Goal: Task Accomplishment & Management: Manage account settings

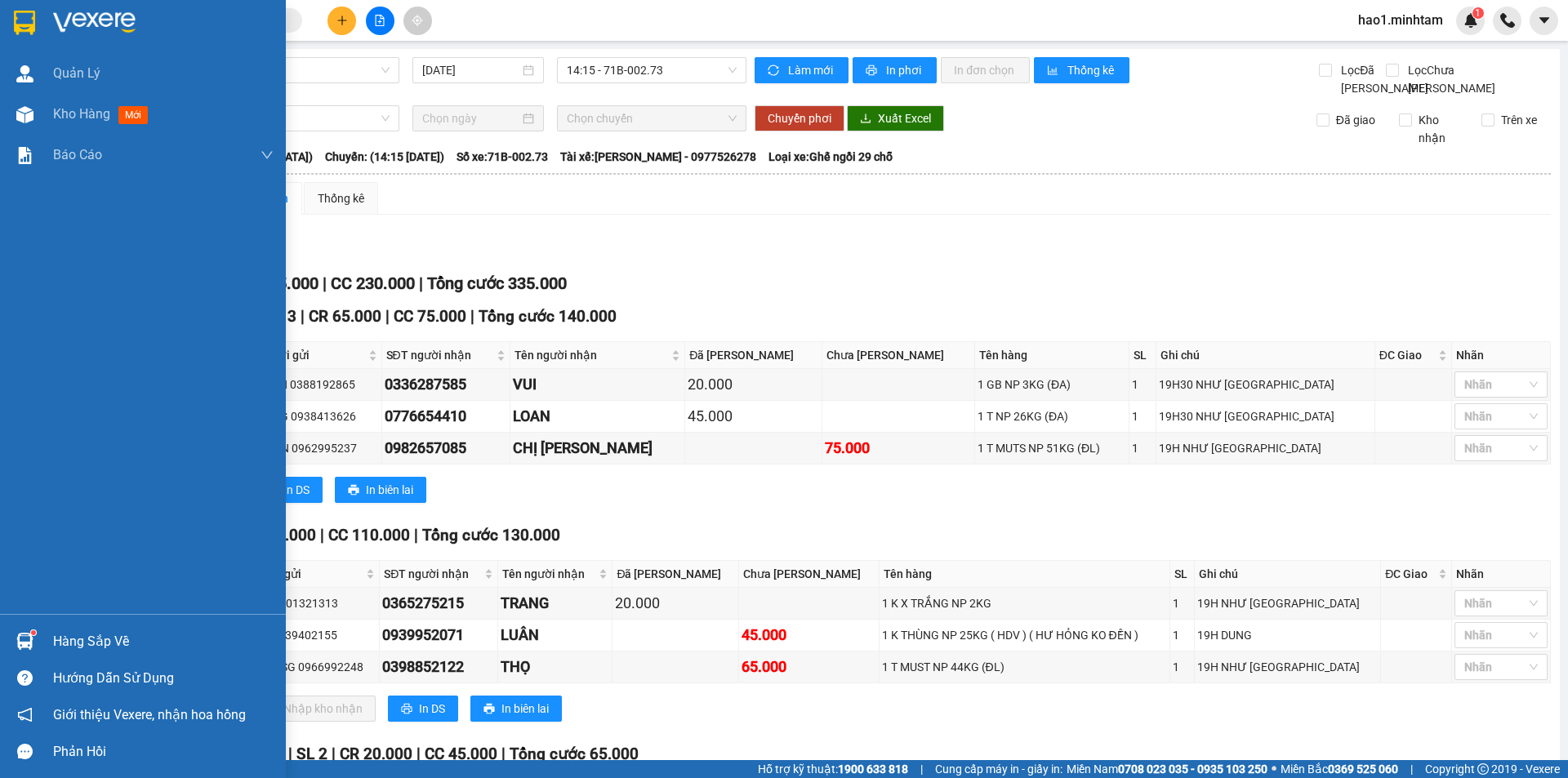
scroll to position [216, 0]
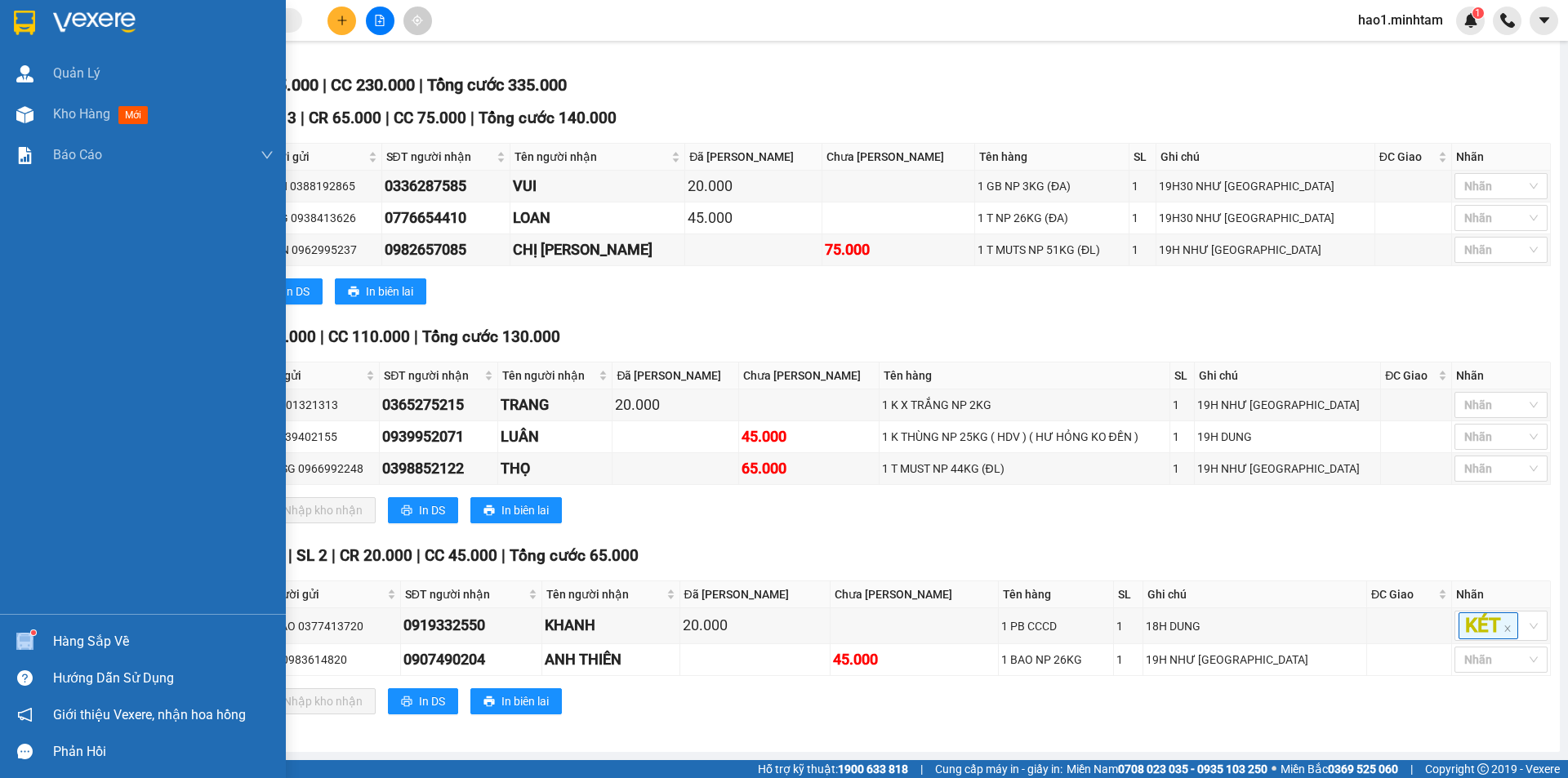
click at [71, 646] on div "Hàng sắp về" at bounding box center [143, 642] width 286 height 37
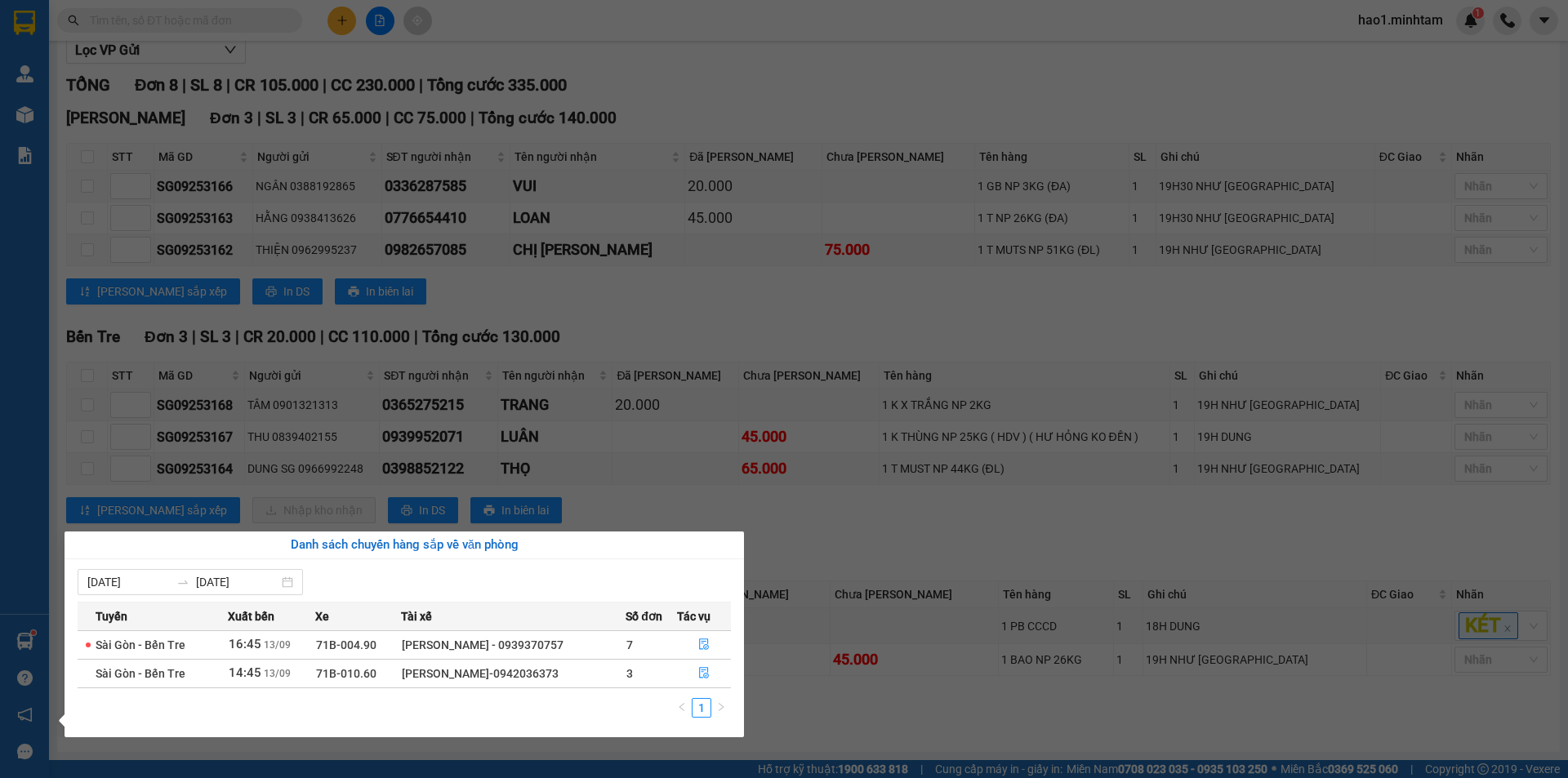
click at [127, 22] on section "Kết quả tìm kiếm ( 3940 ) Bộ lọc Thuộc VP này Ngày tạo đơn gần nhất Mã ĐH Trạng…" at bounding box center [784, 389] width 1568 height 778
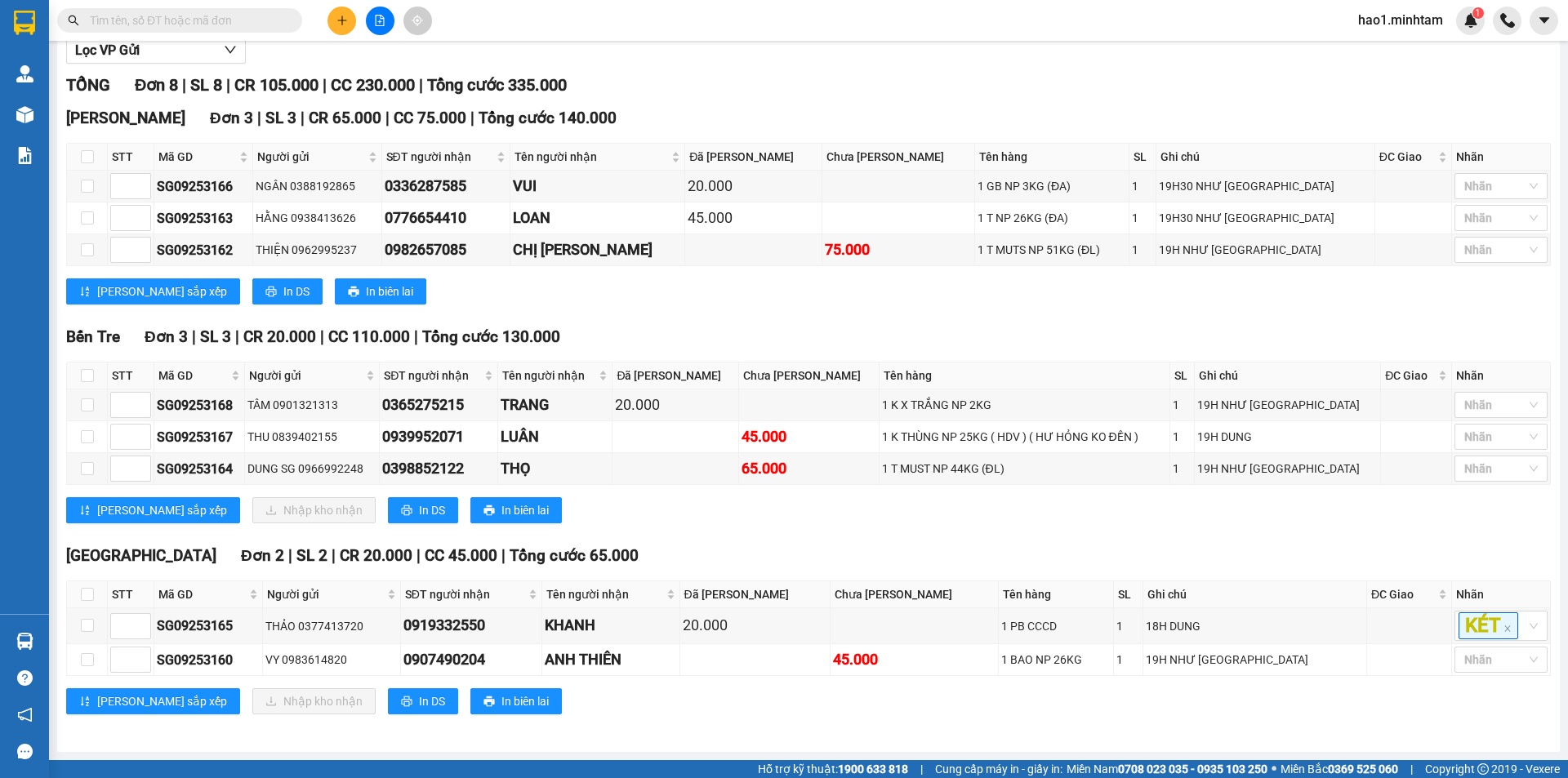
click at [127, 22] on input "text" at bounding box center [186, 21] width 193 height 18
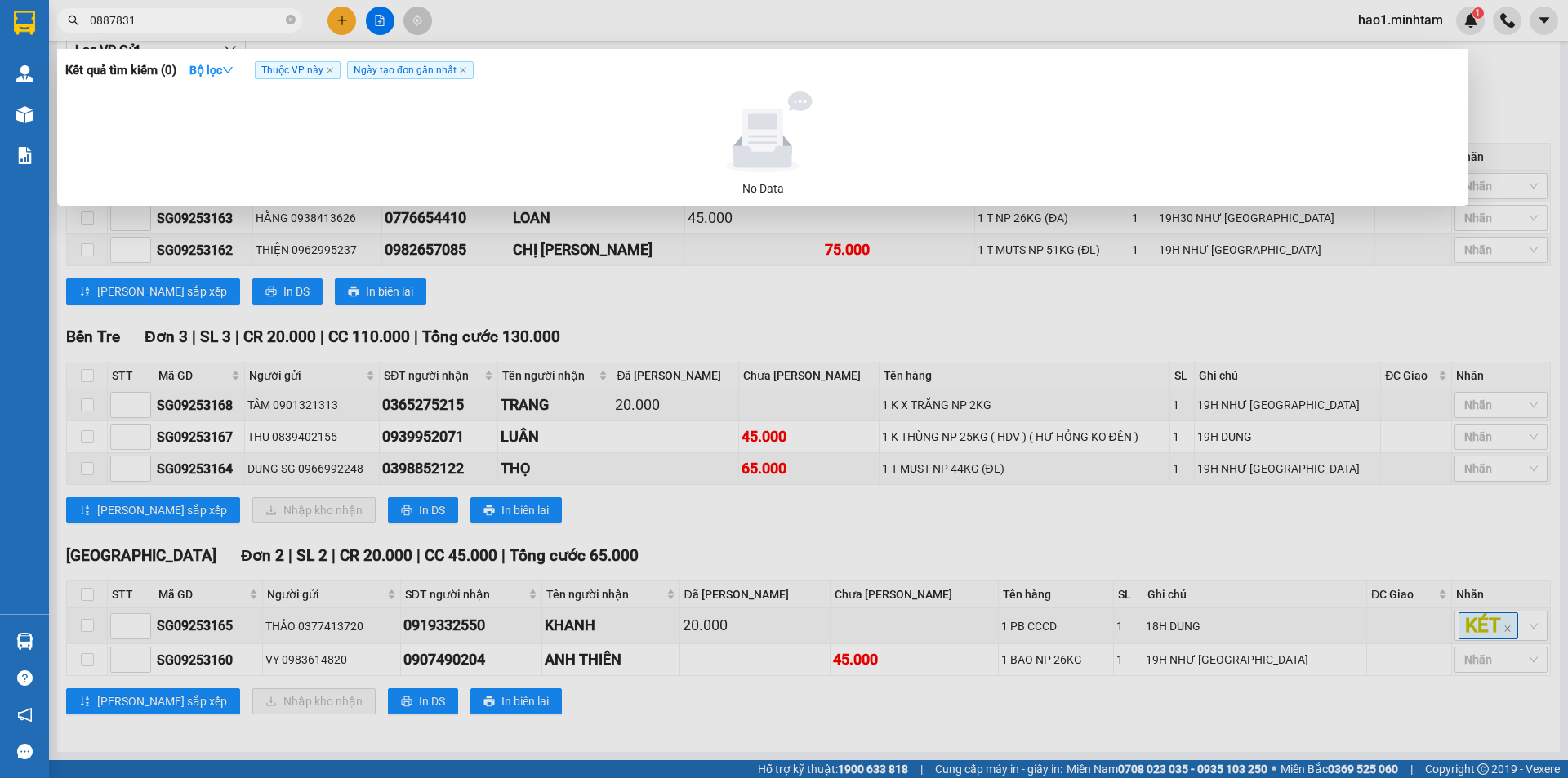
click at [193, 18] on input "0887831" at bounding box center [186, 21] width 193 height 18
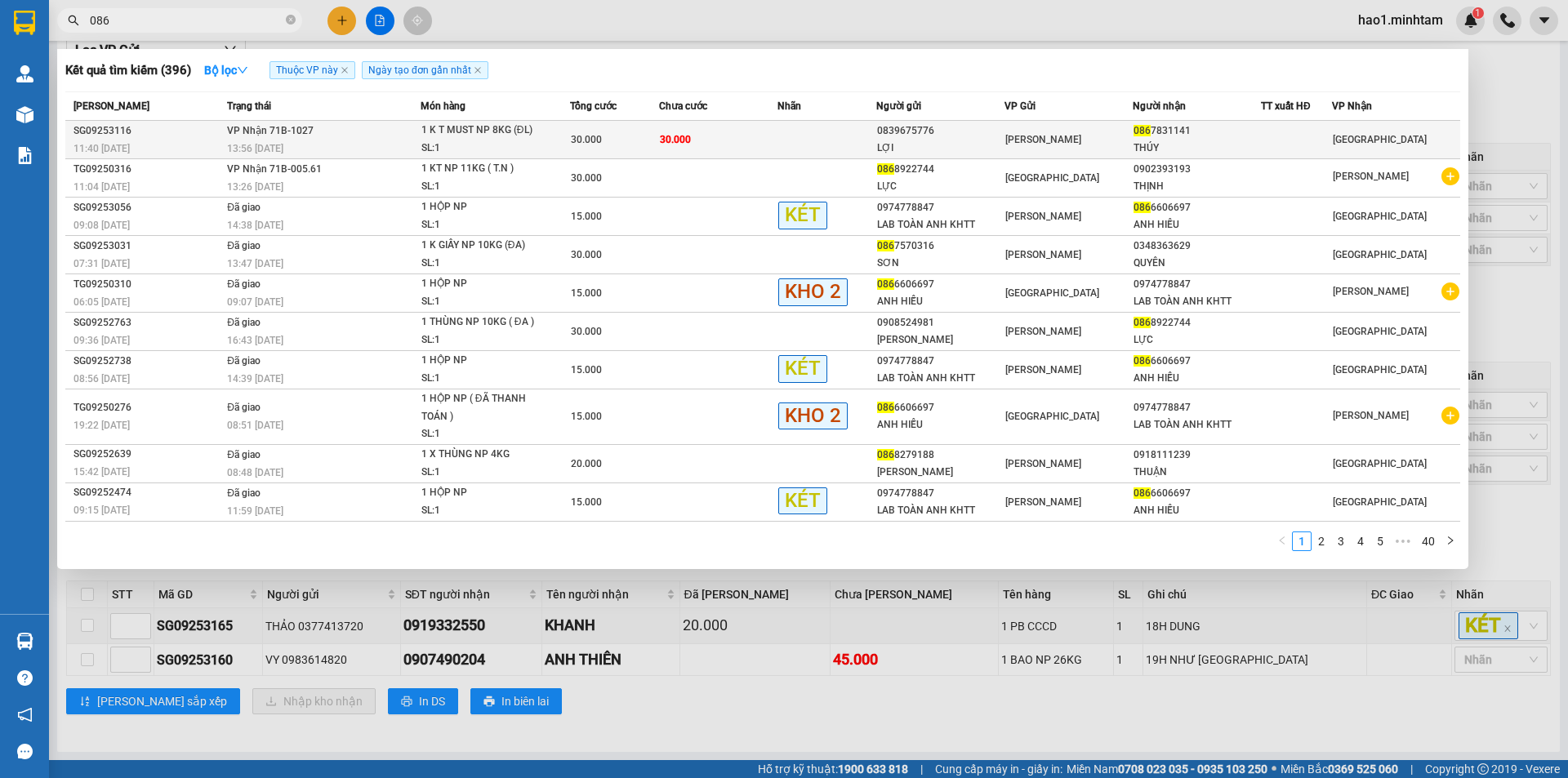
type input "086"
click at [727, 150] on td "30.000" at bounding box center [718, 140] width 118 height 38
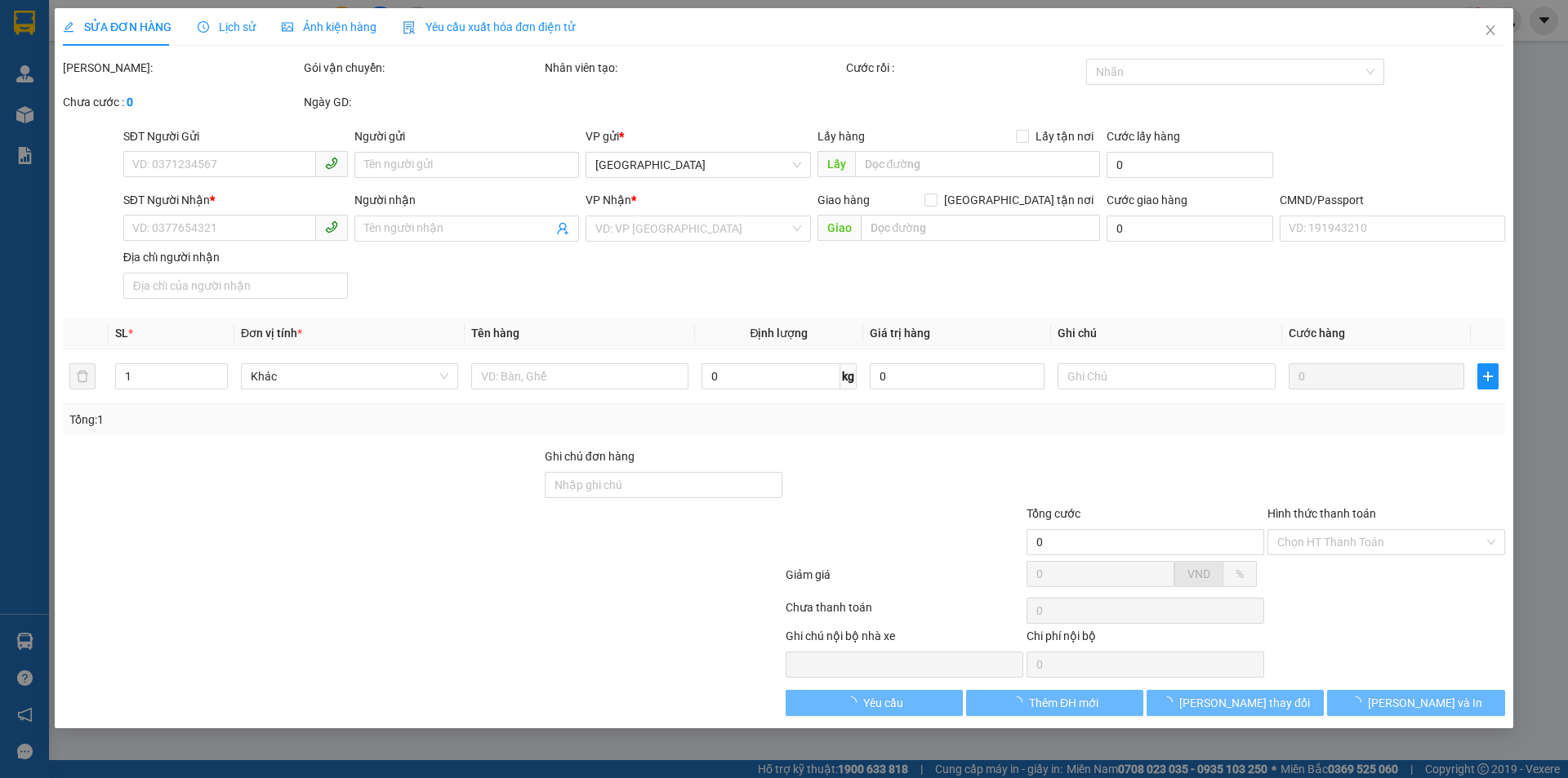
type input "0839675776"
type input "LỢI"
type input "0867831141"
type input "THÚY"
type input "HCK"
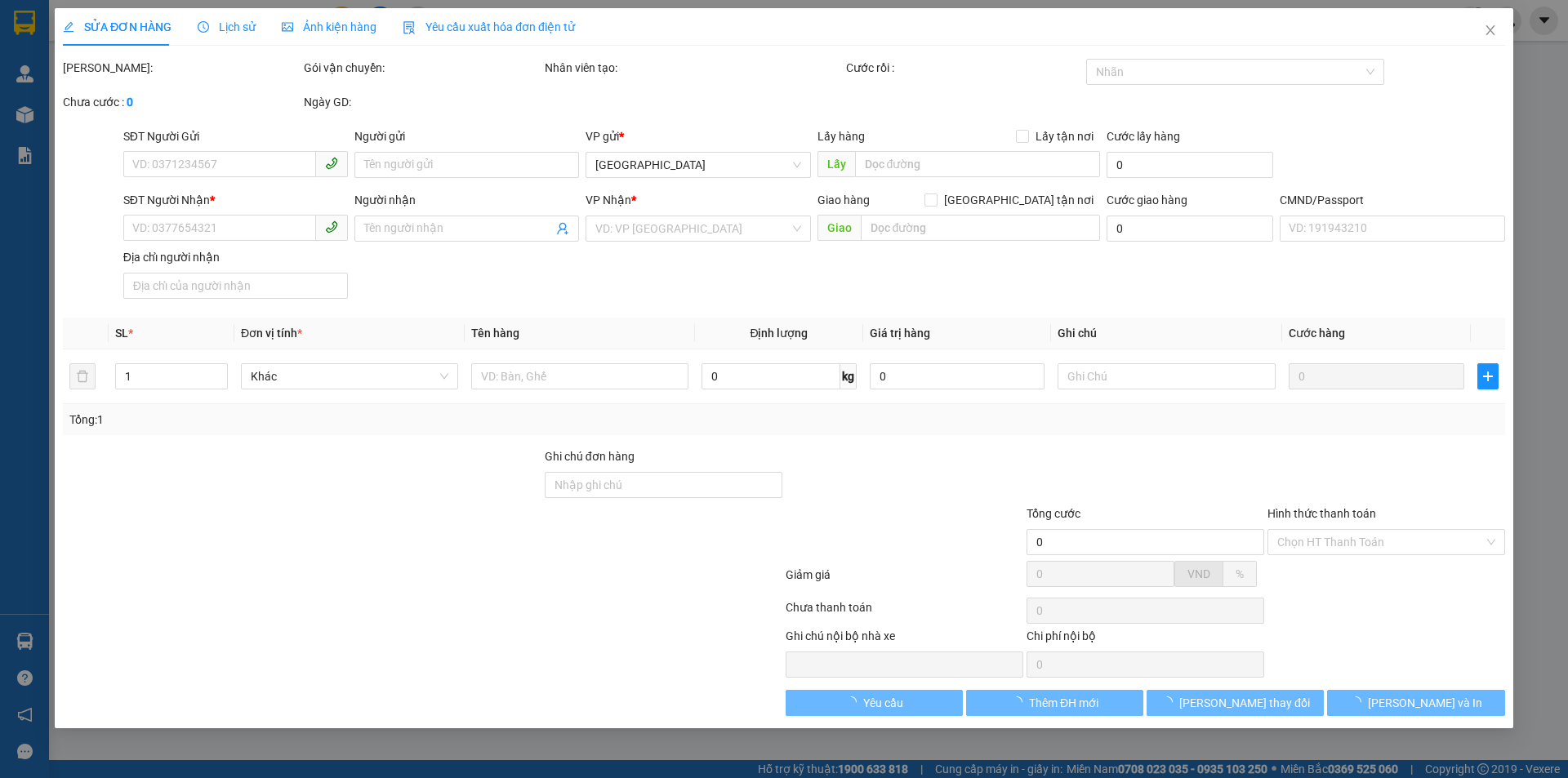
type input "30.000"
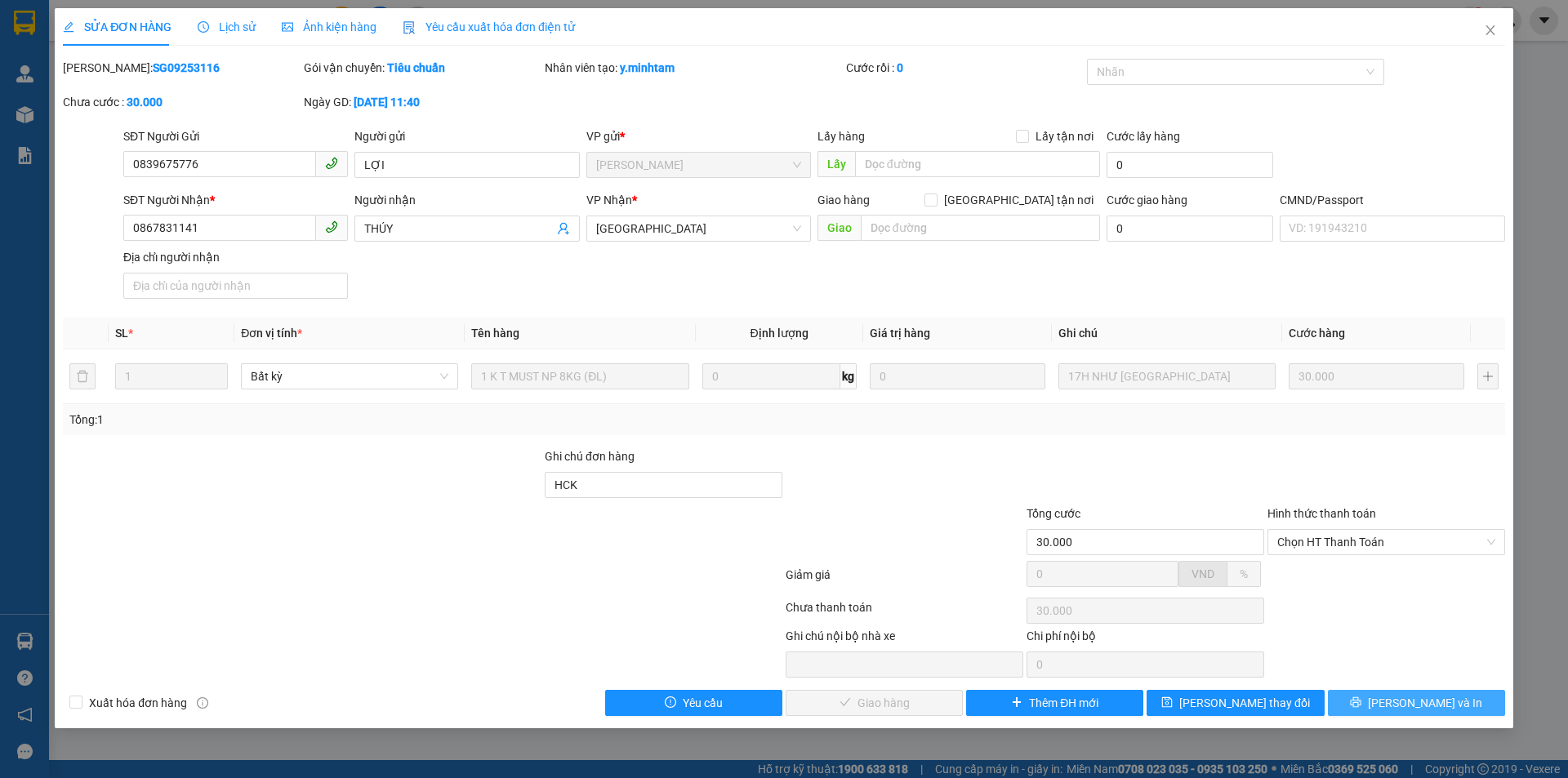
click at [1400, 699] on button "[PERSON_NAME] và In" at bounding box center [1416, 702] width 177 height 26
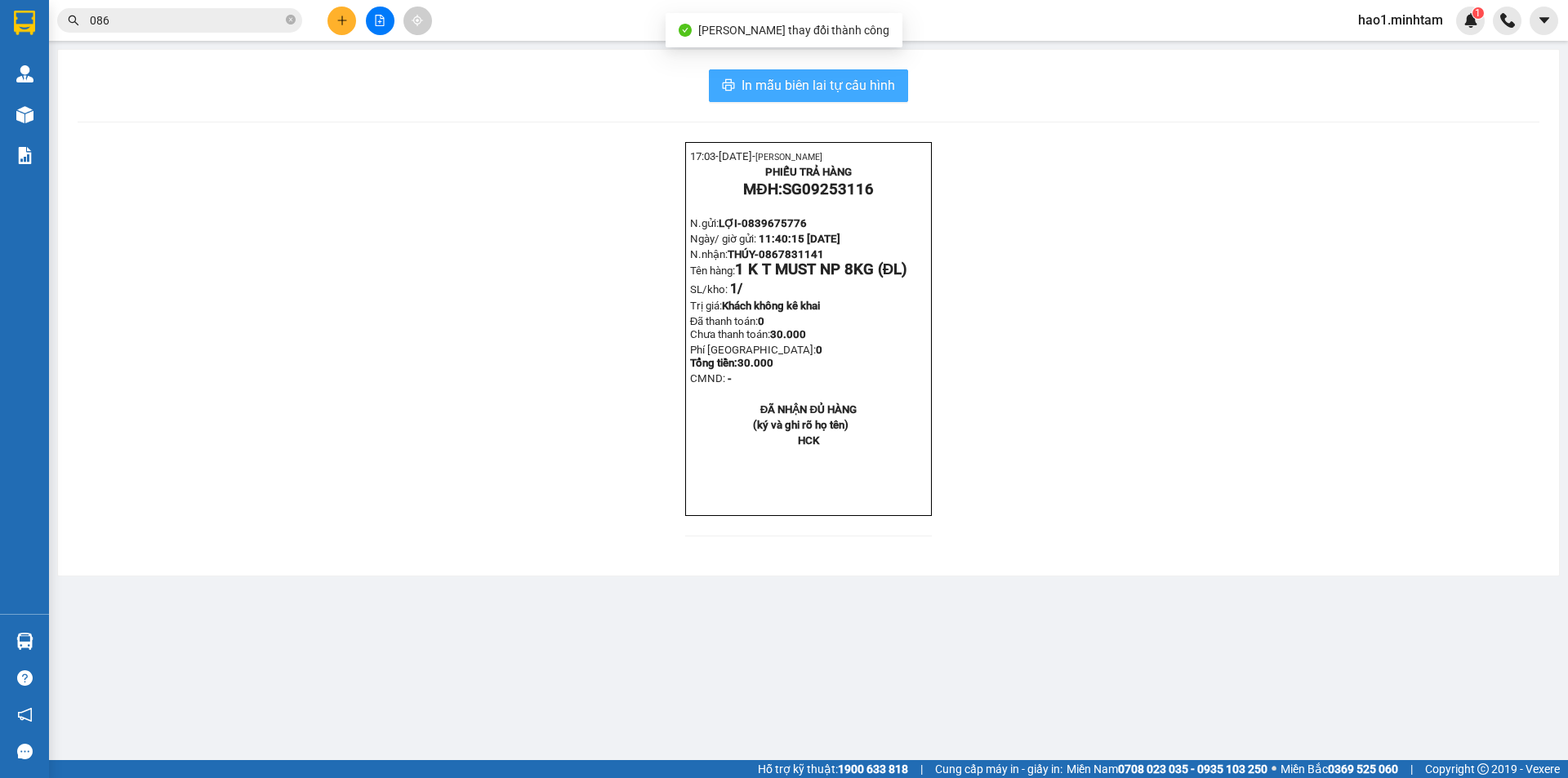
click at [800, 89] on span "In mẫu biên lai tự cấu hình" at bounding box center [818, 85] width 154 height 21
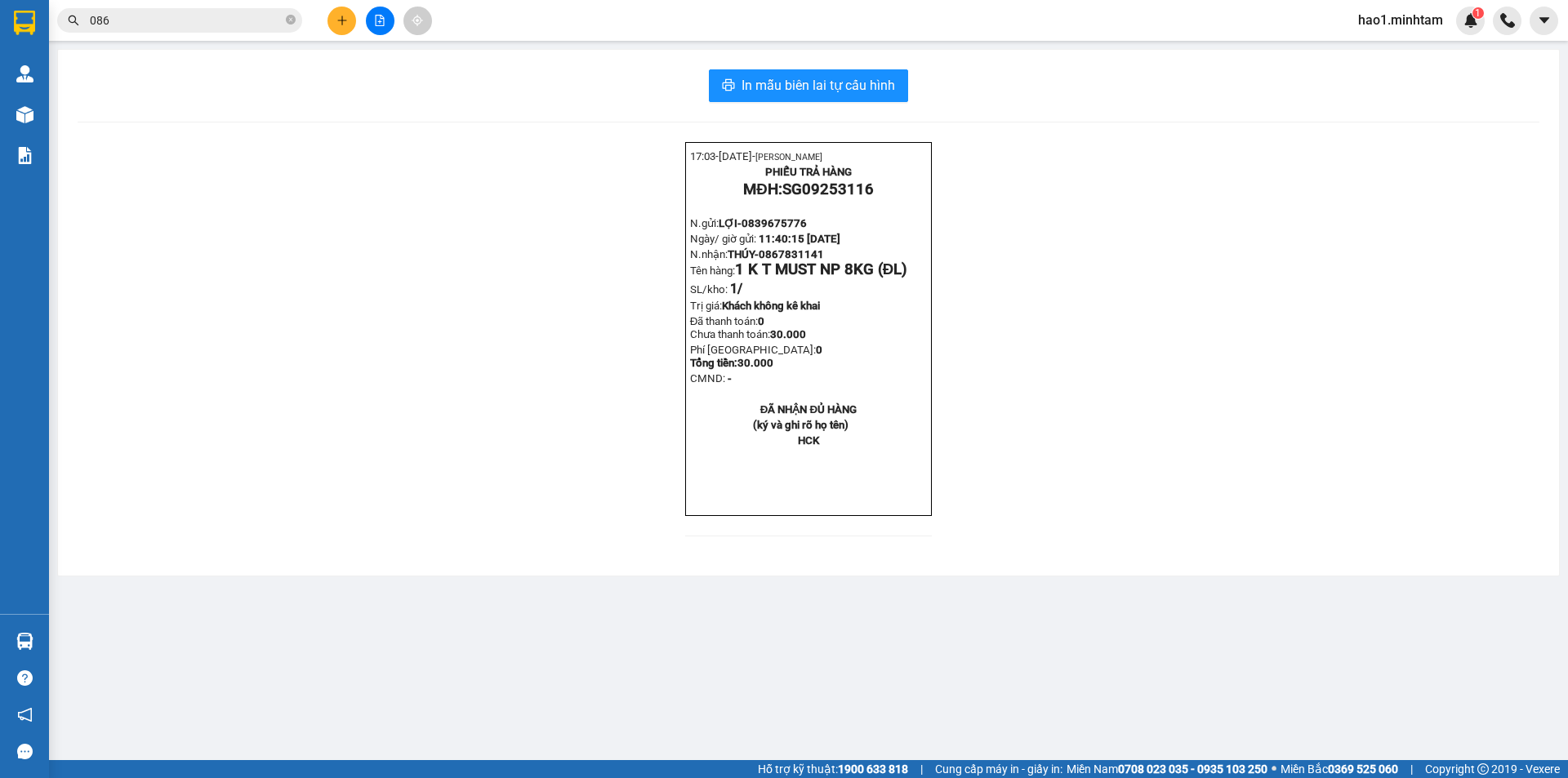
click at [147, 19] on input "086" at bounding box center [186, 21] width 193 height 18
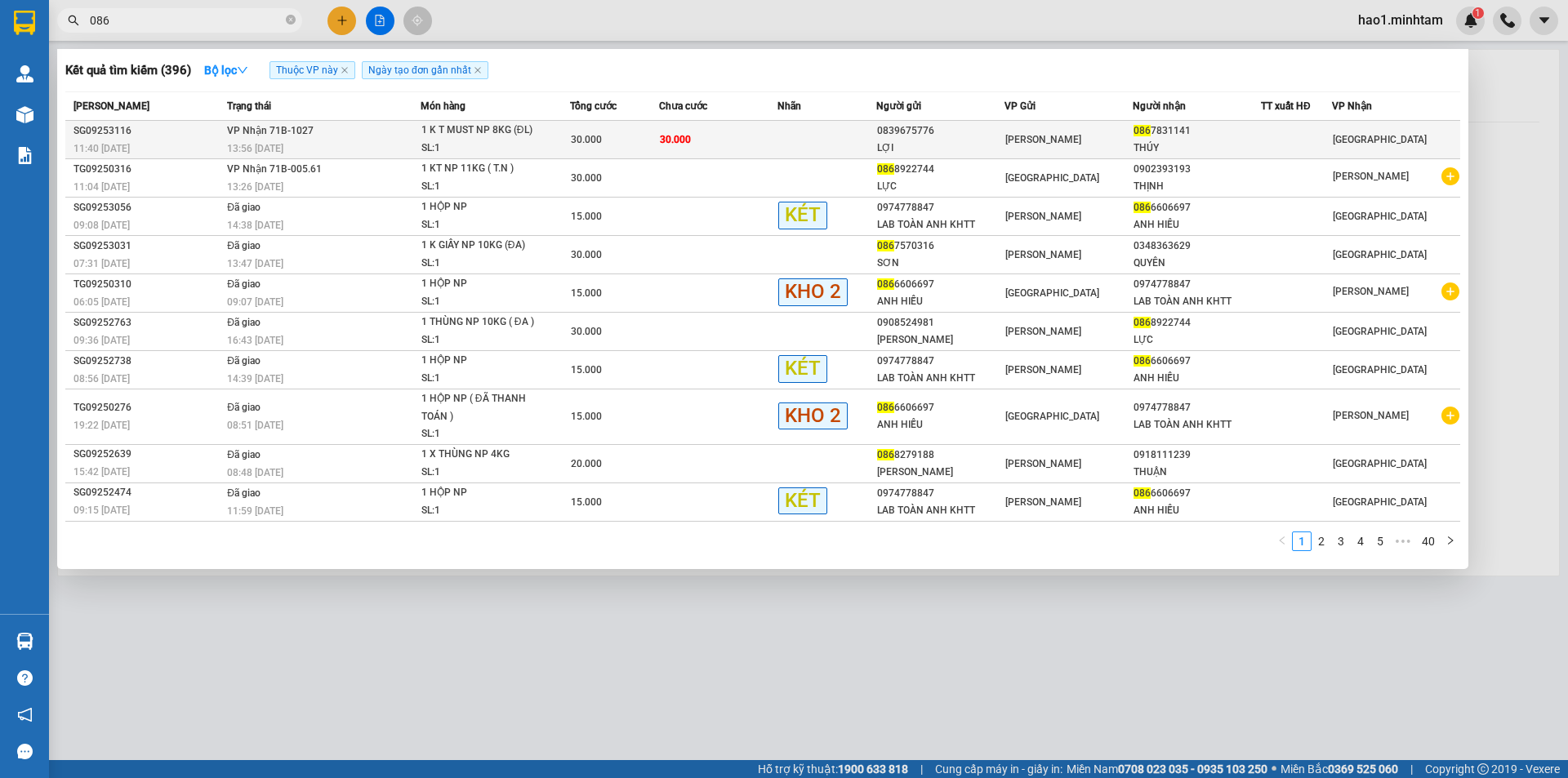
click at [689, 144] on span "30.000" at bounding box center [675, 140] width 31 height 12
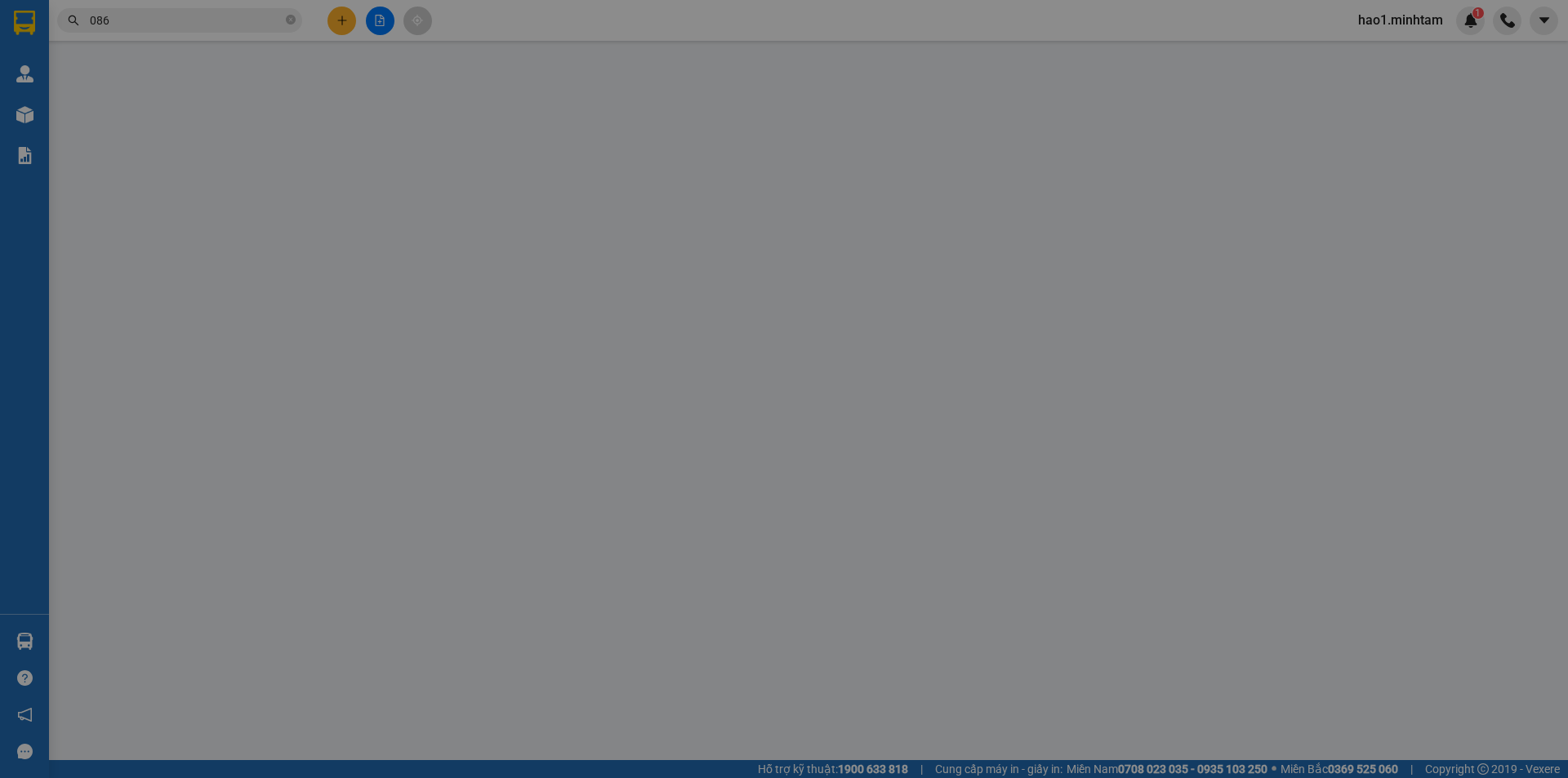
type input "0839675776"
type input "LỢI"
type input "0867831141"
type input "THÚY"
type input "HCK"
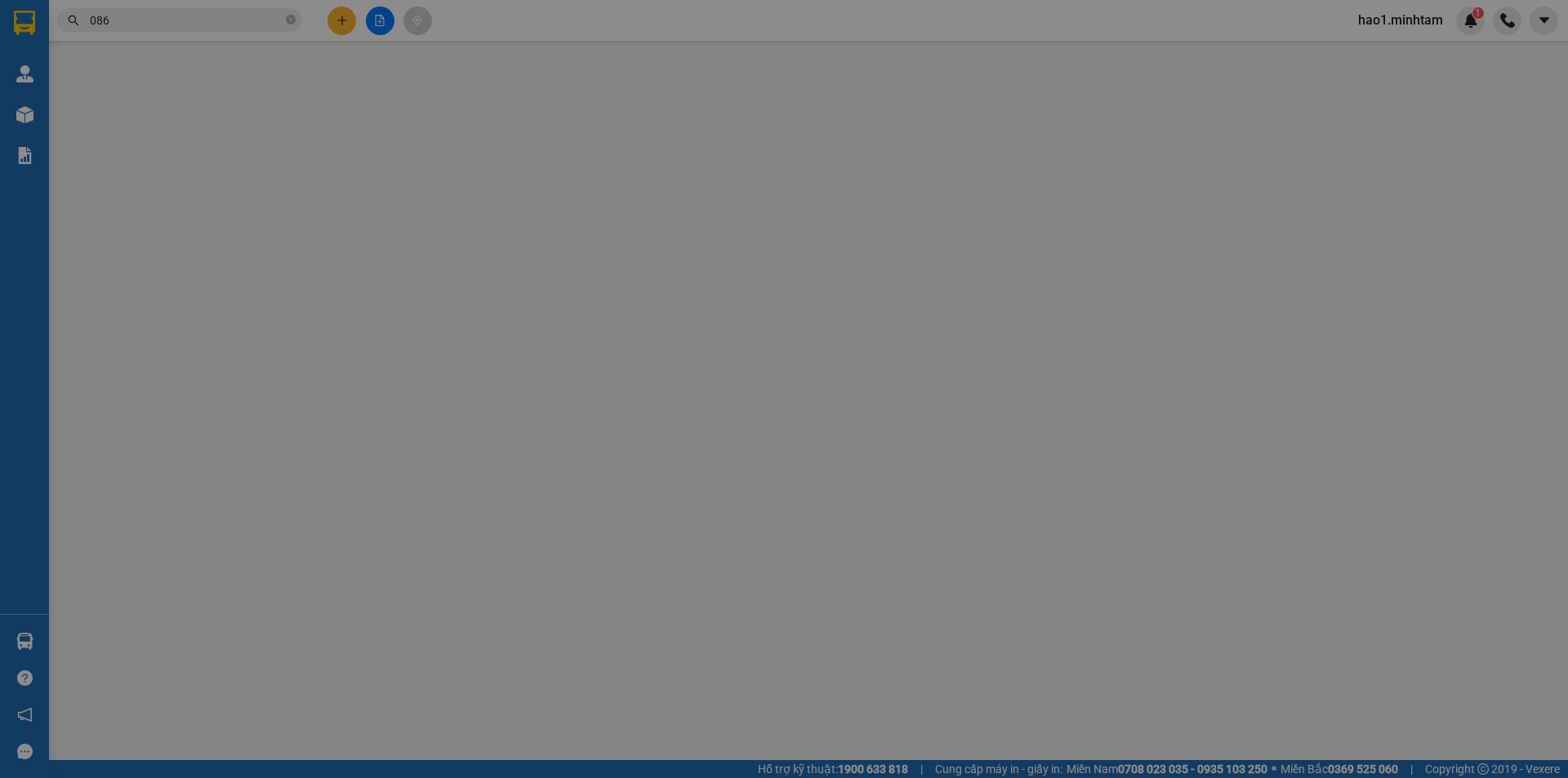
type input "30.000"
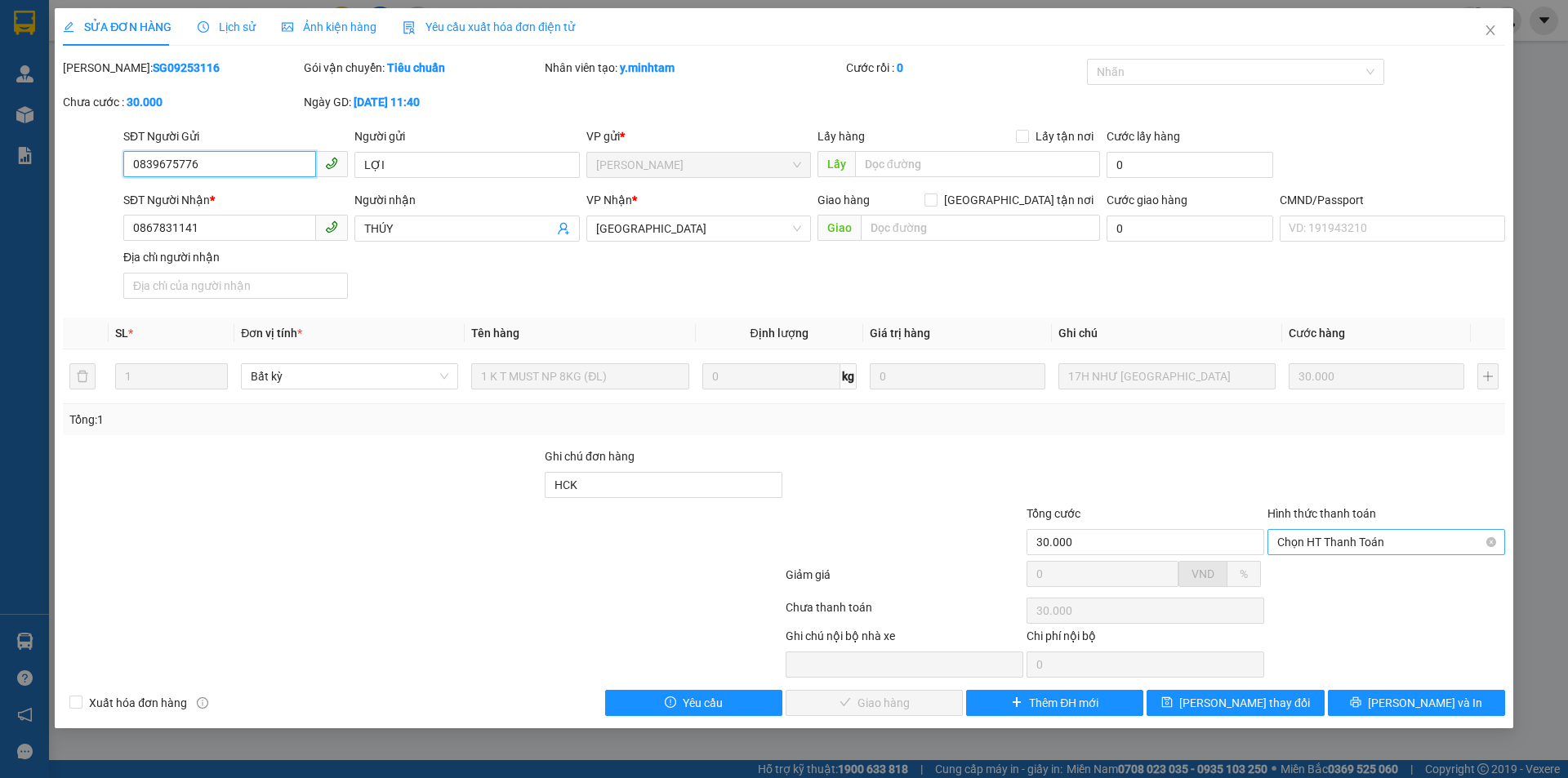
click at [1372, 539] on span "Chọn HT Thanh Toán" at bounding box center [1386, 542] width 218 height 24
click at [1362, 572] on div "Tại văn phòng" at bounding box center [1386, 575] width 218 height 18
type input "0"
click at [853, 698] on span "[PERSON_NAME] và Giao hàng" at bounding box center [895, 703] width 157 height 18
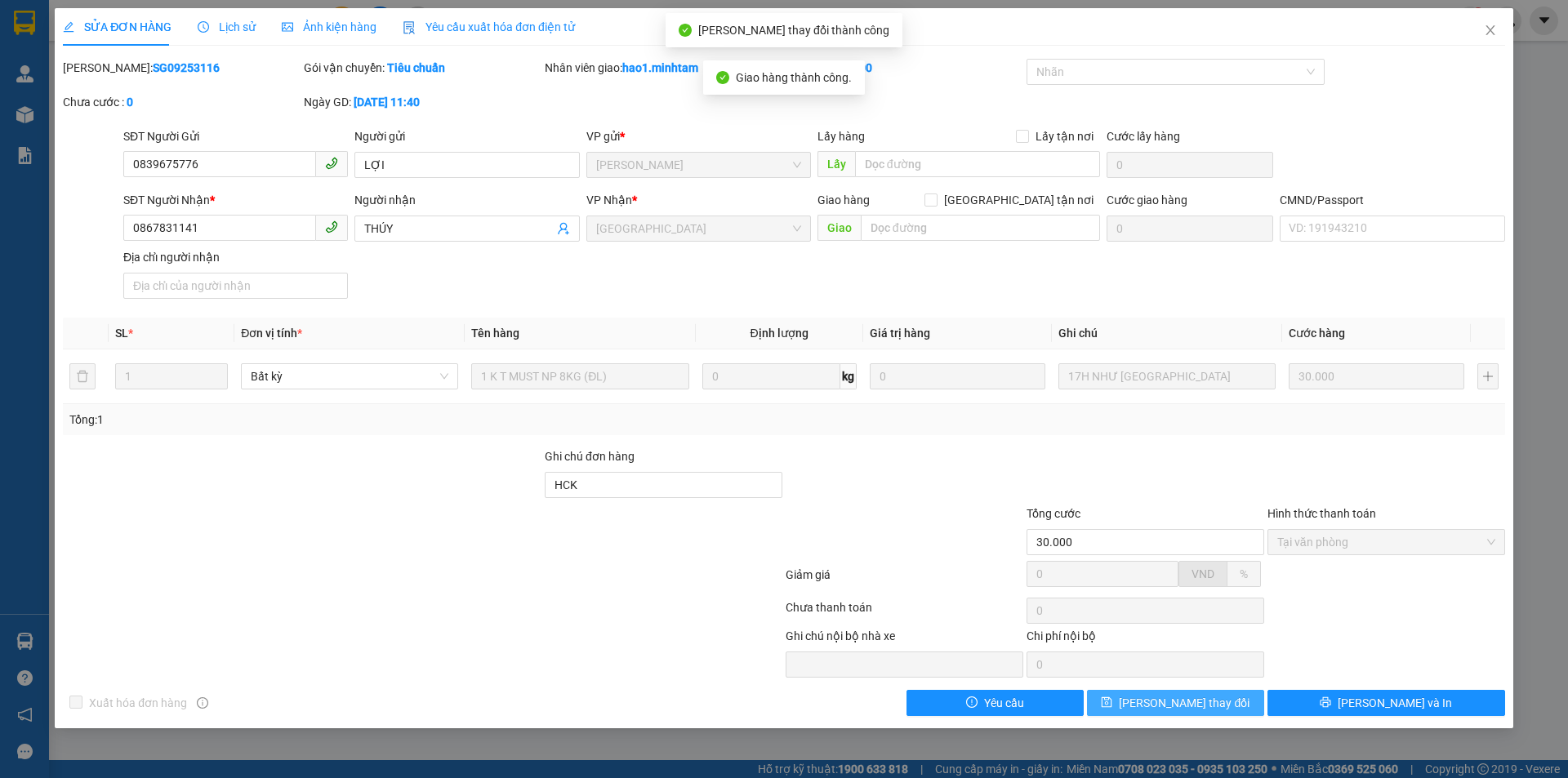
click at [1199, 703] on span "[PERSON_NAME] thay đổi" at bounding box center [1183, 703] width 130 height 18
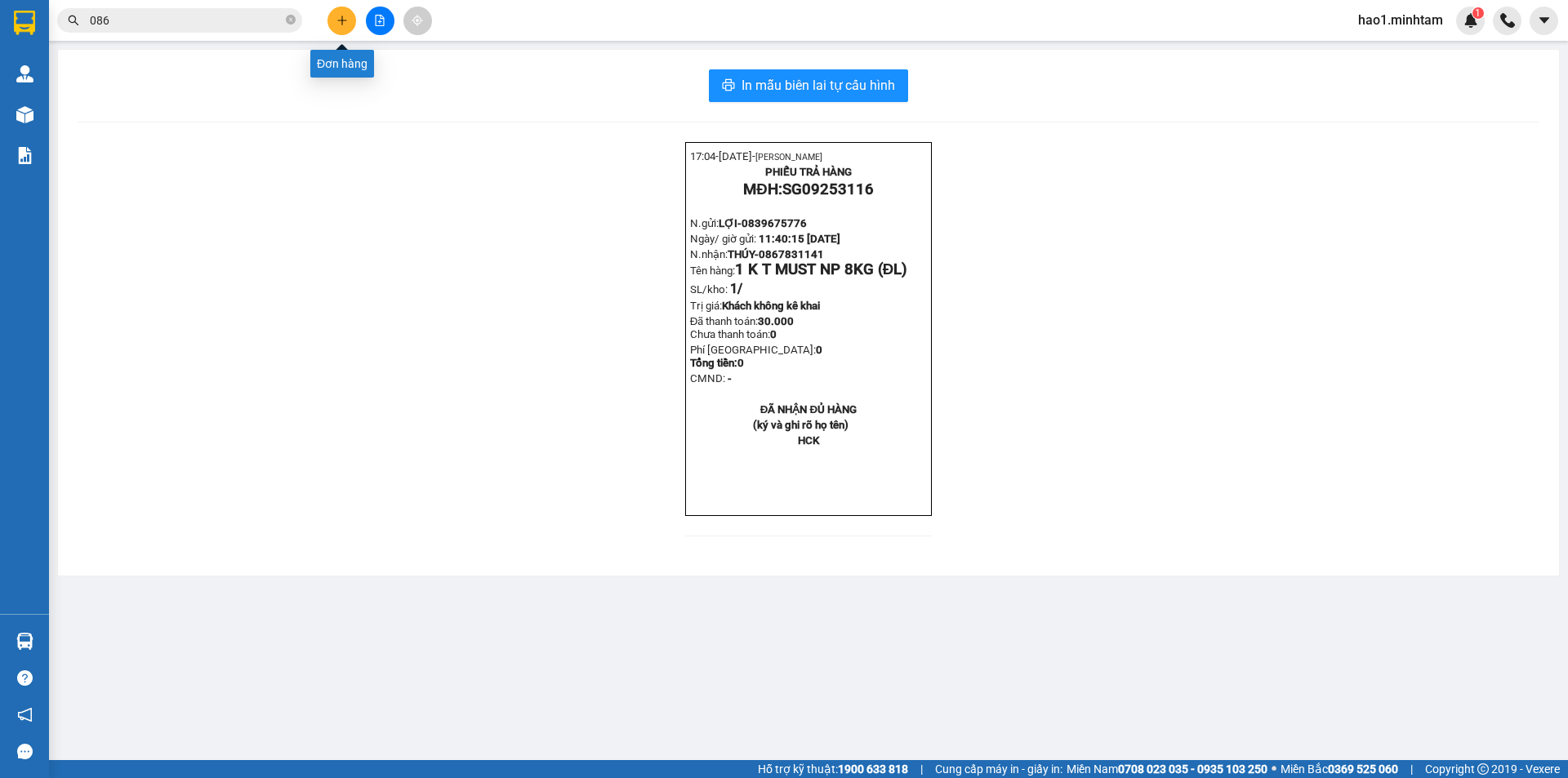
click at [335, 19] on button at bounding box center [342, 21] width 28 height 28
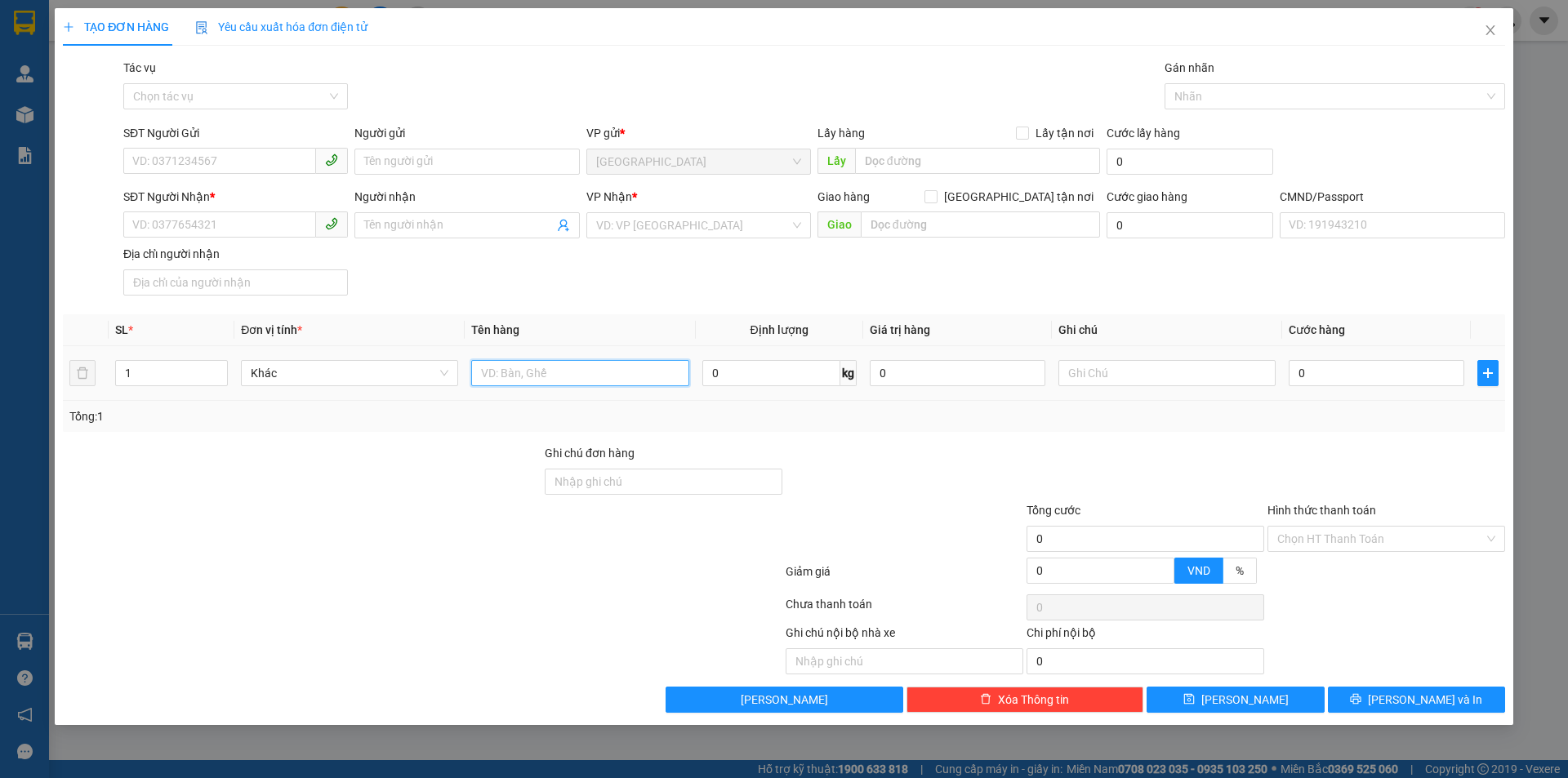
click at [550, 370] on input "text" at bounding box center [579, 372] width 217 height 26
type input "1 TNP 6KG ( T.N )"
click at [229, 171] on input "SĐT Người Gửi" at bounding box center [219, 160] width 193 height 26
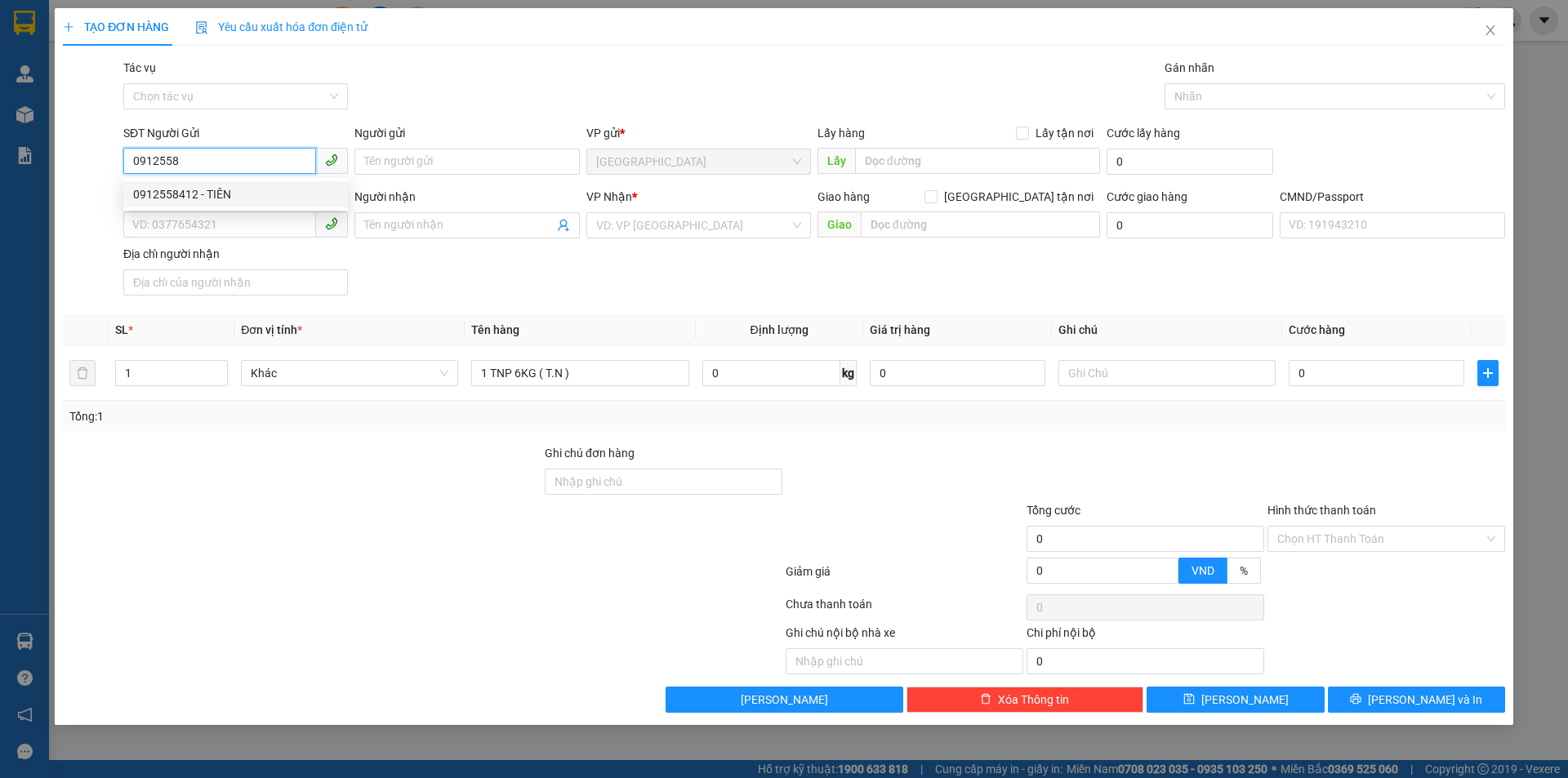
click at [168, 195] on div "0912558412 - TIÊN" at bounding box center [235, 194] width 205 height 18
type input "0912558412"
type input "TIÊN"
type input "0946156969"
type input "HƯƠNG"
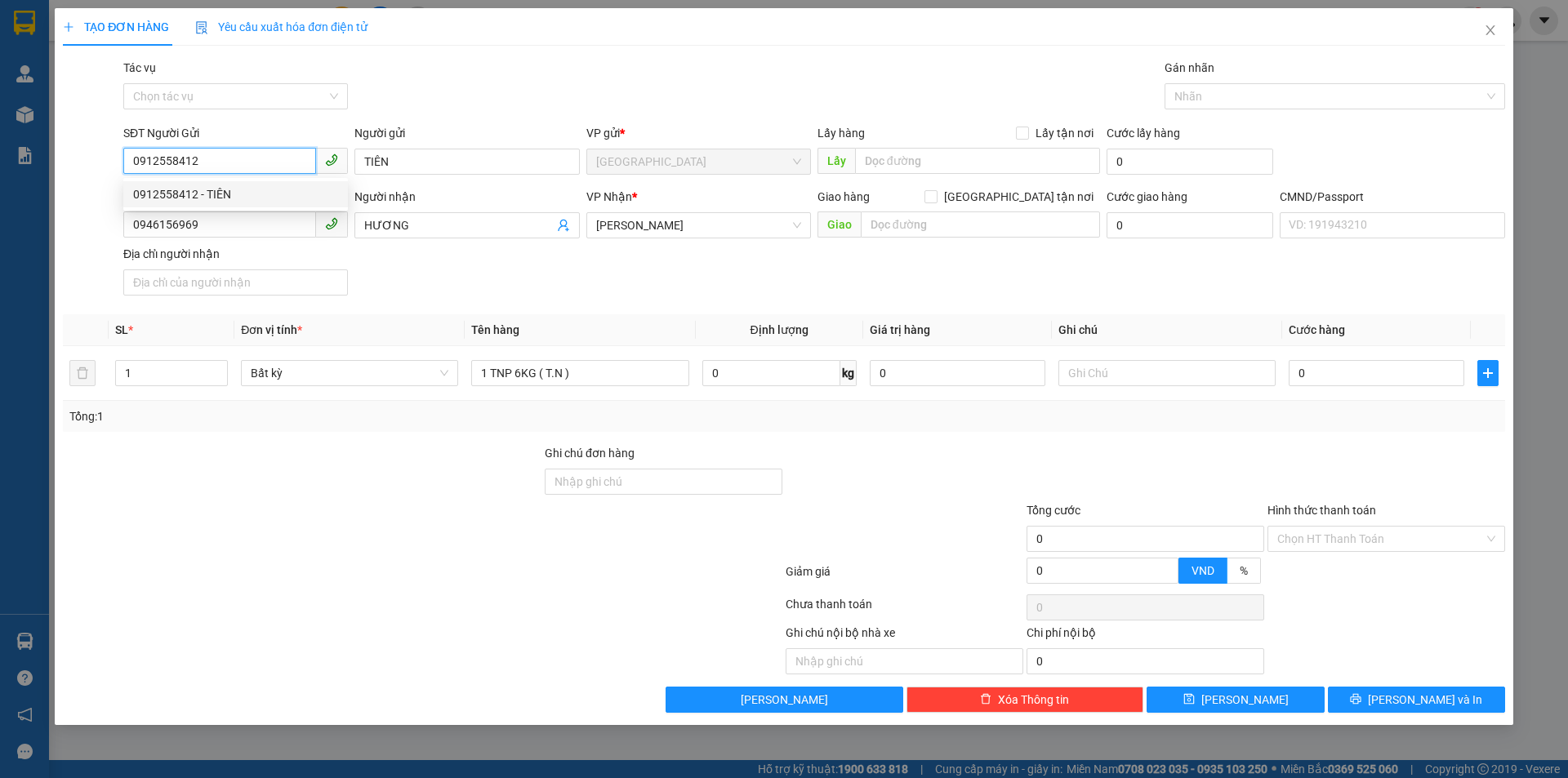
type input "0912558412"
click at [479, 265] on div "SĐT Người Nhận * 0946156969 Người nhận HƯƠNG VP Nhận * [PERSON_NAME] hàng [GEOG…" at bounding box center [813, 245] width 1388 height 115
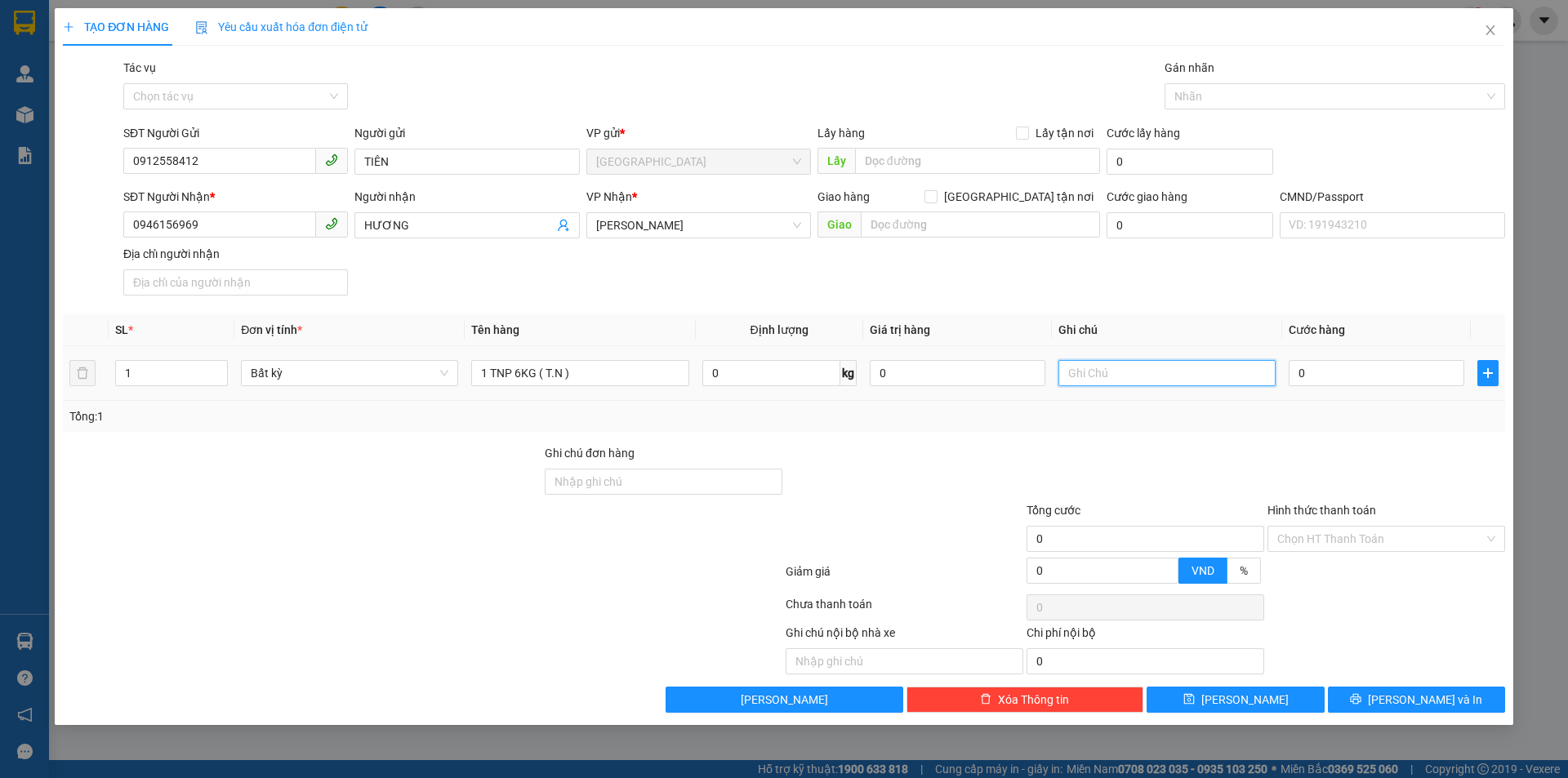
click at [1094, 367] on input "text" at bounding box center [1166, 372] width 217 height 26
type input "KHG HẠO"
type input "3"
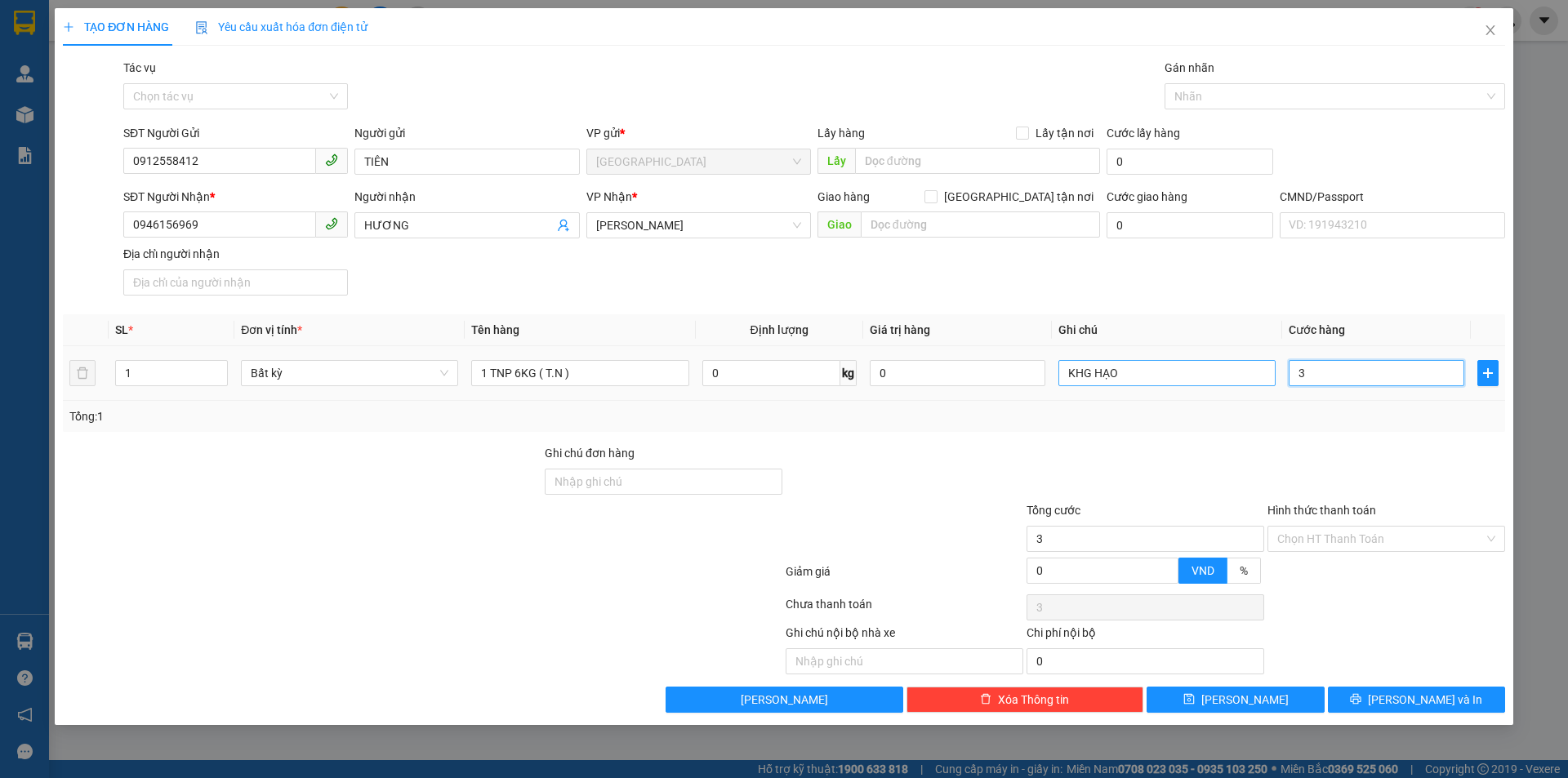
type input "30"
type input "30.000"
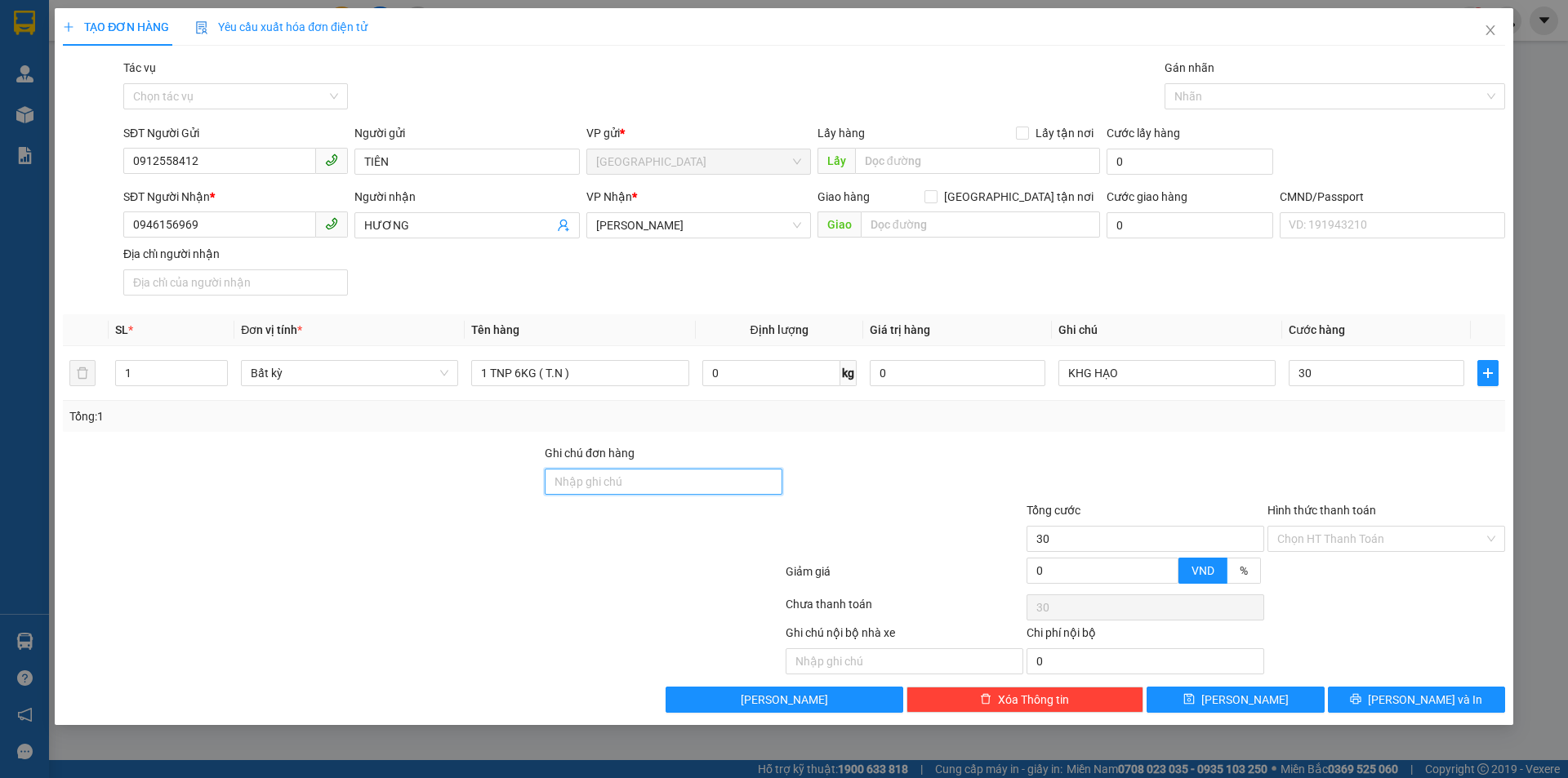
type input "30.000"
drag, startPoint x: 611, startPoint y: 489, endPoint x: 622, endPoint y: 493, distance: 11.7
click at [611, 489] on input "Ghi chú đơn hàng" at bounding box center [663, 481] width 238 height 26
type input "HCK"
click at [898, 460] on div at bounding box center [904, 473] width 241 height 57
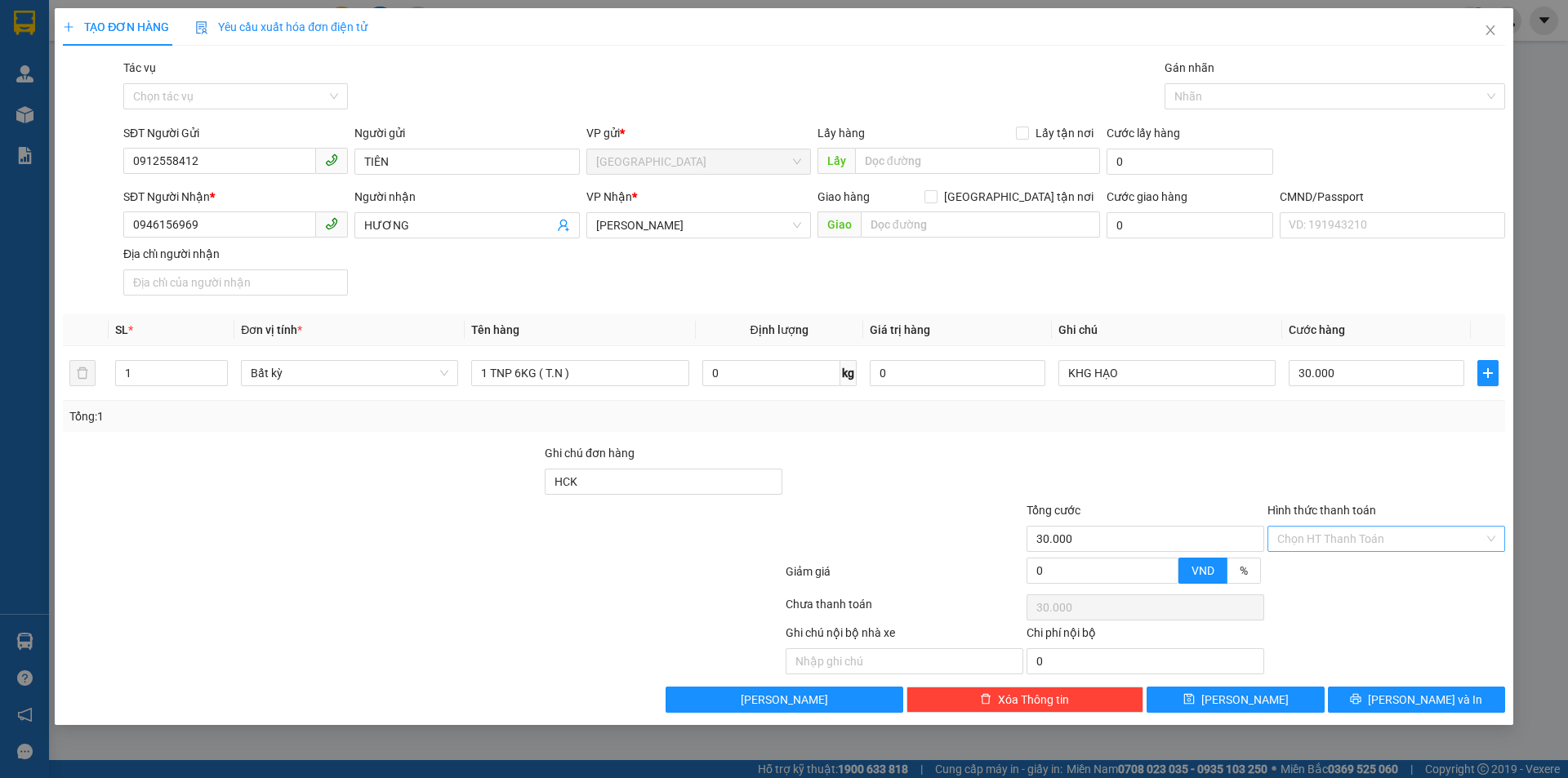
click at [1386, 539] on input "Hình thức thanh toán" at bounding box center [1380, 539] width 207 height 24
click at [1363, 564] on div "Tại văn phòng" at bounding box center [1386, 572] width 218 height 18
type input "0"
click at [1437, 702] on span "[PERSON_NAME] và In" at bounding box center [1425, 700] width 115 height 18
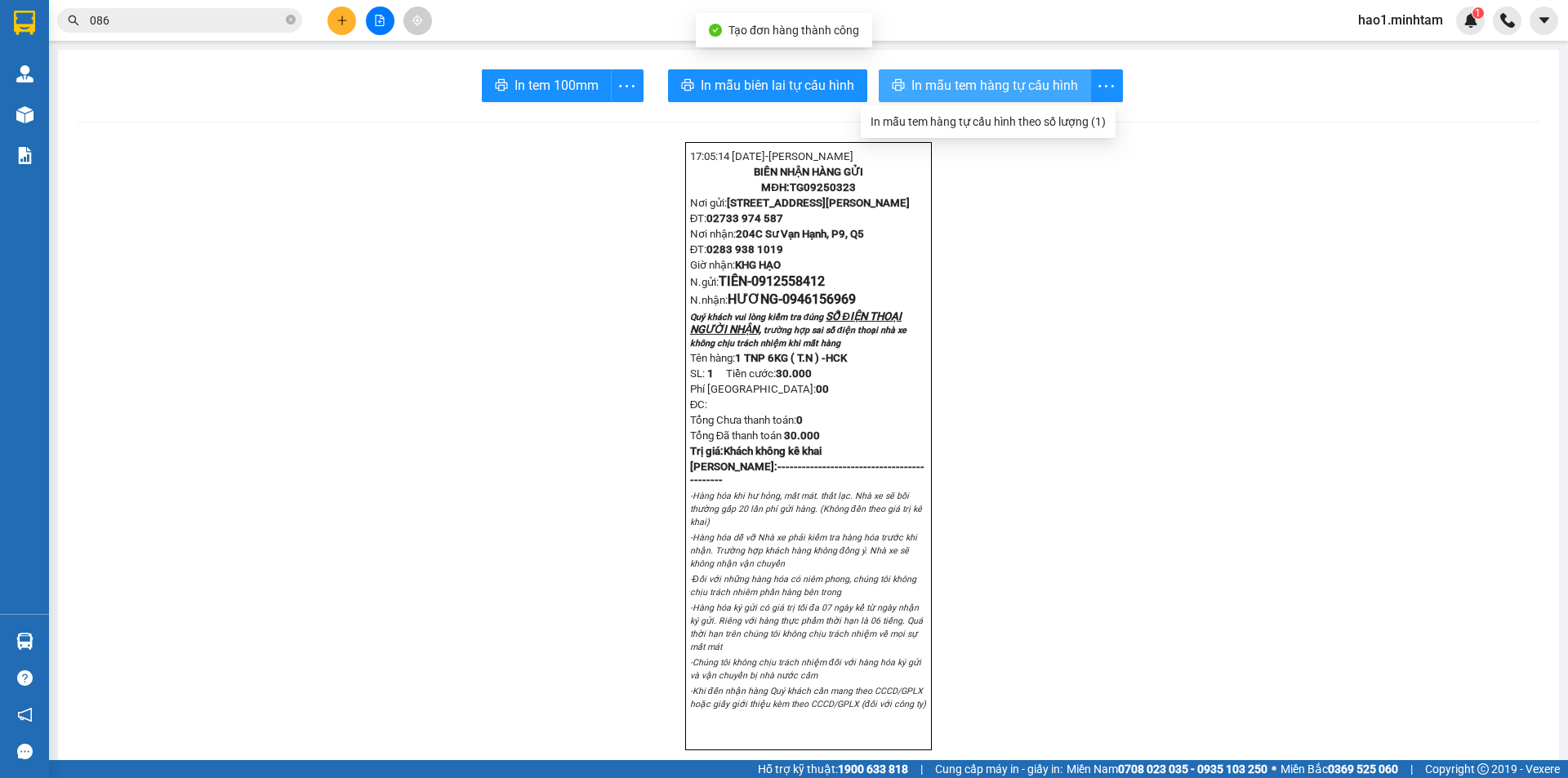
click at [1012, 90] on span "In mẫu tem hàng tự cấu hình" at bounding box center [995, 85] width 166 height 21
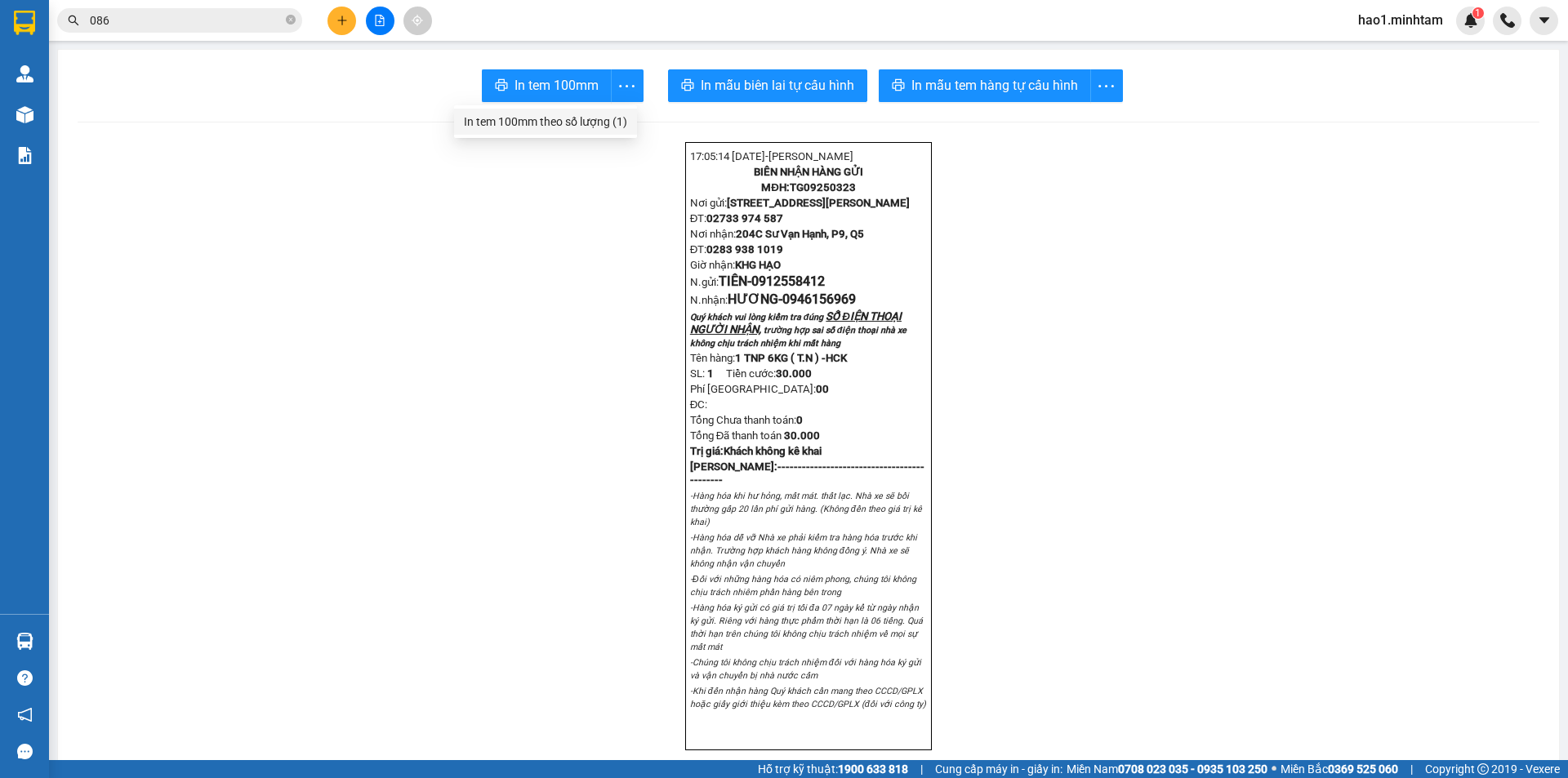
click at [594, 121] on div "In tem 100mm theo số lượng (1)" at bounding box center [545, 122] width 164 height 18
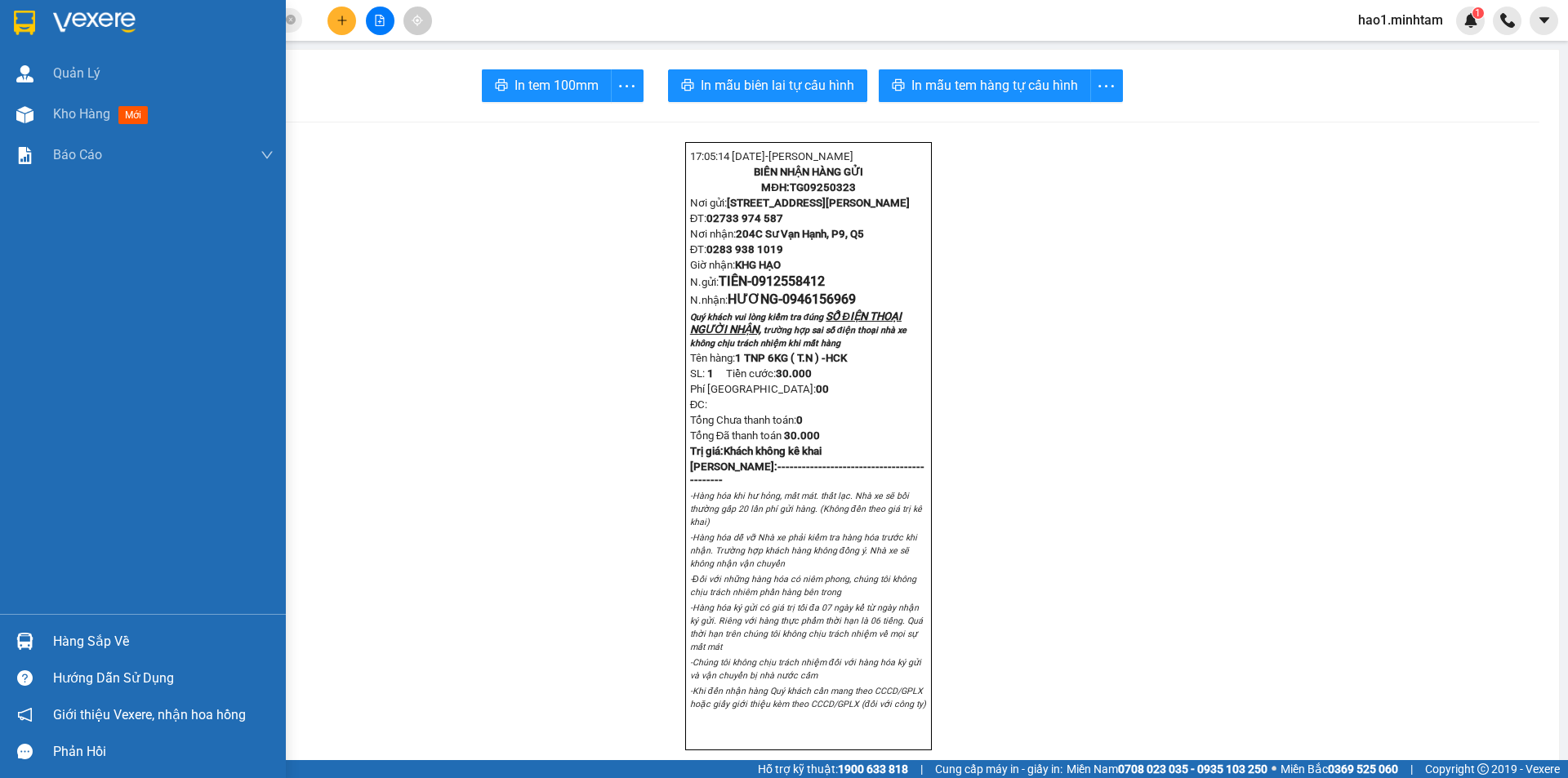
click at [24, 18] on img at bounding box center [25, 22] width 22 height 24
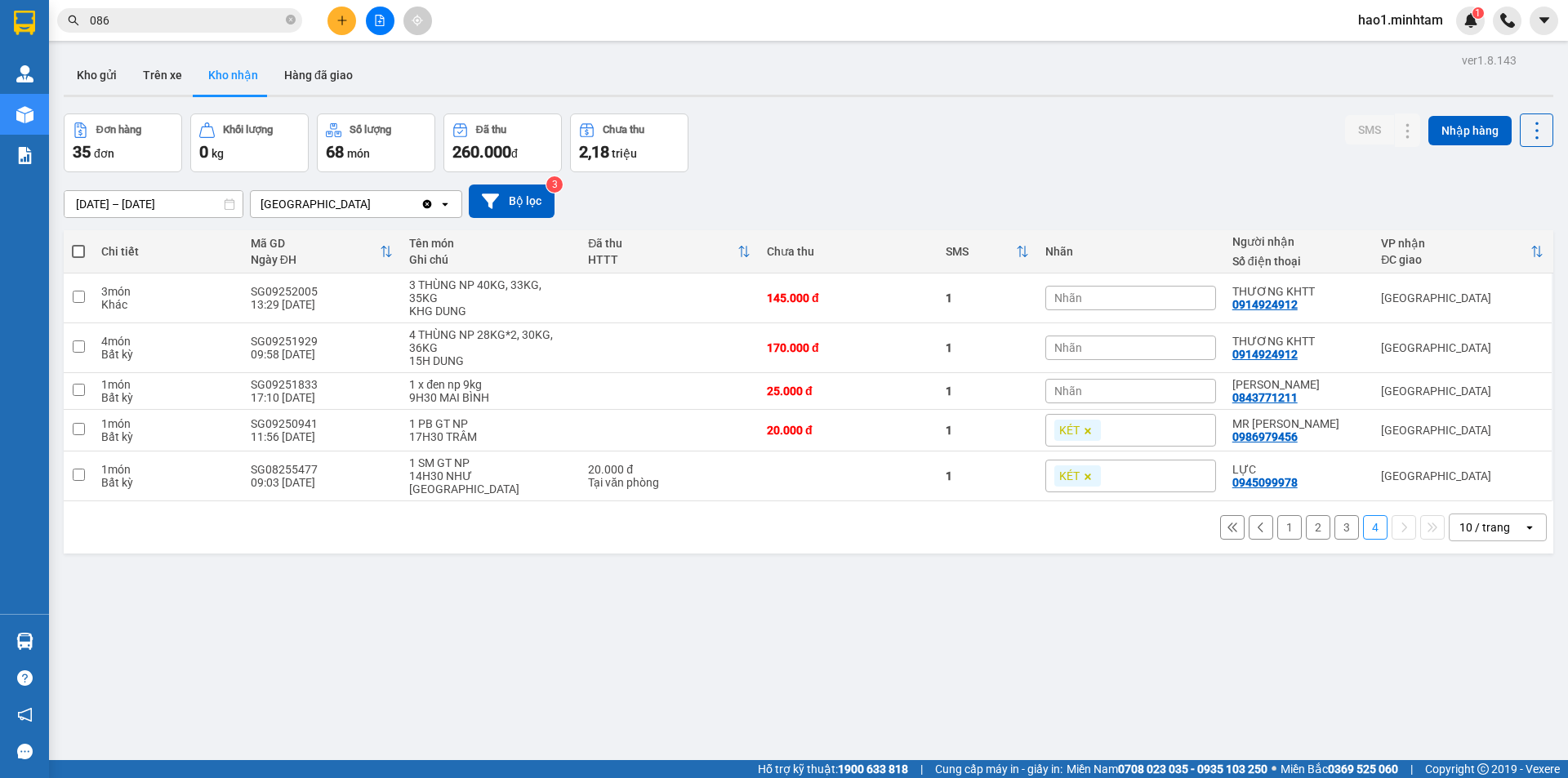
click at [1079, 140] on div "Đơn hàng 35 đơn Khối lượng 0 kg Số lượng 68 món Đã thu 260.000 đ Chưa thu 2,18 …" at bounding box center [809, 143] width 1489 height 59
click at [120, 70] on button "Kho gửi" at bounding box center [97, 75] width 66 height 39
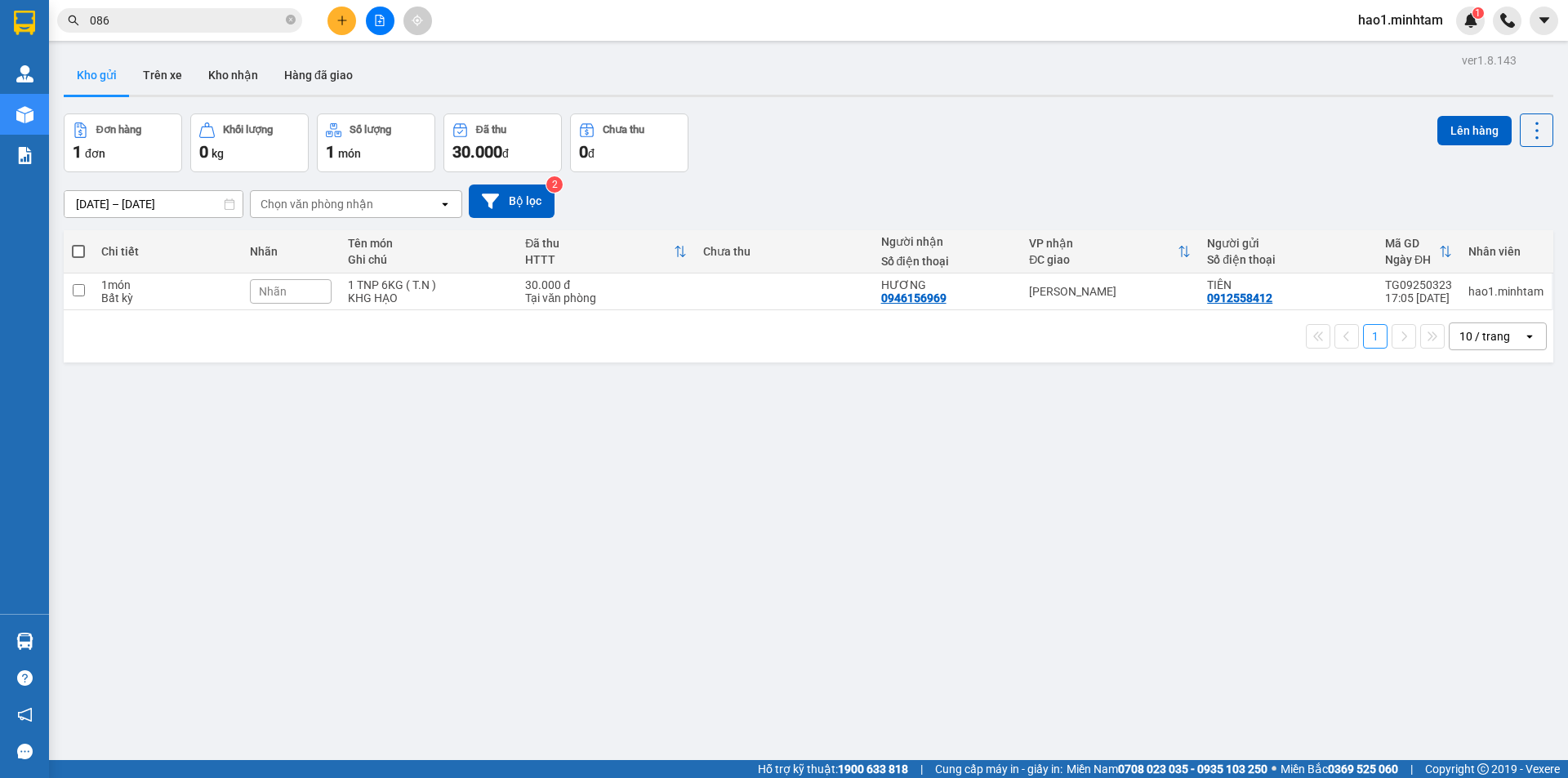
click at [950, 103] on div "ver 1.8.143 Kho gửi Trên xe Kho nhận Hàng đã giao Đơn hàng 1 đơn Khối lượng 0 k…" at bounding box center [809, 438] width 1502 height 778
click at [338, 23] on icon "plus" at bounding box center [342, 21] width 12 height 12
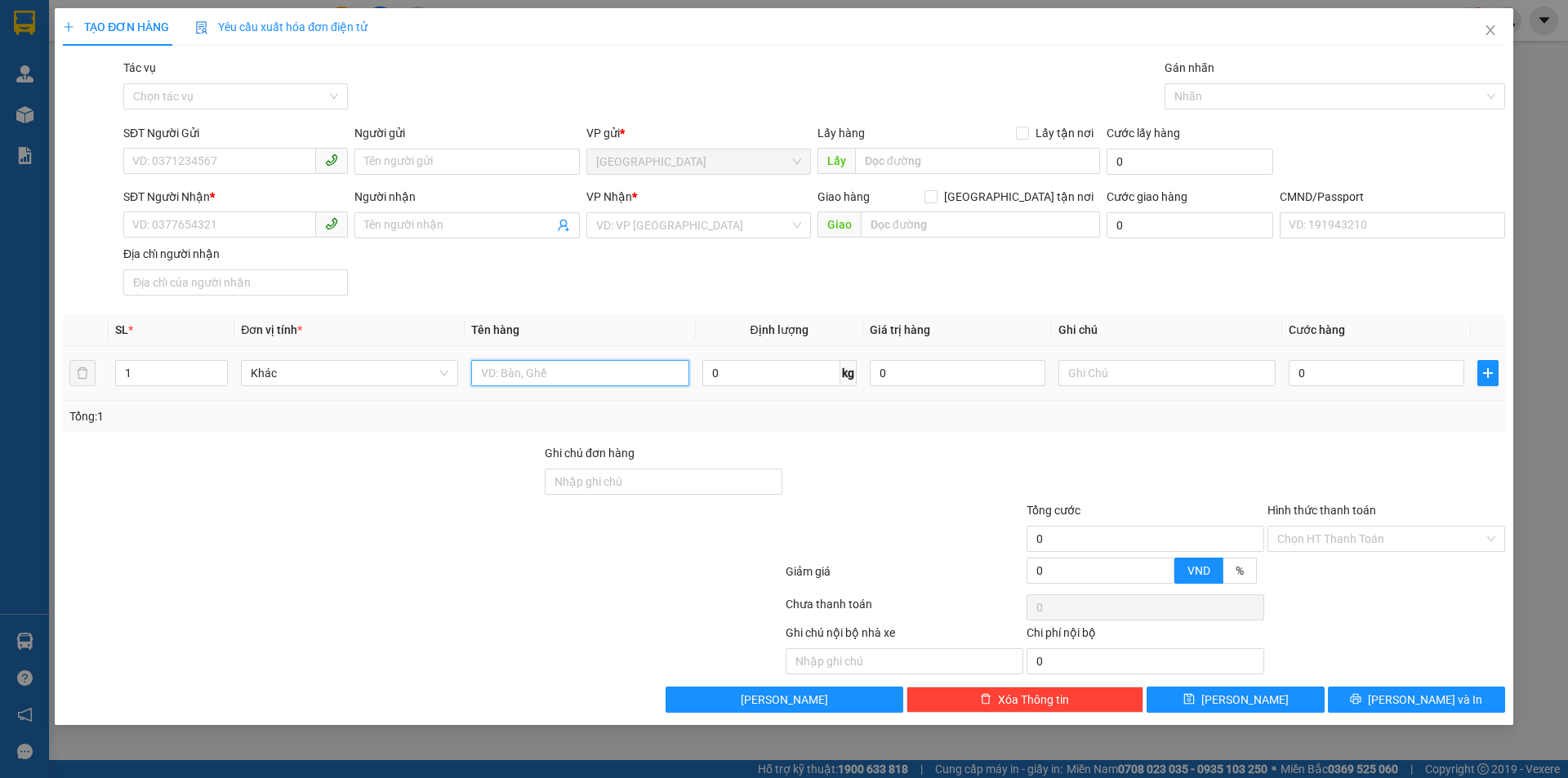
click at [504, 369] on input "text" at bounding box center [579, 372] width 217 height 26
type input "1 KT NP 23KG ( SẦU RIÊNG)"
click at [1179, 374] on input "text" at bounding box center [1166, 372] width 217 height 26
type input "9H30MAI HẠO"
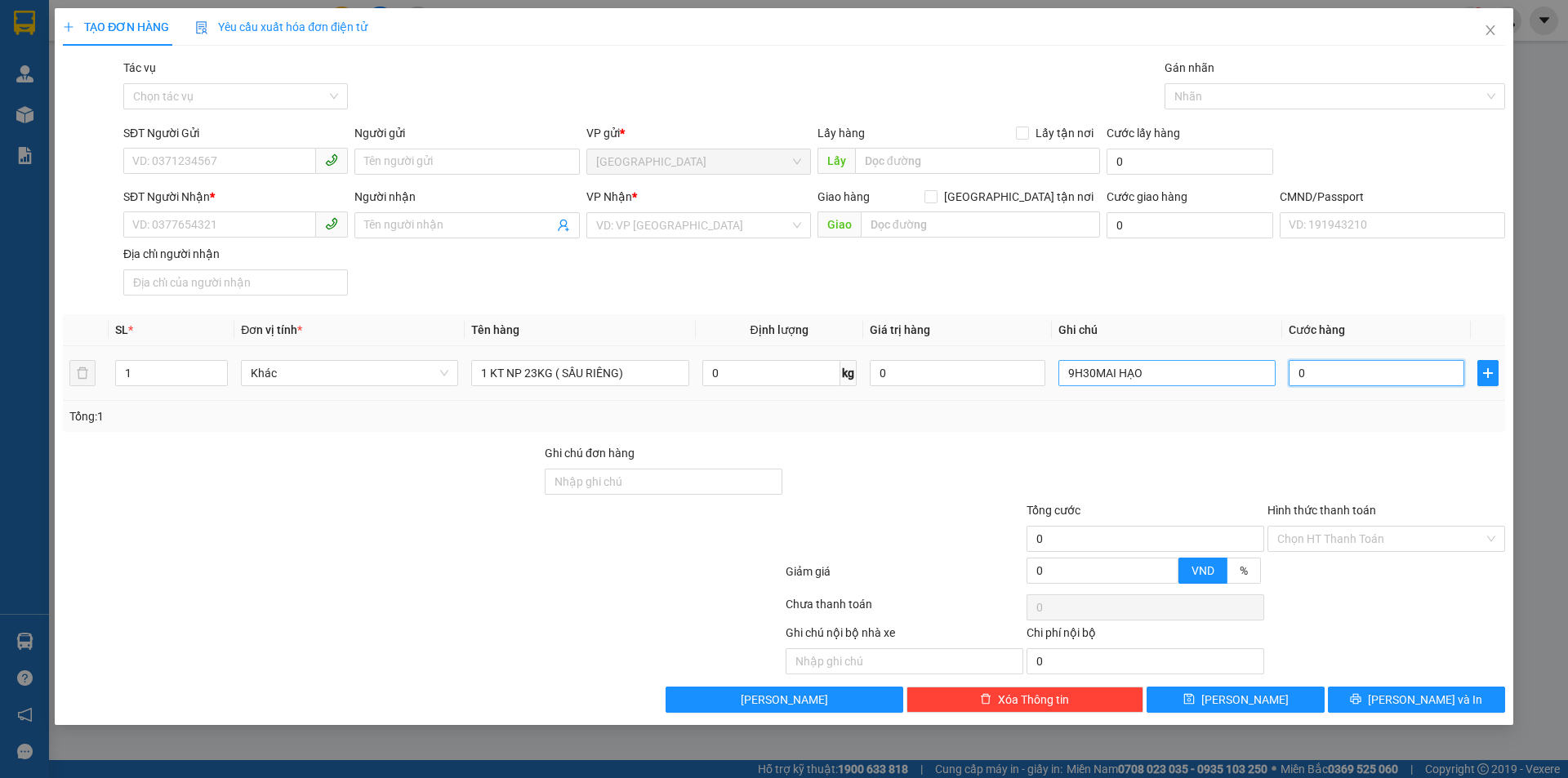
type input "4"
type input "40"
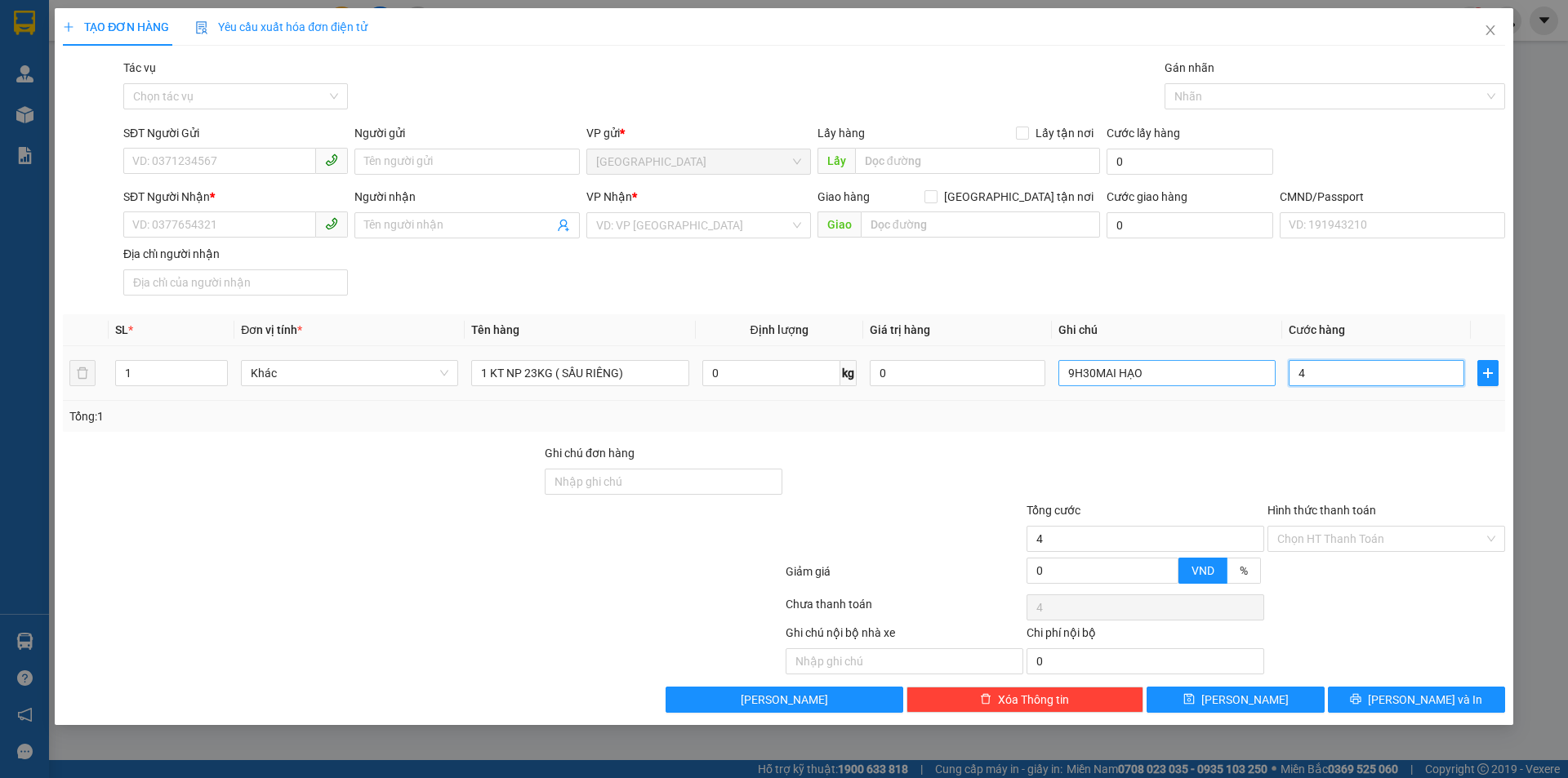
type input "40"
type input "40.000"
drag, startPoint x: 278, startPoint y: 161, endPoint x: 1077, endPoint y: 212, distance: 800.6
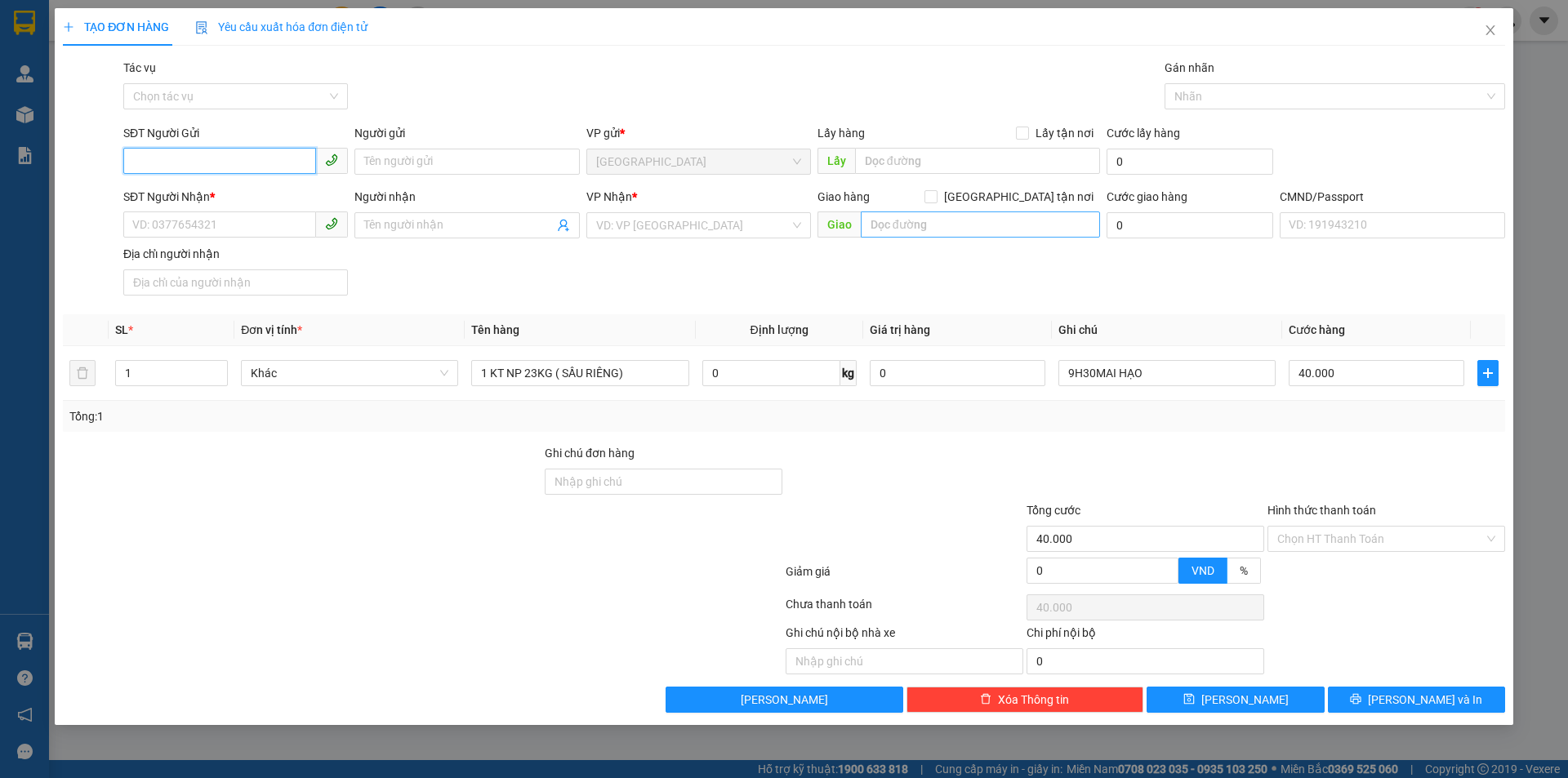
click at [287, 161] on input "SĐT Người Gửi" at bounding box center [219, 160] width 193 height 26
type input "0378725755"
click at [238, 199] on div "0378725755 - [PERSON_NAME]" at bounding box center [235, 194] width 205 height 18
type input "TRINH"
type input "0865984939"
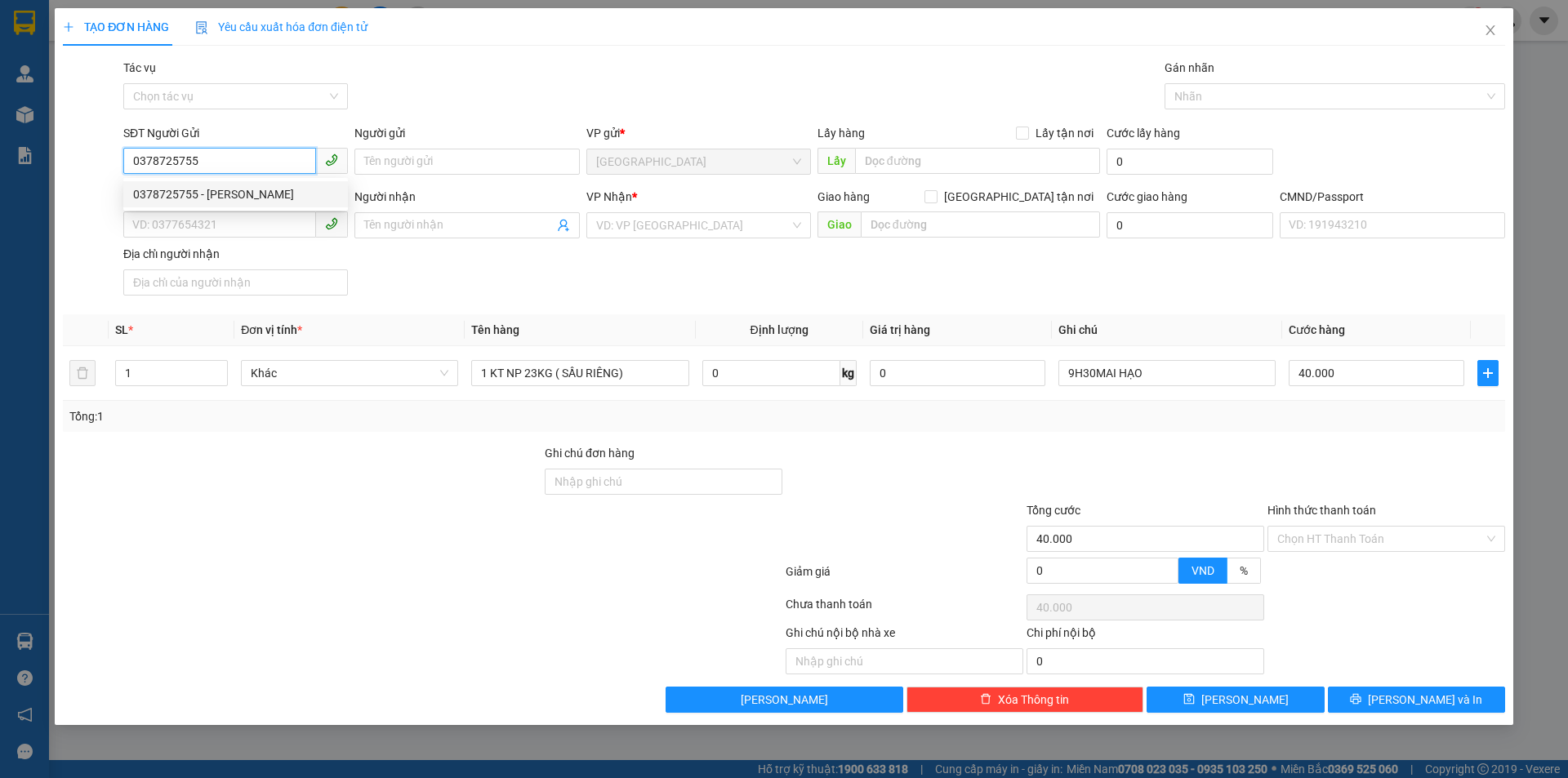
type input "HẢI"
type input "0378725755"
click at [614, 287] on div "SĐT Người Nhận * 0865984939 Người nhận HẢI VP Nhận * [PERSON_NAME] hàng [GEOGRA…" at bounding box center [813, 245] width 1388 height 115
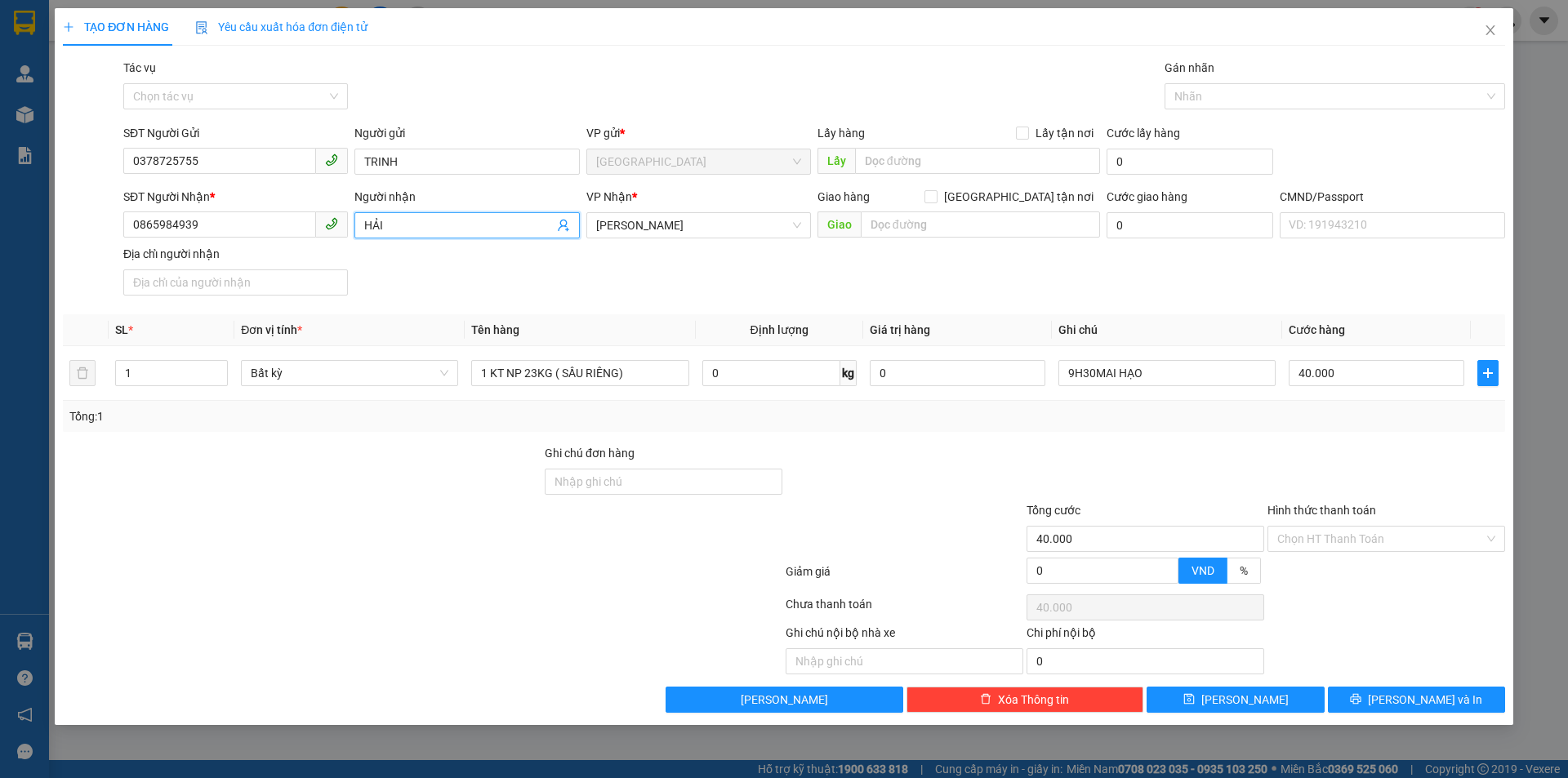
click at [562, 215] on span "HẢI" at bounding box center [466, 224] width 224 height 26
click at [563, 230] on icon "user-add" at bounding box center [563, 225] width 13 height 13
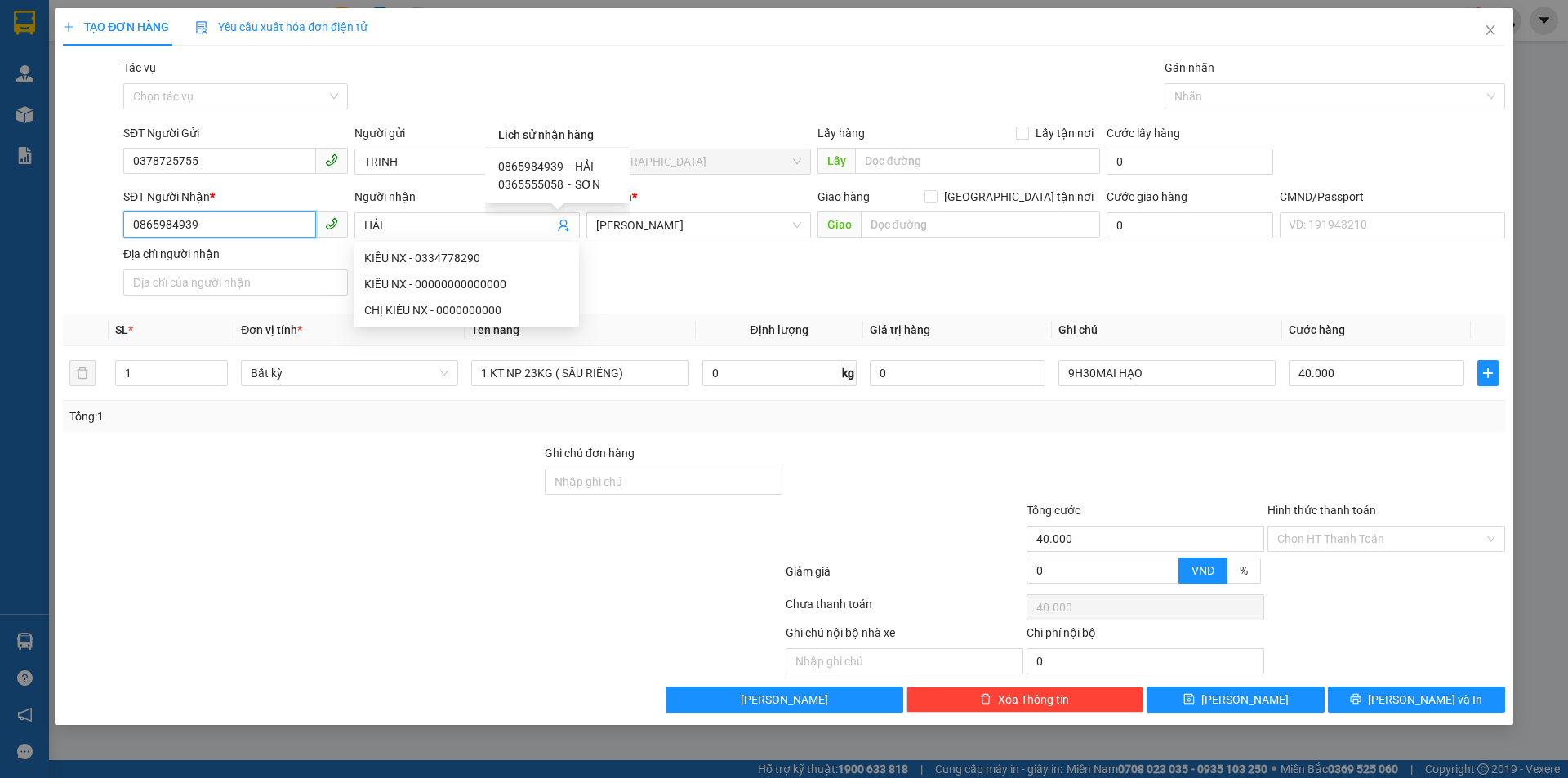
click at [274, 219] on input "0865984939" at bounding box center [219, 224] width 193 height 26
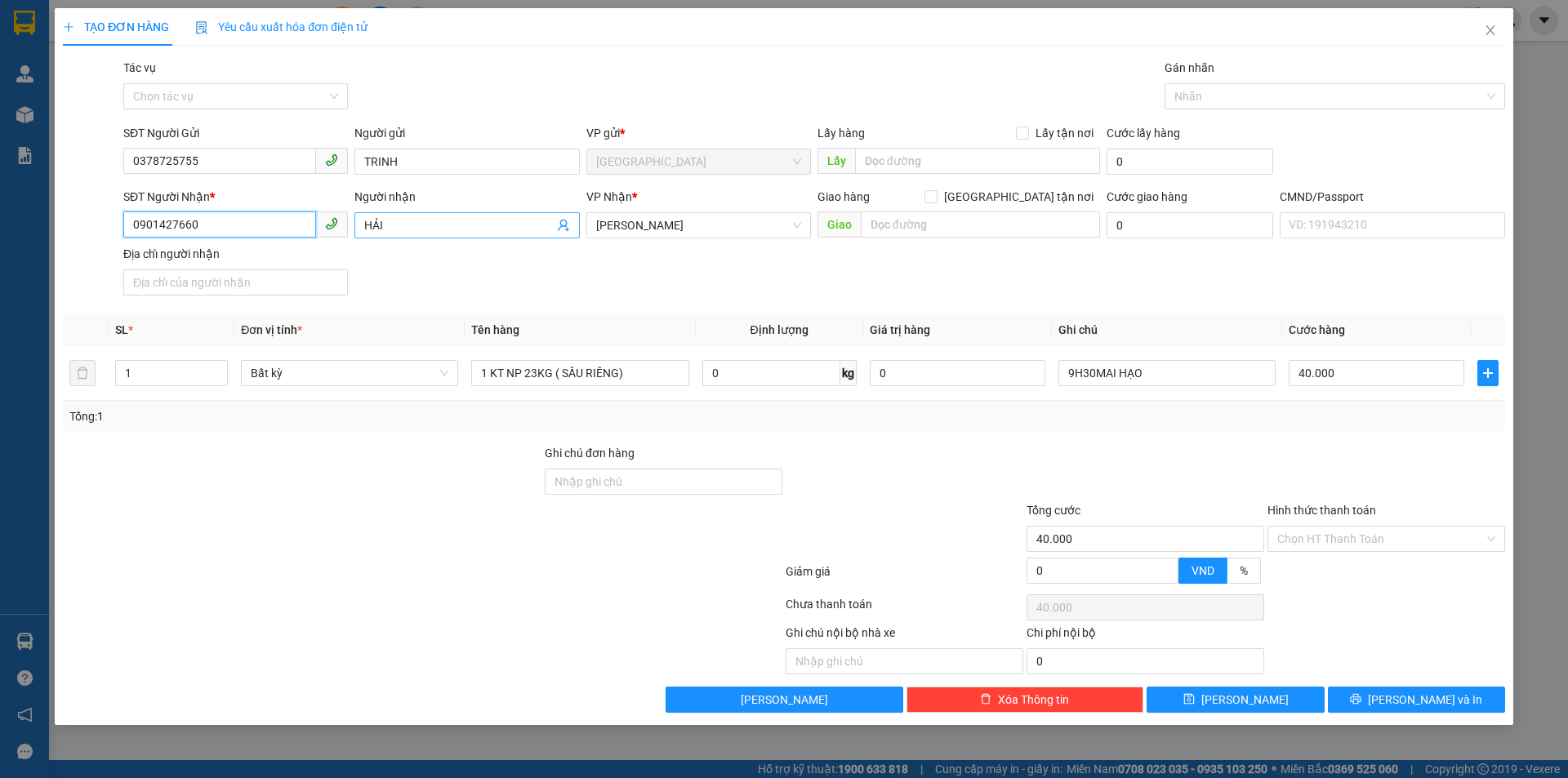
type input "0901427660"
click at [401, 226] on input "HẢI" at bounding box center [458, 225] width 189 height 18
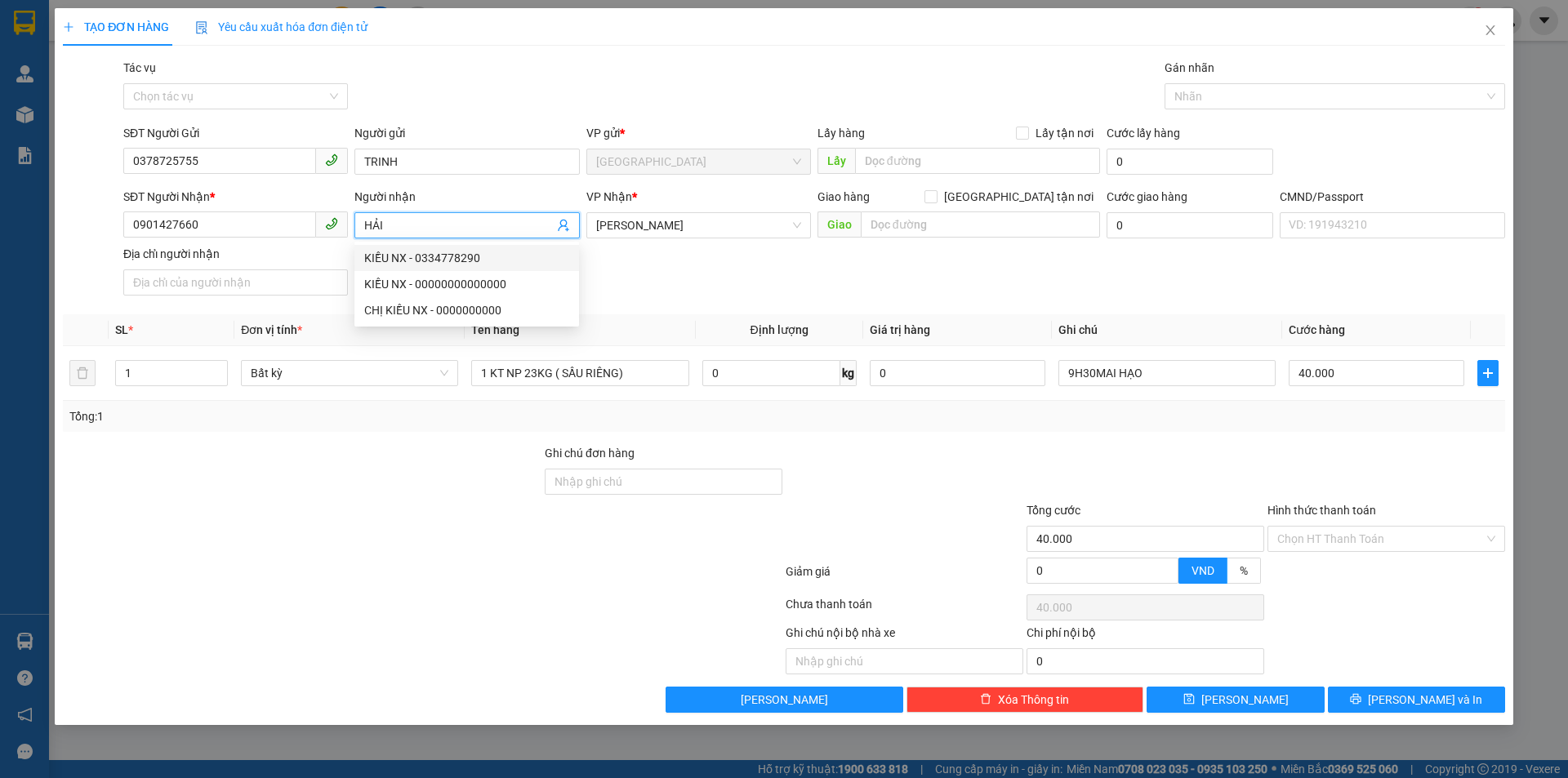
click at [401, 226] on input "HẢI" at bounding box center [458, 225] width 189 height 18
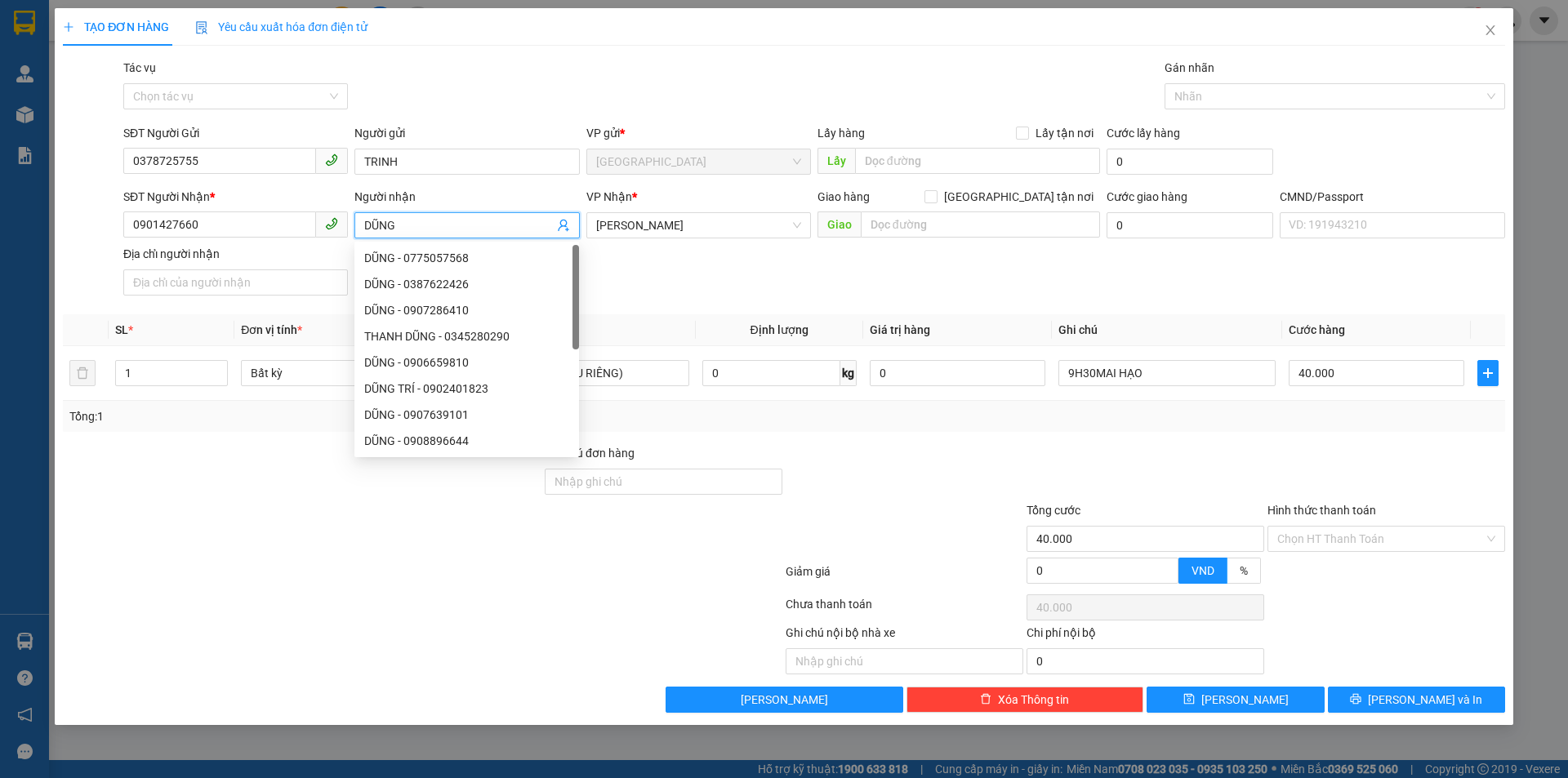
type input "DŨNG"
click at [1066, 286] on div "SĐT Người Nhận * 0901427660 Người nhận DŨNG VP Nhận * [PERSON_NAME] hàng [GEOGR…" at bounding box center [813, 245] width 1388 height 115
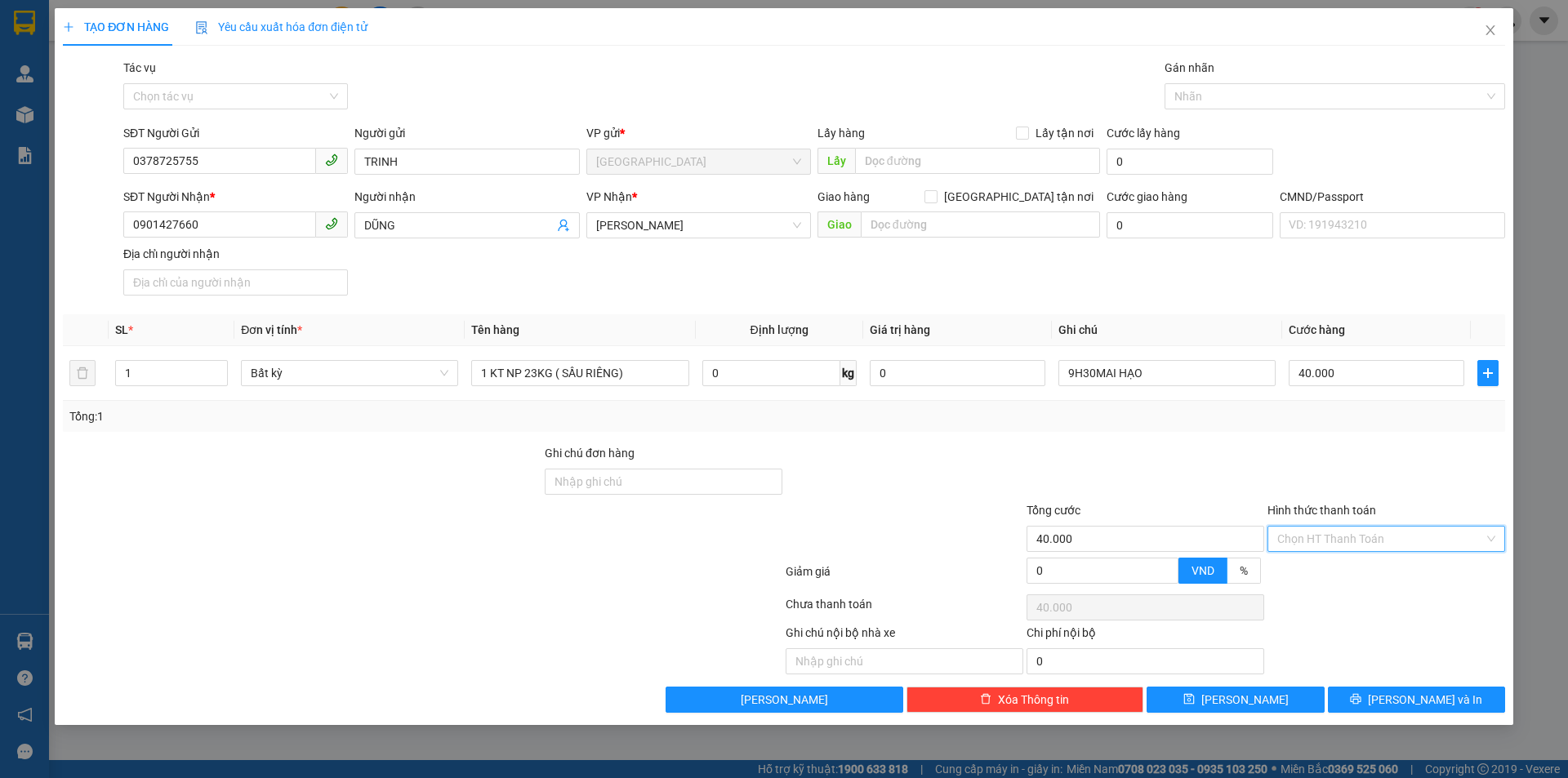
click at [1356, 547] on input "Hình thức thanh toán" at bounding box center [1380, 539] width 207 height 24
click at [1349, 570] on div "Tại văn phòng" at bounding box center [1386, 572] width 218 height 18
type input "0"
click at [1413, 701] on span "[PERSON_NAME] và In" at bounding box center [1425, 700] width 115 height 18
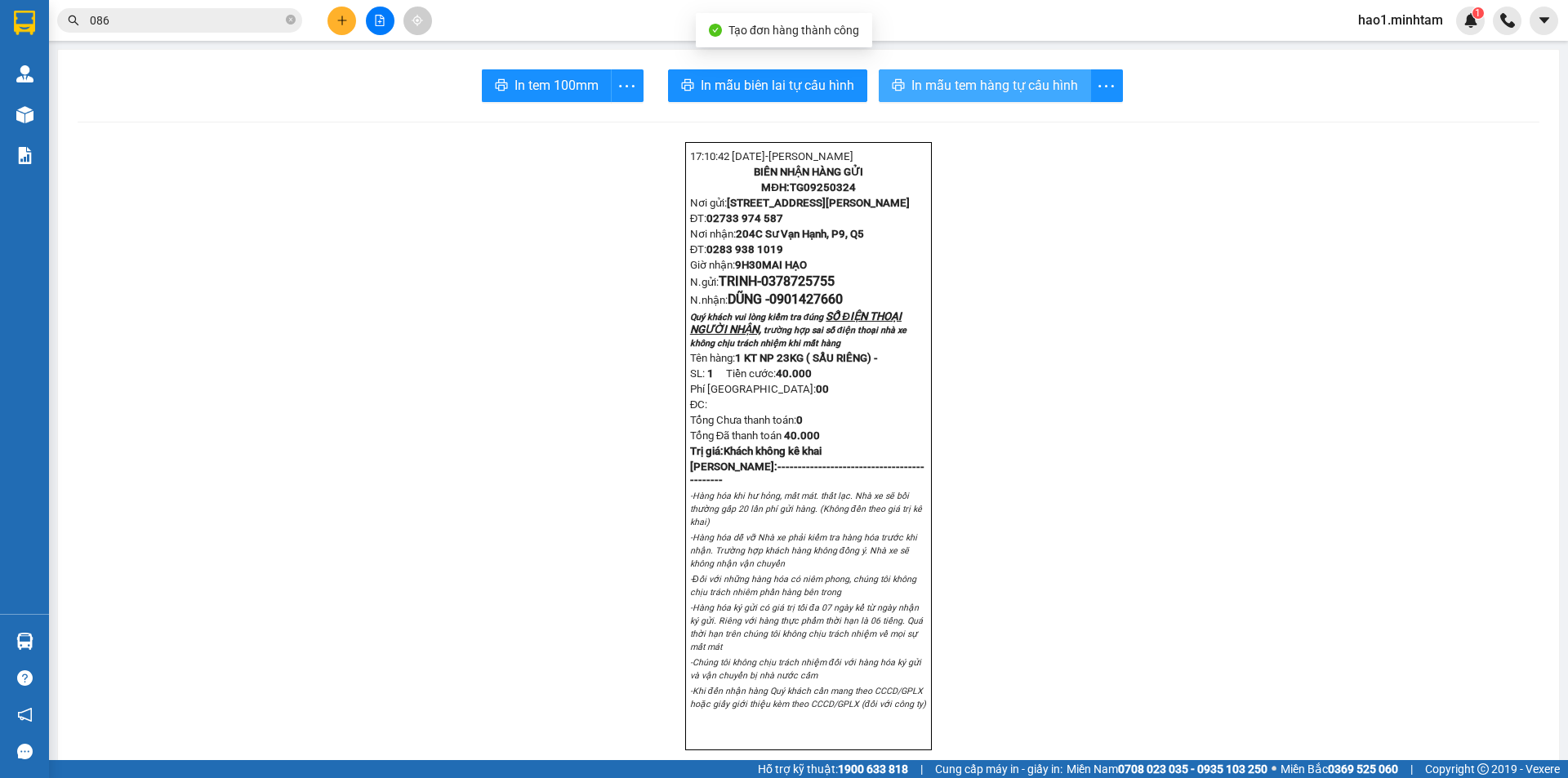
click at [1027, 93] on span "In mẫu tem hàng tự cấu hình" at bounding box center [995, 85] width 166 height 21
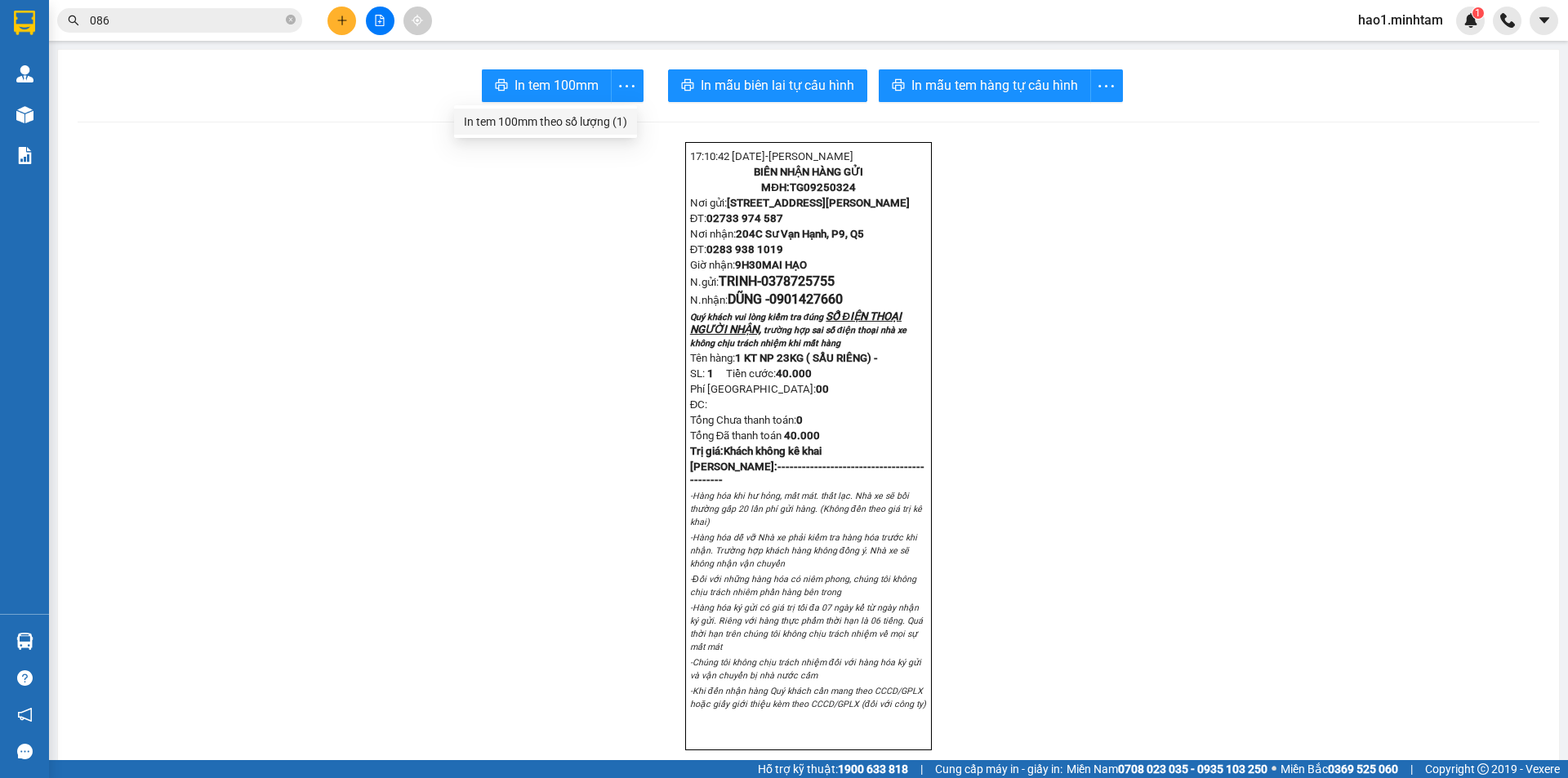
click at [602, 123] on div "In tem 100mm theo số lượng (1)" at bounding box center [545, 122] width 164 height 18
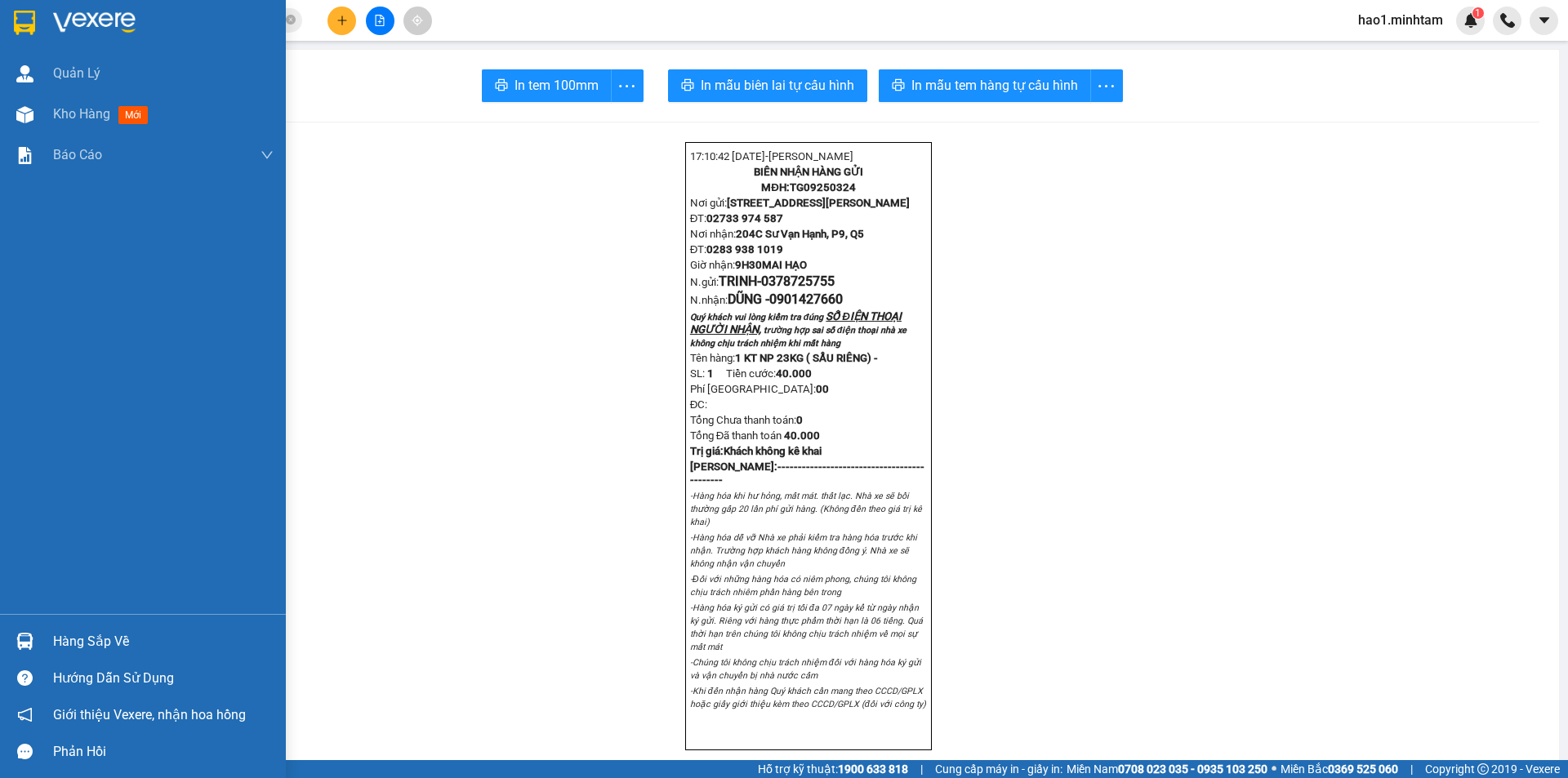
click at [54, 639] on div "Hàng sắp về" at bounding box center [163, 642] width 220 height 24
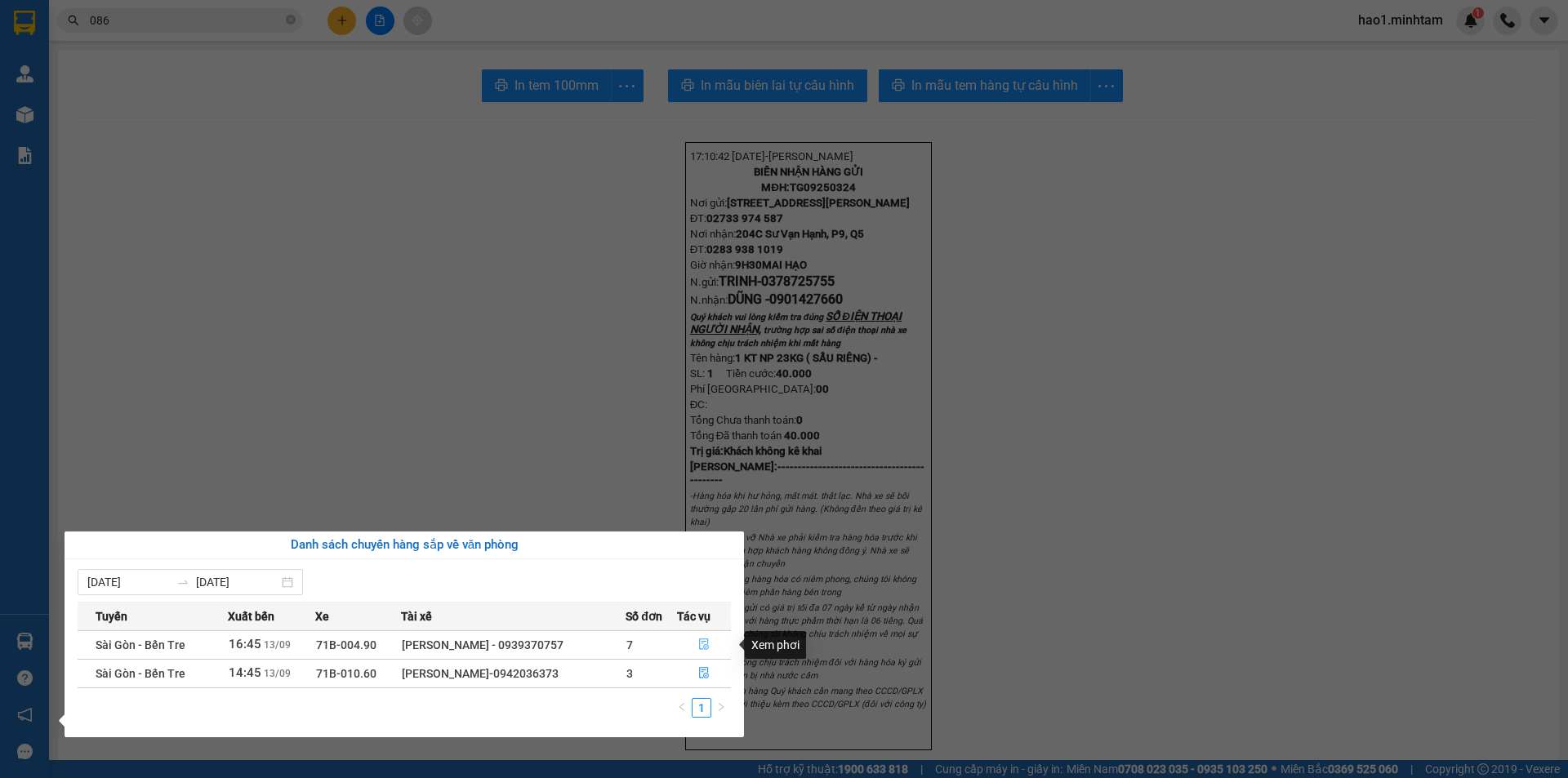
click at [709, 643] on icon "file-done" at bounding box center [704, 644] width 12 height 12
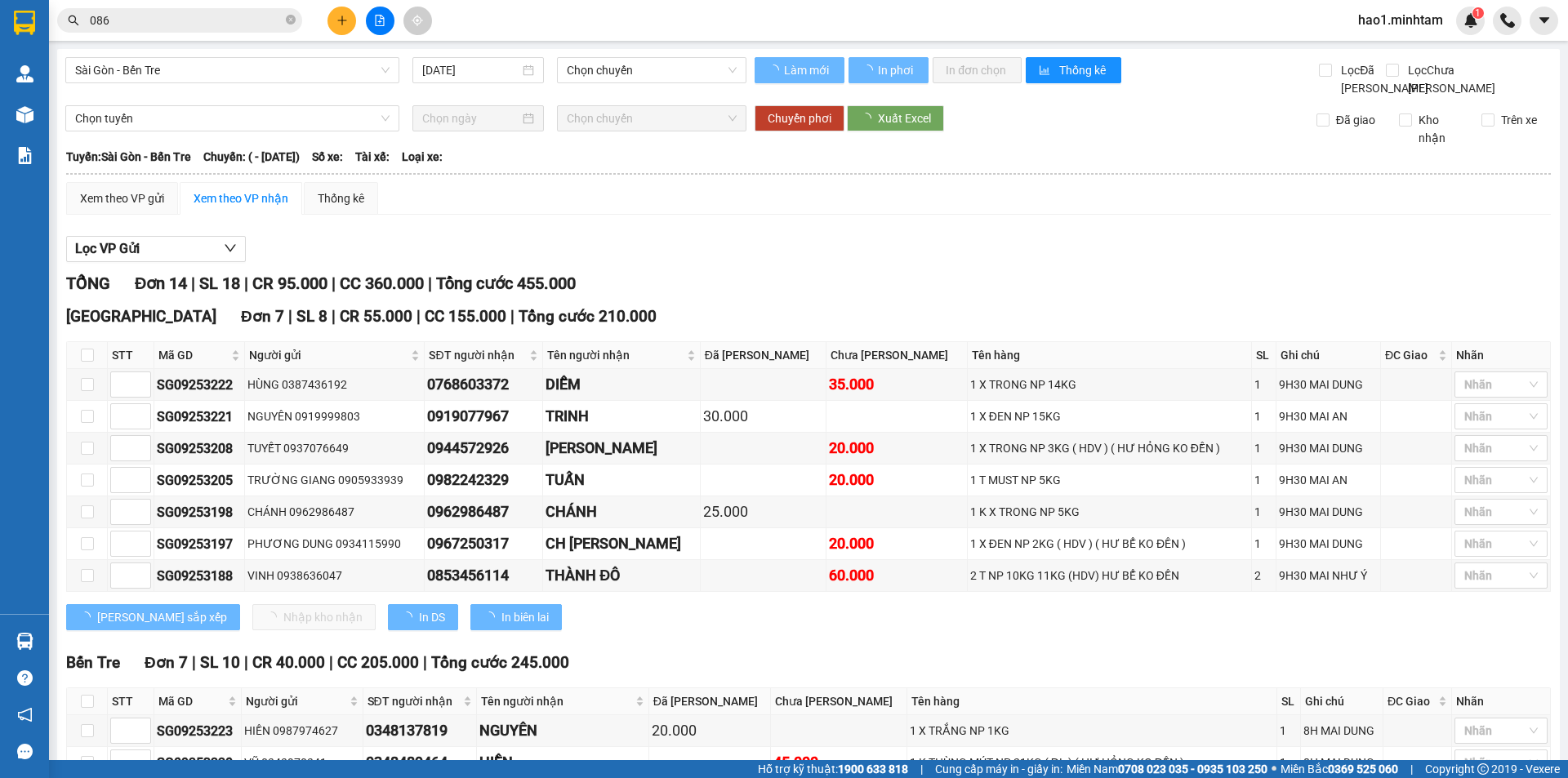
click at [1005, 316] on div "TỔNG Đơn 14 | SL 18 | CR 95.000 | CC 360.000 | Tổng cước 455.000 [GEOGRAPHIC_DA…" at bounding box center [809, 634] width 1484 height 726
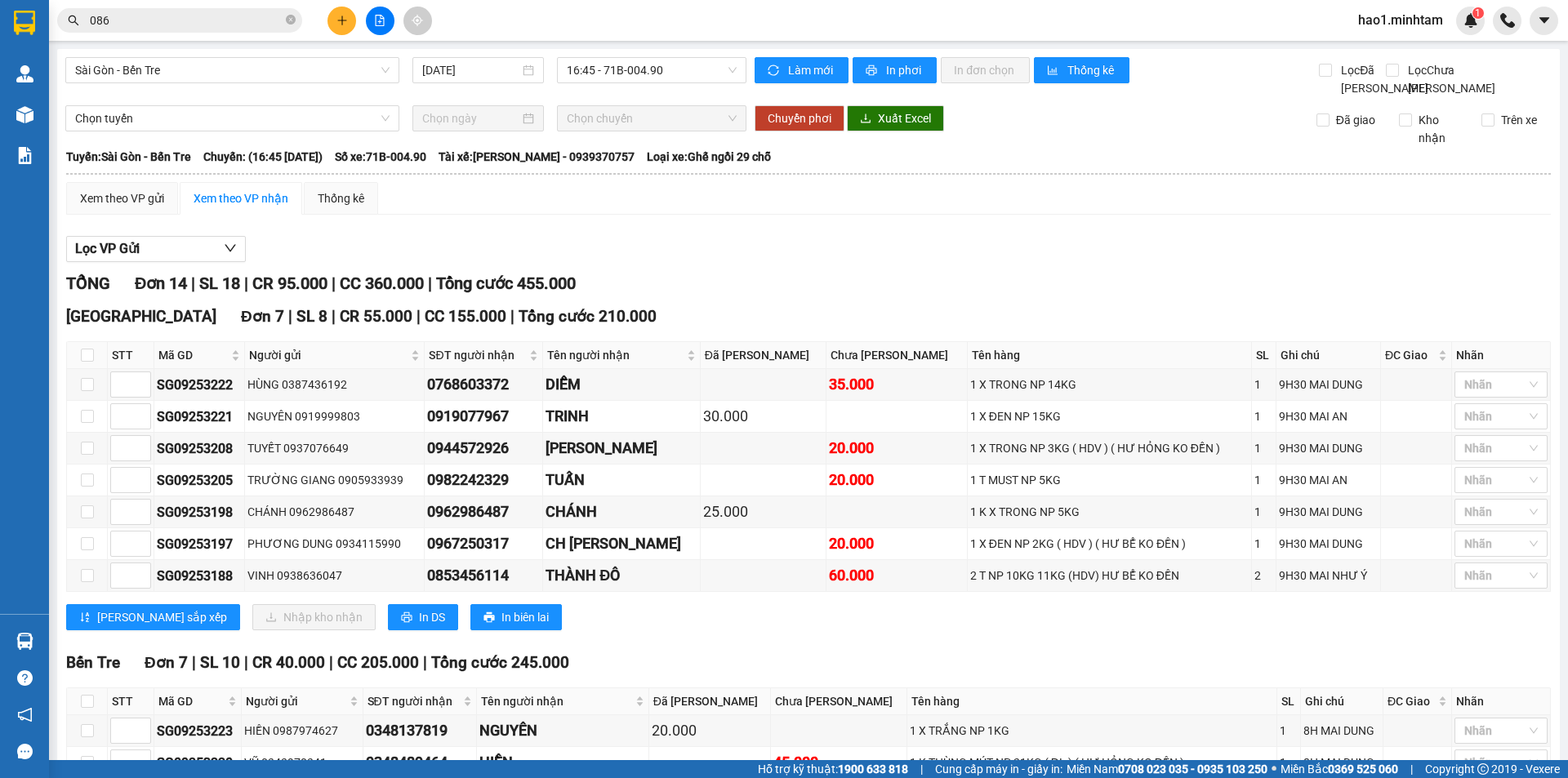
click at [1003, 580] on div "TỔNG Đơn 14 | SL 18 | CR 95.000 | CC 360.000 | Tổng cước 455.000 [GEOGRAPHIC_DA…" at bounding box center [809, 634] width 1484 height 726
click at [802, 271] on div "TỔNG Đơn 14 | SL 18 | CR 95.000 | CC 360.000 | Tổng cước 455.000" at bounding box center [809, 283] width 1484 height 25
click at [828, 604] on div "[PERSON_NAME] sắp xếp Nhập kho nhận In DS In biên lai" at bounding box center [809, 617] width 1484 height 26
click at [847, 305] on div "[GEOGRAPHIC_DATA] 7 | SL 8 | CR 55.000 | CC 155.000 | Tổng cước 210.000" at bounding box center [809, 317] width 1484 height 24
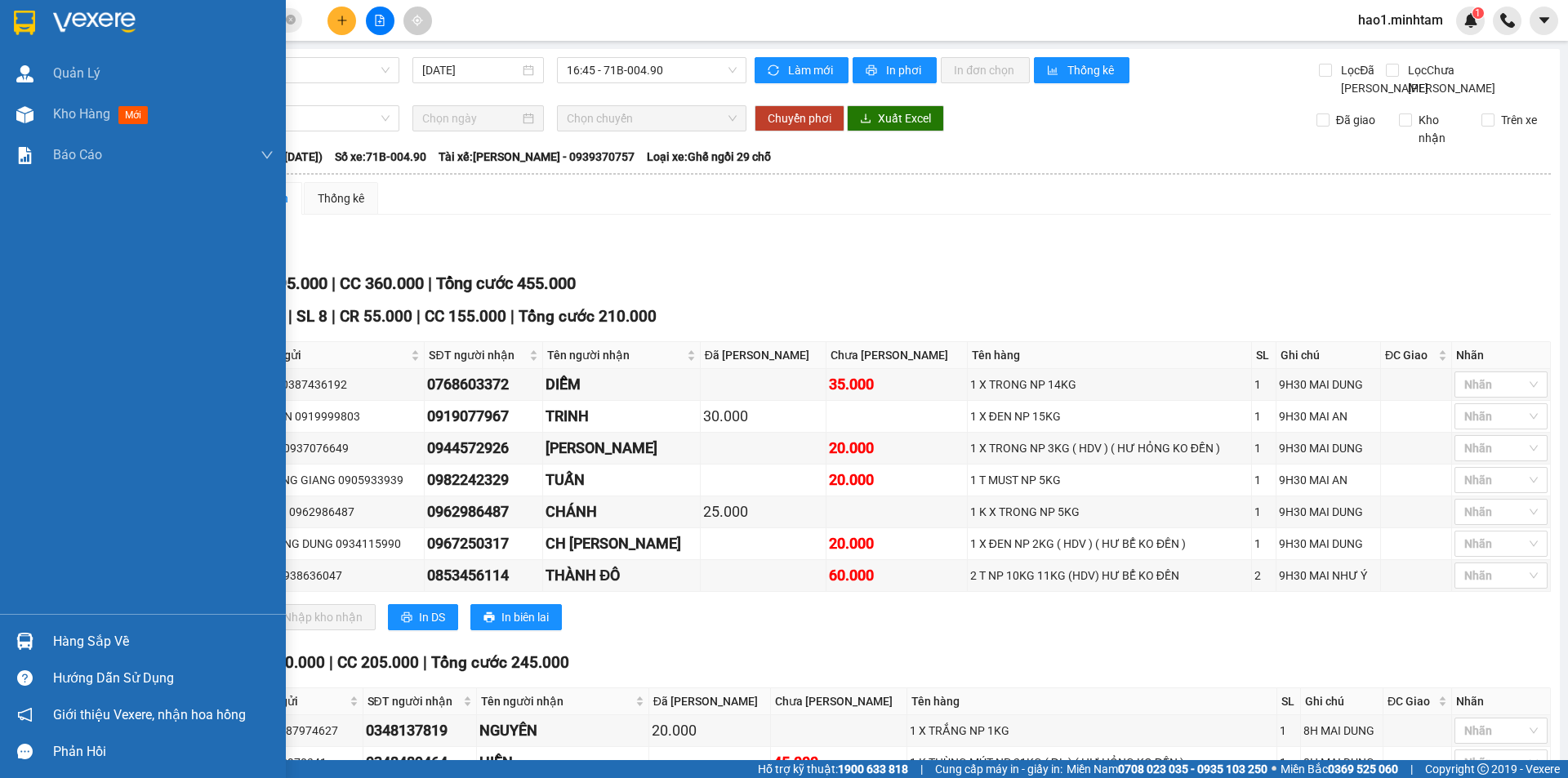
click at [23, 652] on div at bounding box center [25, 642] width 28 height 28
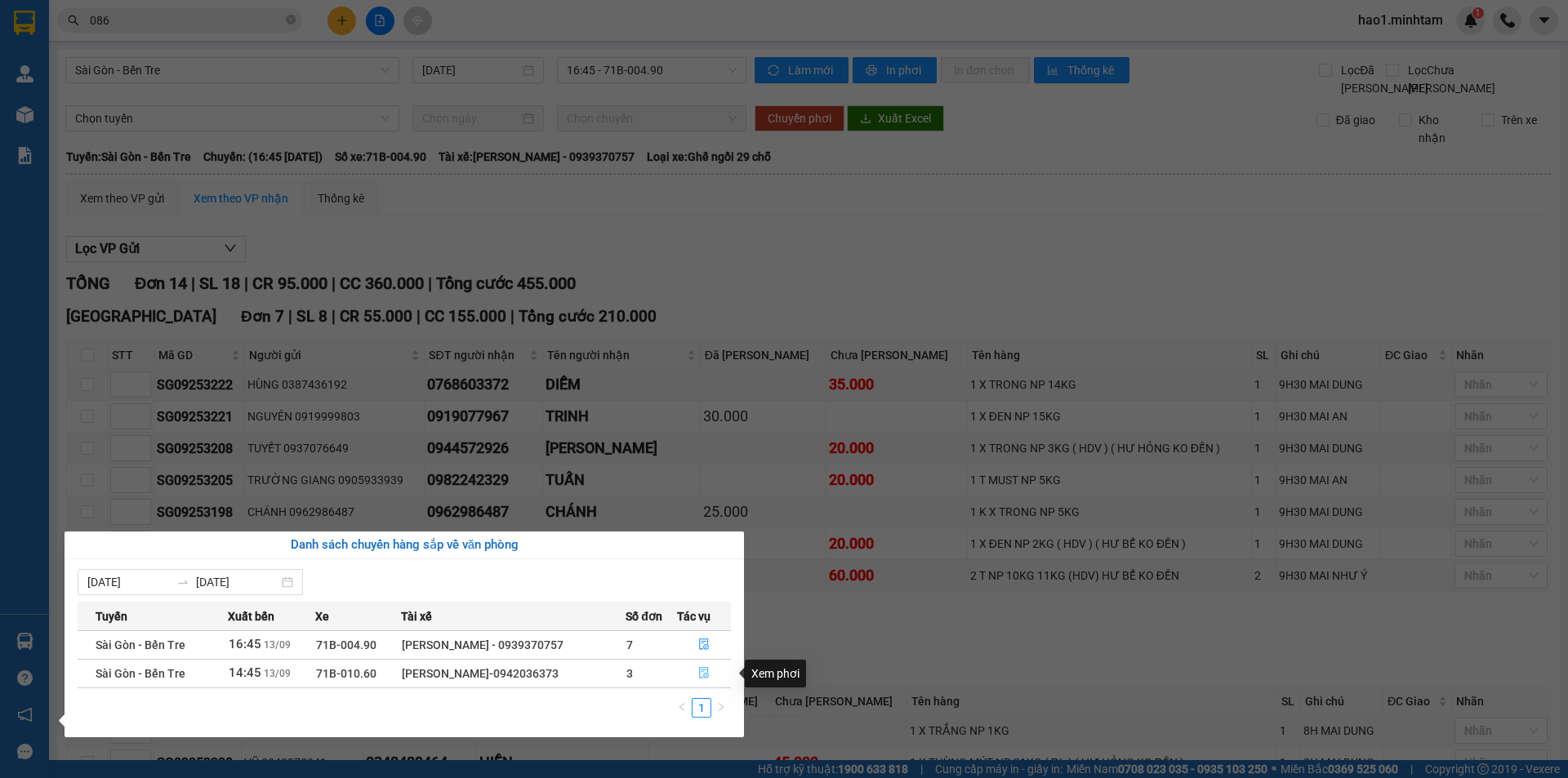
click at [706, 678] on icon "file-done" at bounding box center [704, 673] width 12 height 12
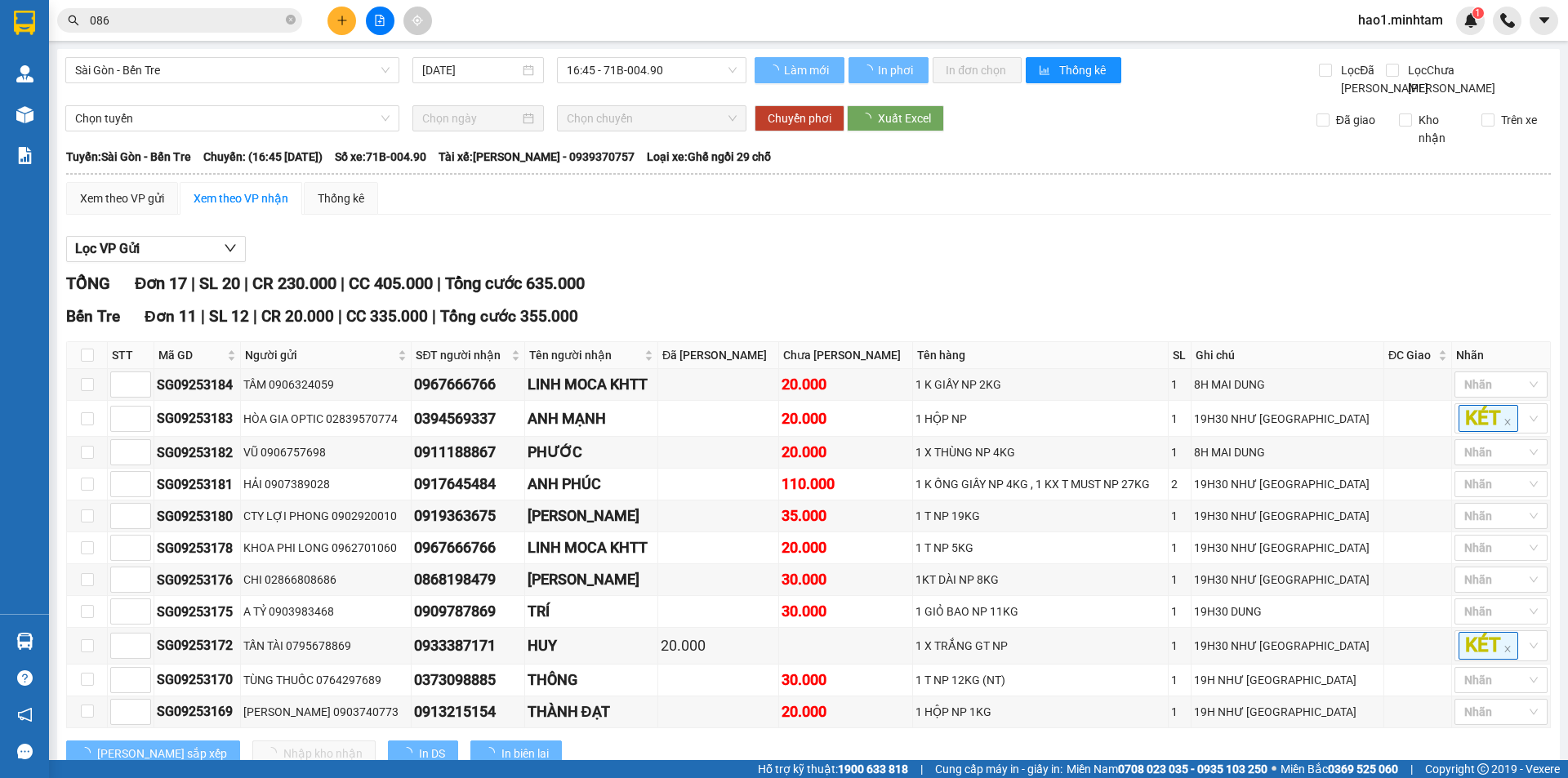
click at [819, 271] on div "TỔNG Đơn 17 | SL 20 | CR 230.000 | CC 405.000 | Tổng cước 635.000" at bounding box center [809, 283] width 1484 height 25
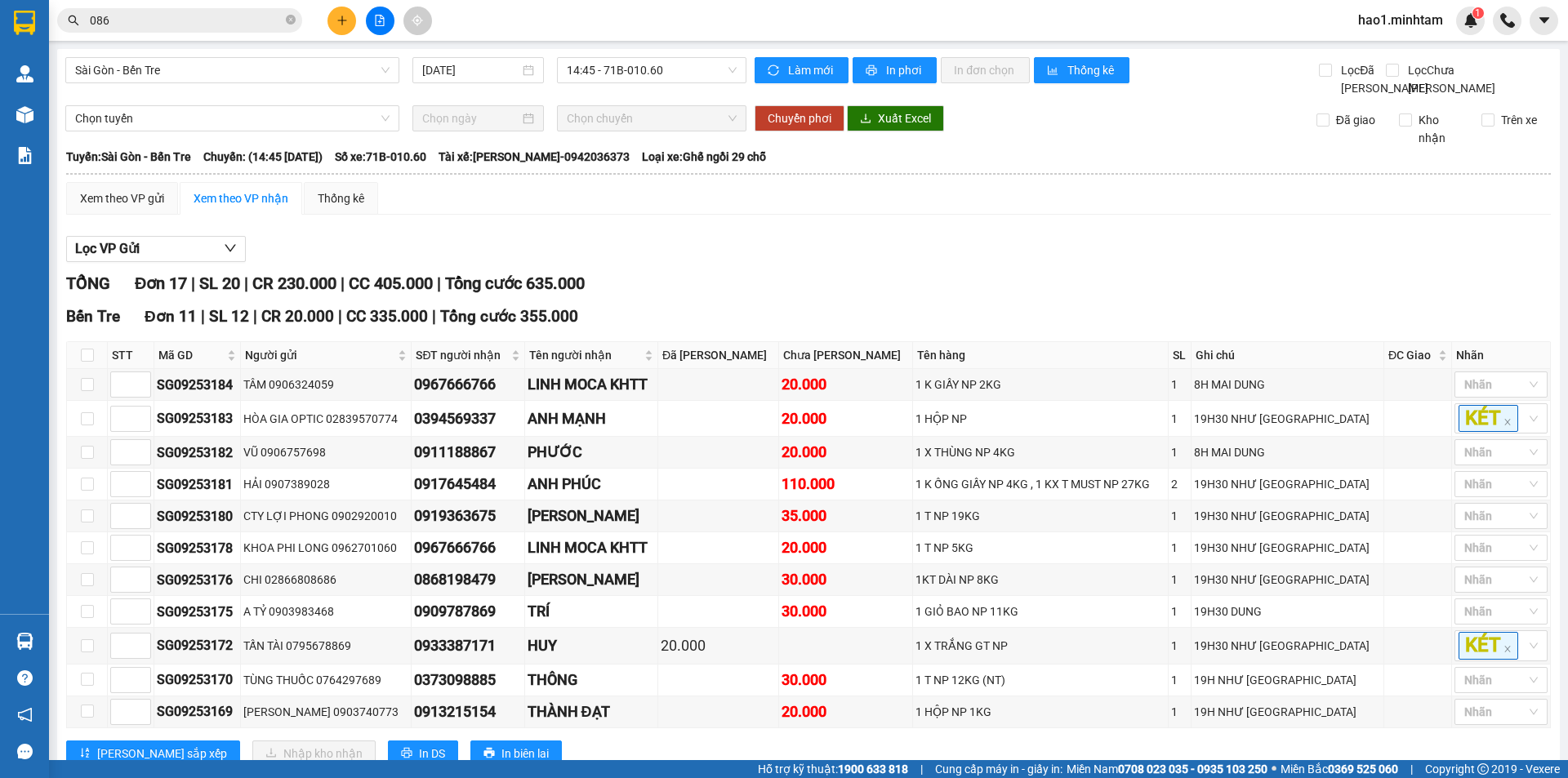
drag, startPoint x: 501, startPoint y: 465, endPoint x: 447, endPoint y: 467, distance: 54.0
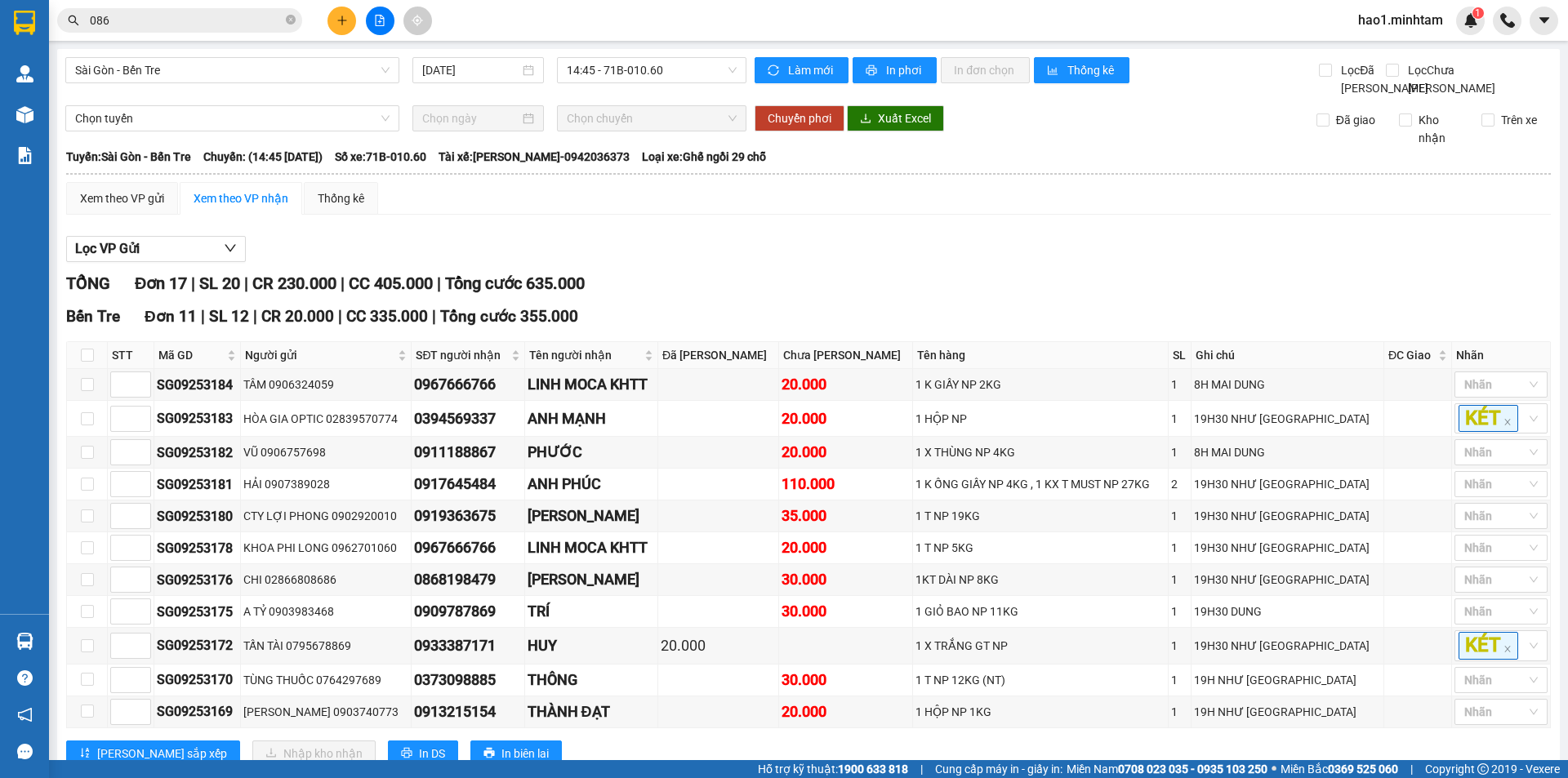
drag, startPoint x: 292, startPoint y: 17, endPoint x: 224, endPoint y: 20, distance: 68.1
click at [290, 17] on icon "close-circle" at bounding box center [291, 20] width 10 height 10
paste input "0988460717"
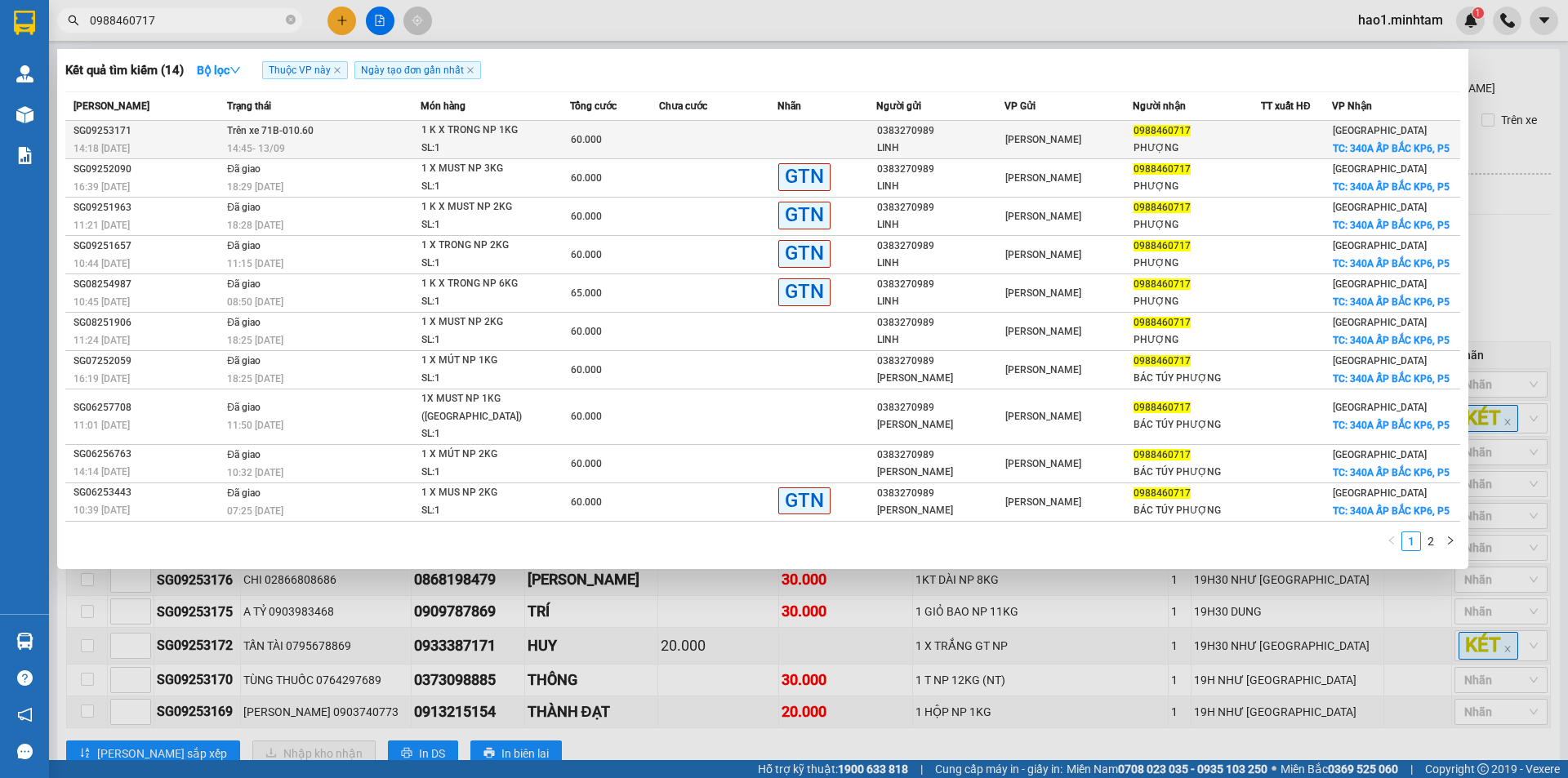
type input "0988460717"
click at [555, 150] on span "1 K X TRONG NP 1KG SL: 1" at bounding box center [495, 139] width 149 height 35
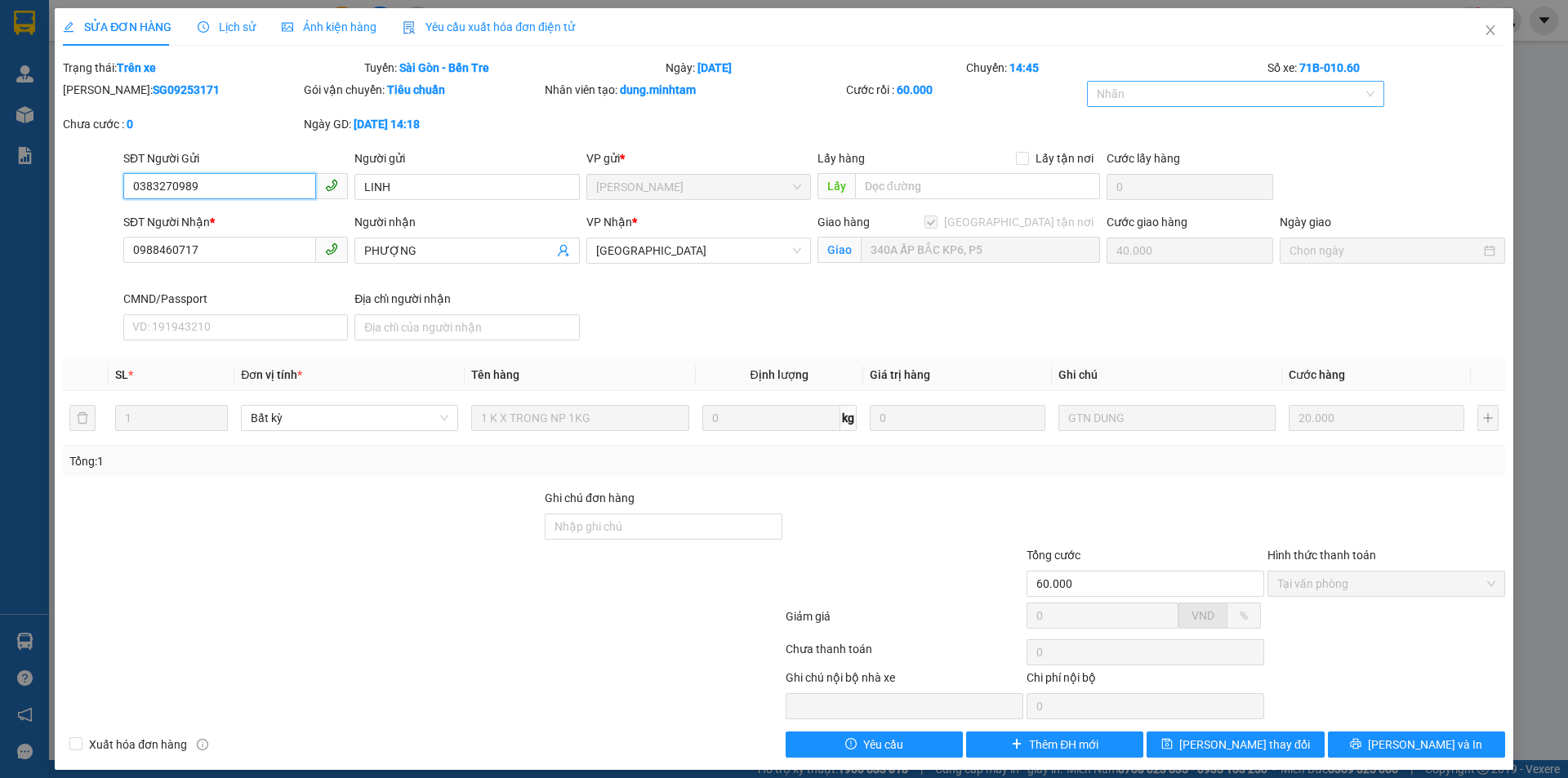
click at [1280, 90] on div at bounding box center [1227, 94] width 273 height 20
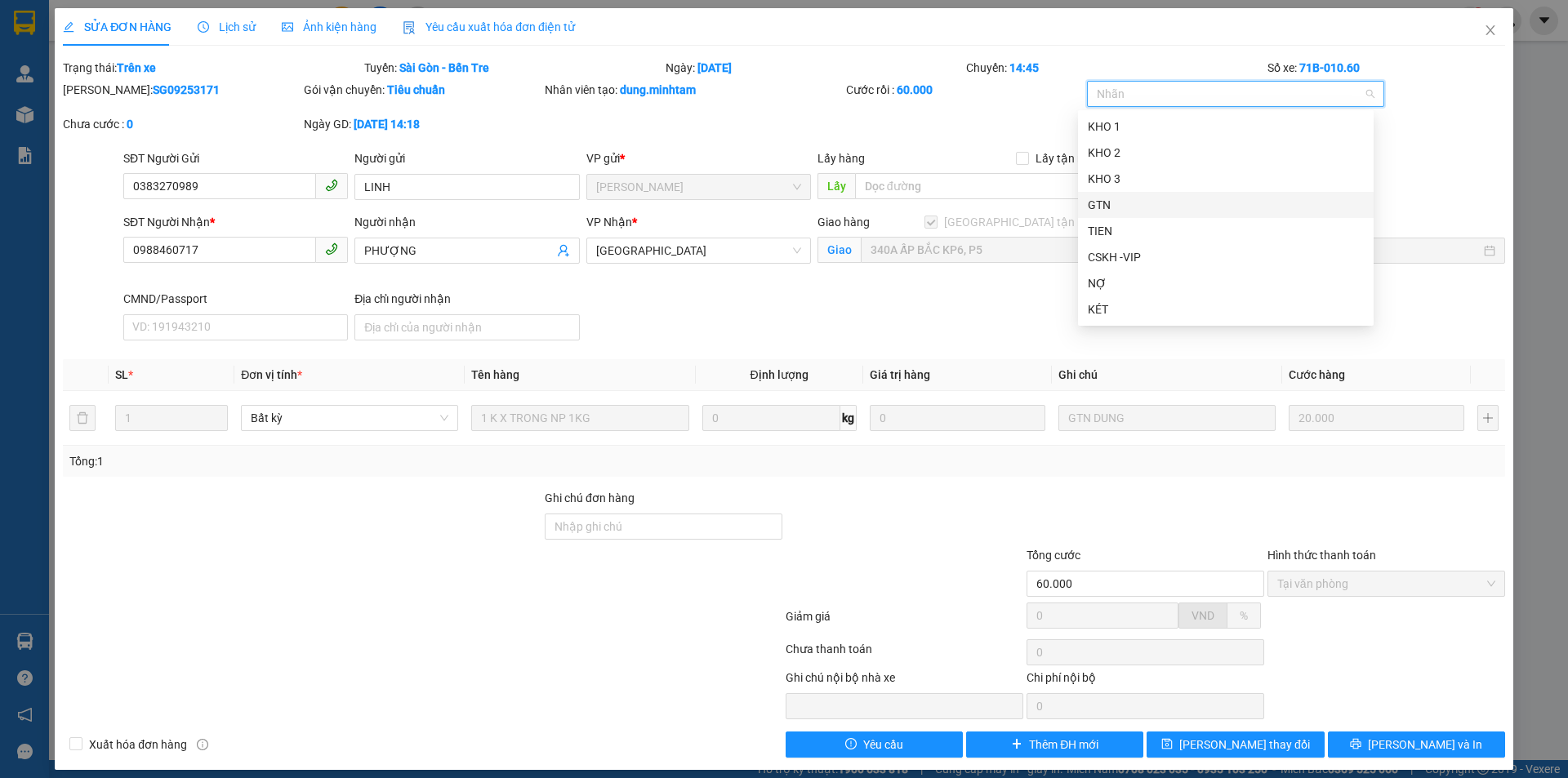
click at [1103, 203] on div "GTN" at bounding box center [1226, 205] width 276 height 18
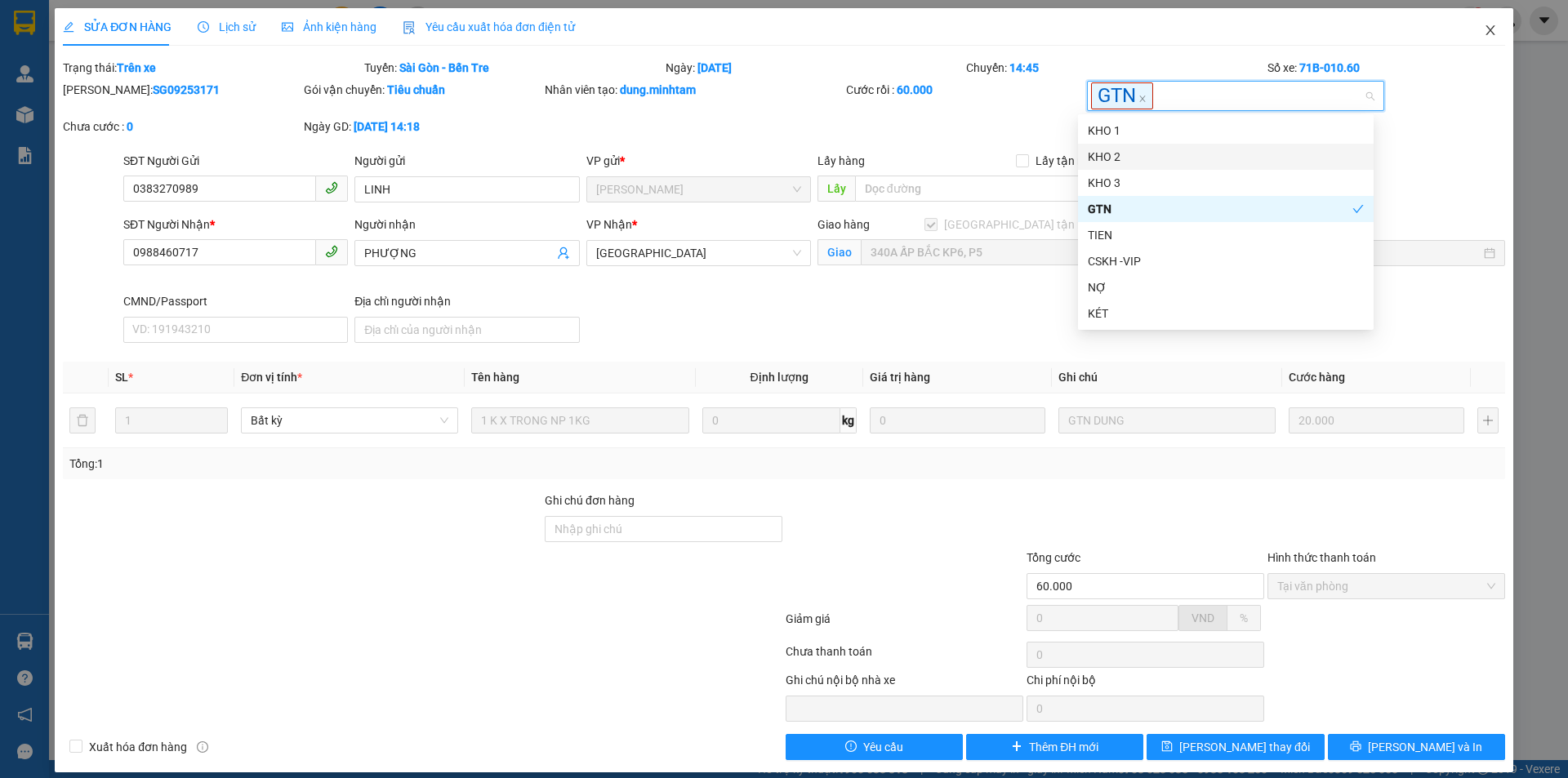
click at [1483, 34] on icon "close" at bounding box center [1490, 30] width 13 height 13
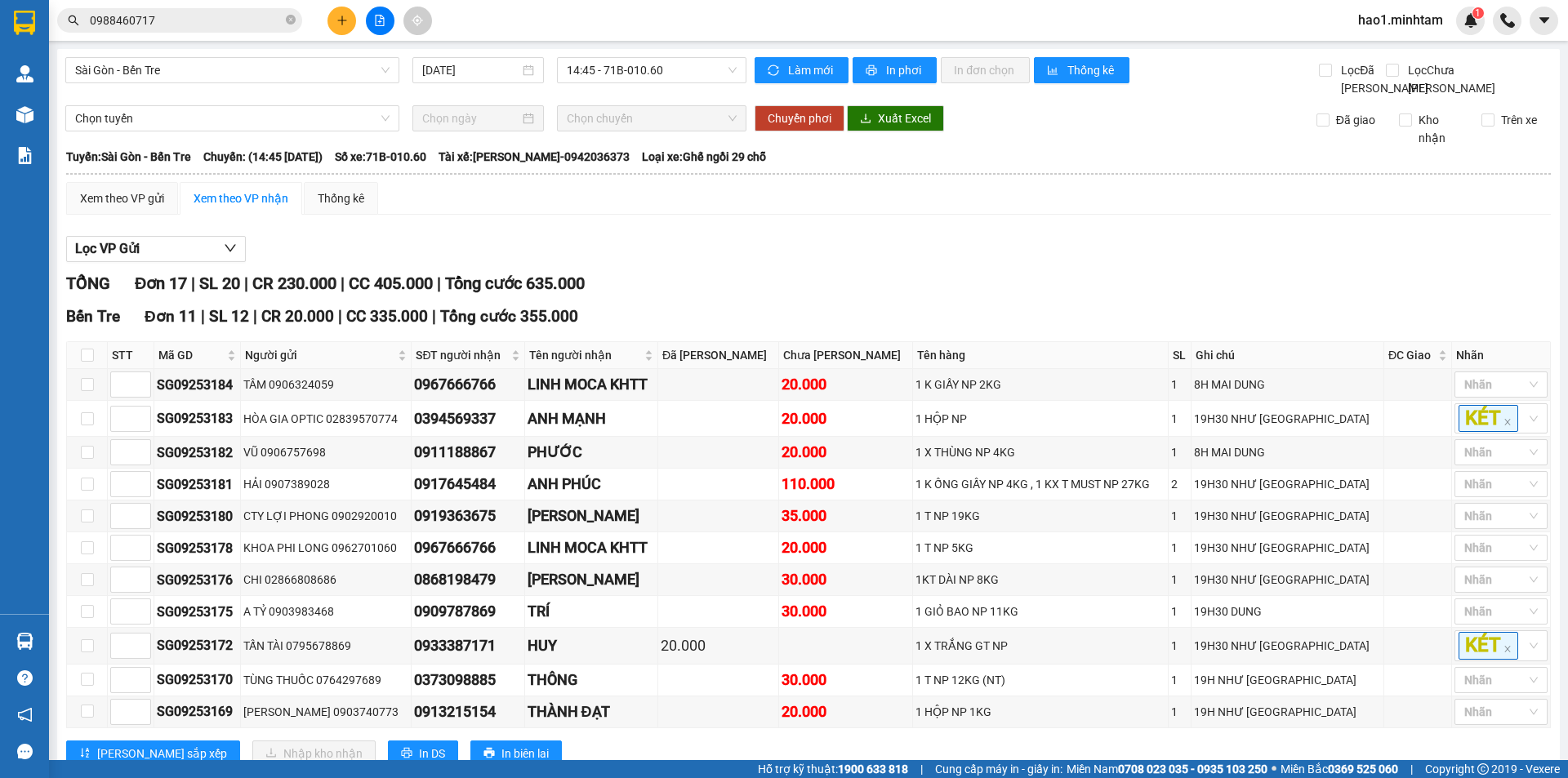
click at [243, 21] on input "0988460717" at bounding box center [186, 21] width 193 height 18
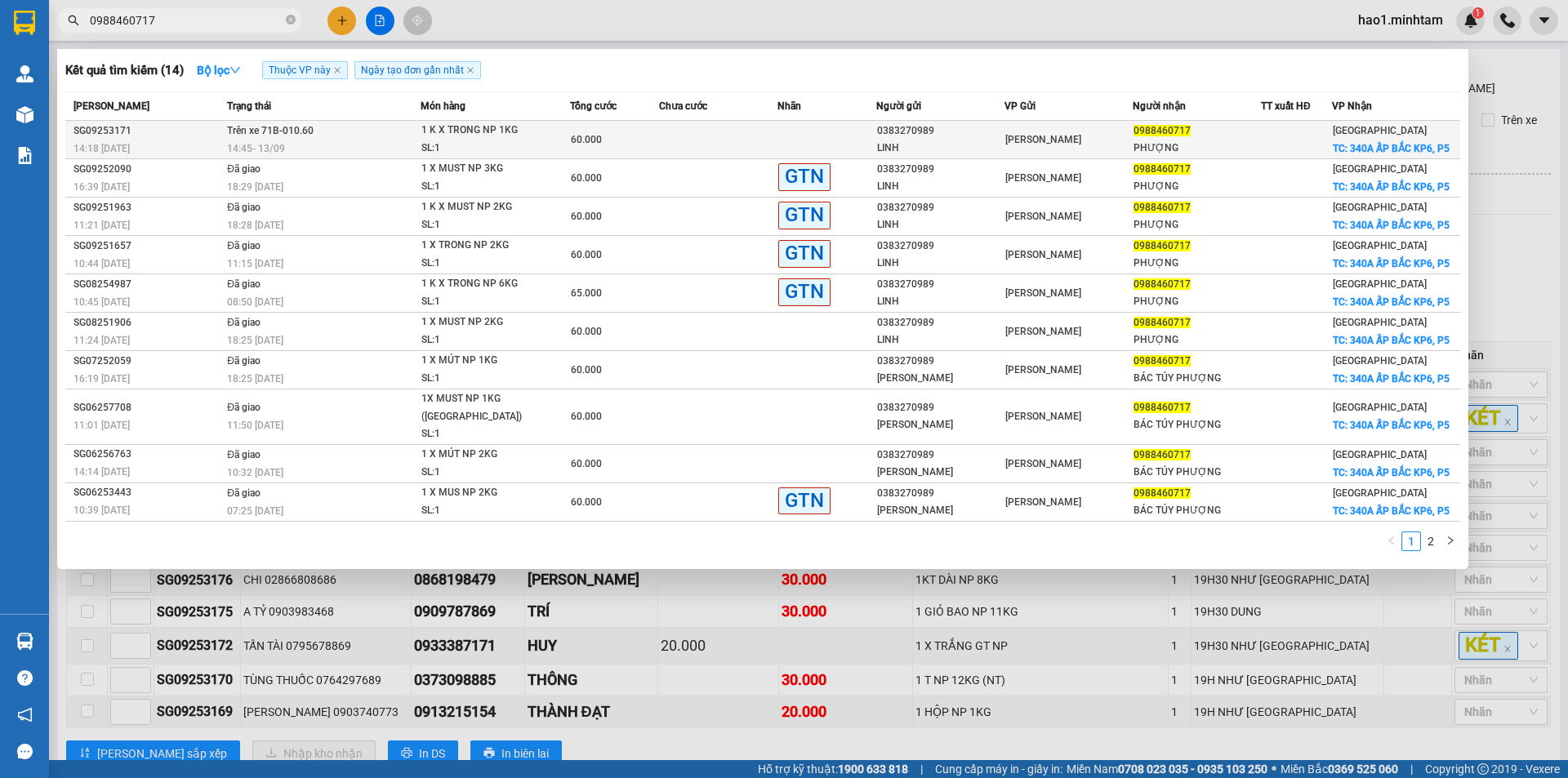
click at [848, 141] on td at bounding box center [826, 140] width 99 height 38
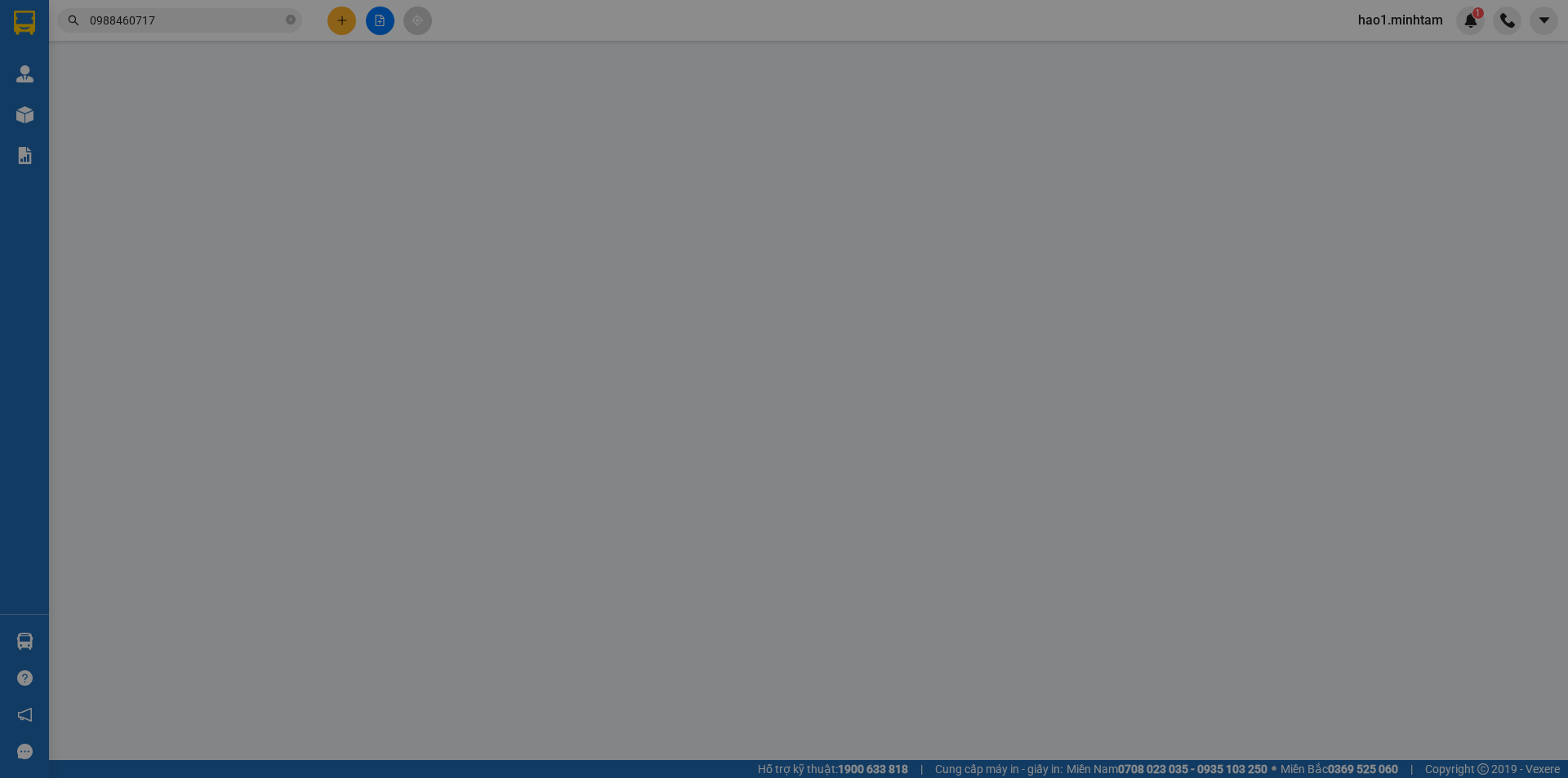
type input "0383270989"
type input "LINH"
type input "0988460717"
type input "PHƯỢNG"
checkbox input "true"
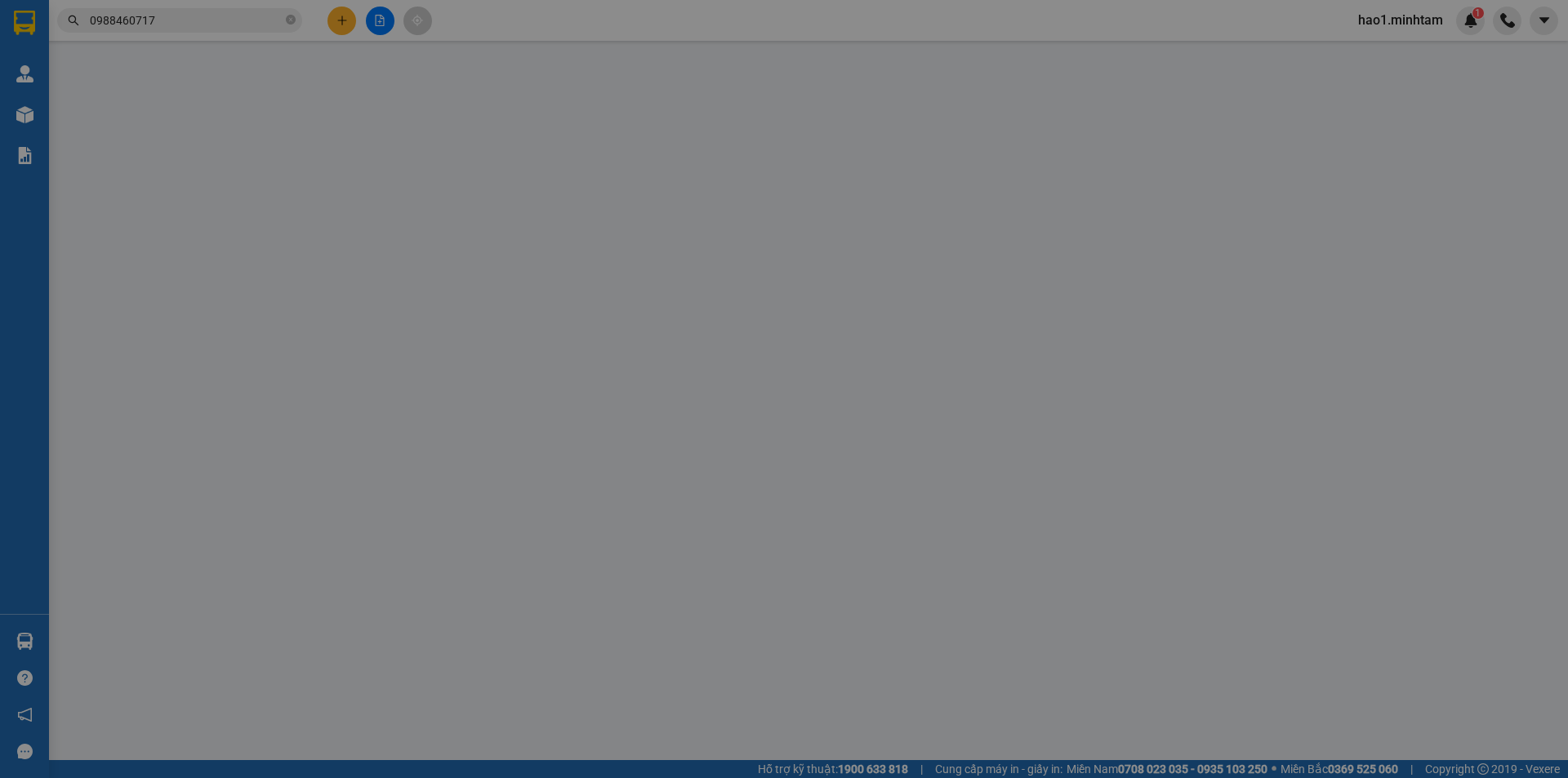
type input "340A ẤP BẮC KP6, P5"
type input "60.000"
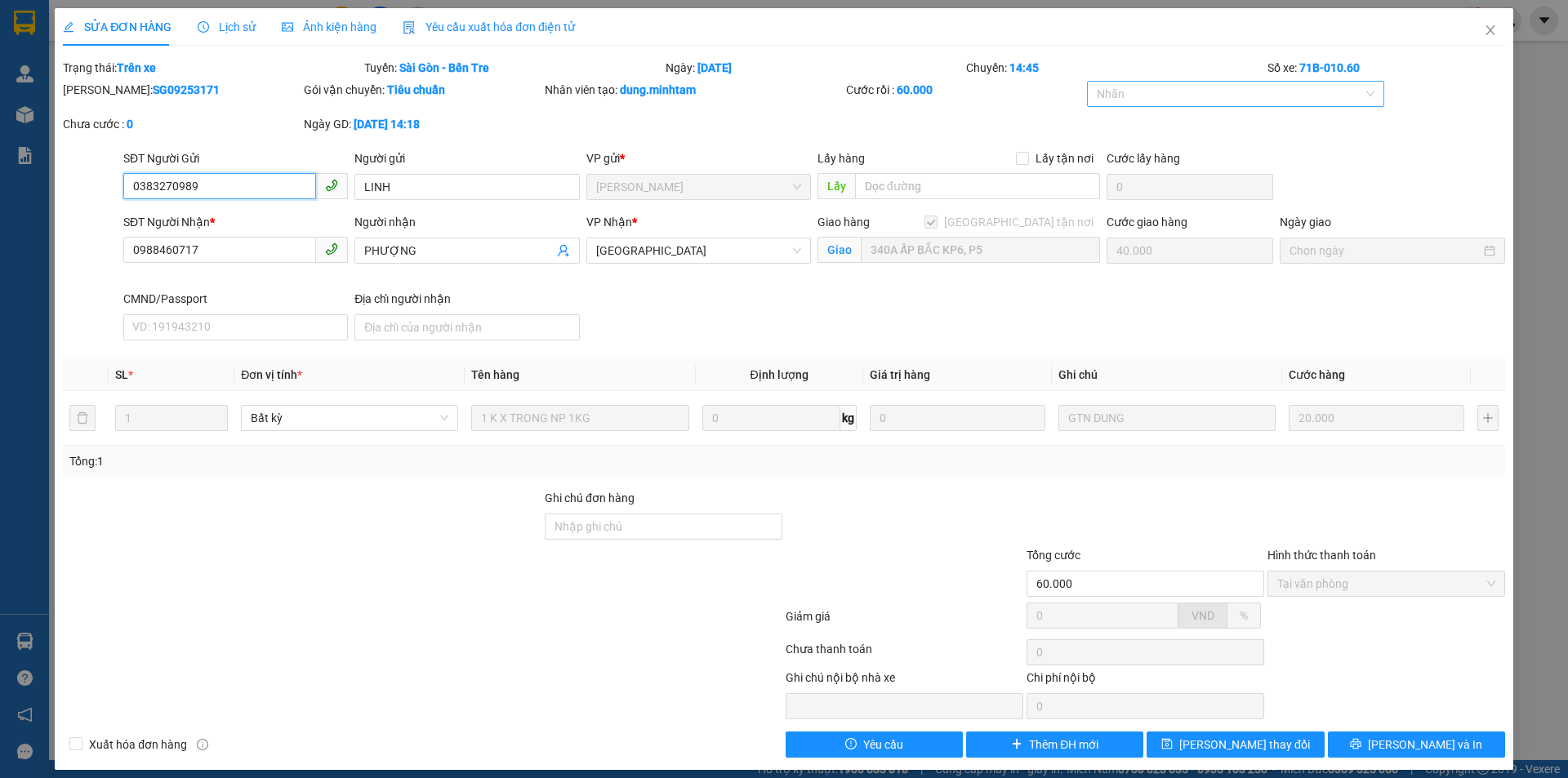
click at [1246, 101] on div at bounding box center [1227, 94] width 273 height 20
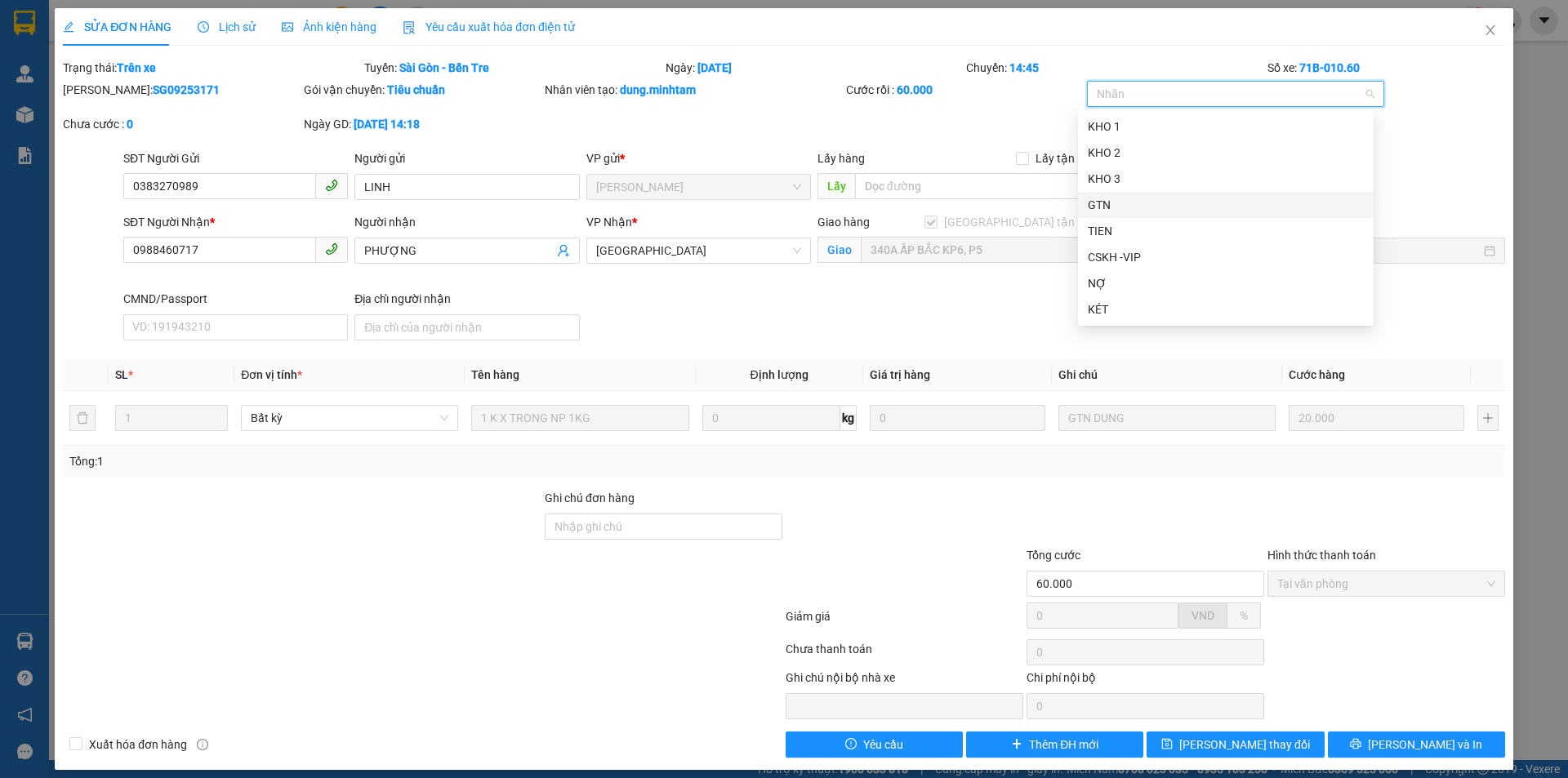
click at [1156, 202] on div "GTN" at bounding box center [1226, 205] width 276 height 18
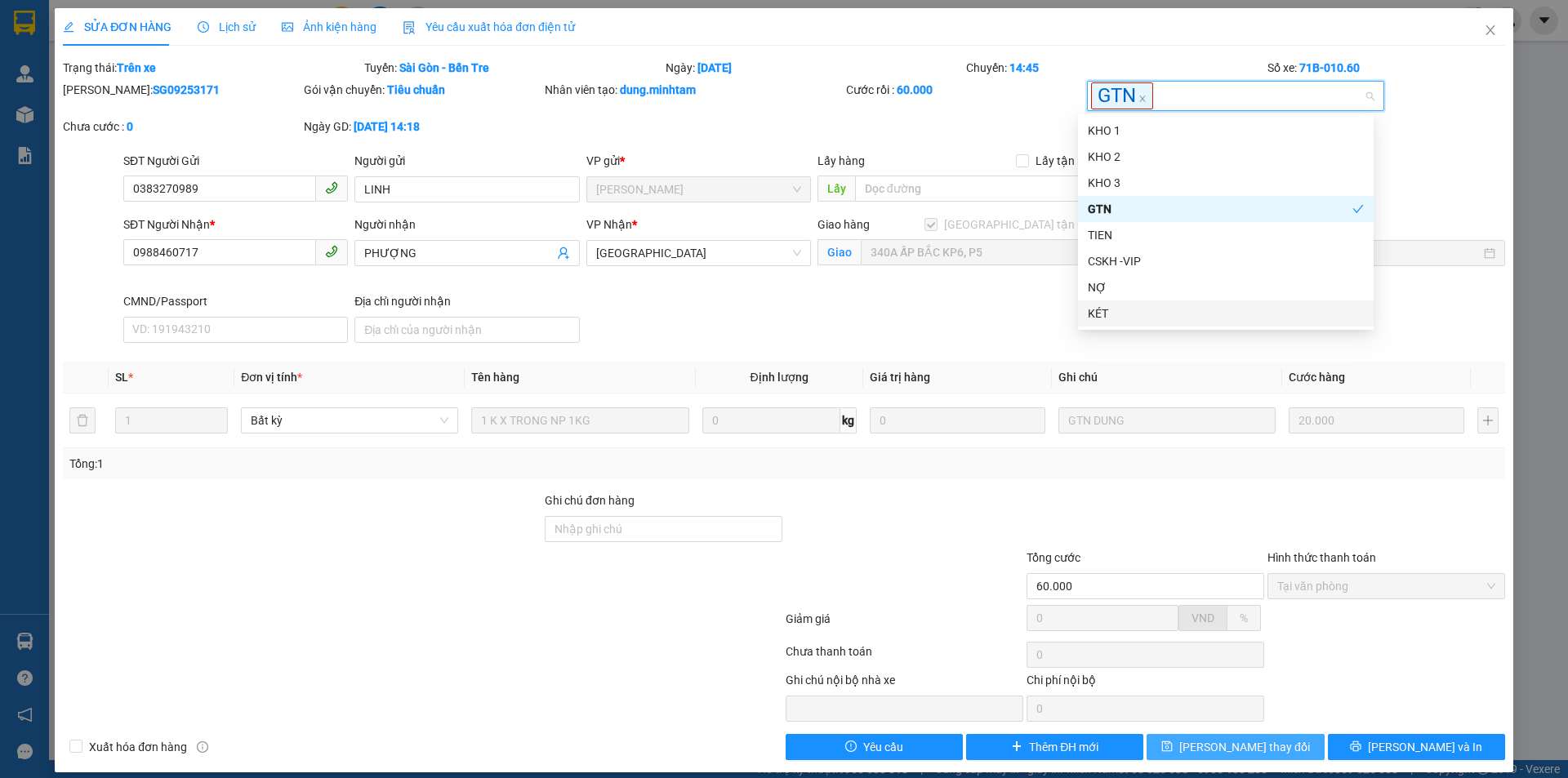
click at [1226, 748] on span "[PERSON_NAME] thay đổi" at bounding box center [1244, 747] width 130 height 18
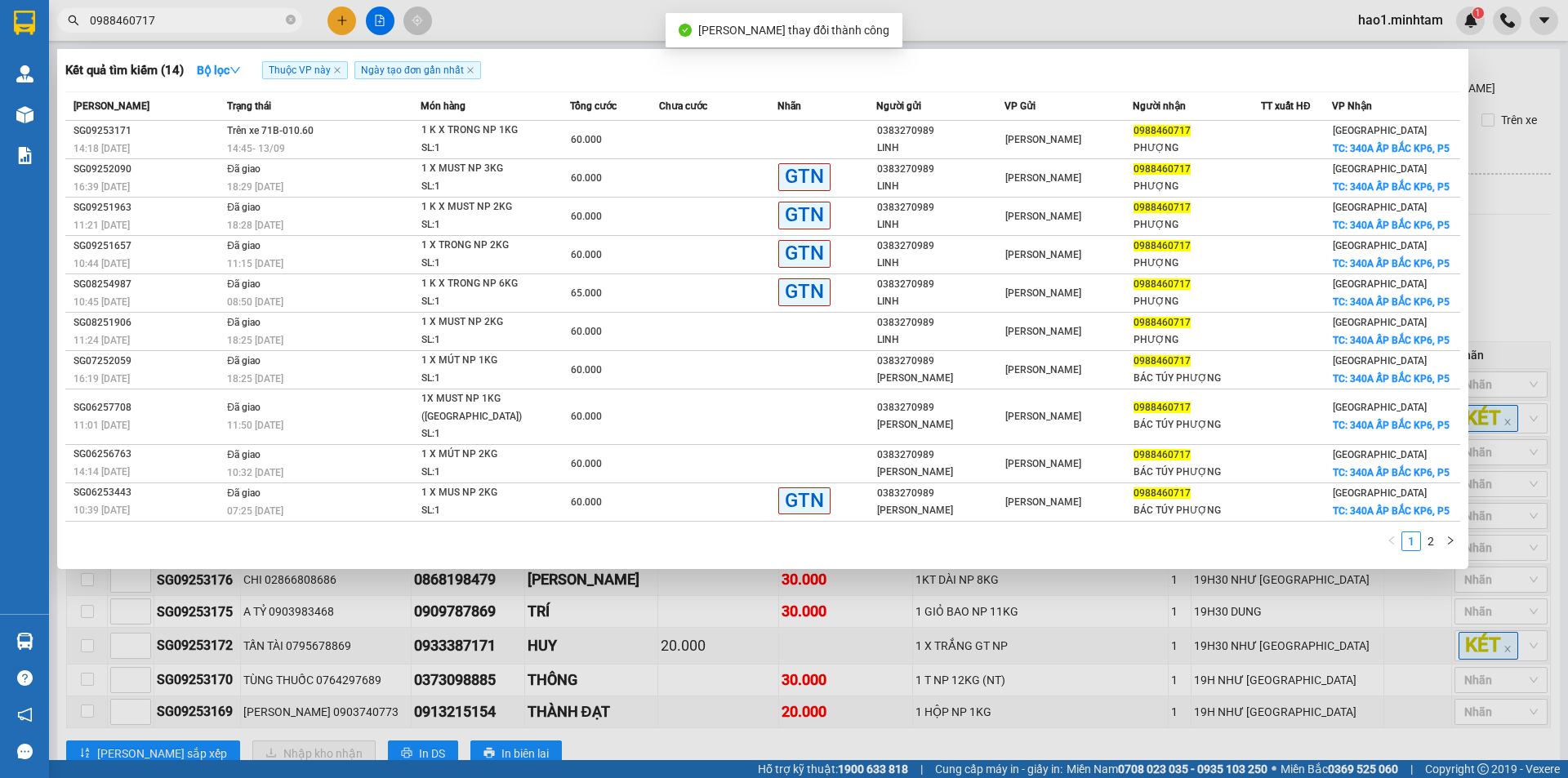
click at [229, 25] on input "0988460717" at bounding box center [186, 21] width 193 height 18
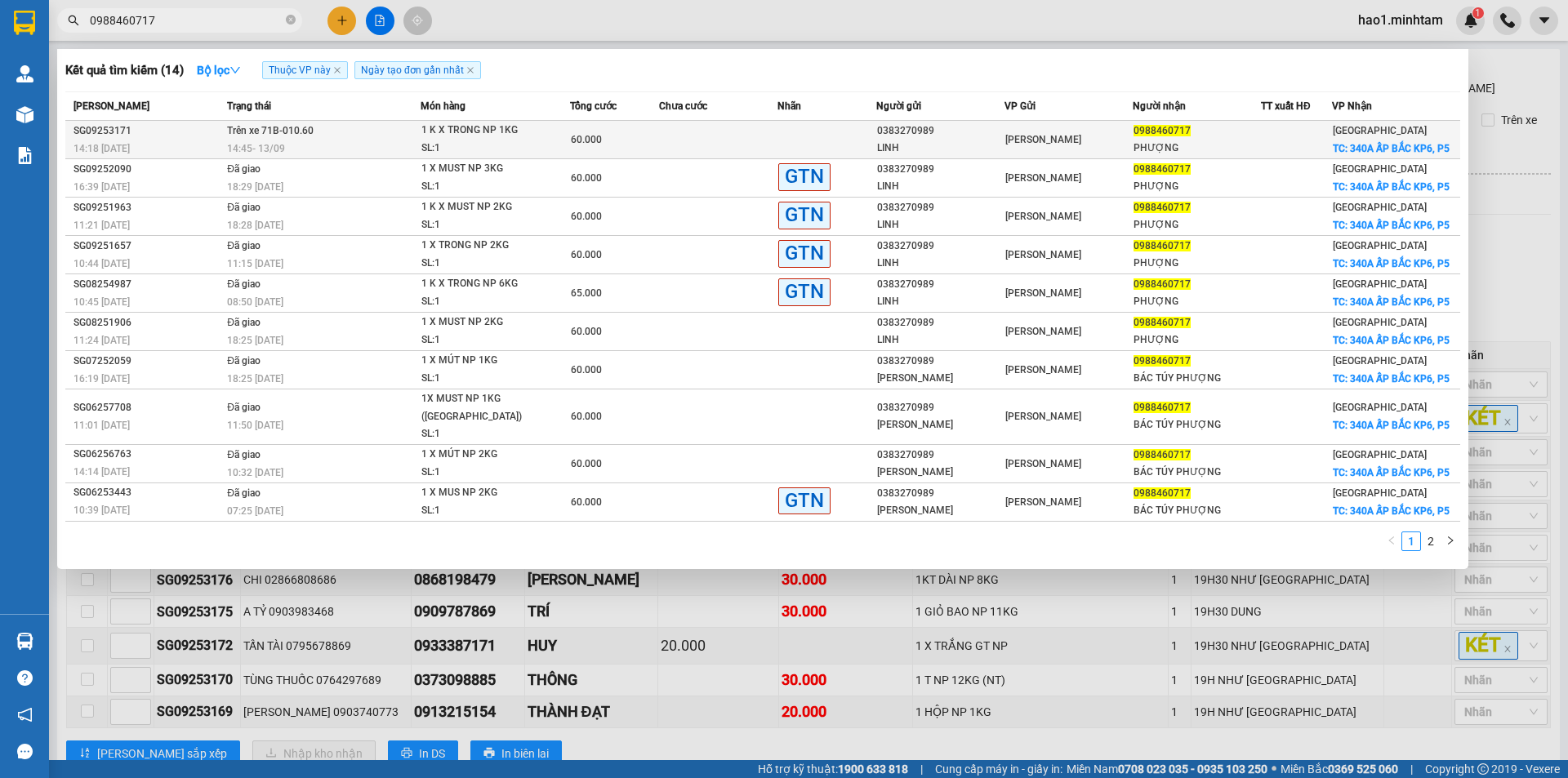
click at [795, 144] on td at bounding box center [826, 140] width 99 height 38
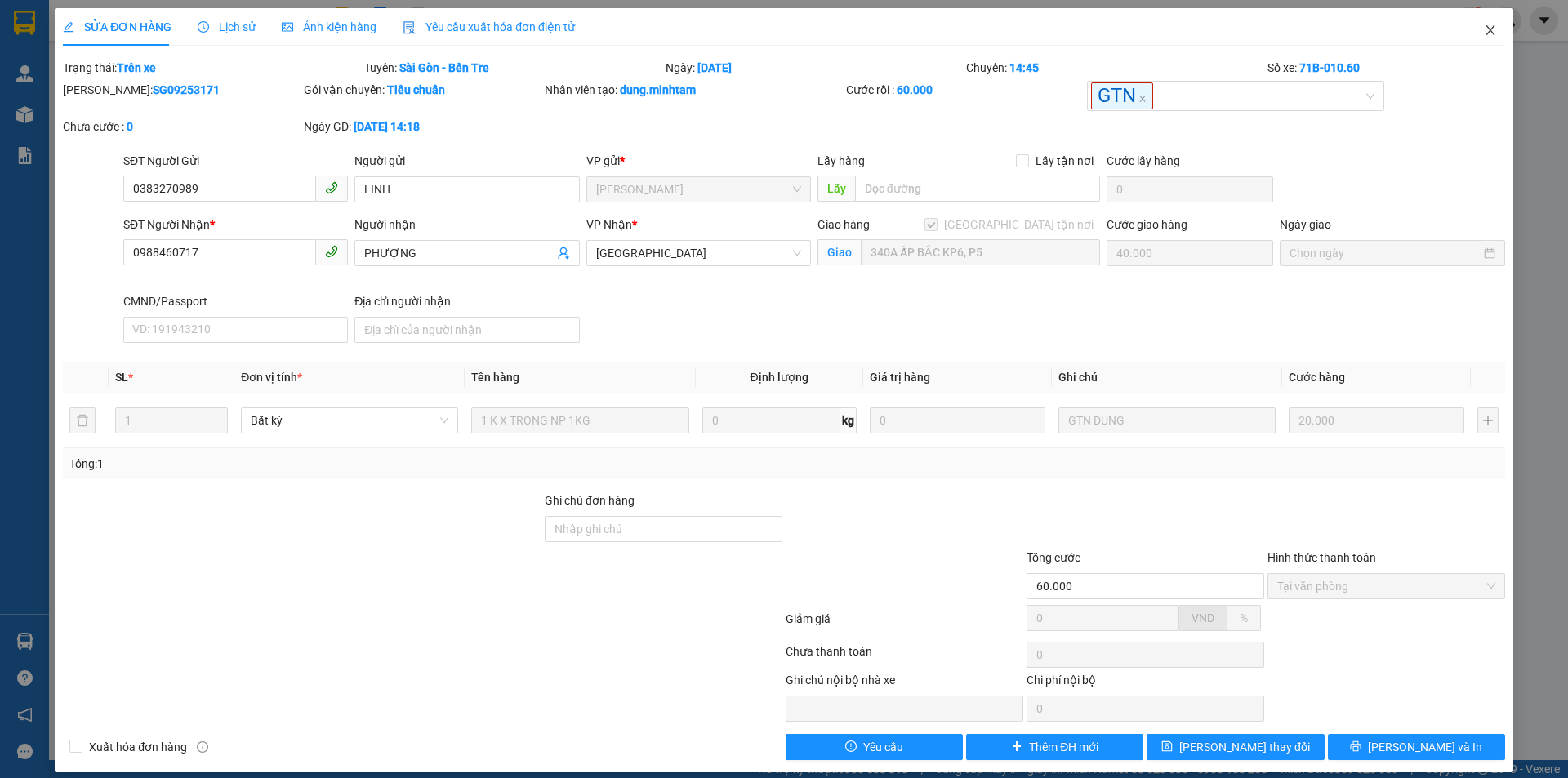
click at [1483, 28] on icon "close" at bounding box center [1490, 30] width 13 height 13
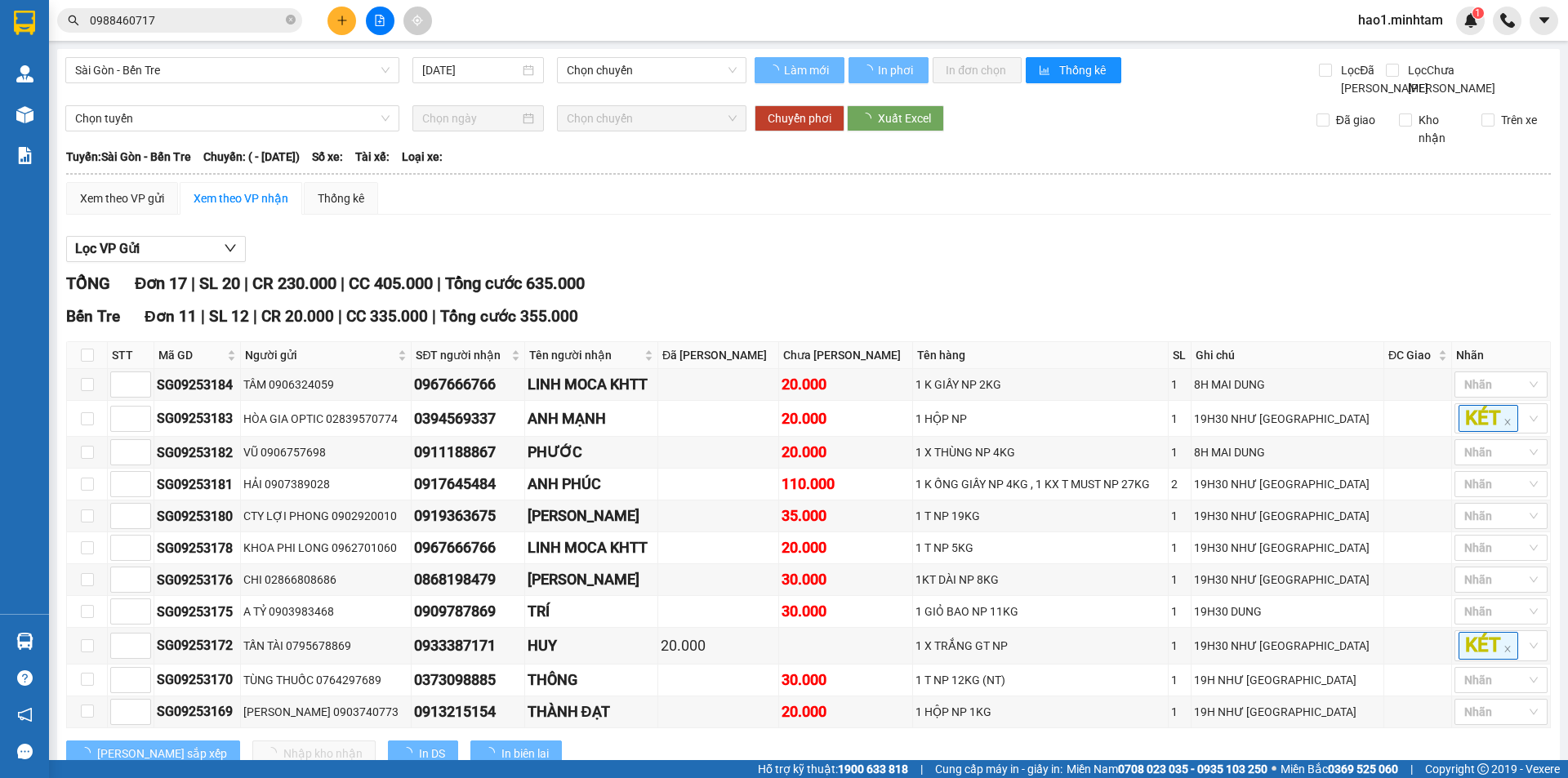
click at [225, 23] on input "0988460717" at bounding box center [186, 21] width 193 height 18
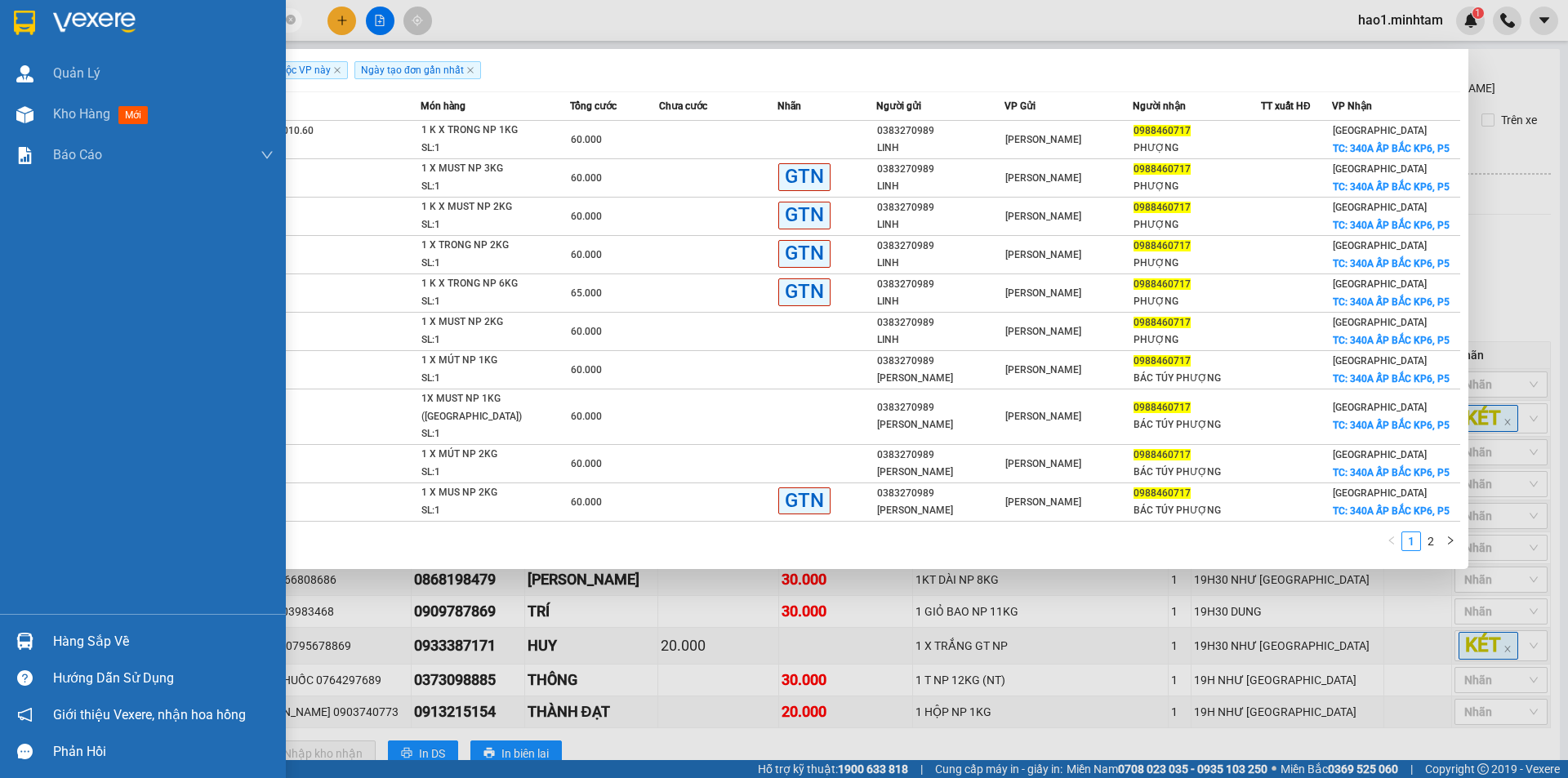
click at [34, 641] on div at bounding box center [25, 642] width 28 height 28
click at [15, 567] on div "Quản [PERSON_NAME] hàng mới Báo cáo BC giao hàng (nhân viên) BC giao hàng (trưở…" at bounding box center [143, 389] width 286 height 778
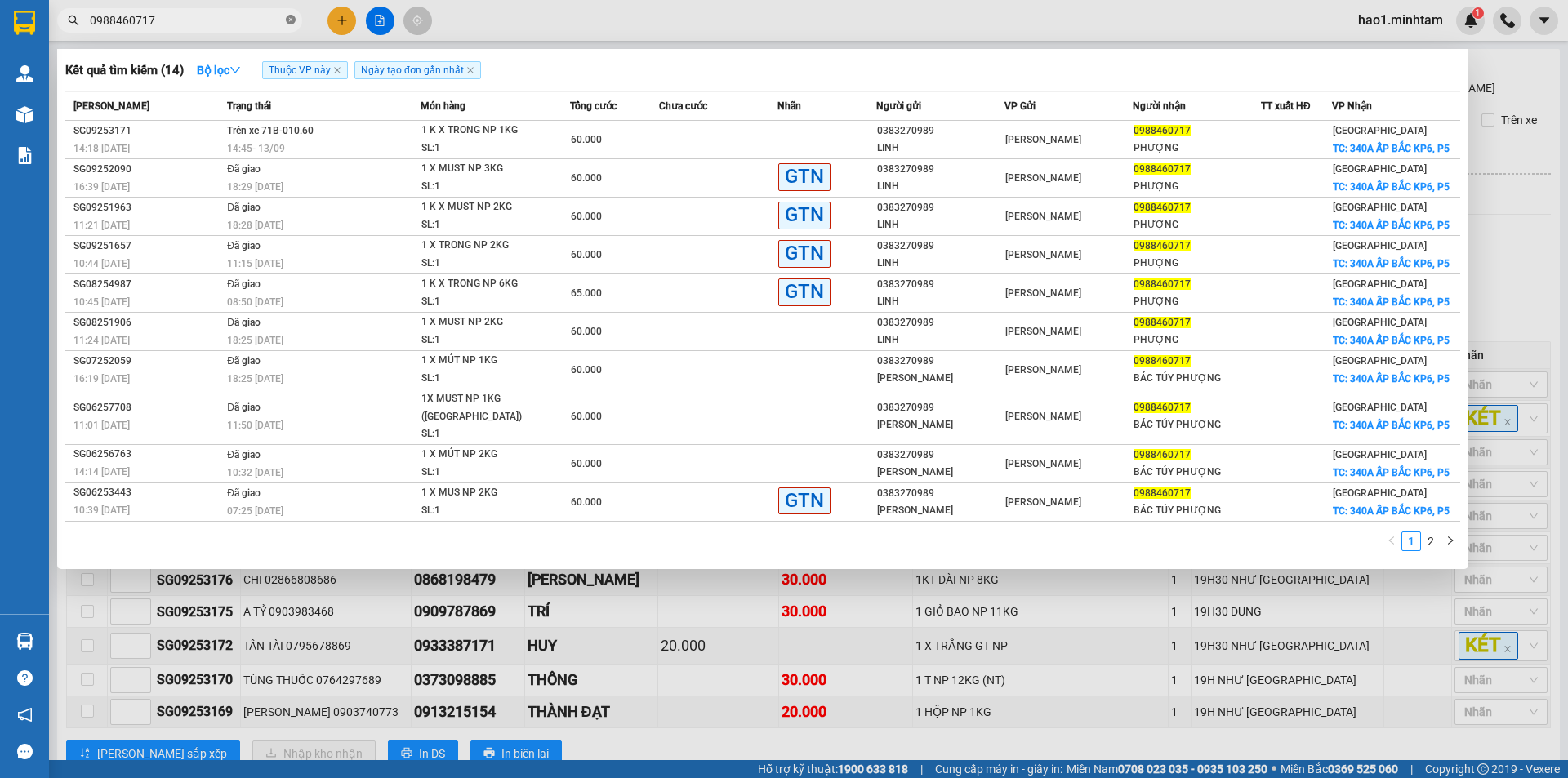
click at [292, 22] on icon "close-circle" at bounding box center [291, 20] width 10 height 10
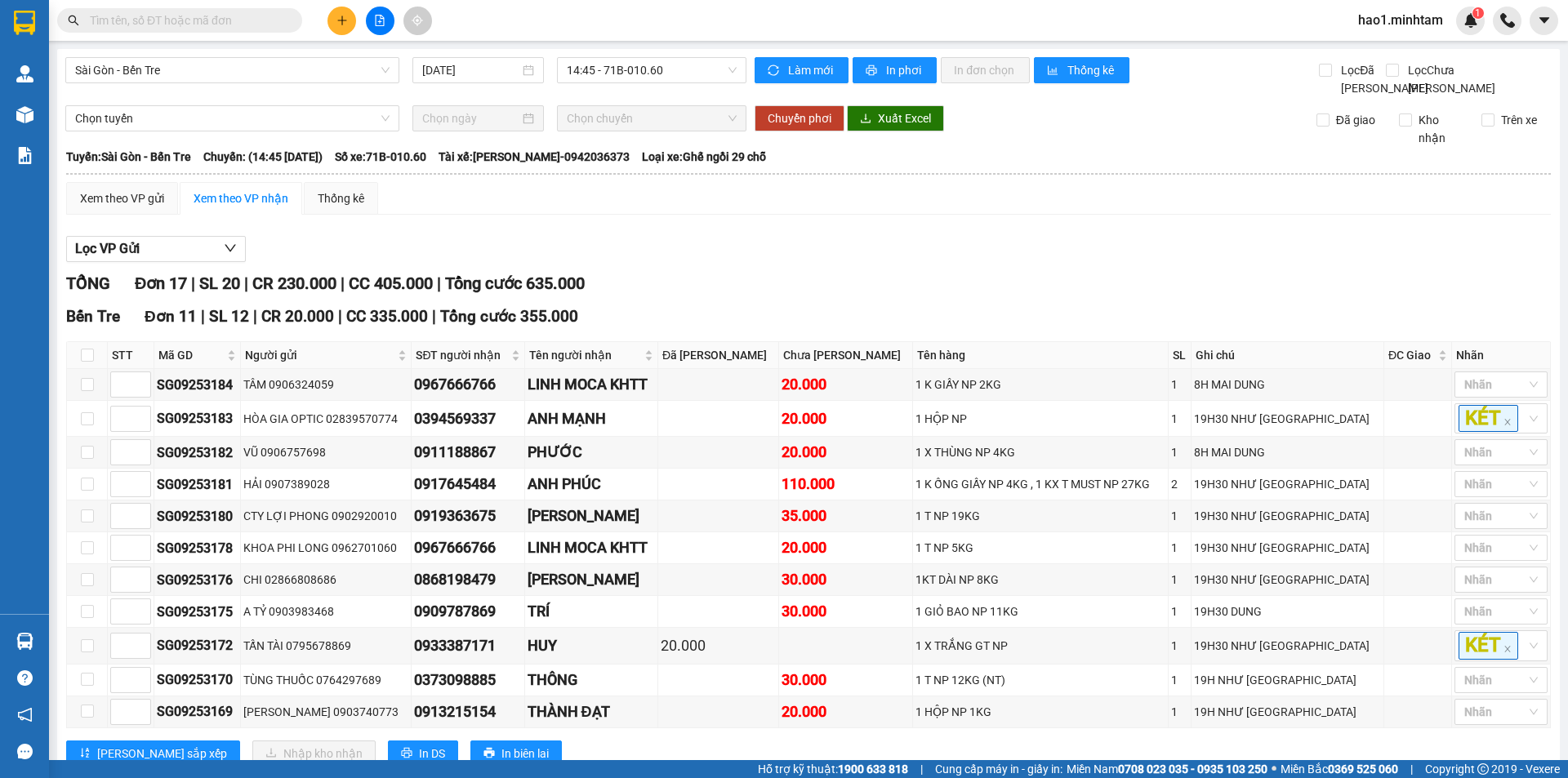
drag, startPoint x: 179, startPoint y: 23, endPoint x: 232, endPoint y: 18, distance: 53.2
click at [179, 22] on input "text" at bounding box center [186, 21] width 193 height 18
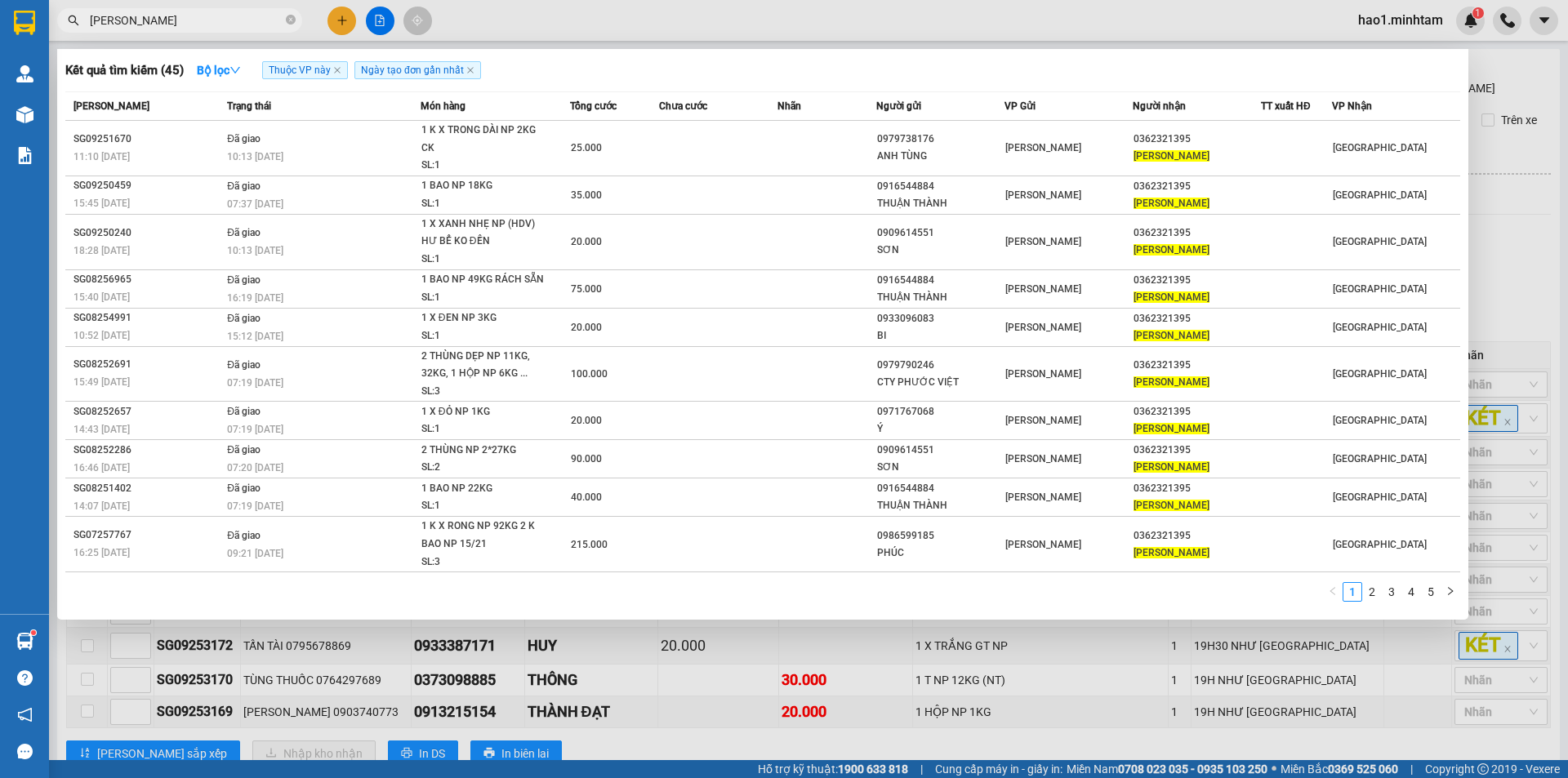
click at [217, 25] on input "[PERSON_NAME]" at bounding box center [186, 21] width 193 height 18
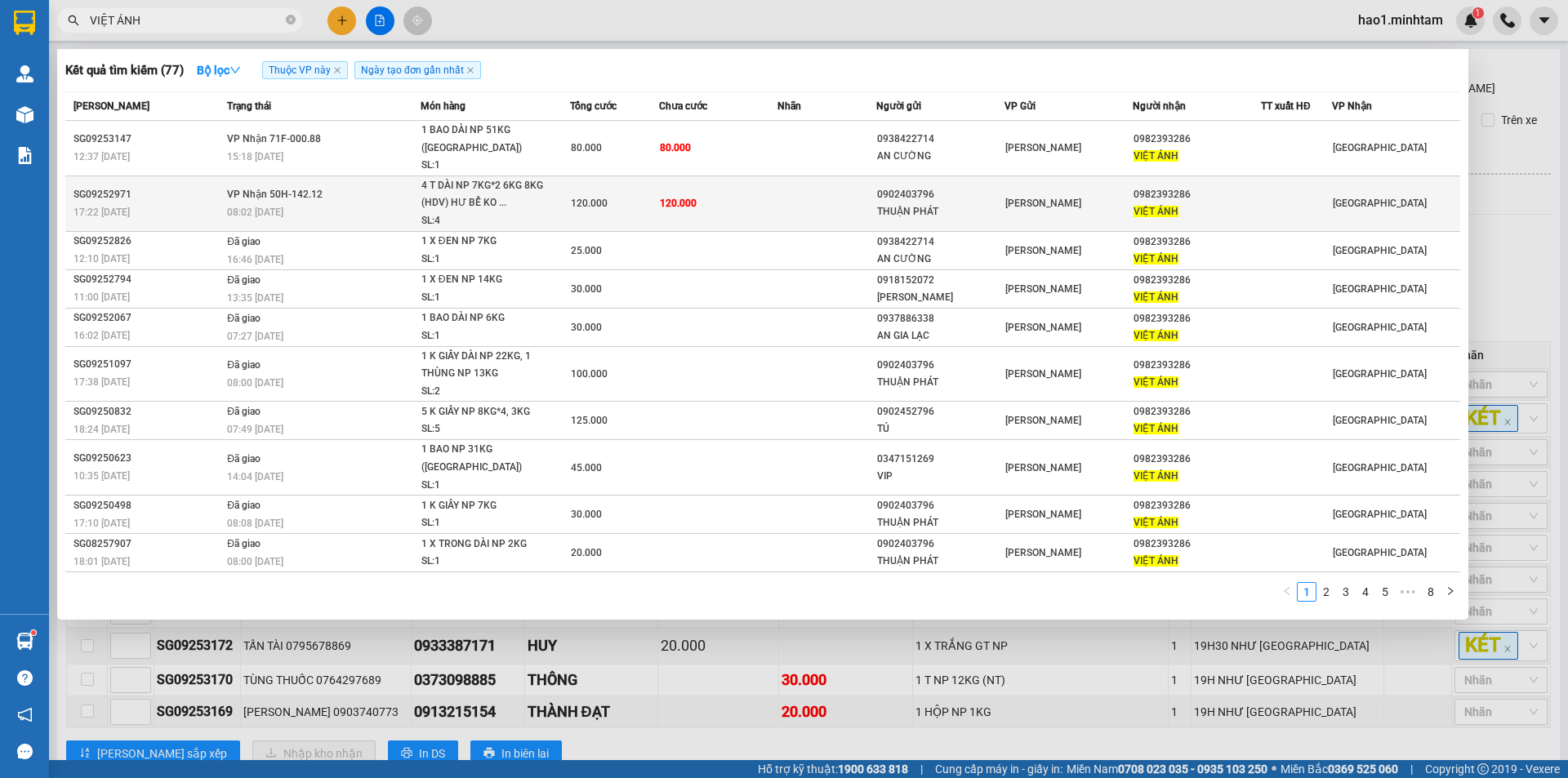
type input "VIỆT ÁNH"
click at [738, 180] on td "120.000" at bounding box center [718, 203] width 118 height 56
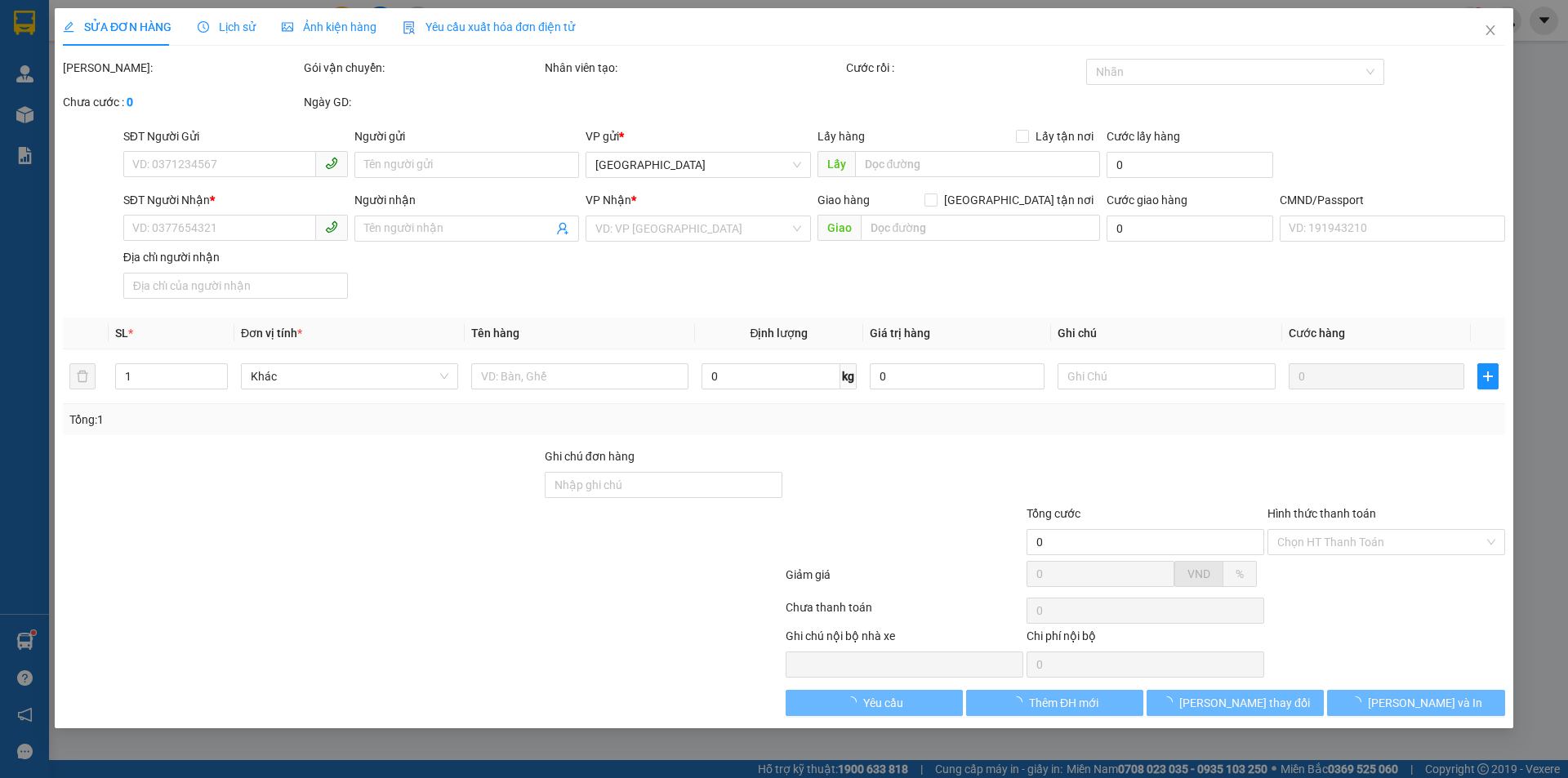
type input "0902403796"
type input "THUẬN PHÁT"
type input "0982393286"
type input "VIỆT ÁNH"
type input "HCK"
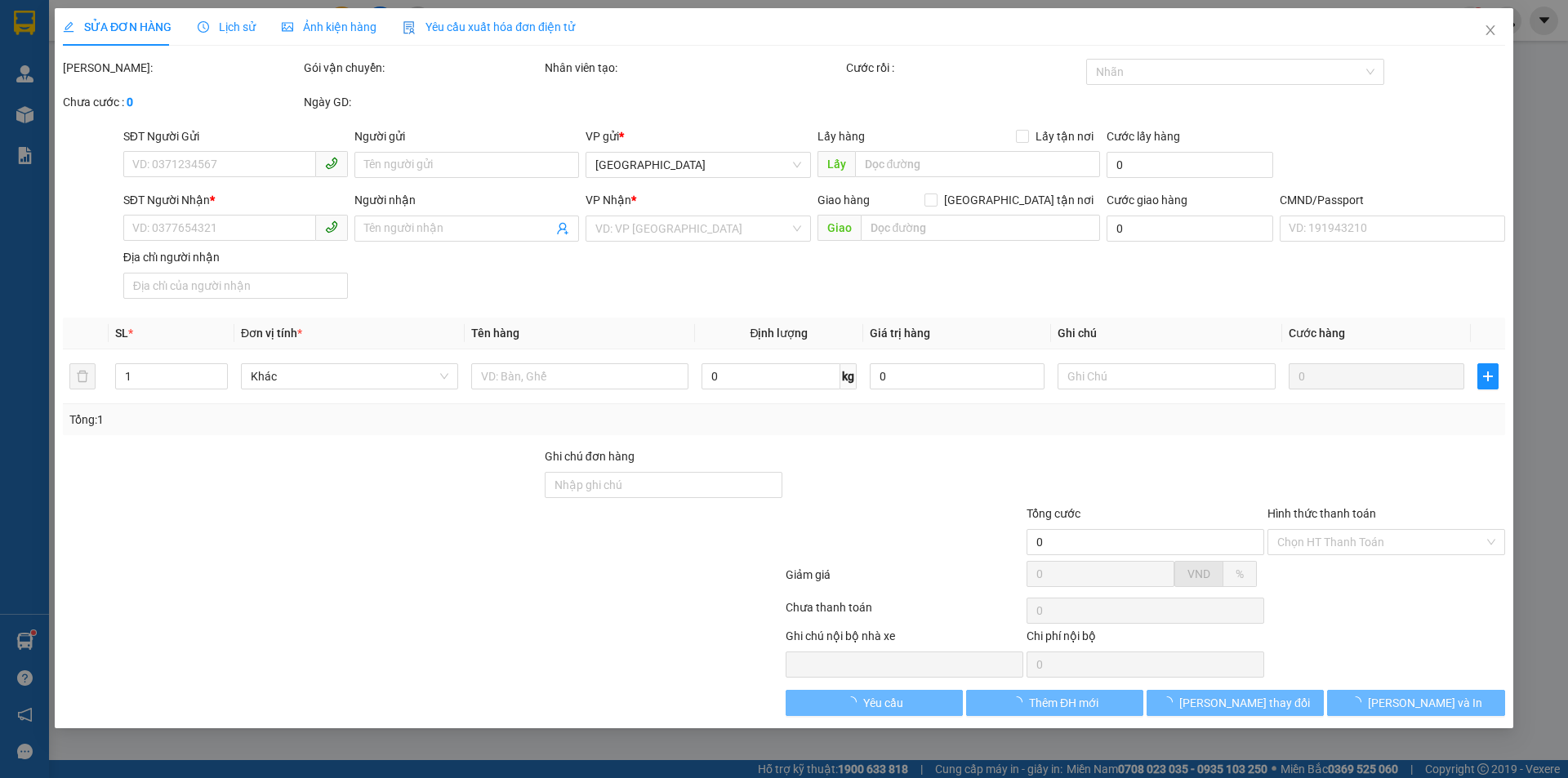
type input "120.000"
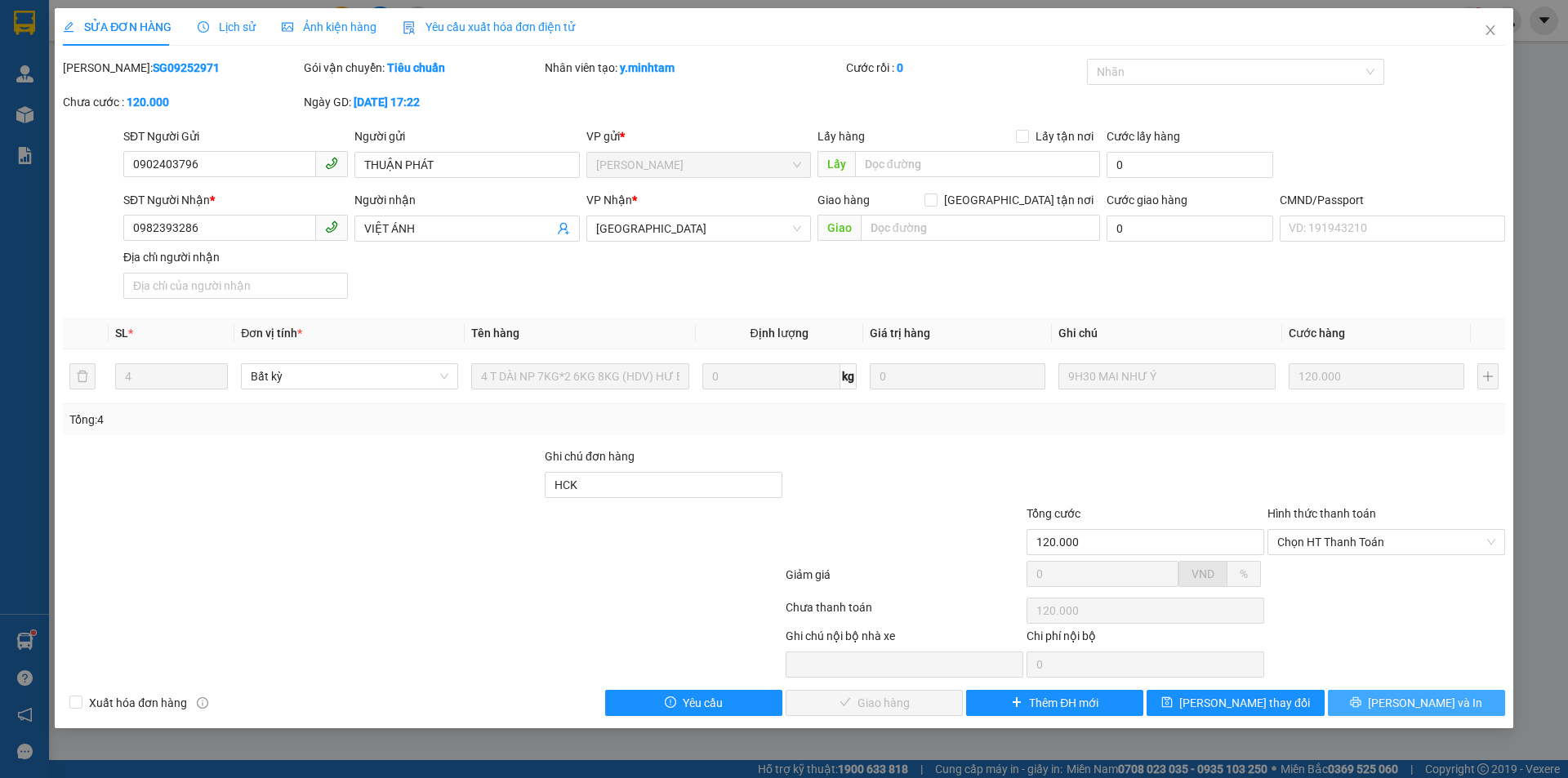
click at [1413, 704] on span "[PERSON_NAME] và In" at bounding box center [1425, 703] width 115 height 18
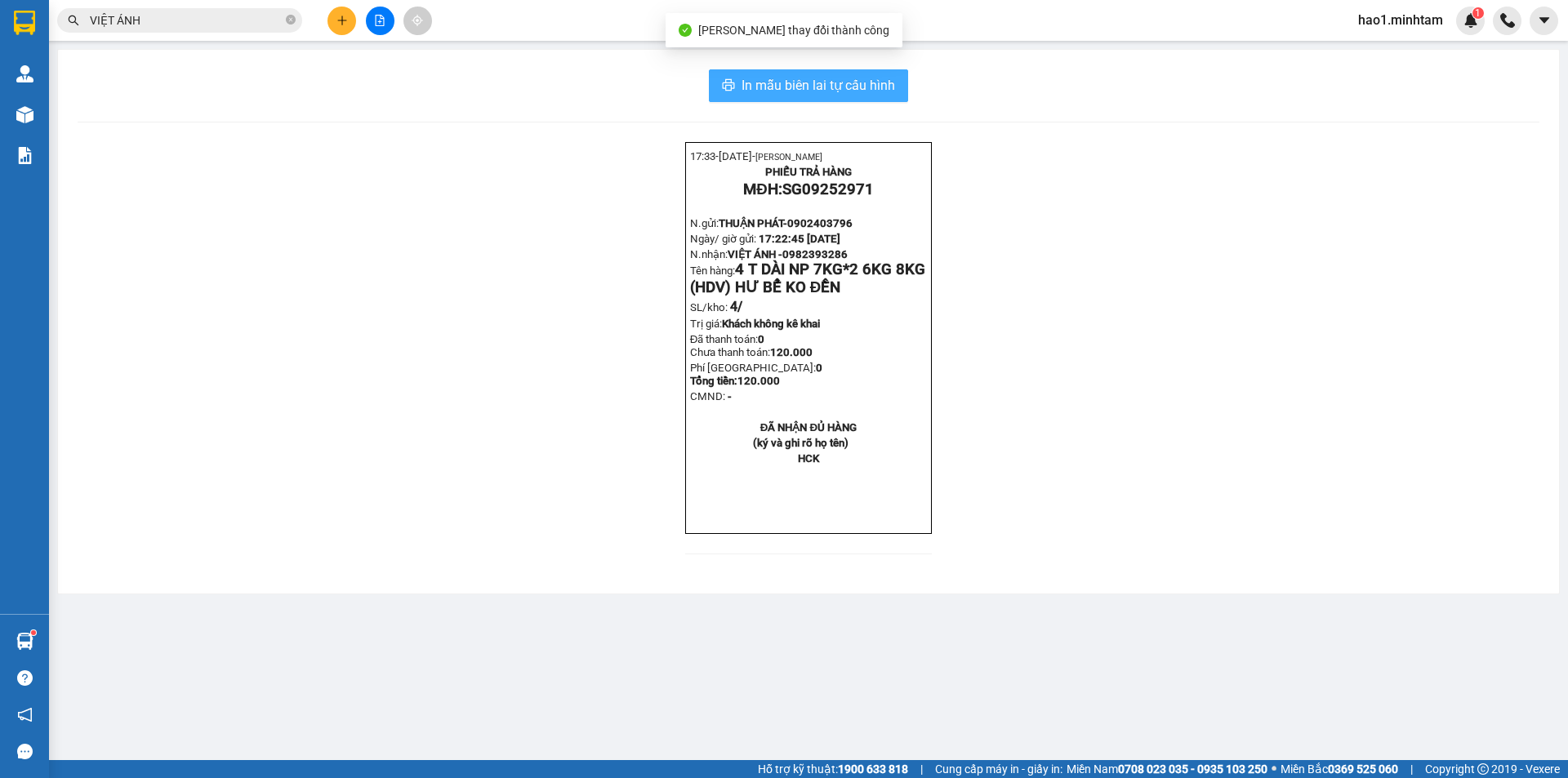
click at [784, 85] on span "In mẫu biên lai tự cấu hình" at bounding box center [818, 85] width 154 height 21
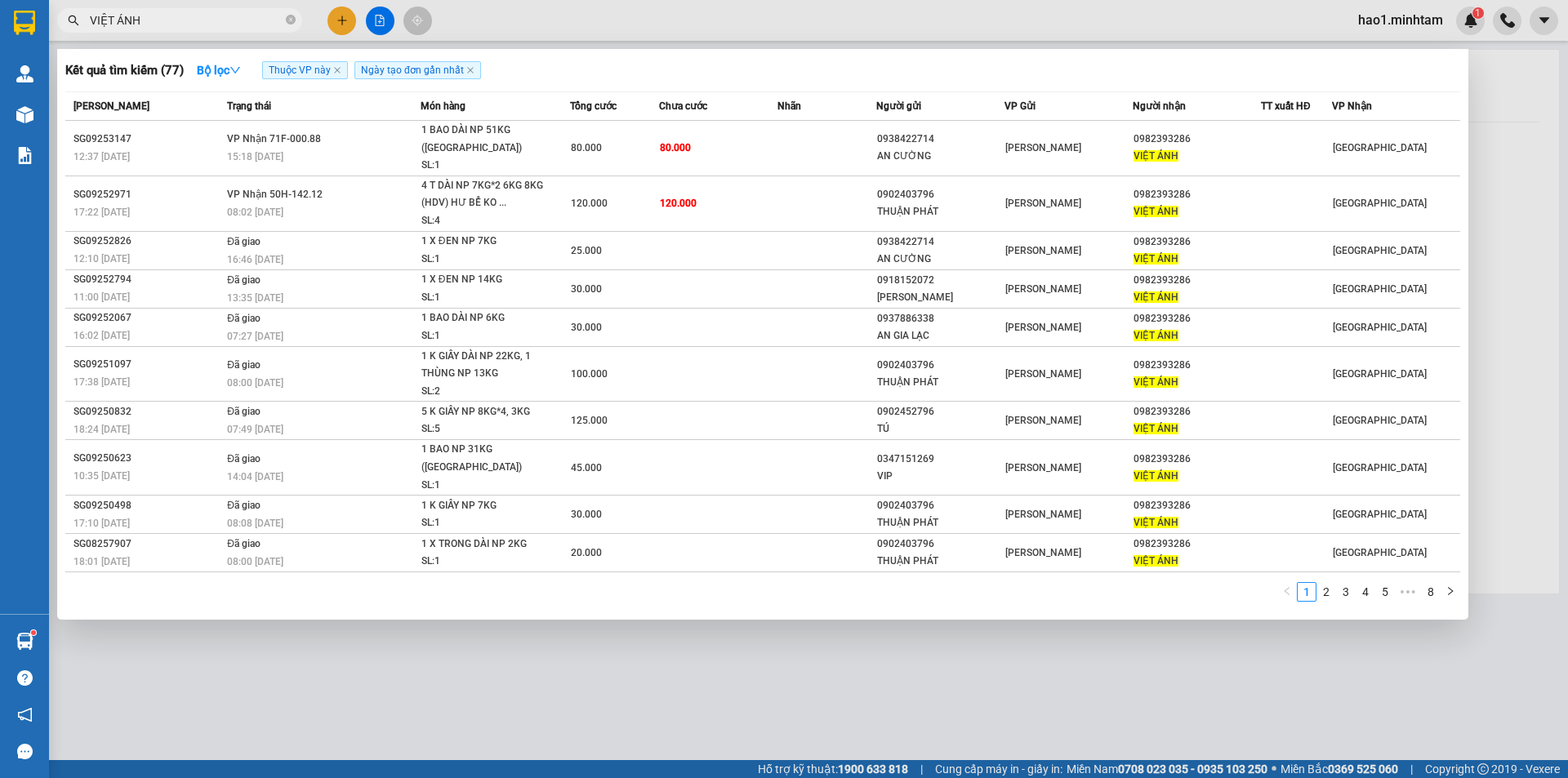
click at [210, 21] on input "VIỆT ÁNH" at bounding box center [186, 21] width 193 height 18
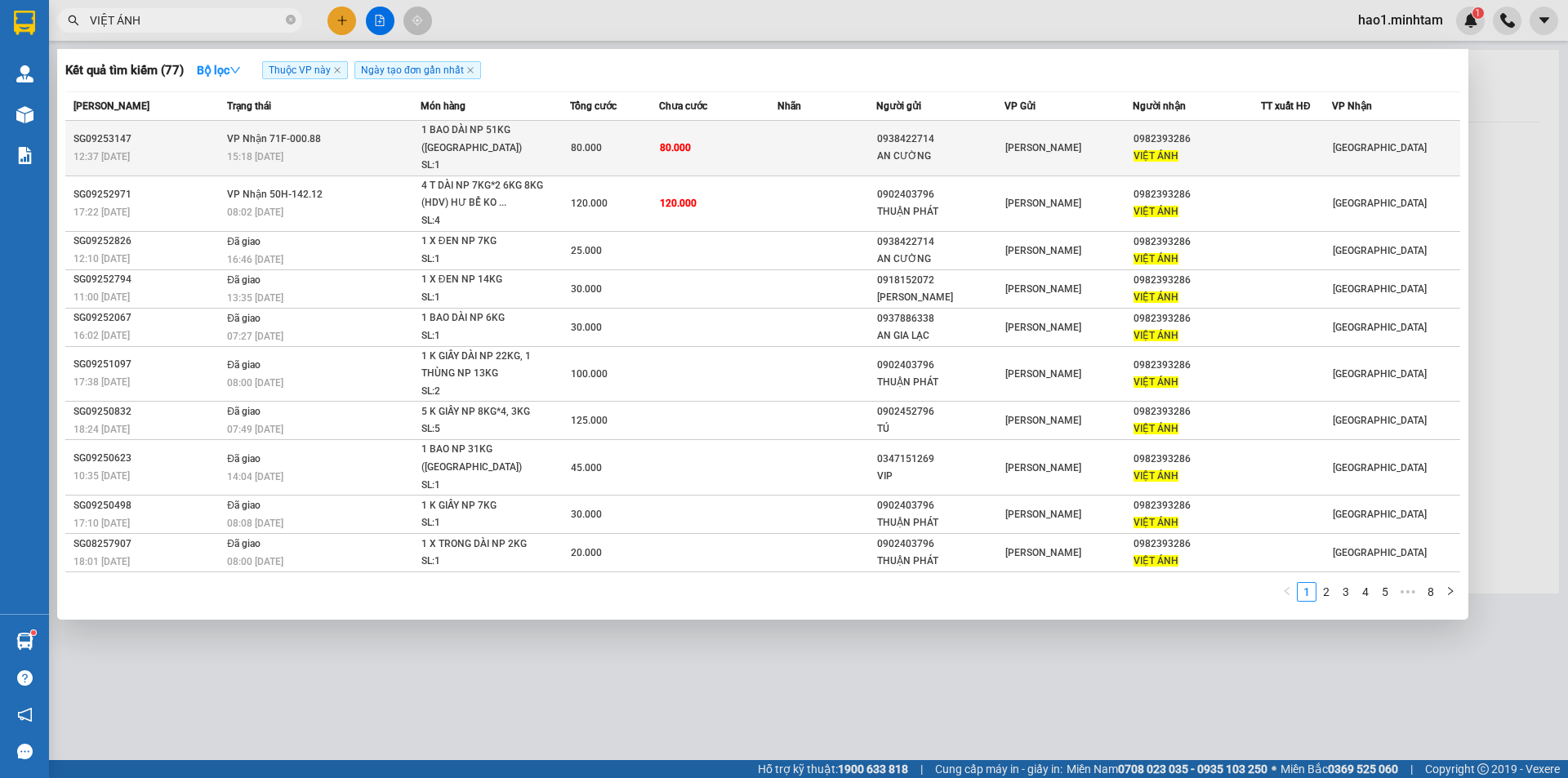
click at [716, 137] on td "80.000" at bounding box center [718, 148] width 118 height 56
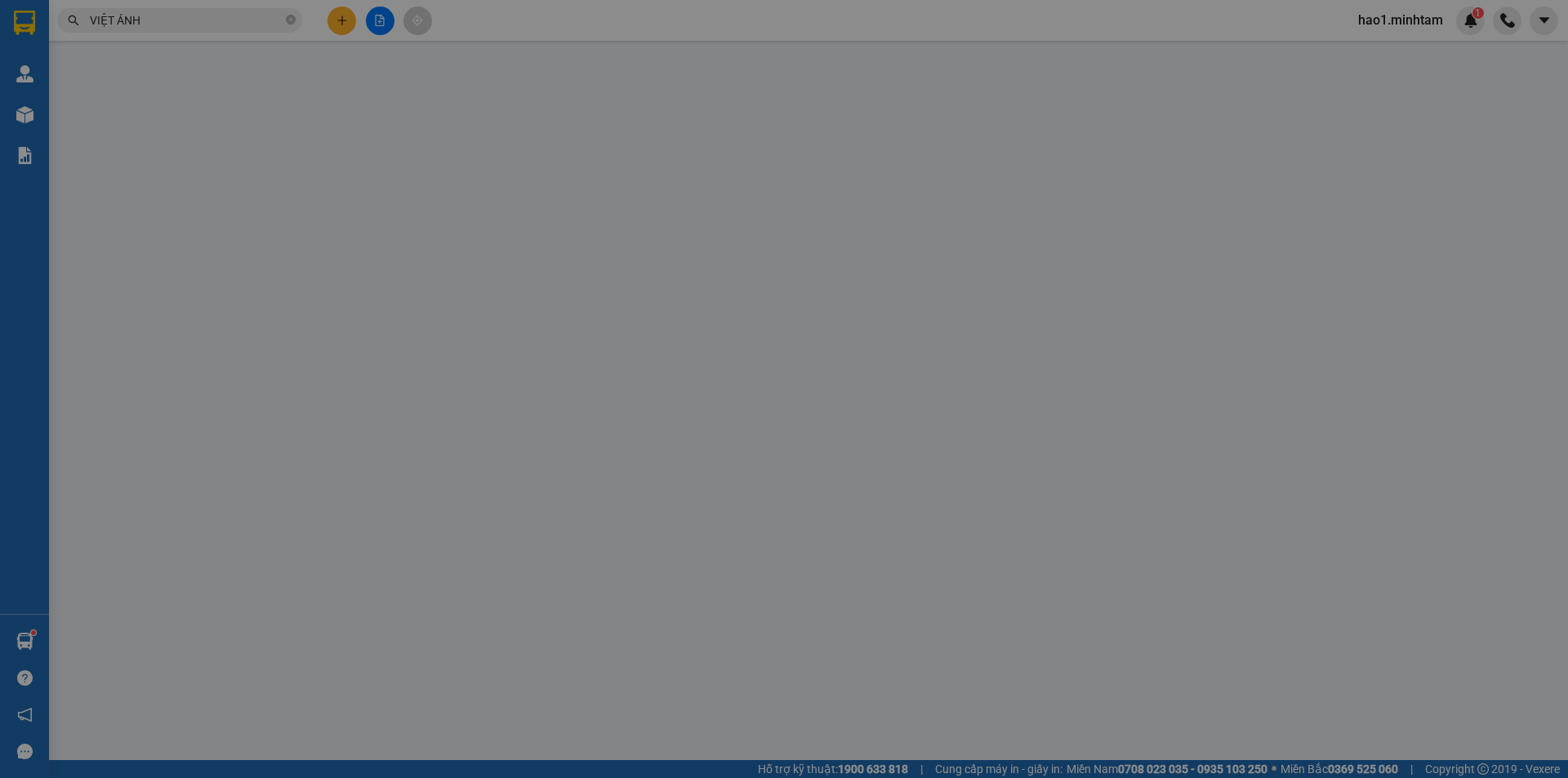
type input "0938422714"
type input "AN CƯỜNG"
type input "0982393286"
type input "VIỆT ÁNH"
type input "HCK"
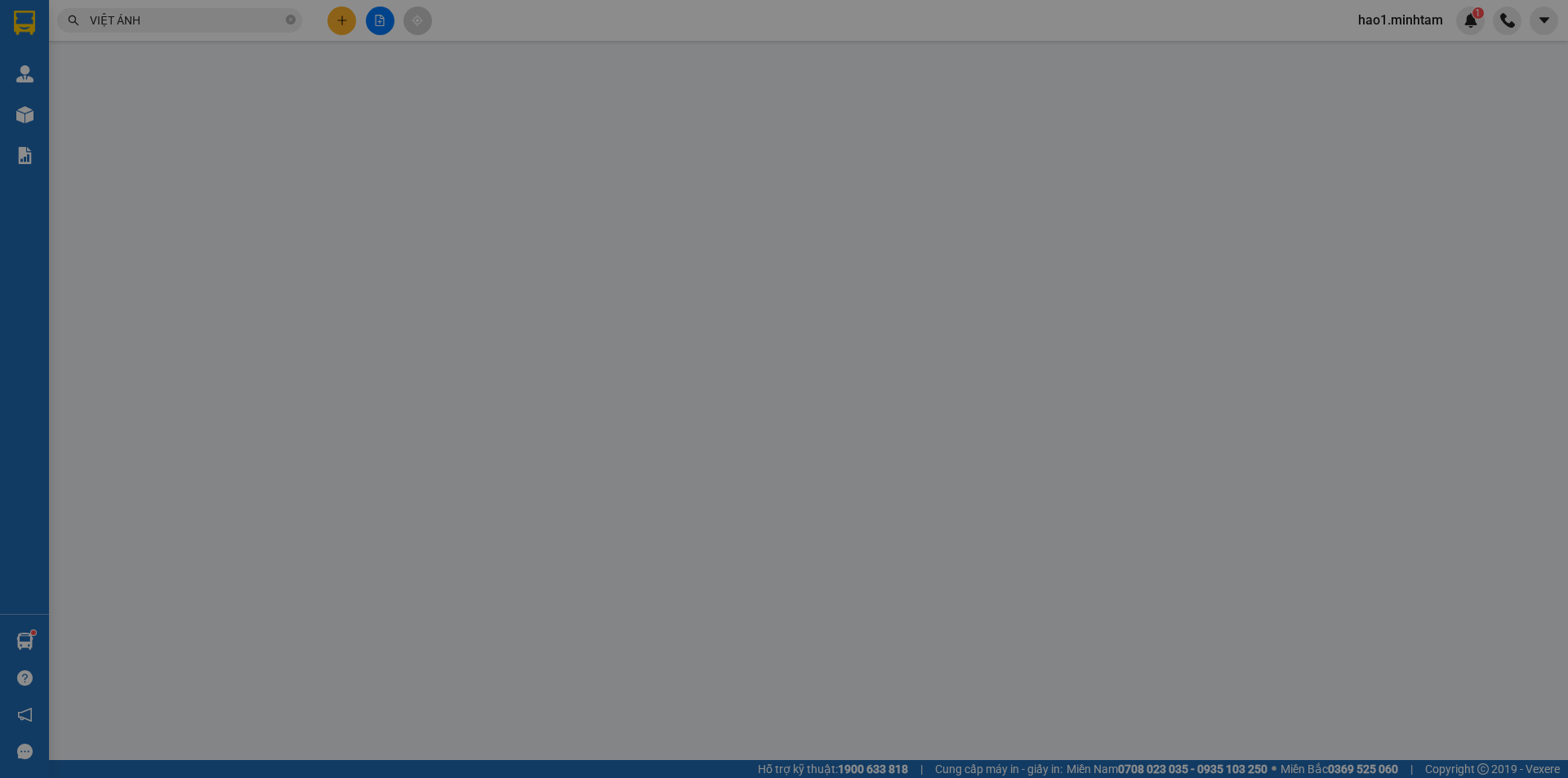
type input "80.000"
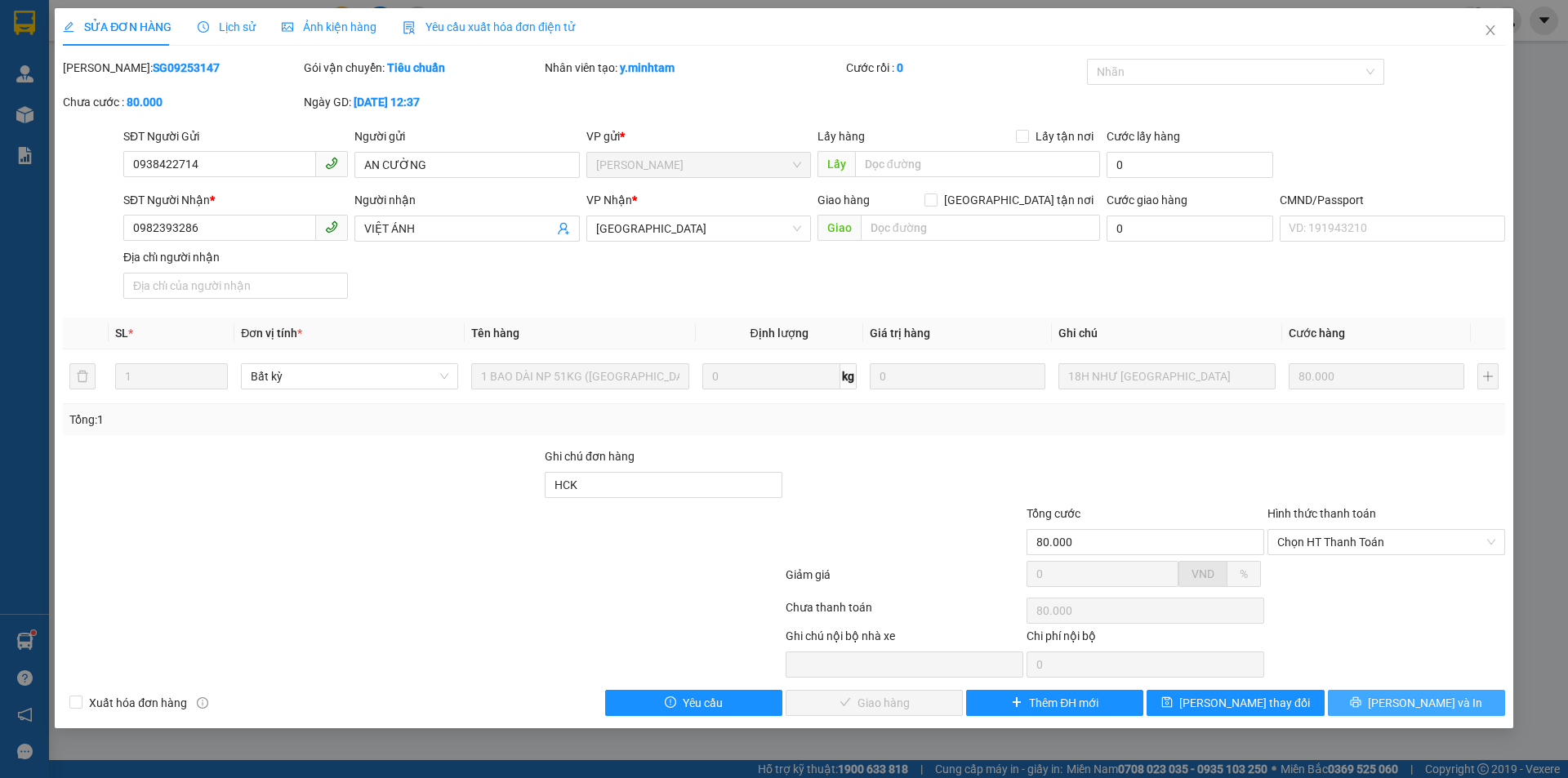
click at [1401, 712] on button "[PERSON_NAME] và In" at bounding box center [1416, 702] width 177 height 26
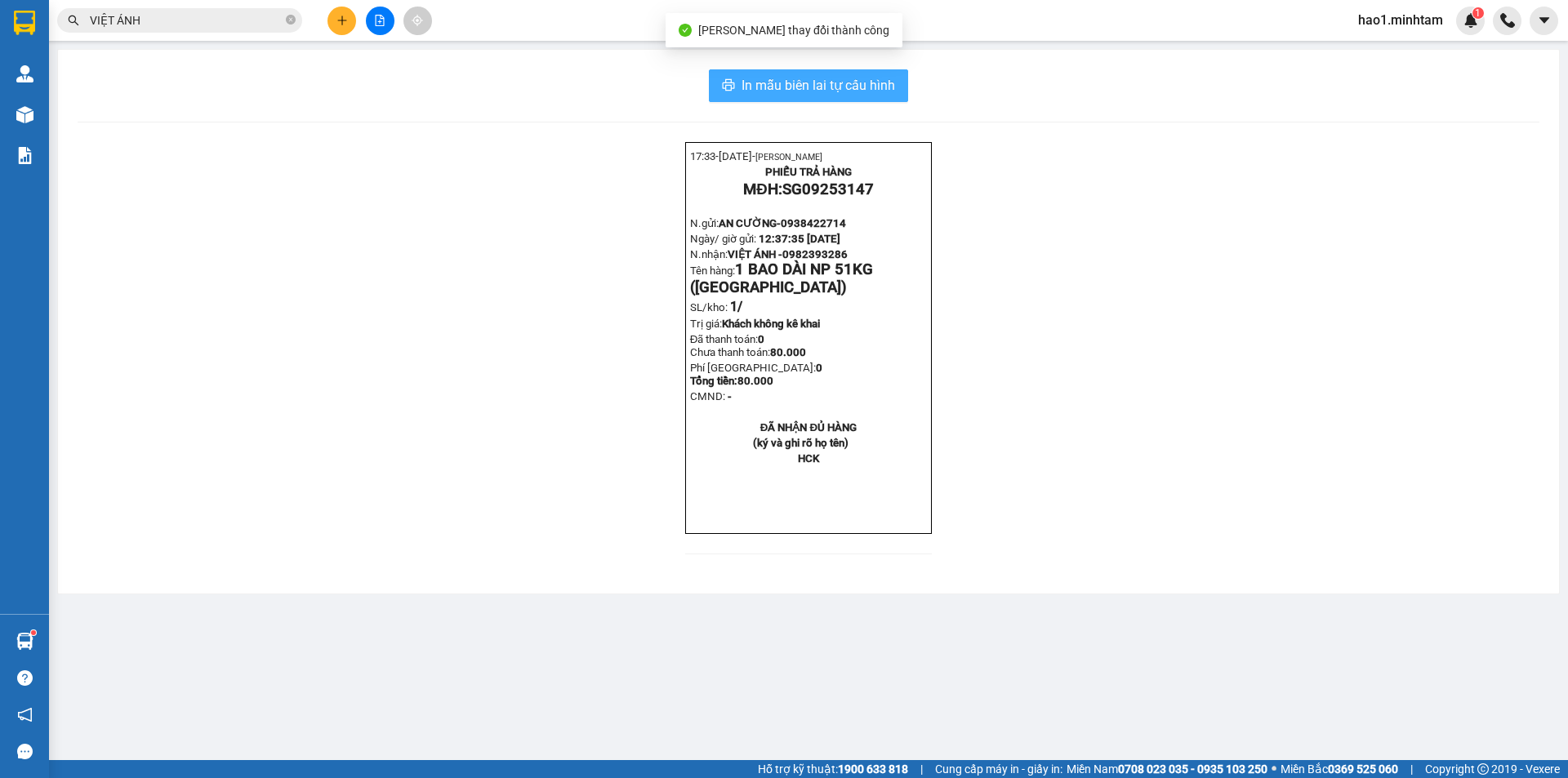
click at [888, 86] on span "In mẫu biên lai tự cấu hình" at bounding box center [818, 85] width 154 height 21
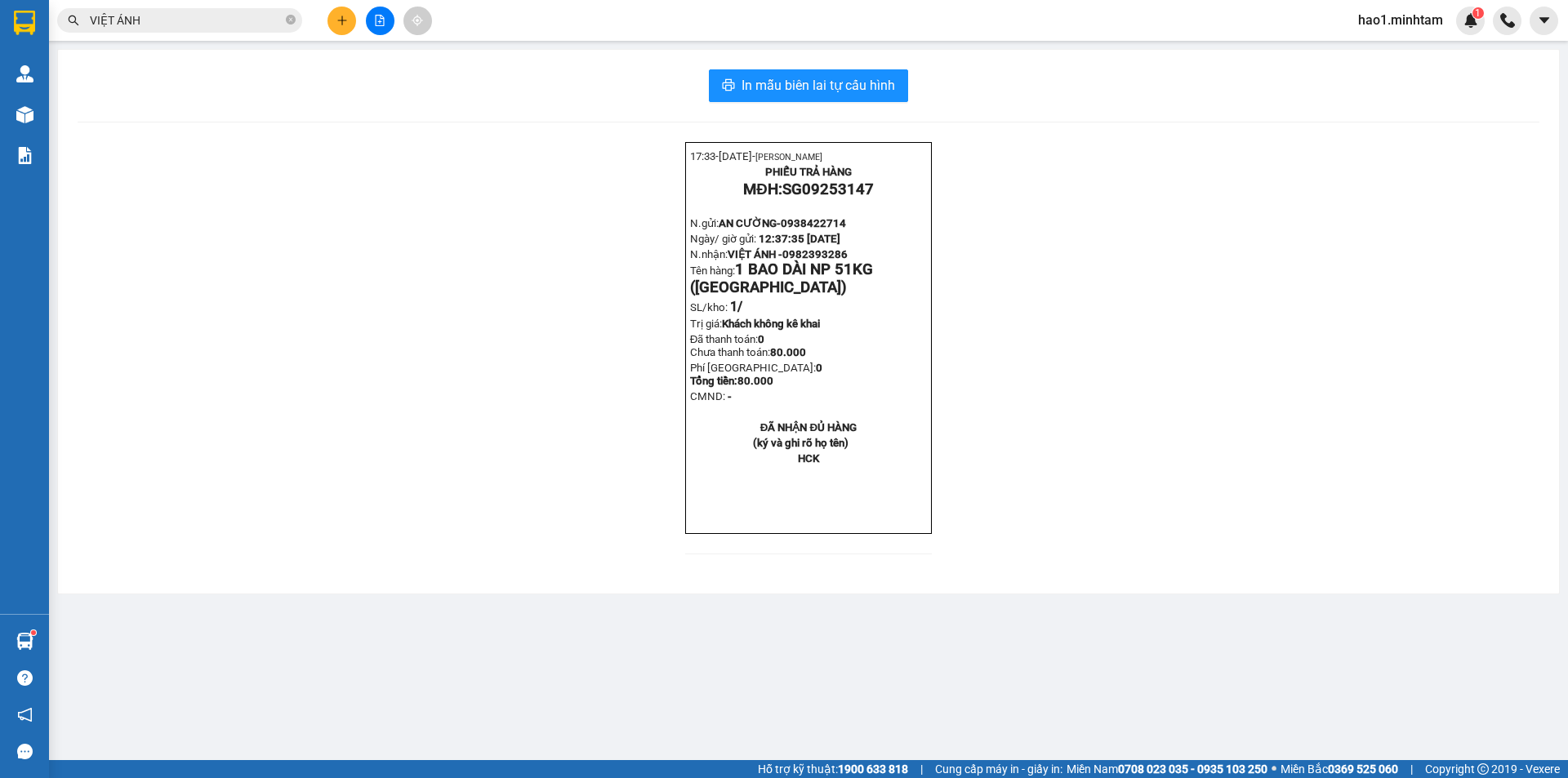
click at [1187, 483] on div "17:33- [DATE]- [PERSON_NAME] PHIẾU TRẢ HÀNG MĐH: SG09253147 N.gửi: AN CƯỜNG- 09…" at bounding box center [808, 358] width 1462 height 432
click at [209, 22] on input "VIỆT ÁNH" at bounding box center [186, 21] width 193 height 18
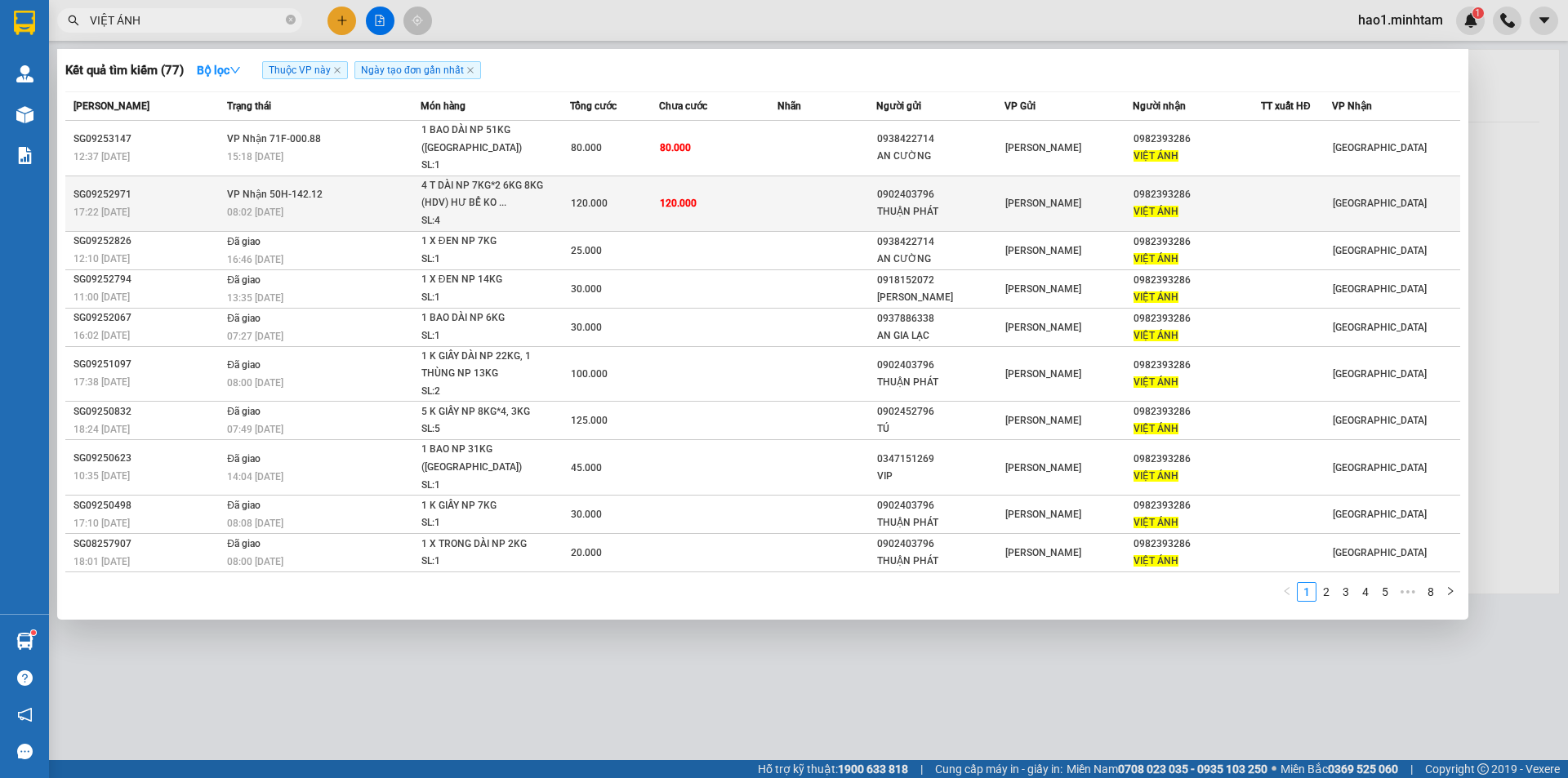
click at [613, 175] on td "120.000" at bounding box center [614, 203] width 89 height 56
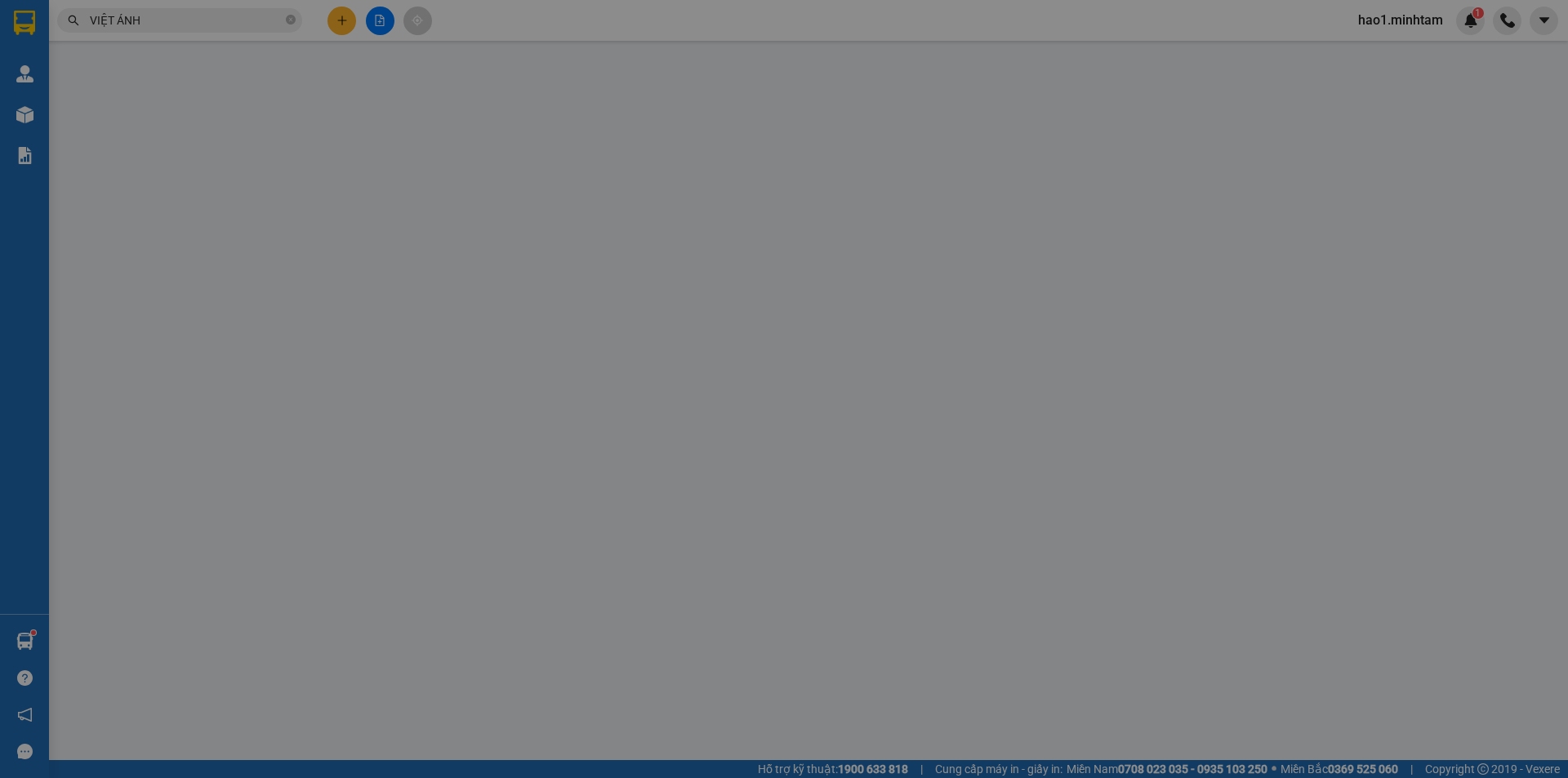
type input "0902403796"
type input "THUẬN PHÁT"
type input "0982393286"
type input "VIỆT ÁNH"
type input "HCK"
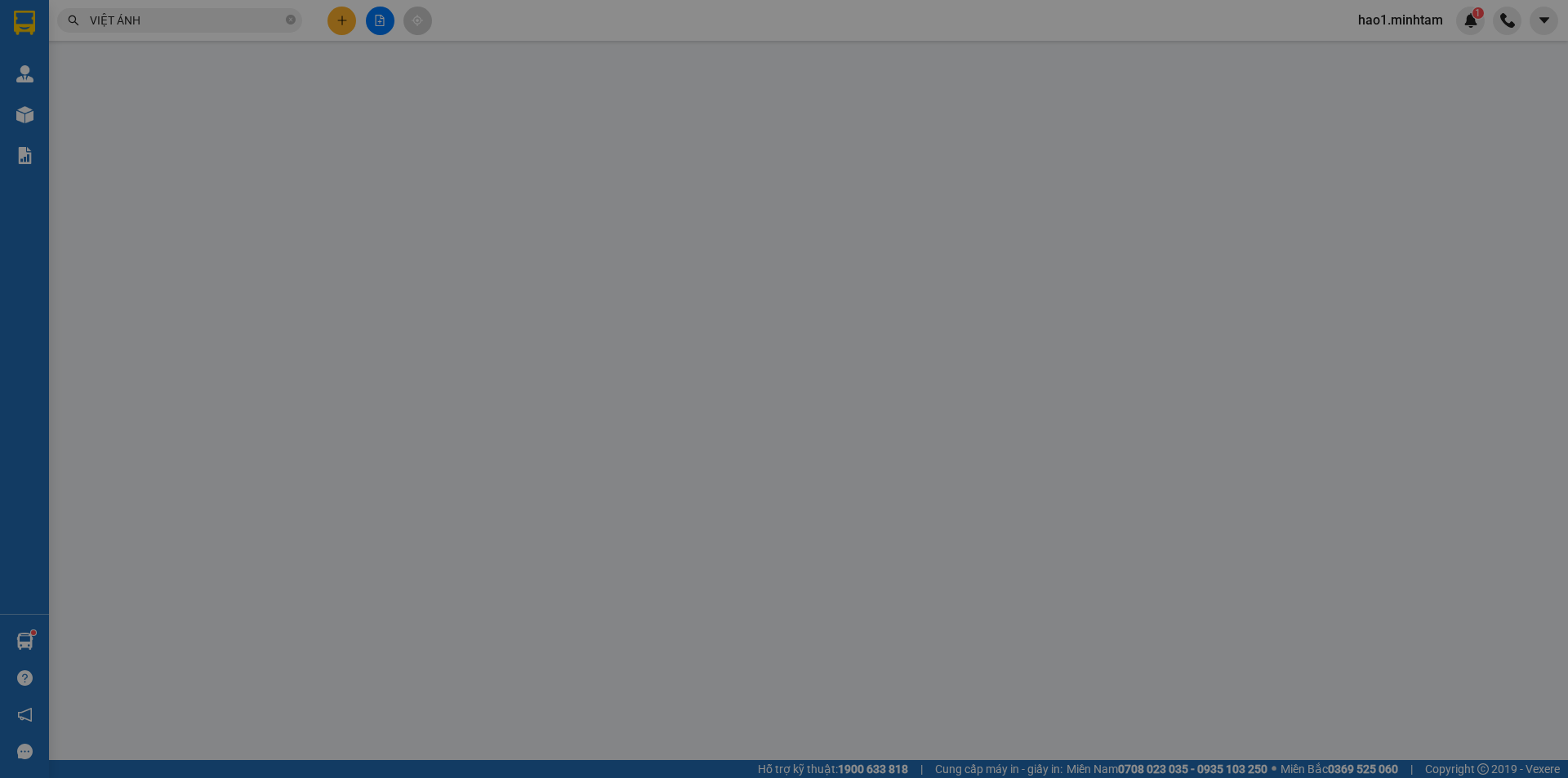
type input "120.000"
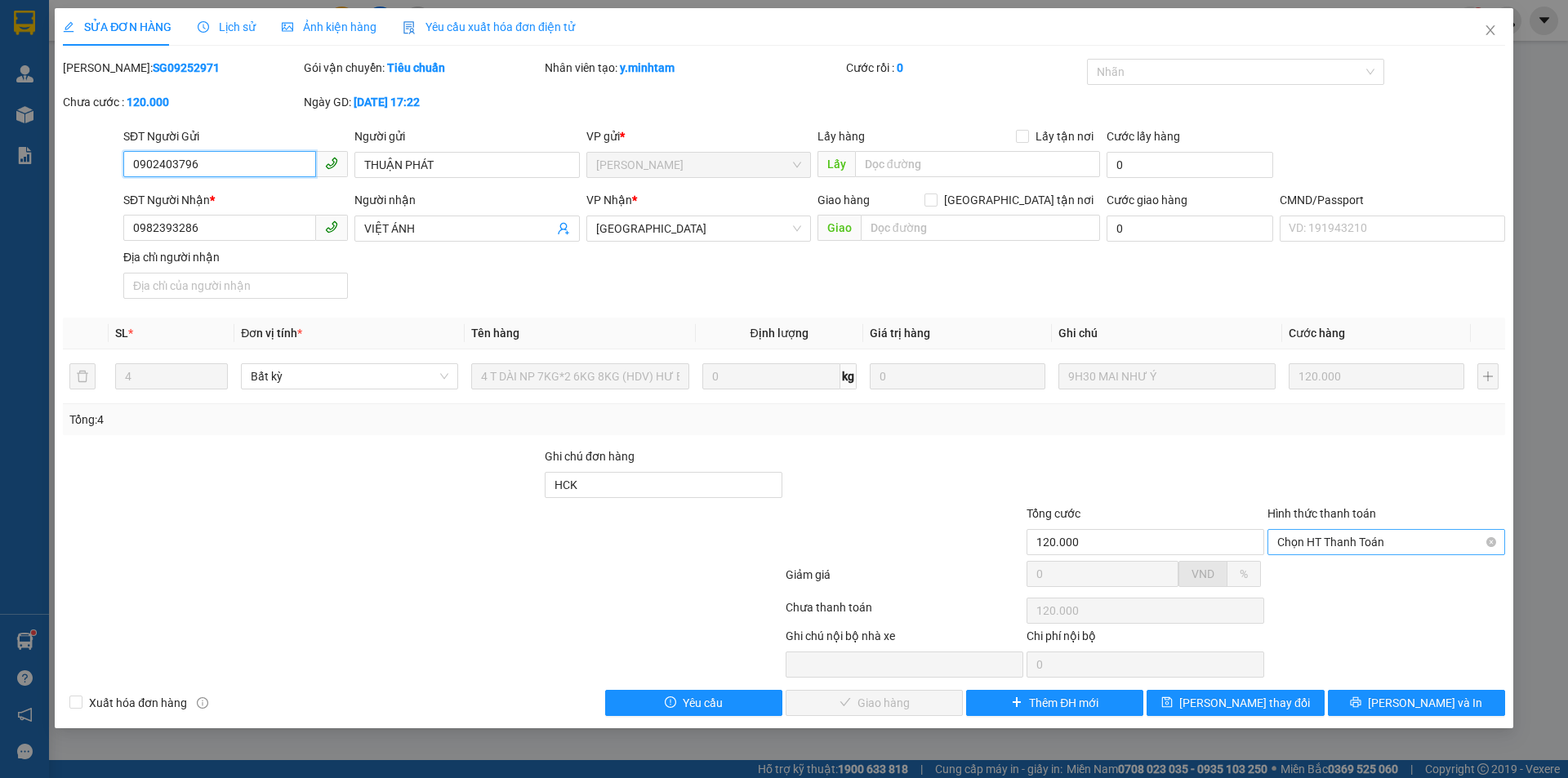
click at [1333, 544] on span "Chọn HT Thanh Toán" at bounding box center [1386, 542] width 218 height 24
click at [1337, 569] on div "Tại văn phòng" at bounding box center [1386, 575] width 218 height 18
click at [863, 709] on span "[PERSON_NAME] và Giao hàng" at bounding box center [895, 703] width 157 height 18
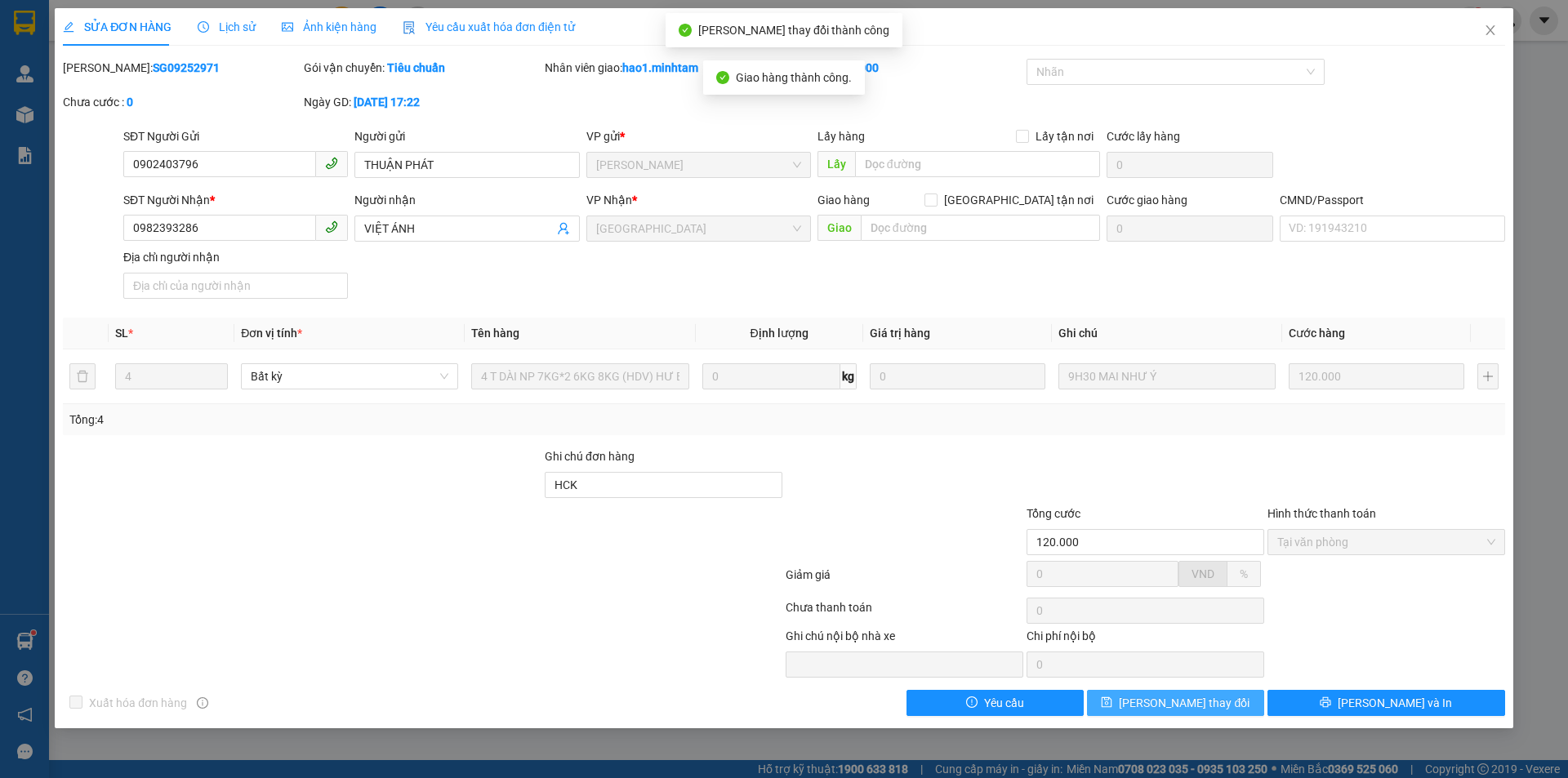
click at [1226, 705] on button "[PERSON_NAME] thay đổi" at bounding box center [1175, 702] width 177 height 26
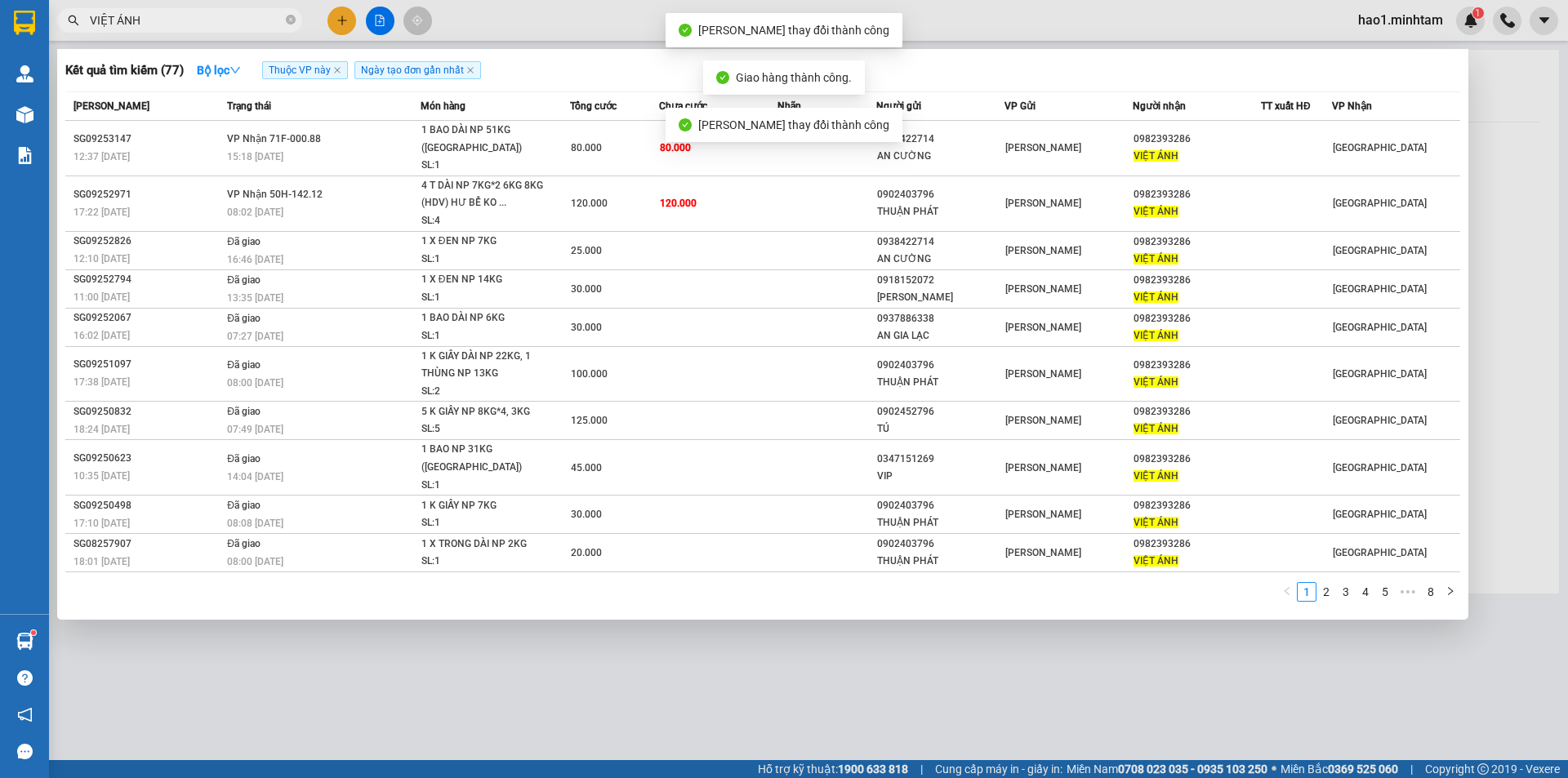
click at [192, 23] on input "VIỆT ÁNH" at bounding box center [186, 21] width 193 height 18
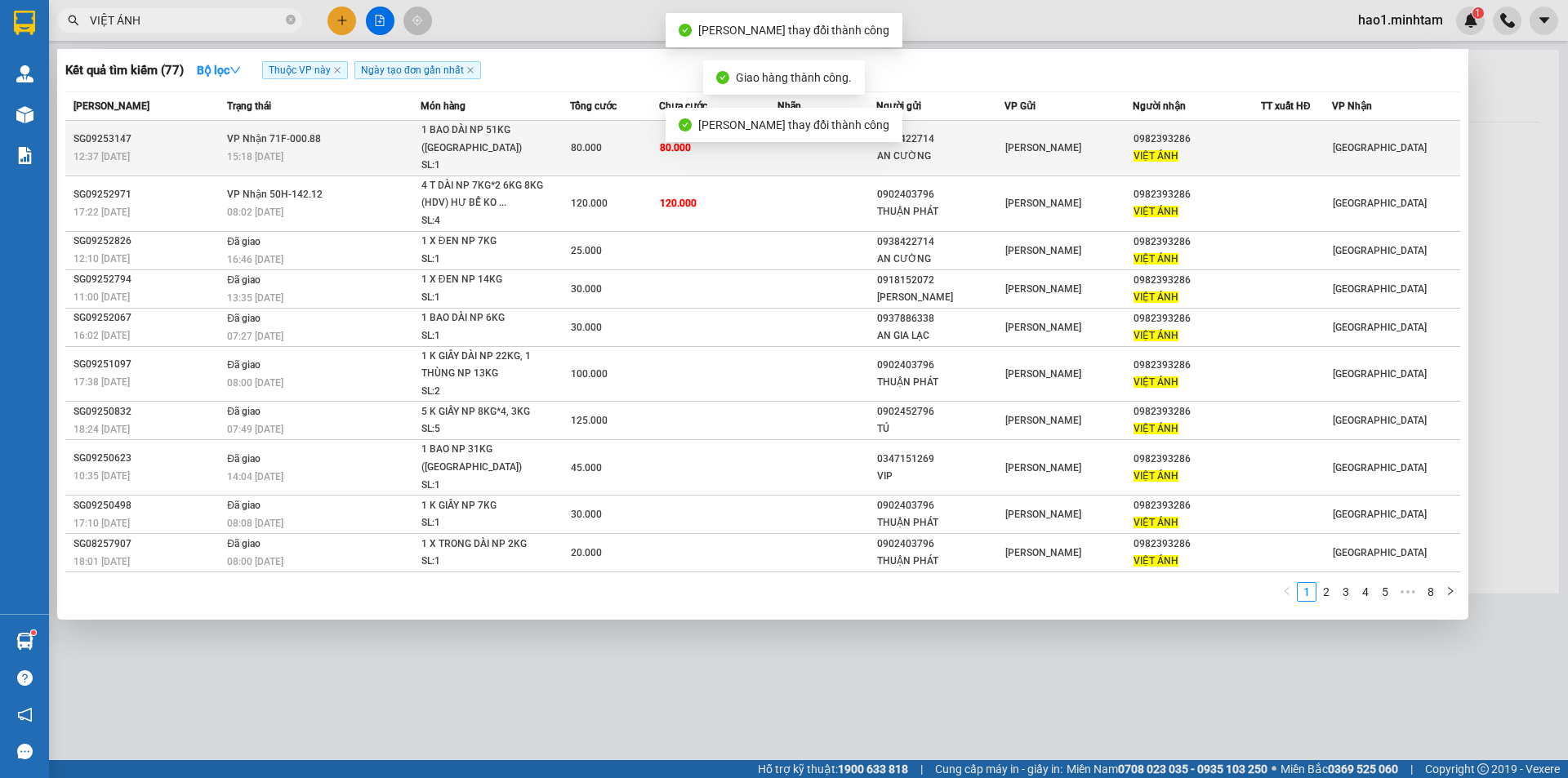
click at [493, 137] on div "1 BAO DÀI NP 51KG ([GEOGRAPHIC_DATA])" at bounding box center [482, 139] width 122 height 35
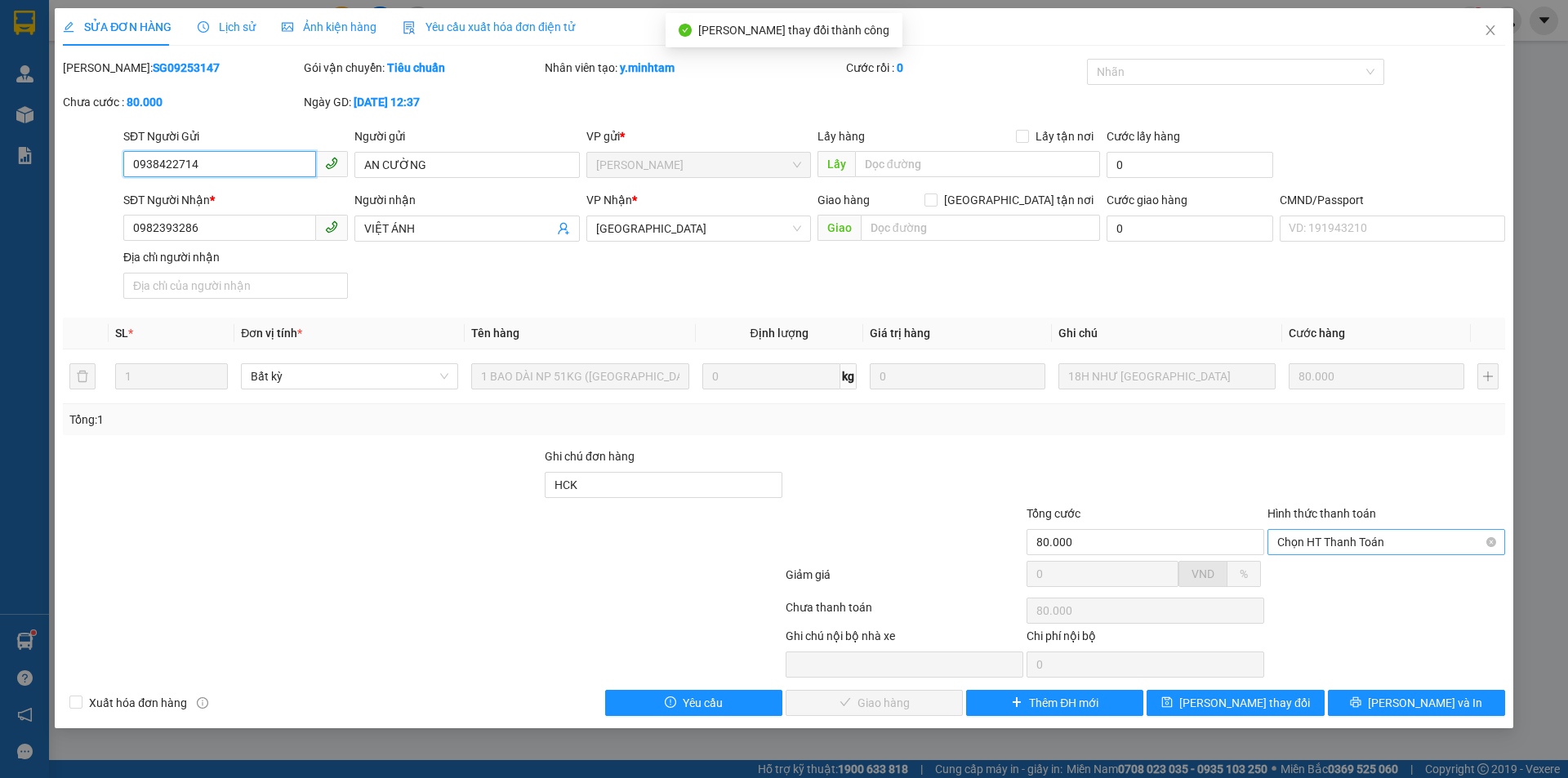
click at [1336, 540] on span "Chọn HT Thanh Toán" at bounding box center [1386, 542] width 218 height 24
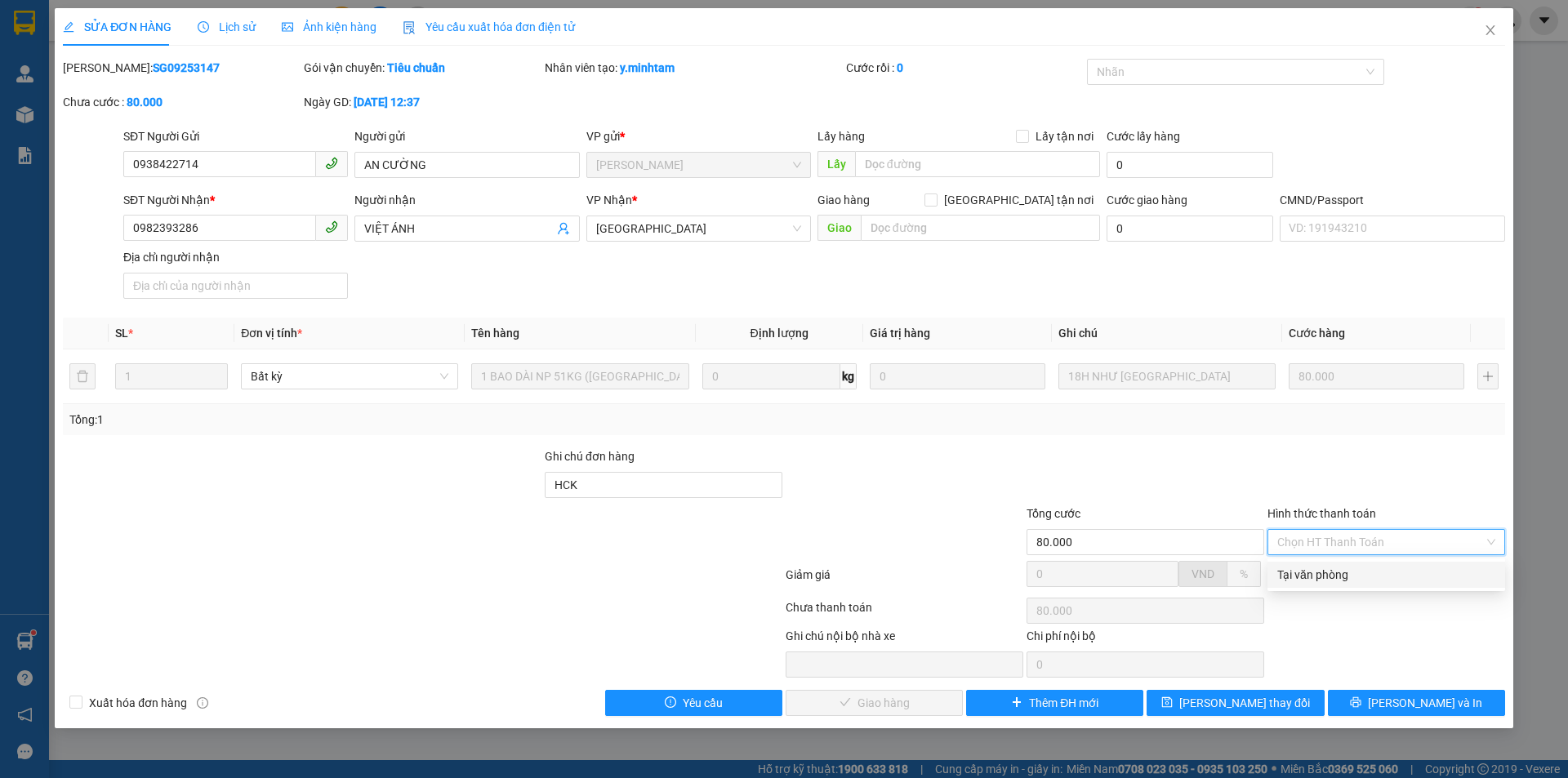
drag, startPoint x: 1335, startPoint y: 554, endPoint x: 1193, endPoint y: 598, distance: 148.7
click at [1333, 565] on div "Tại văn phòng" at bounding box center [1386, 574] width 238 height 26
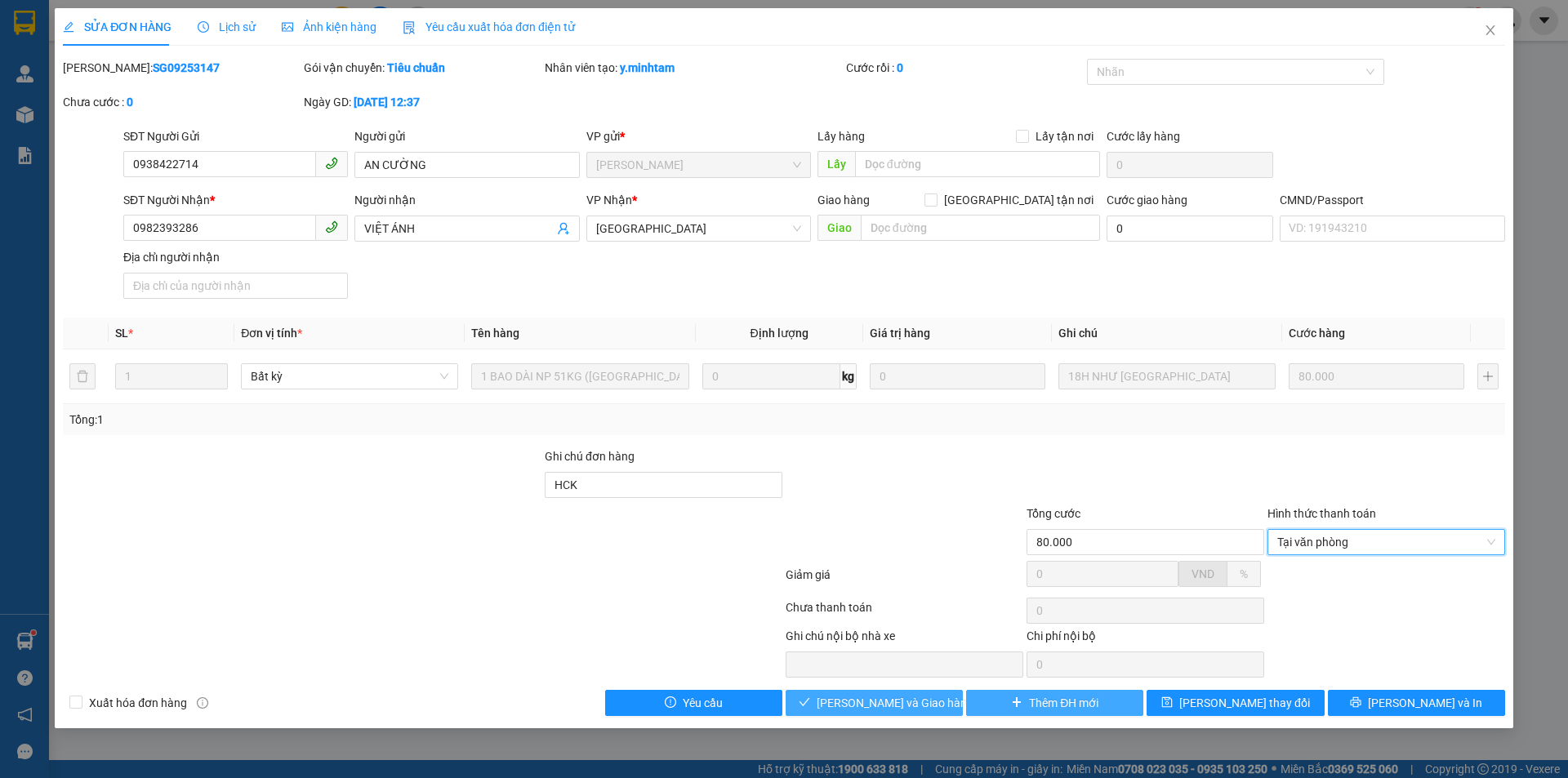
drag, startPoint x: 893, startPoint y: 696, endPoint x: 1084, endPoint y: 710, distance: 191.5
click at [895, 696] on span "[PERSON_NAME] và Giao hàng" at bounding box center [895, 703] width 157 height 18
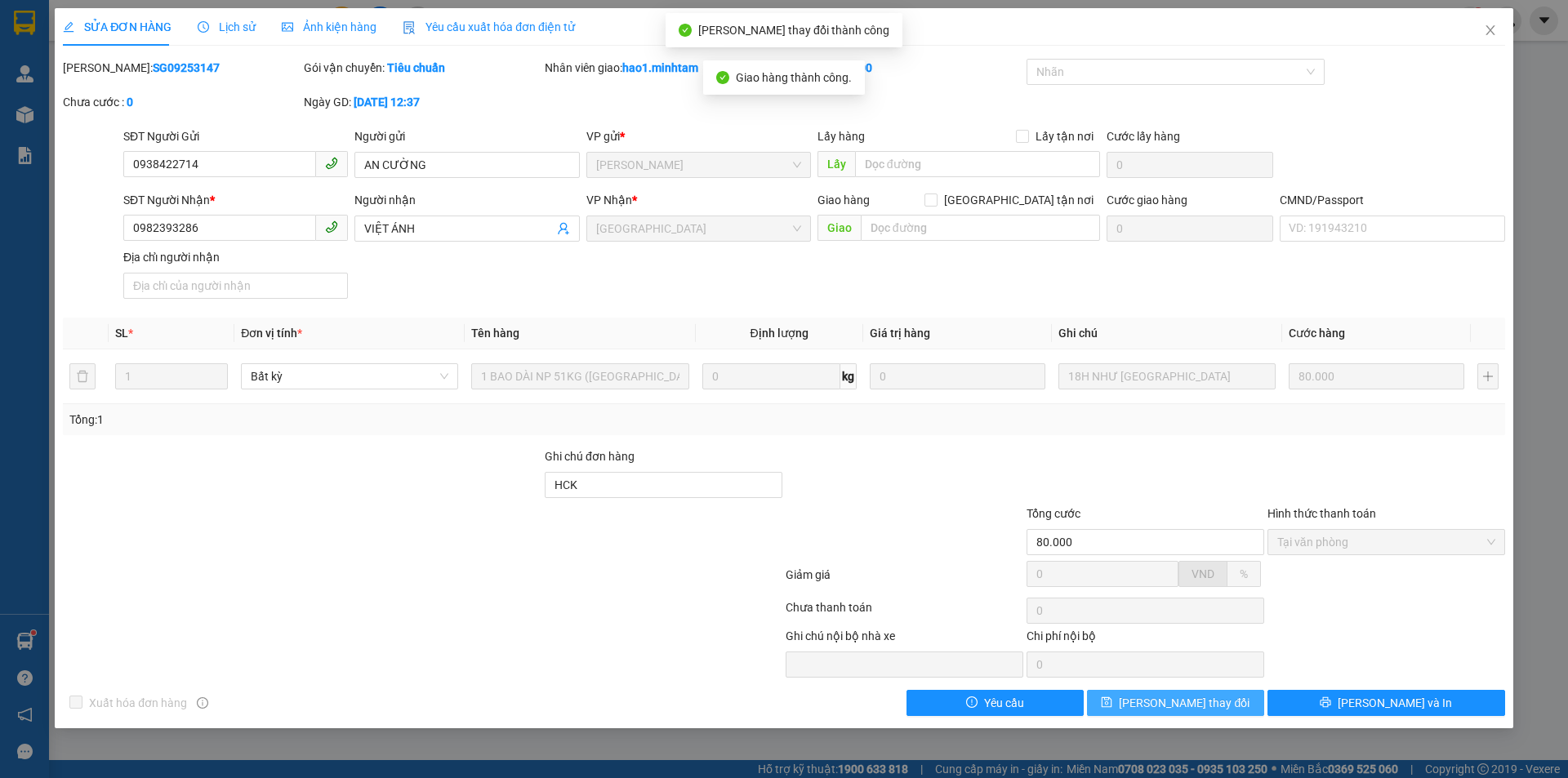
click at [1206, 702] on span "[PERSON_NAME] thay đổi" at bounding box center [1183, 703] width 130 height 18
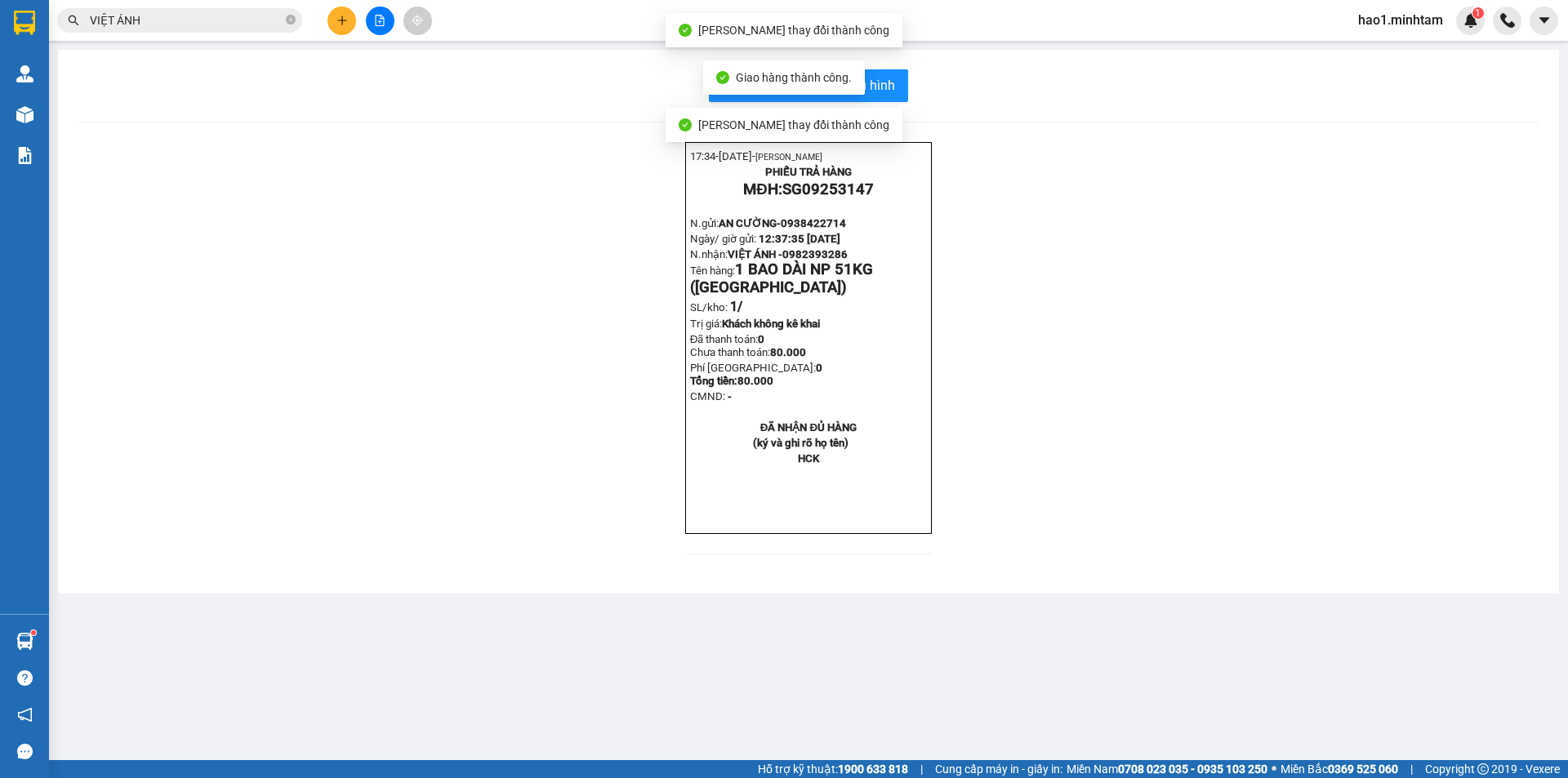
click at [1079, 319] on div "17:34- [DATE]- [PERSON_NAME] PHIẾU TRẢ HÀNG MĐH: SG09253147 N.gửi: AN CƯỜNG- 09…" at bounding box center [808, 358] width 1462 height 432
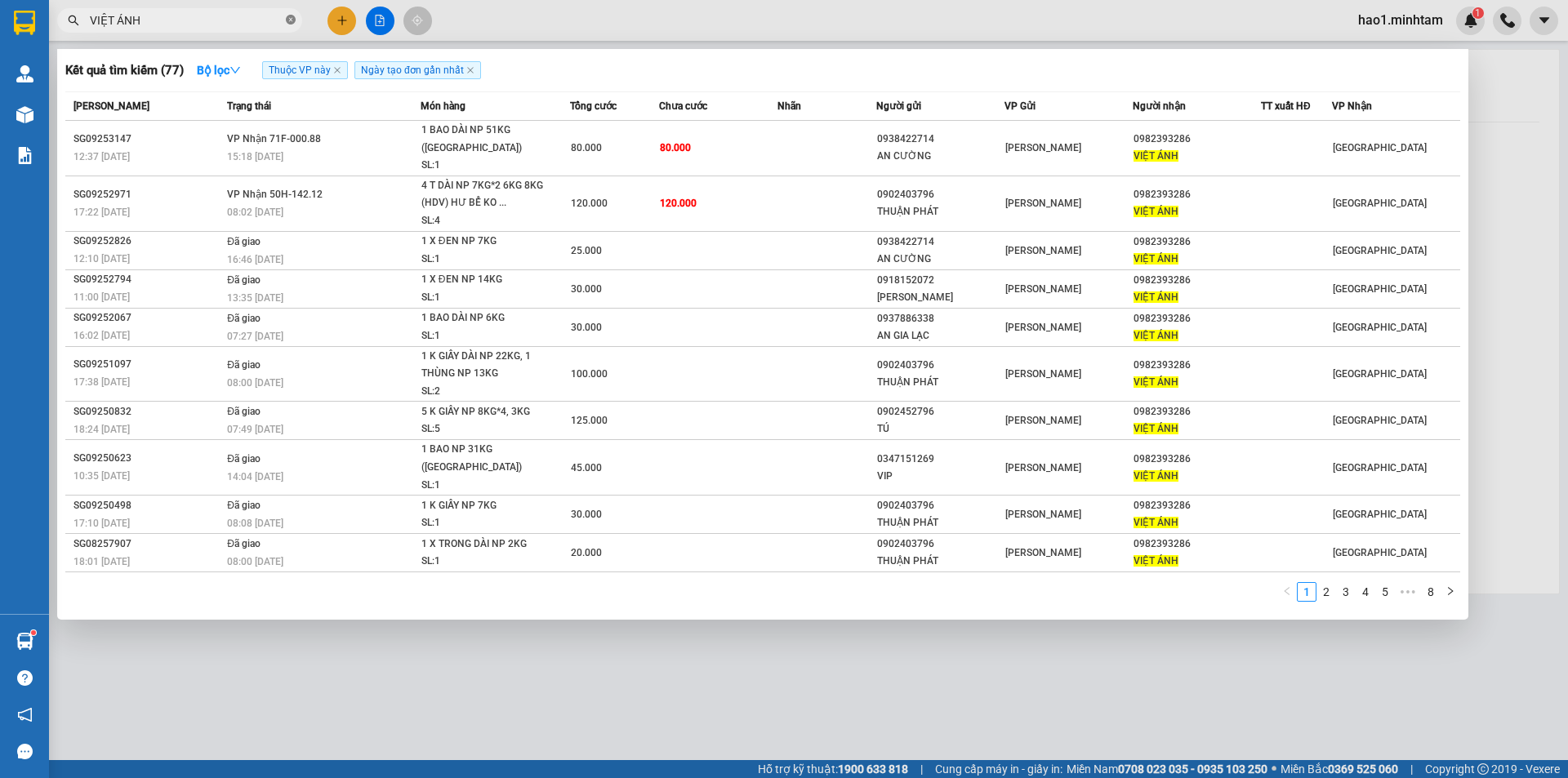
click at [293, 17] on icon "close-circle" at bounding box center [291, 20] width 10 height 10
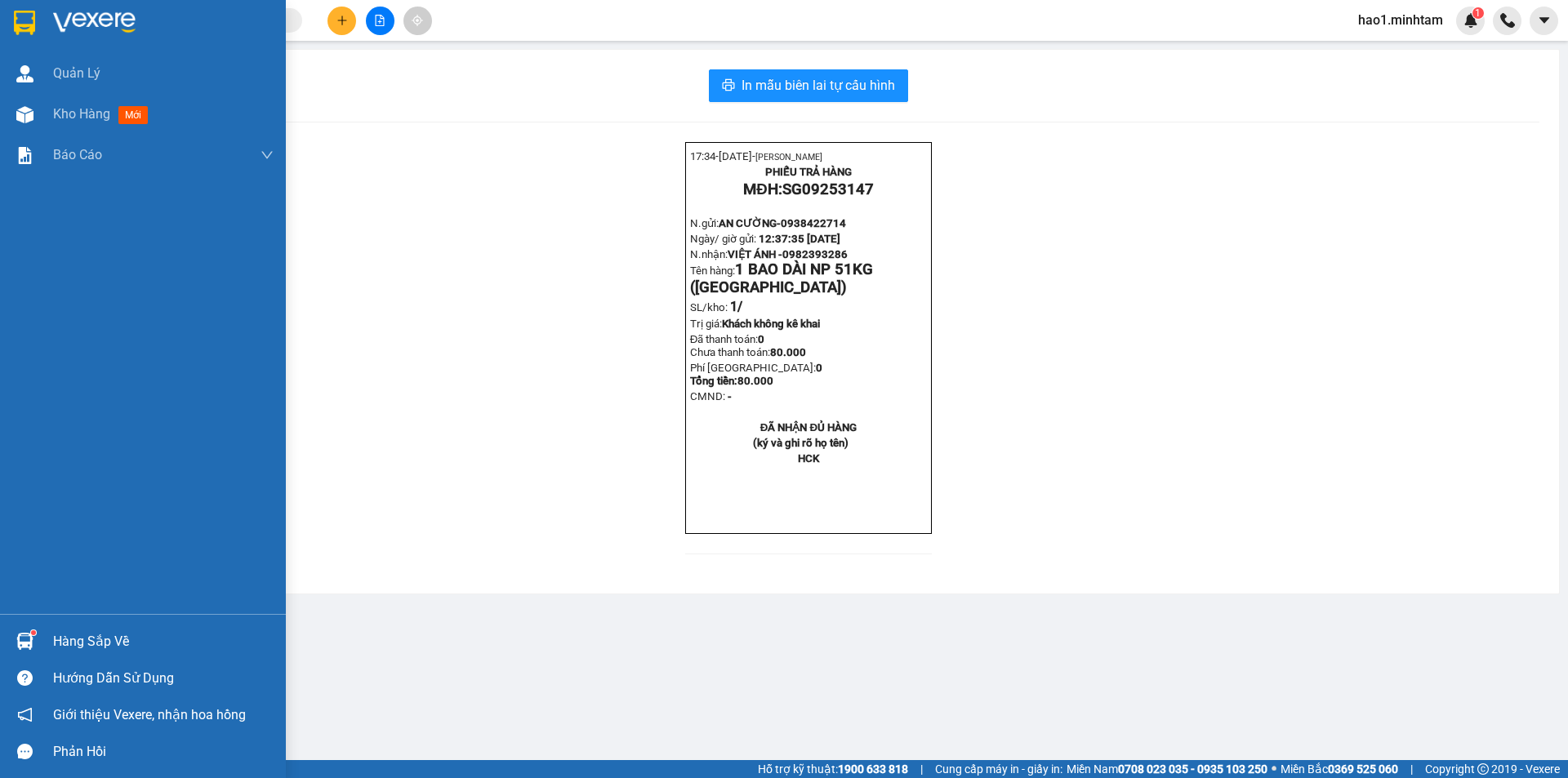
click at [18, 30] on img at bounding box center [25, 22] width 22 height 24
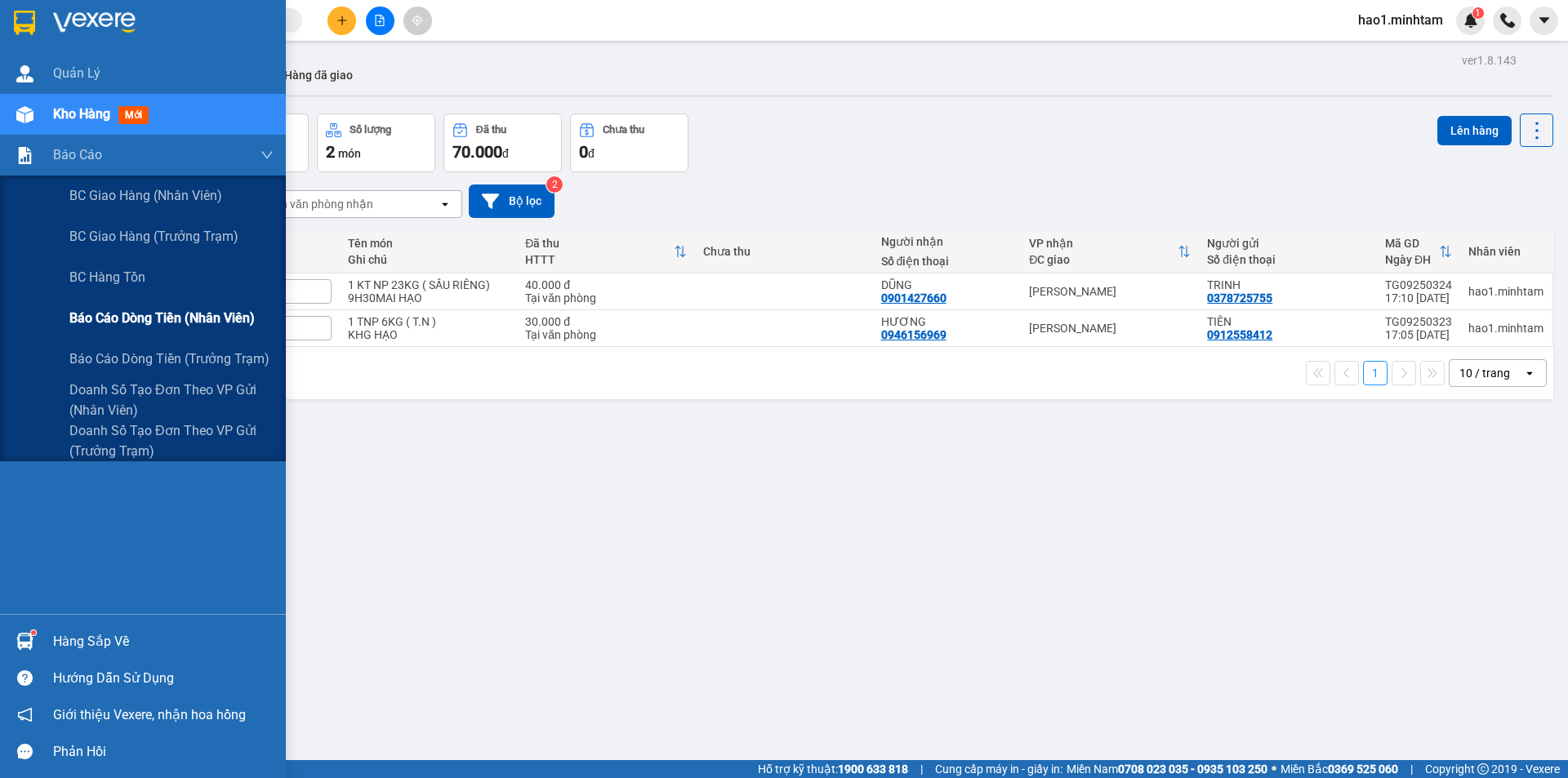
click at [125, 323] on span "Báo cáo dòng tiền (nhân viên)" at bounding box center [162, 318] width 185 height 21
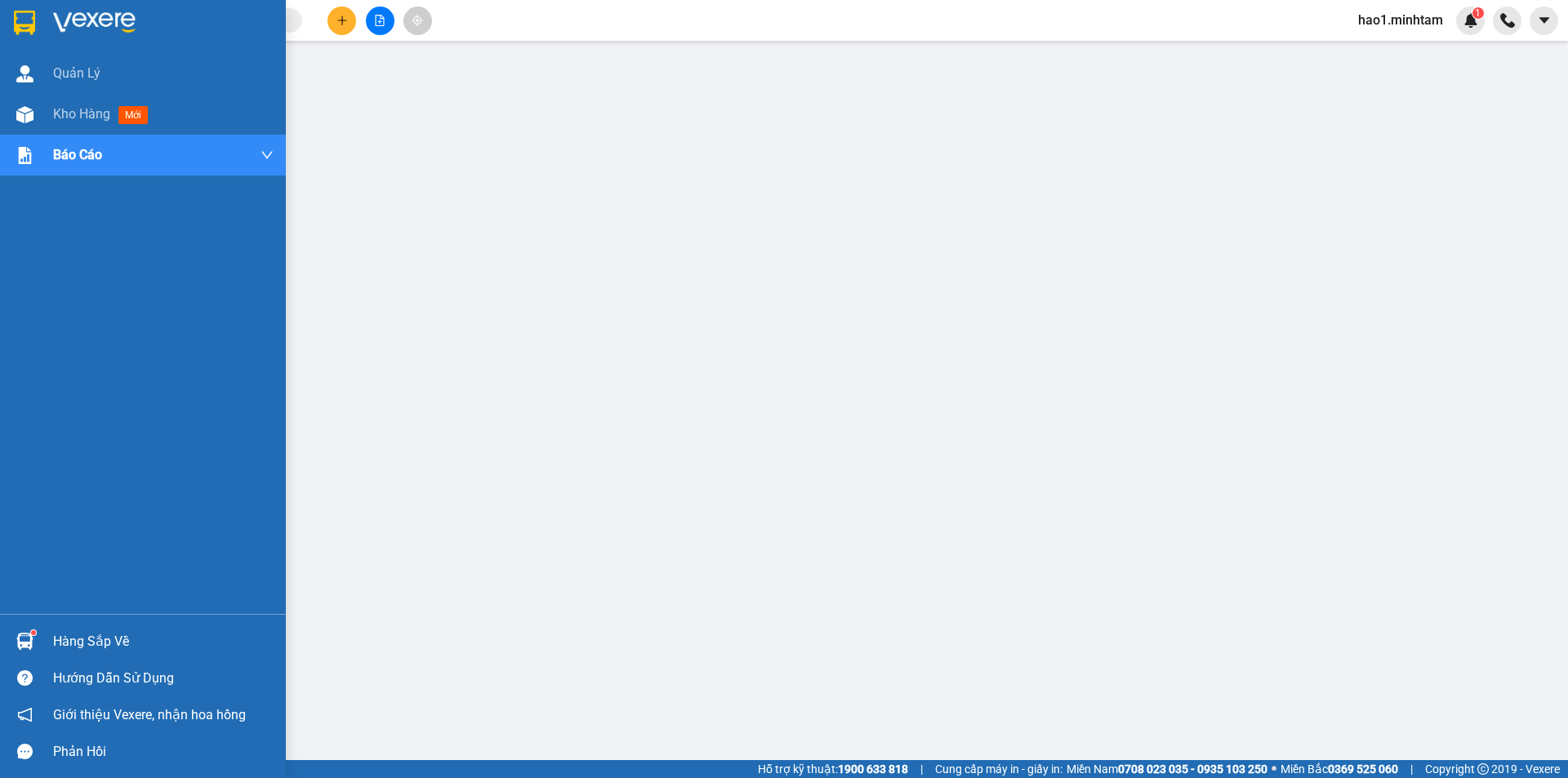
click at [11, 17] on div at bounding box center [25, 22] width 28 height 28
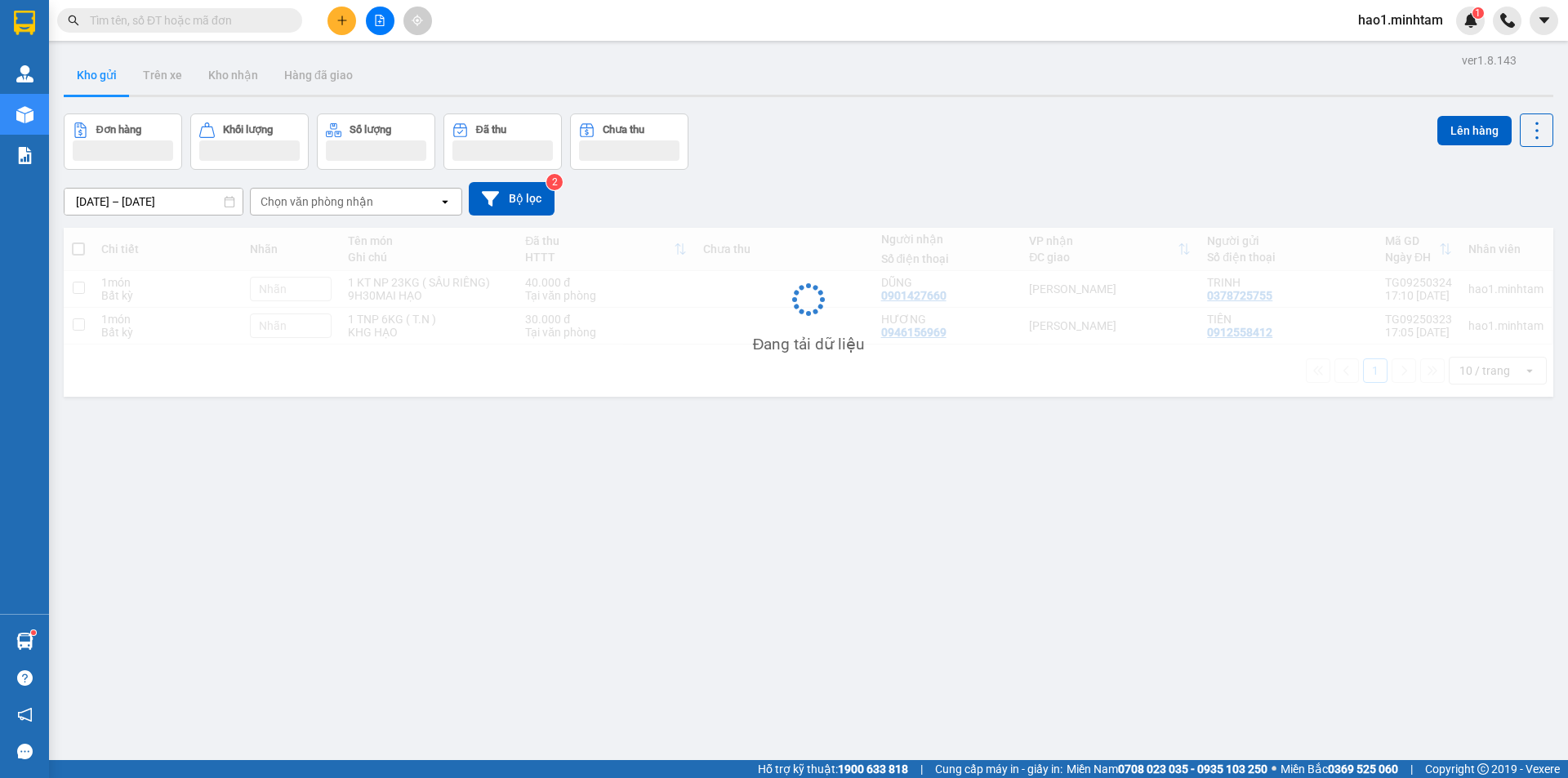
click at [595, 10] on div "Kết quả tìm kiếm ( 77 ) Bộ lọc Thuộc VP này Ngày tạo đơn gần nhất Mã ĐH Trạng t…" at bounding box center [784, 20] width 1568 height 41
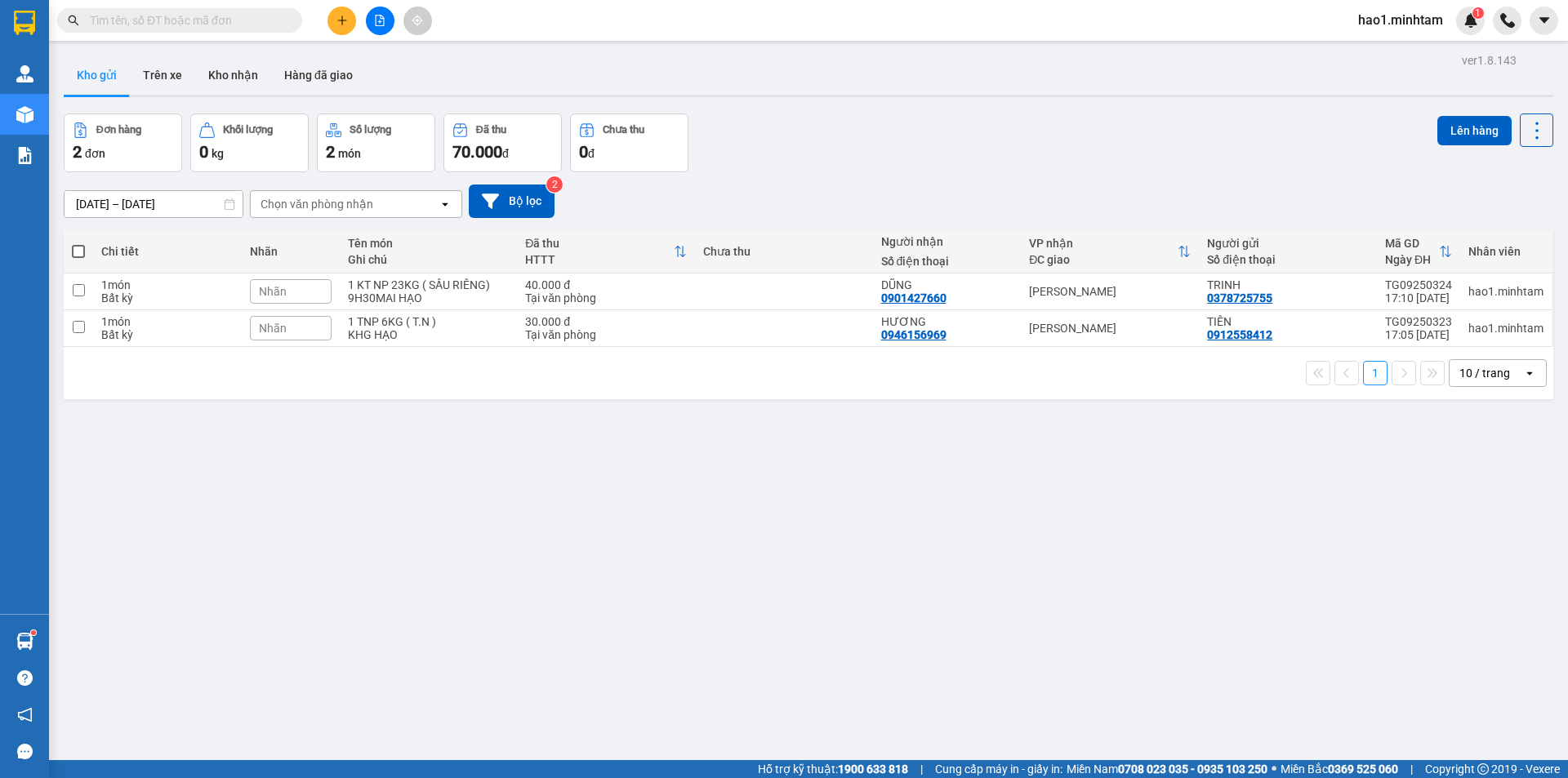
click at [595, 10] on div "Kết quả tìm kiếm ( 77 ) Bộ lọc Thuộc VP này Ngày tạo đơn gần nhất Mã ĐH Trạng t…" at bounding box center [784, 20] width 1568 height 41
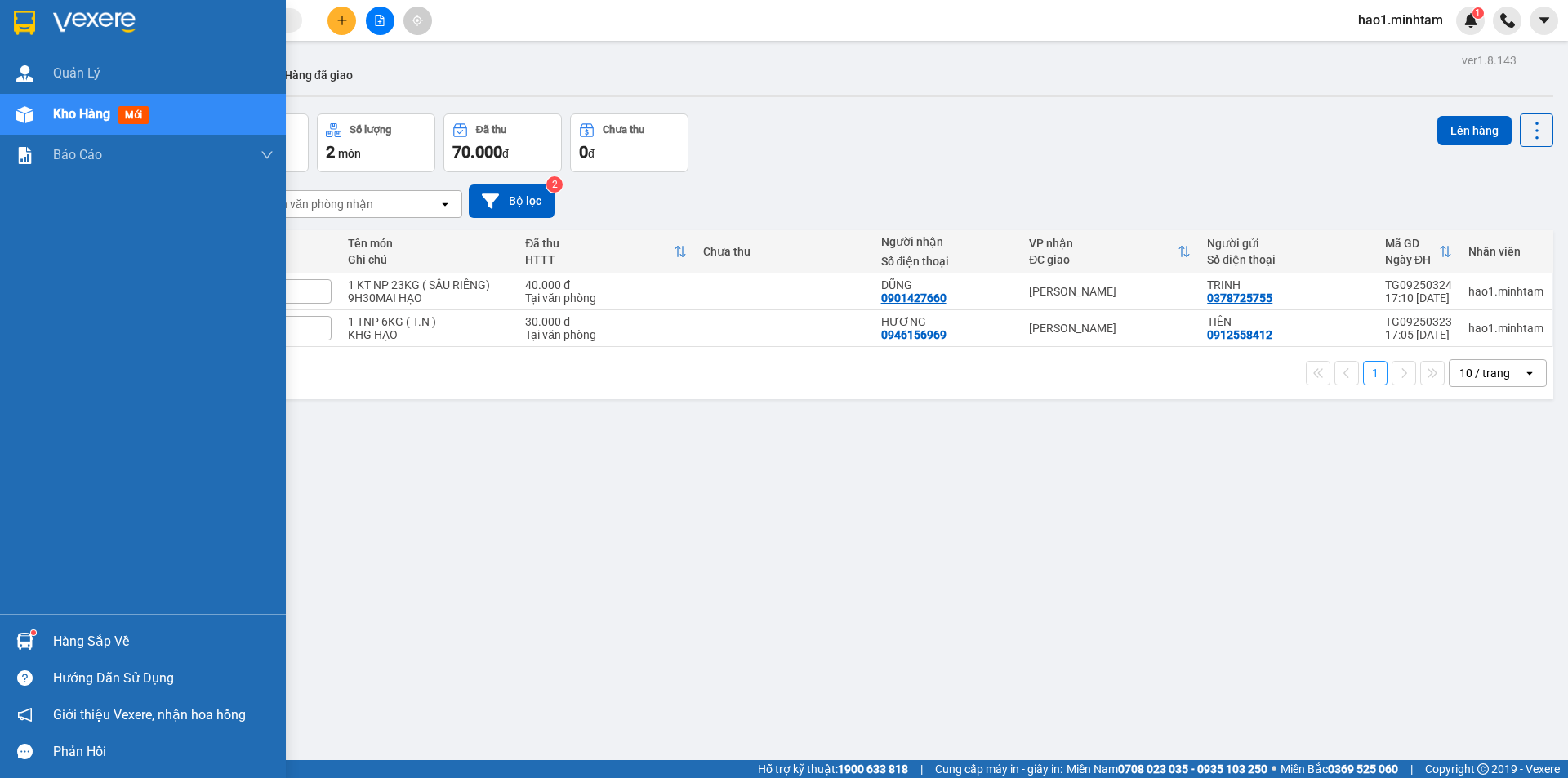
click at [29, 28] on img at bounding box center [25, 22] width 22 height 24
click at [54, 648] on div "Hàng sắp về" at bounding box center [163, 642] width 220 height 24
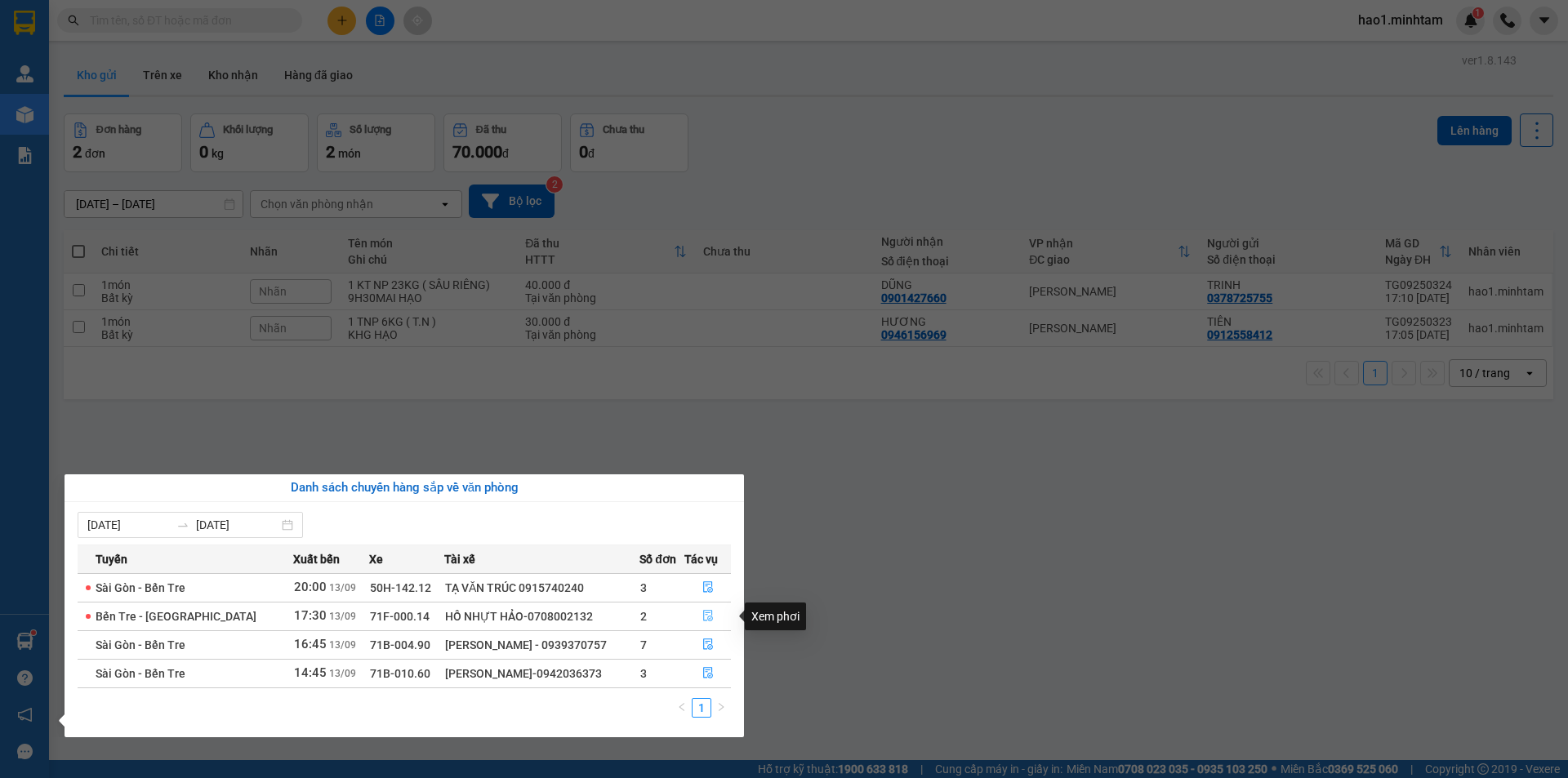
click at [703, 618] on icon "file-done" at bounding box center [708, 616] width 12 height 12
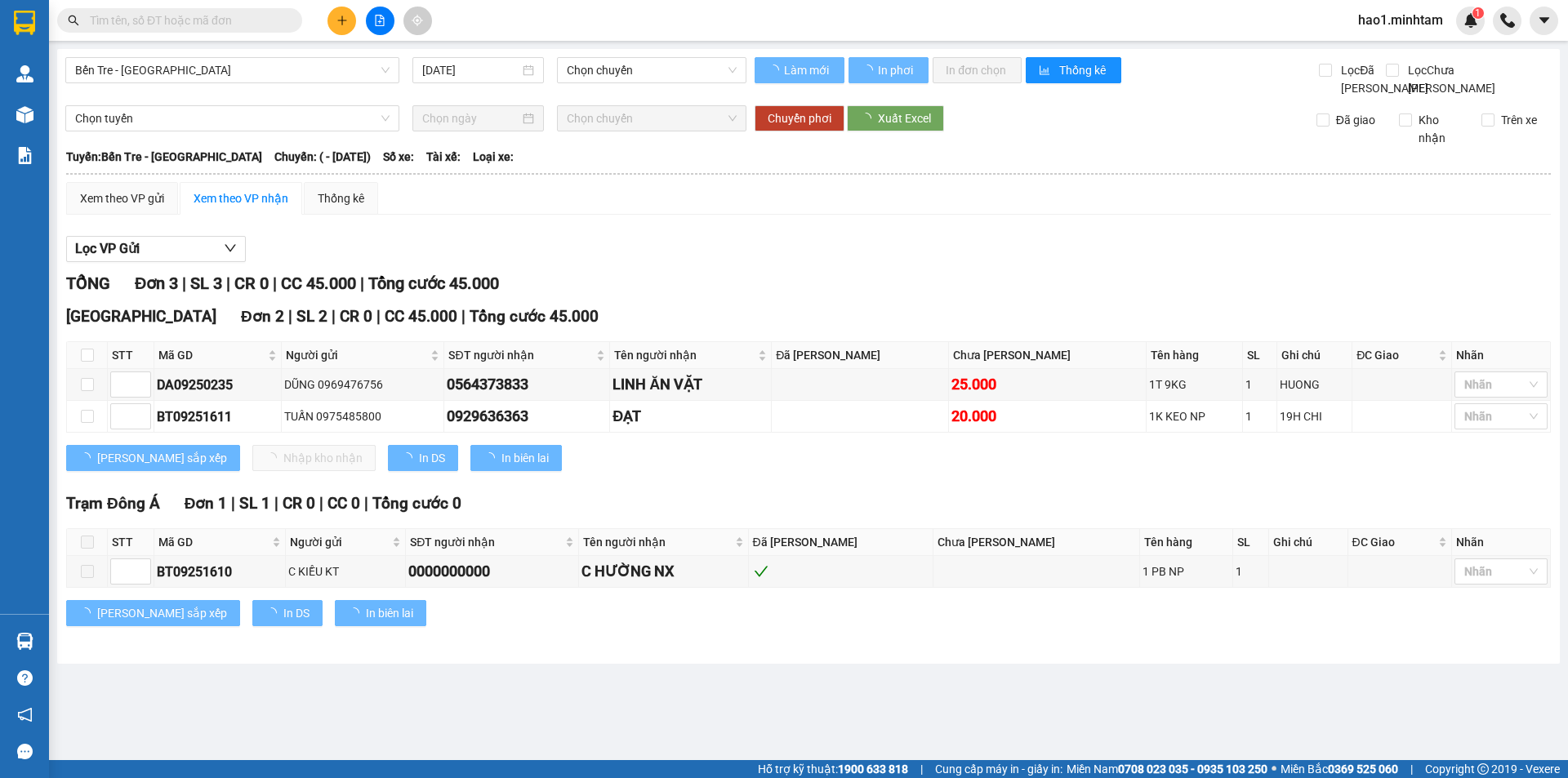
click at [967, 254] on div "Lọc VP Gửi TỔNG Đơn 3 | SL 3 | CR 0 | CC 45.000 | Tổng cước 45.000 [GEOGRAPHIC…" at bounding box center [809, 437] width 1484 height 419
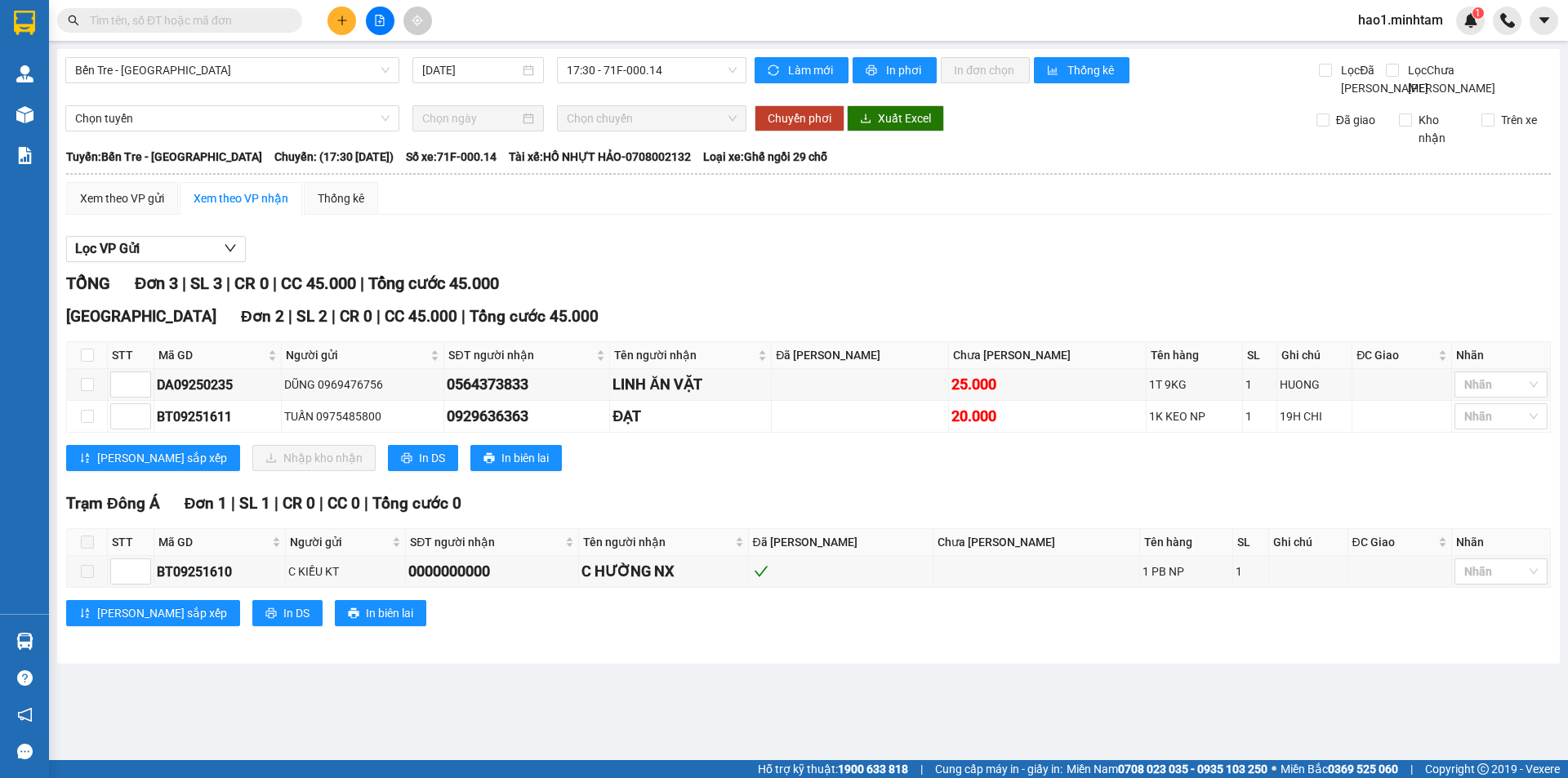
click at [967, 253] on div "Lọc VP Gửi TỔNG Đơn 3 | SL 3 | CR 0 | CC 45.000 | Tổng cước 45.000 [GEOGRAPHIC…" at bounding box center [809, 437] width 1484 height 419
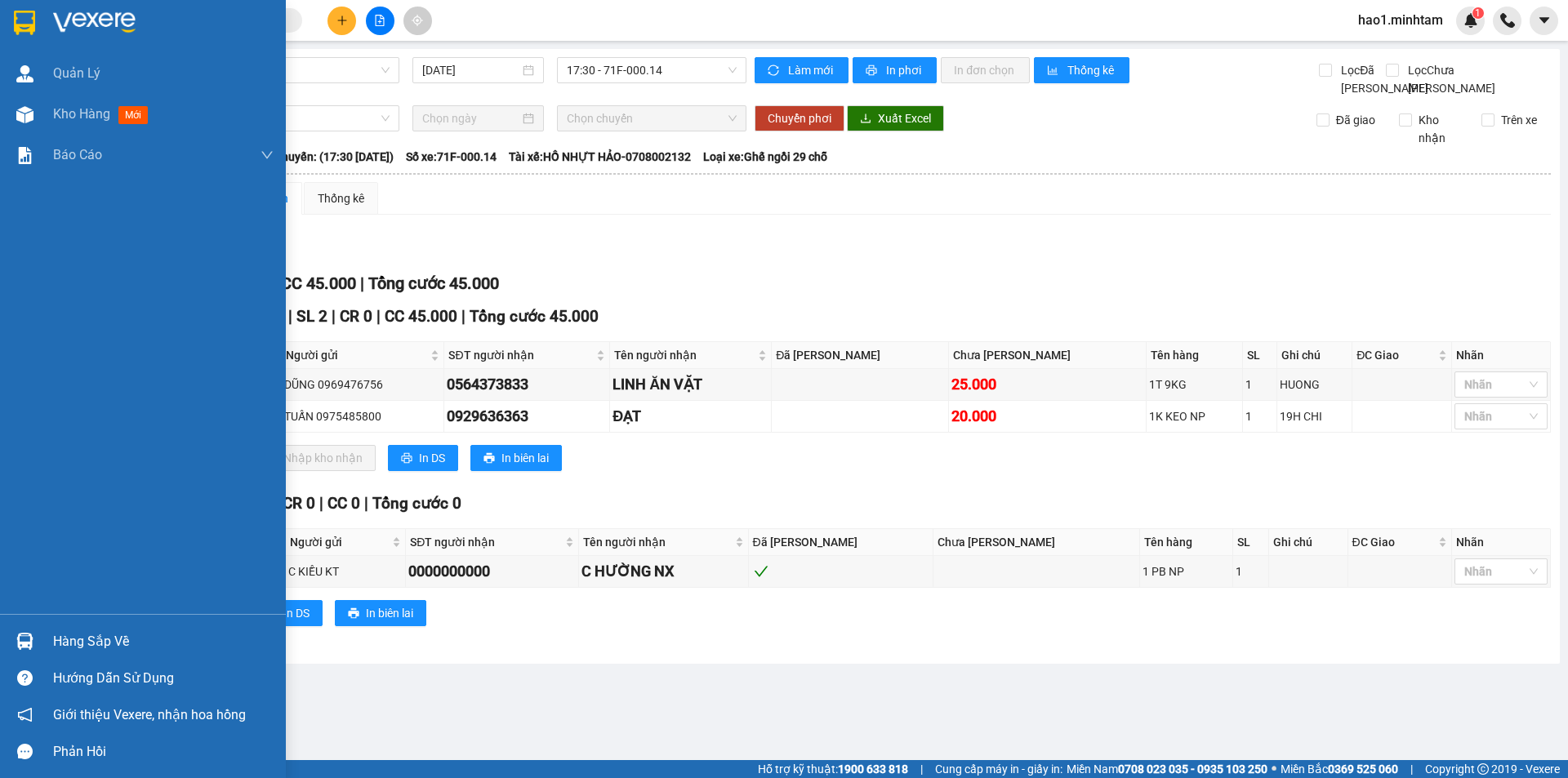
click at [47, 630] on div "Hàng sắp về" at bounding box center [143, 642] width 286 height 37
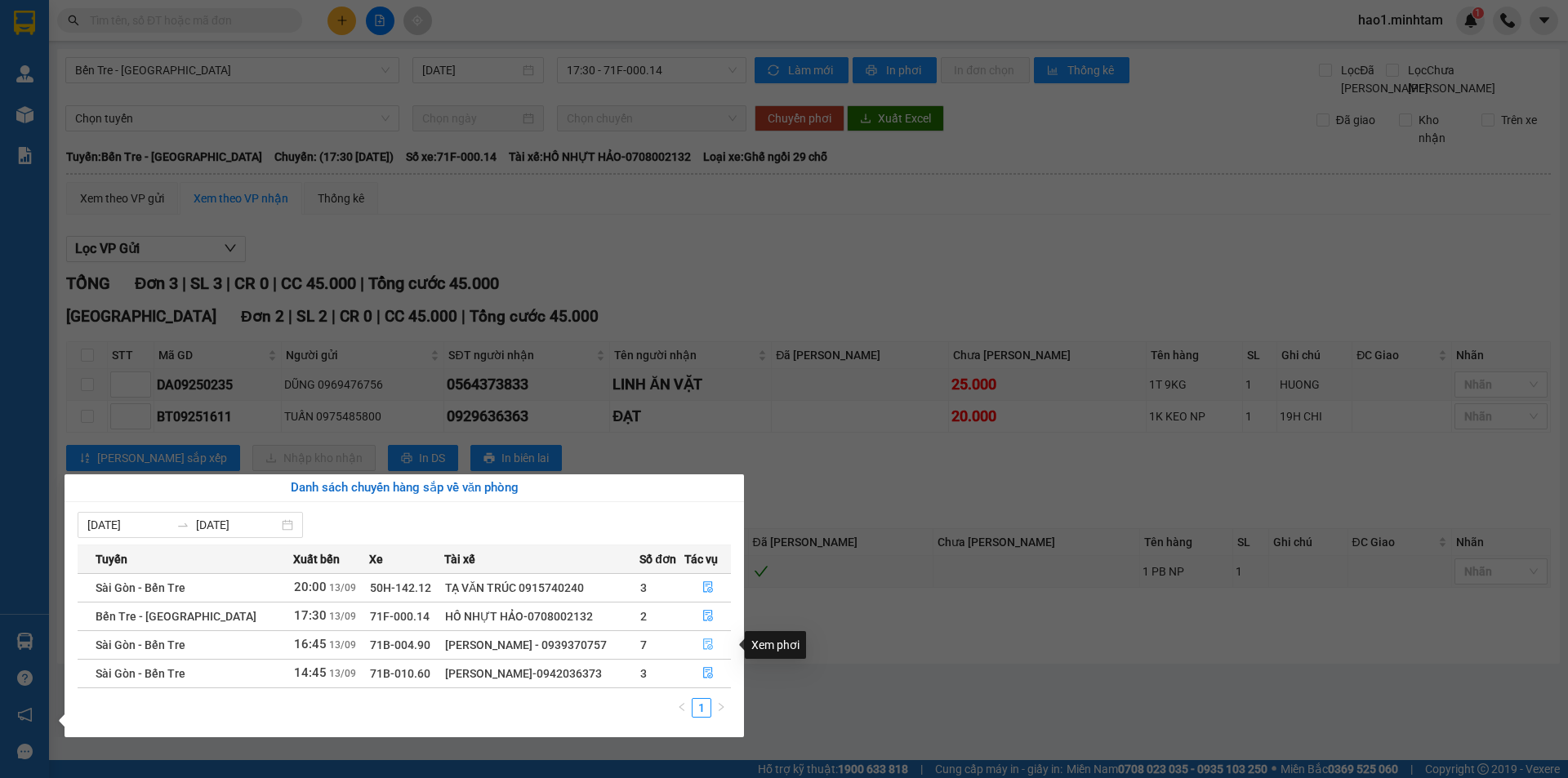
click at [704, 645] on icon "file-done" at bounding box center [708, 644] width 12 height 12
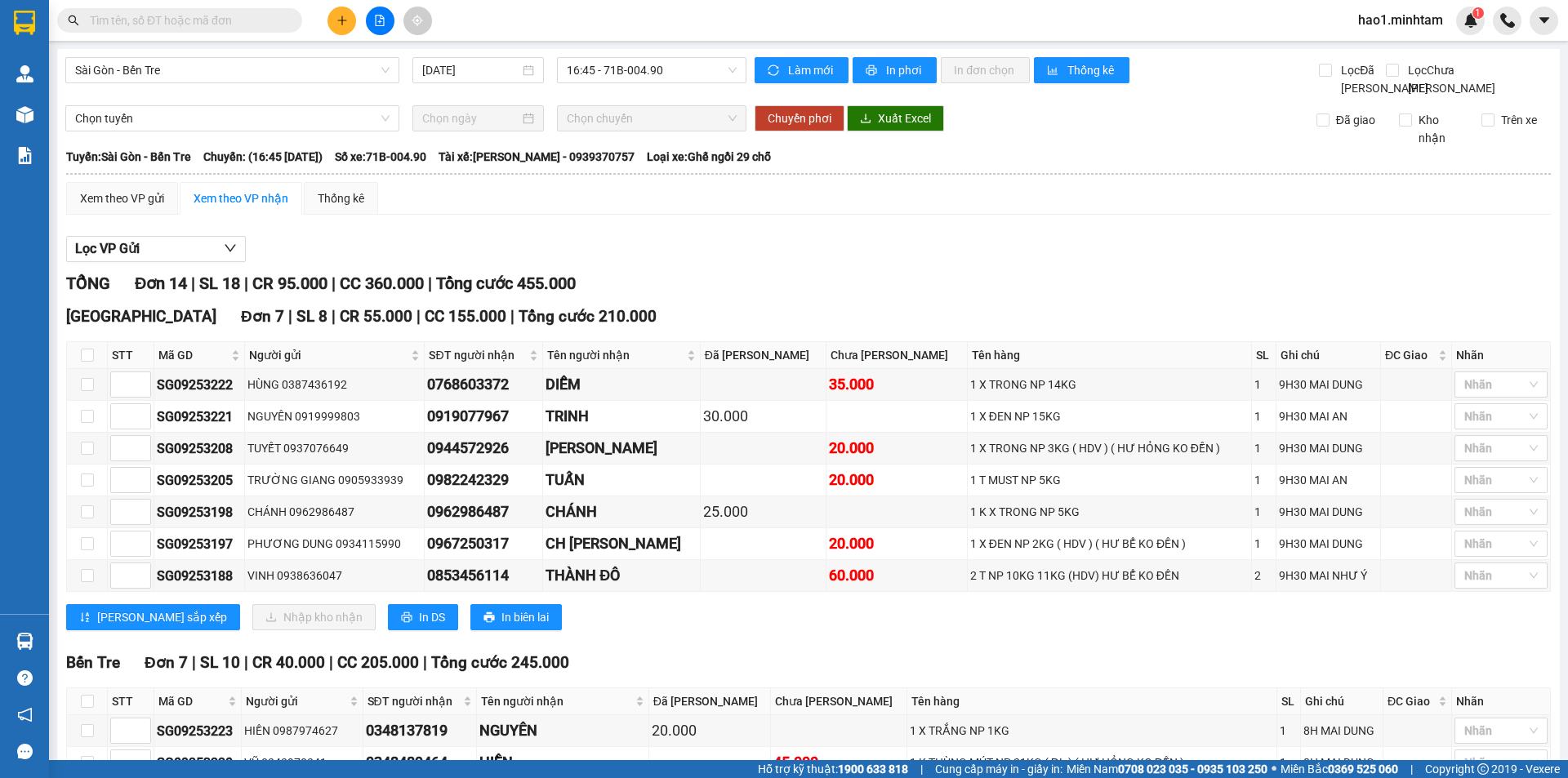
click at [808, 292] on div "TỔNG Đơn 14 | SL 18 | CR 95.000 | CC 360.000 | Tổng cước 455.000" at bounding box center [809, 283] width 1484 height 25
click at [751, 631] on div "[PERSON_NAME] sắp xếp Nhập kho nhận In DS In biên lai" at bounding box center [809, 617] width 1484 height 26
click at [343, 21] on icon "plus" at bounding box center [342, 20] width 9 height 1
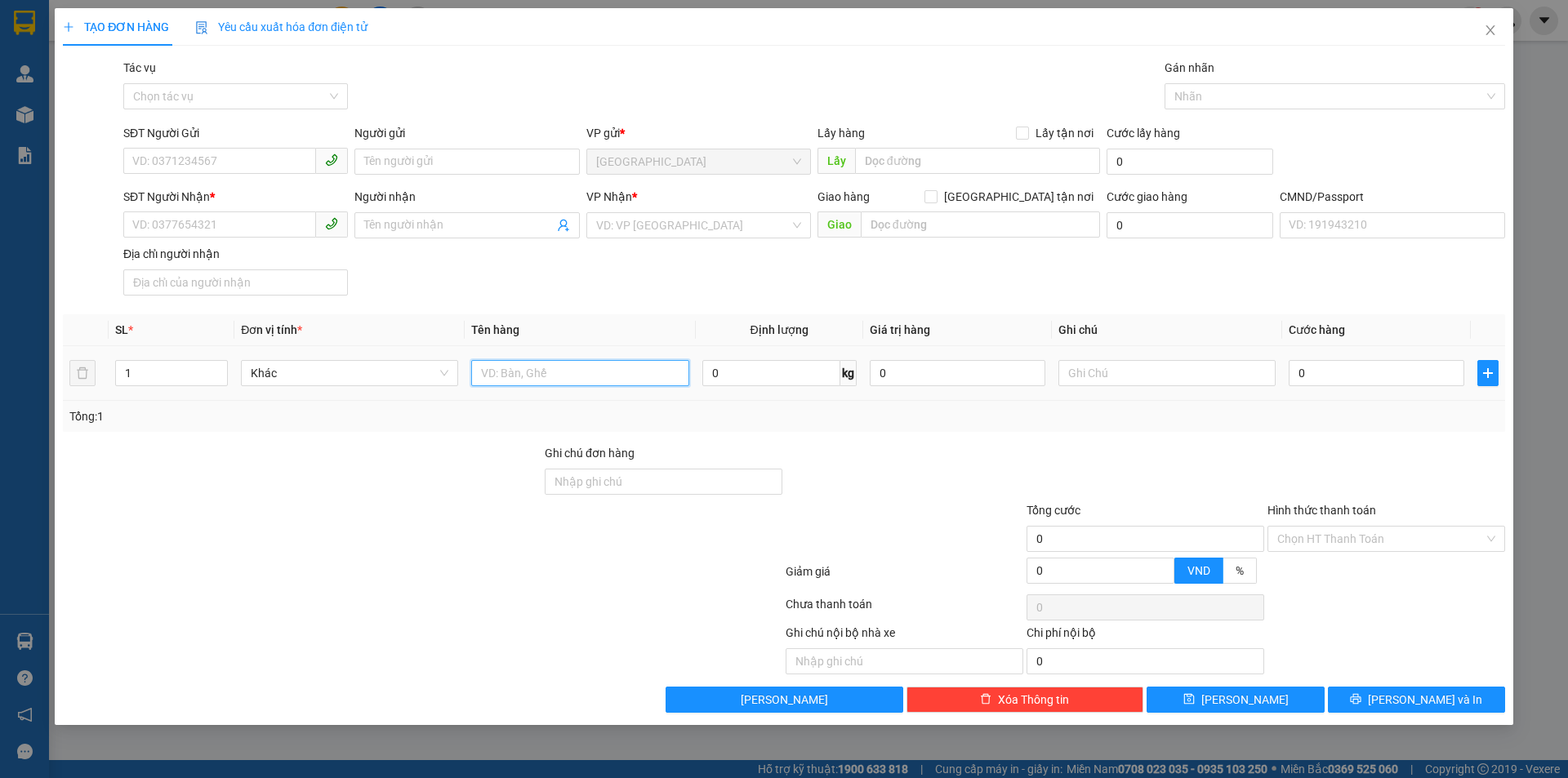
click at [552, 375] on input "text" at bounding box center [579, 372] width 217 height 26
type input "1 KT NP 28KG ( H.D.V )"
click at [182, 160] on input "SĐT Người Gửi" at bounding box center [219, 160] width 193 height 26
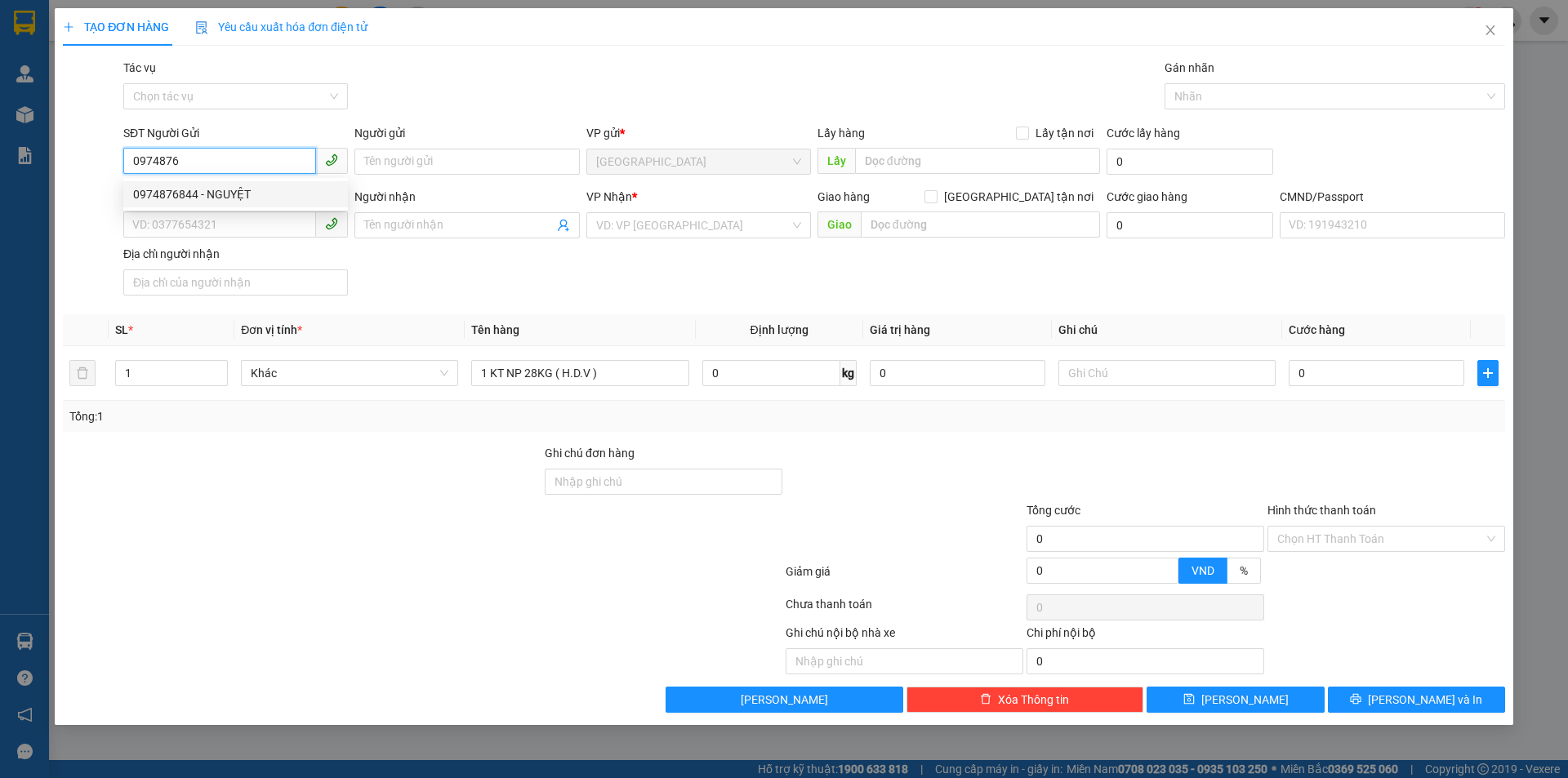
click at [199, 194] on div "0974876844 - NGUYỆT" at bounding box center [235, 194] width 205 height 18
type input "0974876844"
type input "NGUYỆT"
type input "0948291015"
type input "TÚ"
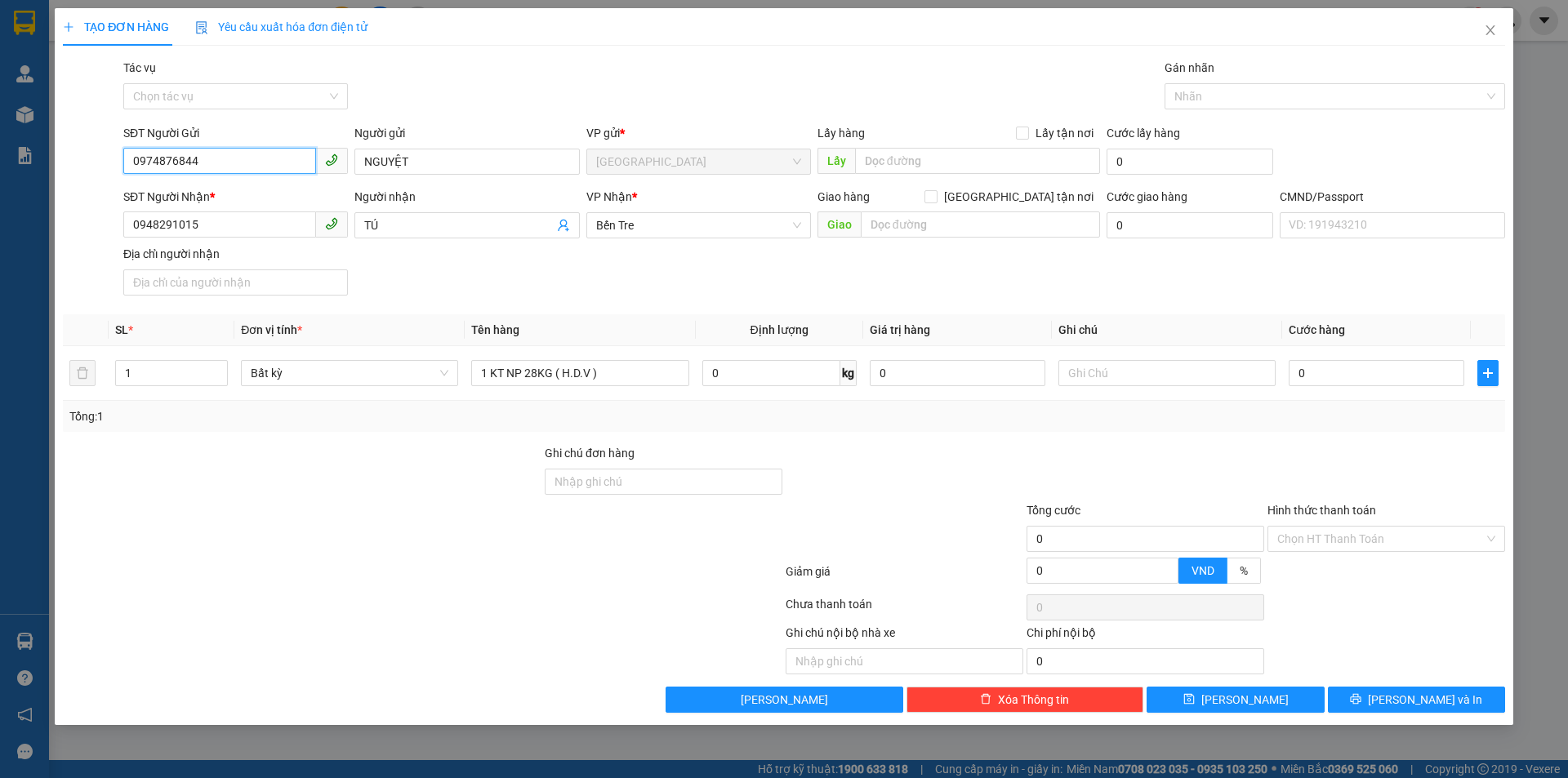
type input "0974876844"
click at [420, 283] on div "SĐT Người Nhận * 0948291015 Người nhận TÚ VP Nhận * Bến Tre Giao hàng Giao tận…" at bounding box center [813, 245] width 1388 height 115
click at [562, 228] on icon "user-add" at bounding box center [563, 225] width 13 height 13
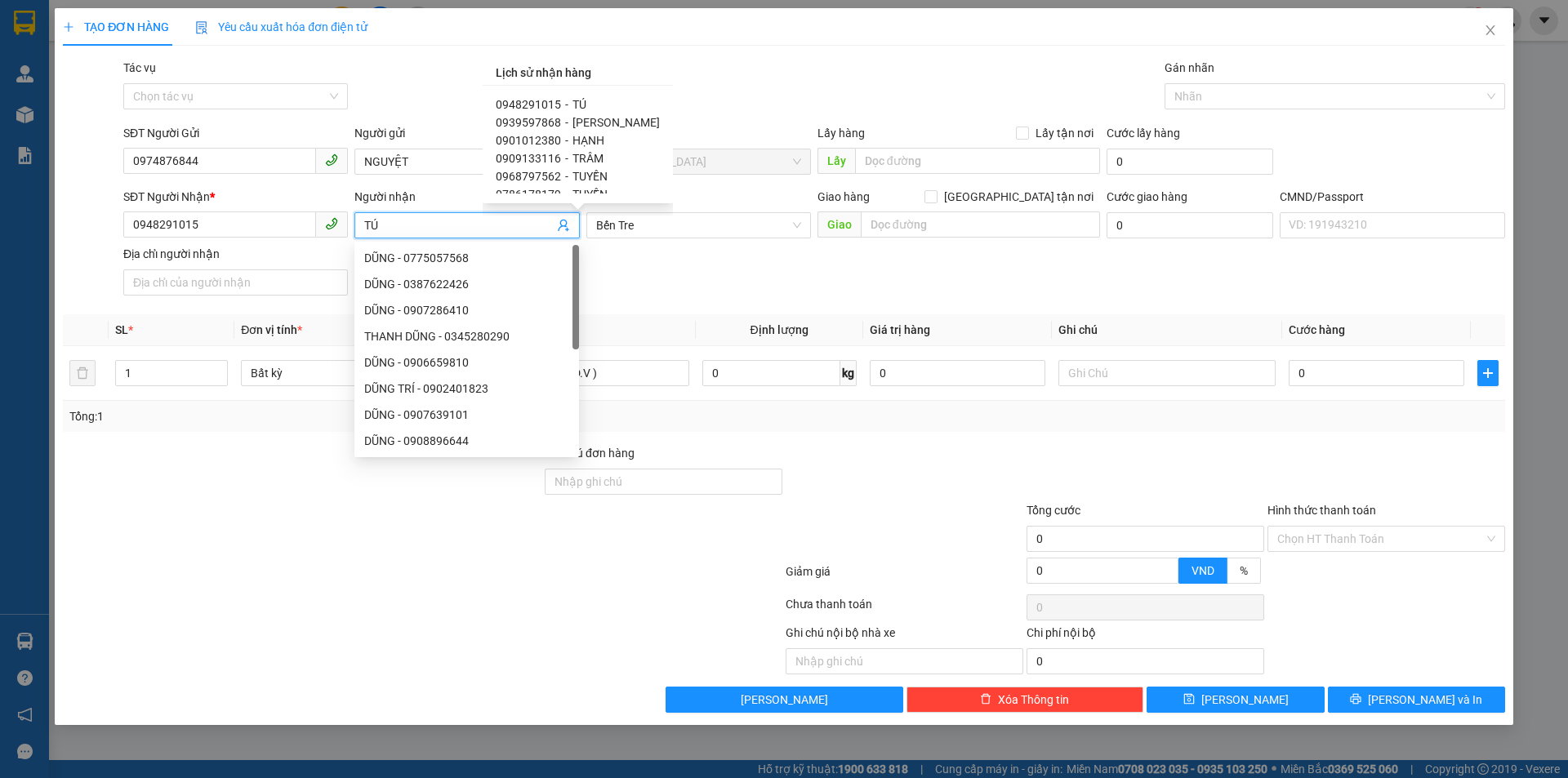
click at [582, 125] on span "[PERSON_NAME]" at bounding box center [616, 123] width 87 height 13
type input "0939597868"
type input "[PERSON_NAME]"
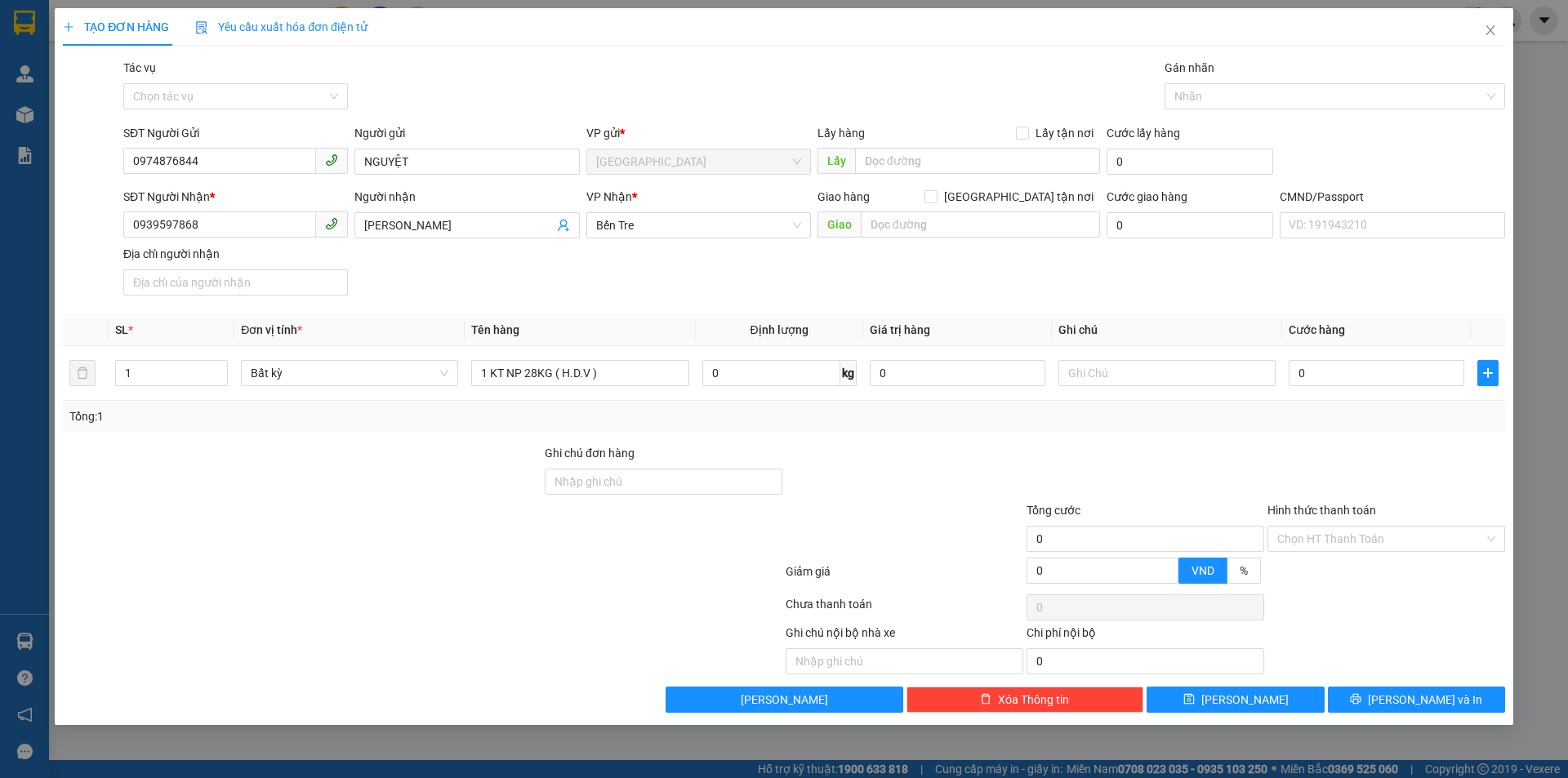
click at [544, 265] on div "SĐT Người Nhận * 0939597868 Người nhận CHÂU LÊ VP Nhận * Bến Tre Giao hàng Gia…" at bounding box center [813, 245] width 1388 height 115
click at [1099, 377] on input "text" at bounding box center [1166, 372] width 217 height 26
type input "KHG HẠO"
type input "4"
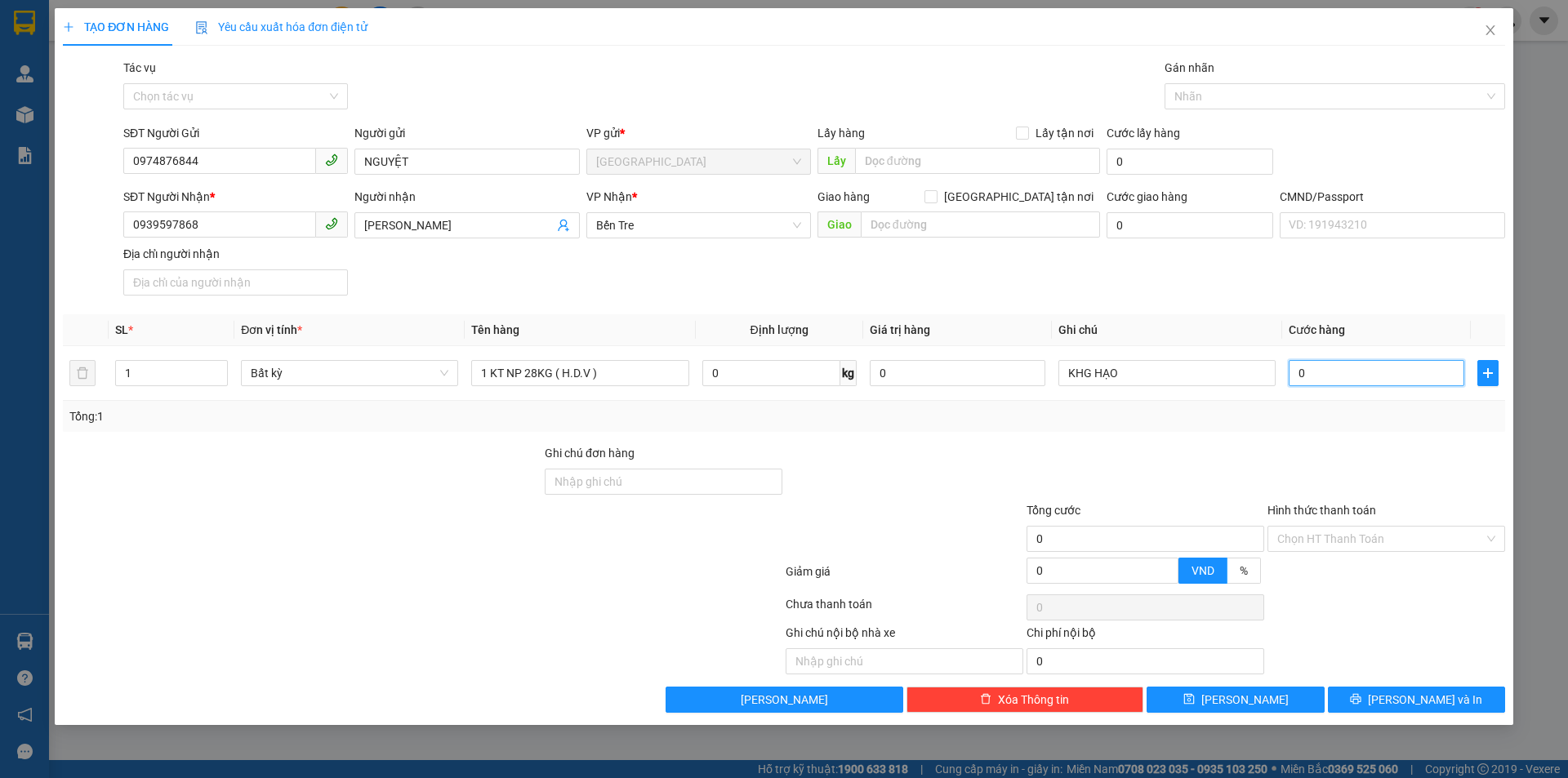
type input "4"
type input "45"
type input "45.000"
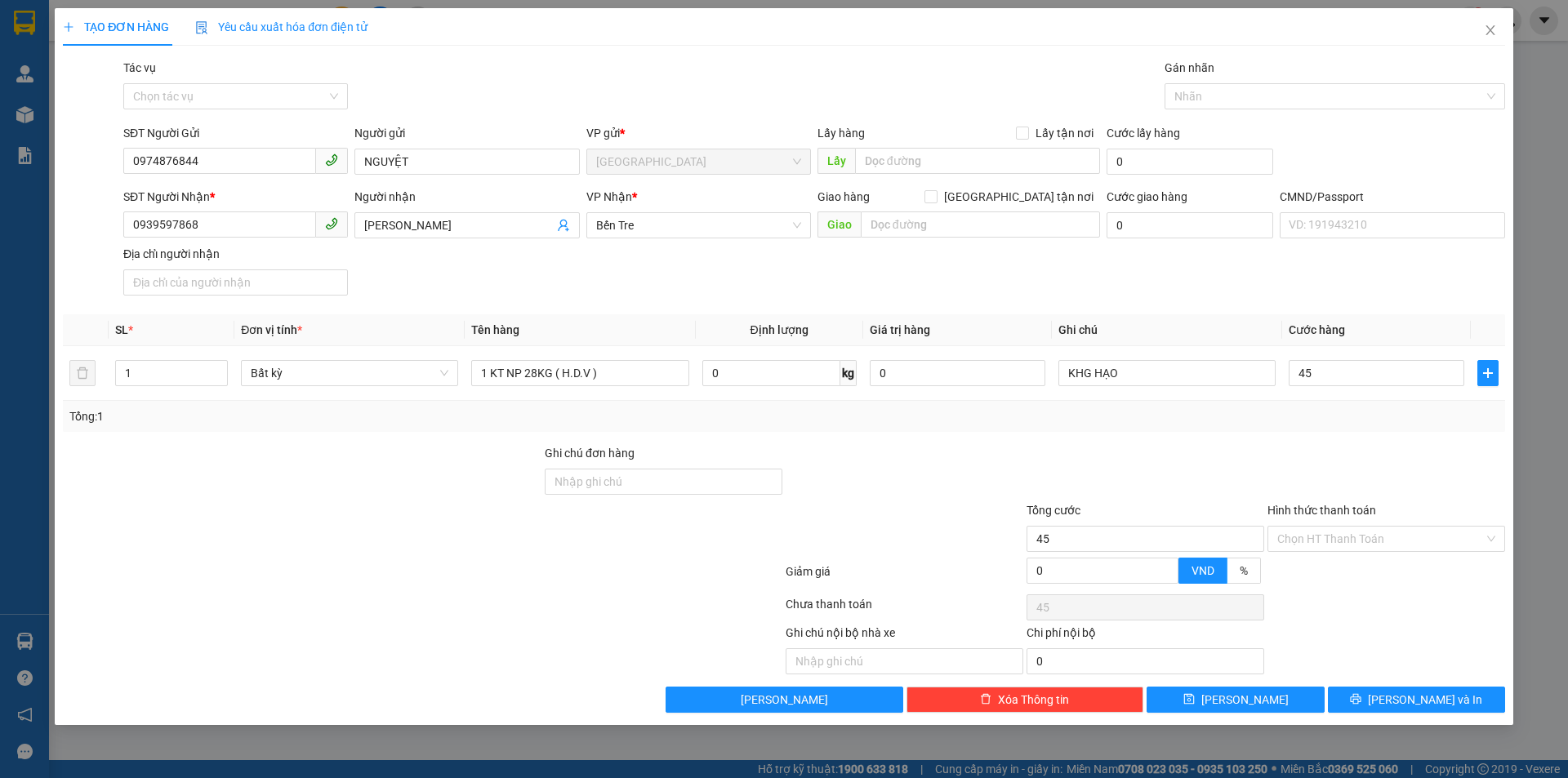
type input "45.000"
click at [1104, 480] on div at bounding box center [1145, 473] width 241 height 57
click at [1431, 706] on span "[PERSON_NAME] và In" at bounding box center [1425, 700] width 115 height 18
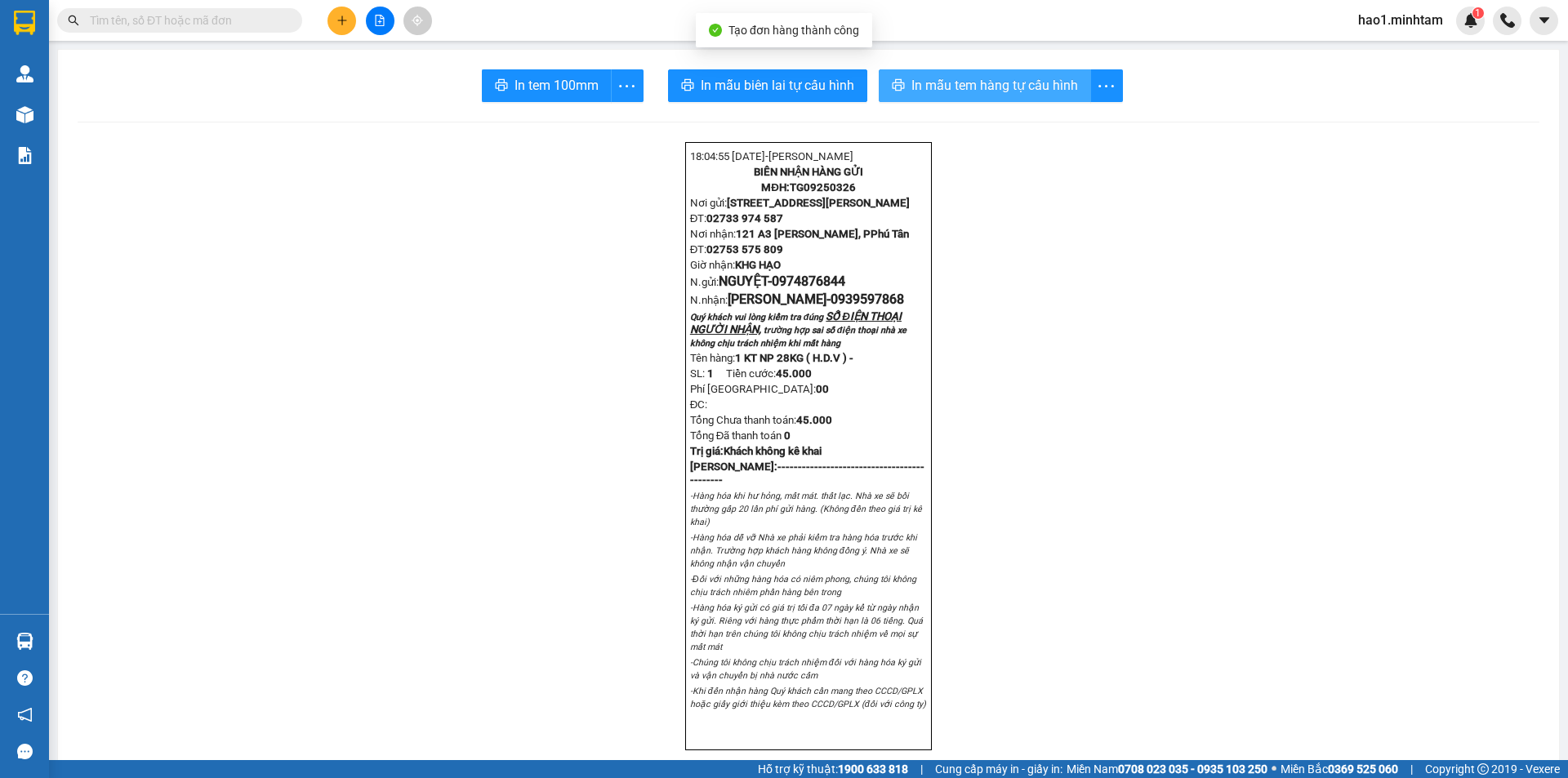
click at [1019, 84] on span "In mẫu tem hàng tự cấu hình" at bounding box center [995, 85] width 166 height 21
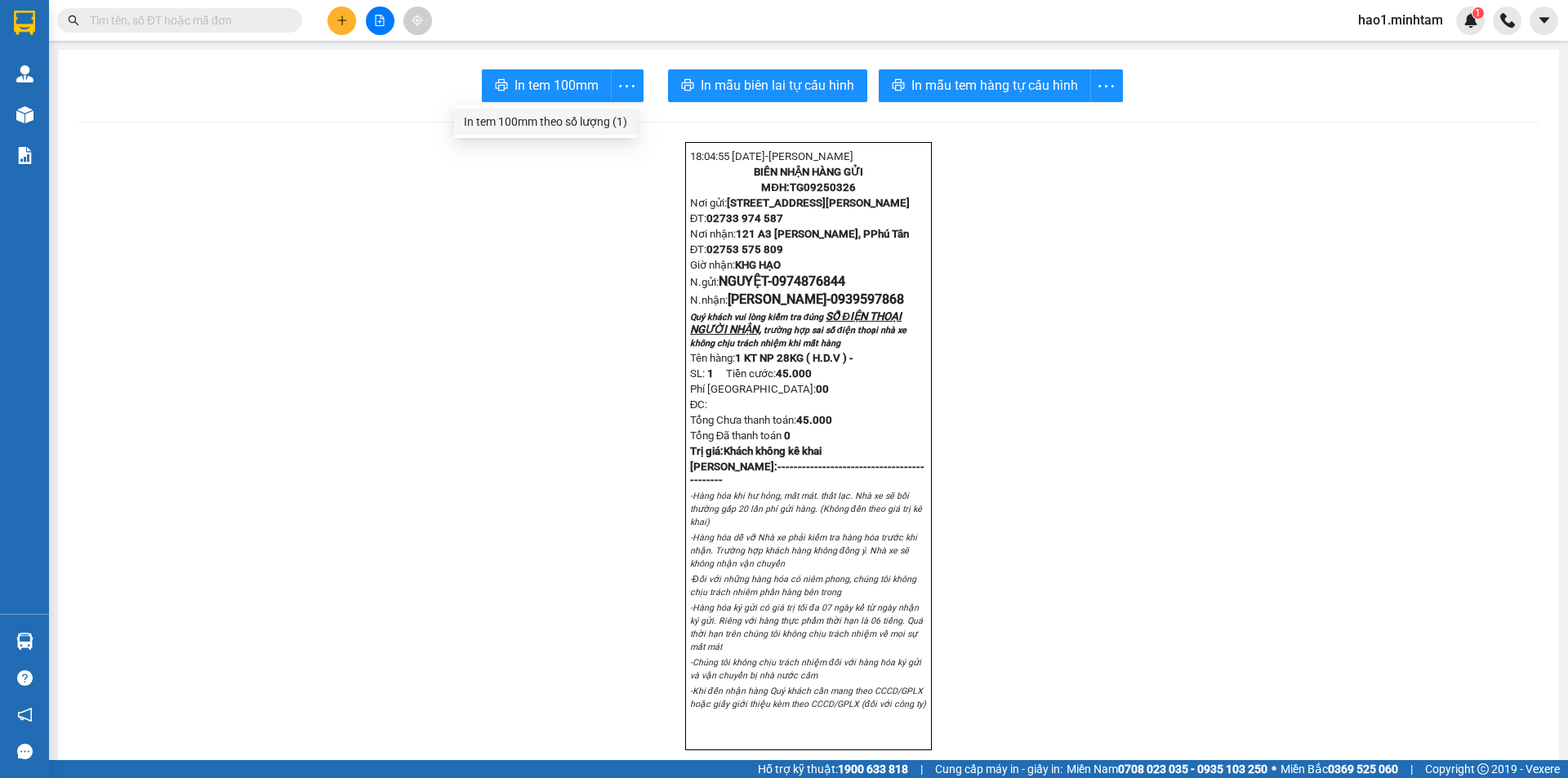
click at [558, 124] on div "In tem 100mm theo số lượng (1)" at bounding box center [545, 122] width 164 height 18
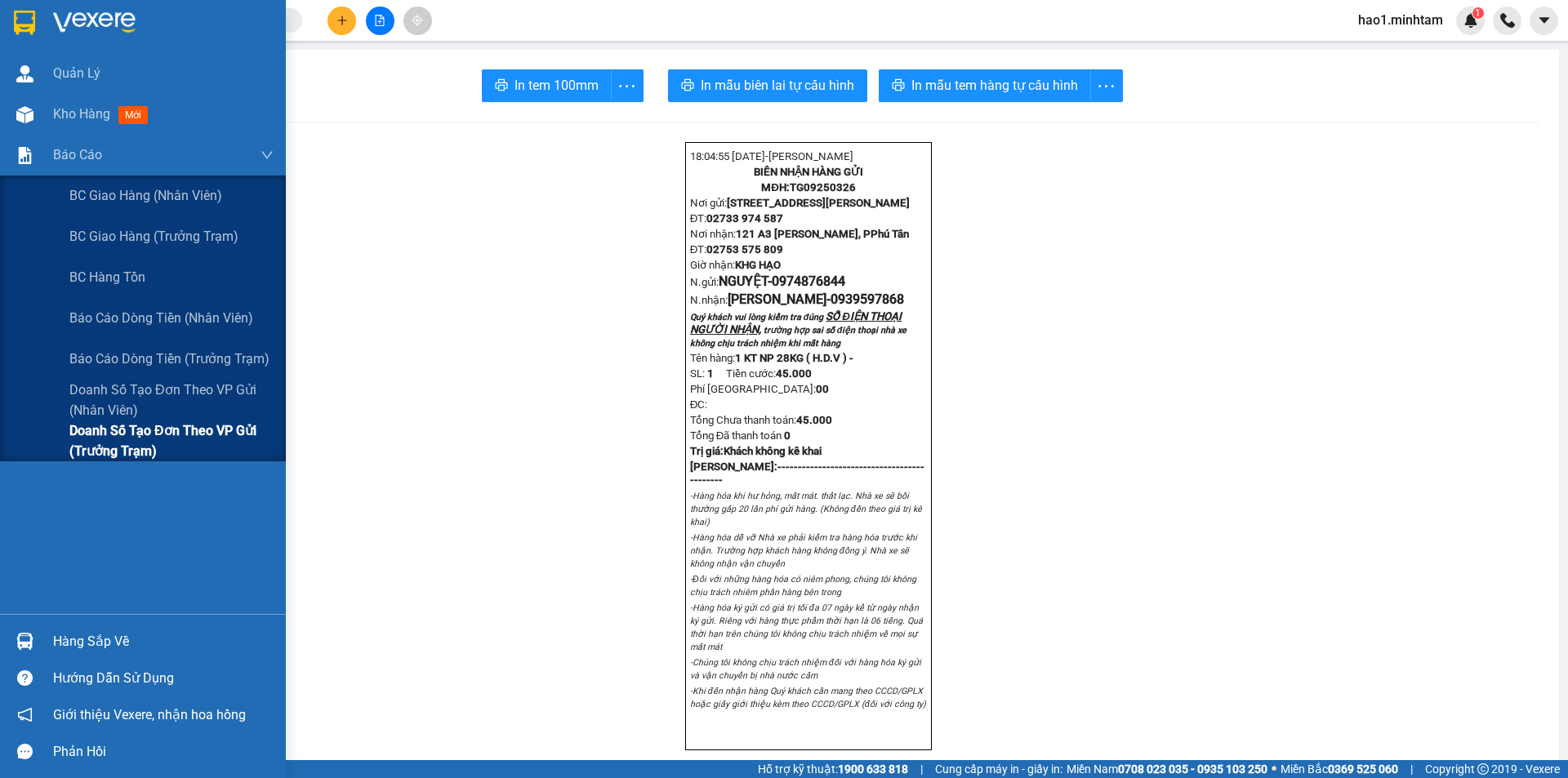
click at [149, 436] on span "Doanh số tạo đơn theo VP gửi (trưởng trạm)" at bounding box center [172, 441] width 204 height 41
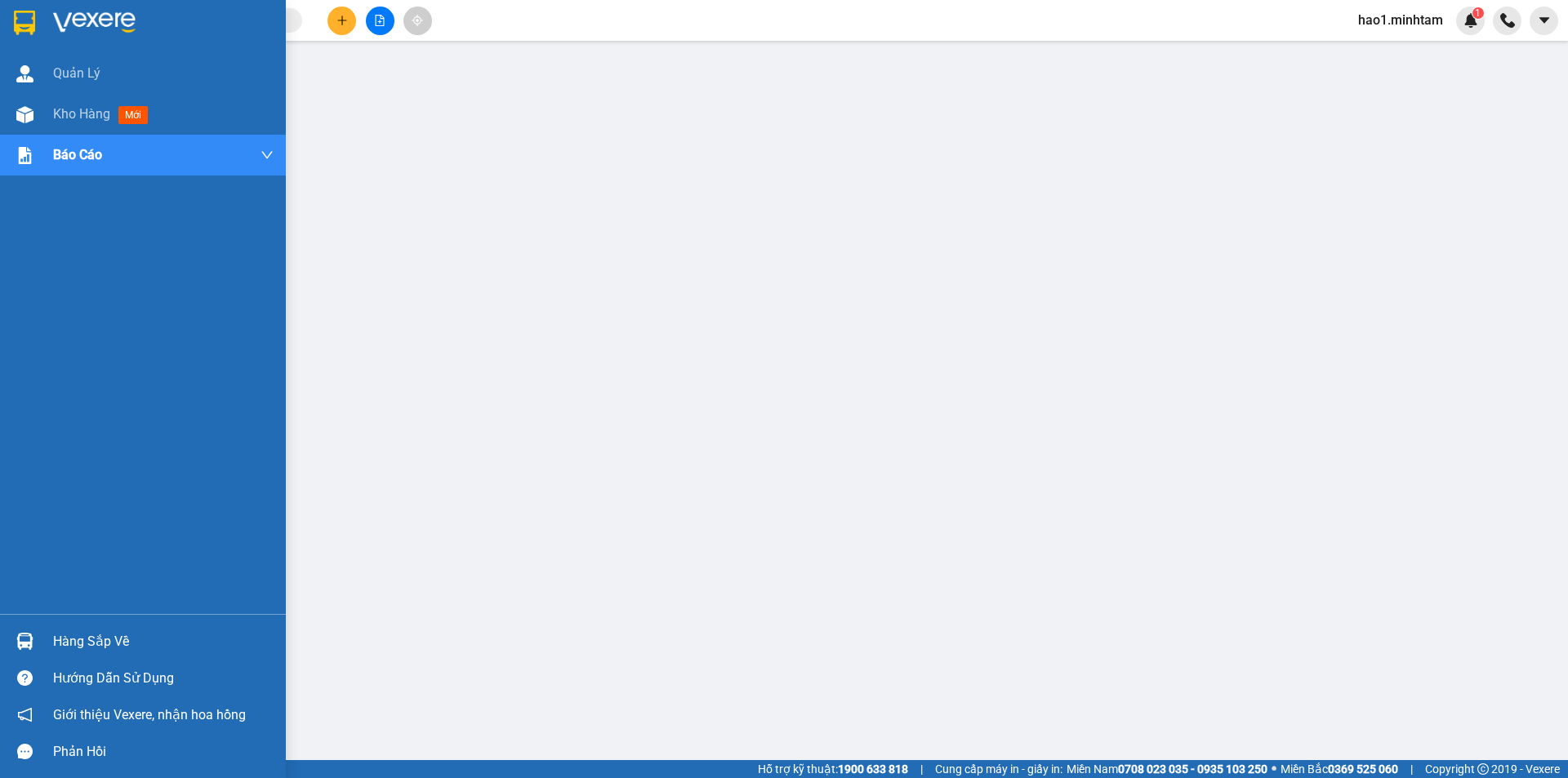
click at [22, 24] on img at bounding box center [25, 22] width 22 height 24
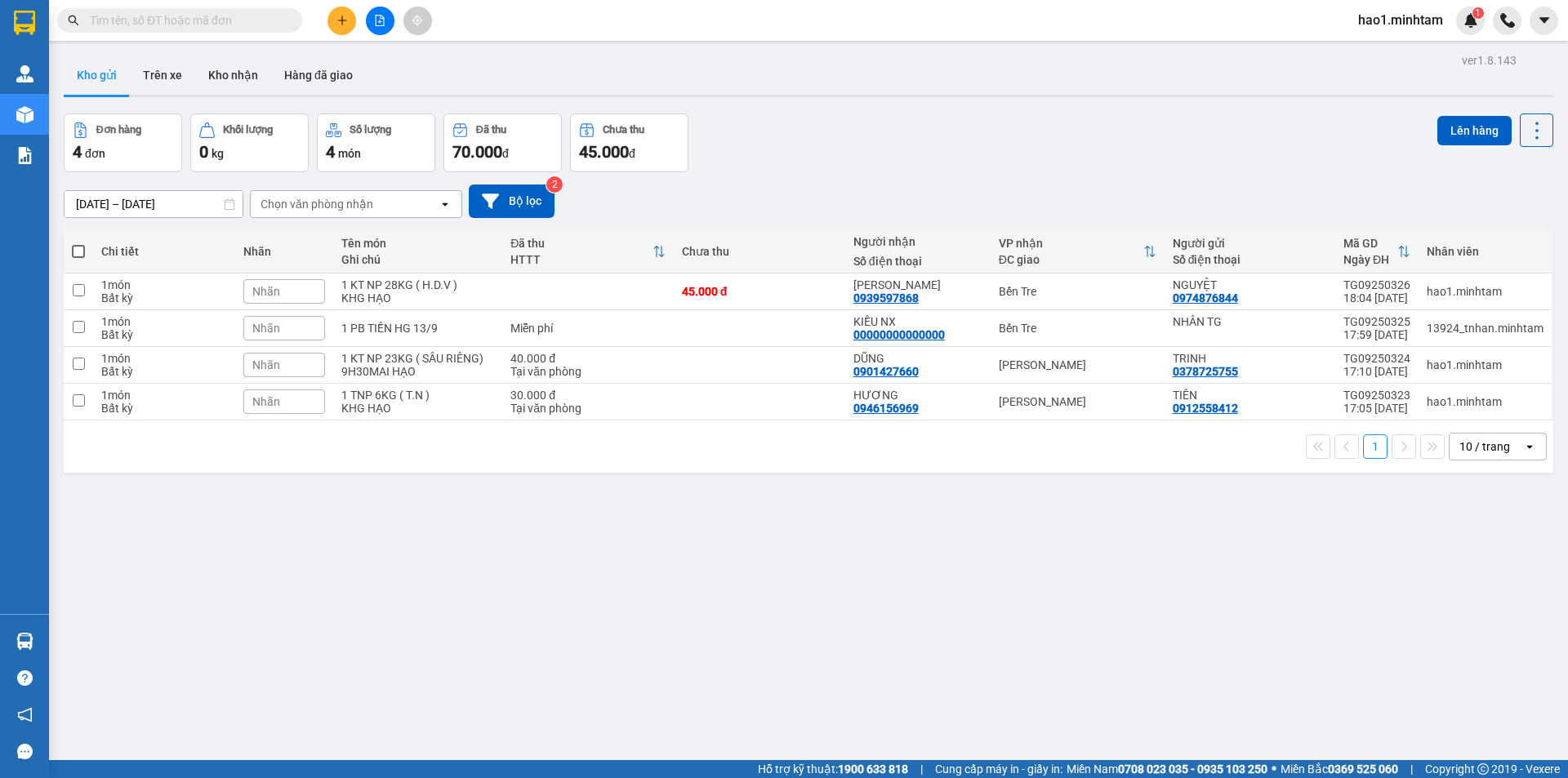
click at [251, 22] on input "text" at bounding box center [186, 21] width 193 height 18
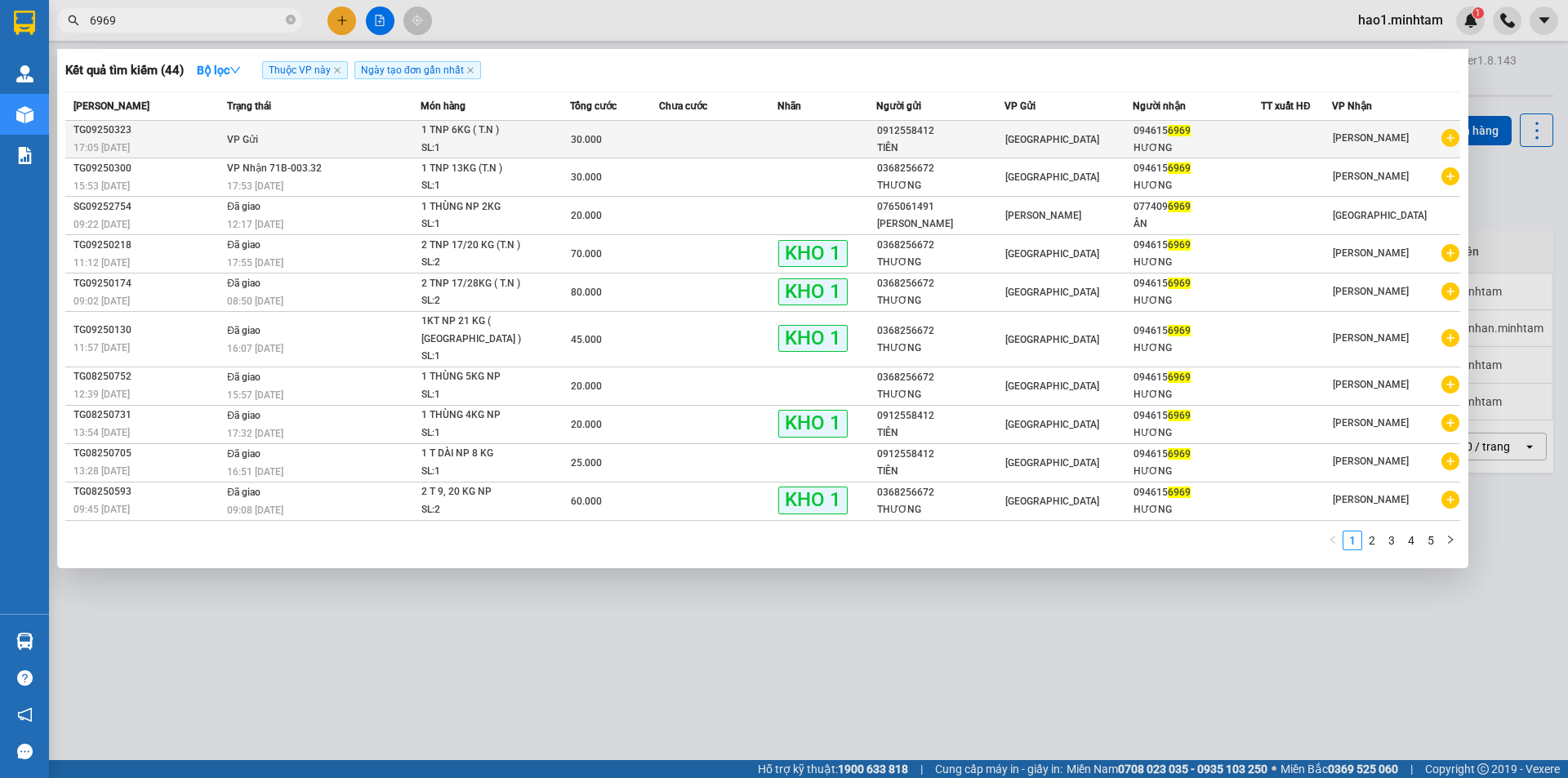
type input "6969"
click at [971, 145] on div "TIÊN" at bounding box center [940, 148] width 126 height 17
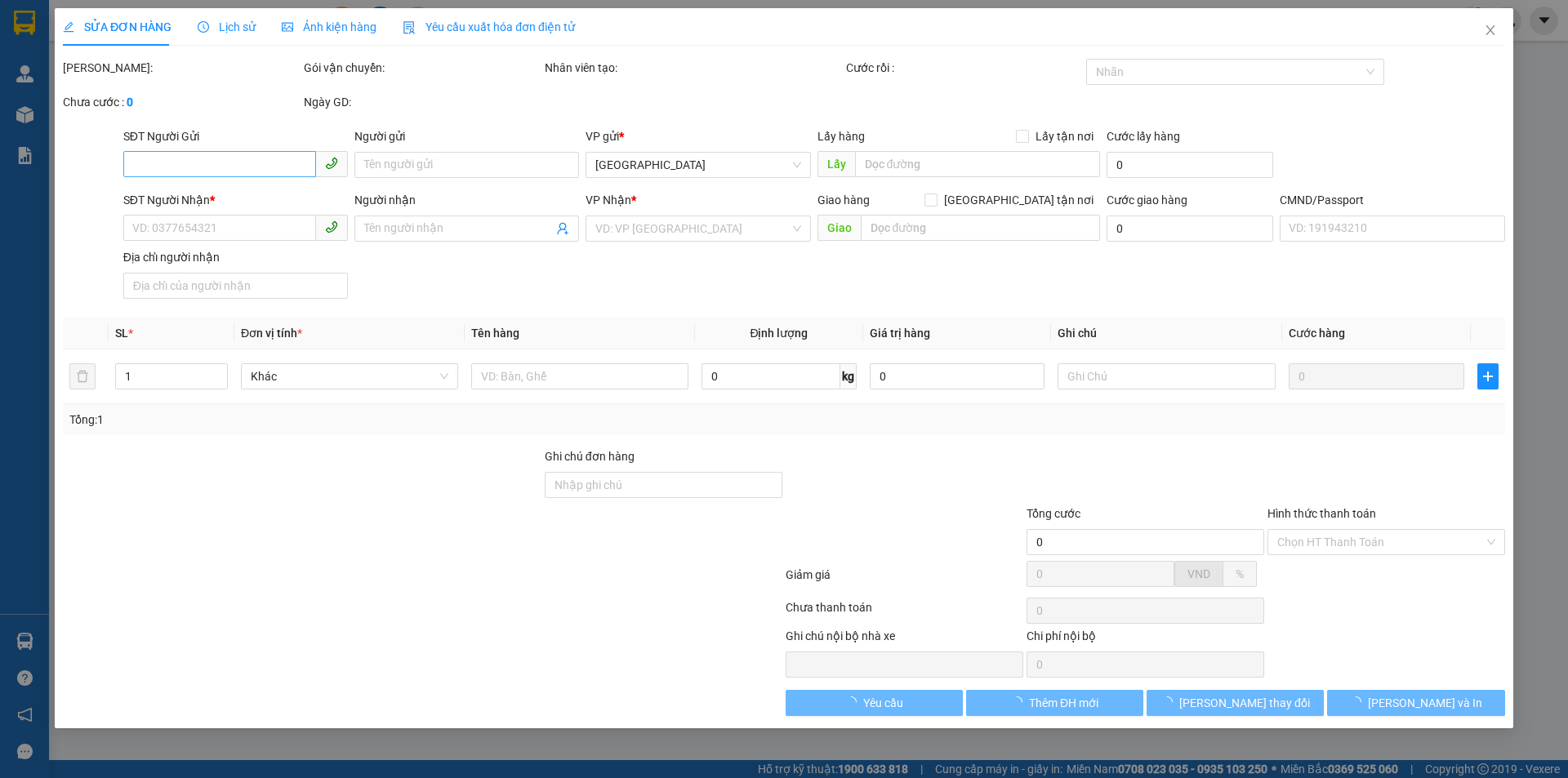
type input "0912558412"
type input "TIÊN"
type input "0946156969"
type input "HƯƠNG"
type input "HCK"
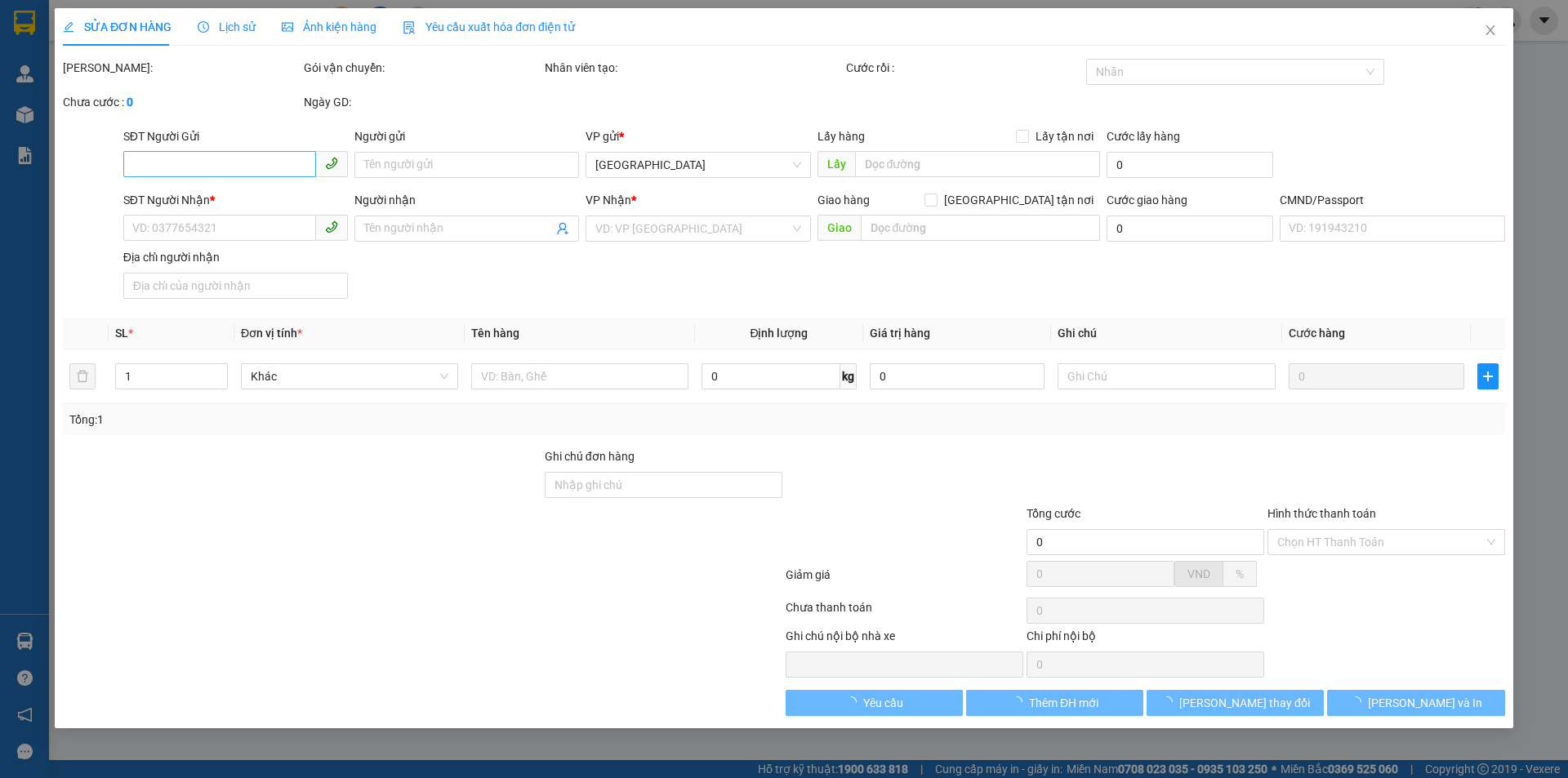
type input "30.000"
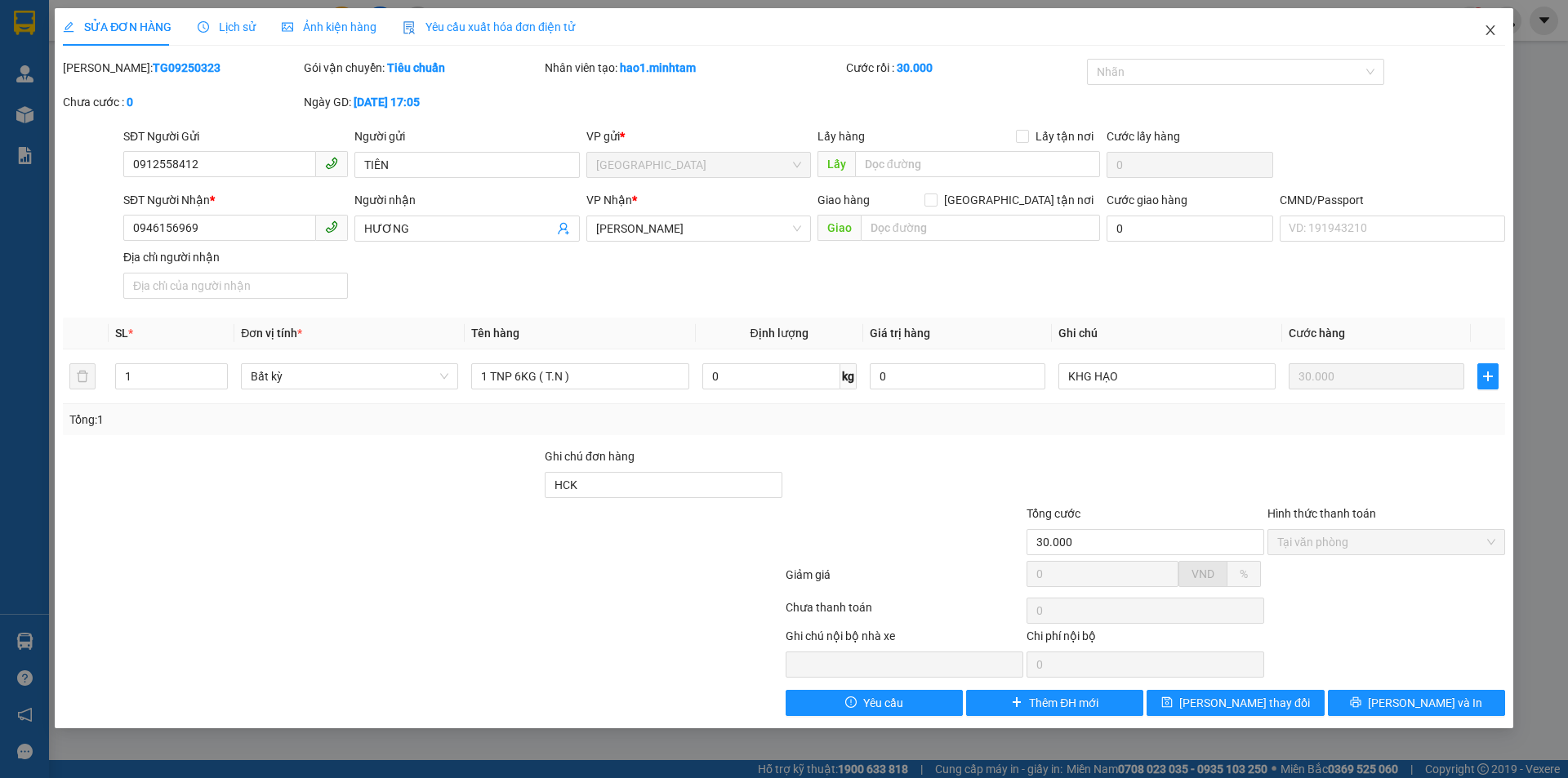
click at [1498, 33] on span "Close" at bounding box center [1490, 31] width 46 height 46
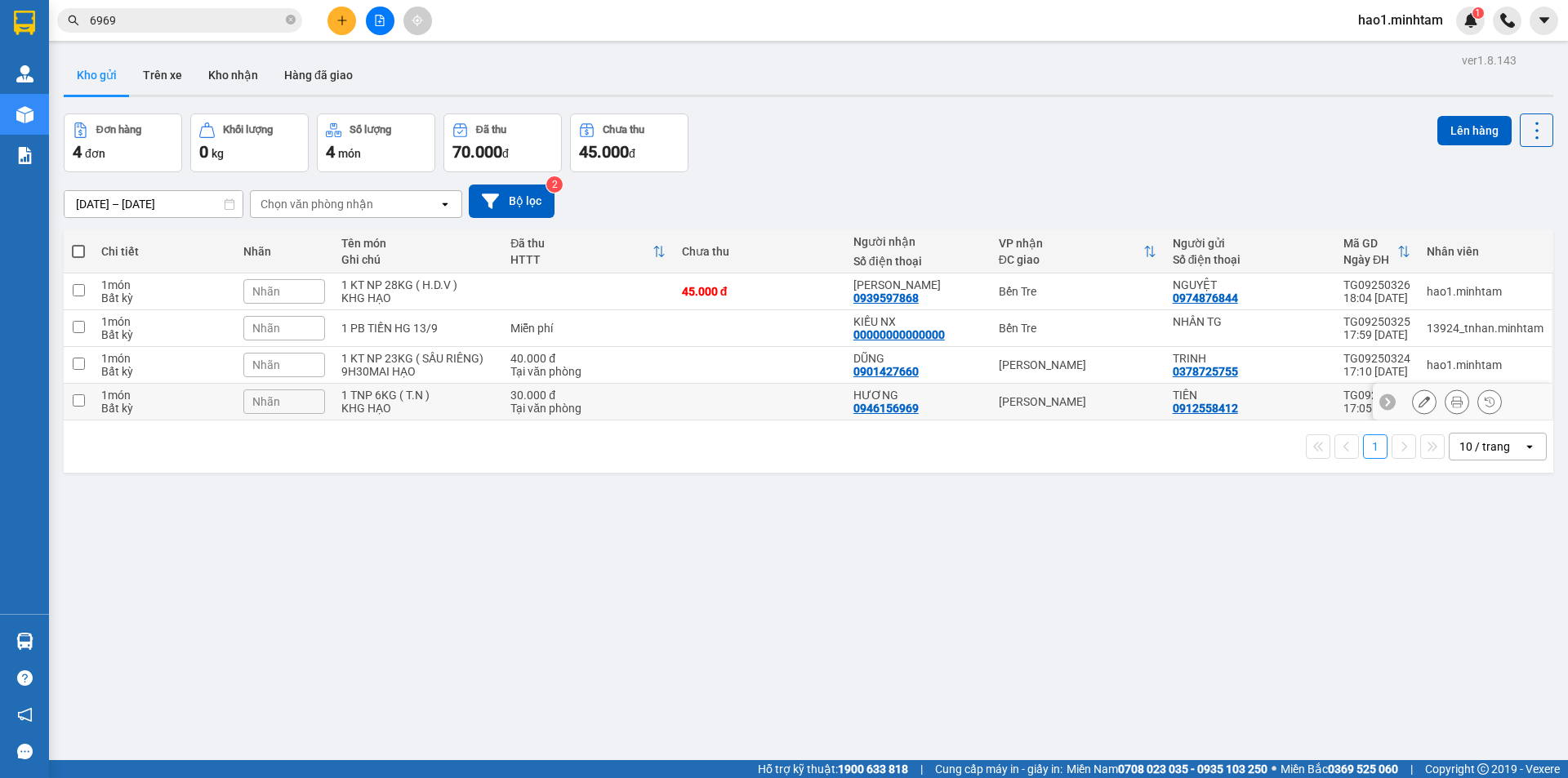
click at [1069, 403] on div "[PERSON_NAME]" at bounding box center [1078, 402] width 158 height 13
checkbox input "true"
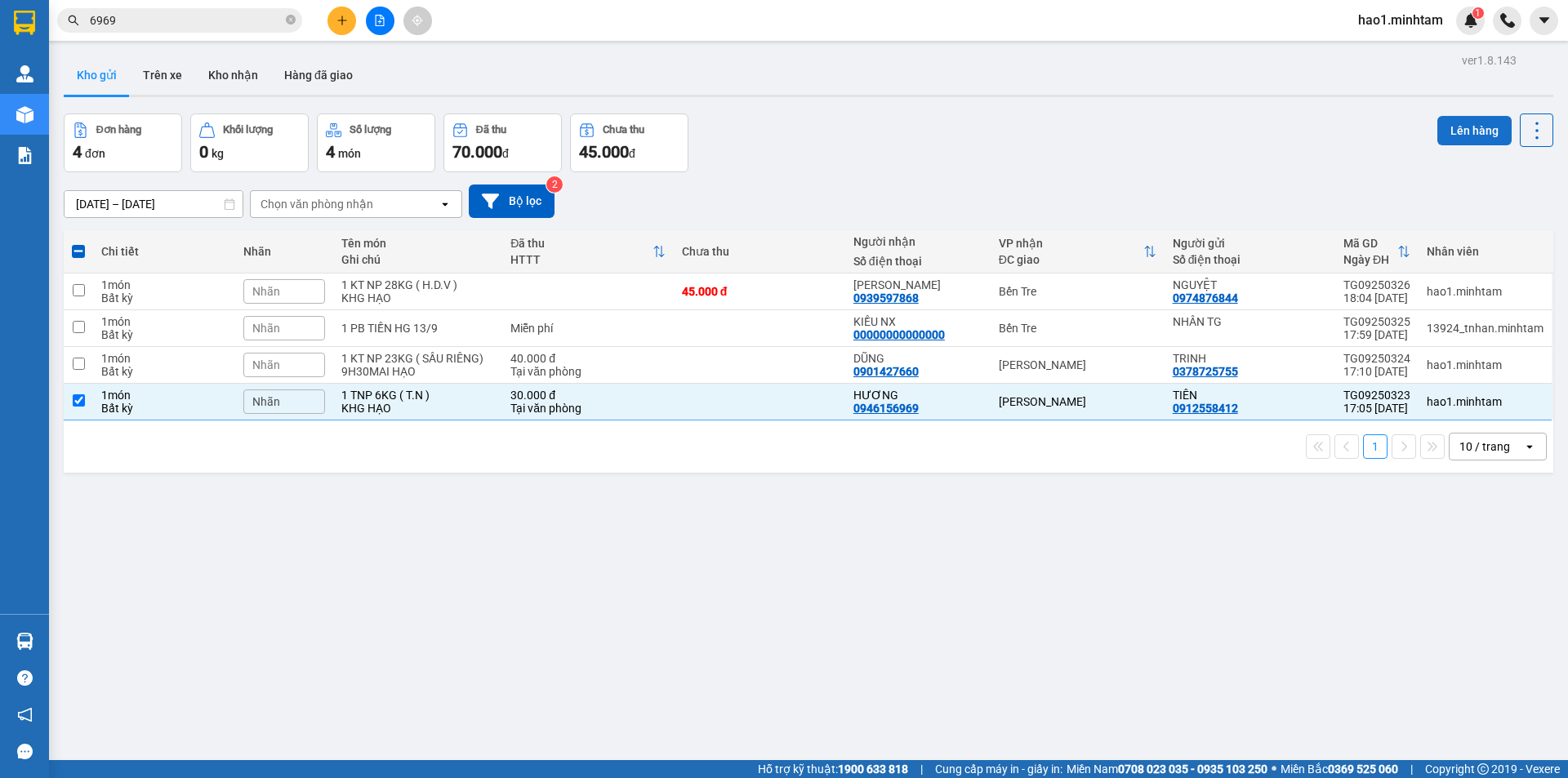
click at [1444, 130] on button "Lên hàng" at bounding box center [1473, 130] width 74 height 29
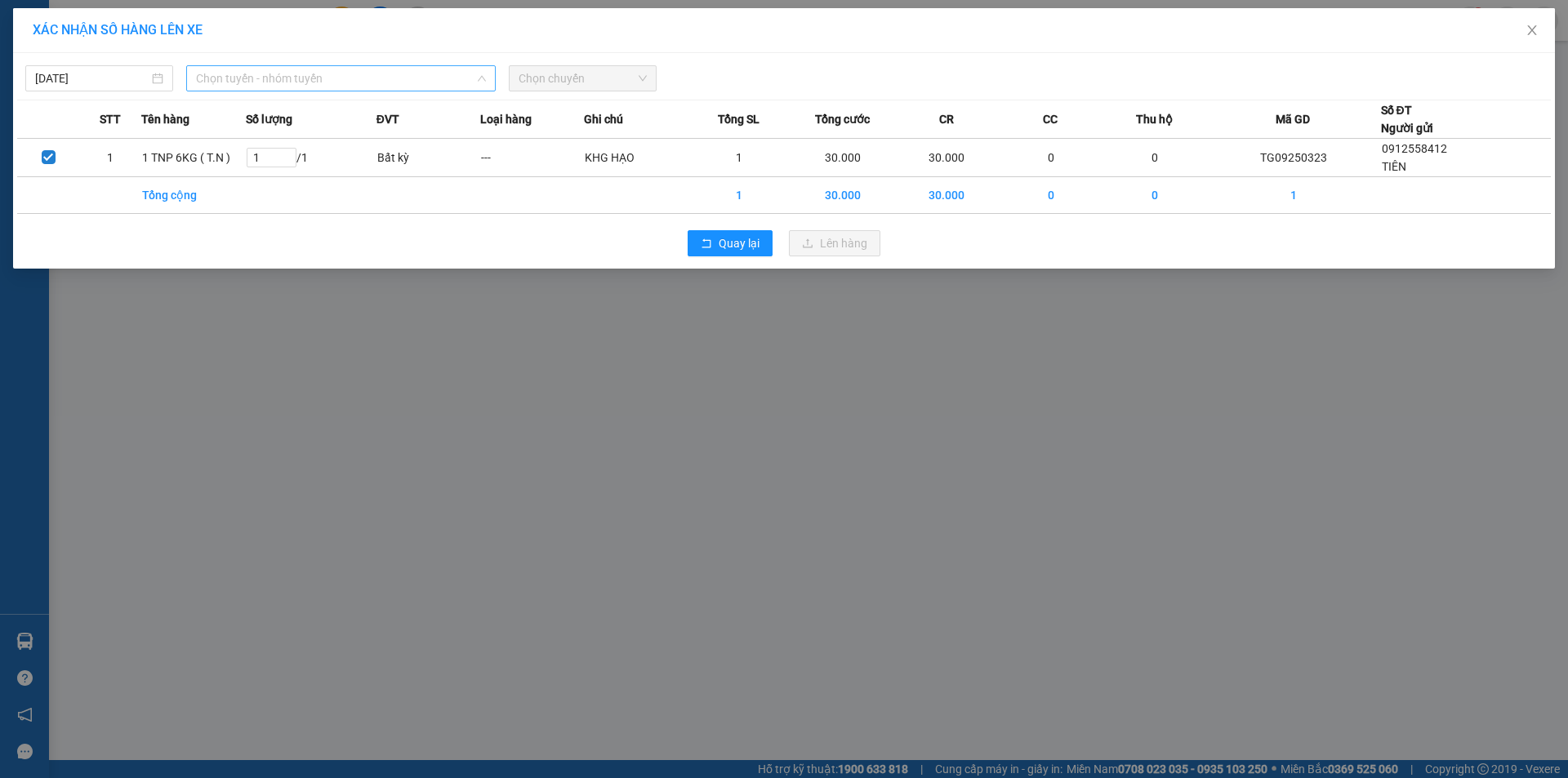
click at [406, 86] on span "Chọn tuyến - nhóm tuyến" at bounding box center [341, 78] width 290 height 24
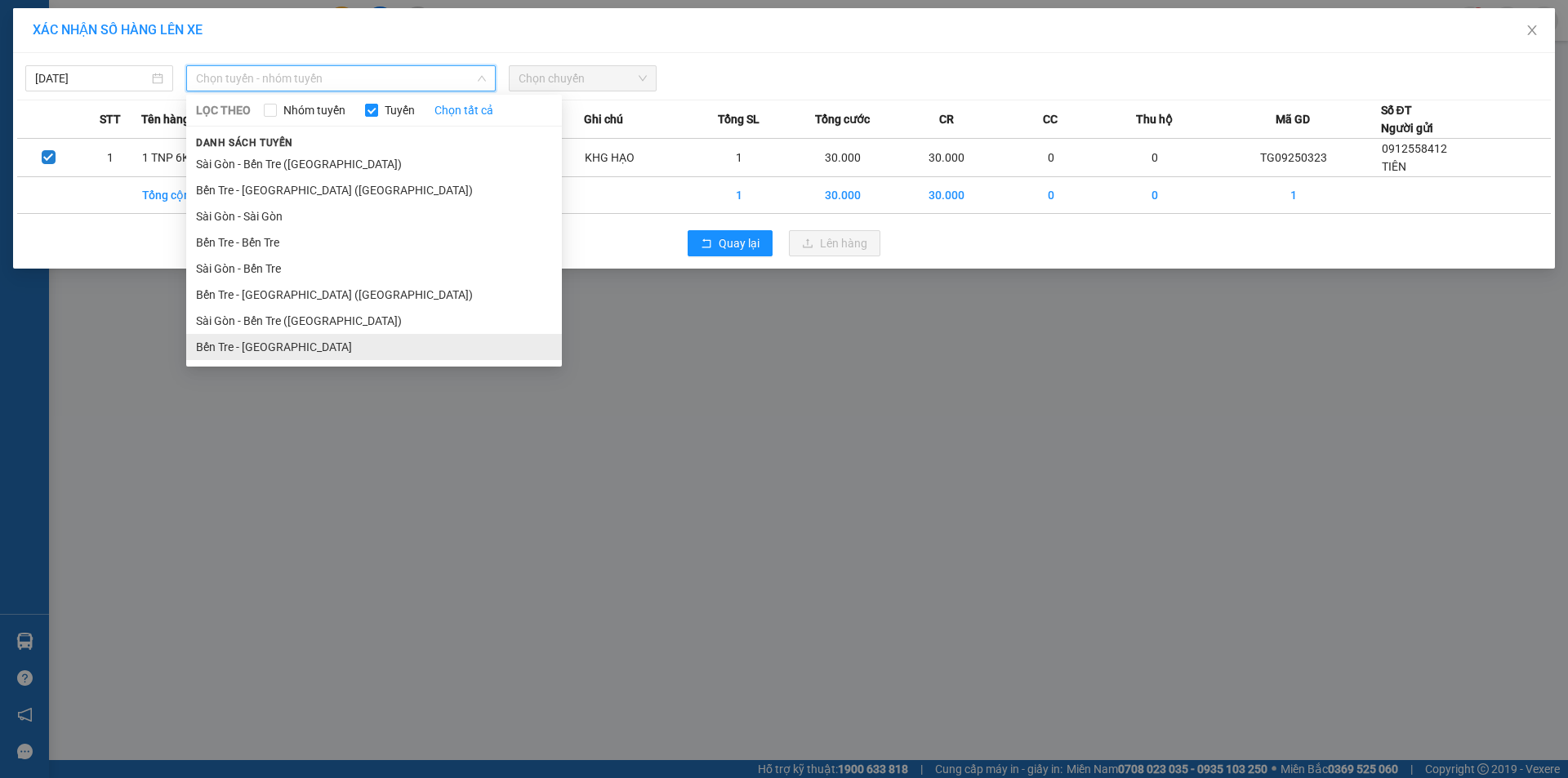
click at [402, 337] on li "Bến Tre - [GEOGRAPHIC_DATA]" at bounding box center [374, 347] width 376 height 26
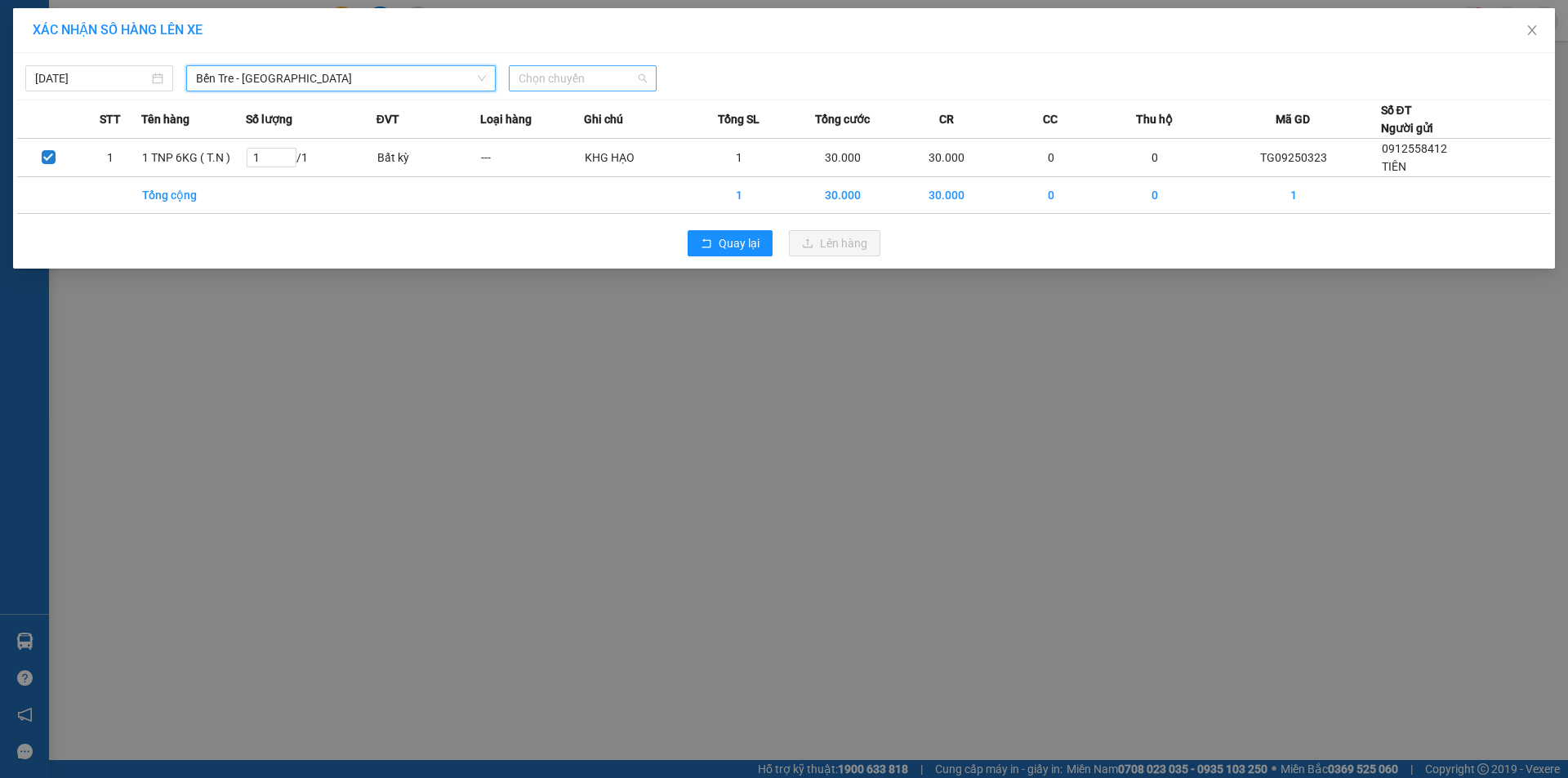
click at [625, 81] on span "Chọn chuyến" at bounding box center [582, 78] width 128 height 24
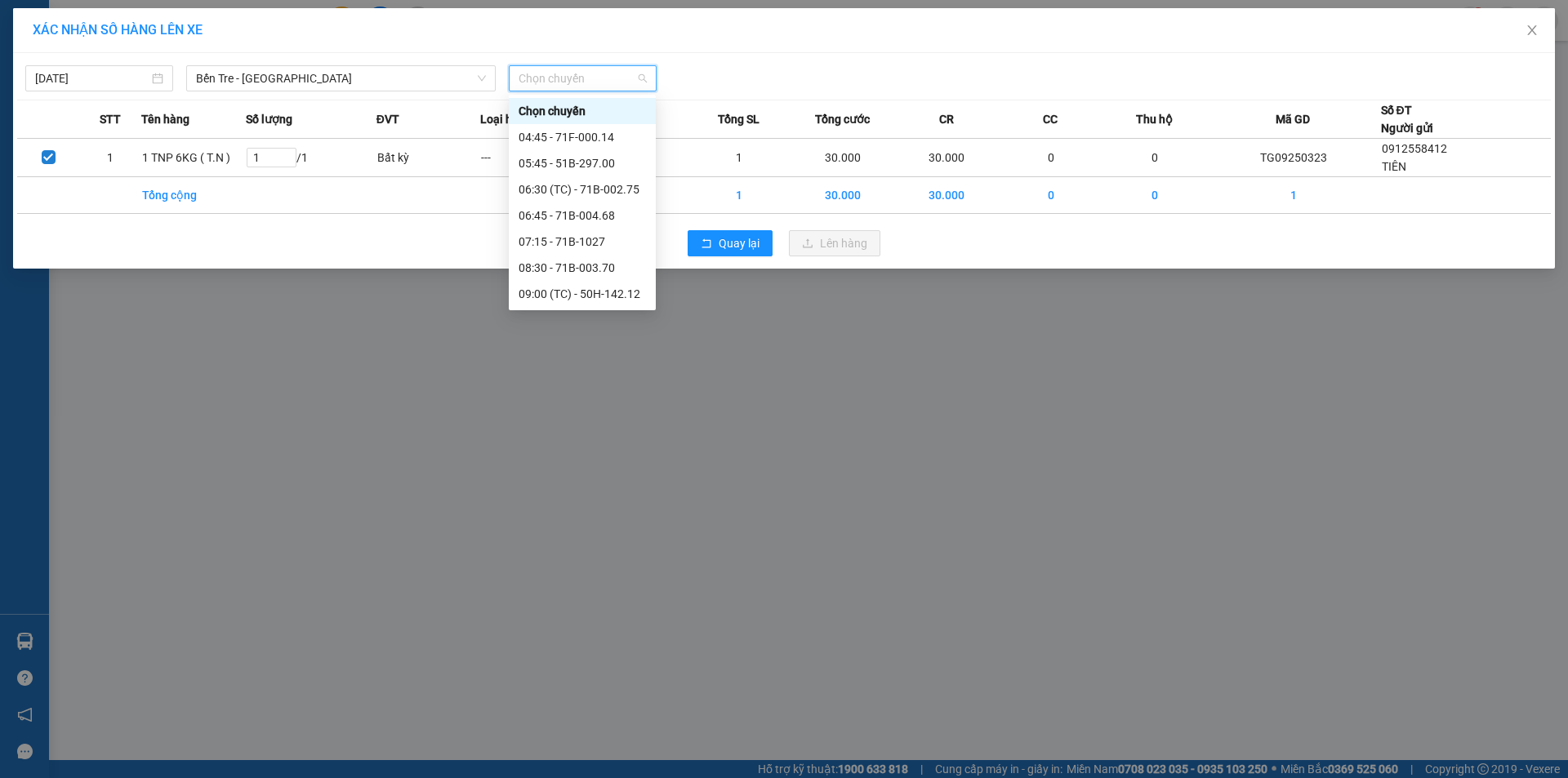
click at [602, 494] on div "16:45 - 71B-002.75" at bounding box center [582, 503] width 127 height 18
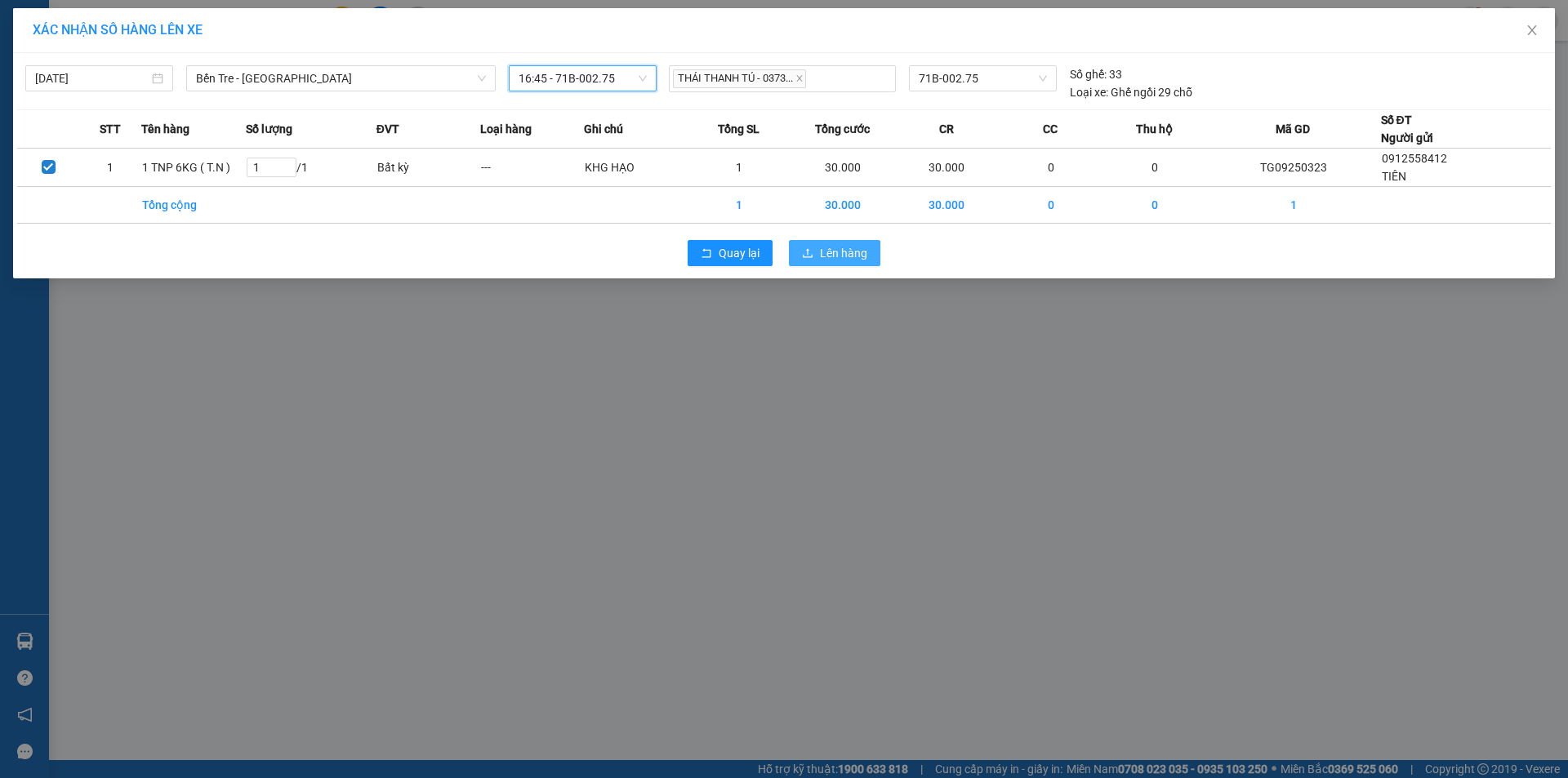
click at [805, 255] on icon "upload" at bounding box center [808, 254] width 12 height 12
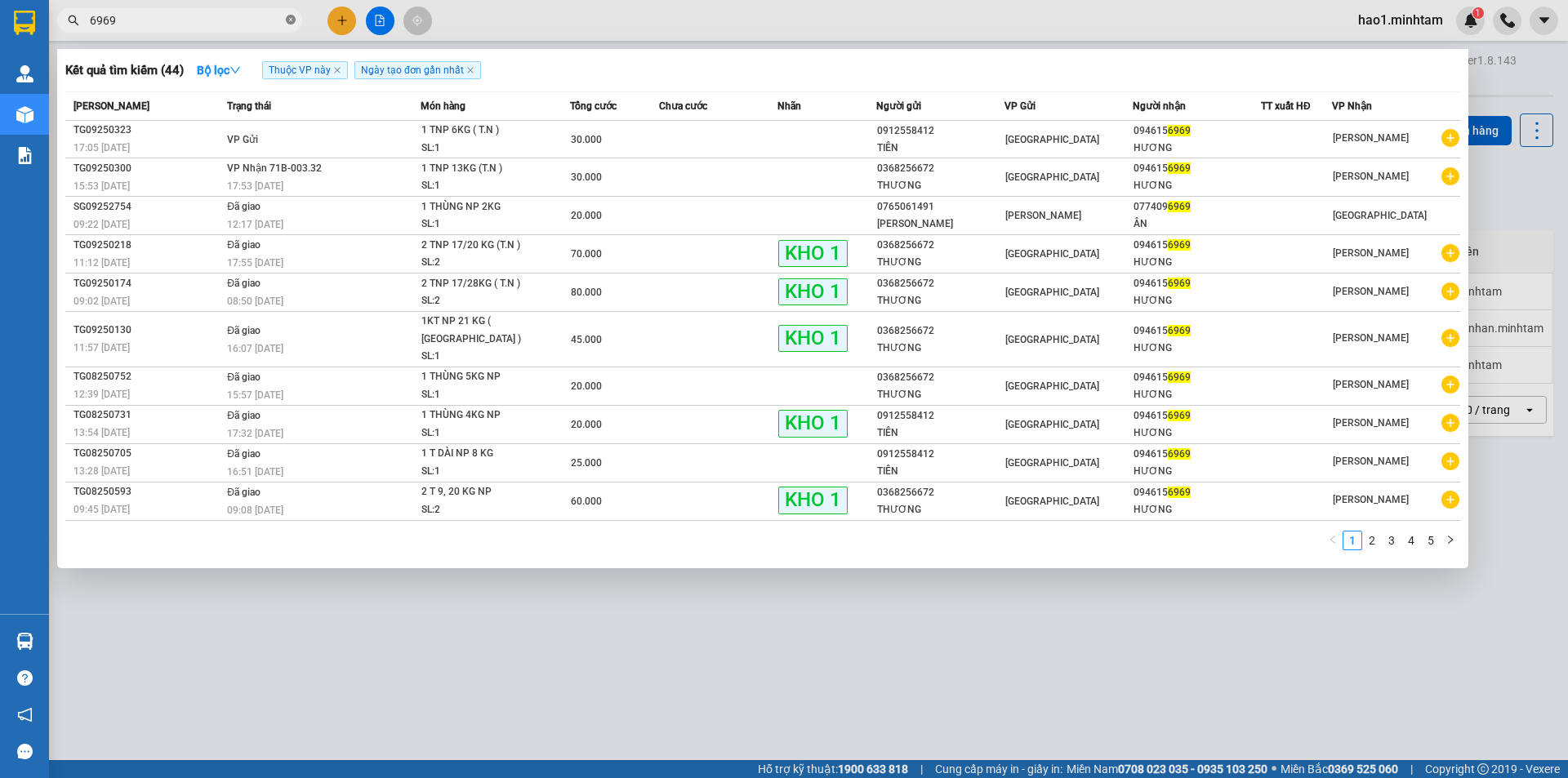
click at [290, 24] on icon "close-circle" at bounding box center [291, 20] width 10 height 10
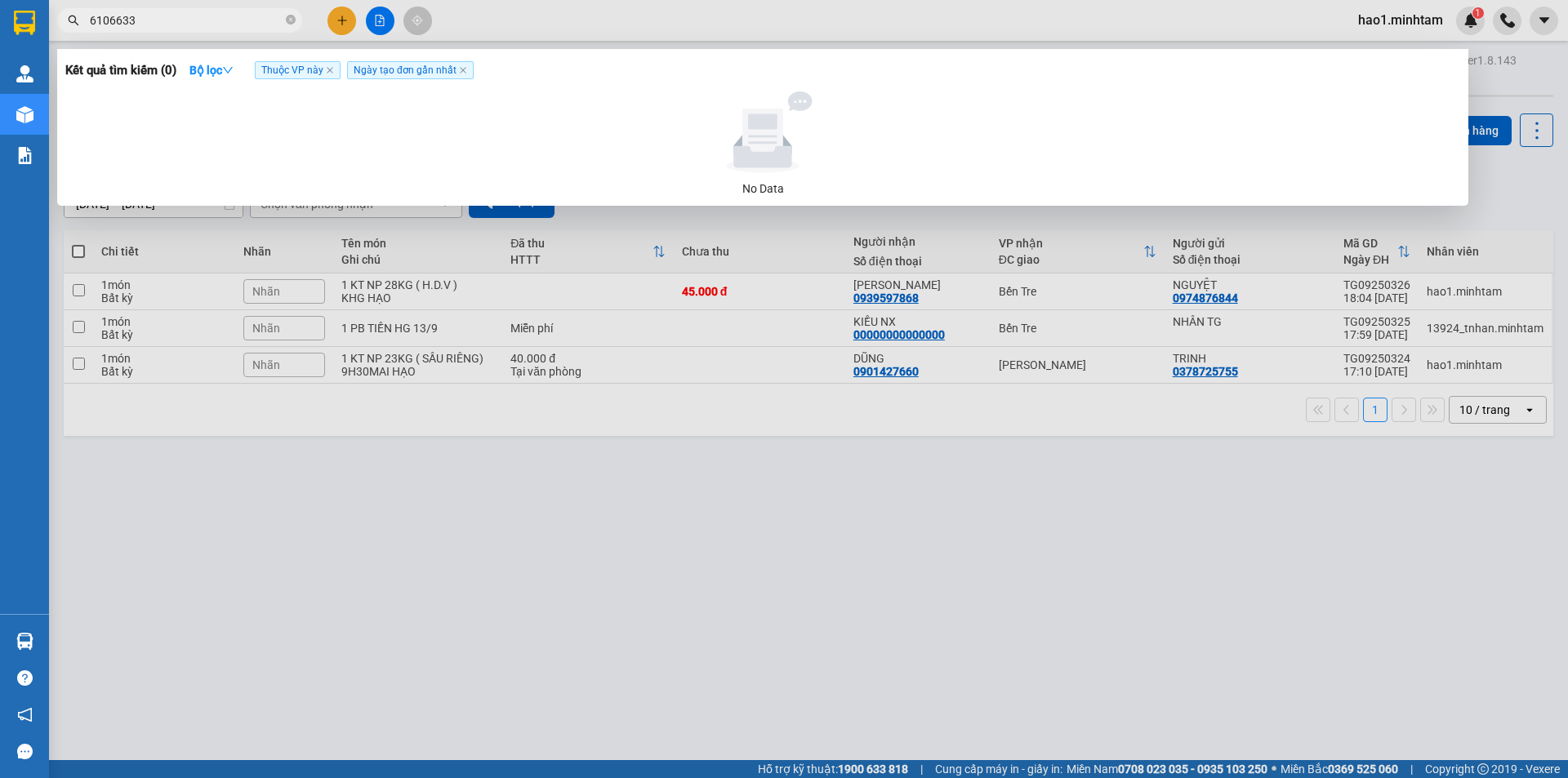
click at [114, 19] on input "6106633" at bounding box center [186, 21] width 193 height 18
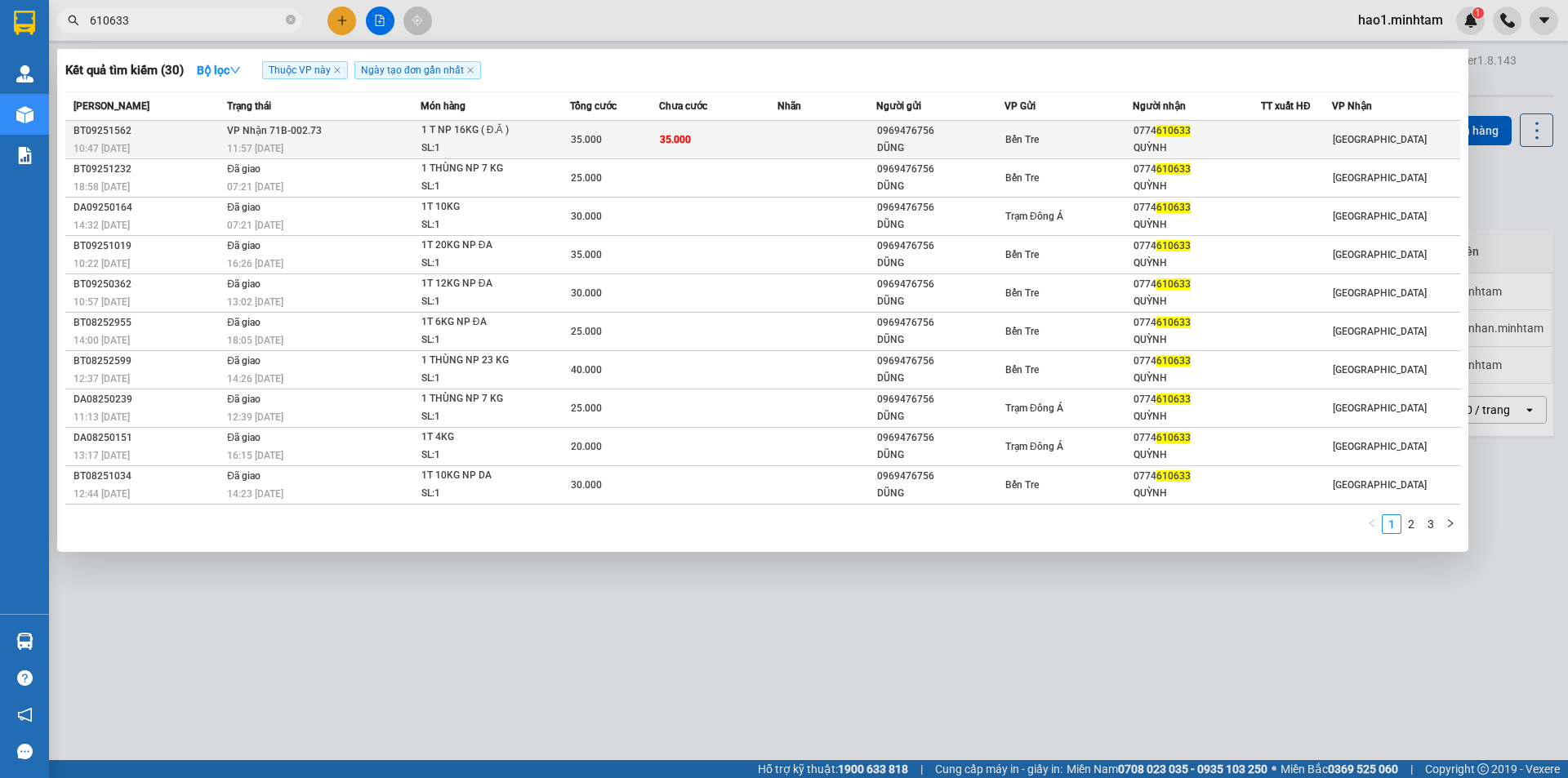
type input "610633"
click at [815, 147] on td at bounding box center [826, 140] width 99 height 38
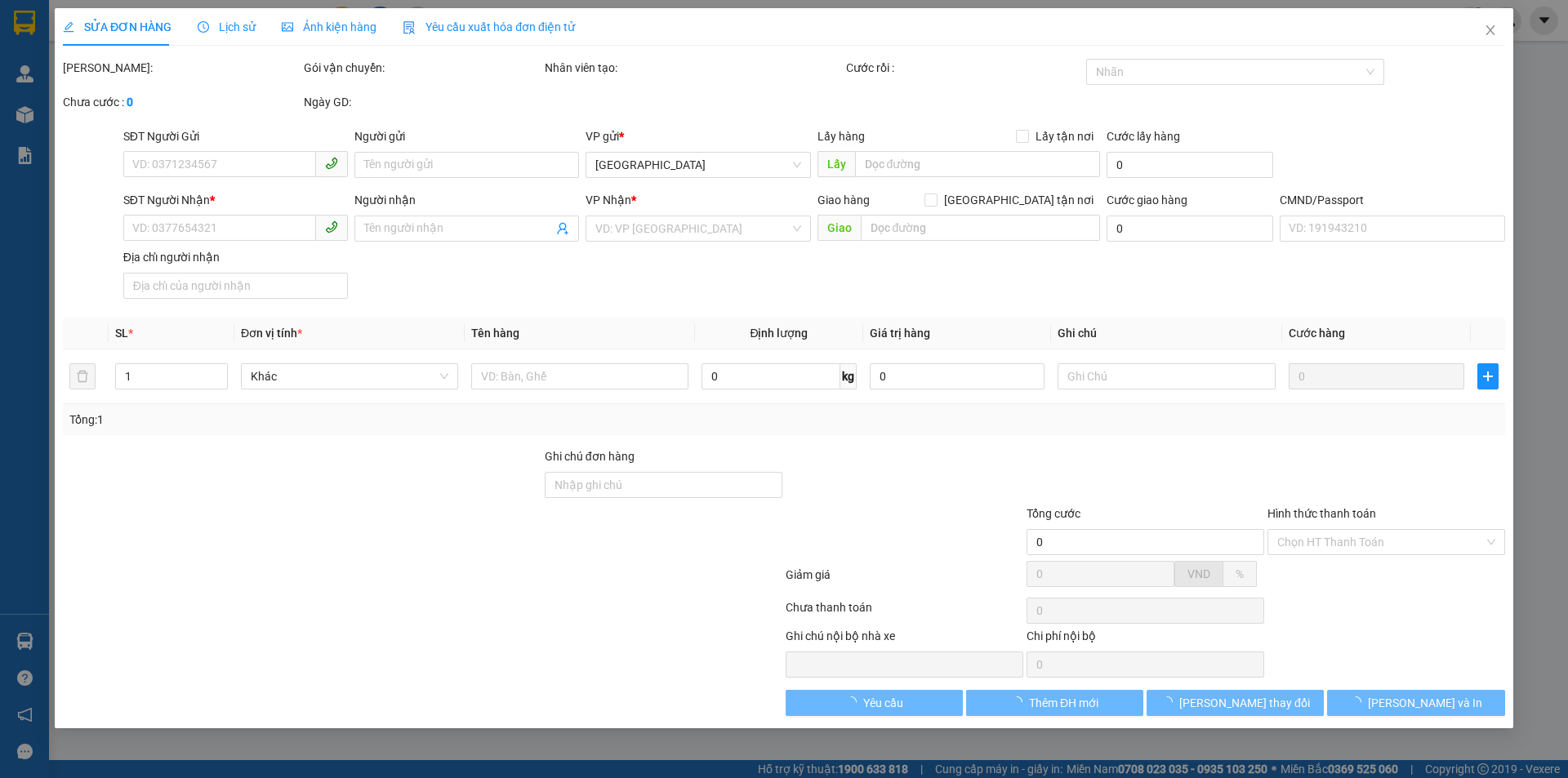
type input "0969476756"
type input "DŨNG"
type input "0774610633"
type input "QUỲNH"
type input "35.000"
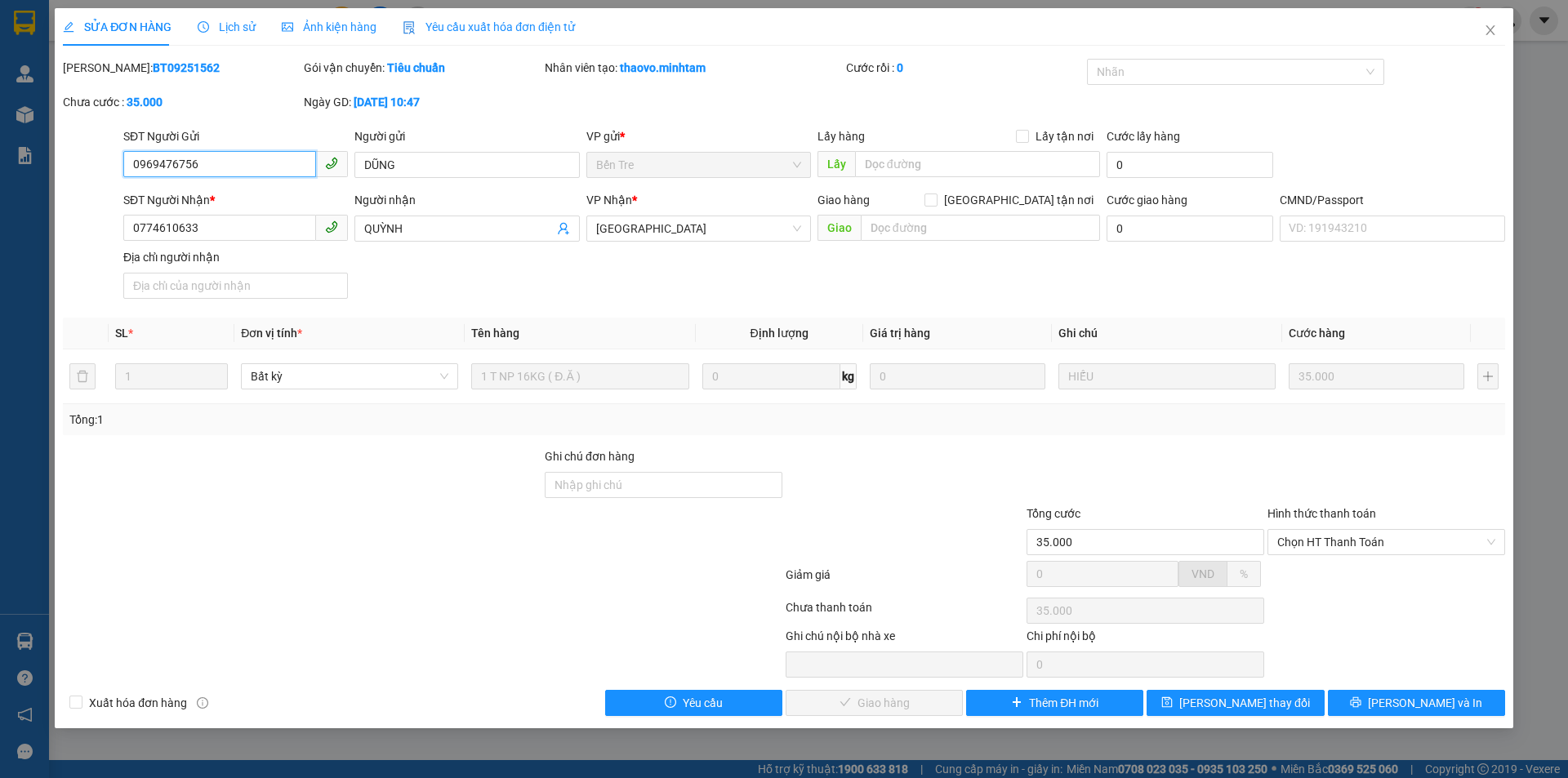
drag, startPoint x: 1359, startPoint y: 547, endPoint x: 1344, endPoint y: 567, distance: 25.0
click at [1358, 549] on span "Chọn HT Thanh Toán" at bounding box center [1386, 542] width 218 height 24
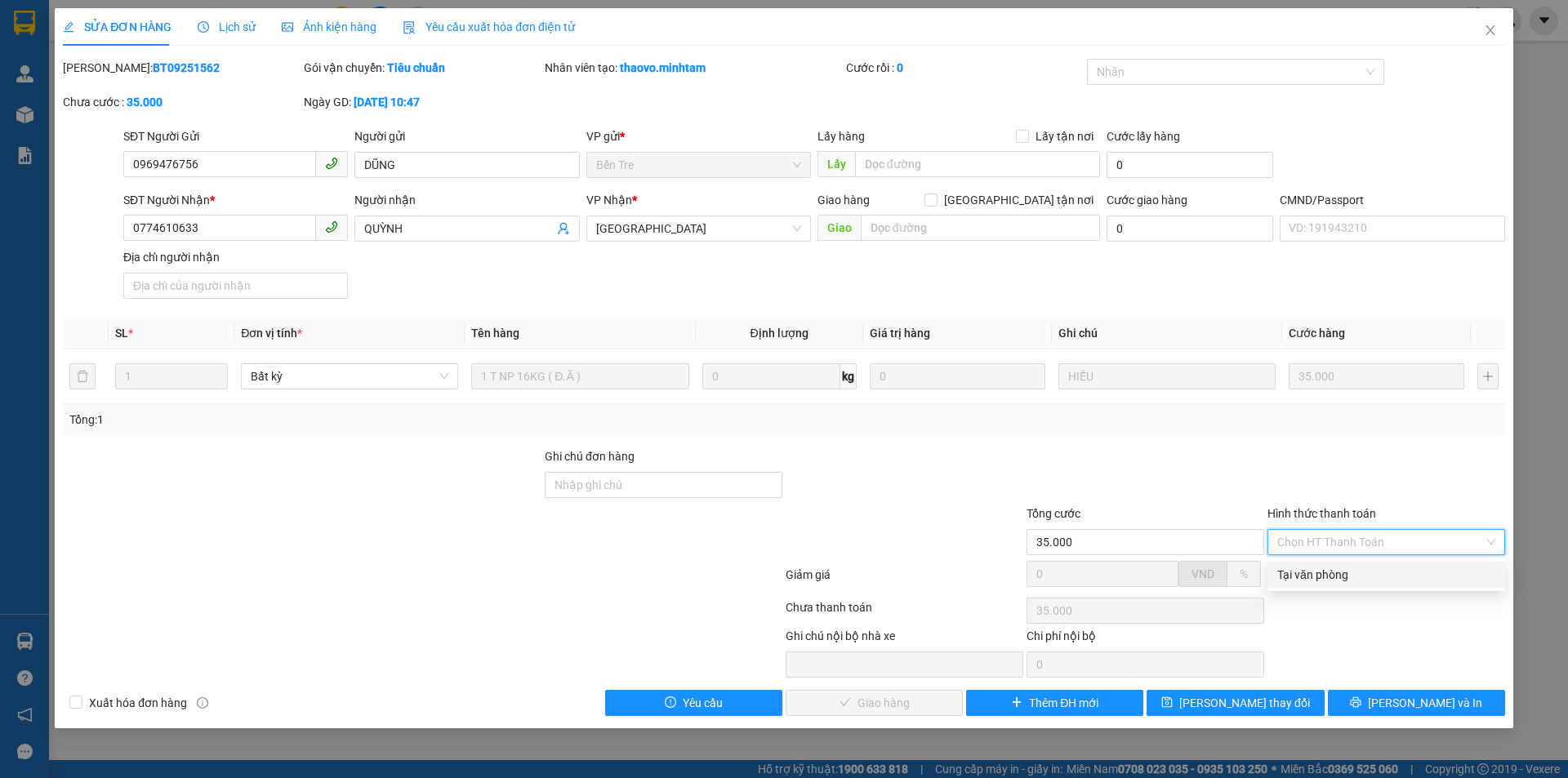
drag, startPoint x: 1336, startPoint y: 582, endPoint x: 1285, endPoint y: 523, distance: 78.0
click at [1335, 582] on div "Tại văn phòng" at bounding box center [1386, 575] width 218 height 18
type input "0"
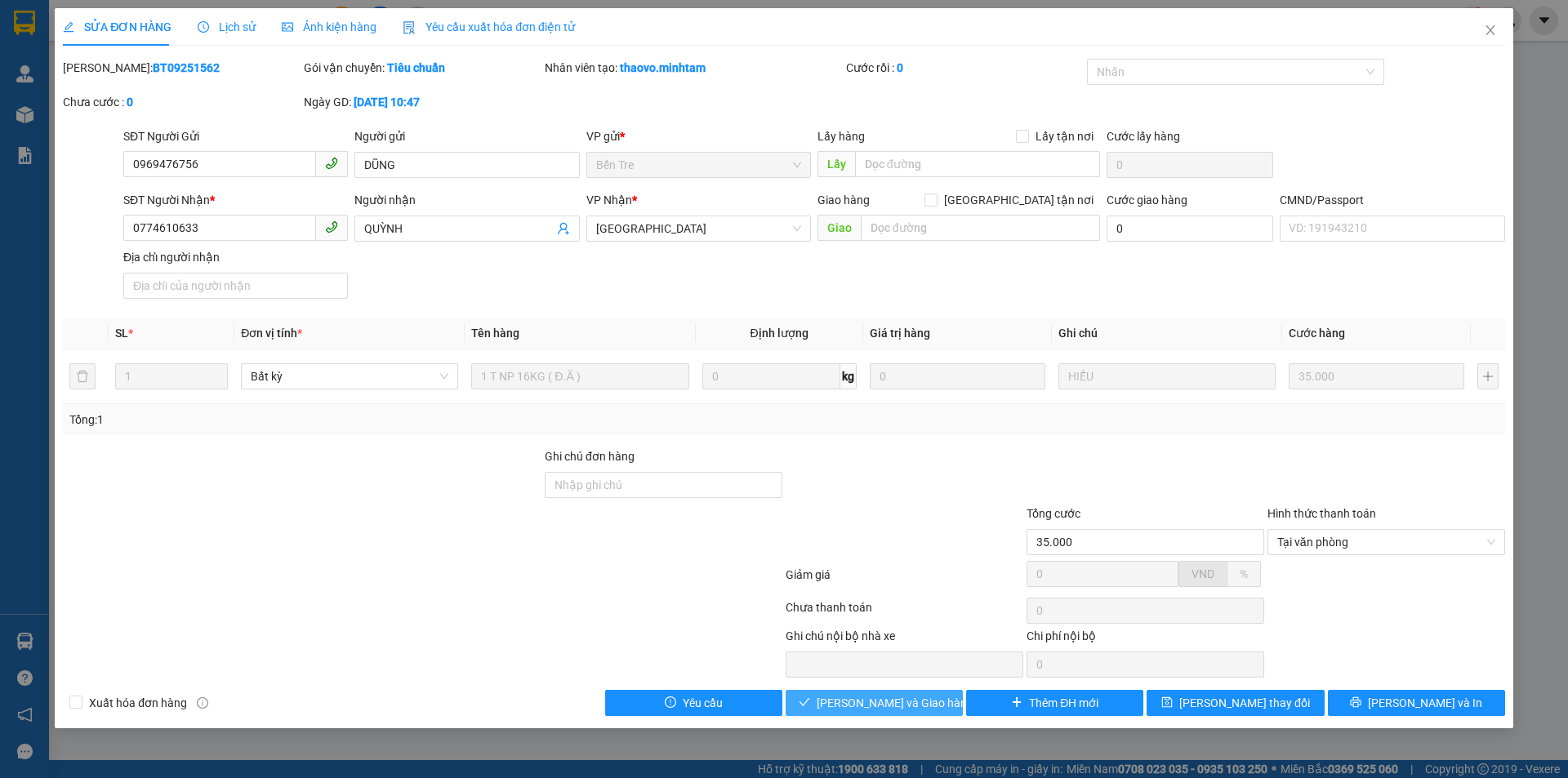
drag, startPoint x: 862, startPoint y: 705, endPoint x: 1184, endPoint y: 705, distance: 322.0
click at [863, 705] on span "[PERSON_NAME] và Giao hàng" at bounding box center [895, 703] width 157 height 18
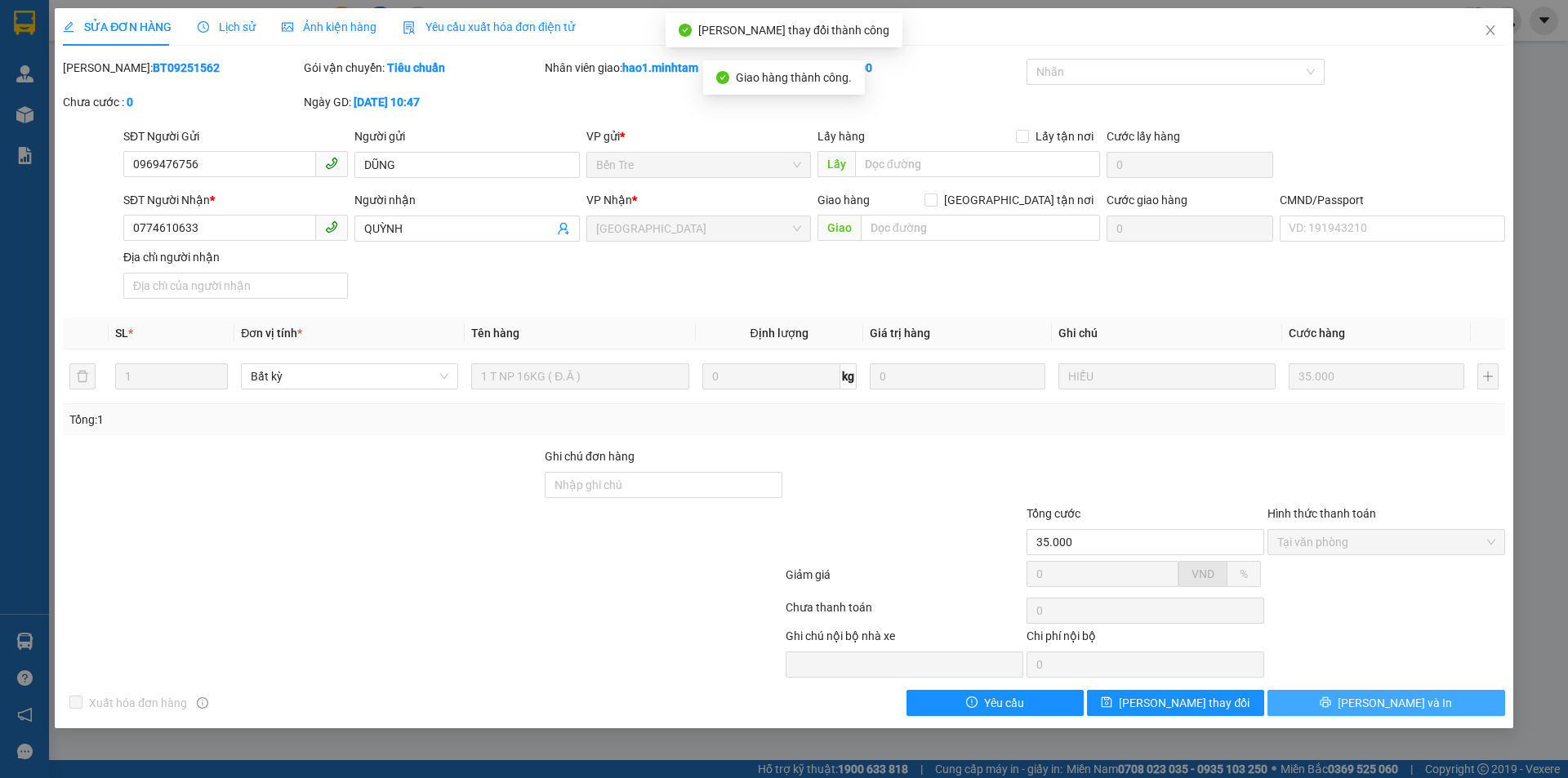
click at [1385, 712] on span "[PERSON_NAME] và In" at bounding box center [1394, 703] width 115 height 18
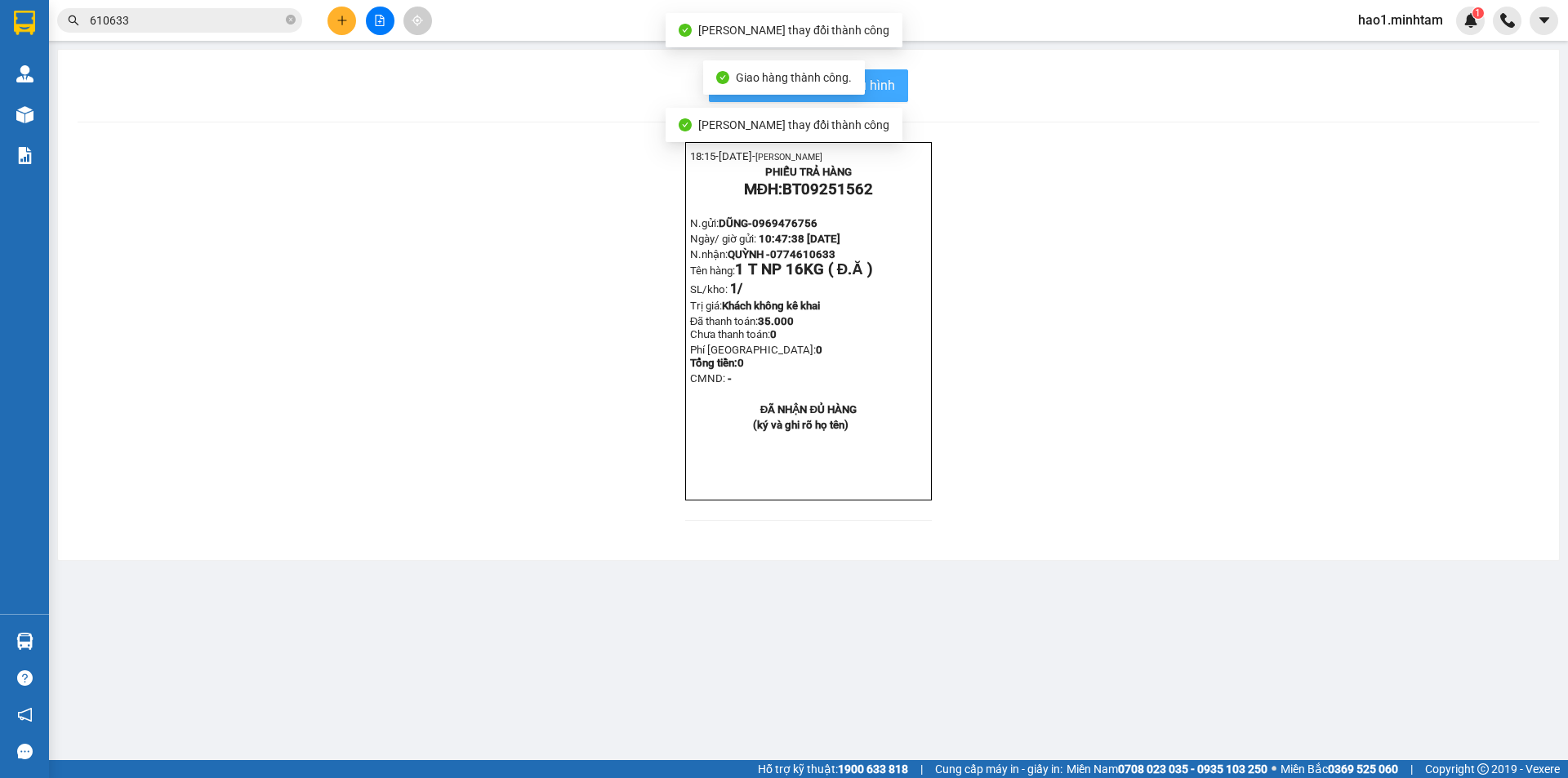
click at [898, 93] on button "In mẫu biên lai tự cấu hình" at bounding box center [809, 86] width 199 height 32
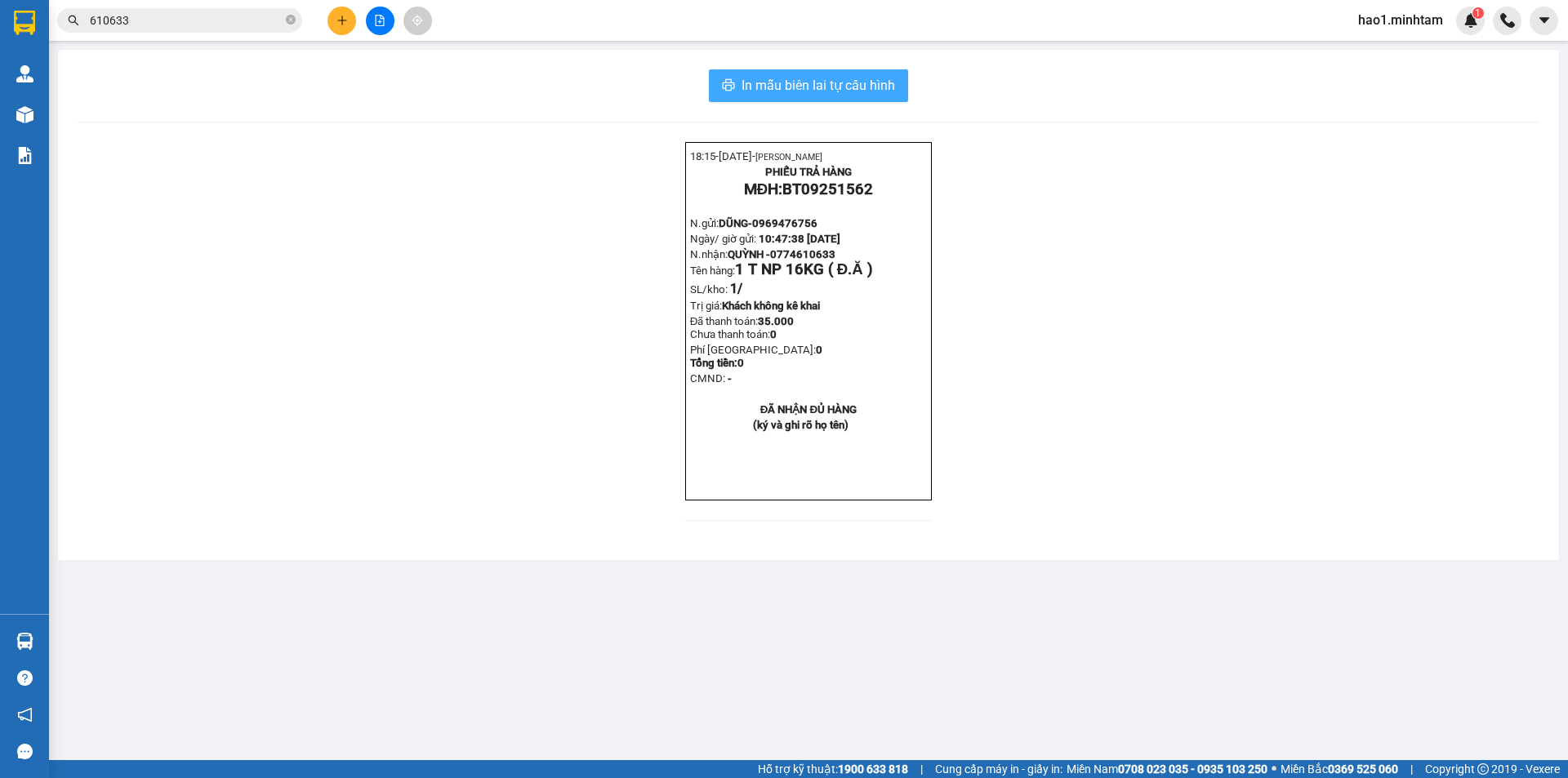
click at [871, 88] on span "In mẫu biên lai tự cấu hình" at bounding box center [818, 85] width 154 height 21
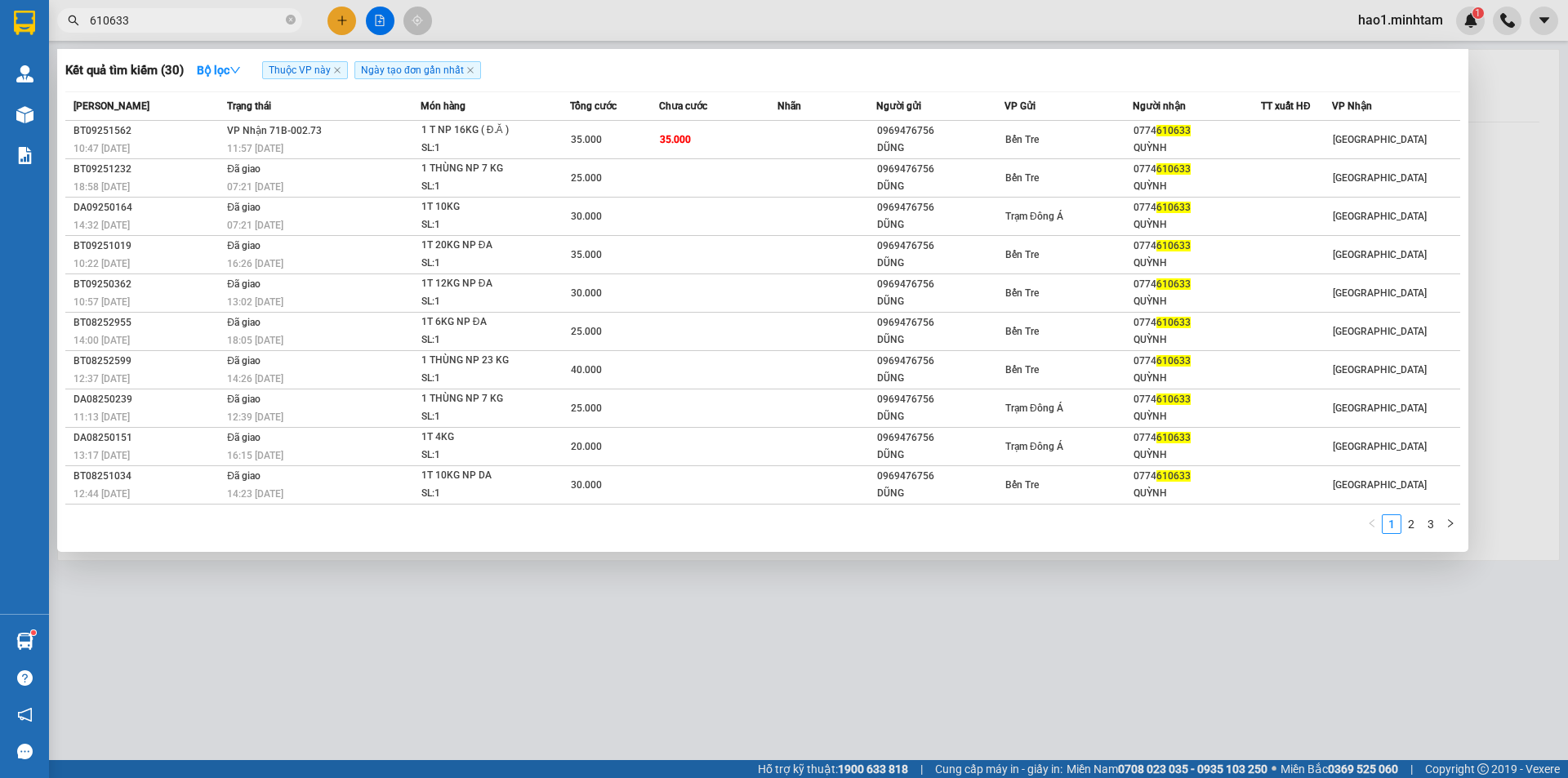
click at [196, 17] on input "610633" at bounding box center [186, 21] width 193 height 18
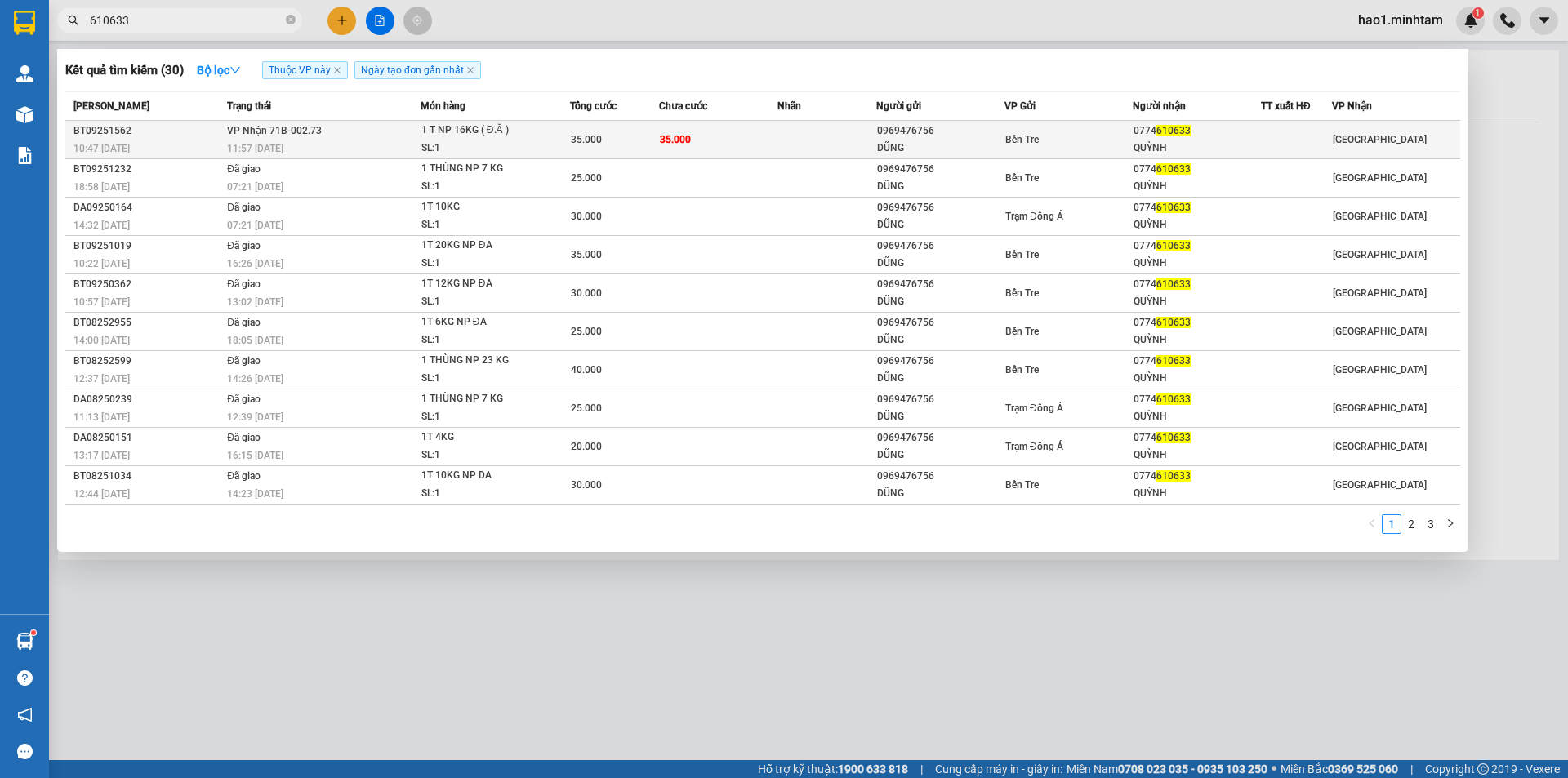
click at [371, 130] on td "VP Nhận 71B-002.73 11:57 [DATE]" at bounding box center [322, 140] width 198 height 38
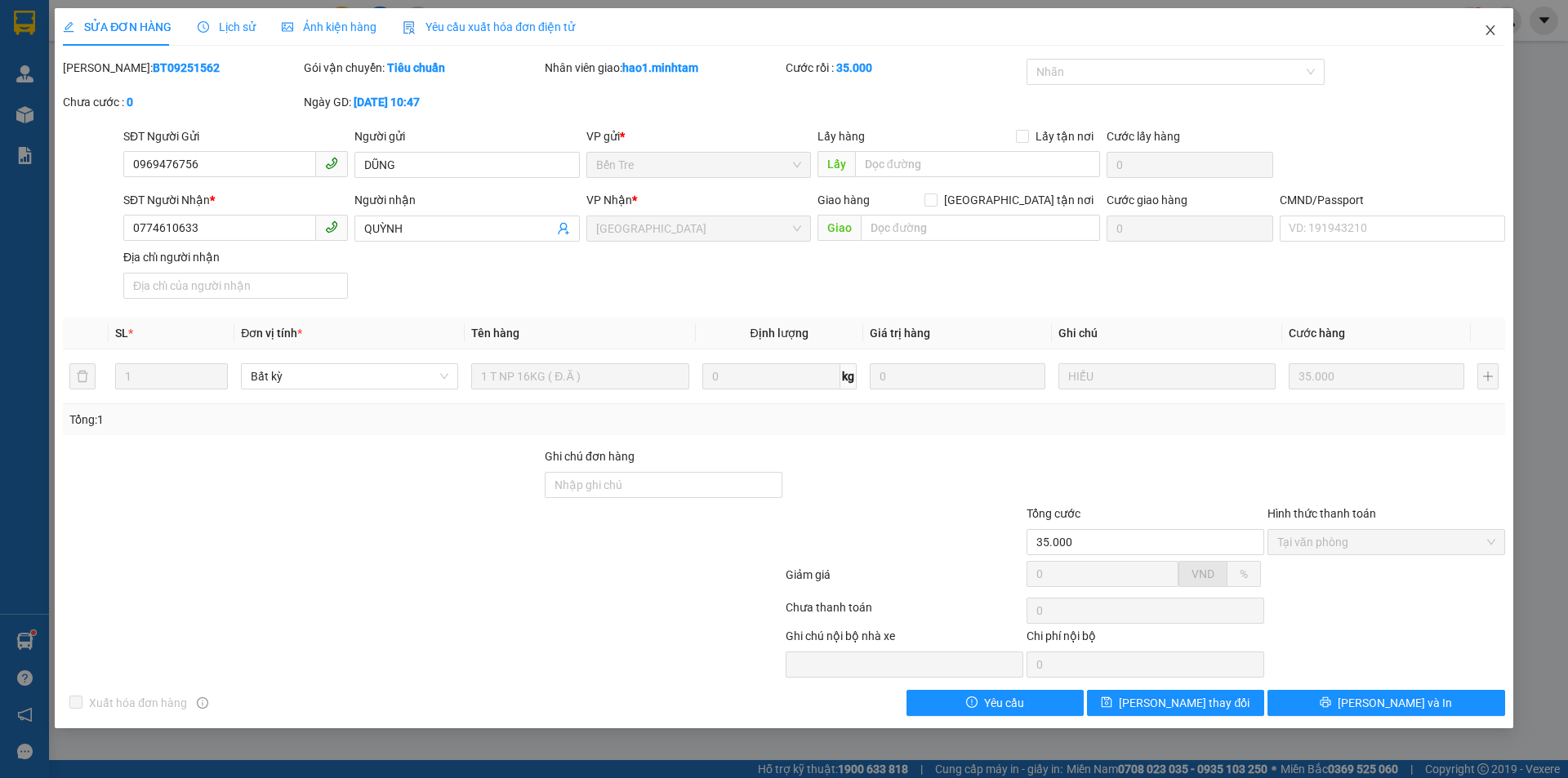
click at [1486, 31] on icon "close" at bounding box center [1490, 30] width 13 height 13
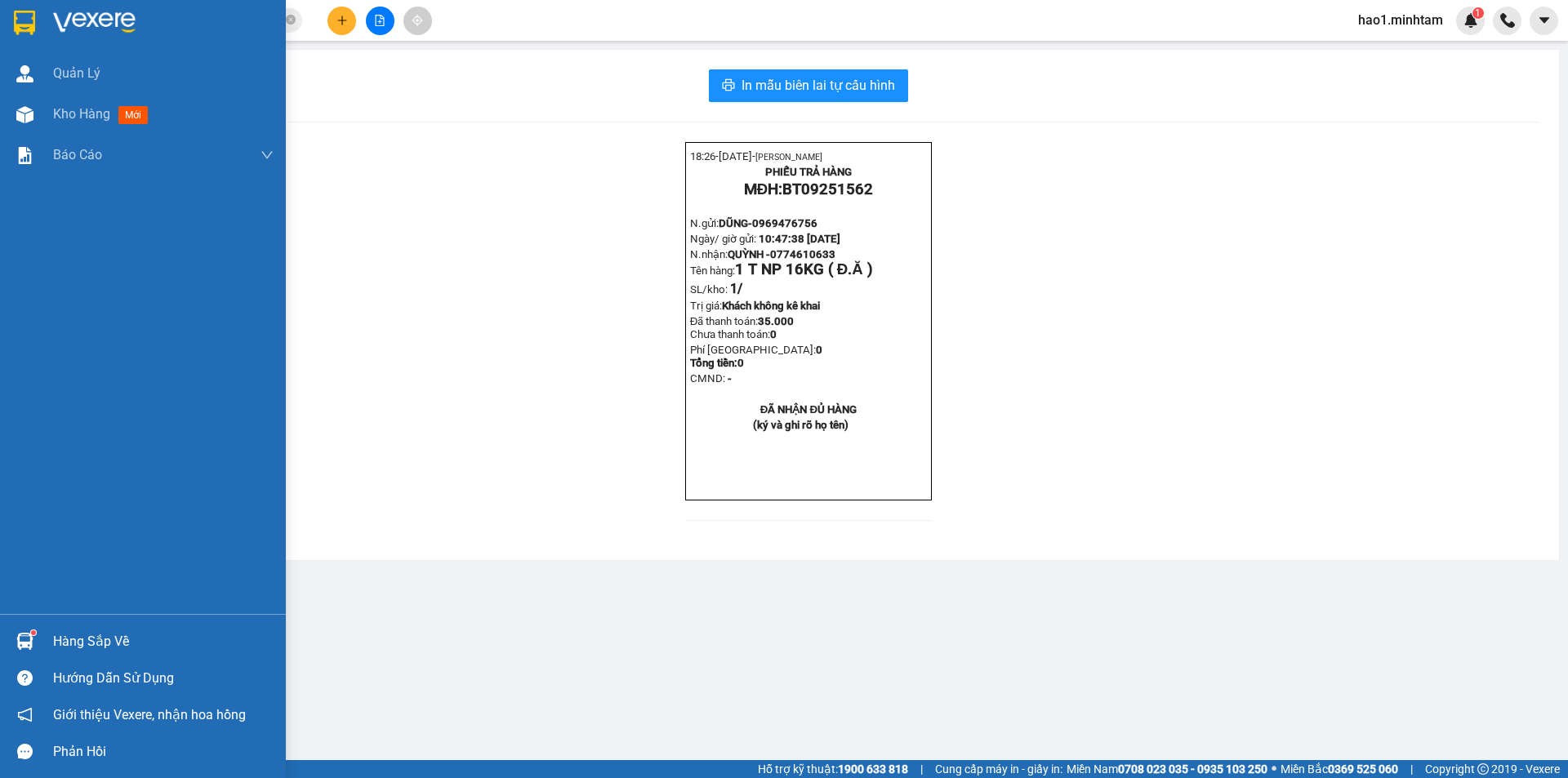
click at [42, 646] on div "Hàng sắp về" at bounding box center [143, 642] width 286 height 37
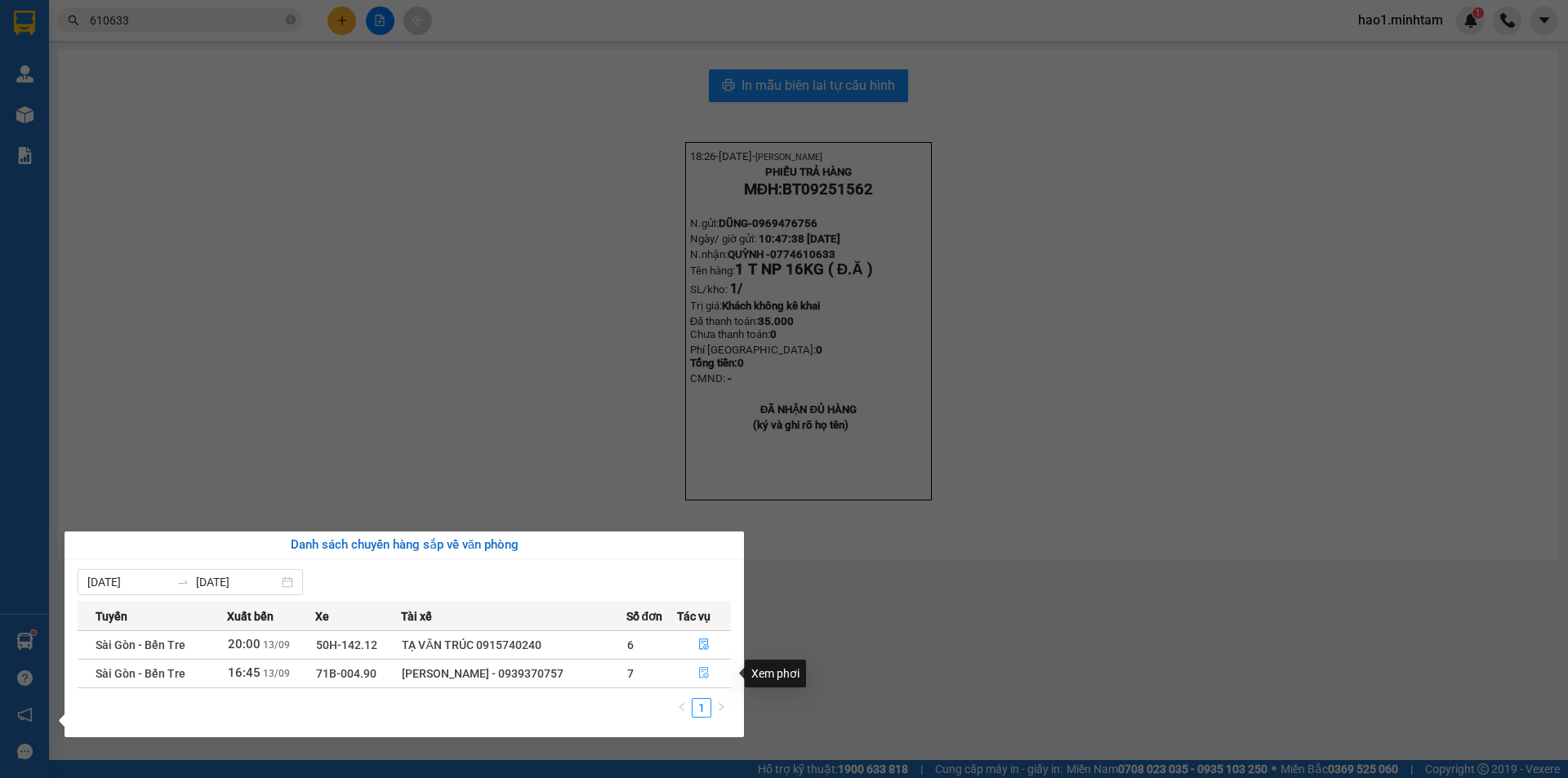
click at [706, 675] on icon "file-done" at bounding box center [704, 673] width 12 height 12
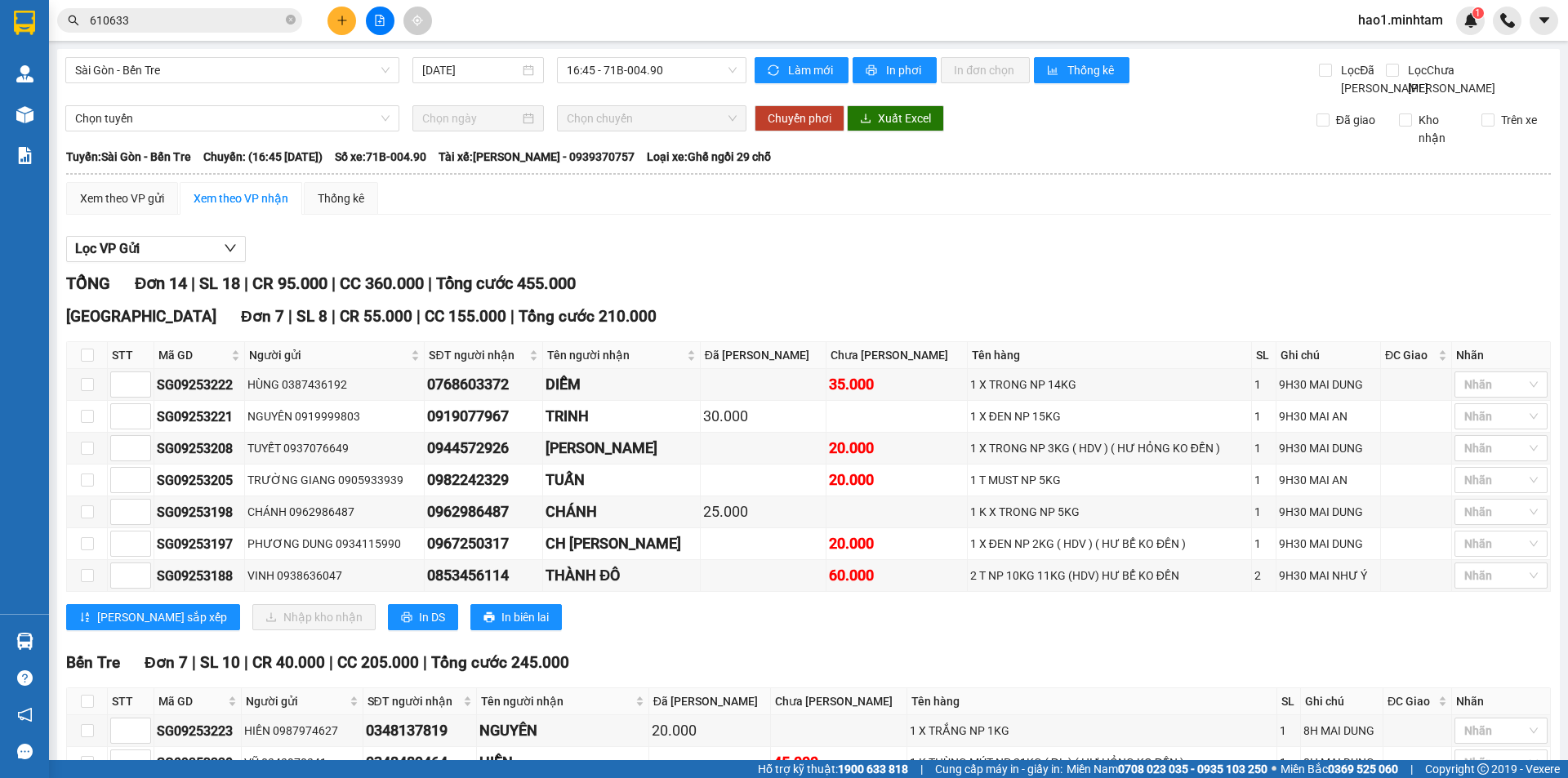
click at [1008, 297] on div "TỔNG Đơn 14 | SL 18 | CR 95.000 | CC 360.000 | Tổng cước 455.000" at bounding box center [809, 283] width 1484 height 25
click at [896, 406] on div "[GEOGRAPHIC_DATA] 7 | SL 8 | CR 55.000 | CC 155.000 | Tổng cước 210.000 STT Mã …" at bounding box center [809, 474] width 1484 height 338
click at [876, 405] on div "[GEOGRAPHIC_DATA] 7 | SL 8 | CR 55.000 | CC 155.000 | Tổng cước 210.000 STT Mã …" at bounding box center [809, 474] width 1484 height 338
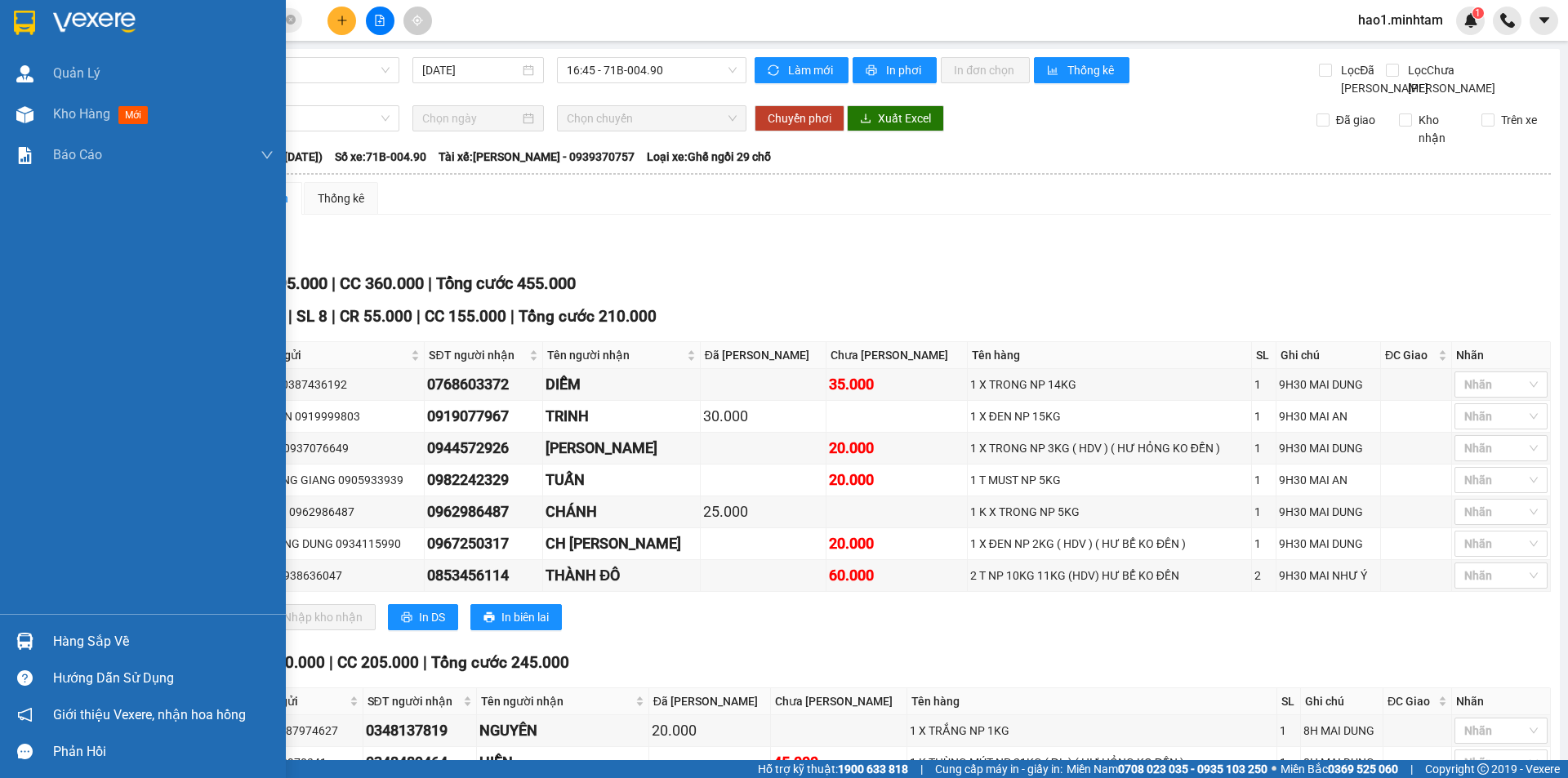
click at [31, 643] on img at bounding box center [25, 642] width 17 height 17
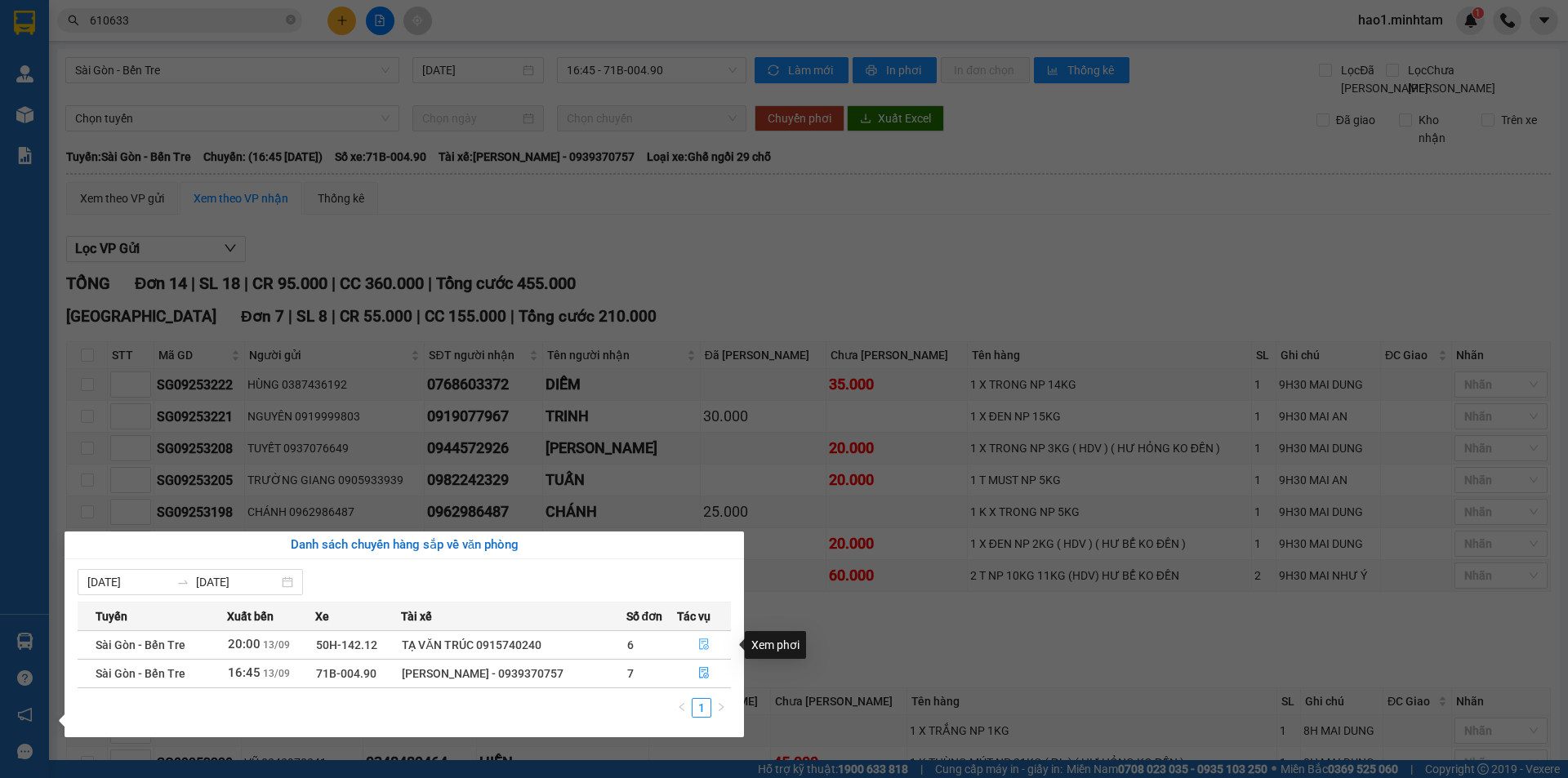
click at [704, 641] on icon "file-done" at bounding box center [704, 644] width 12 height 12
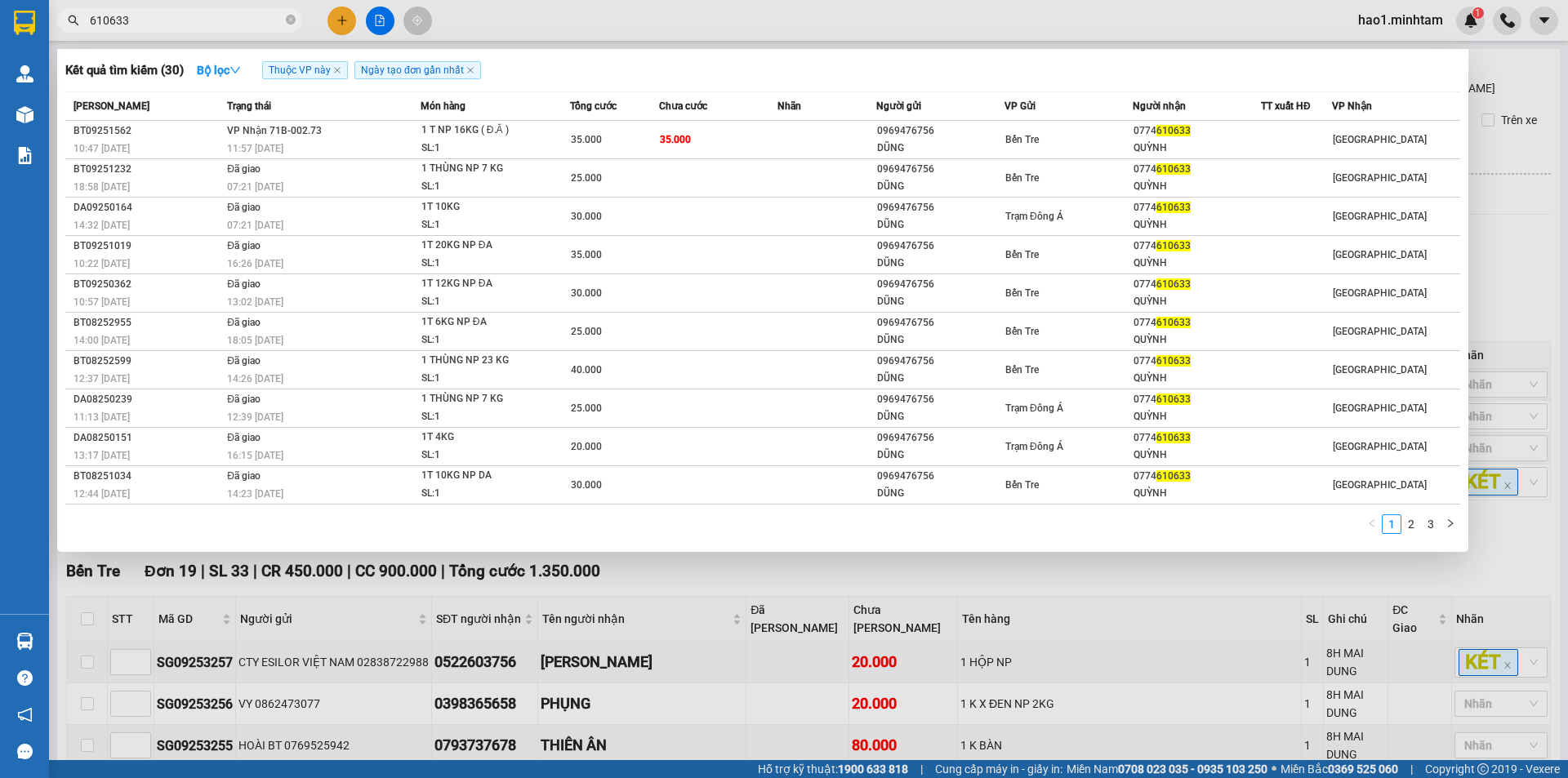
click at [233, 14] on input "610633" at bounding box center [186, 21] width 193 height 18
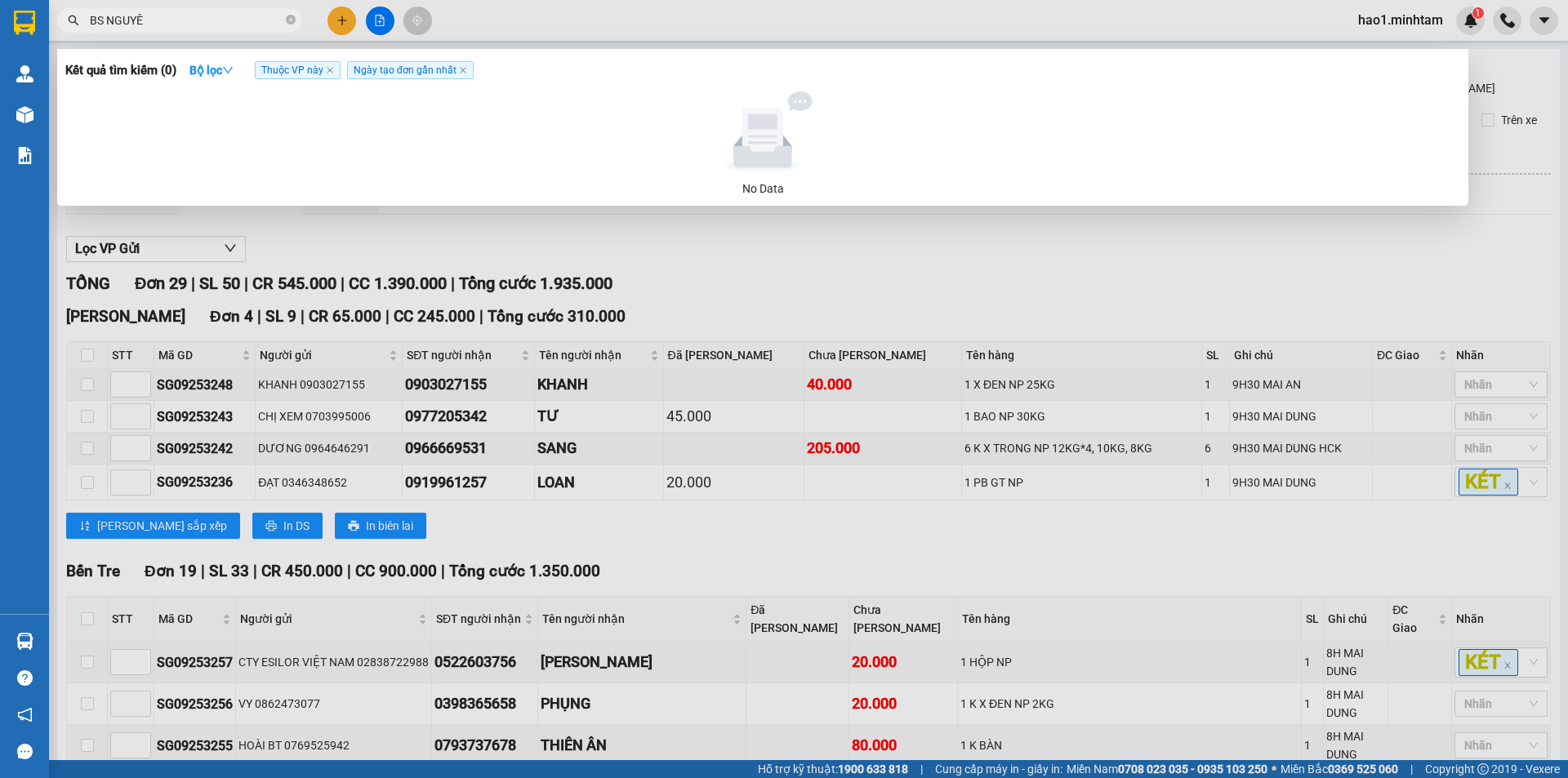
type input "BS NGUYÊN"
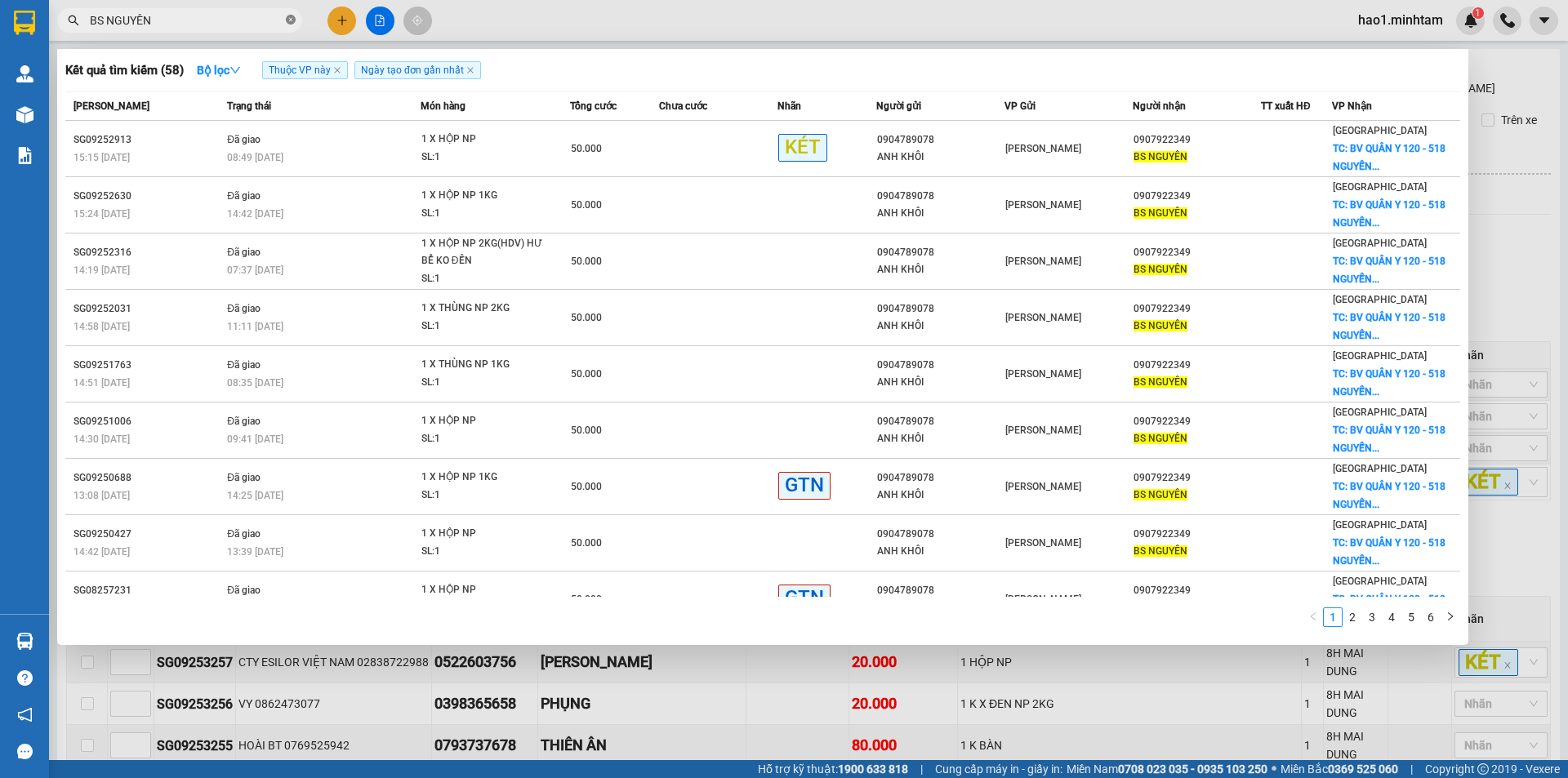
click at [292, 22] on icon "close-circle" at bounding box center [291, 20] width 10 height 10
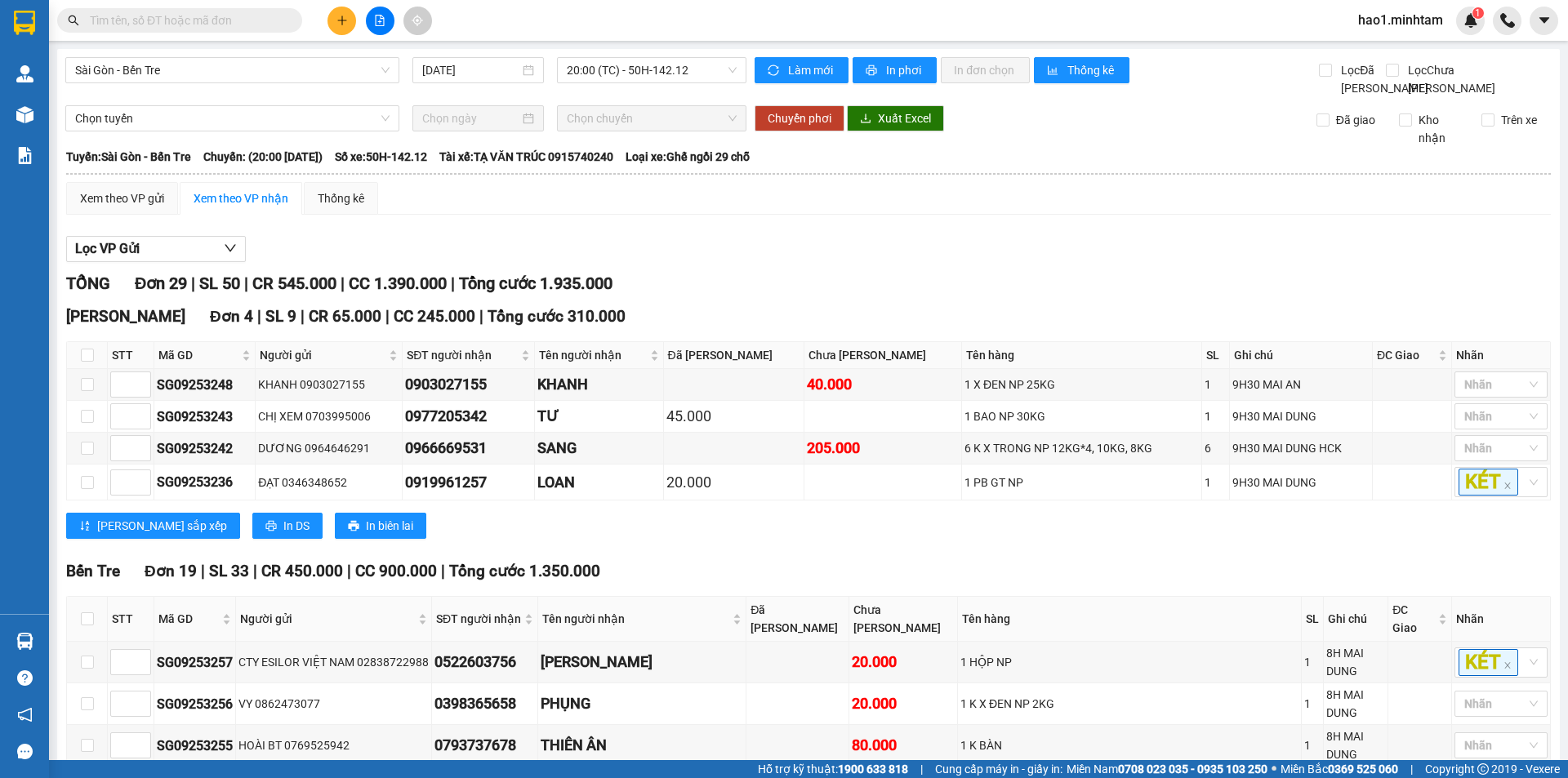
click at [505, 0] on div "Kết quả tìm kiếm ( 58 ) Bộ lọc Thuộc VP này Ngày tạo đơn gần nhất Mã ĐH Trạng t…" at bounding box center [784, 20] width 1568 height 41
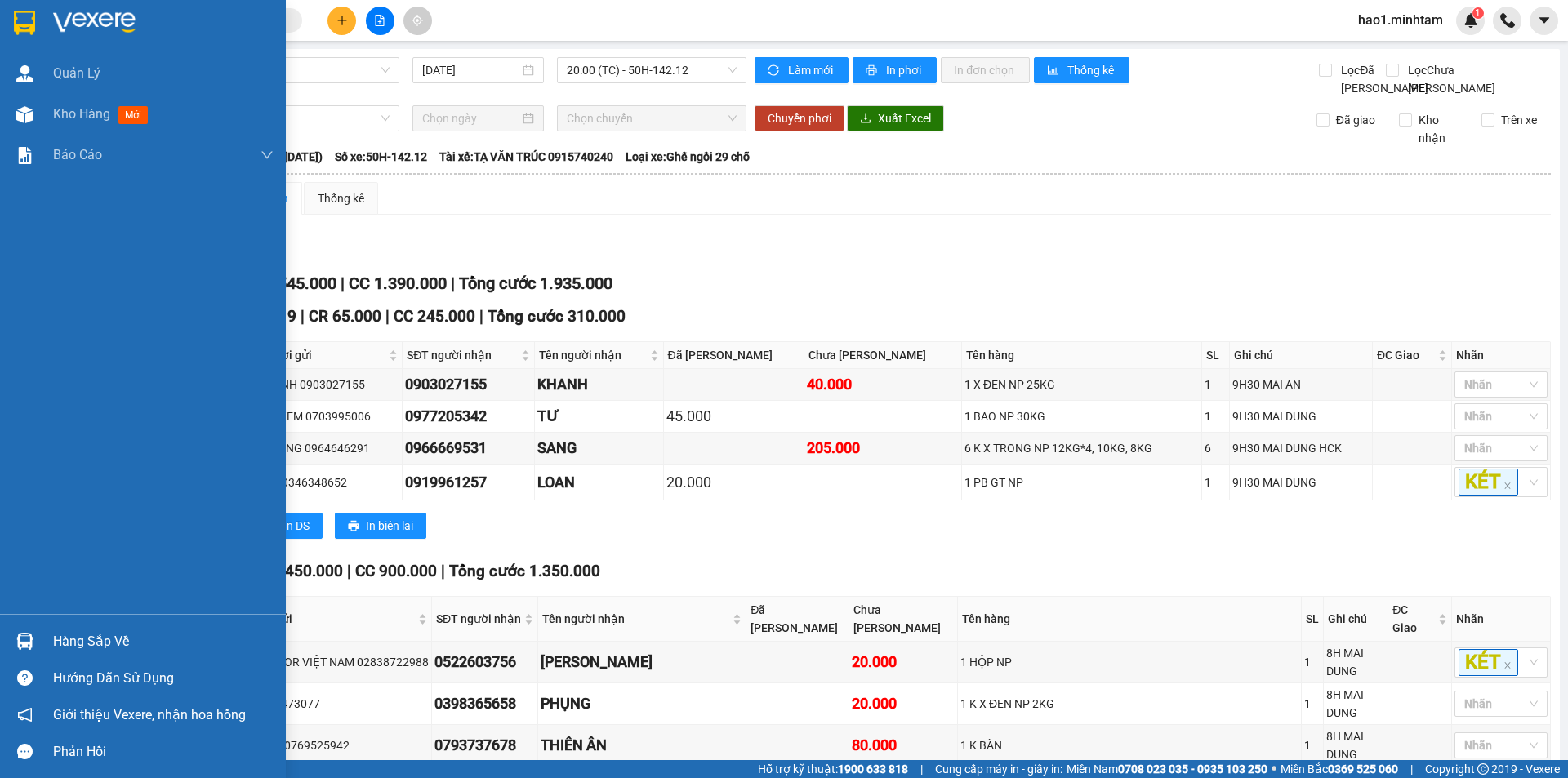
click at [67, 19] on img at bounding box center [94, 22] width 82 height 24
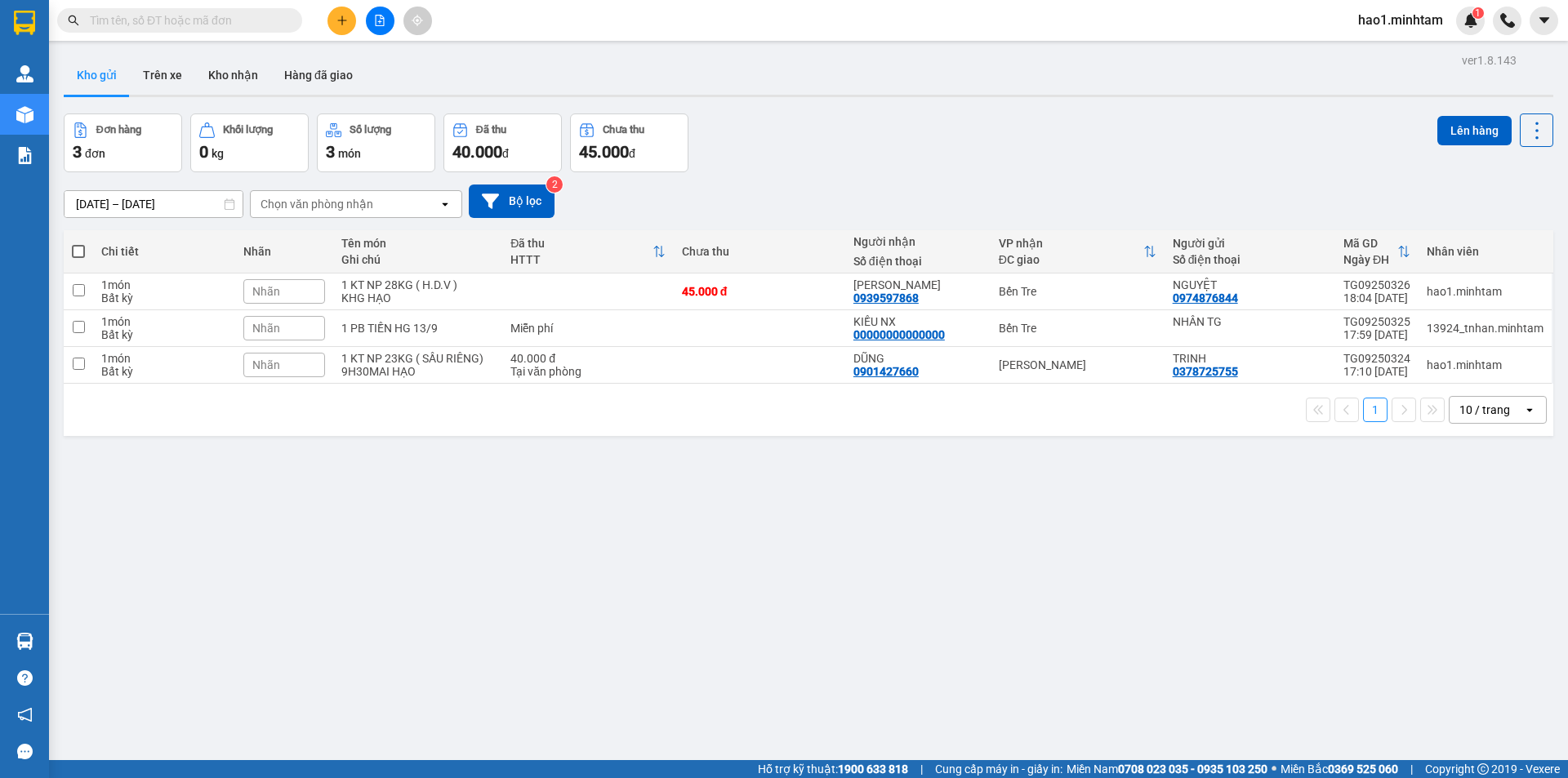
click at [215, 22] on input "text" at bounding box center [186, 21] width 193 height 18
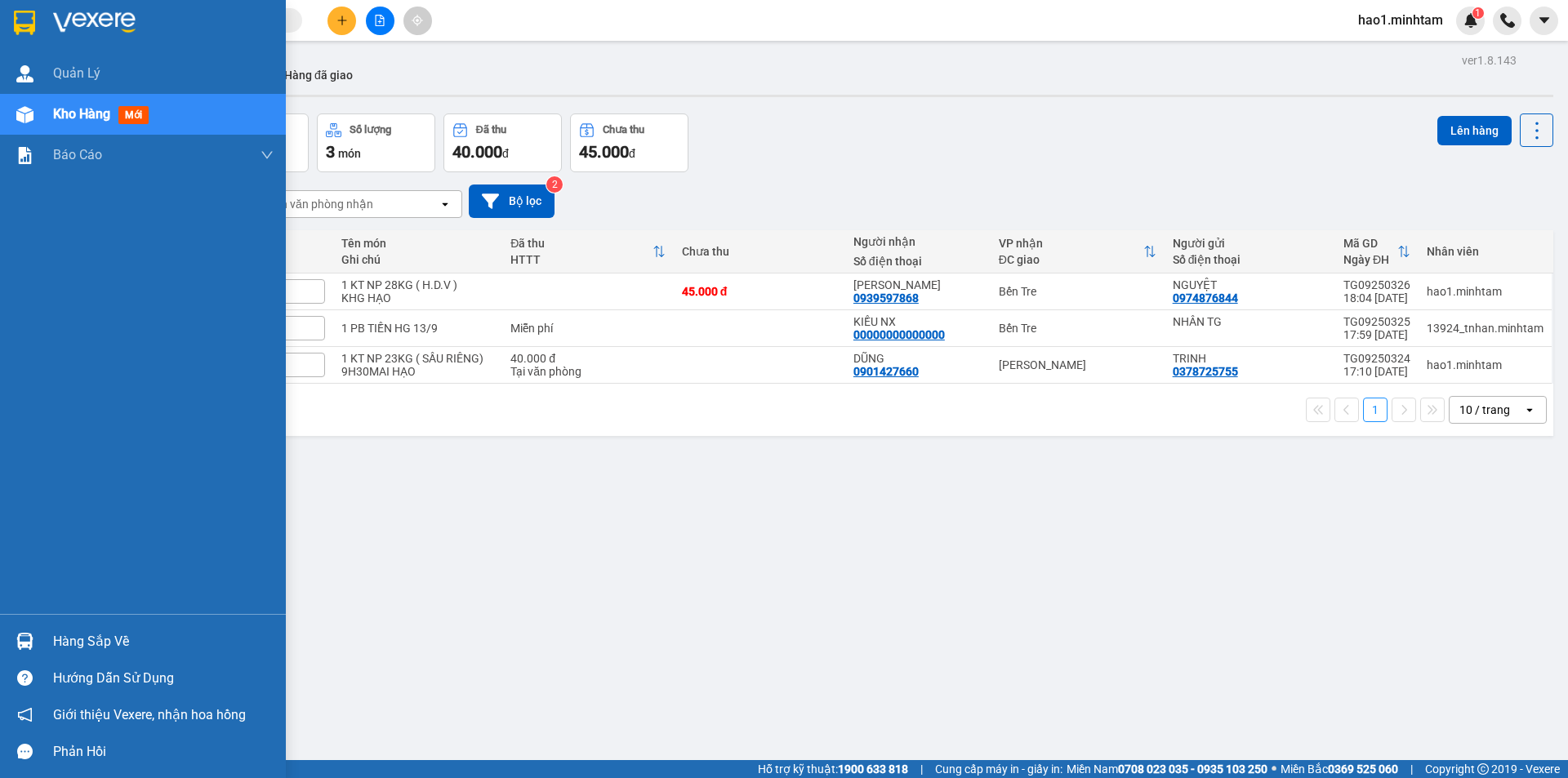
click at [92, 635] on div "Hàng sắp về" at bounding box center [163, 642] width 220 height 24
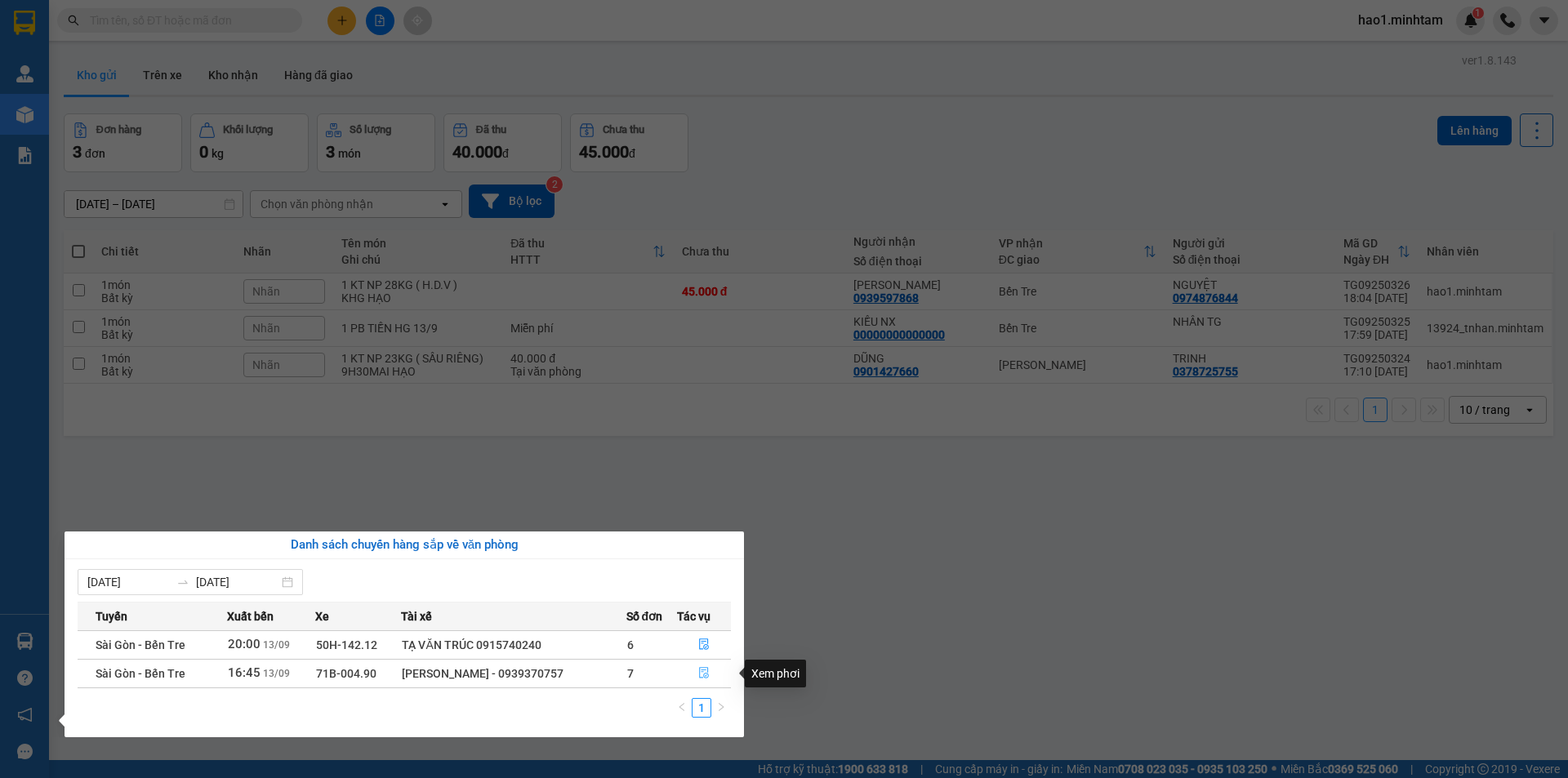
click at [702, 673] on icon "file-done" at bounding box center [704, 673] width 12 height 12
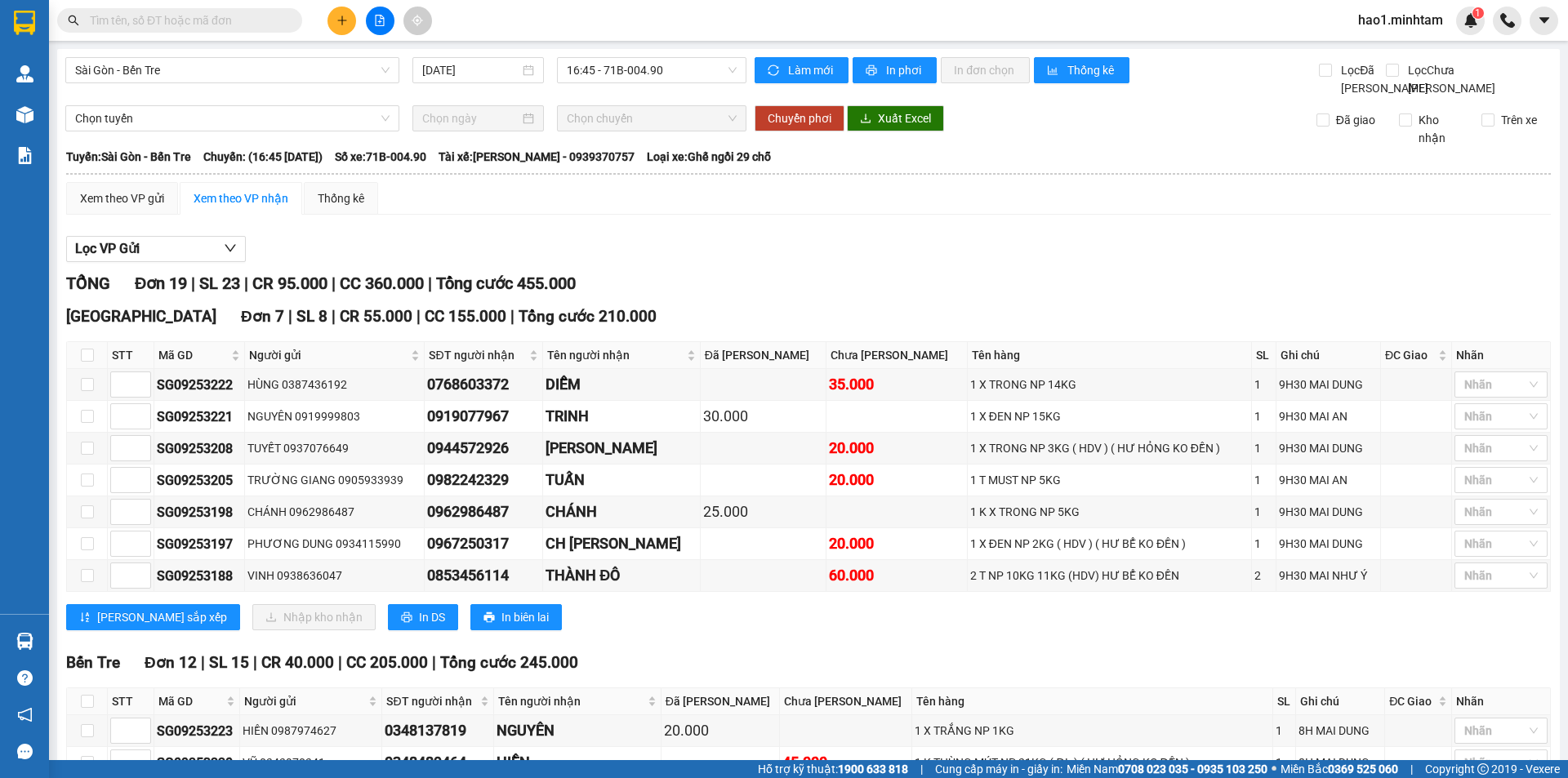
click at [876, 290] on div "TỔNG Đơn 19 | SL 23 | CR 95.000 | CC 360.000 | Tổng cước 455.000" at bounding box center [809, 283] width 1484 height 25
click at [645, 604] on div "[PERSON_NAME] sắp xếp Nhập kho nhận In DS In biên lai" at bounding box center [809, 617] width 1484 height 26
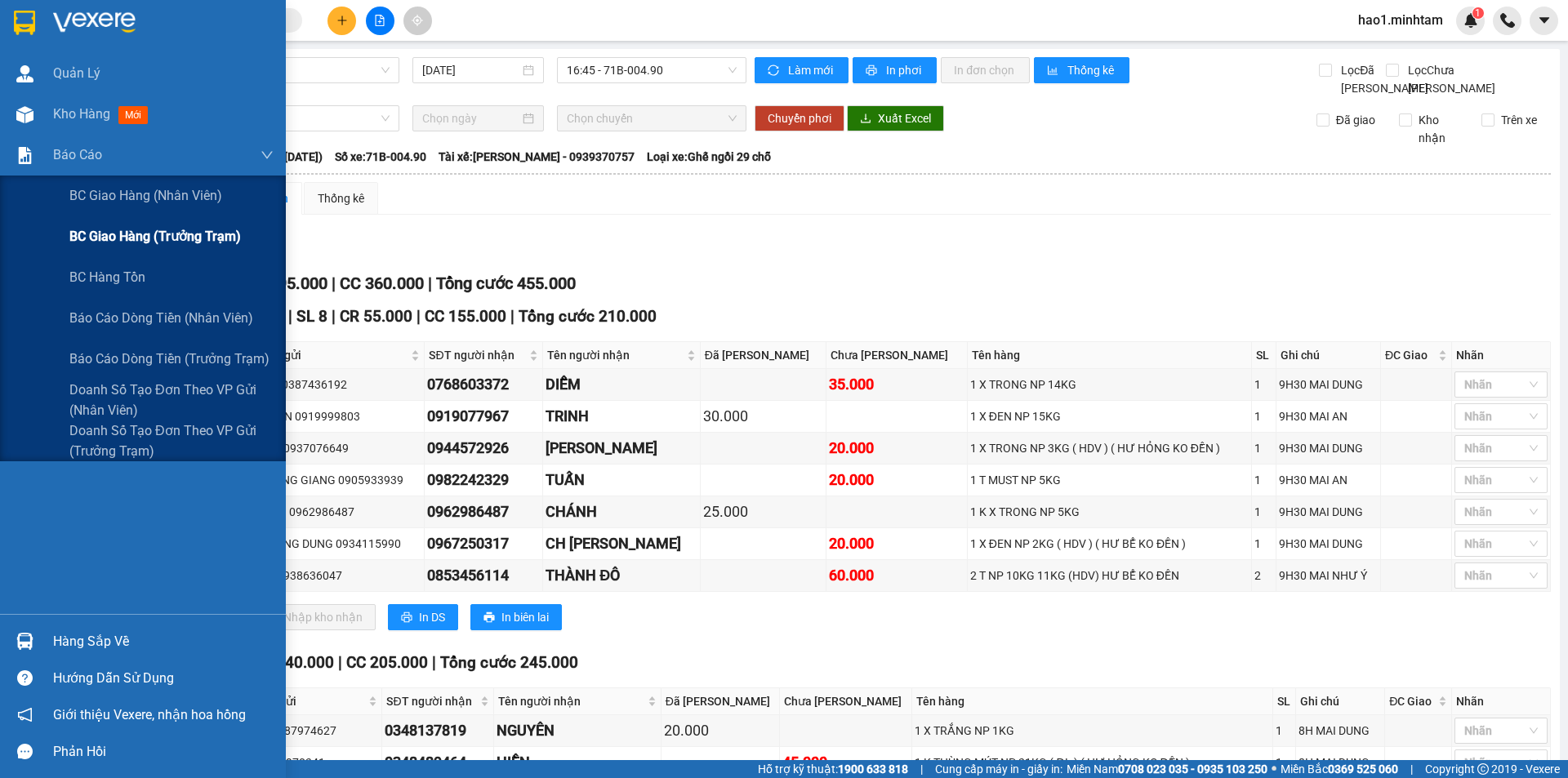
click at [150, 233] on span "BC giao hàng (trưởng trạm)" at bounding box center [155, 236] width 171 height 21
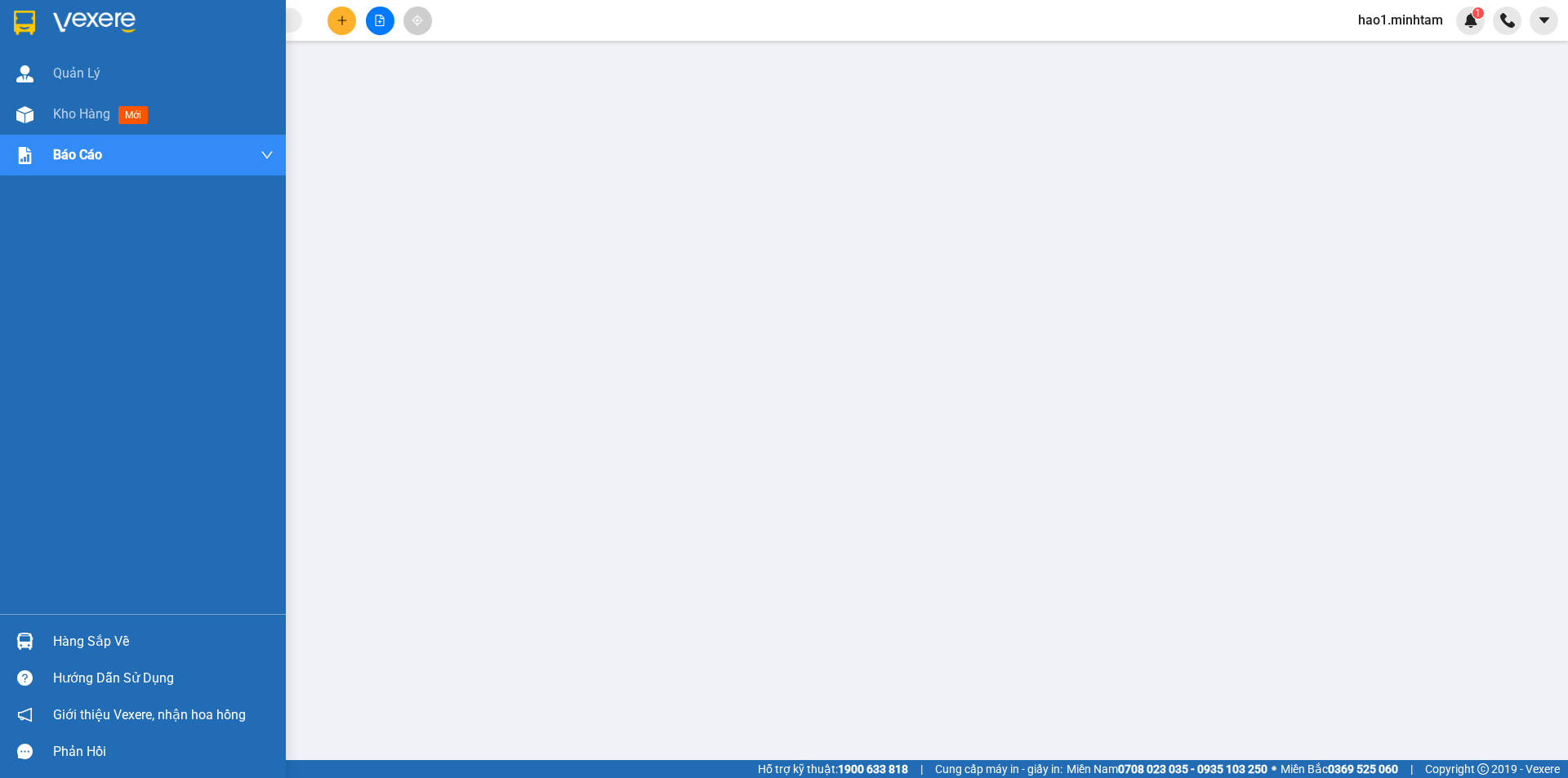
click at [61, 637] on div "Hàng sắp về" at bounding box center [163, 642] width 220 height 24
click at [21, 23] on img at bounding box center [25, 22] width 22 height 24
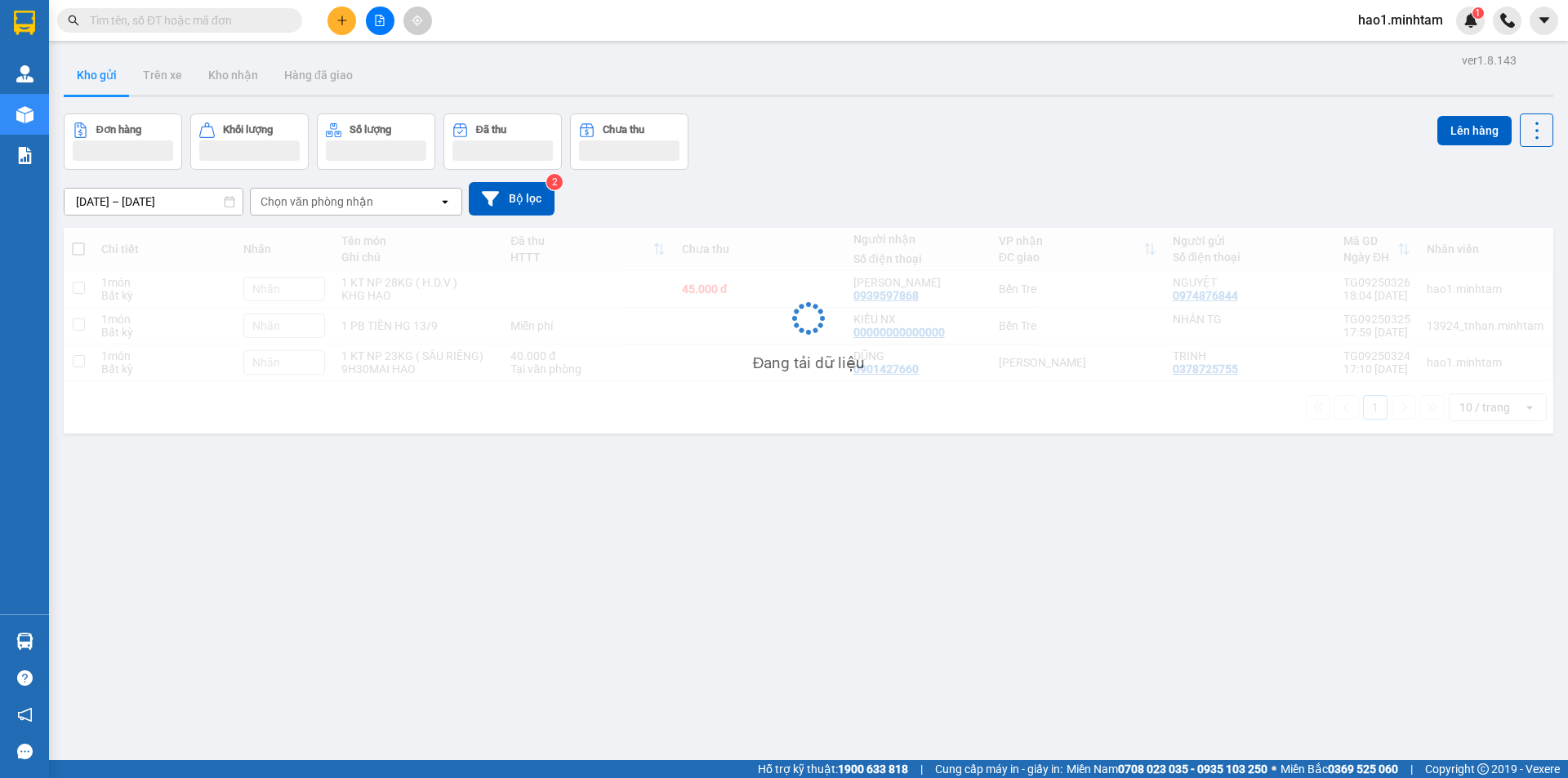
click at [610, 32] on div "Kết quả tìm kiếm ( 58 ) Bộ lọc Thuộc VP này Ngày tạo đơn gần nhất Mã ĐH Trạng t…" at bounding box center [784, 20] width 1568 height 41
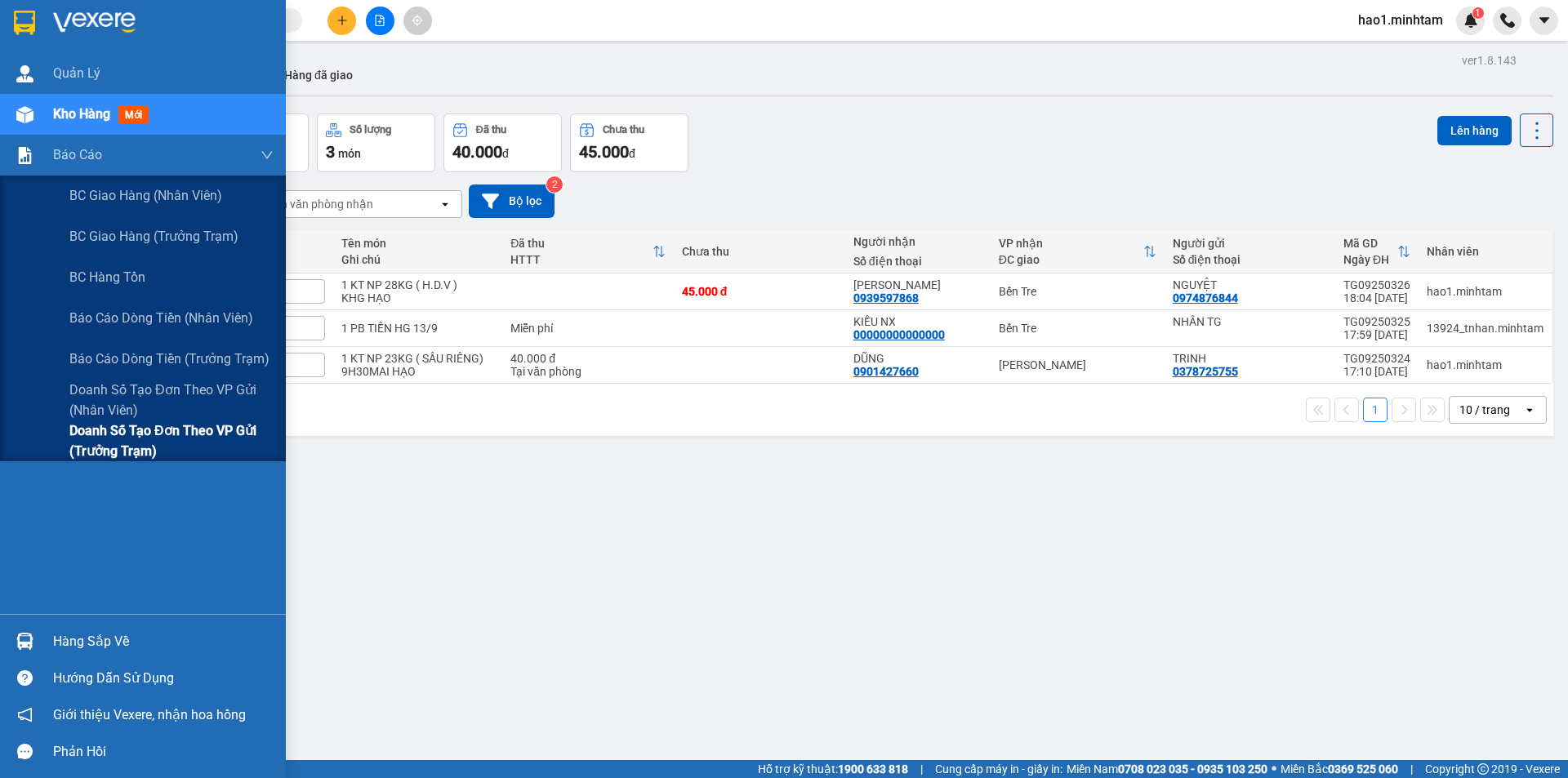
click at [174, 445] on span "Doanh số tạo đơn theo VP gửi (trưởng trạm)" at bounding box center [172, 441] width 204 height 41
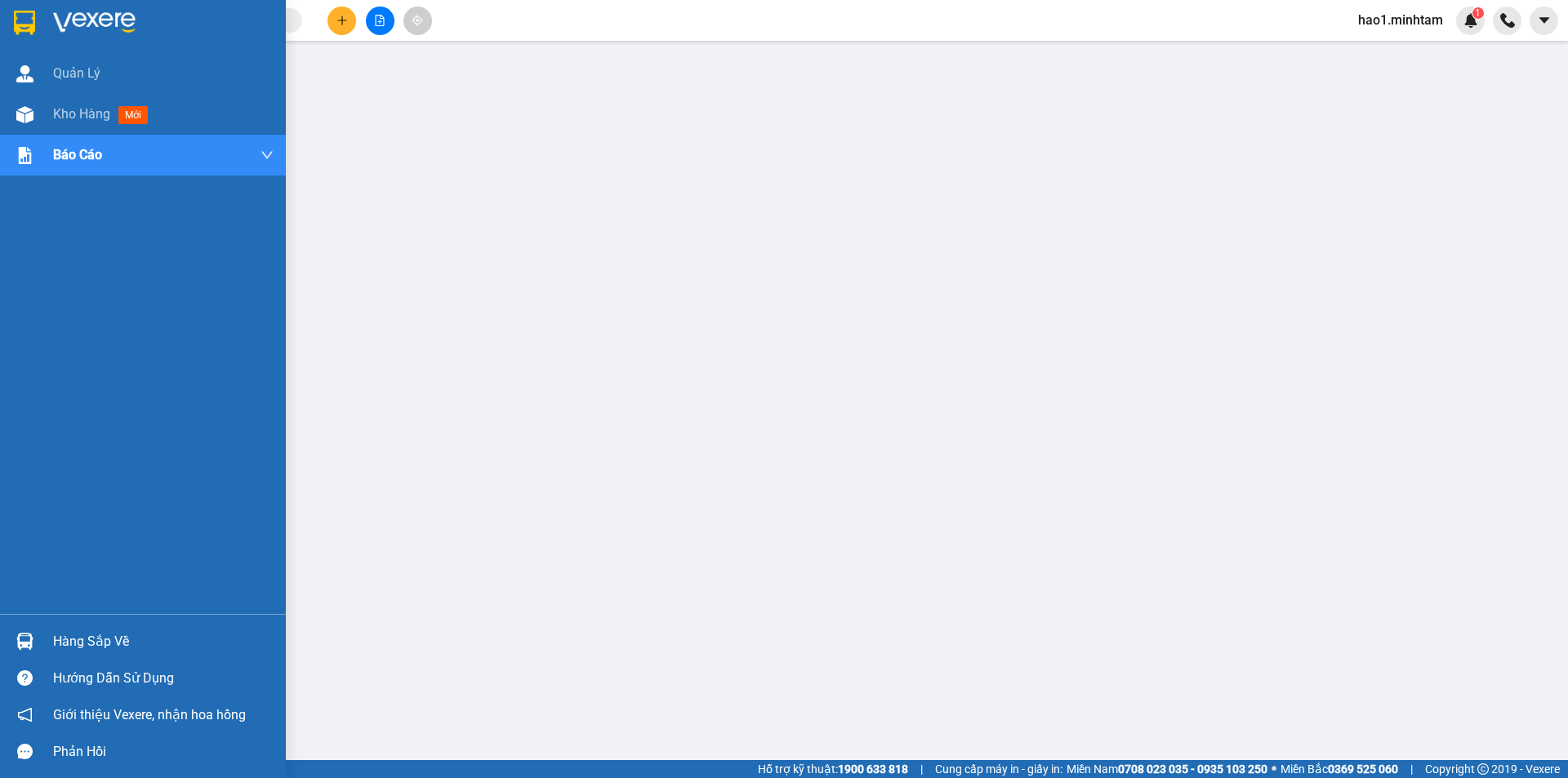
click at [21, 22] on img at bounding box center [25, 22] width 22 height 24
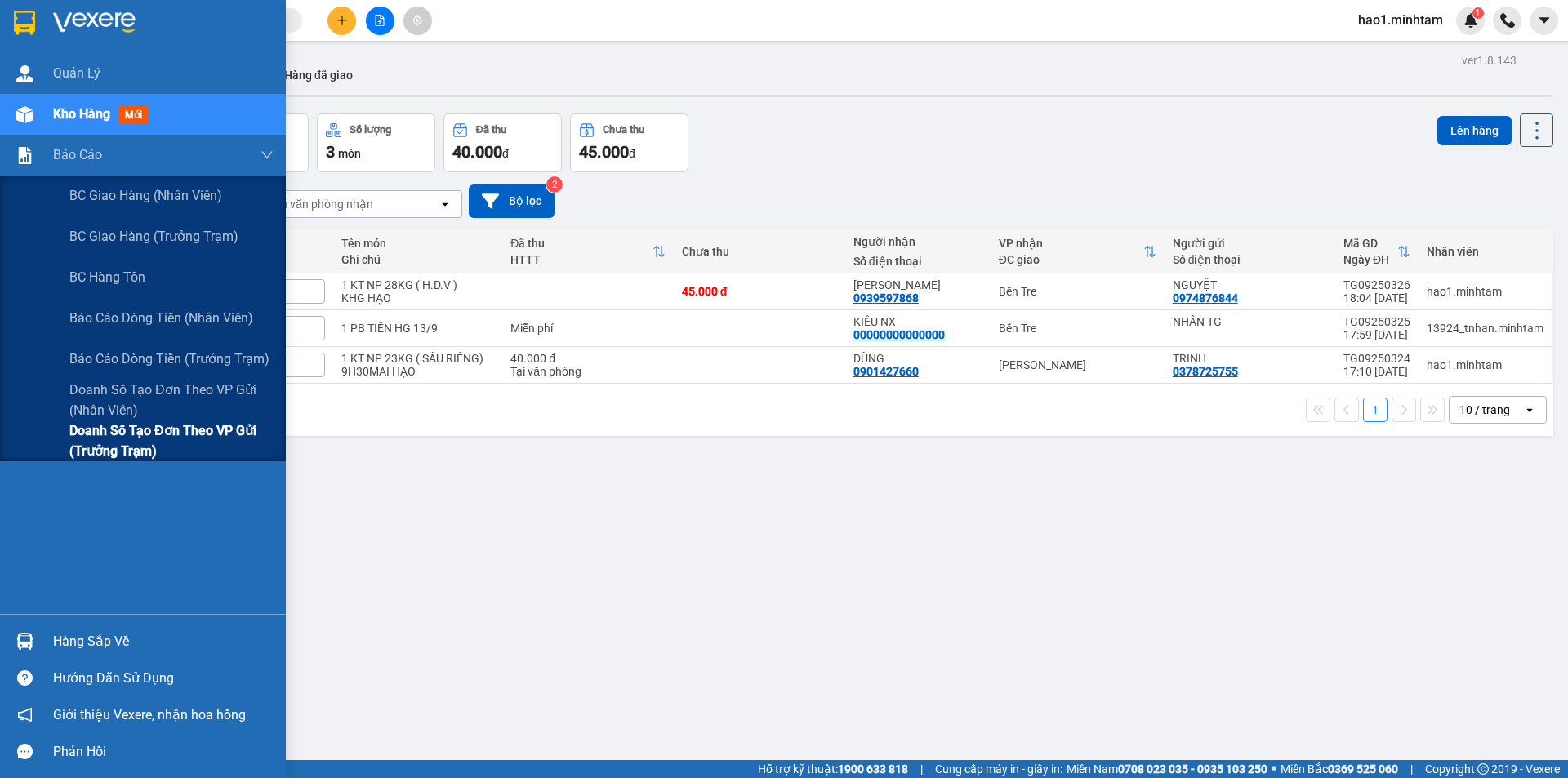
click at [120, 448] on span "Doanh số tạo đơn theo VP gửi (trưởng trạm)" at bounding box center [172, 441] width 204 height 41
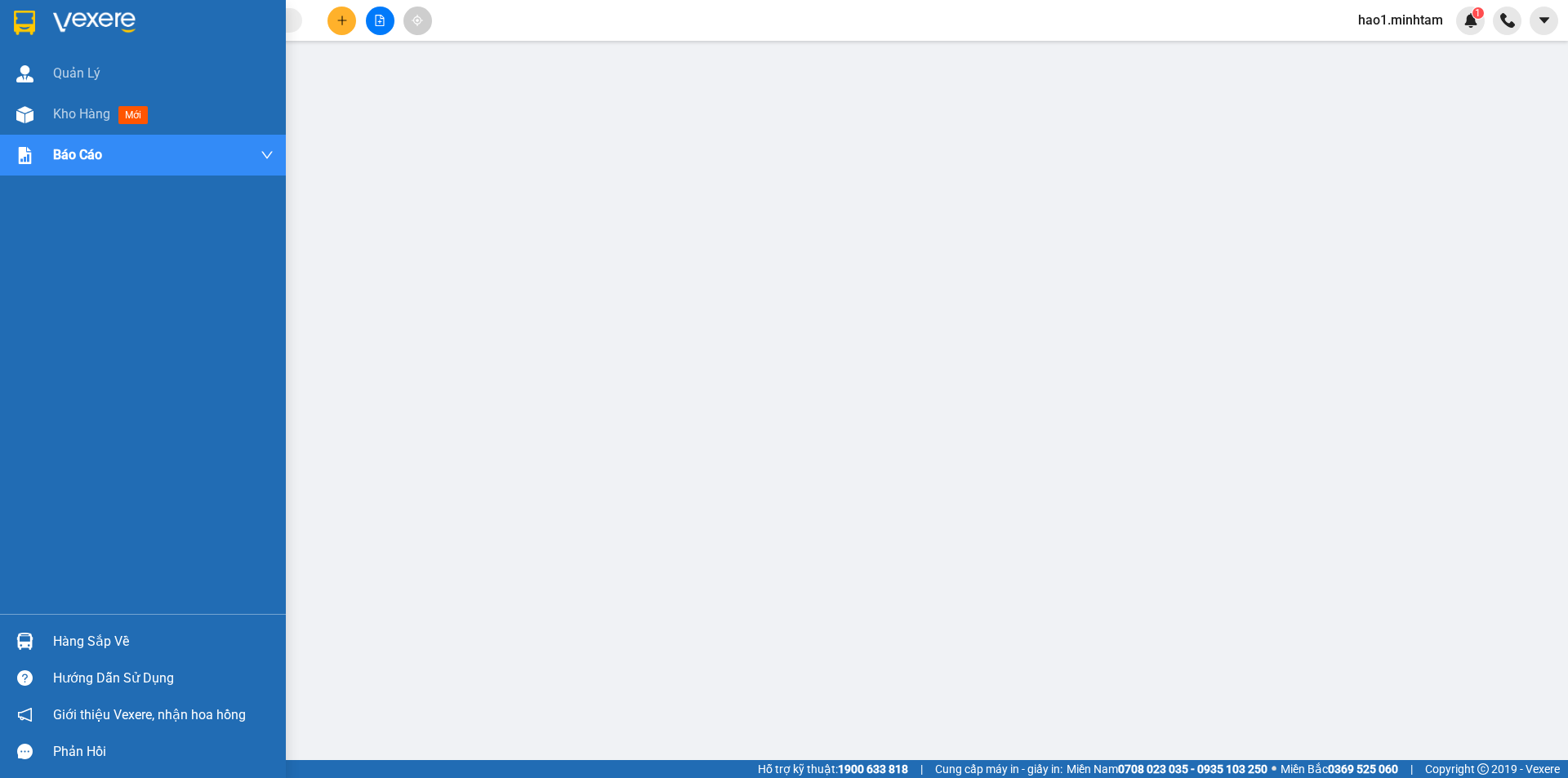
click at [27, 27] on img at bounding box center [25, 22] width 22 height 24
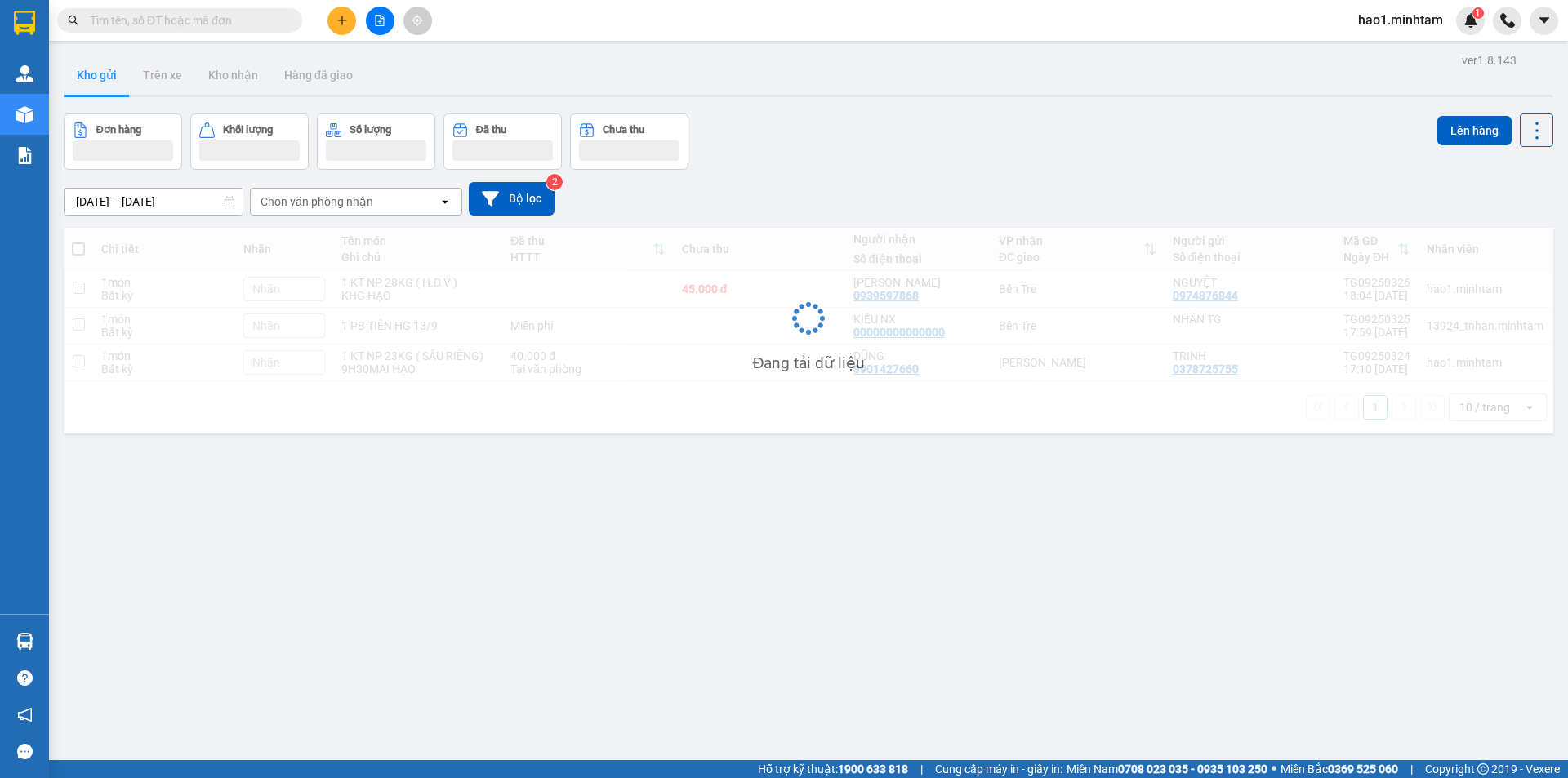
click at [529, 24] on div "Kết quả tìm kiếm ( 58 ) Bộ lọc Thuộc VP này Ngày tạo đơn gần nhất Mã ĐH Trạng t…" at bounding box center [784, 20] width 1568 height 41
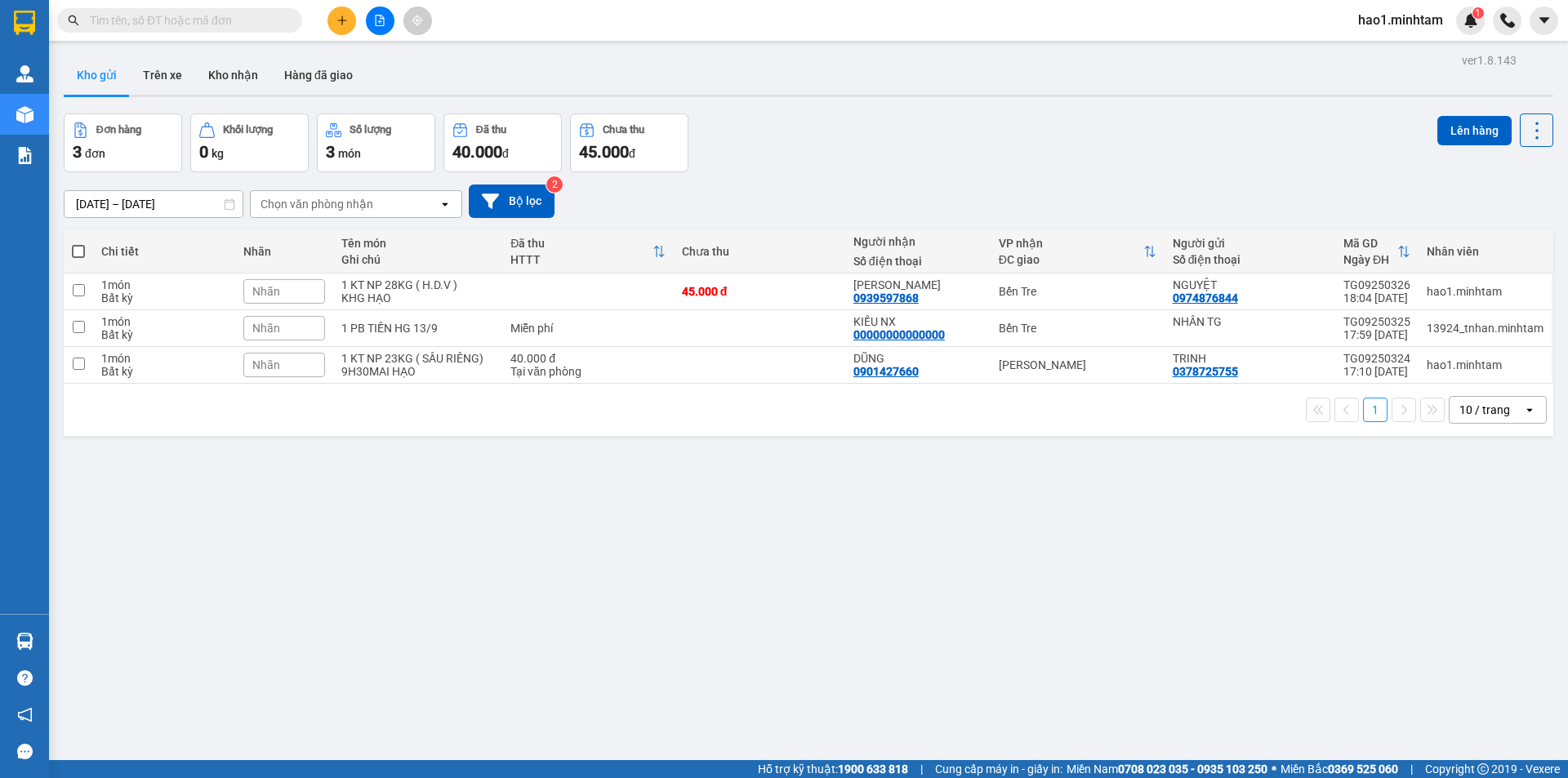
click at [168, 21] on input "text" at bounding box center [186, 21] width 193 height 18
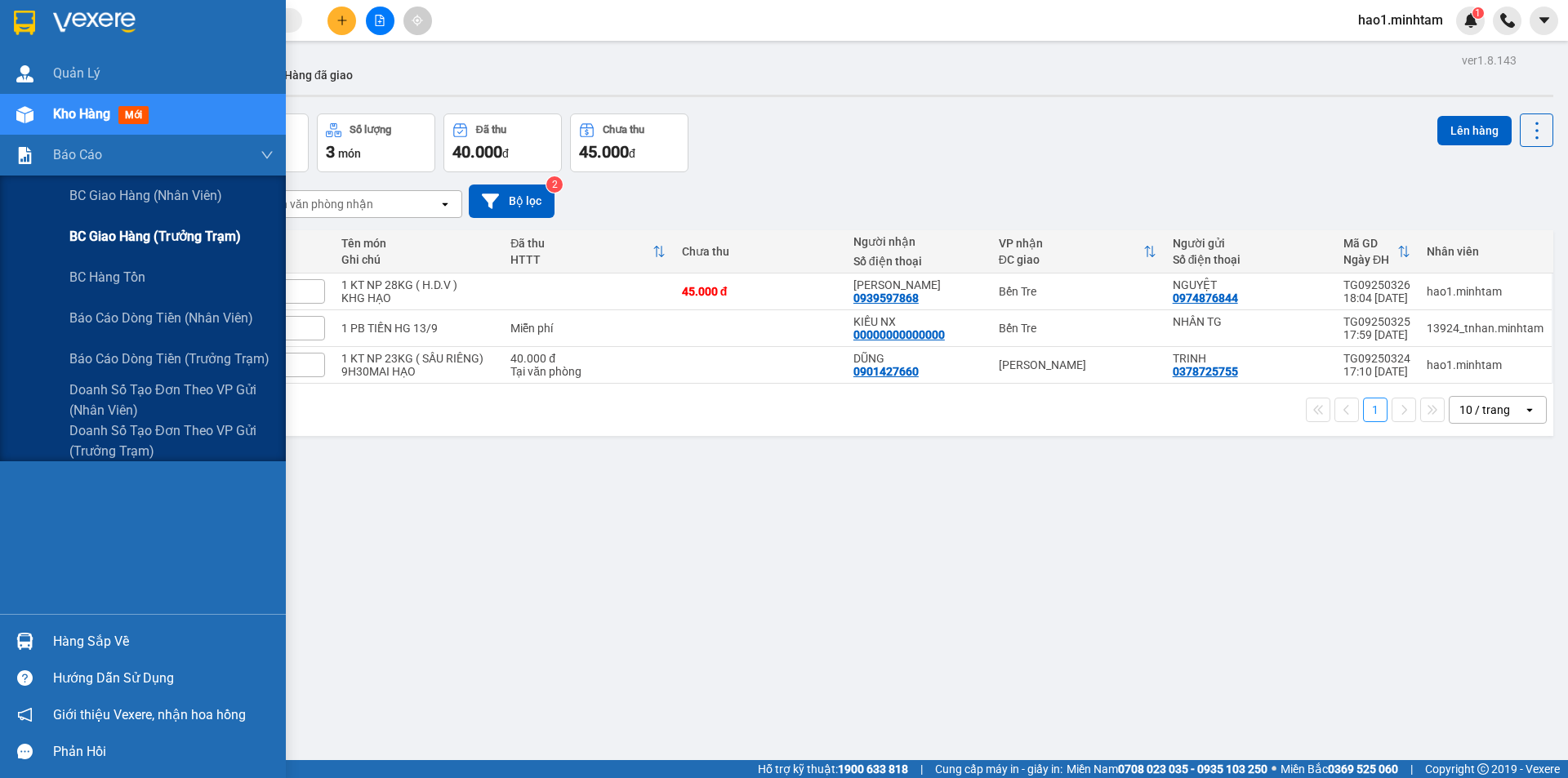
click at [101, 234] on span "BC giao hàng (trưởng trạm)" at bounding box center [155, 236] width 171 height 21
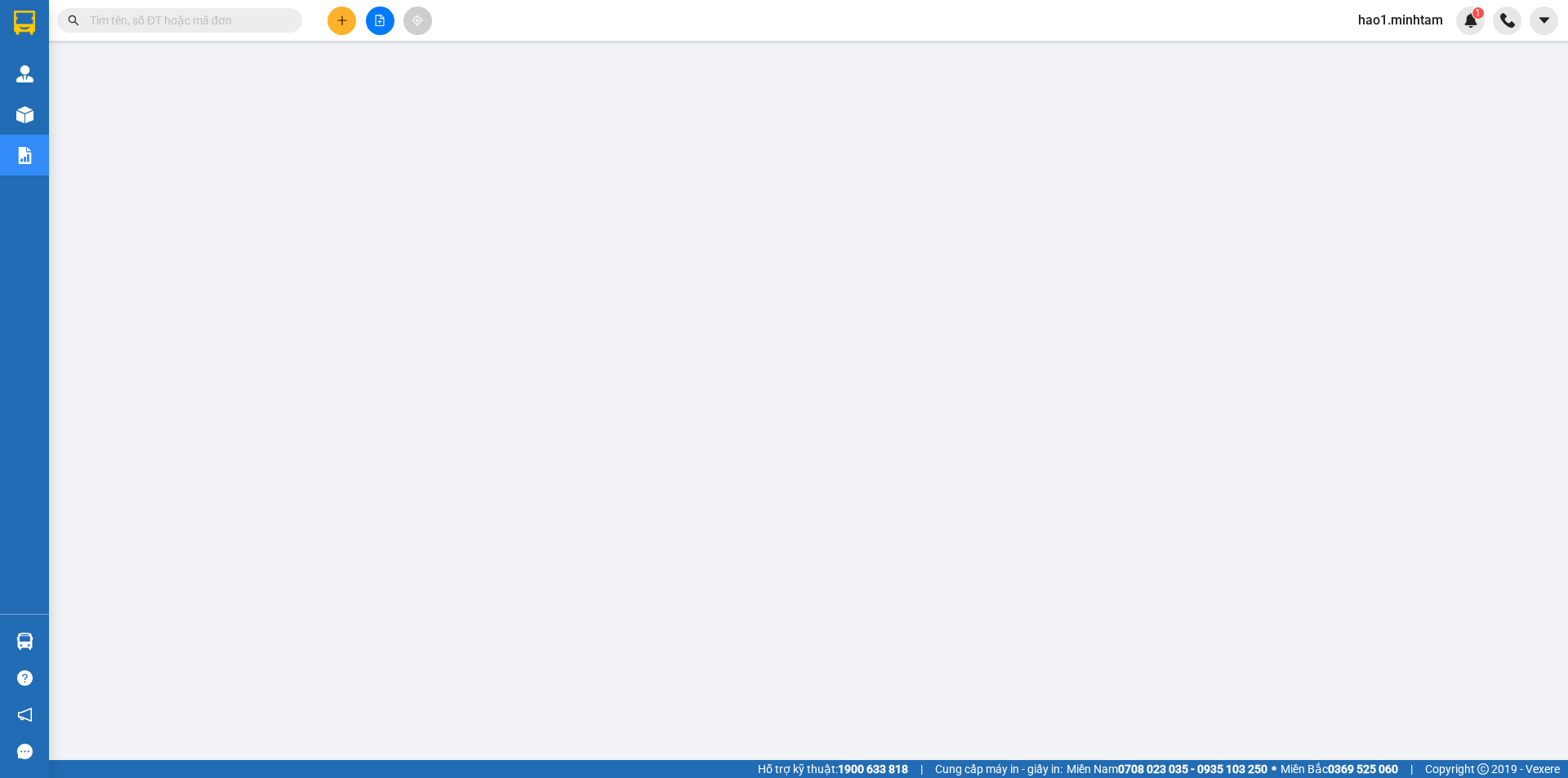
click at [537, 42] on main at bounding box center [784, 380] width 1568 height 761
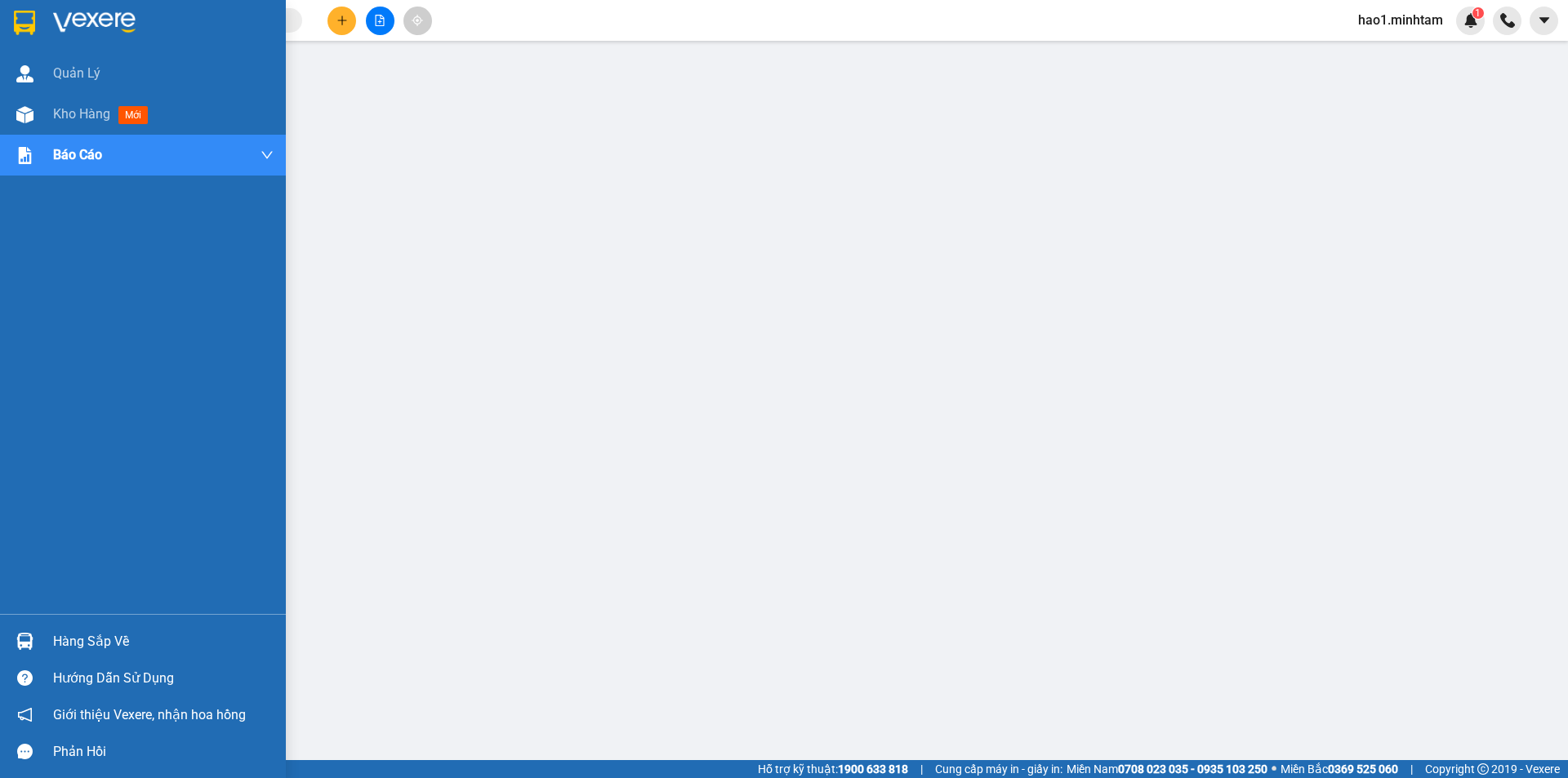
click at [26, 16] on img at bounding box center [25, 22] width 22 height 24
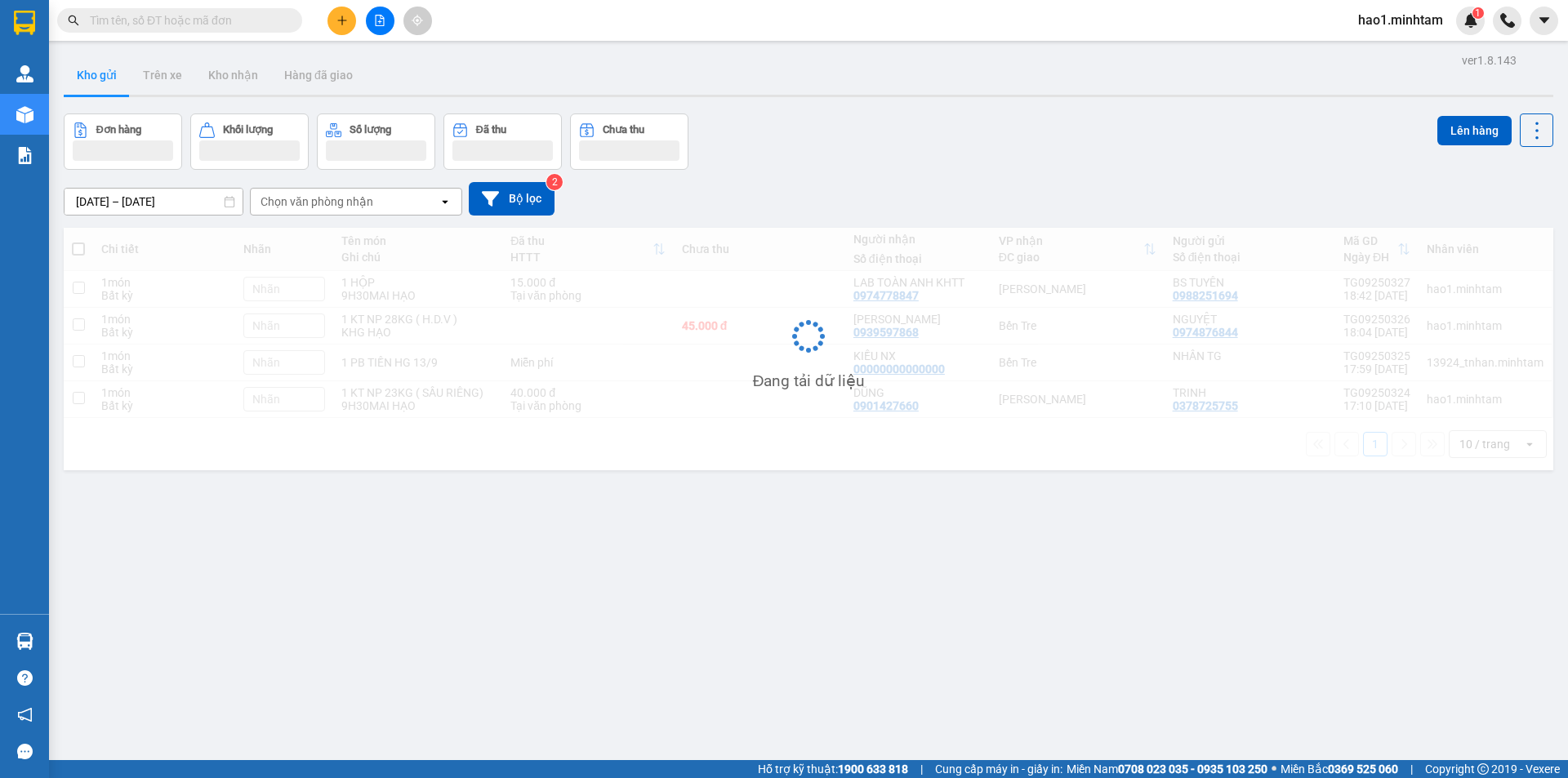
click at [981, 73] on div "Kho gửi Trên xe Kho nhận Hàng đã giao" at bounding box center [809, 77] width 1489 height 43
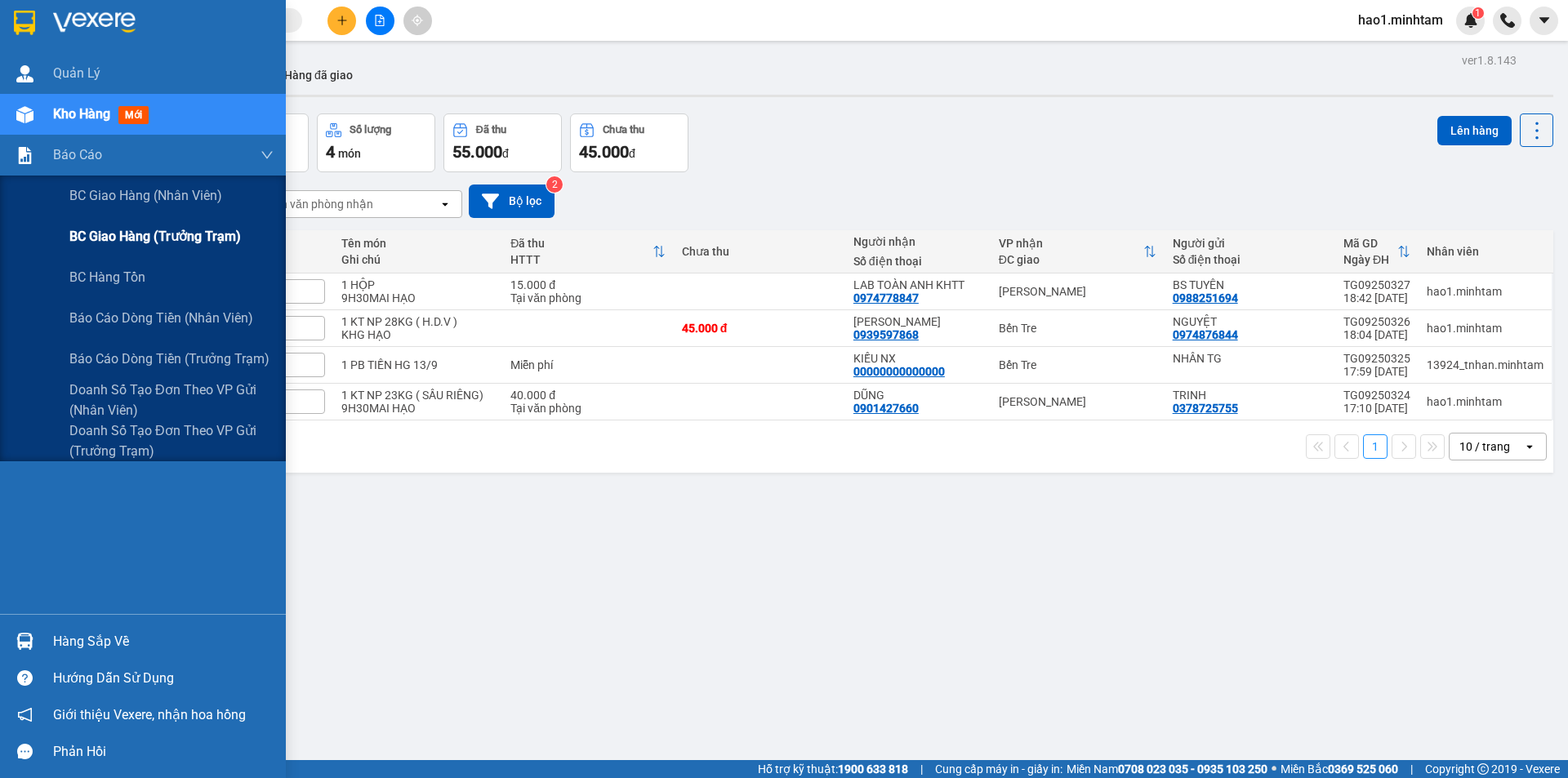
click at [147, 238] on span "BC giao hàng (trưởng trạm)" at bounding box center [155, 236] width 171 height 21
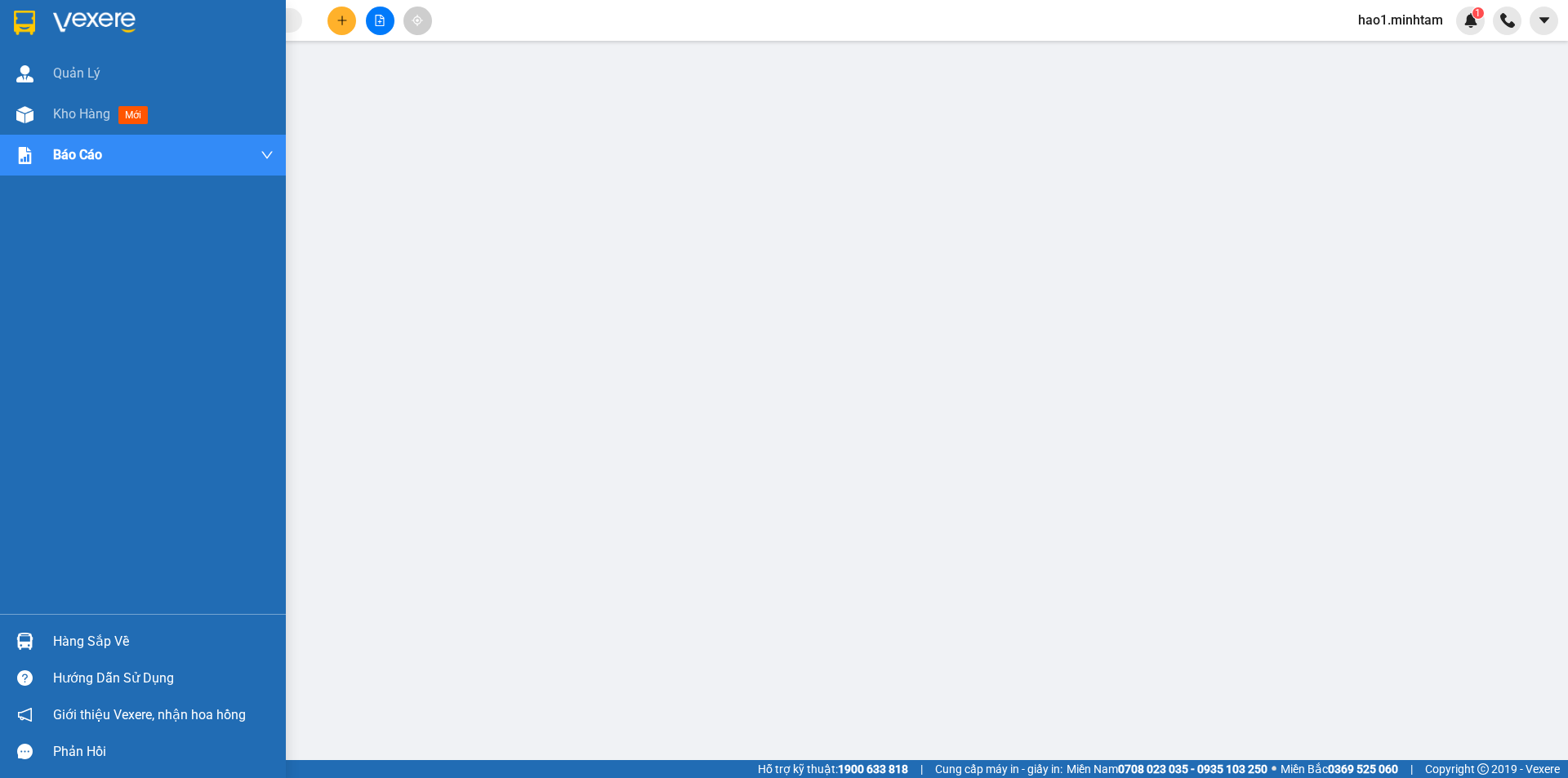
click at [28, 19] on img at bounding box center [25, 22] width 22 height 24
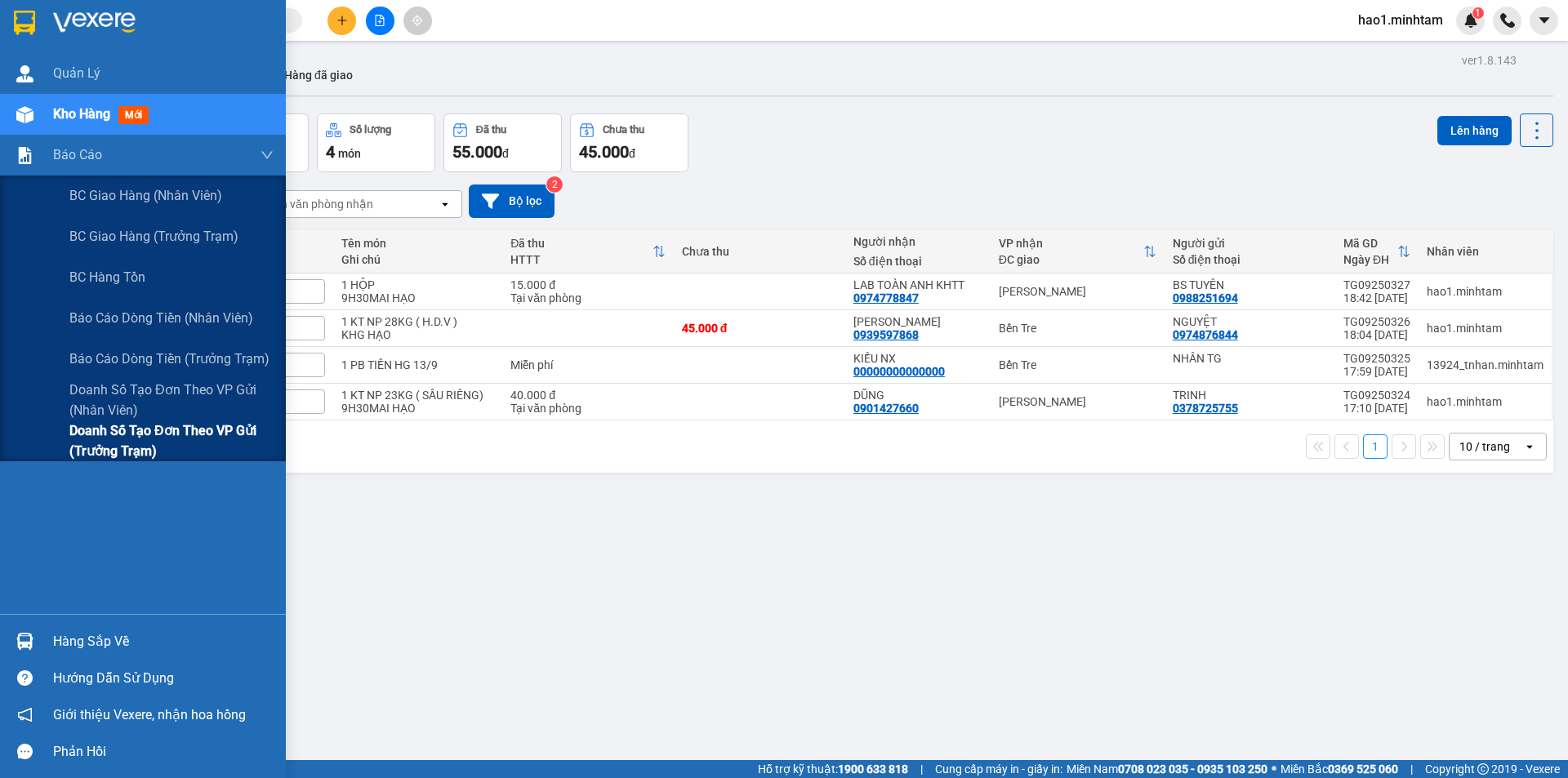
click at [138, 440] on span "Doanh số tạo đơn theo VP gửi (trưởng trạm)" at bounding box center [172, 441] width 204 height 41
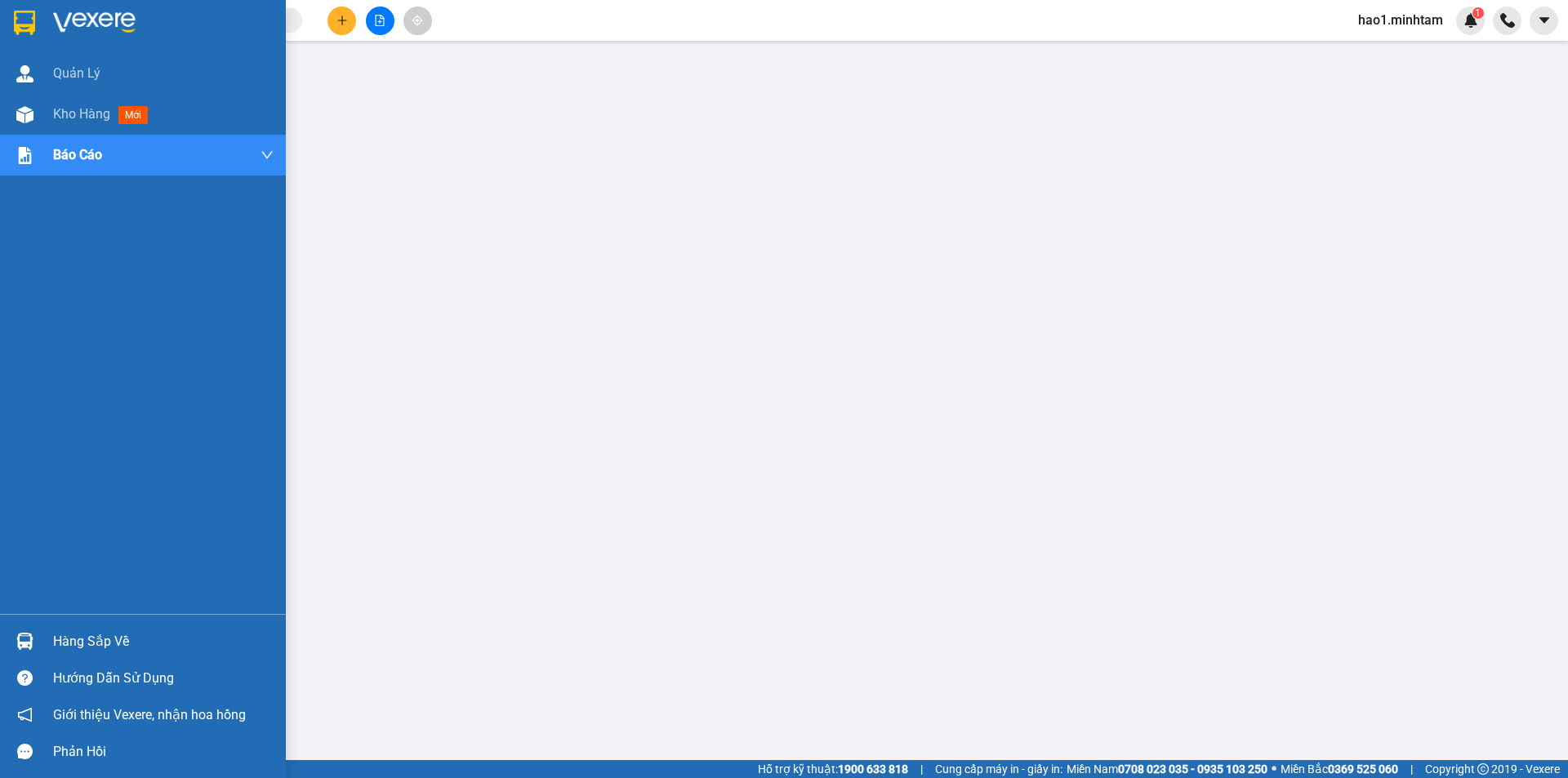
click at [37, 8] on div at bounding box center [25, 22] width 28 height 28
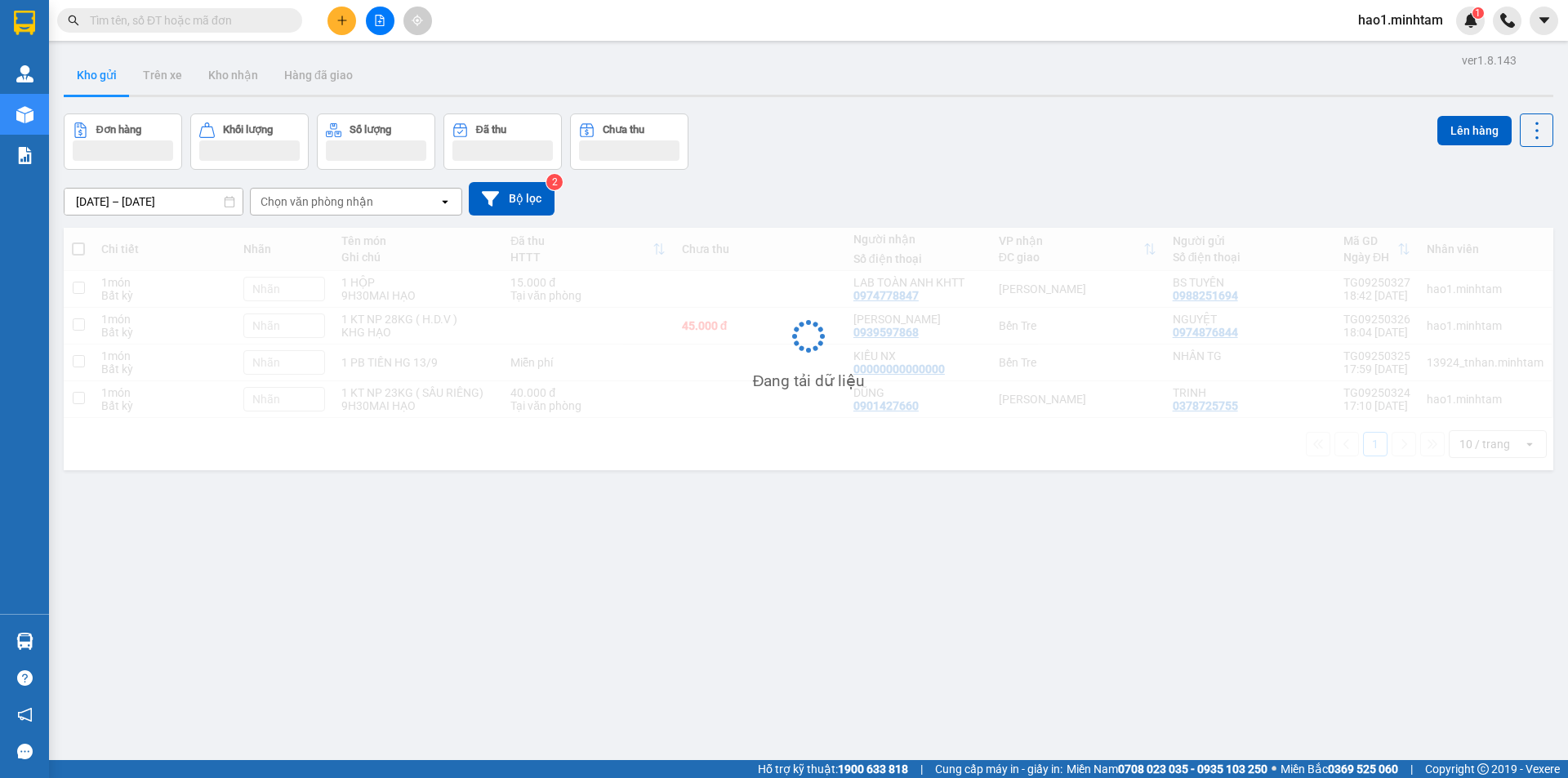
click at [663, 22] on div "Kết quả tìm kiếm ( 58 ) Bộ lọc Thuộc VP này Ngày tạo đơn gần nhất Mã ĐH Trạng t…" at bounding box center [784, 20] width 1568 height 41
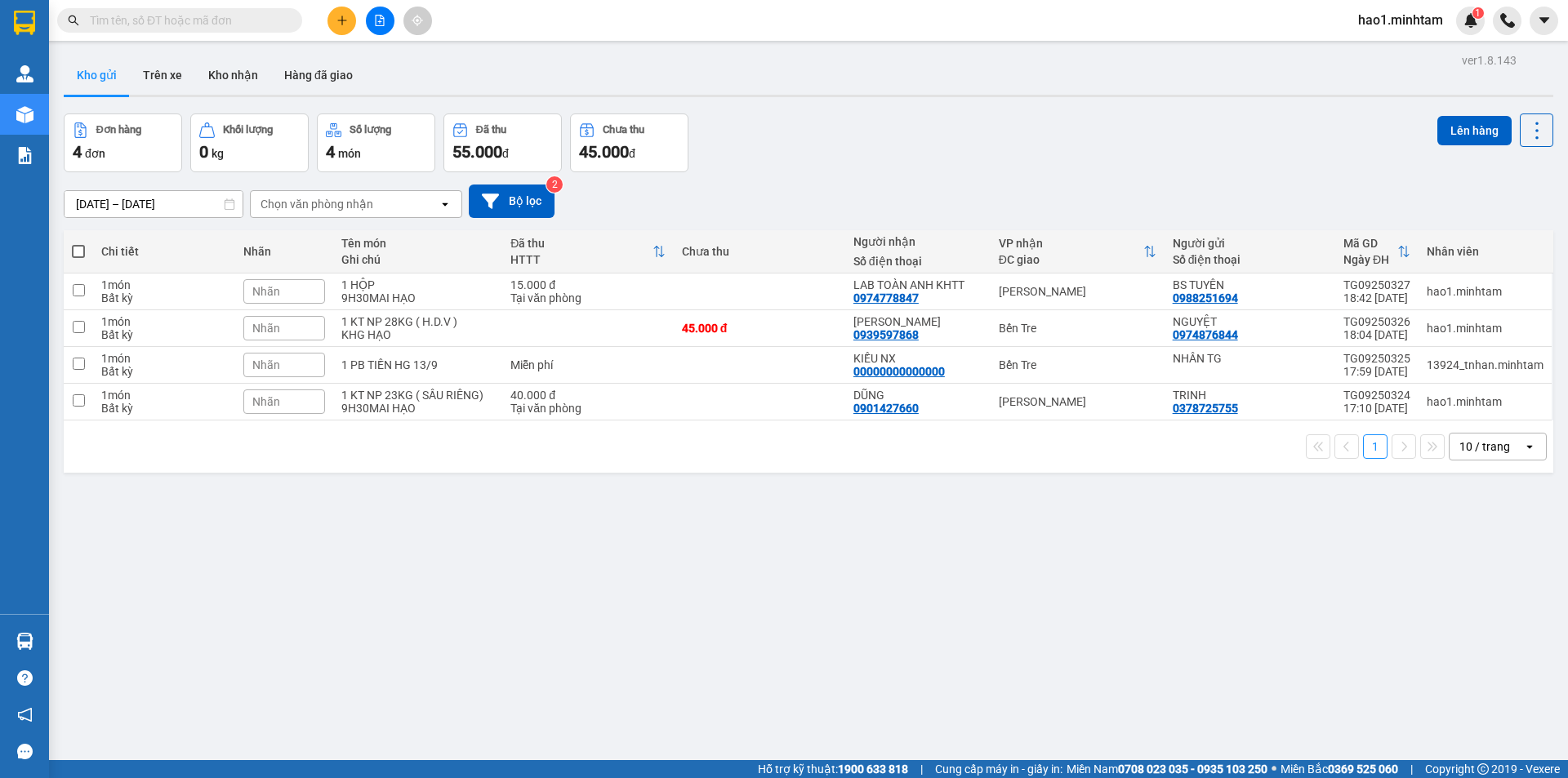
click at [705, 33] on div "Kết quả tìm kiếm ( 58 ) Bộ lọc Thuộc VP này Ngày tạo đơn gần nhất Mã ĐH Trạng t…" at bounding box center [784, 20] width 1568 height 41
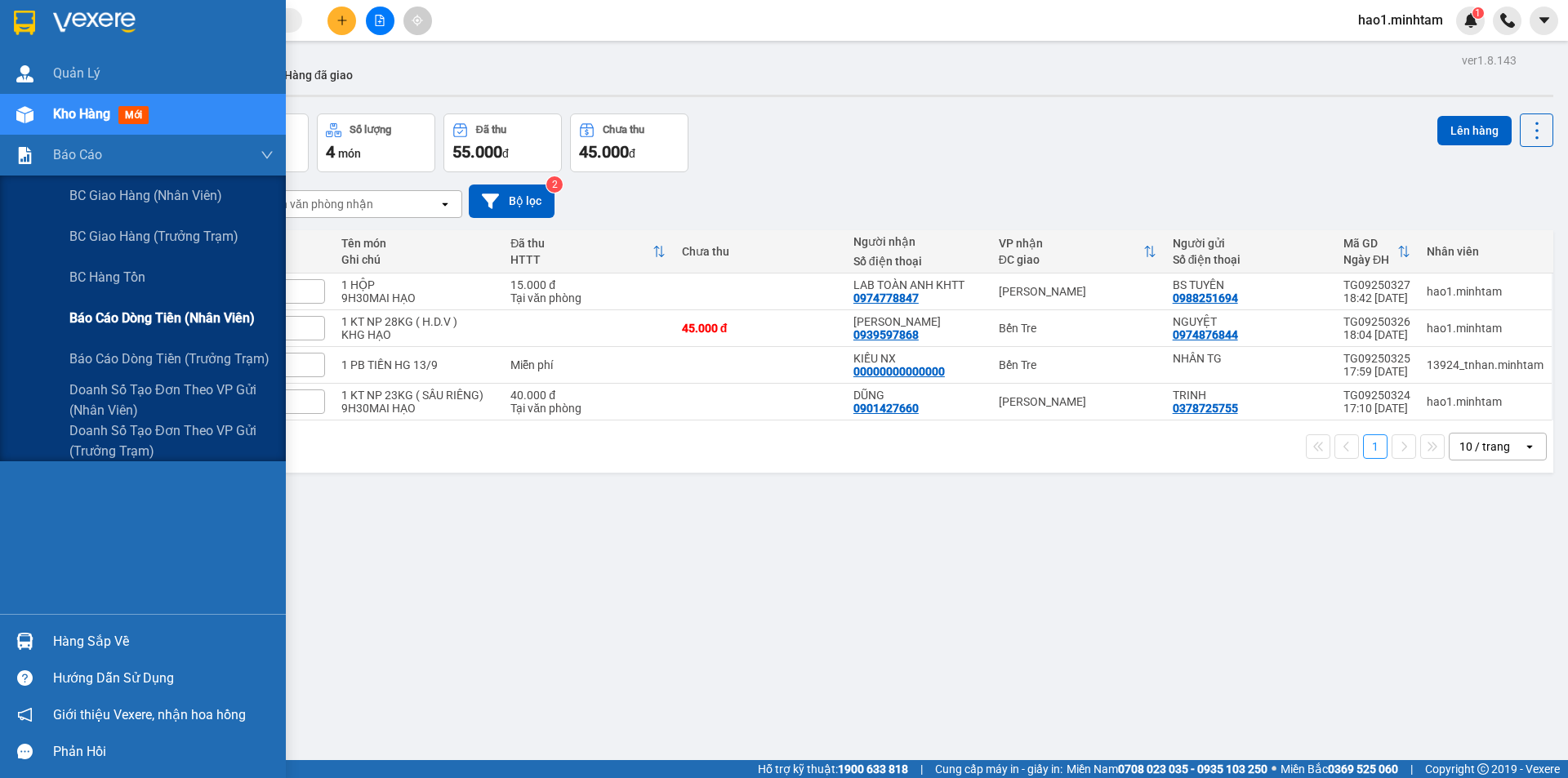
click at [163, 316] on span "Báo cáo dòng tiền (nhân viên)" at bounding box center [162, 318] width 185 height 21
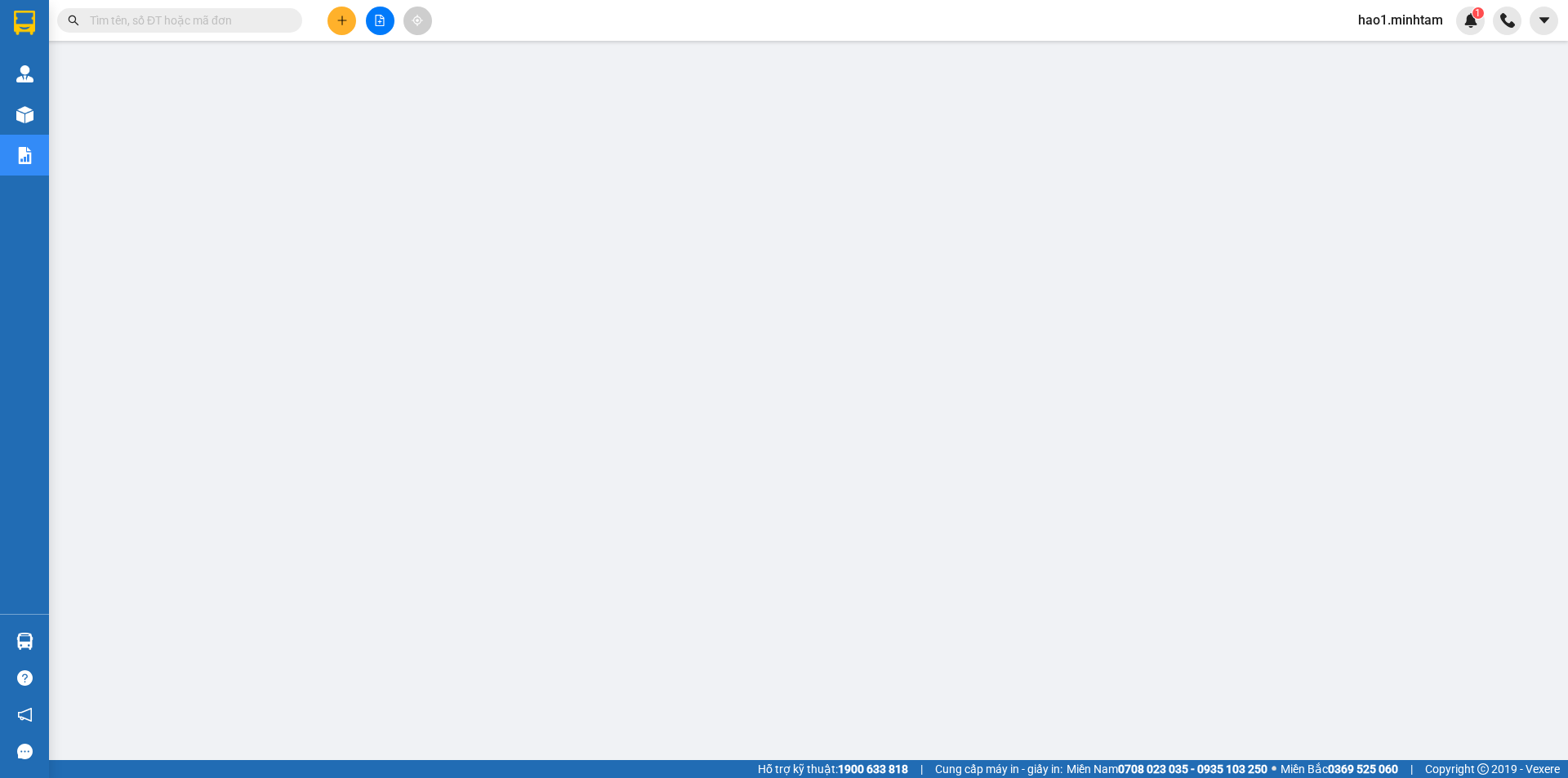
click at [205, 30] on span at bounding box center [179, 20] width 245 height 24
click at [204, 27] on input "text" at bounding box center [186, 21] width 193 height 18
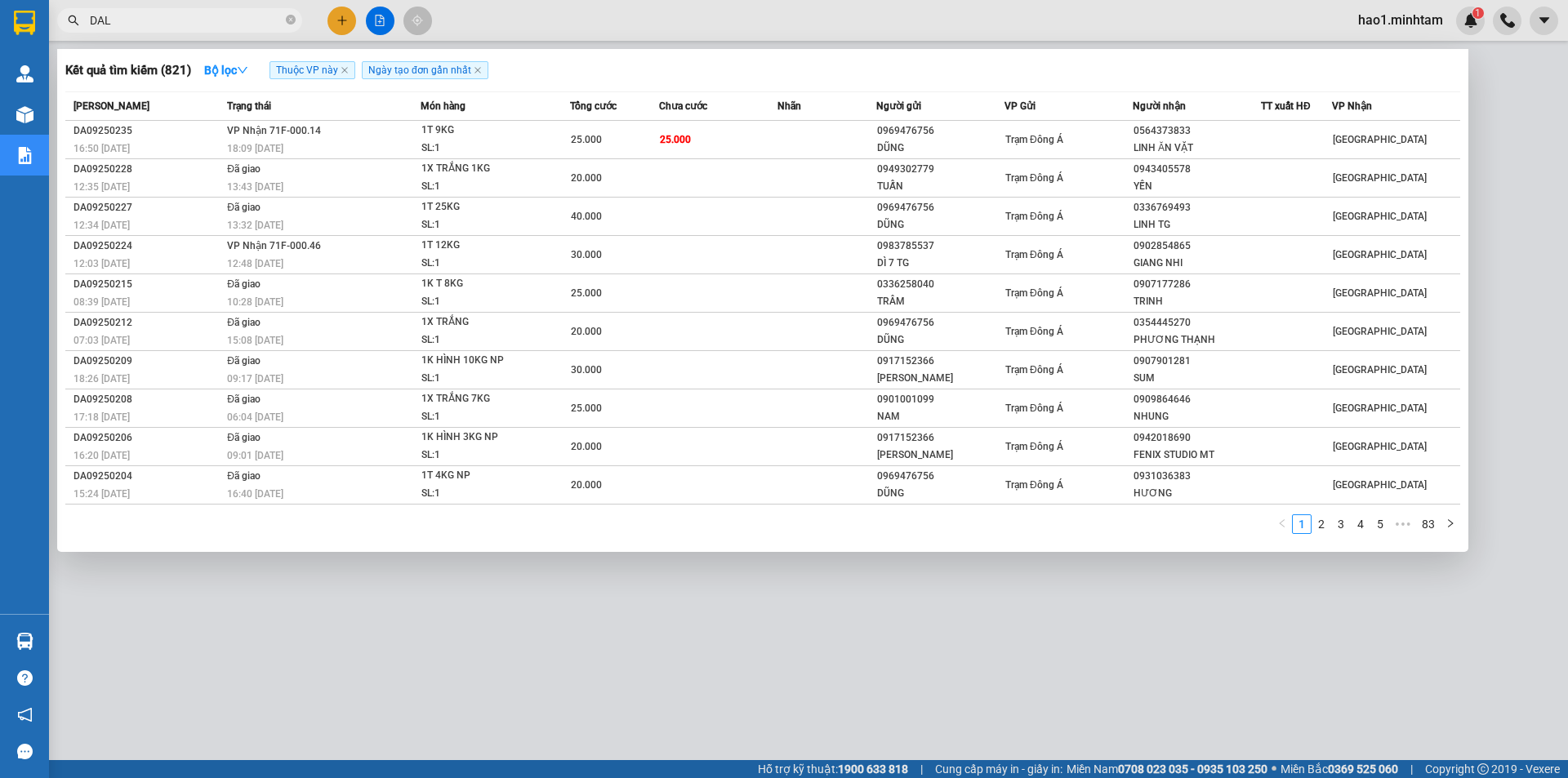
click at [673, 158] on td "25.000" at bounding box center [718, 140] width 118 height 38
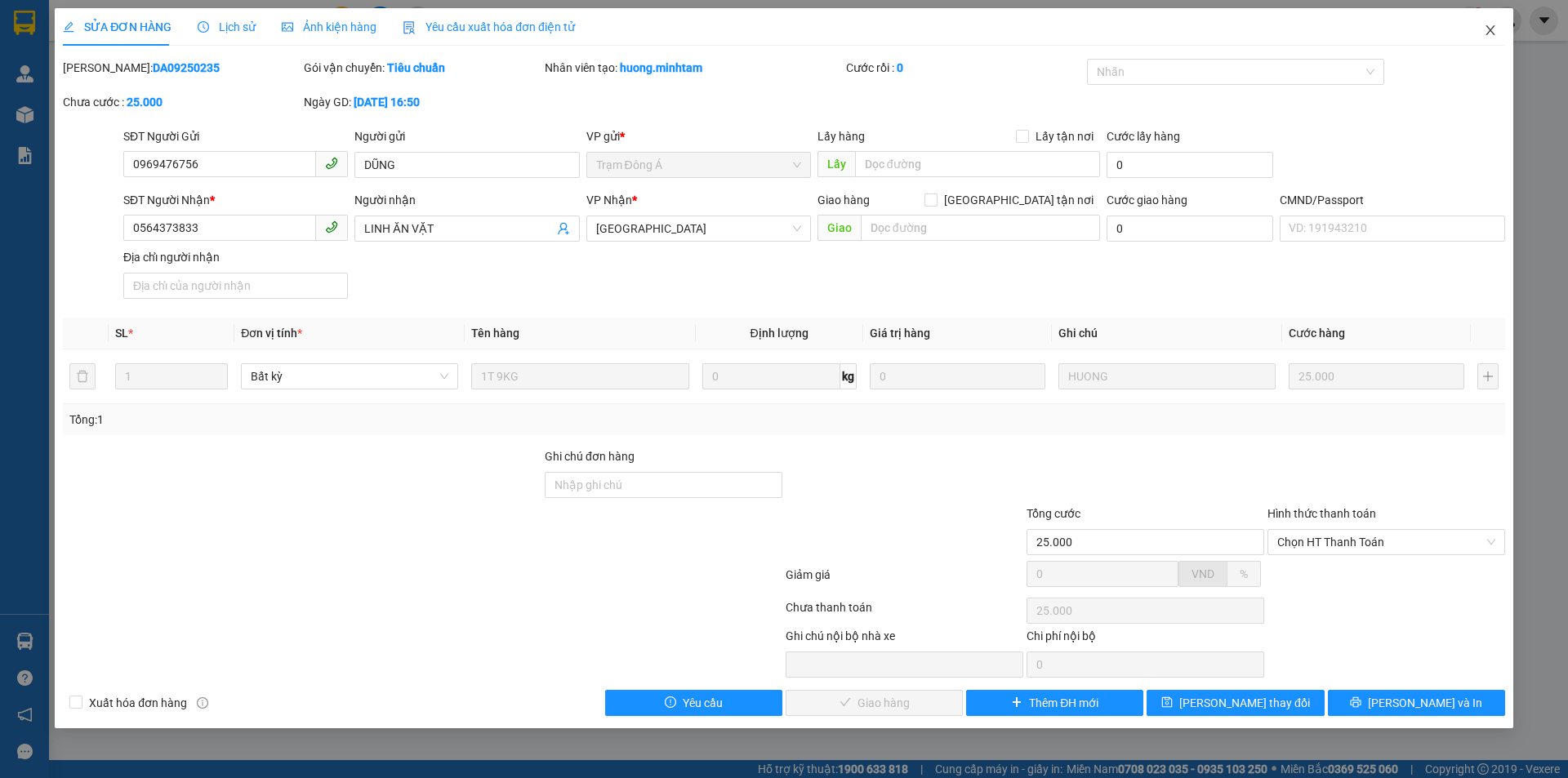
click at [1490, 29] on icon "close" at bounding box center [1490, 30] width 13 height 13
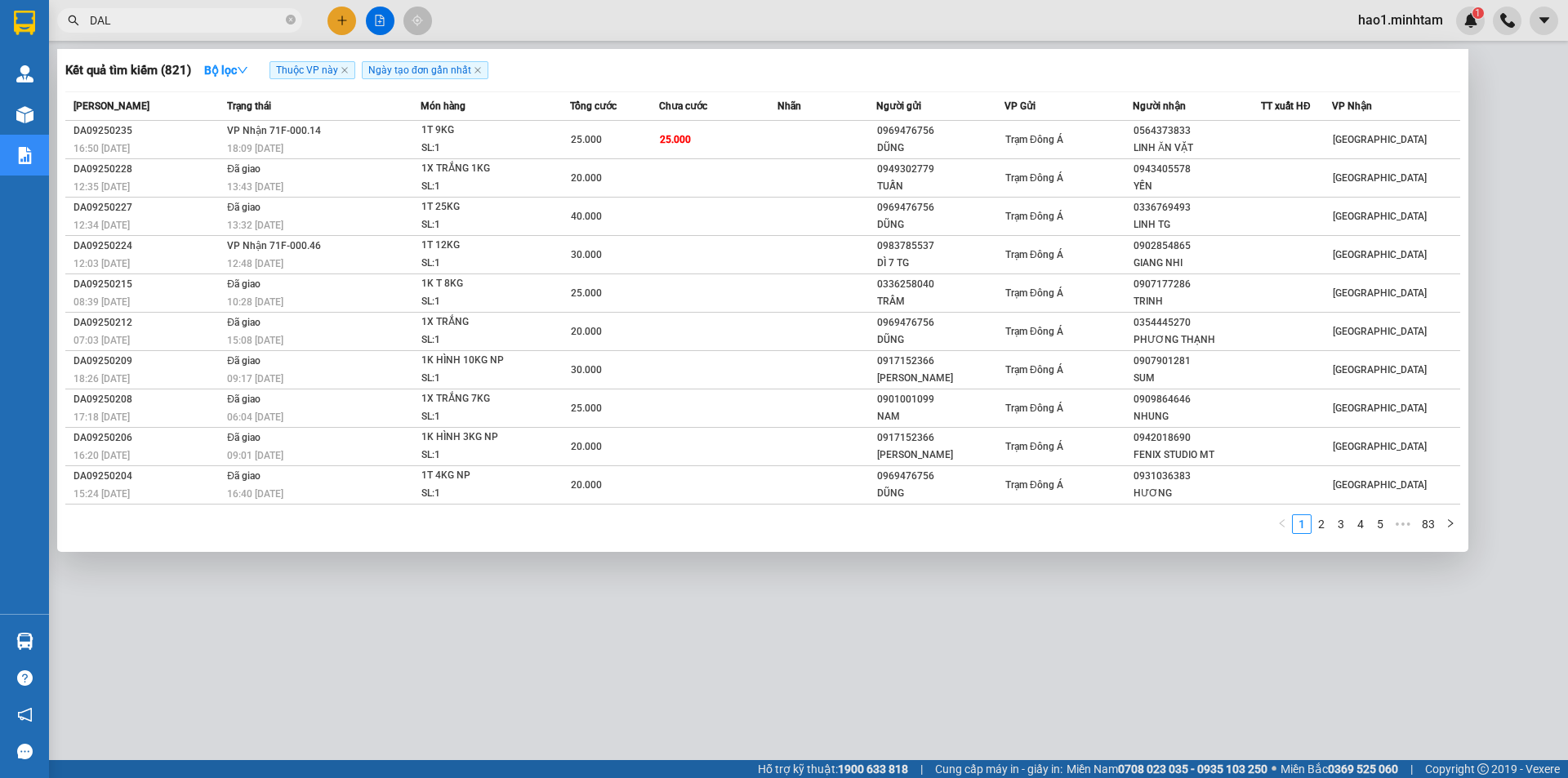
click at [144, 27] on input "DAL" at bounding box center [186, 21] width 193 height 18
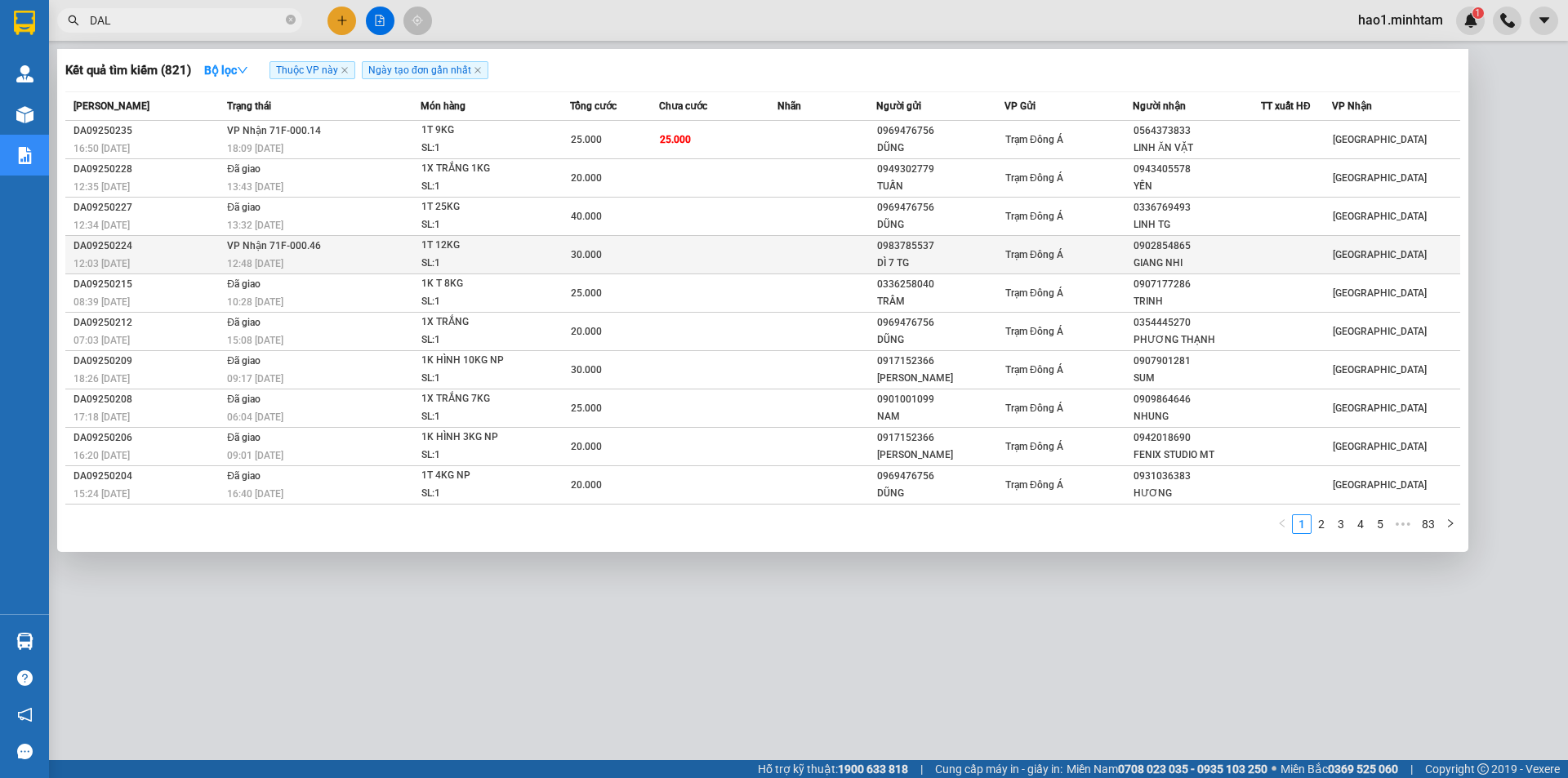
click at [314, 247] on span "VP Nhận 71F-000.46" at bounding box center [273, 246] width 94 height 12
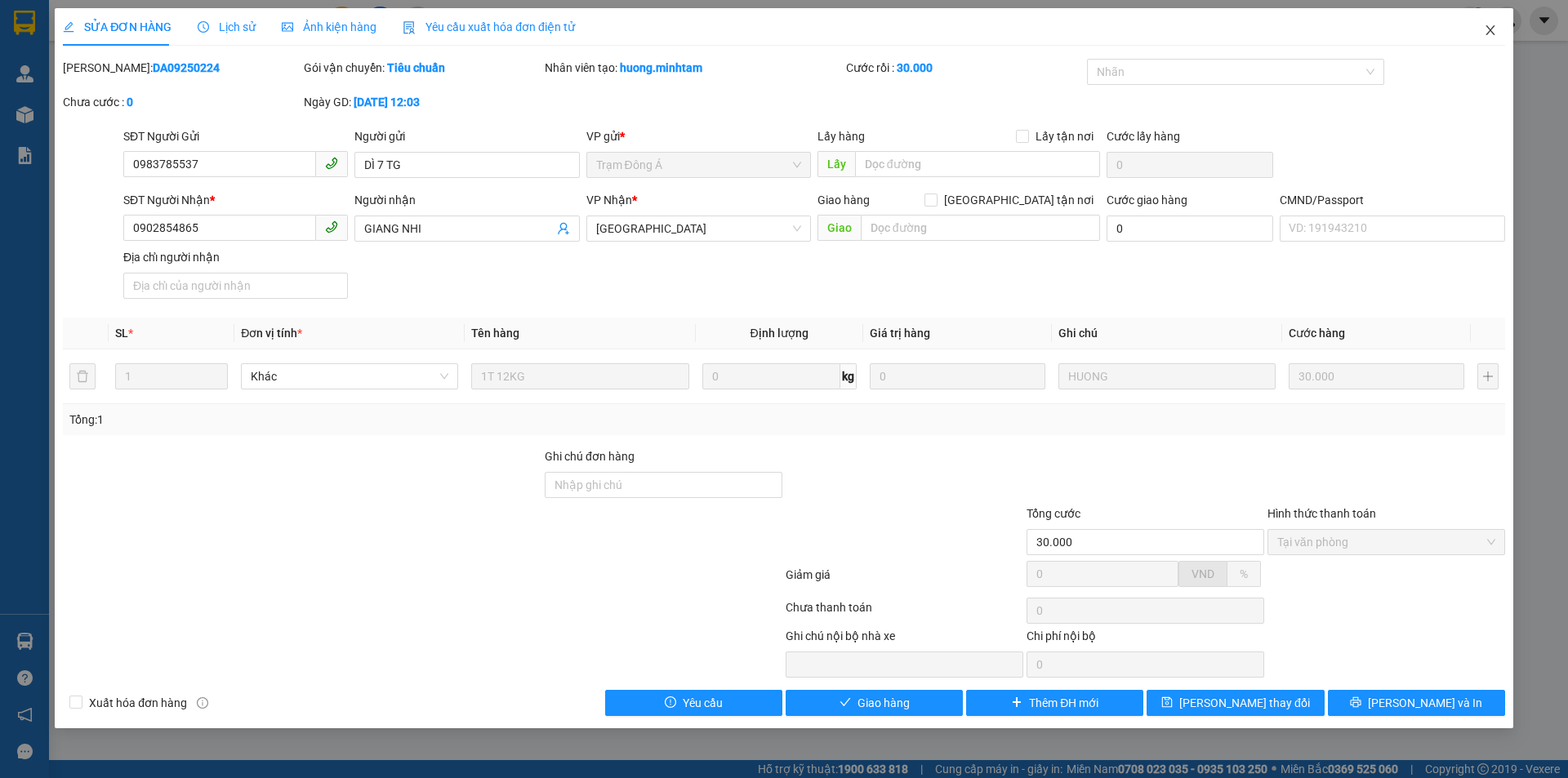
click at [1494, 32] on icon "close" at bounding box center [1490, 30] width 13 height 13
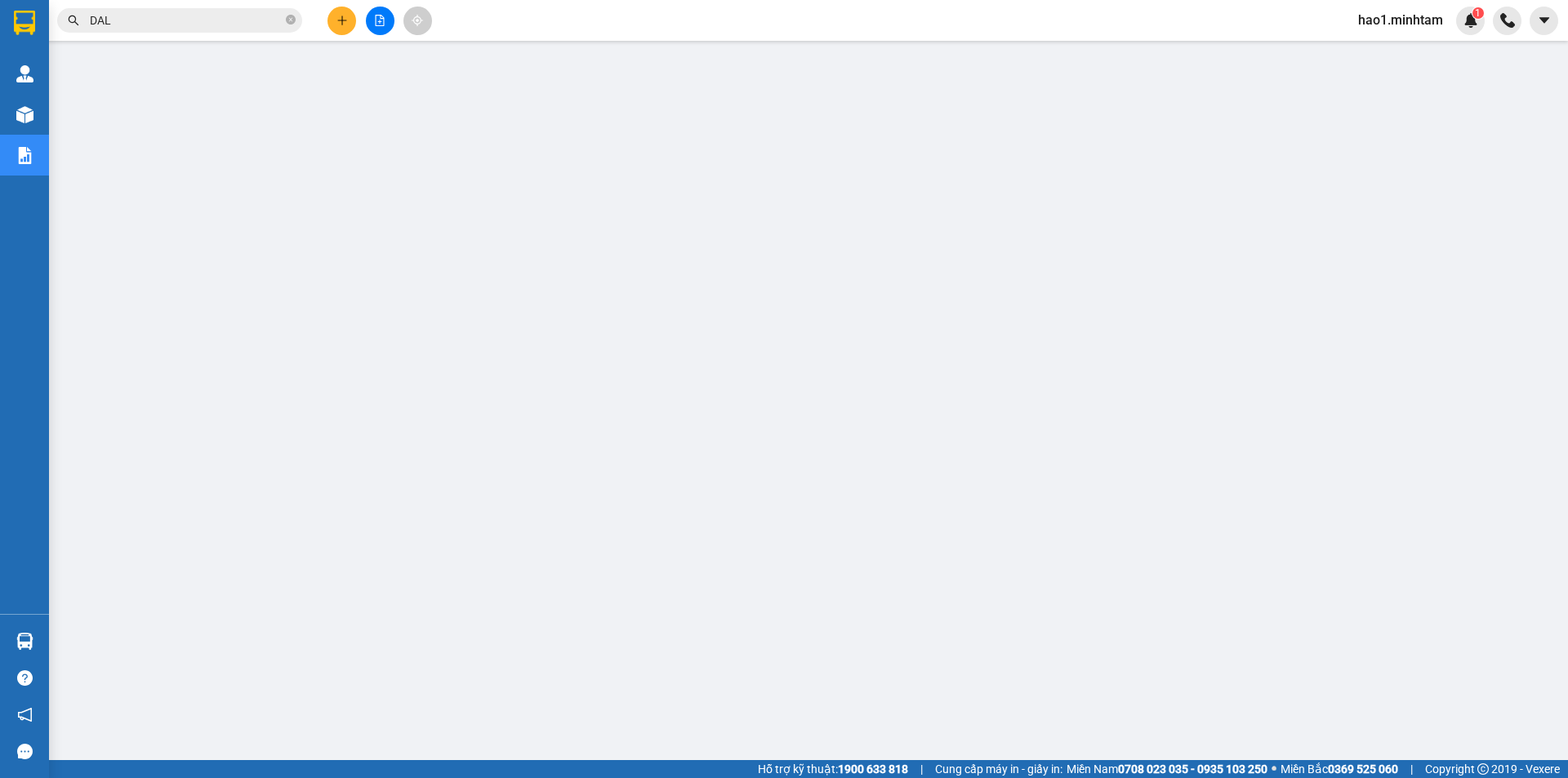
click at [255, 7] on div "Kết quả tìm kiếm ( 821 ) Bộ lọc Thuộc VP này Ngày tạo đơn gần nhất Mã ĐH Trạng …" at bounding box center [159, 21] width 318 height 28
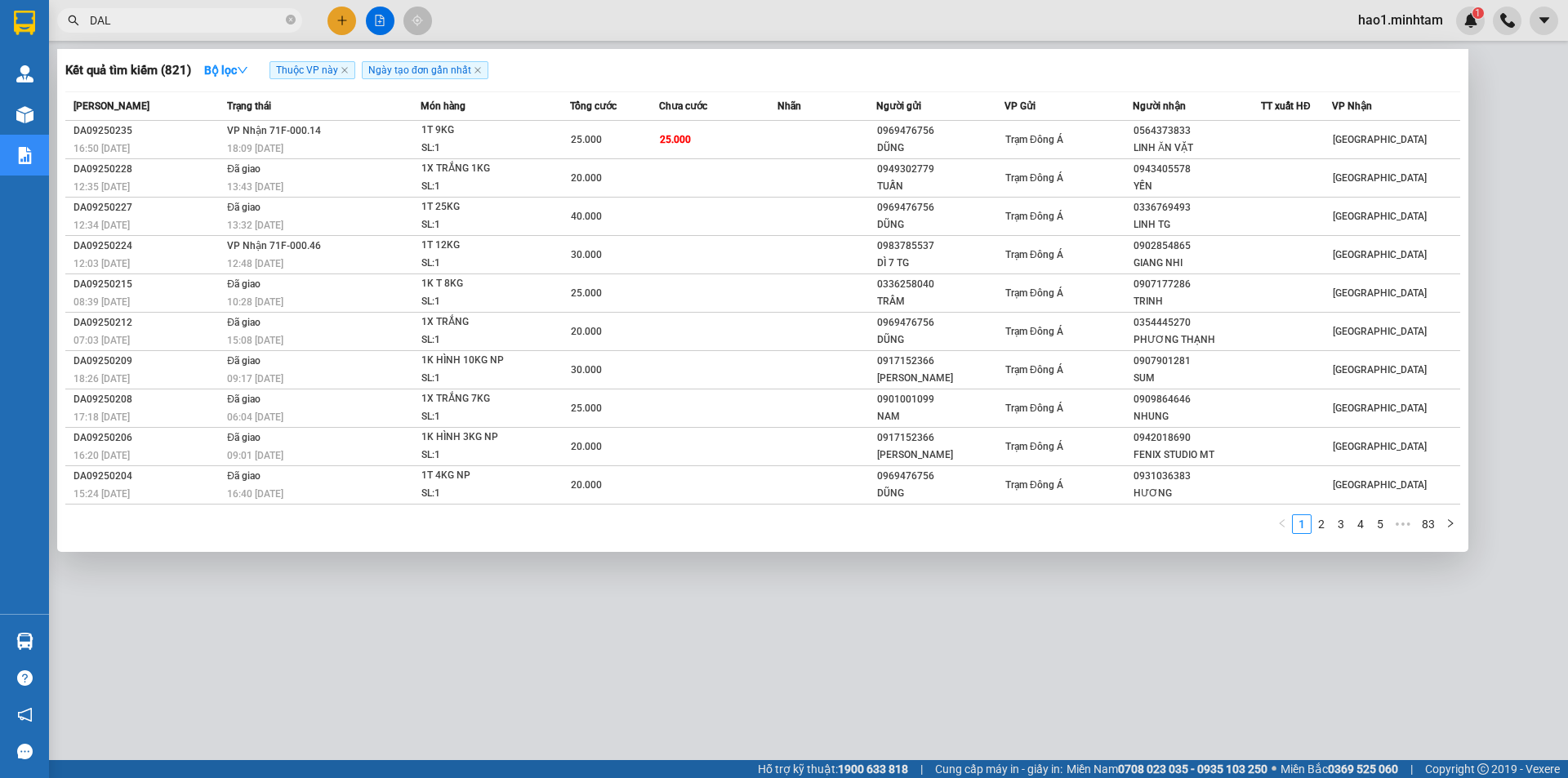
click at [253, 12] on input "DAL" at bounding box center [186, 21] width 193 height 18
click at [222, 16] on input "DAL" at bounding box center [186, 21] width 193 height 18
type input "D"
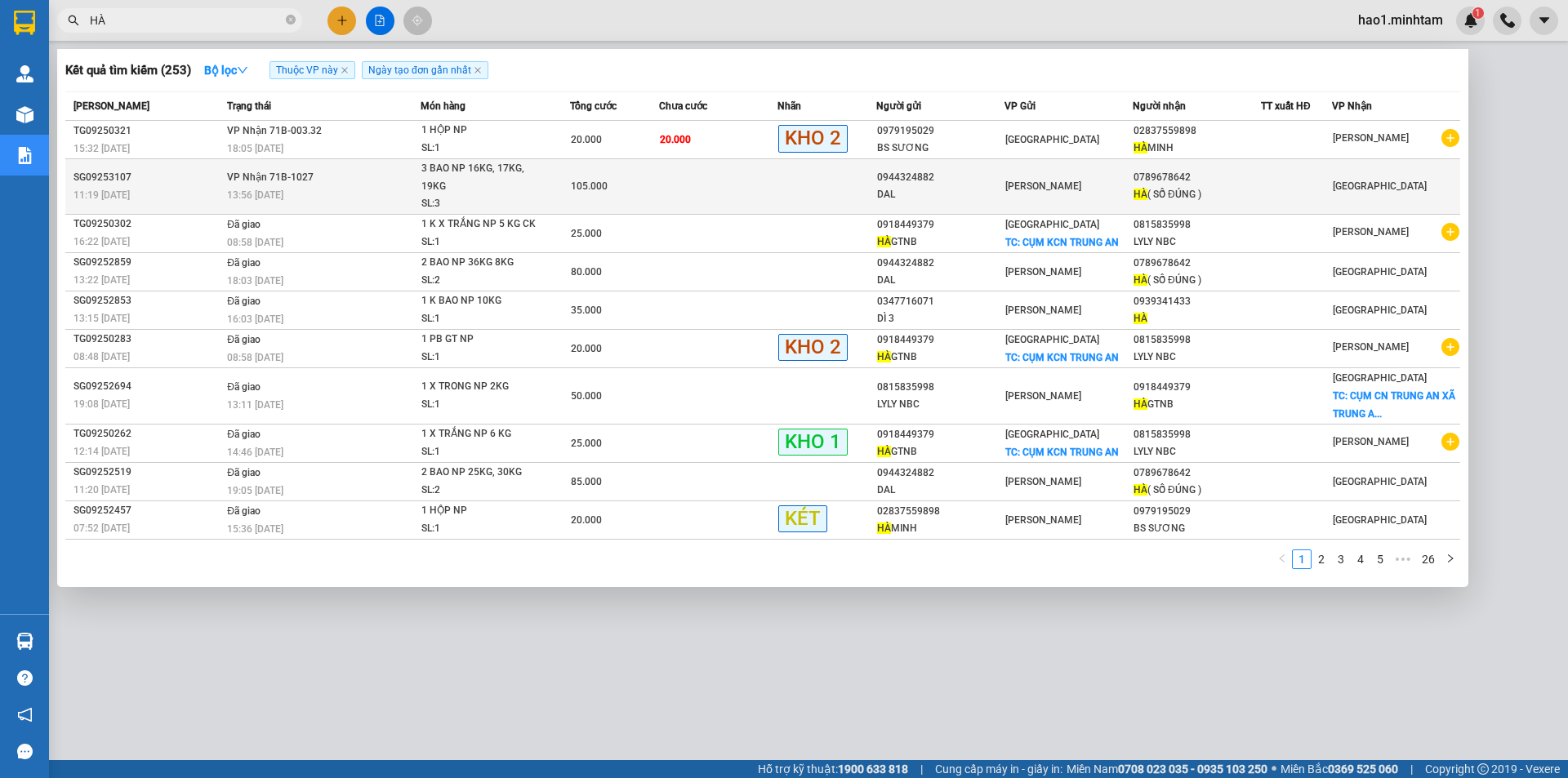
click at [514, 184] on div "3 BAO NP 16KG, 17KG, 19KG" at bounding box center [482, 178] width 122 height 35
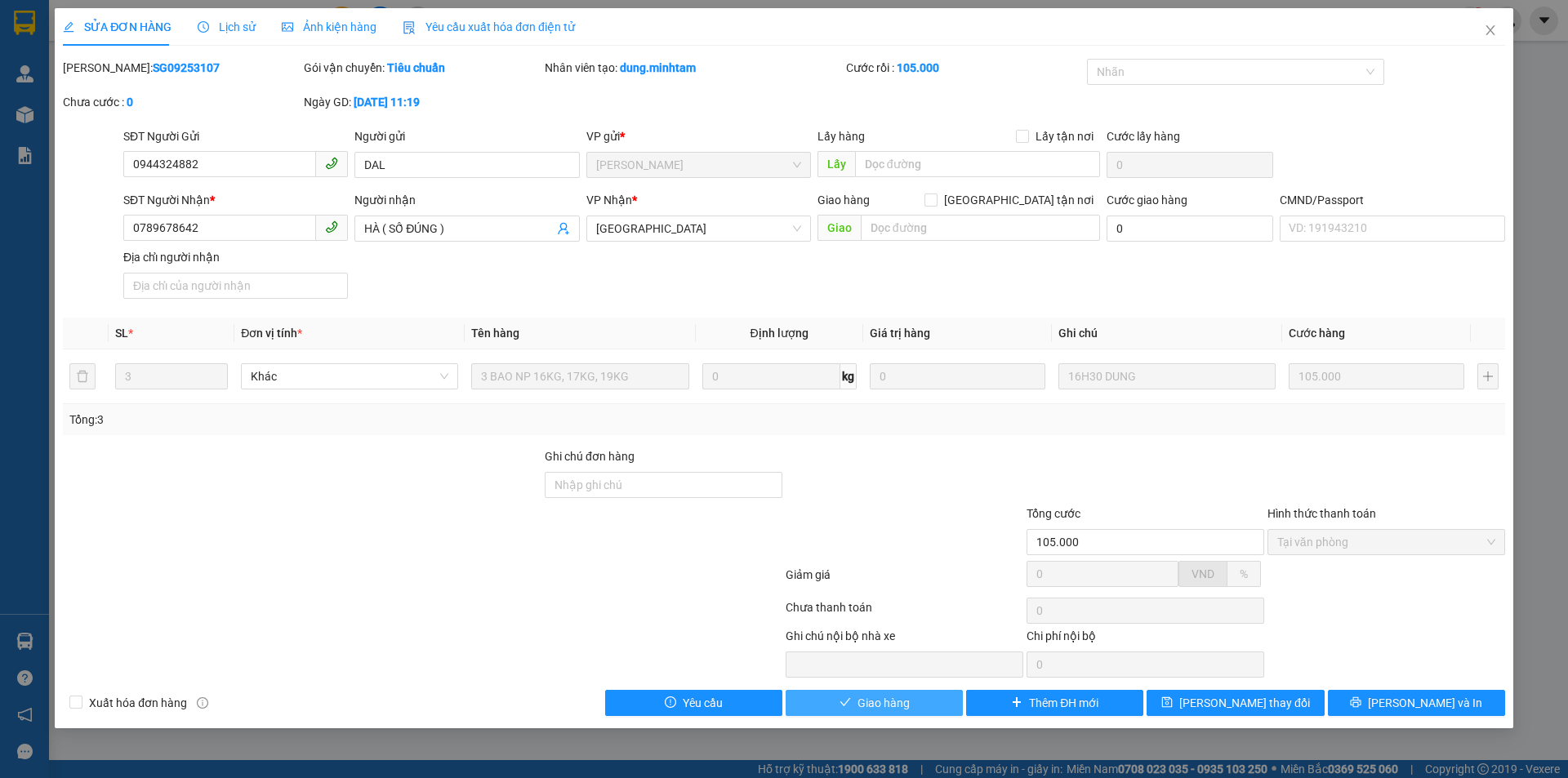
click at [914, 703] on button "Giao hàng" at bounding box center [873, 702] width 177 height 26
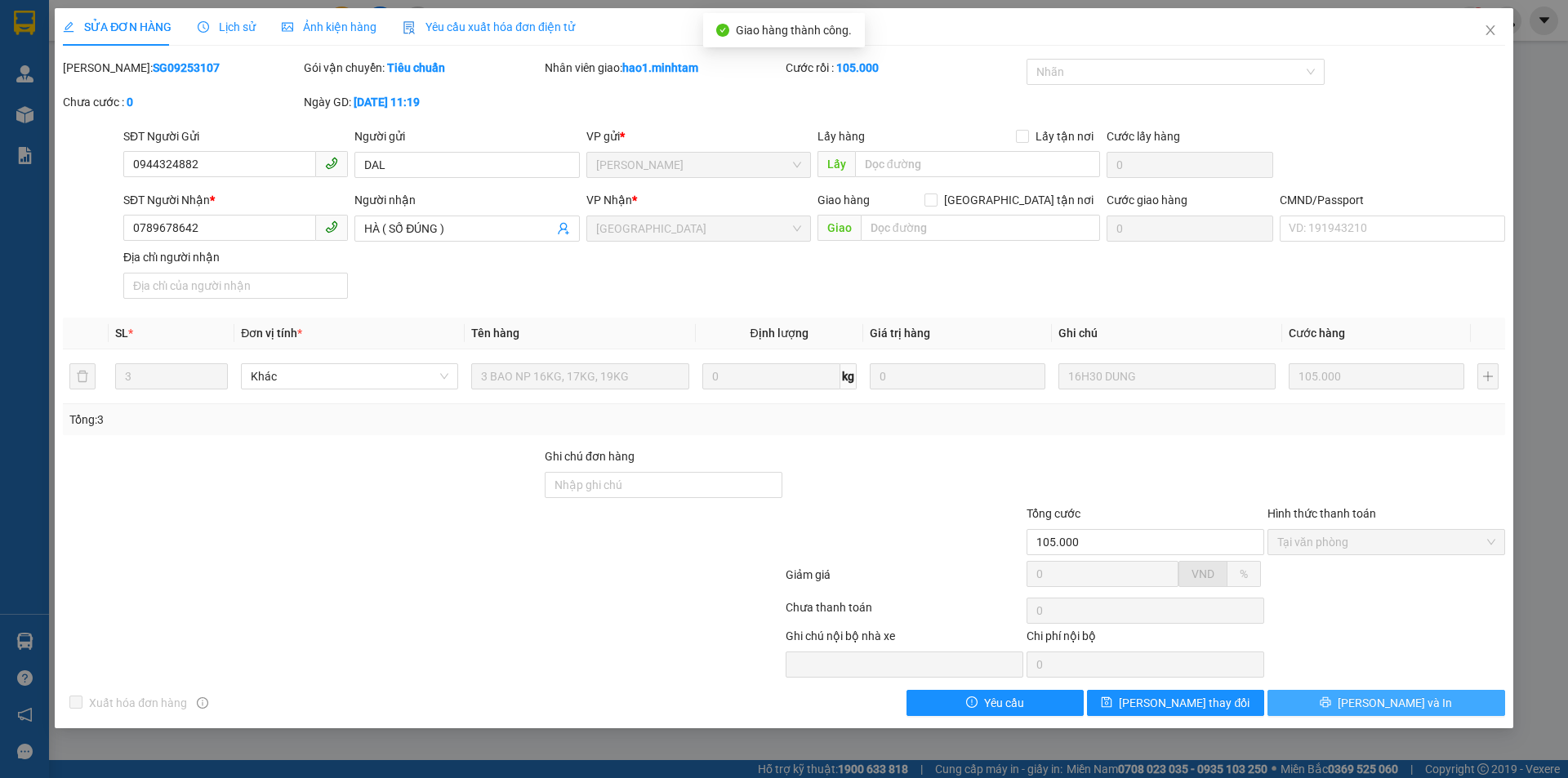
click at [1440, 712] on button "[PERSON_NAME] và In" at bounding box center [1386, 702] width 238 height 26
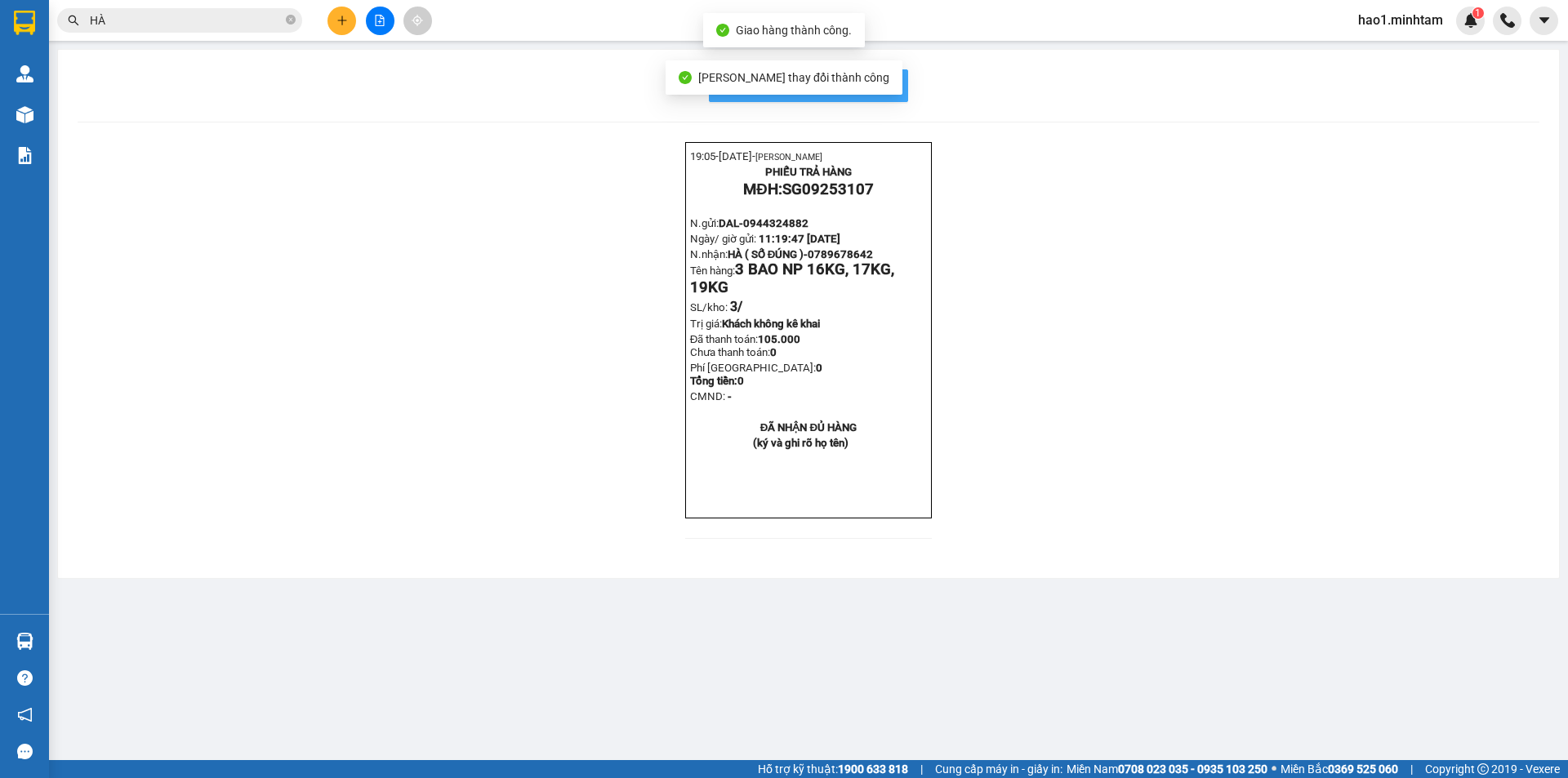
click at [879, 81] on span "In mẫu biên lai tự cấu hình" at bounding box center [818, 85] width 154 height 21
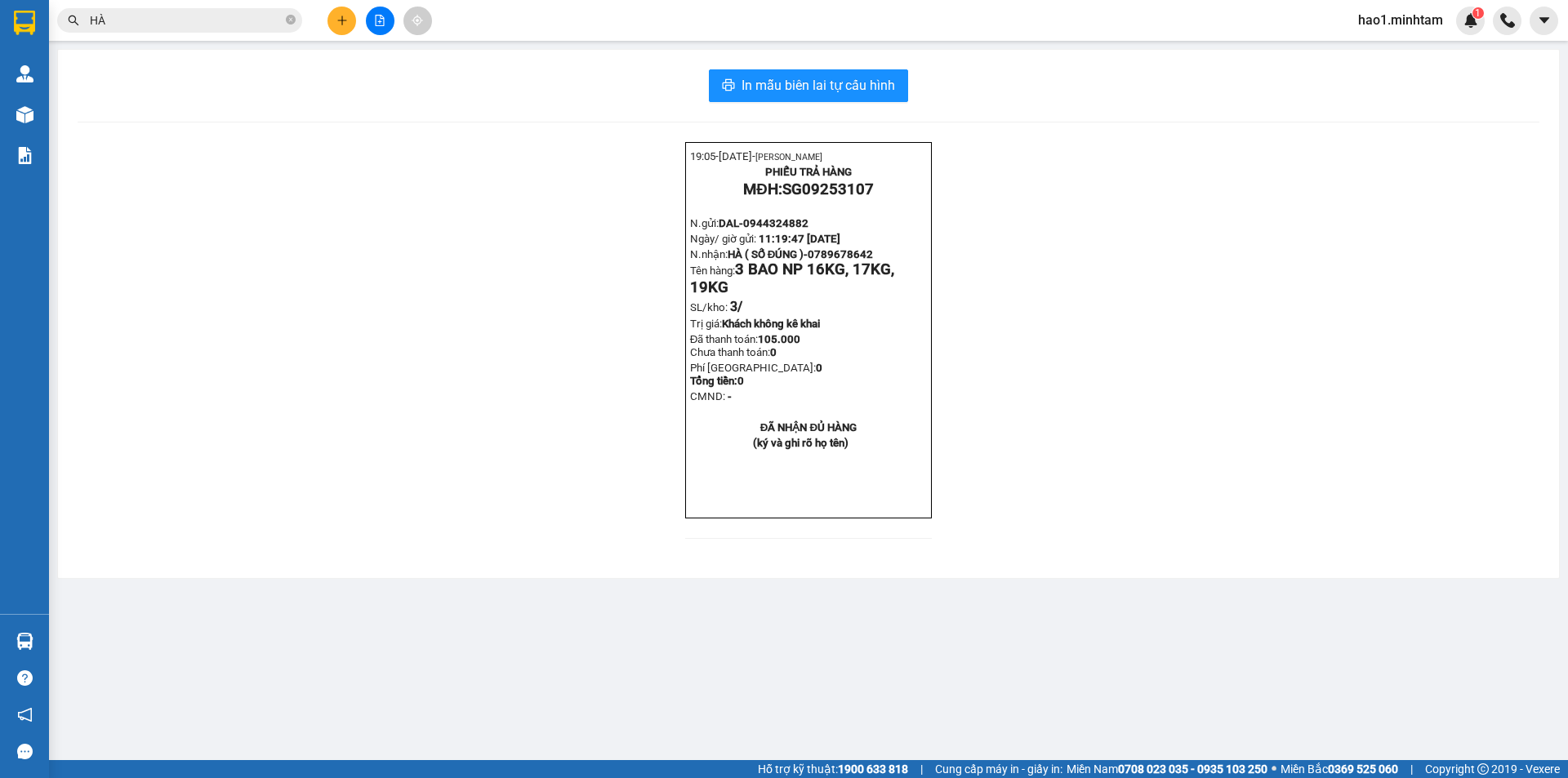
click at [576, 504] on div "19:05- [DATE]- [PERSON_NAME] PHIẾU TRẢ HÀNG MĐH: SG09253107 N.gửi: DAL- 0944324…" at bounding box center [808, 350] width 1462 height 416
click at [566, 503] on div "19:05- [DATE]- [PERSON_NAME] PHIẾU TRẢ HÀNG MĐH: SG09253107 N.gửi: DAL- 0944324…" at bounding box center [808, 350] width 1462 height 416
click at [178, 18] on input "HÀ" at bounding box center [186, 21] width 193 height 18
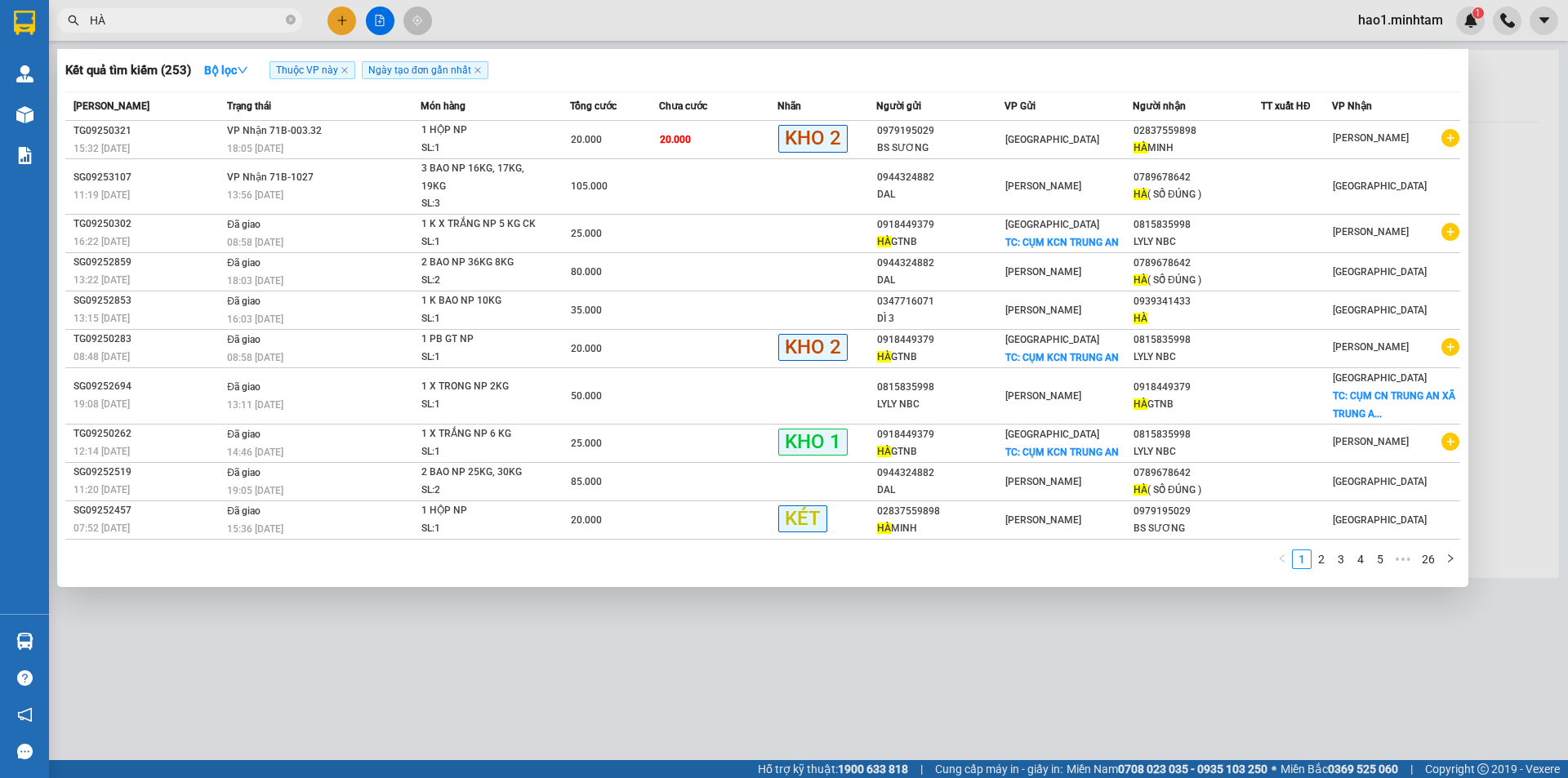
click at [204, 26] on input "HÀ" at bounding box center [186, 21] width 193 height 18
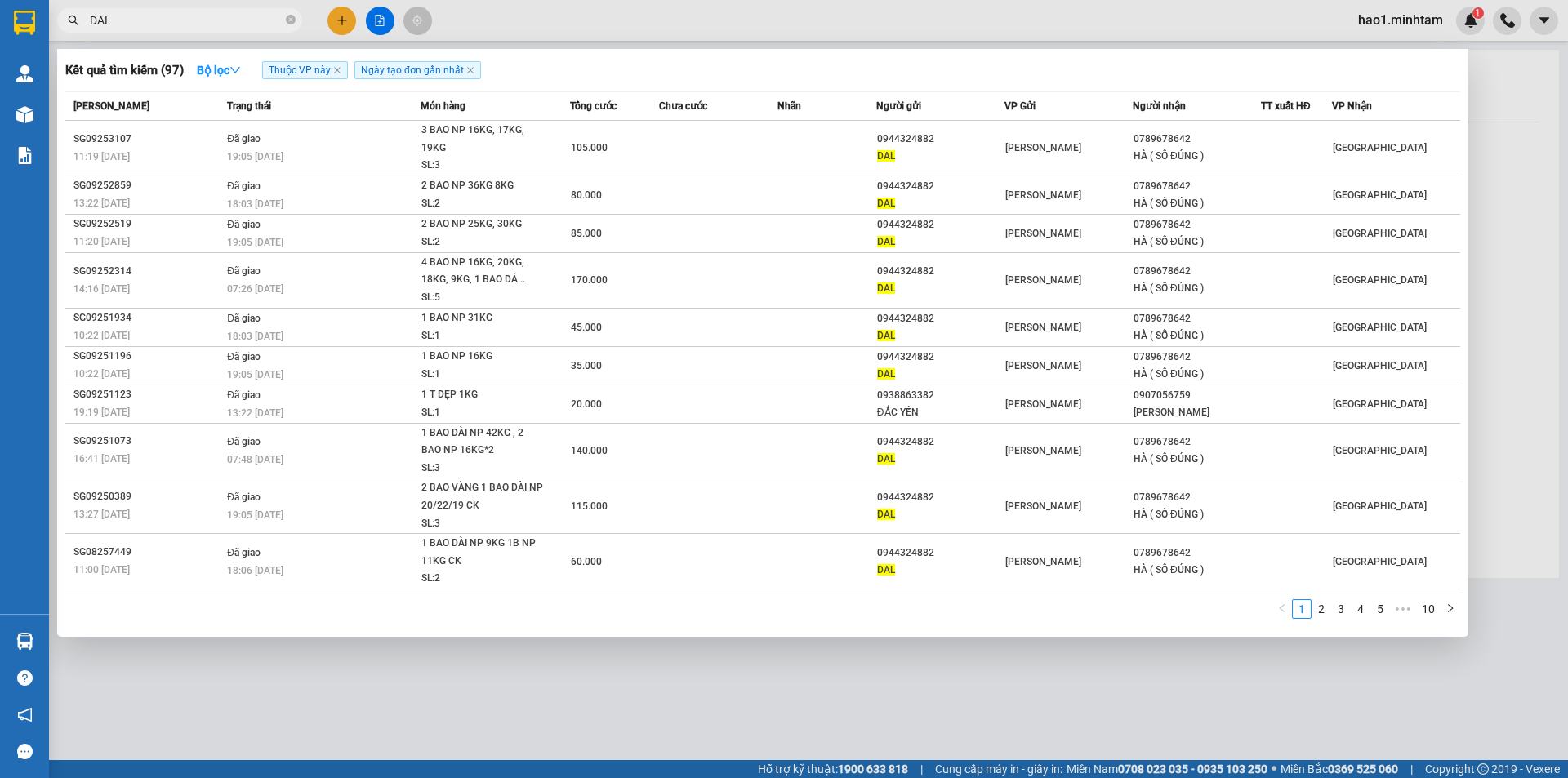
click at [570, 61] on div "Kết quả tìm kiếm ( 97 ) Bộ lọc Thuộc VP này Ngày tạo đơn gần nhất" at bounding box center [763, 70] width 1394 height 26
click at [169, 23] on input "DAL" at bounding box center [186, 21] width 193 height 18
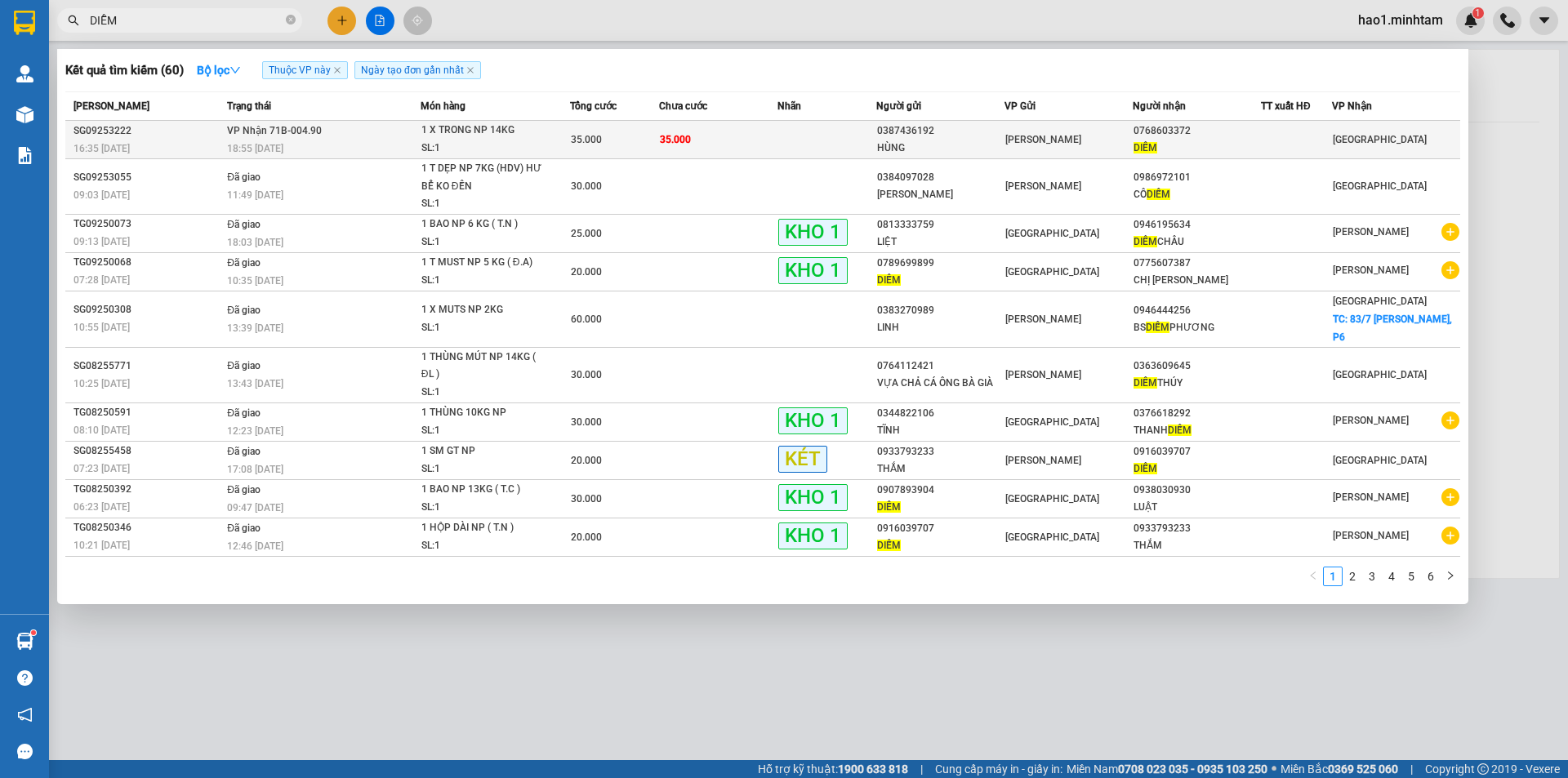
type input "DIỄM"
click at [629, 136] on div "35.000" at bounding box center [614, 140] width 87 height 18
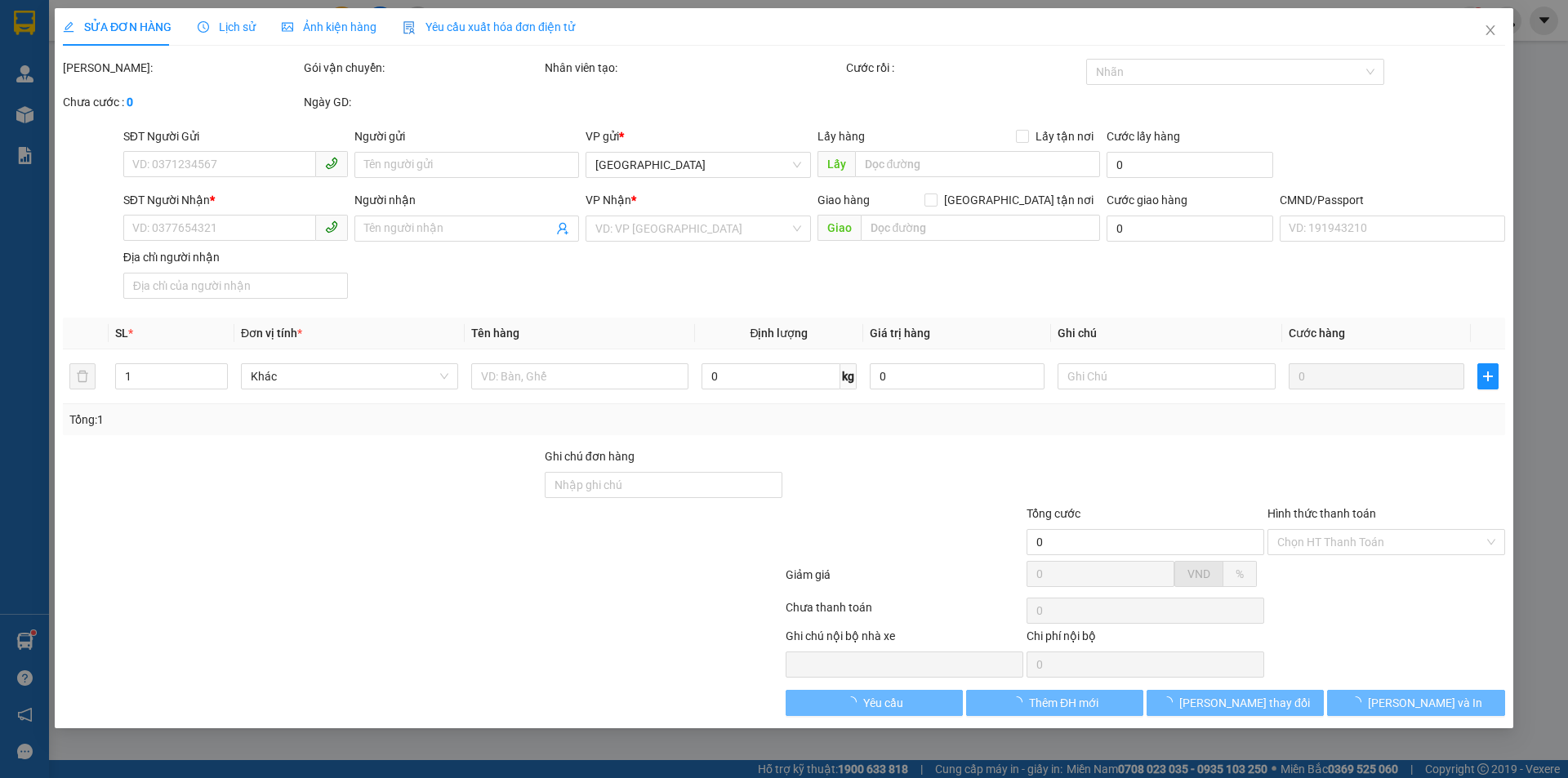
type input "0387436192"
type input "HÙNG"
type input "0768603372"
type input "DIỄM"
type input "HCK"
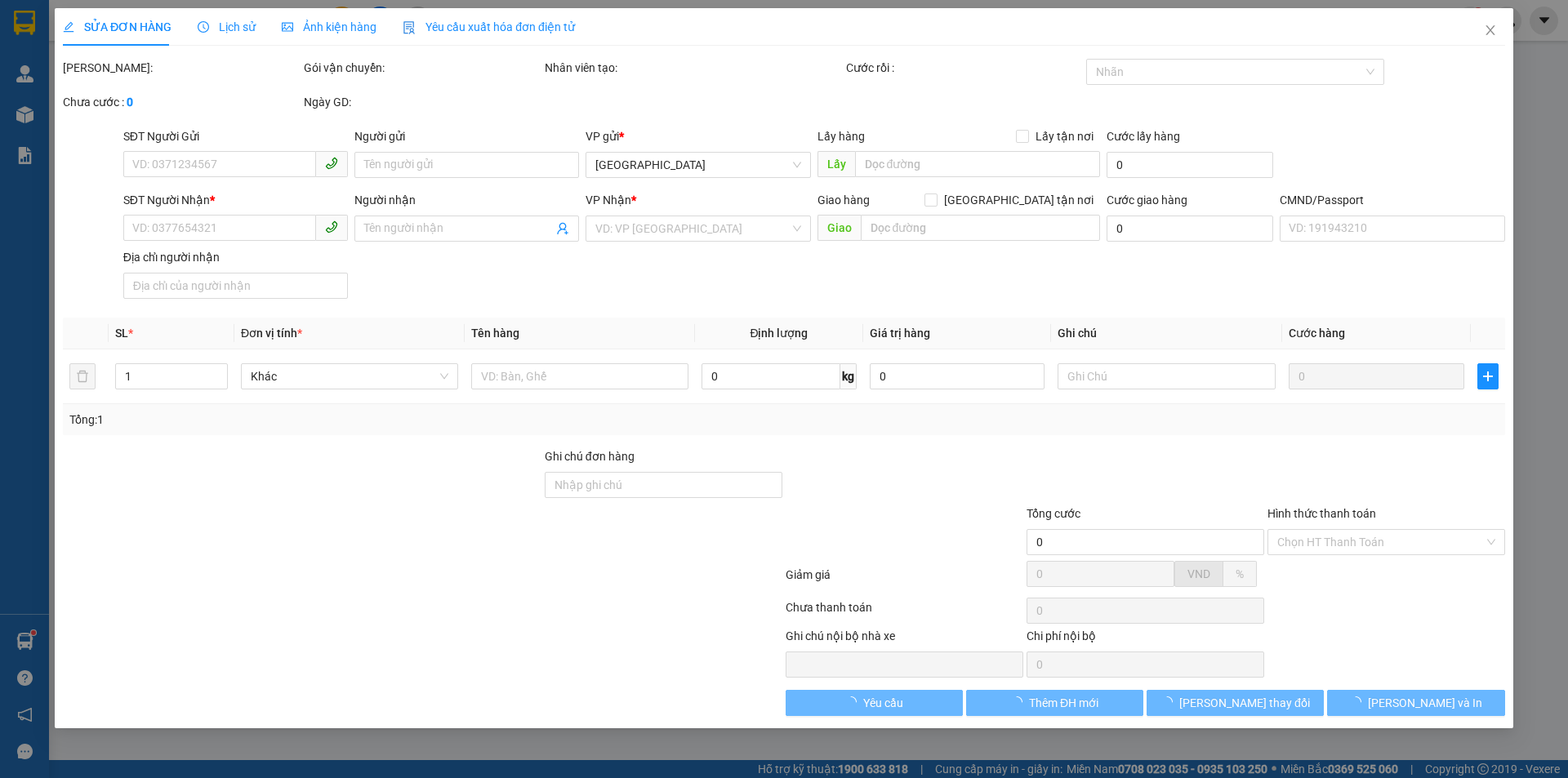
type input "35.000"
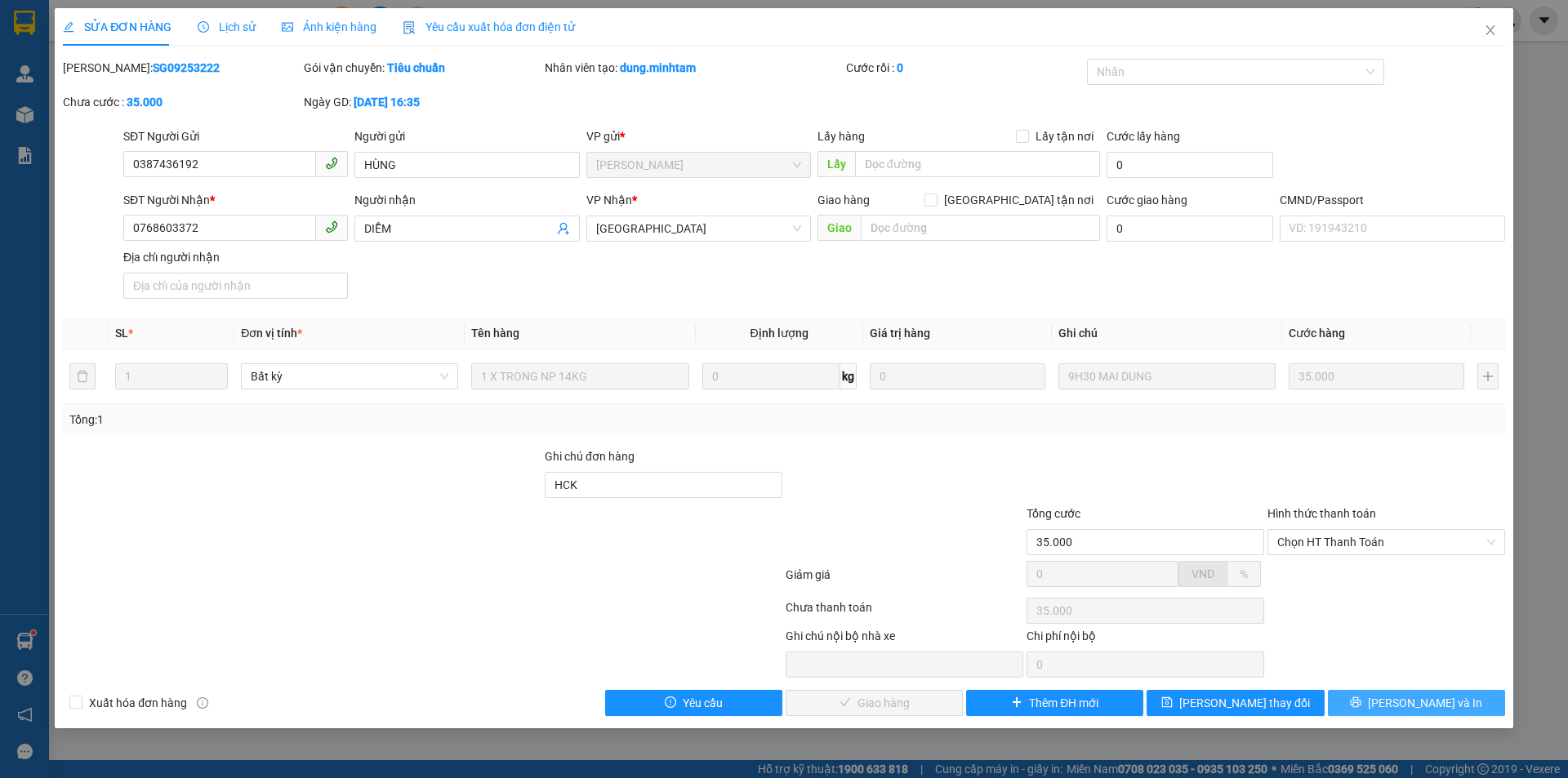
click at [1406, 704] on span "[PERSON_NAME] và In" at bounding box center [1425, 703] width 115 height 18
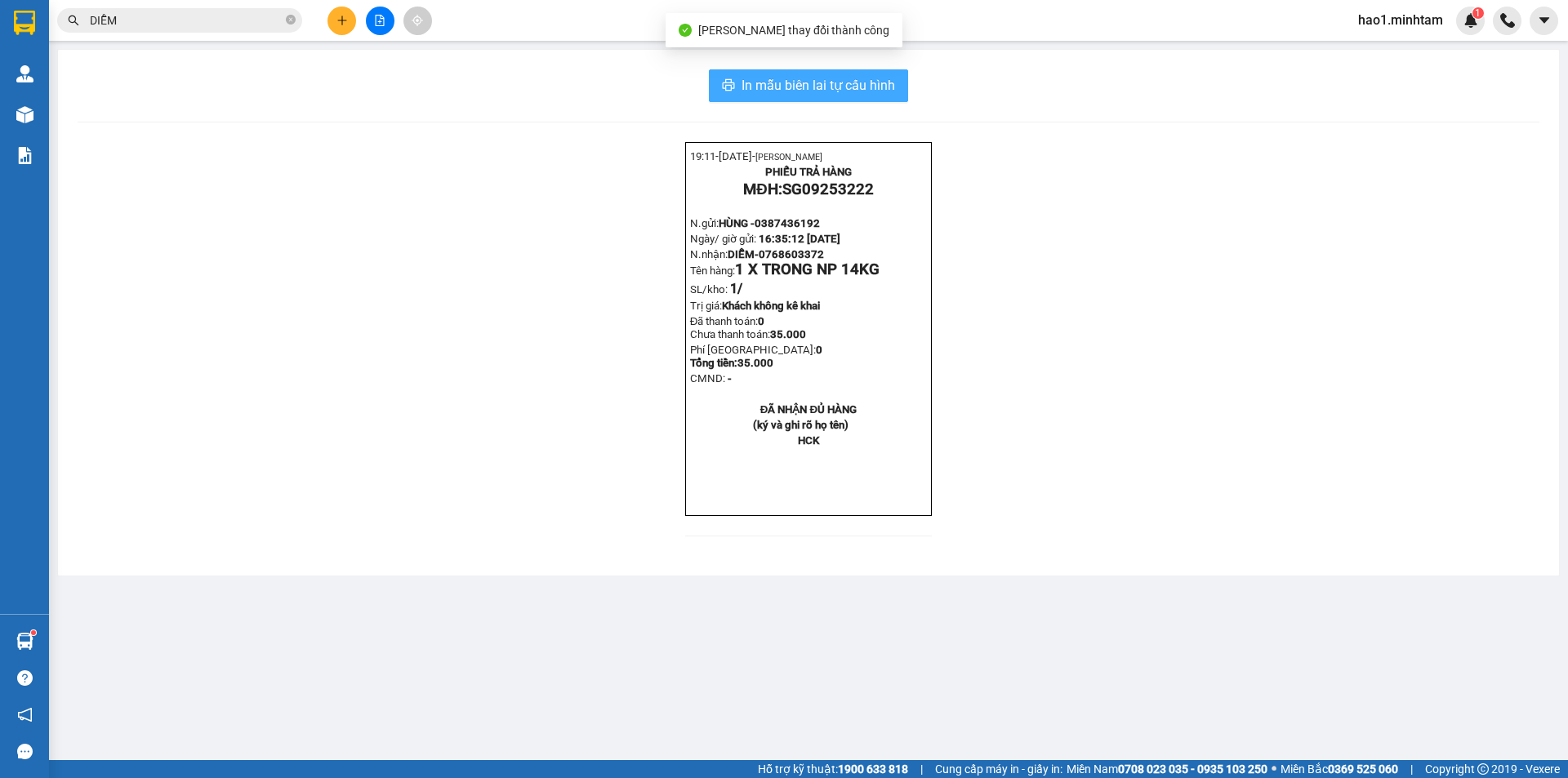
click at [787, 86] on span "In mẫu biên lai tự cấu hình" at bounding box center [818, 85] width 154 height 21
click at [850, 86] on span "In mẫu biên lai tự cấu hình" at bounding box center [818, 85] width 154 height 21
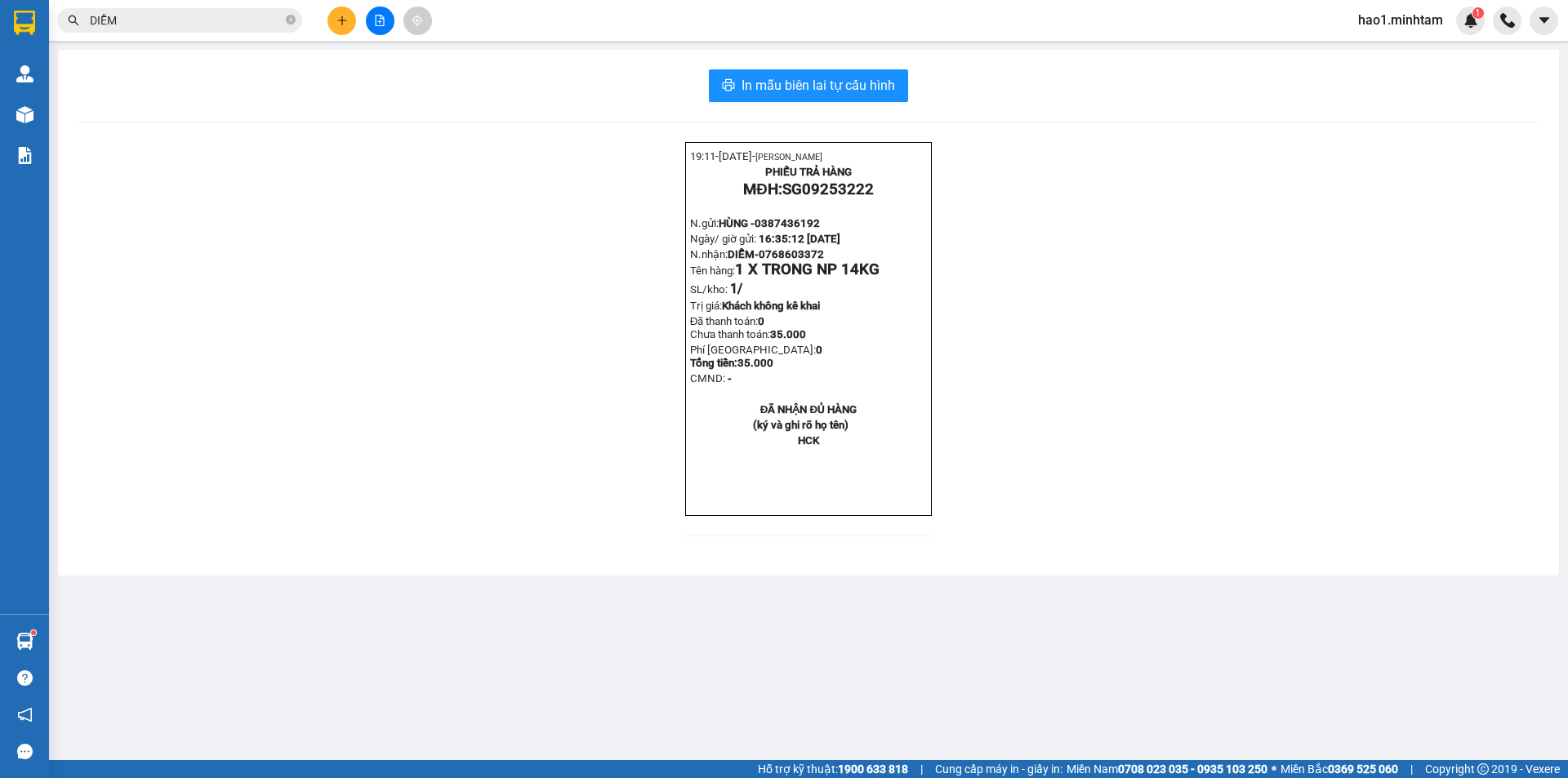
click at [1189, 401] on div "19:11- [DATE]- [PERSON_NAME] PHIẾU TRẢ HÀNG MĐH: SG09253222 N.gửi: HÙNG - 03874…" at bounding box center [808, 349] width 1462 height 414
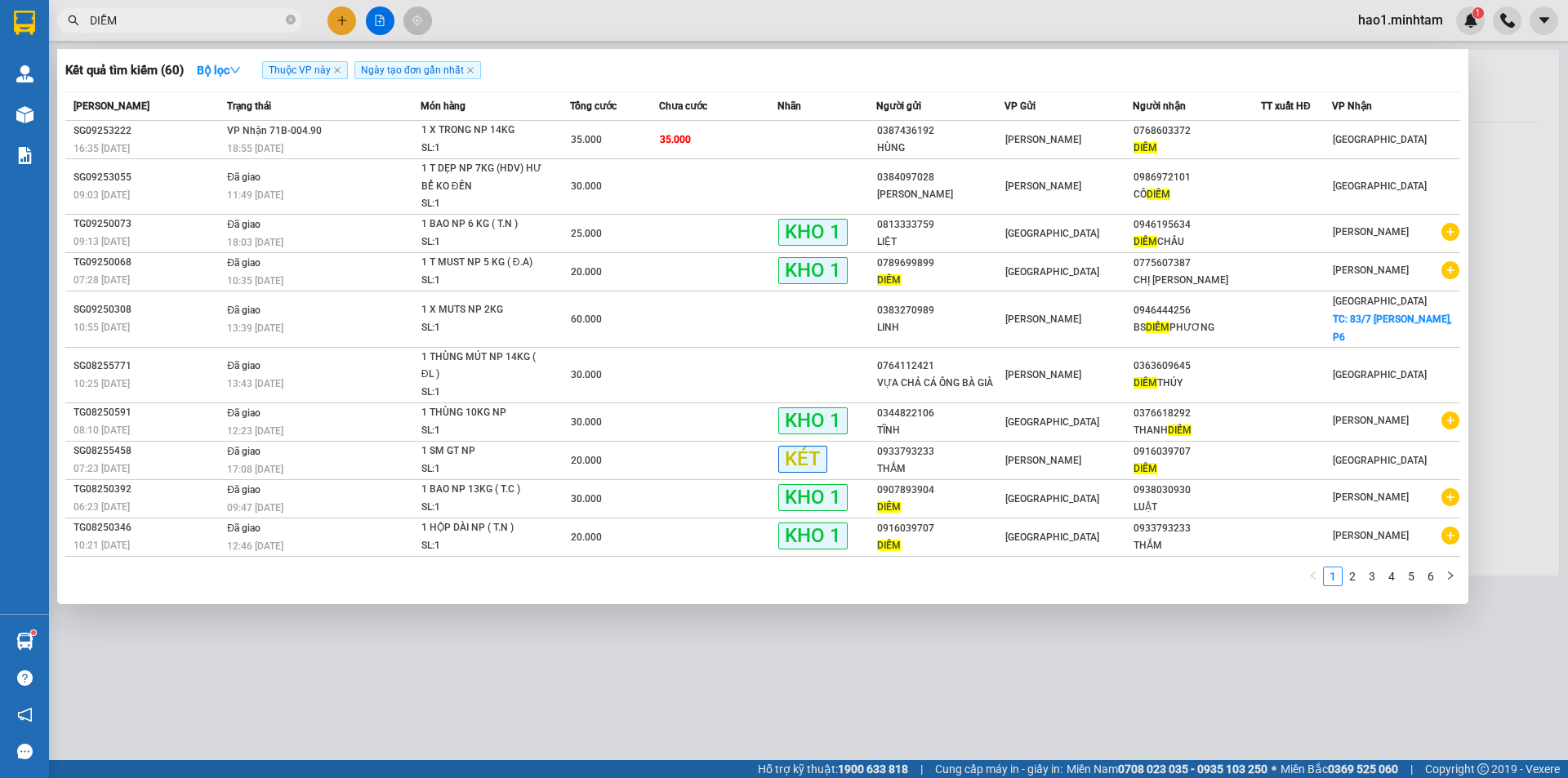
click at [196, 22] on input "DIỄM" at bounding box center [186, 21] width 193 height 18
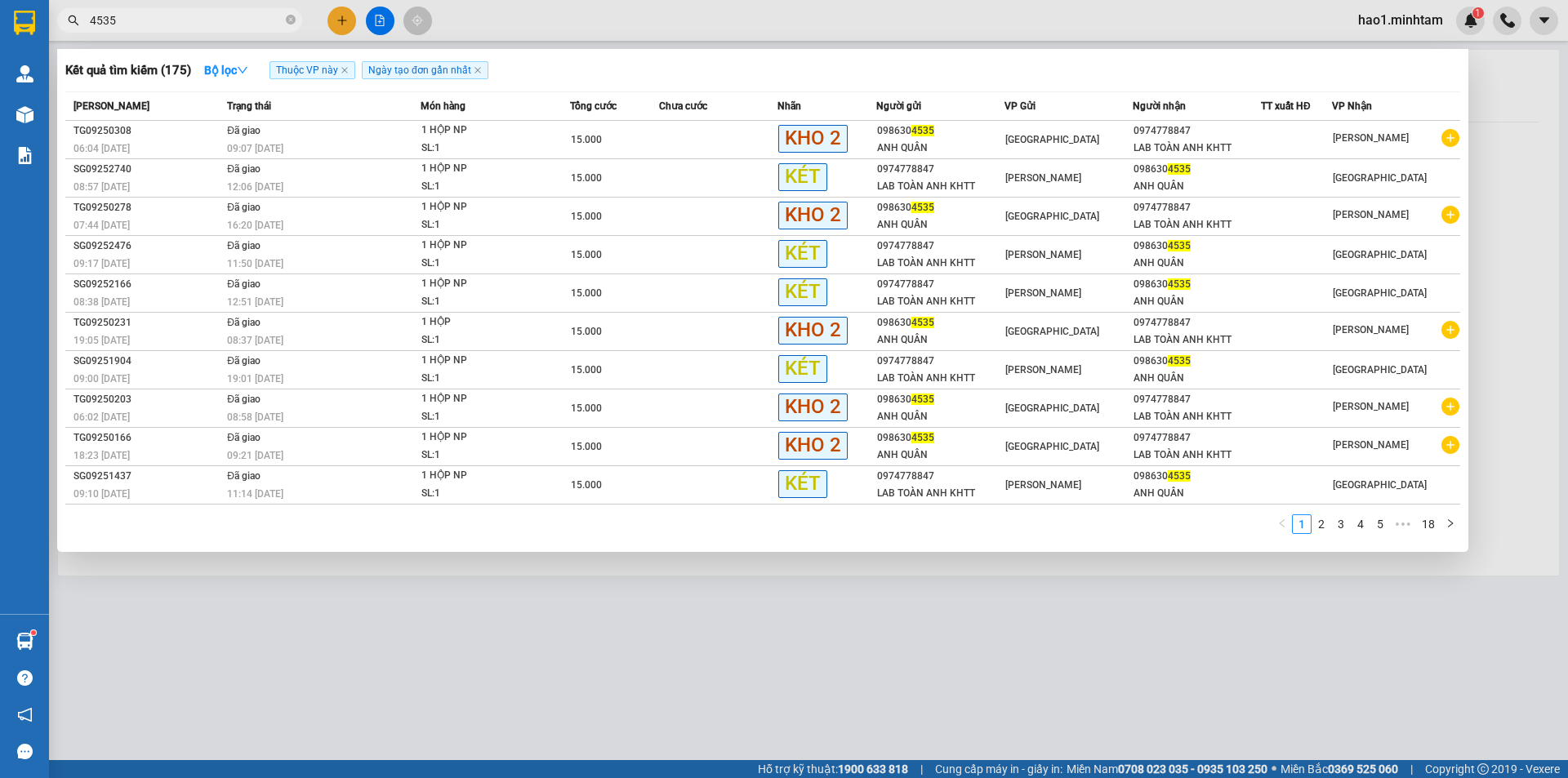
type input "4535"
click at [348, 26] on div at bounding box center [784, 389] width 1568 height 778
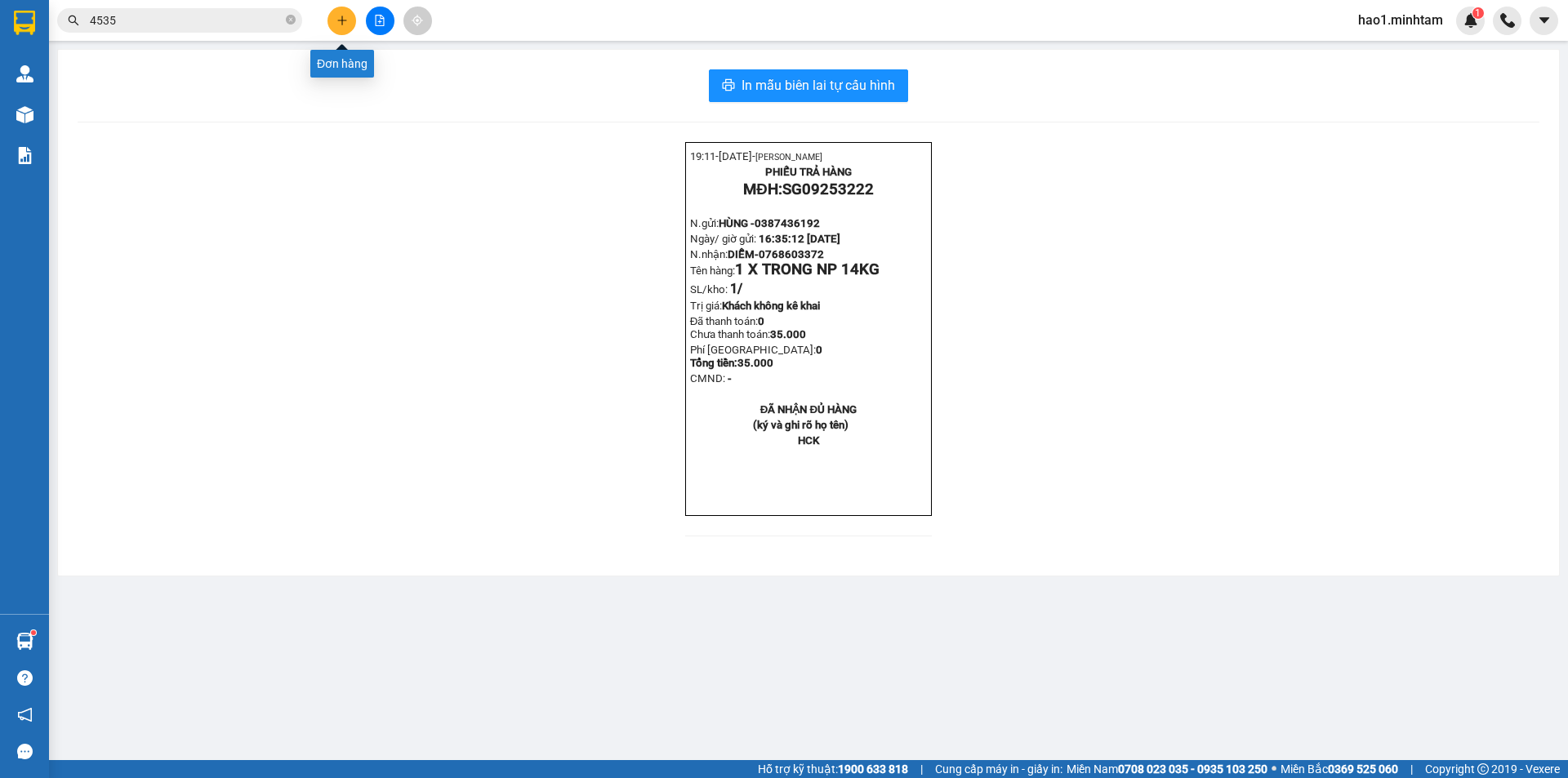
click at [323, 30] on div at bounding box center [379, 21] width 122 height 28
click at [334, 28] on button at bounding box center [342, 21] width 28 height 28
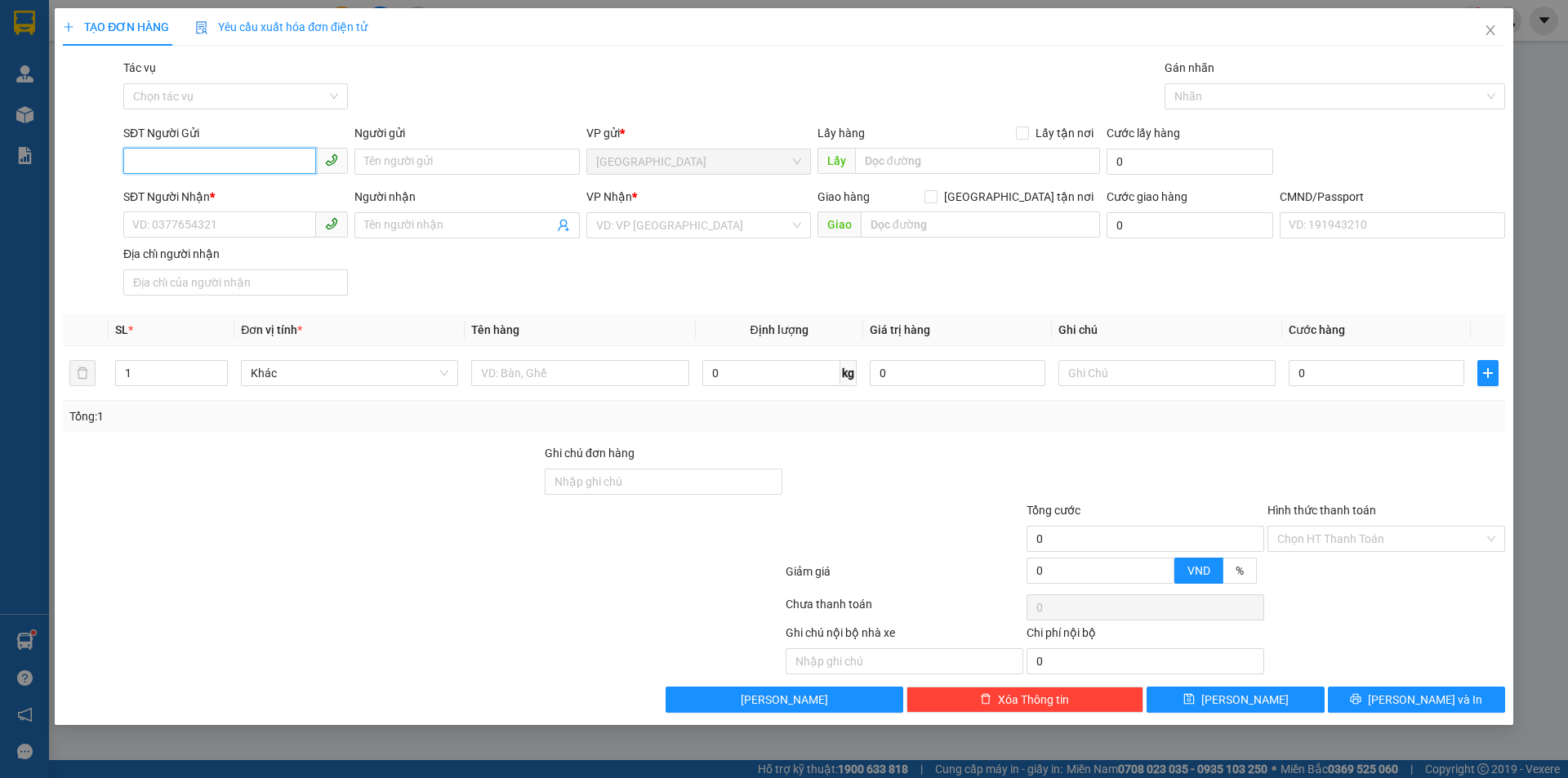
click at [210, 157] on input "SĐT Người Gửi" at bounding box center [219, 160] width 193 height 26
click at [208, 193] on div "0986304535 - ANH QUÂN" at bounding box center [235, 194] width 205 height 18
type input "0986304535"
type input "ANH QUÂN"
type input "0974778847"
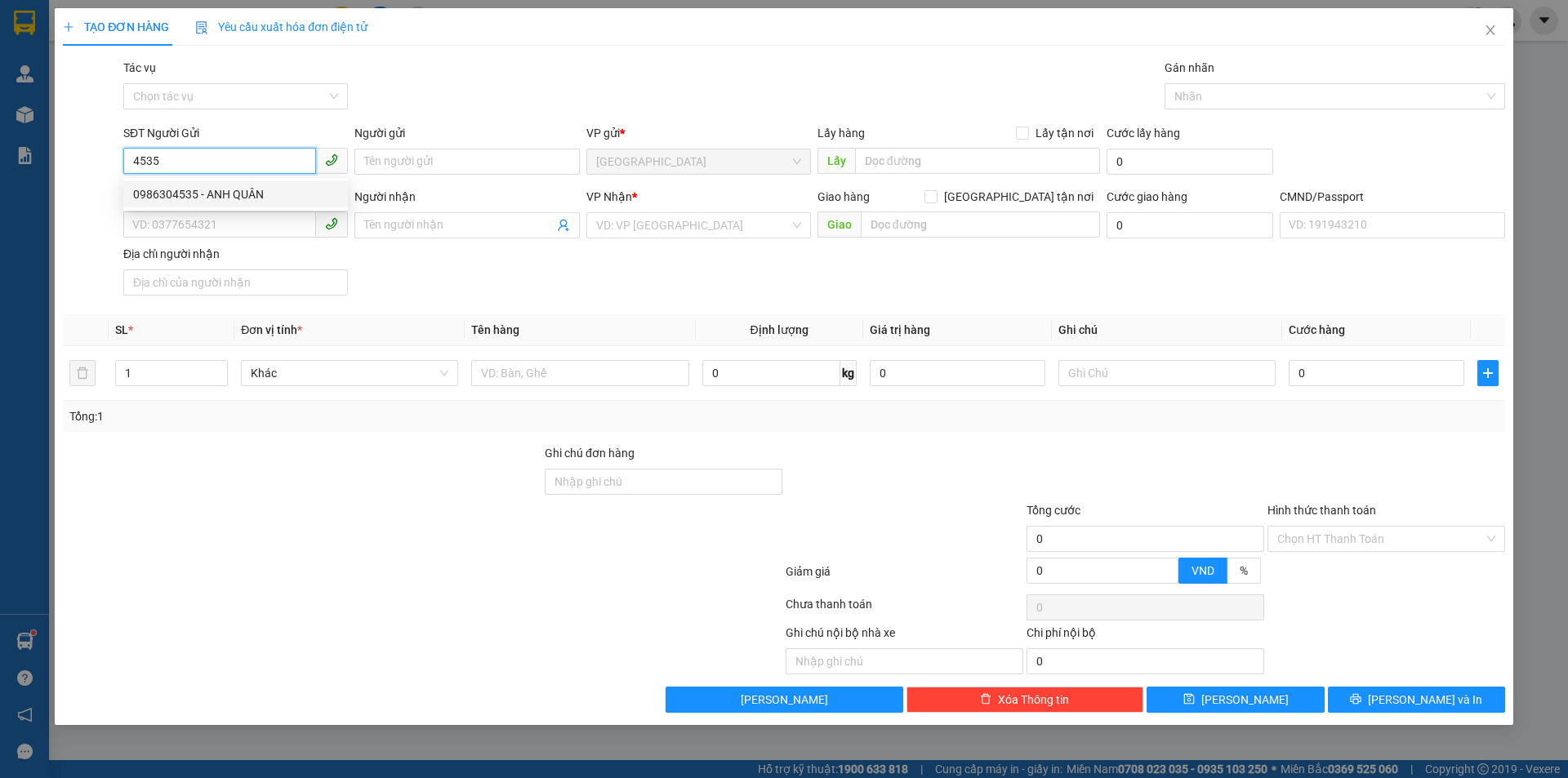
type input "LAB TOÀN ANH KHTT"
type input "0986304535"
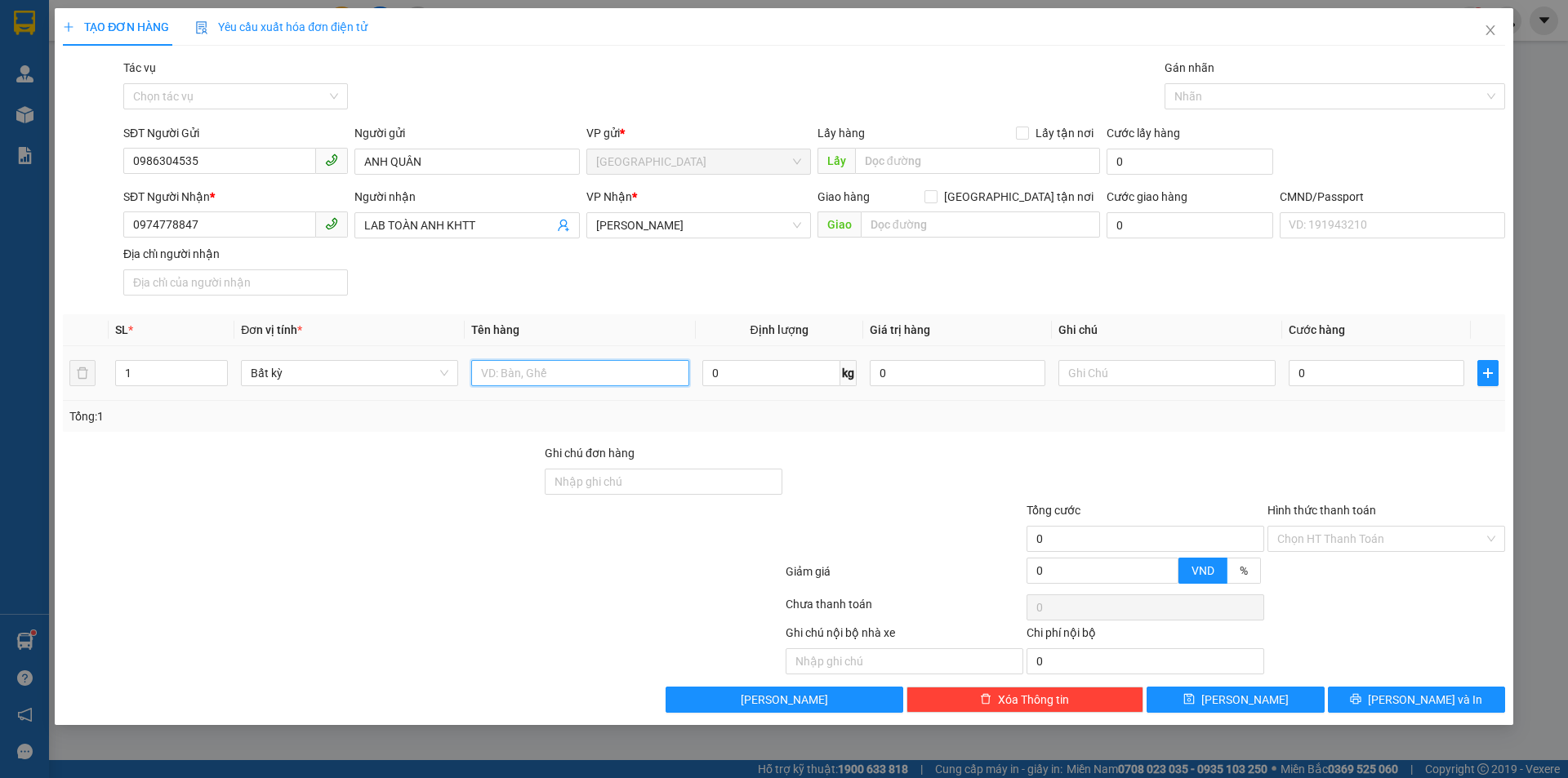
click at [511, 363] on input "text" at bounding box center [579, 372] width 217 height 26
type input "1 HỘP NP"
click at [1156, 362] on input "text" at bounding box center [1166, 372] width 217 height 26
type input "9H30MAI HẠO"
type input "1"
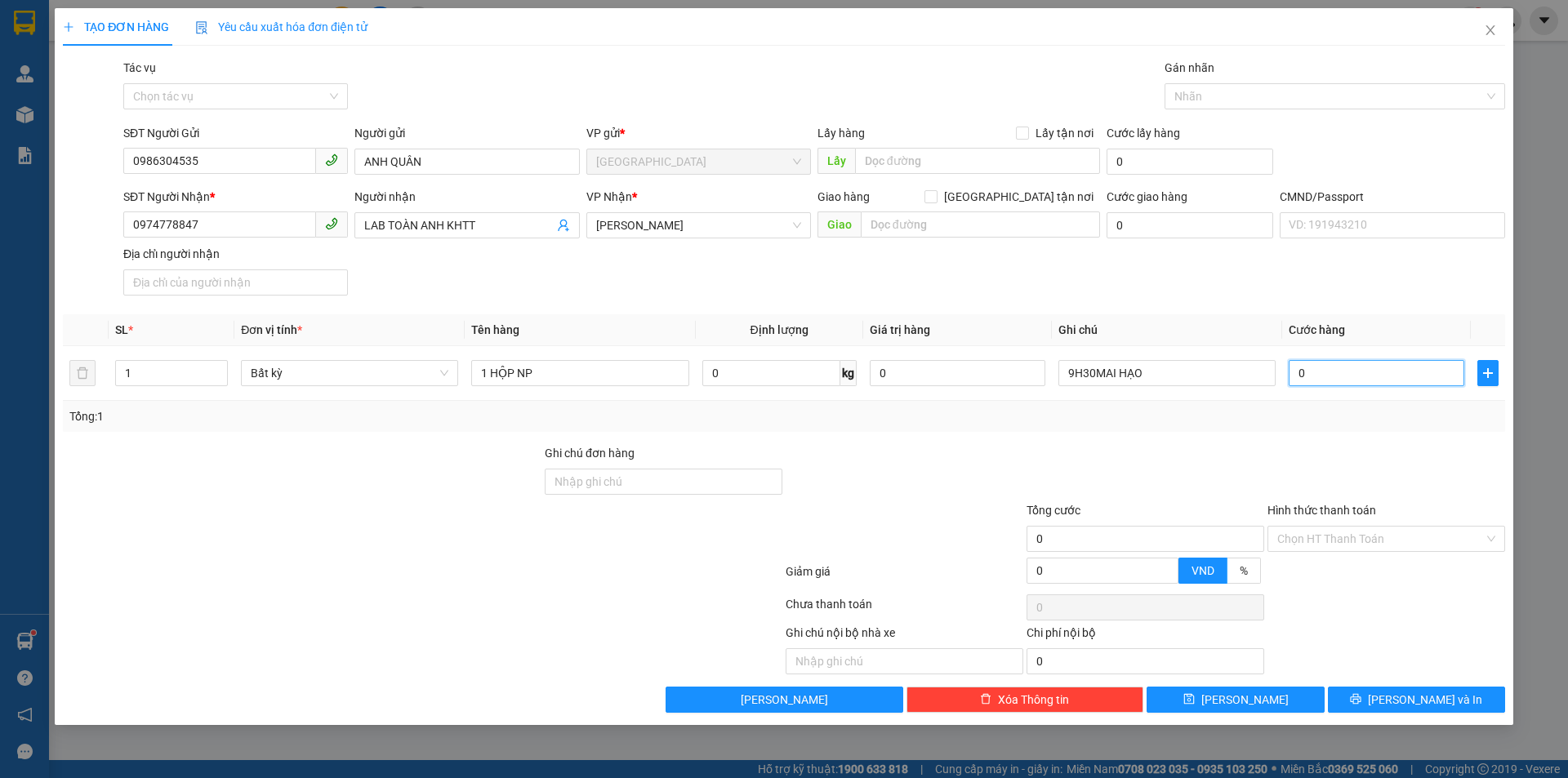
type input "1"
type input "15"
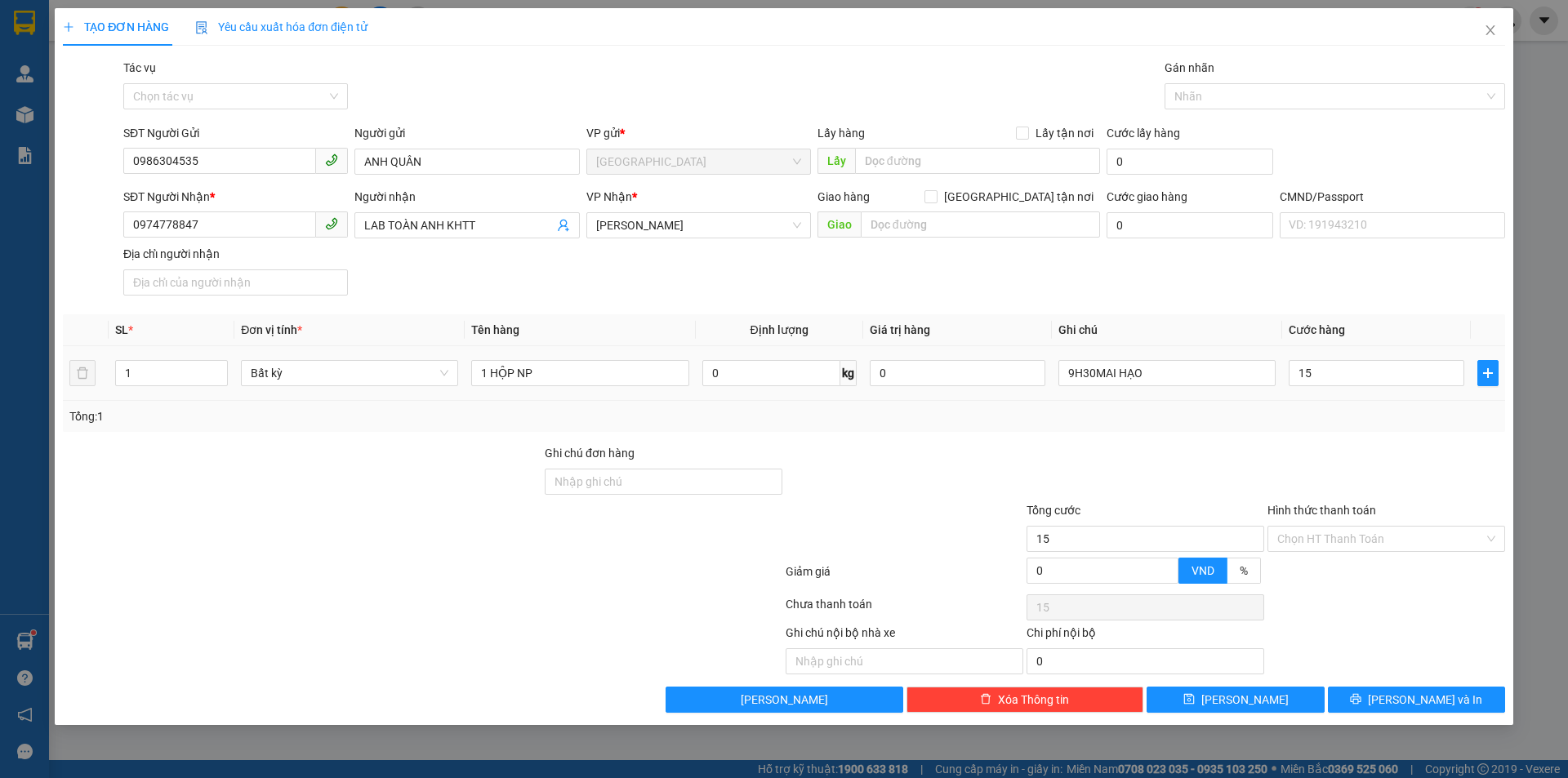
type input "15.000"
click at [1354, 431] on div "Tổng: 1" at bounding box center [784, 416] width 1442 height 31
click at [607, 373] on input "1 HỘP NP" at bounding box center [579, 372] width 217 height 26
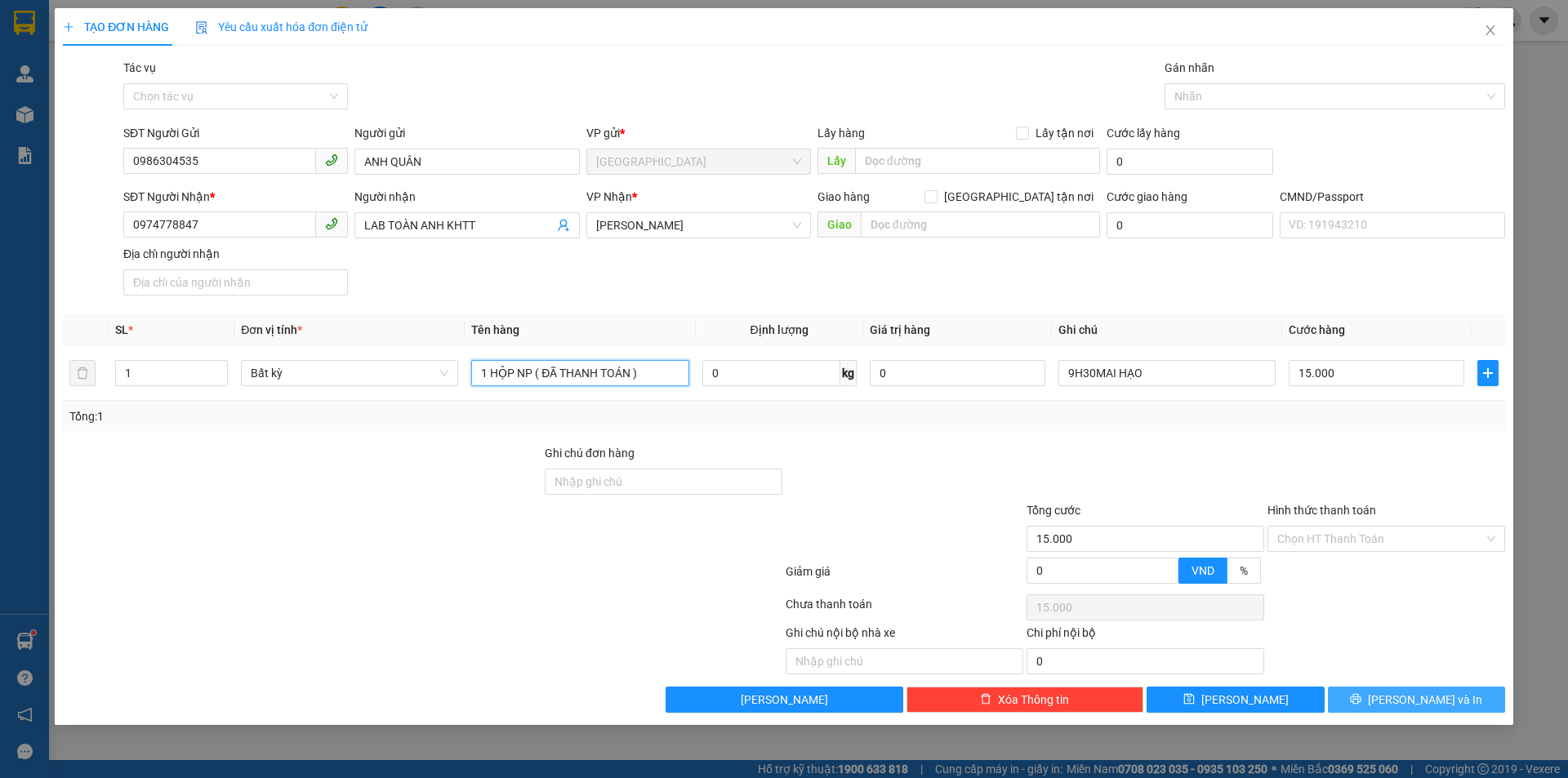
type input "1 HỘP NP ( ĐÃ THANH TOÁN )"
click at [1374, 700] on button "[PERSON_NAME] và In" at bounding box center [1416, 699] width 177 height 26
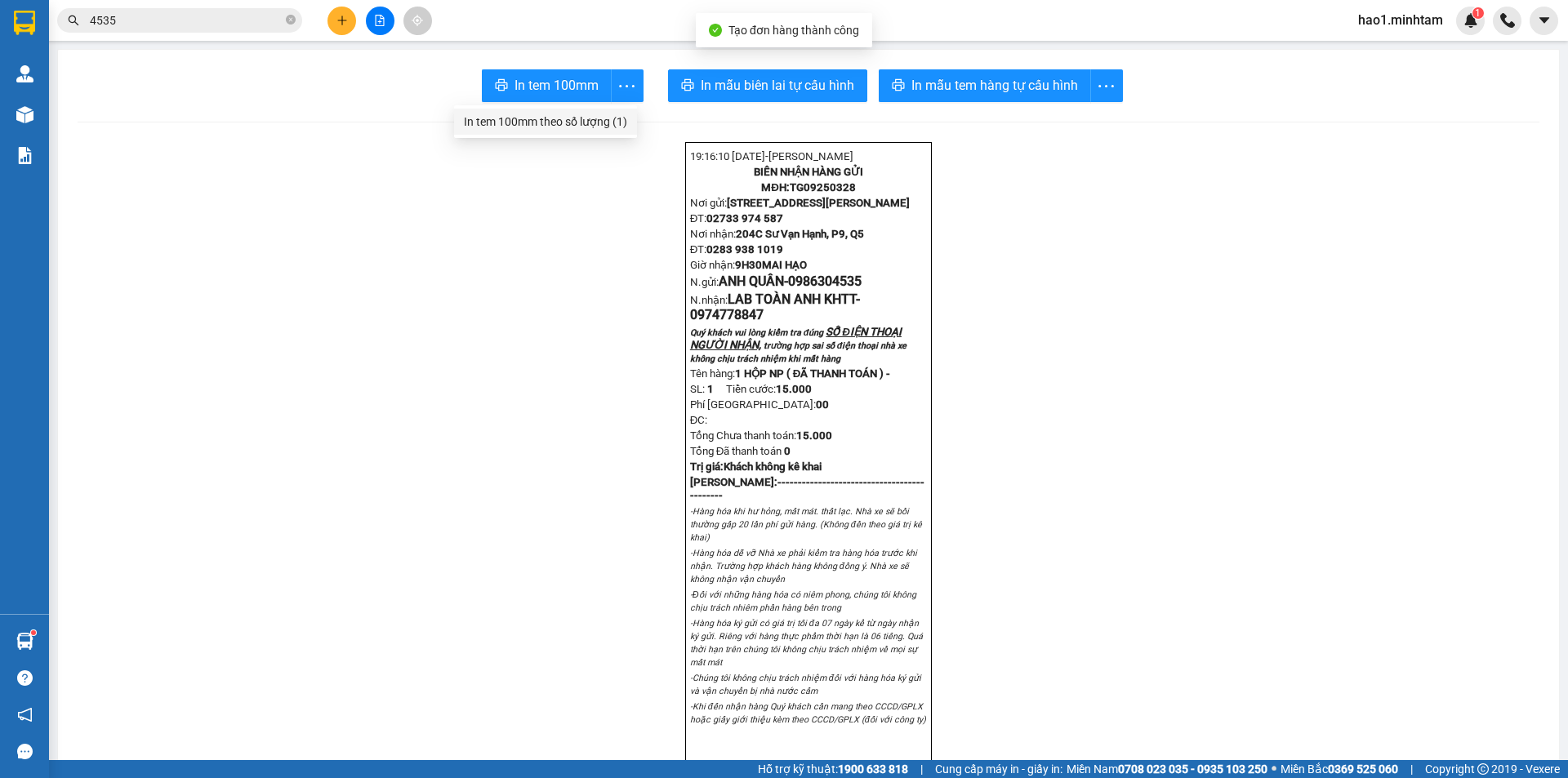
click at [600, 117] on div "In tem 100mm theo số lượng (1)" at bounding box center [545, 122] width 164 height 18
click at [288, 23] on icon "close-circle" at bounding box center [291, 20] width 10 height 10
click at [234, 22] on input "text" at bounding box center [186, 21] width 193 height 18
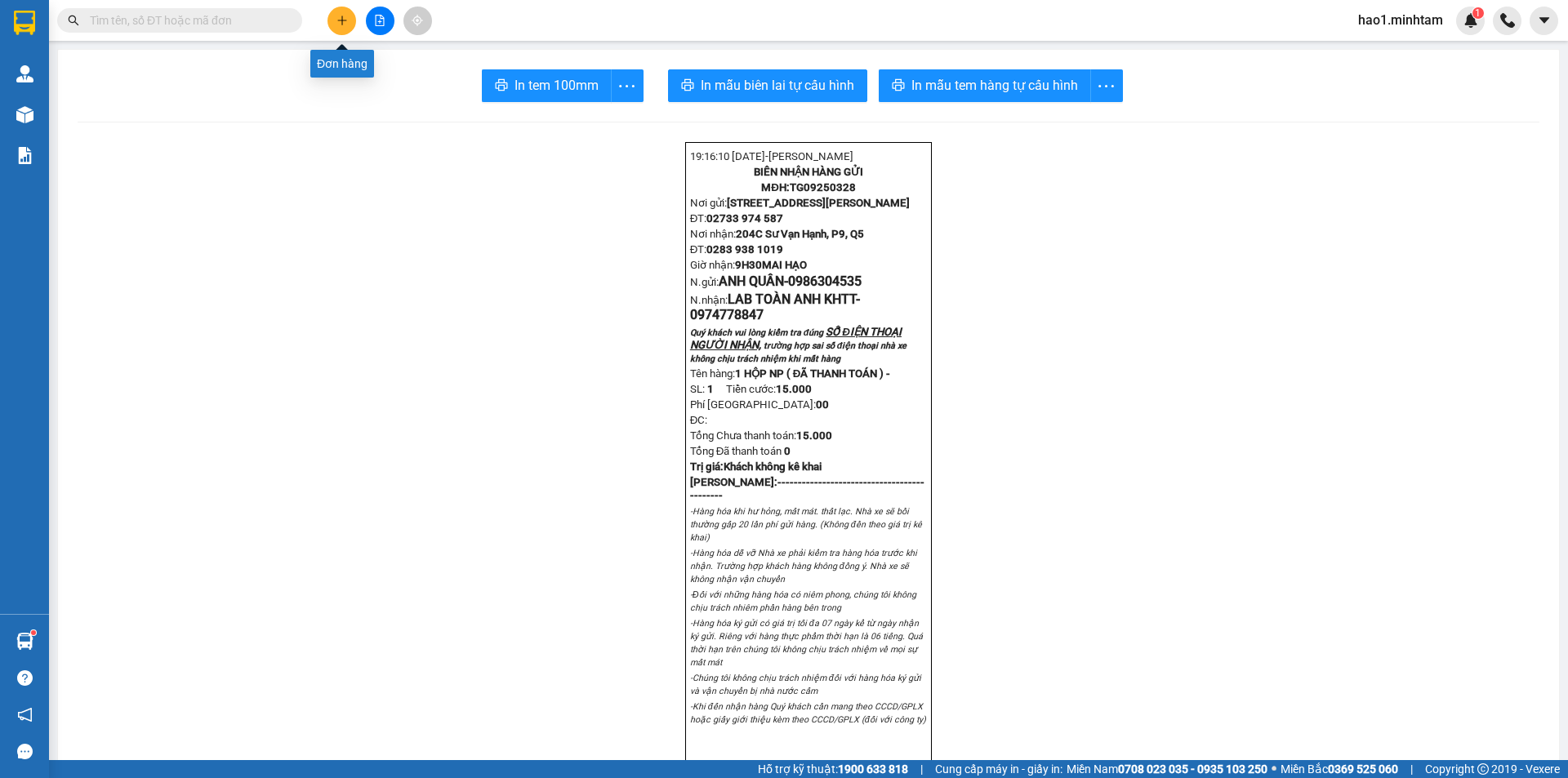
click at [347, 22] on icon "plus" at bounding box center [342, 21] width 12 height 12
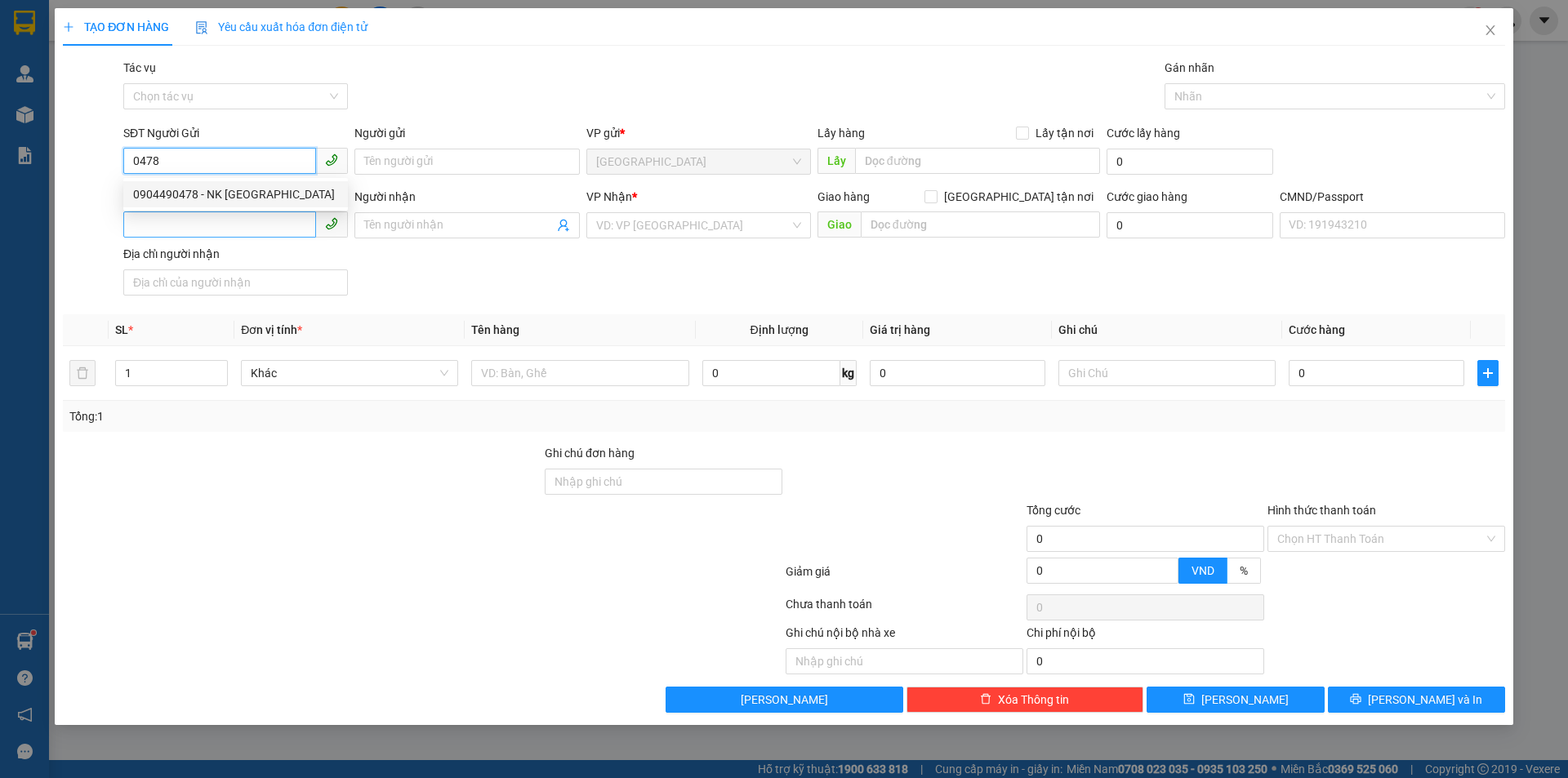
click at [210, 183] on div "0904490478 - NK [GEOGRAPHIC_DATA]" at bounding box center [235, 194] width 224 height 26
type input "0904490478"
type input "NK [GEOGRAPHIC_DATA]"
type input "0974213387"
type input "[PERSON_NAME]"
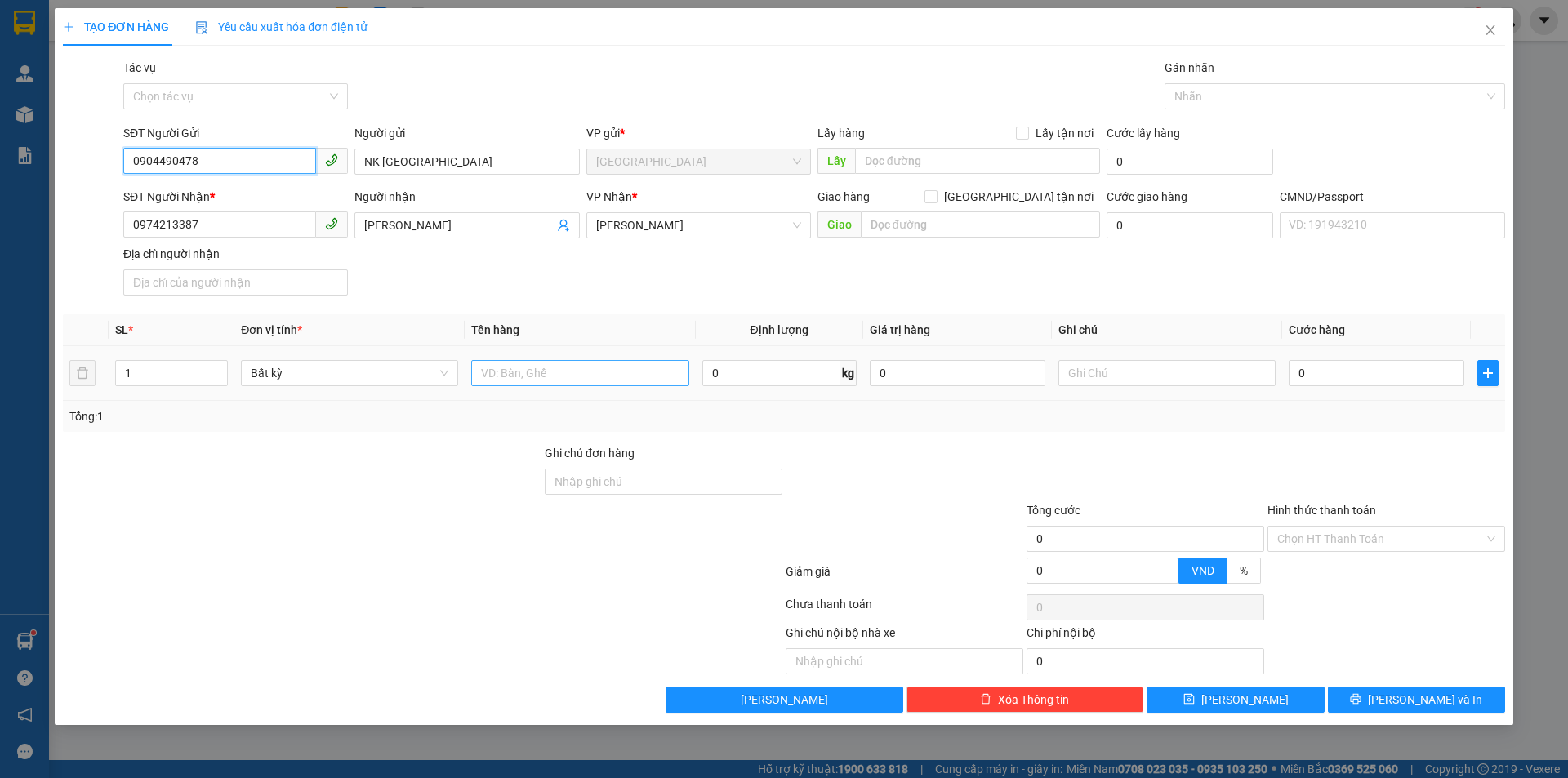
type input "0904490478"
click at [514, 373] on input "text" at bounding box center [579, 372] width 217 height 26
click at [567, 229] on icon "user-add" at bounding box center [563, 225] width 11 height 12
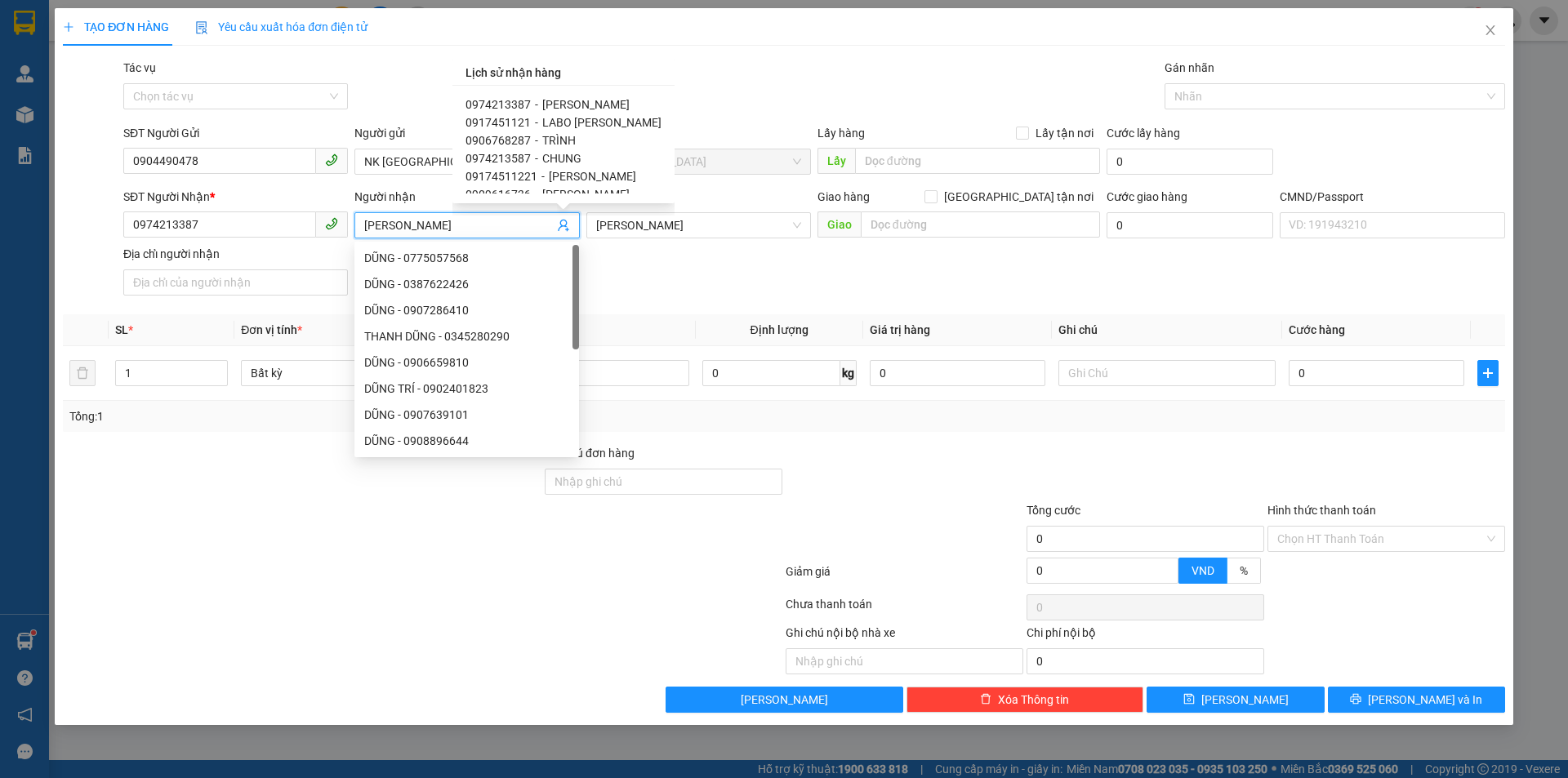
click at [543, 124] on span "LABO [PERSON_NAME]" at bounding box center [601, 123] width 119 height 13
type input "0917451121"
type input "LABO [PERSON_NAME]"
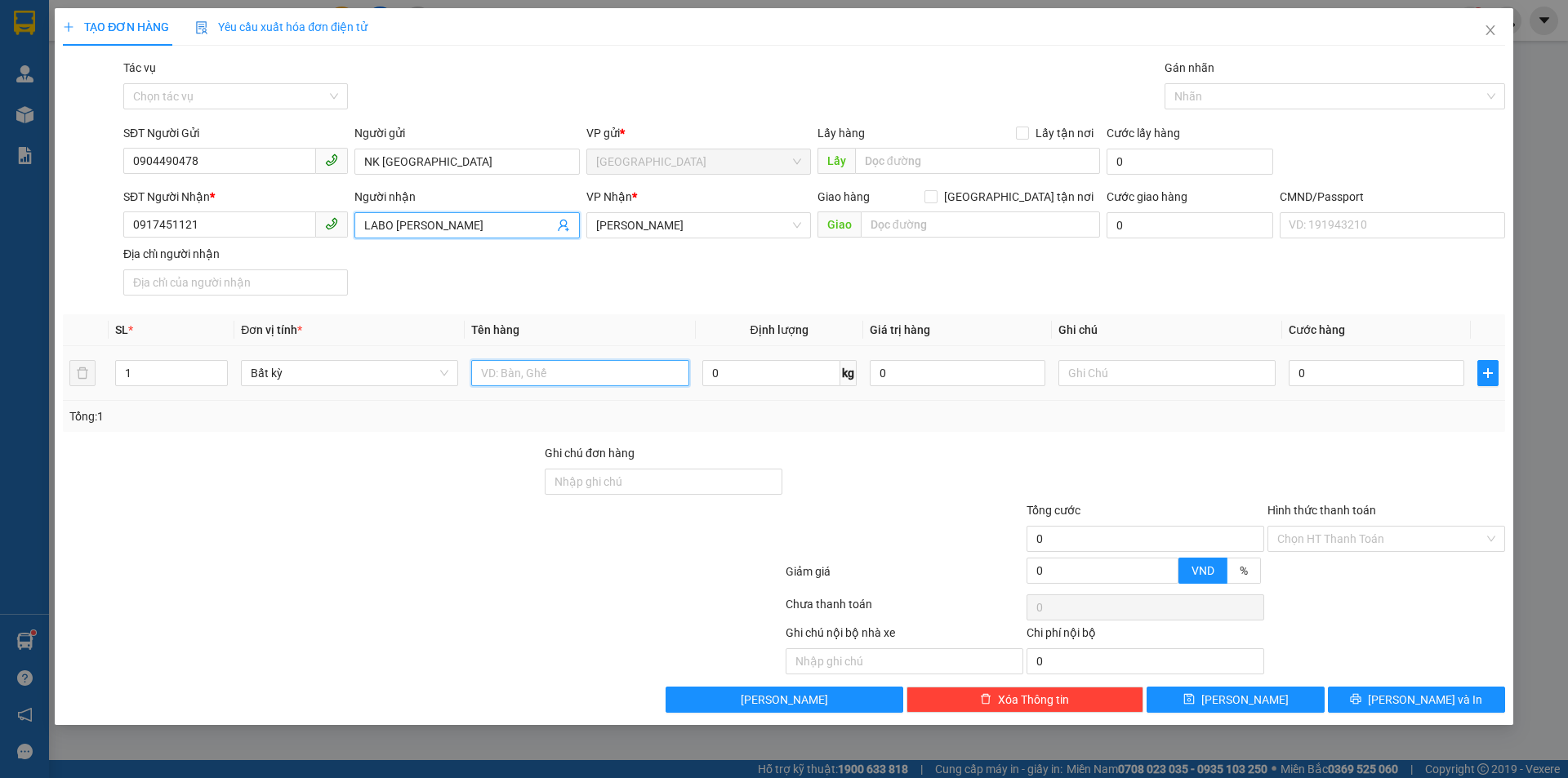
click at [587, 377] on input "text" at bounding box center [579, 372] width 217 height 26
type input "1 HỘP"
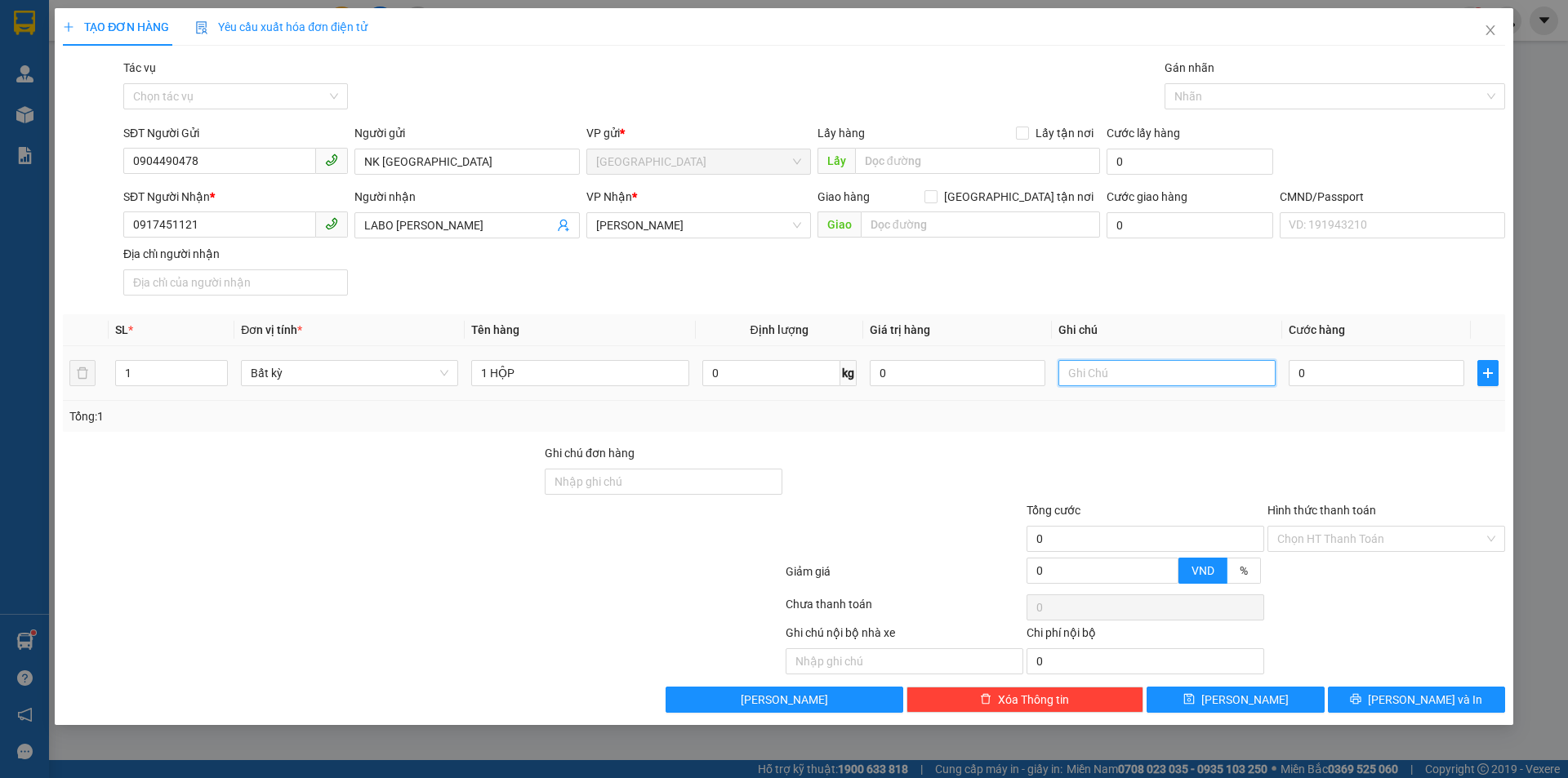
click at [1089, 373] on input "text" at bounding box center [1166, 372] width 217 height 26
type input "9H30MAI HẠO"
click at [541, 369] on input "1 HỘP" at bounding box center [579, 372] width 217 height 26
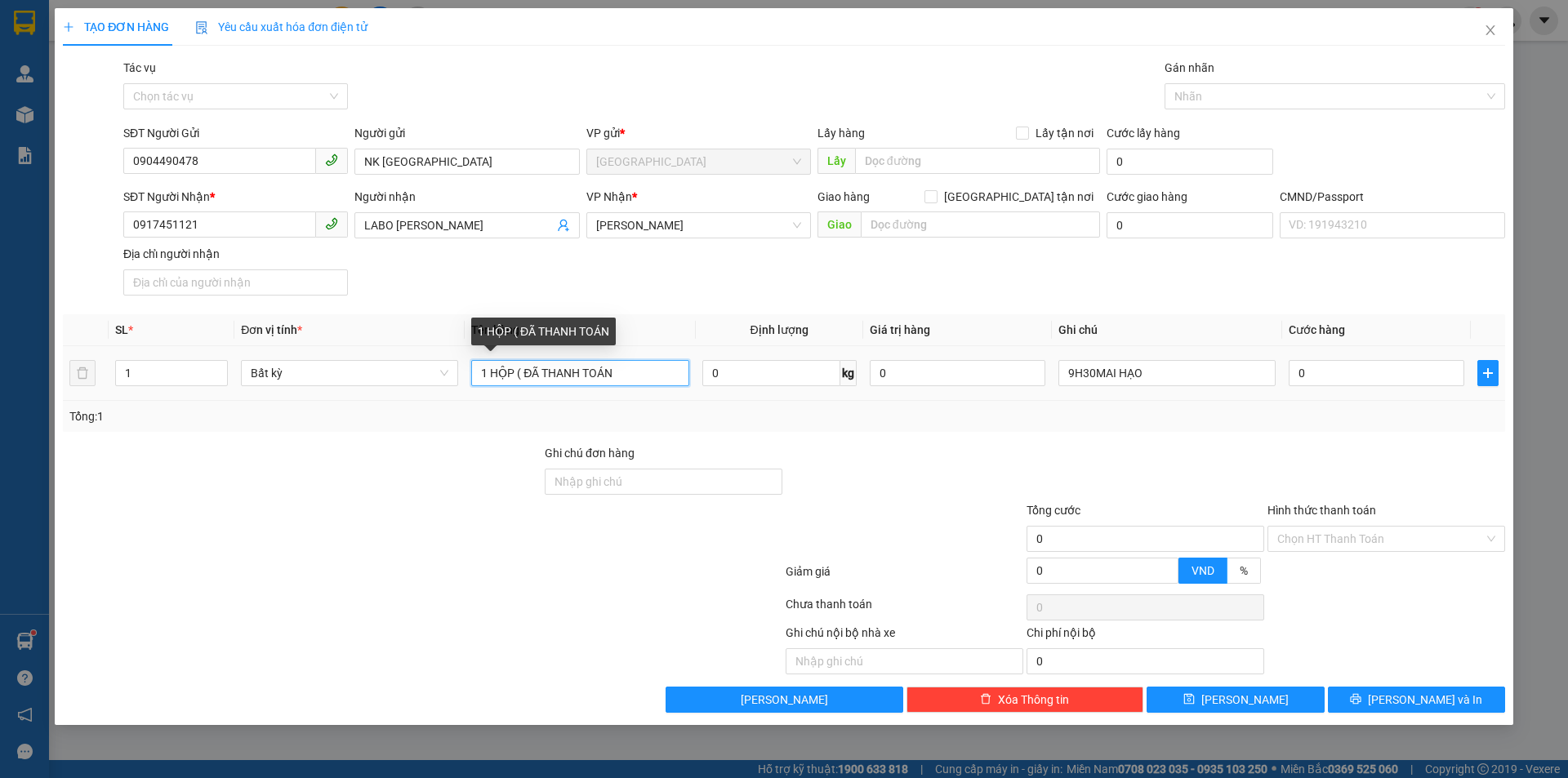
type input "1 HỘP ( ĐÃ THANH TOÁN )"
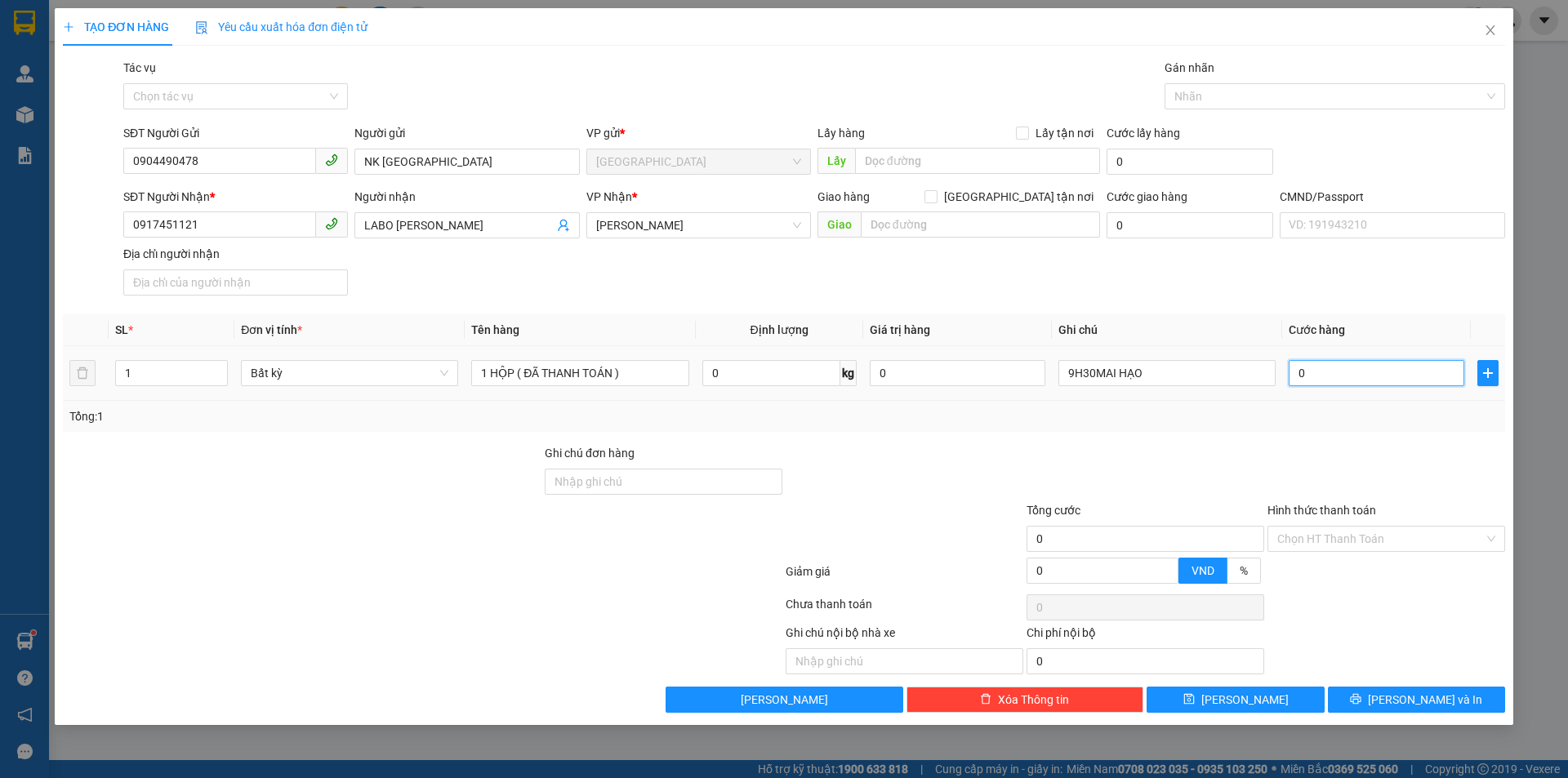
click at [1390, 380] on input "0" at bounding box center [1376, 372] width 175 height 26
click at [1391, 455] on div at bounding box center [1386, 473] width 241 height 57
drag, startPoint x: 1404, startPoint y: 700, endPoint x: 1379, endPoint y: 695, distance: 25.5
click at [1401, 701] on button "[PERSON_NAME] và In" at bounding box center [1416, 699] width 177 height 26
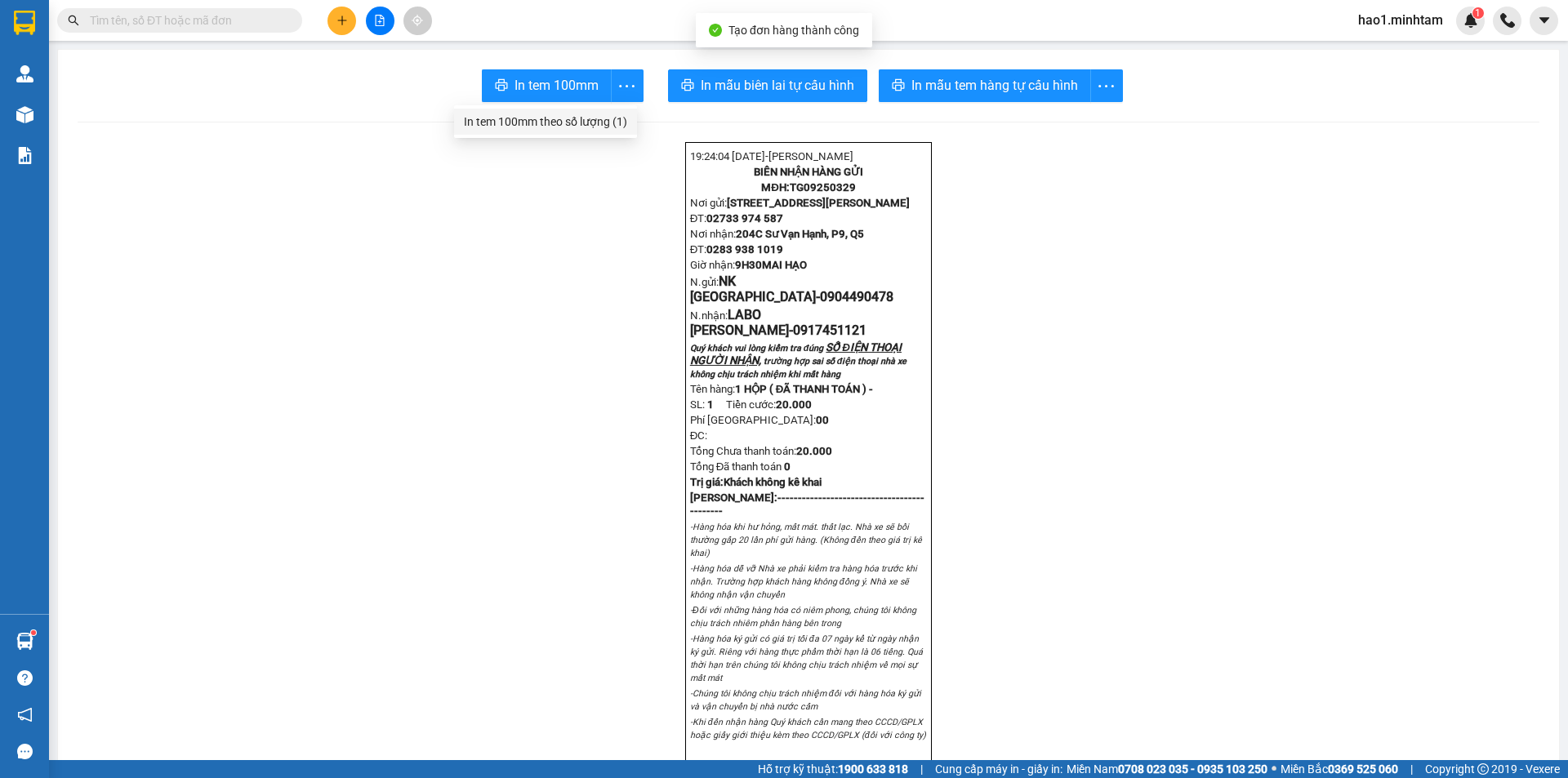
click at [618, 120] on div "In tem 100mm theo số lượng (1)" at bounding box center [545, 122] width 164 height 18
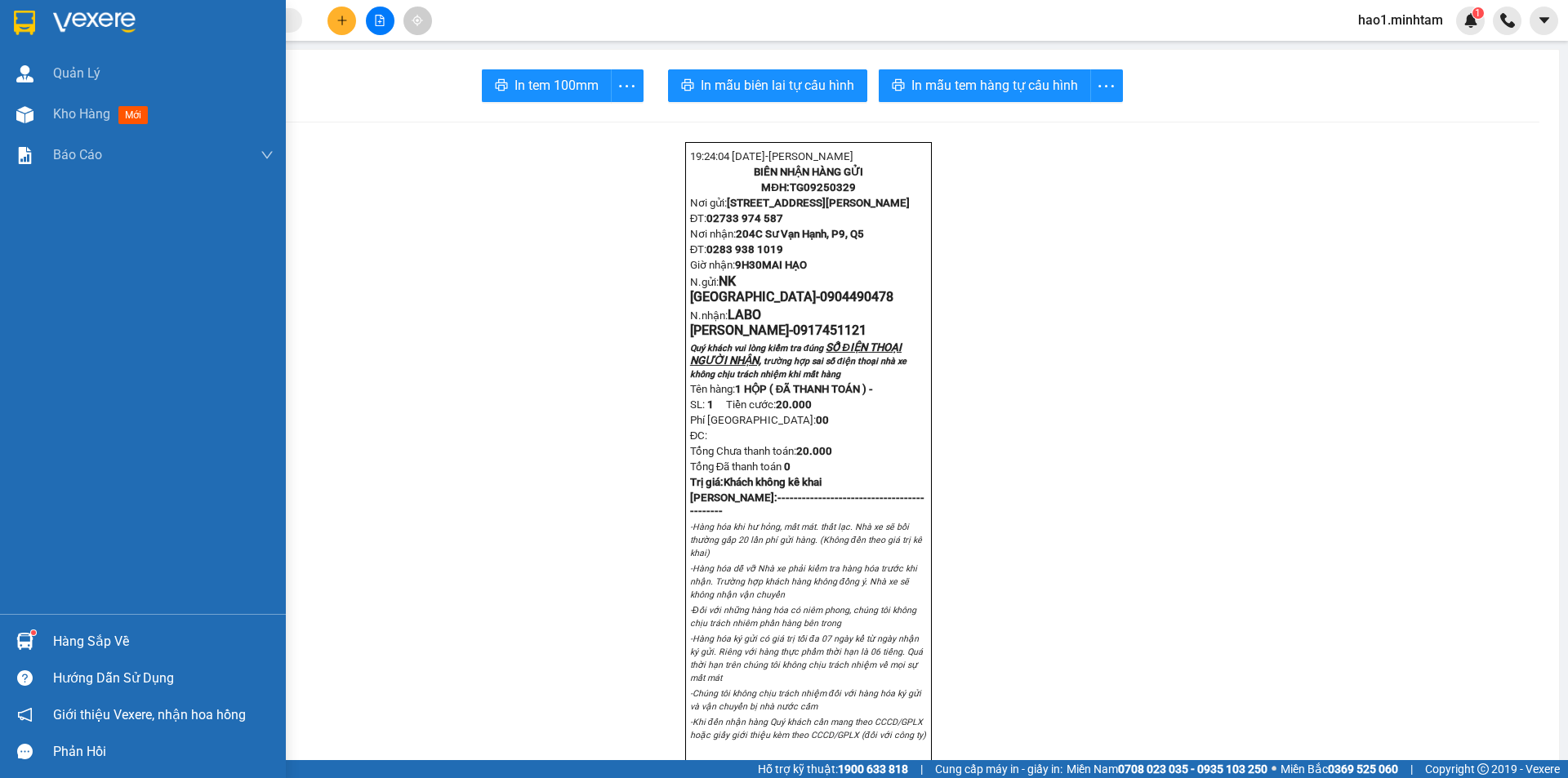
click at [32, 16] on img at bounding box center [25, 22] width 22 height 24
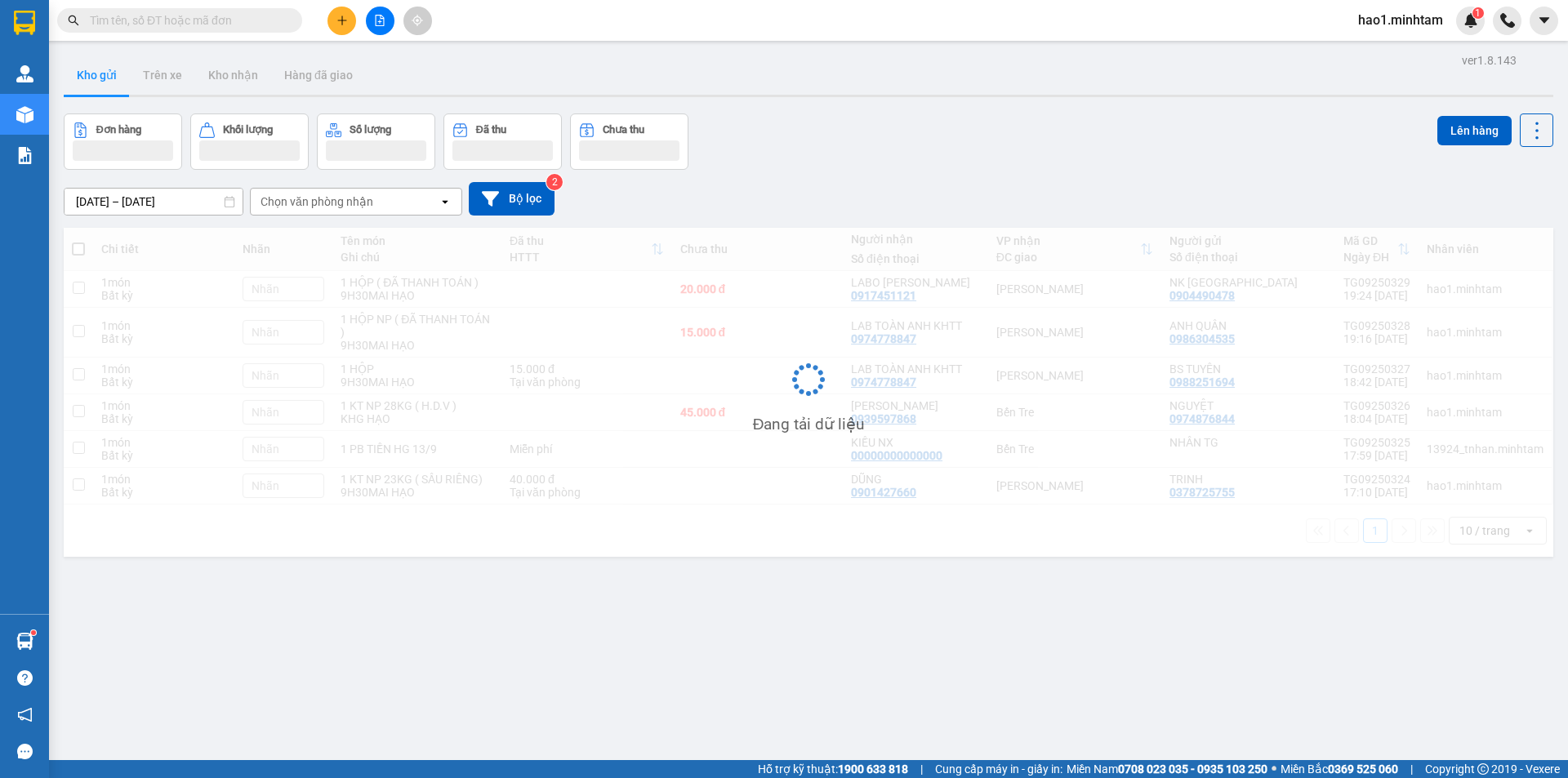
click at [799, 32] on div "Kết quả tìm kiếm ( 175 ) Bộ lọc Thuộc VP này Ngày tạo đơn gần nhất Mã ĐH Trạng …" at bounding box center [784, 20] width 1568 height 41
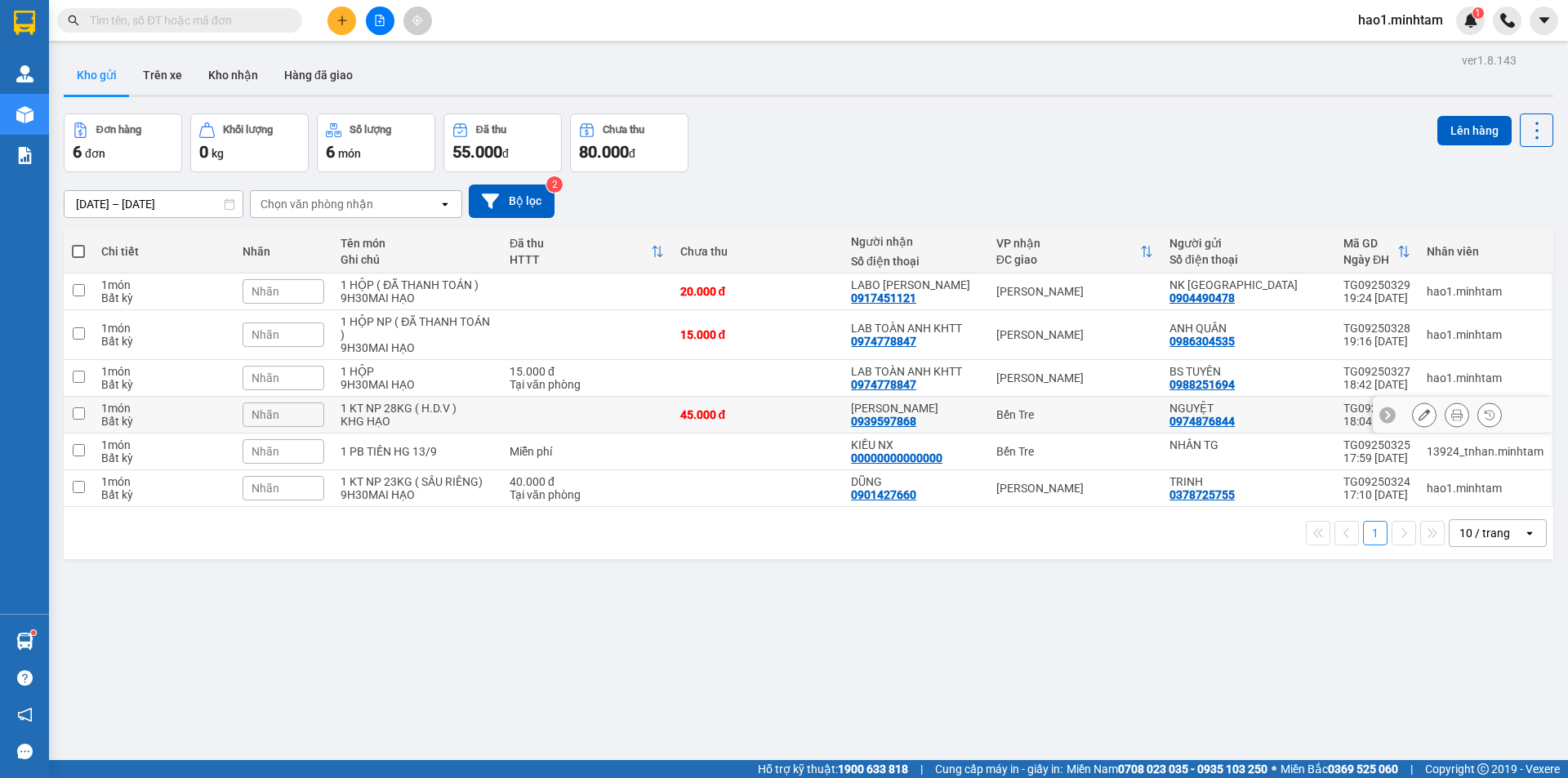
click at [1108, 410] on div "Bến Tre" at bounding box center [1074, 415] width 157 height 13
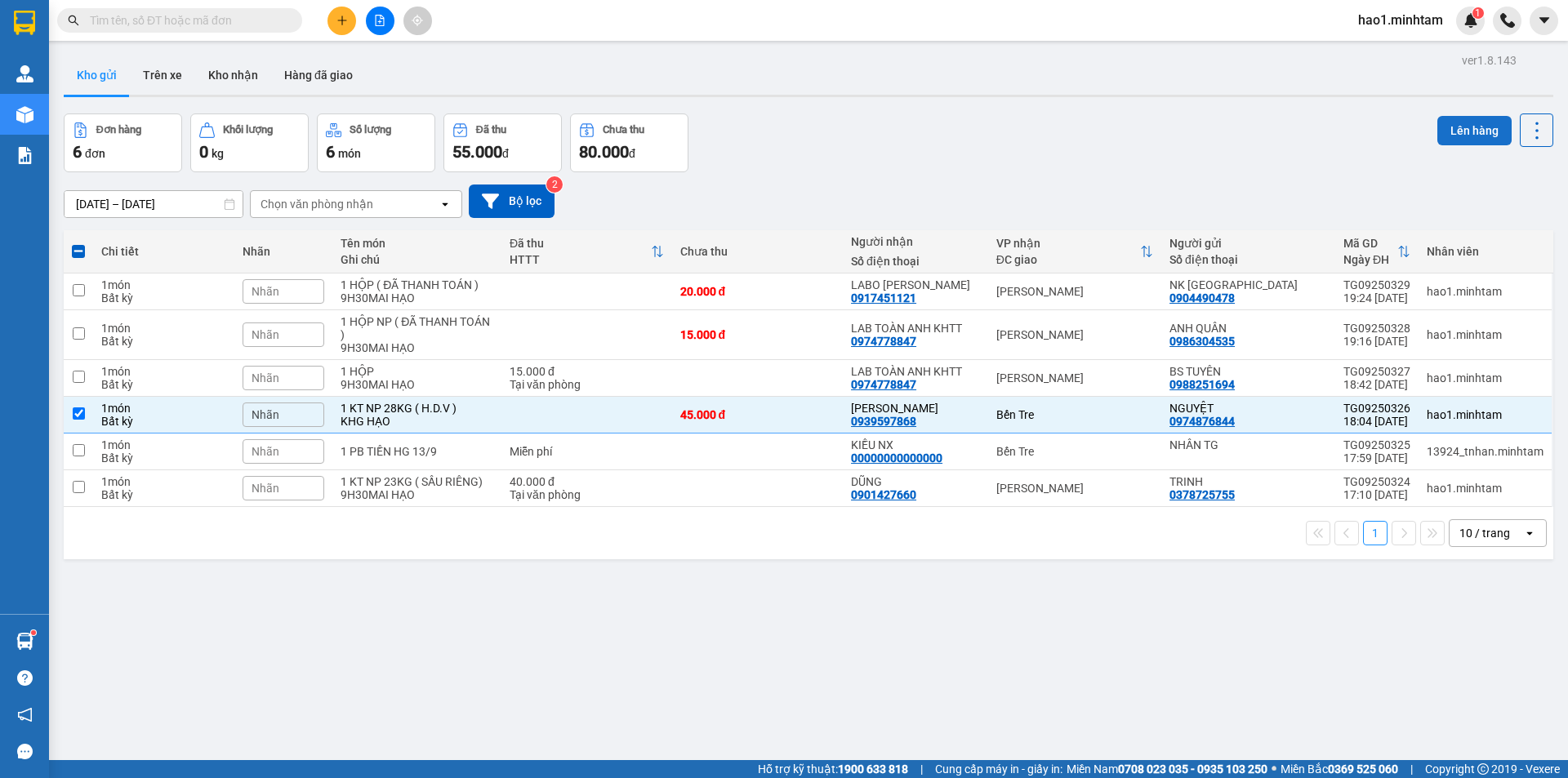
click at [1453, 130] on button "Lên hàng" at bounding box center [1473, 130] width 74 height 29
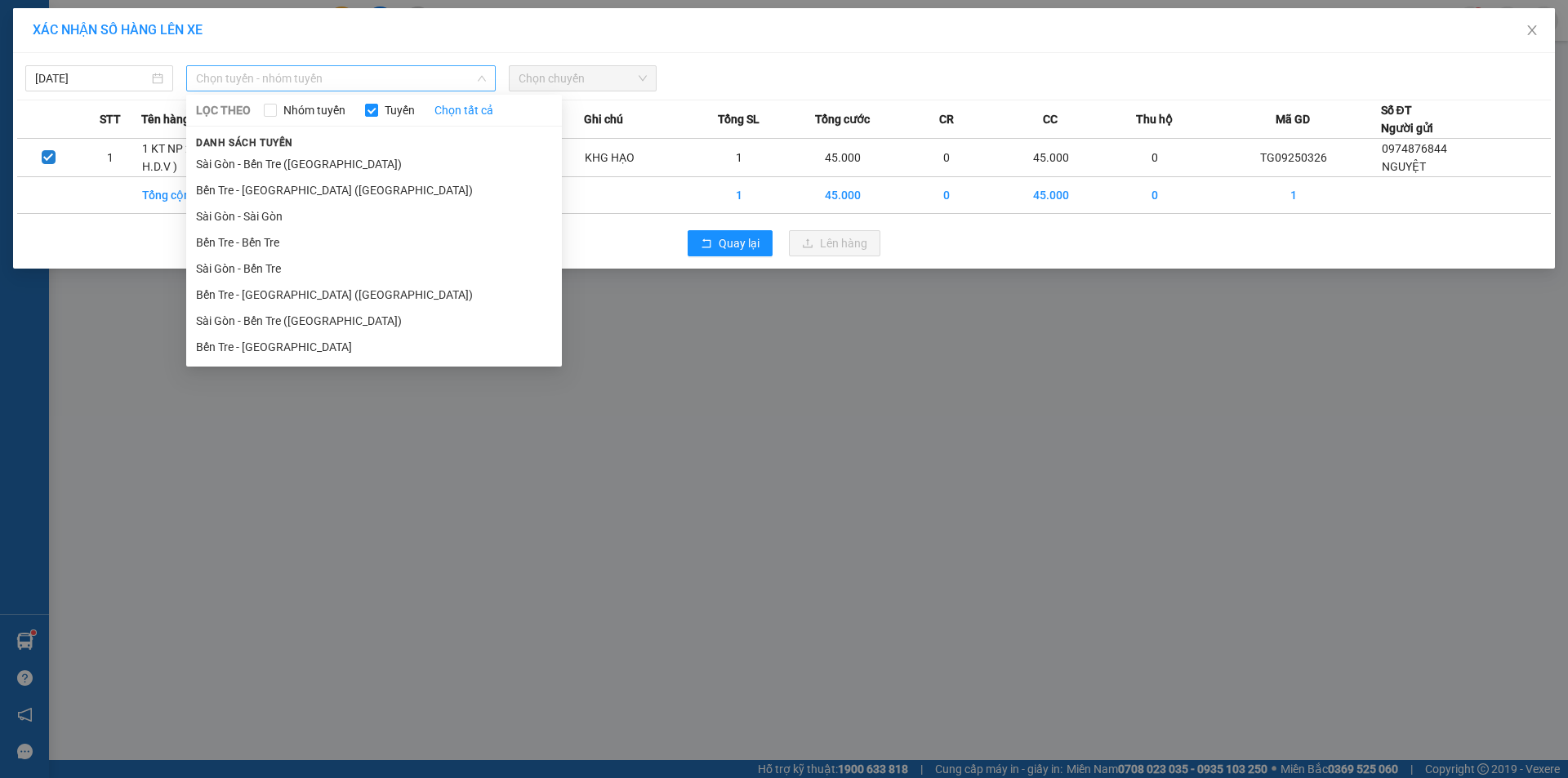
click at [221, 74] on span "Chọn tuyến - nhóm tuyến" at bounding box center [341, 78] width 290 height 24
drag, startPoint x: 284, startPoint y: 268, endPoint x: 297, endPoint y: 259, distance: 15.8
click at [285, 268] on li "Sài Gòn - Bến Tre" at bounding box center [374, 268] width 376 height 26
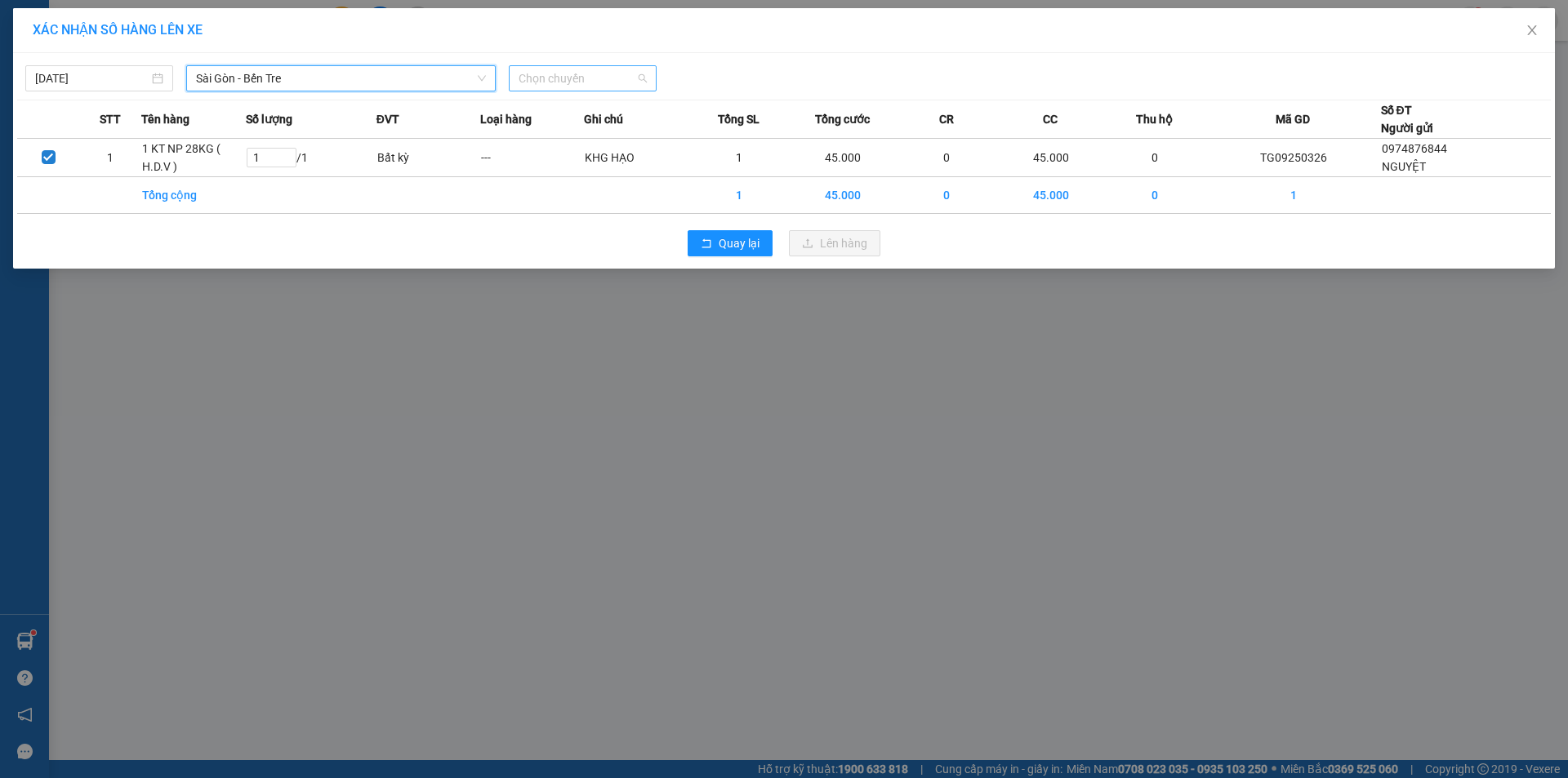
click at [588, 72] on span "Chọn chuyến" at bounding box center [582, 78] width 128 height 24
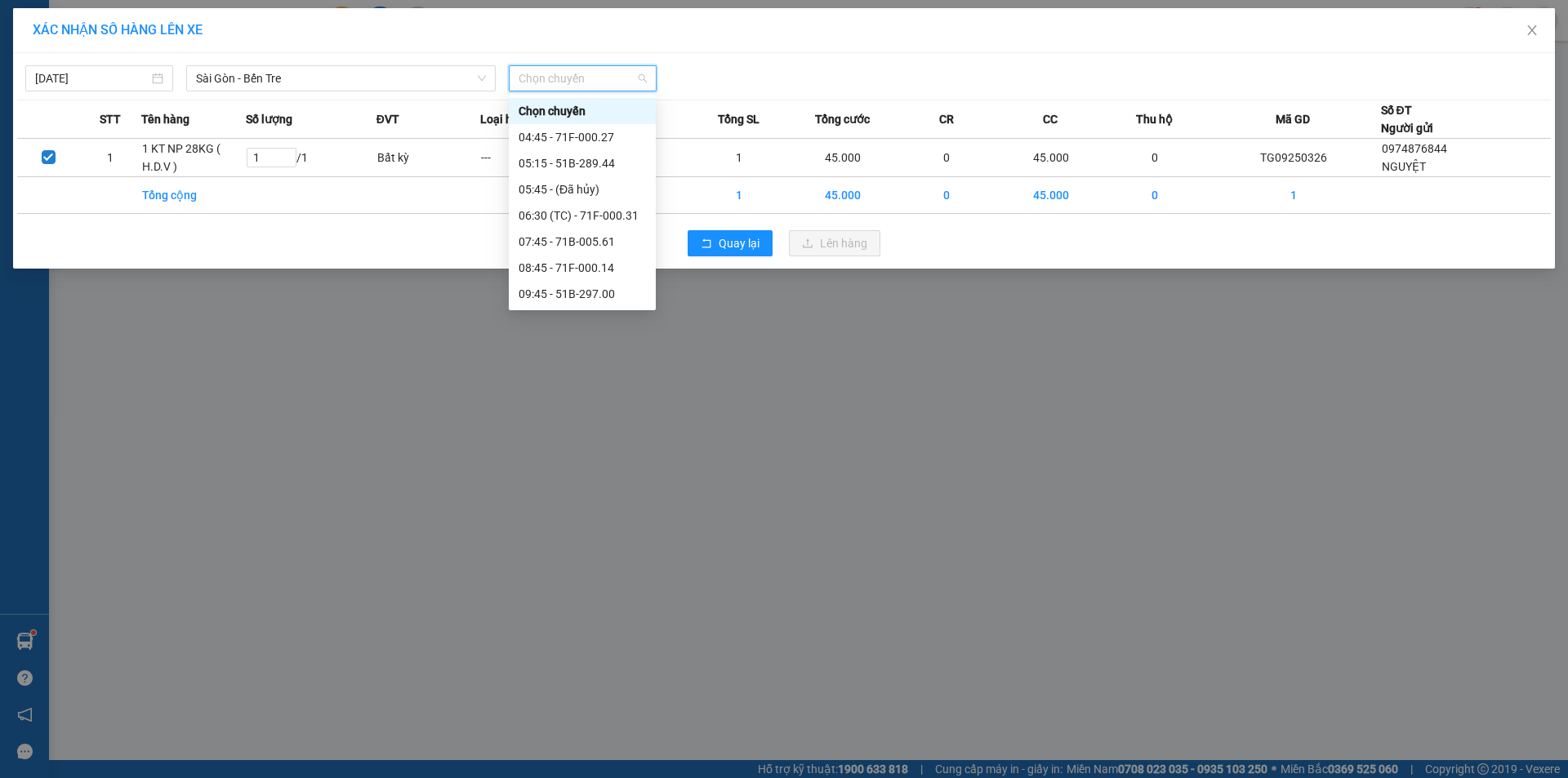
click at [571, 520] on div "16:45 - 71B-004.90" at bounding box center [582, 529] width 127 height 18
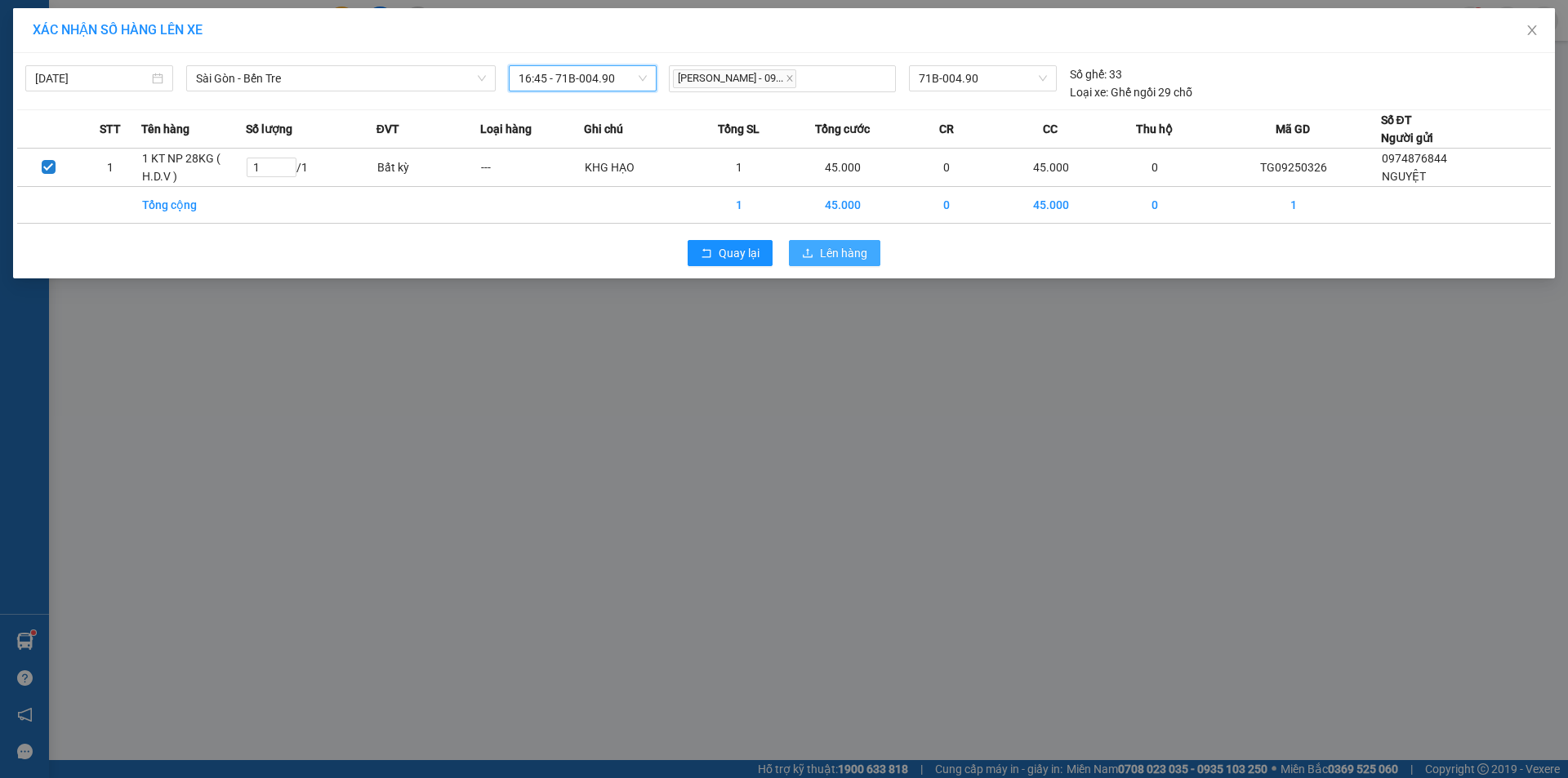
click at [826, 254] on span "Lên hàng" at bounding box center [843, 254] width 47 height 18
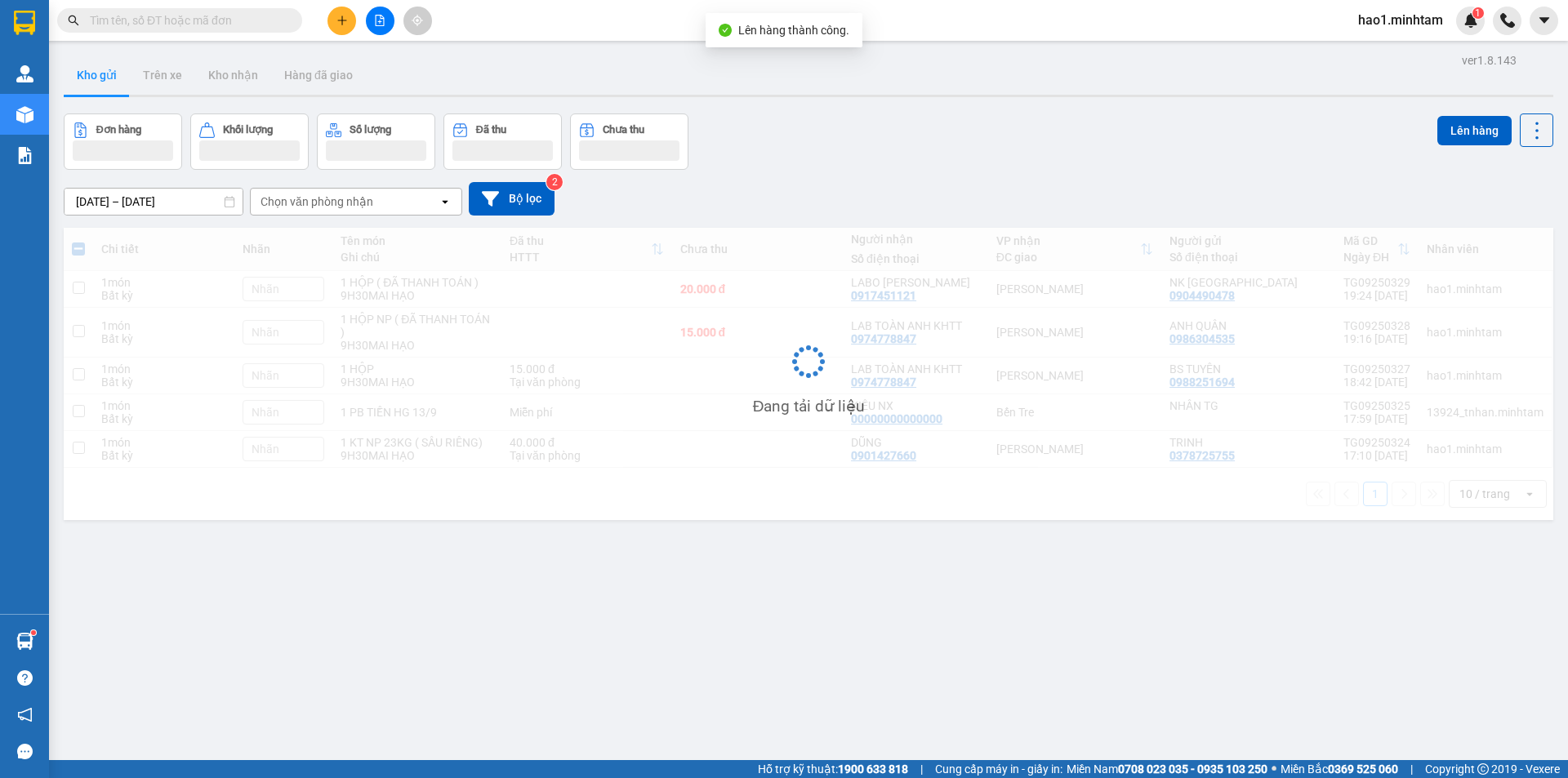
click at [915, 145] on div "Đơn hàng Khối lượng Số lượng Đã thu Chưa thu Lên hàng" at bounding box center [809, 142] width 1489 height 57
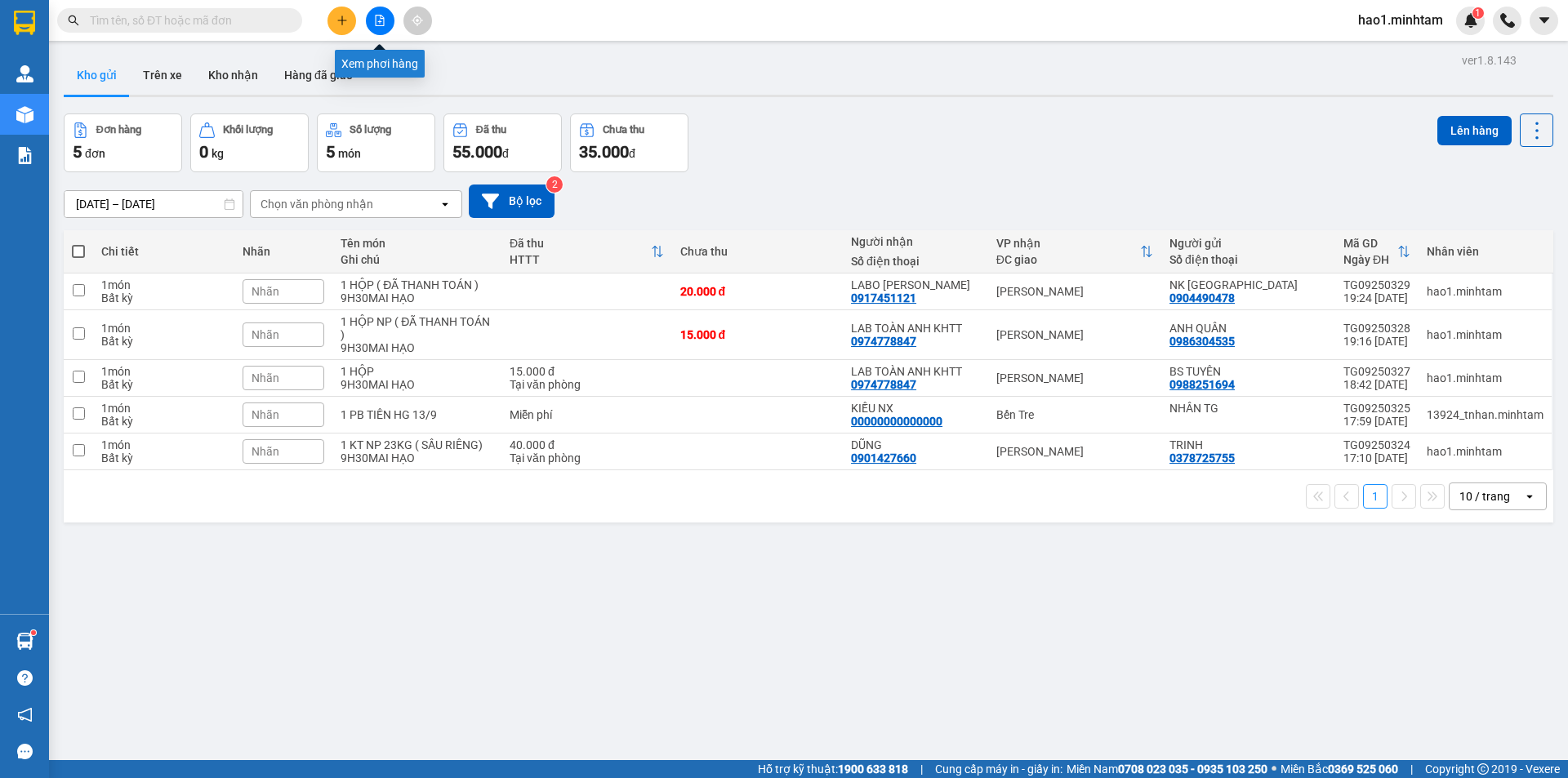
click at [387, 17] on button at bounding box center [380, 21] width 28 height 28
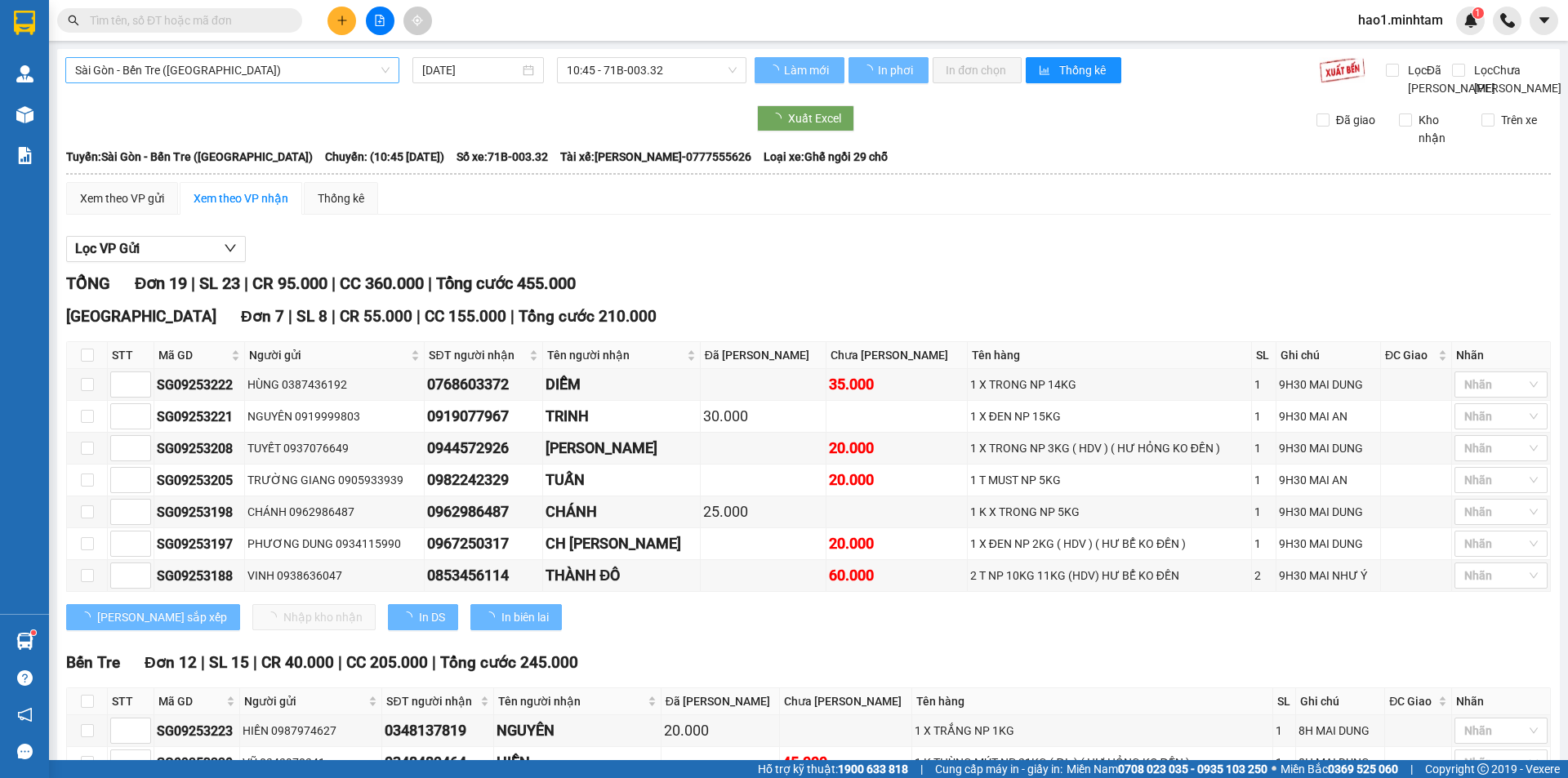
click at [111, 66] on span "Sài Gòn - Bến Tre ([GEOGRAPHIC_DATA])" at bounding box center [232, 70] width 314 height 24
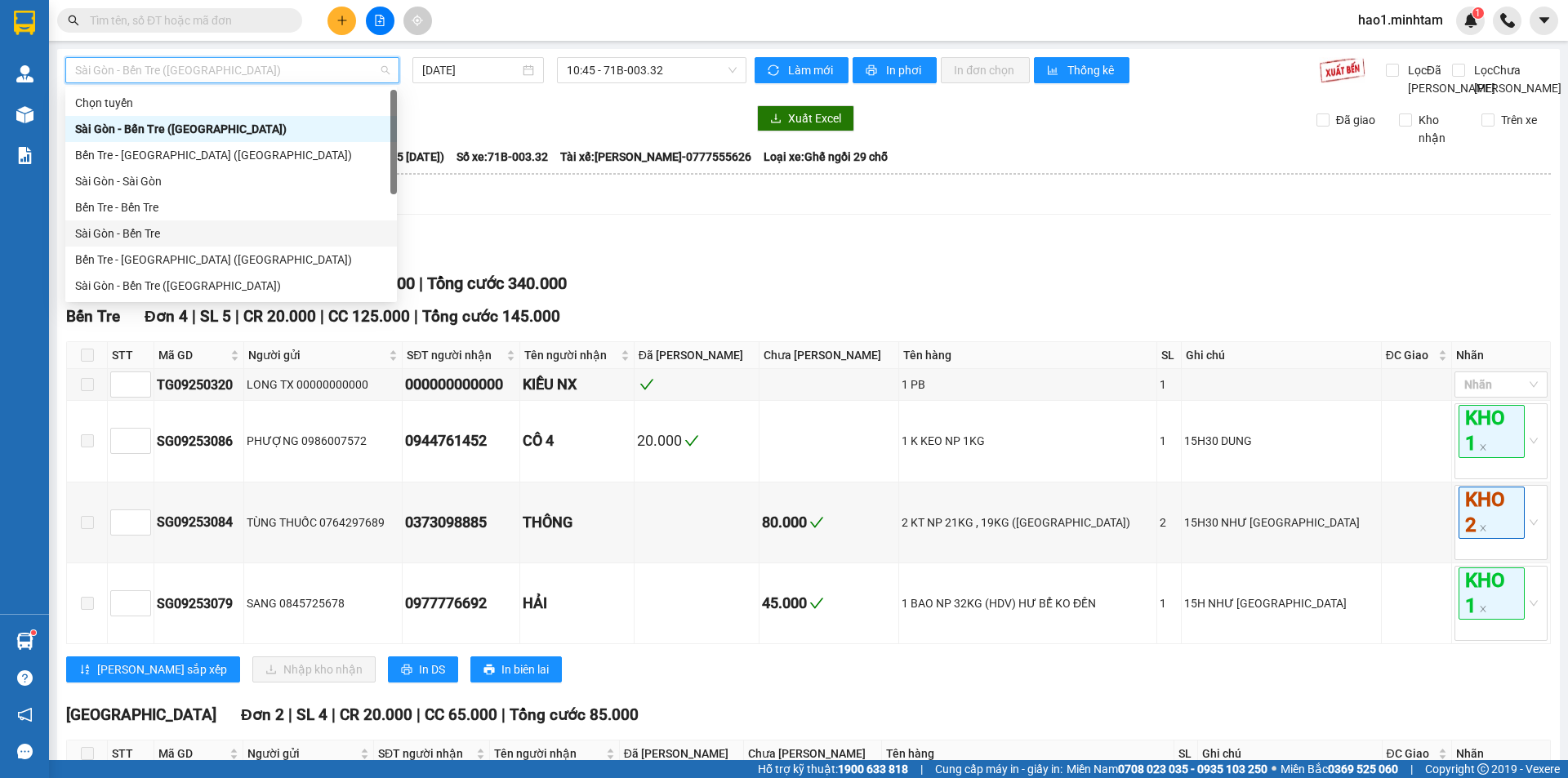
click at [120, 233] on div "Sài Gòn - Bến Tre" at bounding box center [230, 234] width 312 height 18
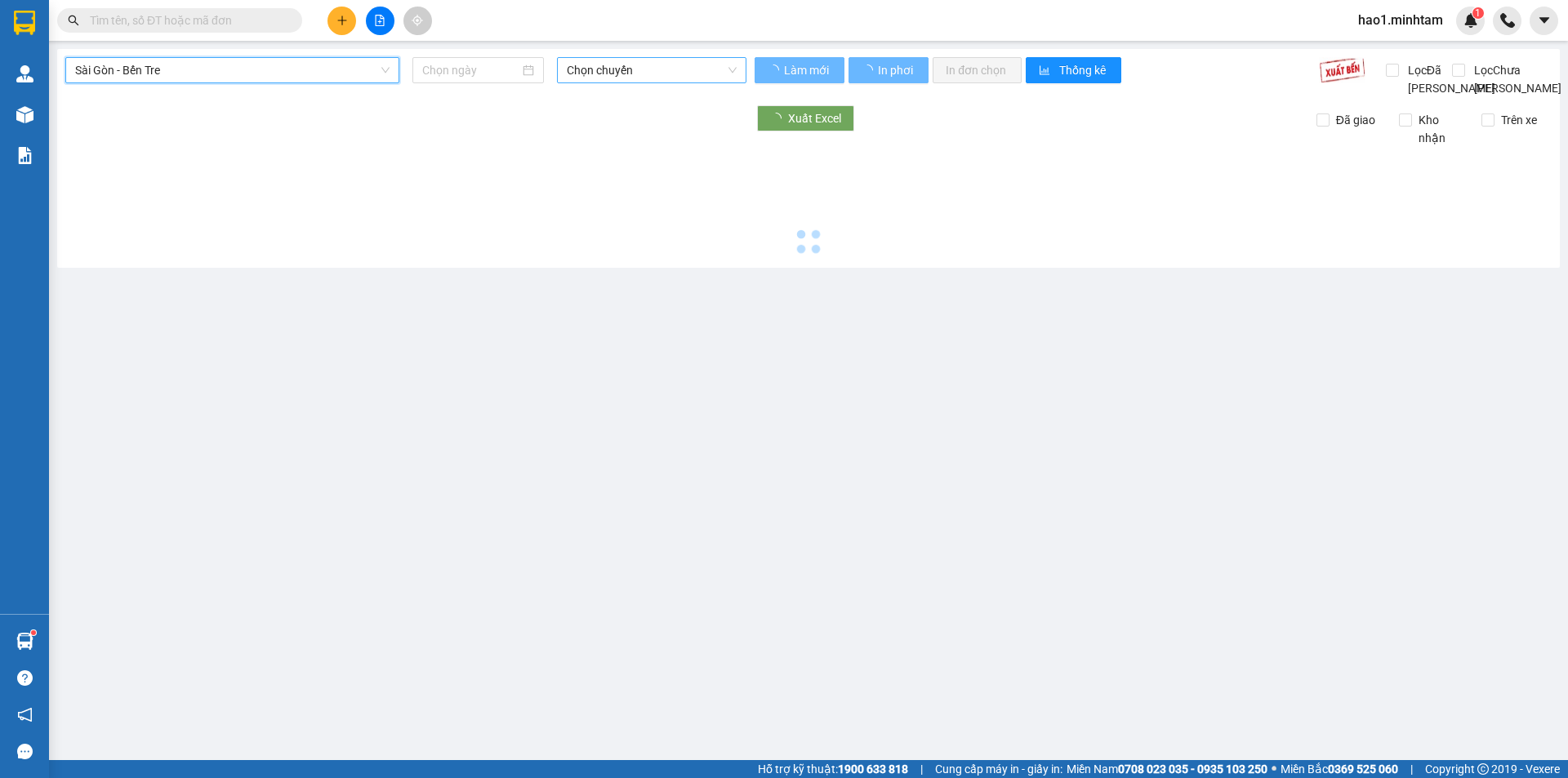
type input "[DATE]"
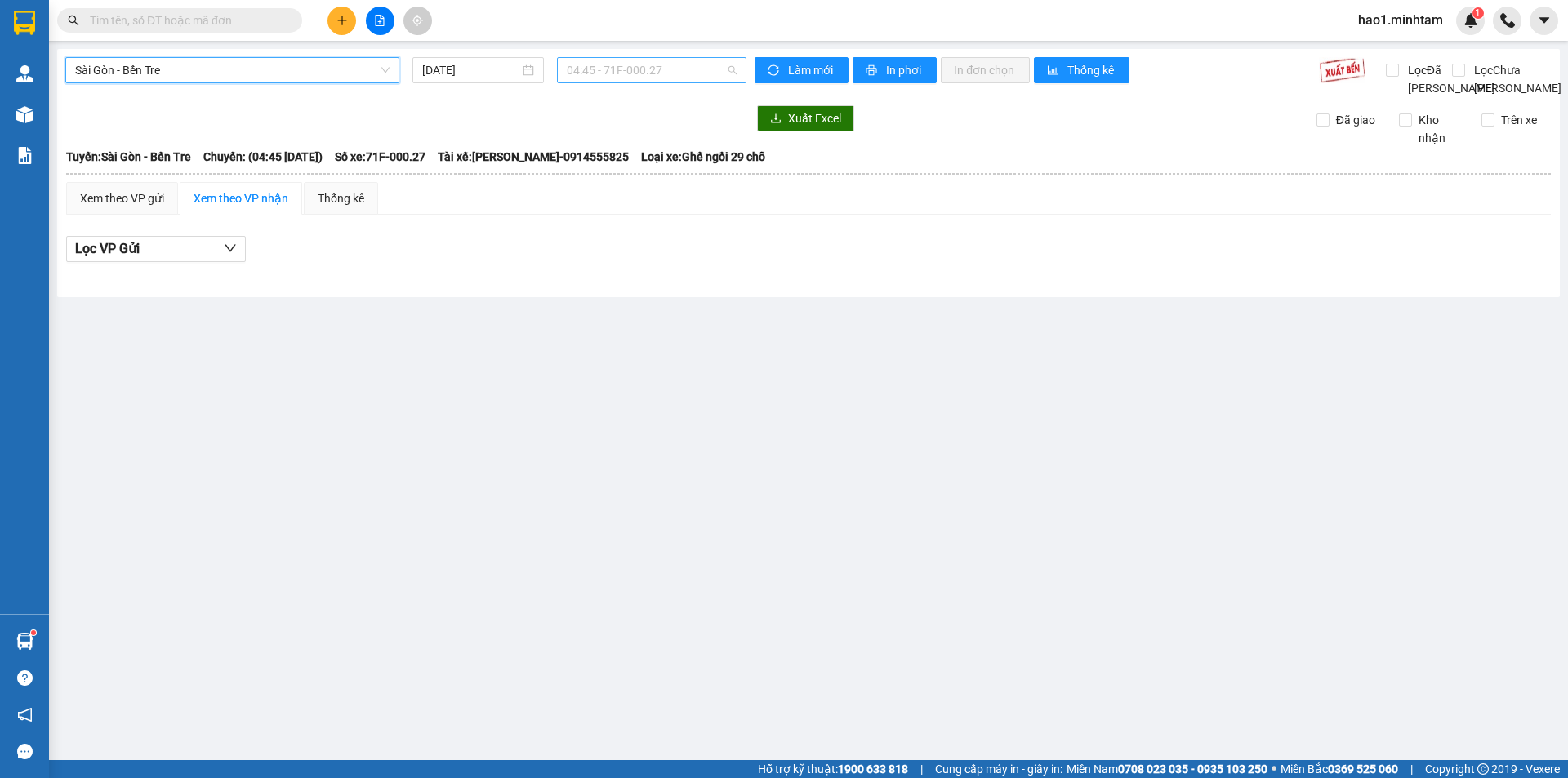
click at [612, 71] on span "04:45 - 71F-000.27" at bounding box center [651, 70] width 170 height 24
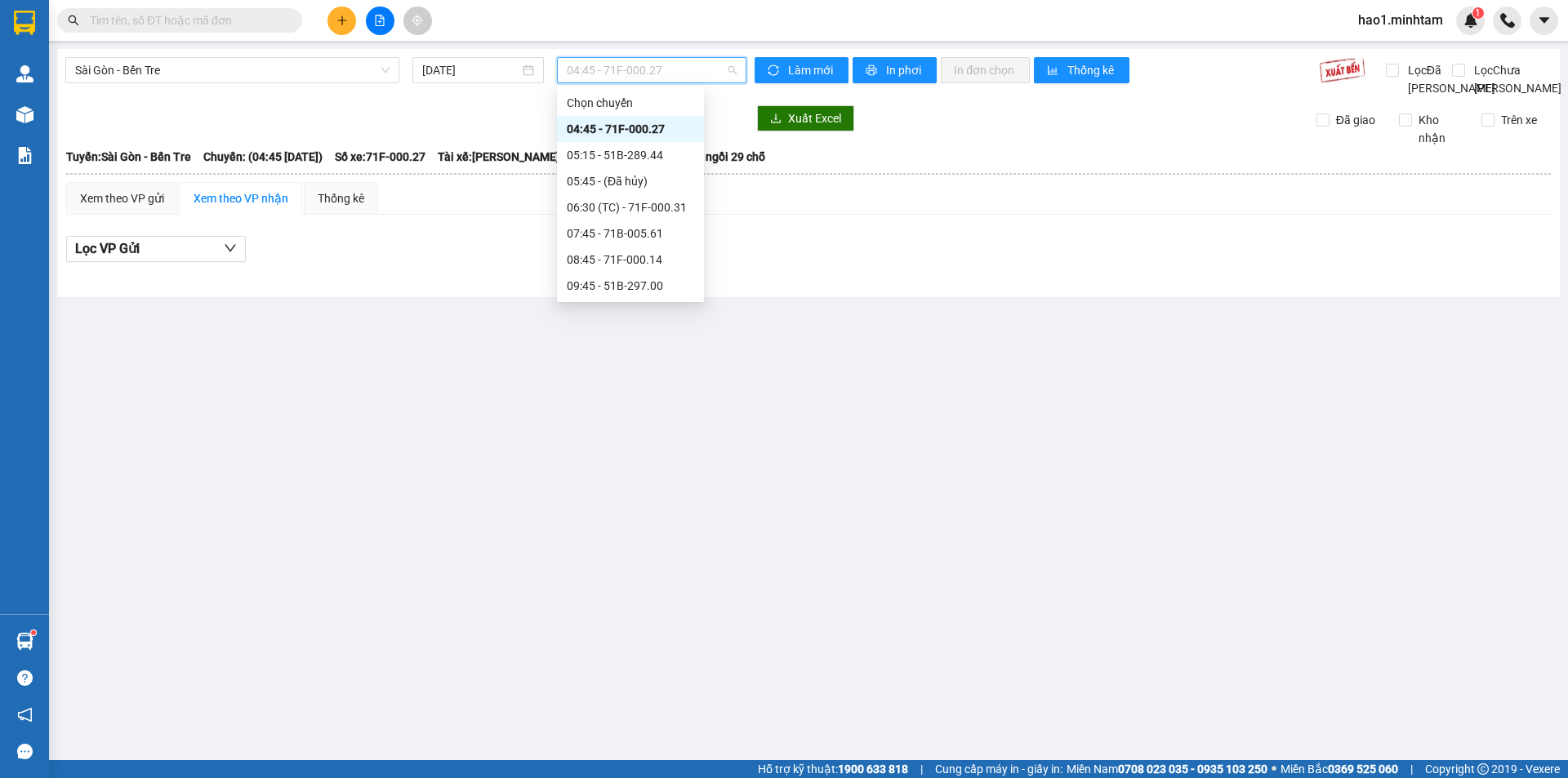
click at [632, 512] on div "16:45 - 71B-004.90" at bounding box center [630, 521] width 127 height 18
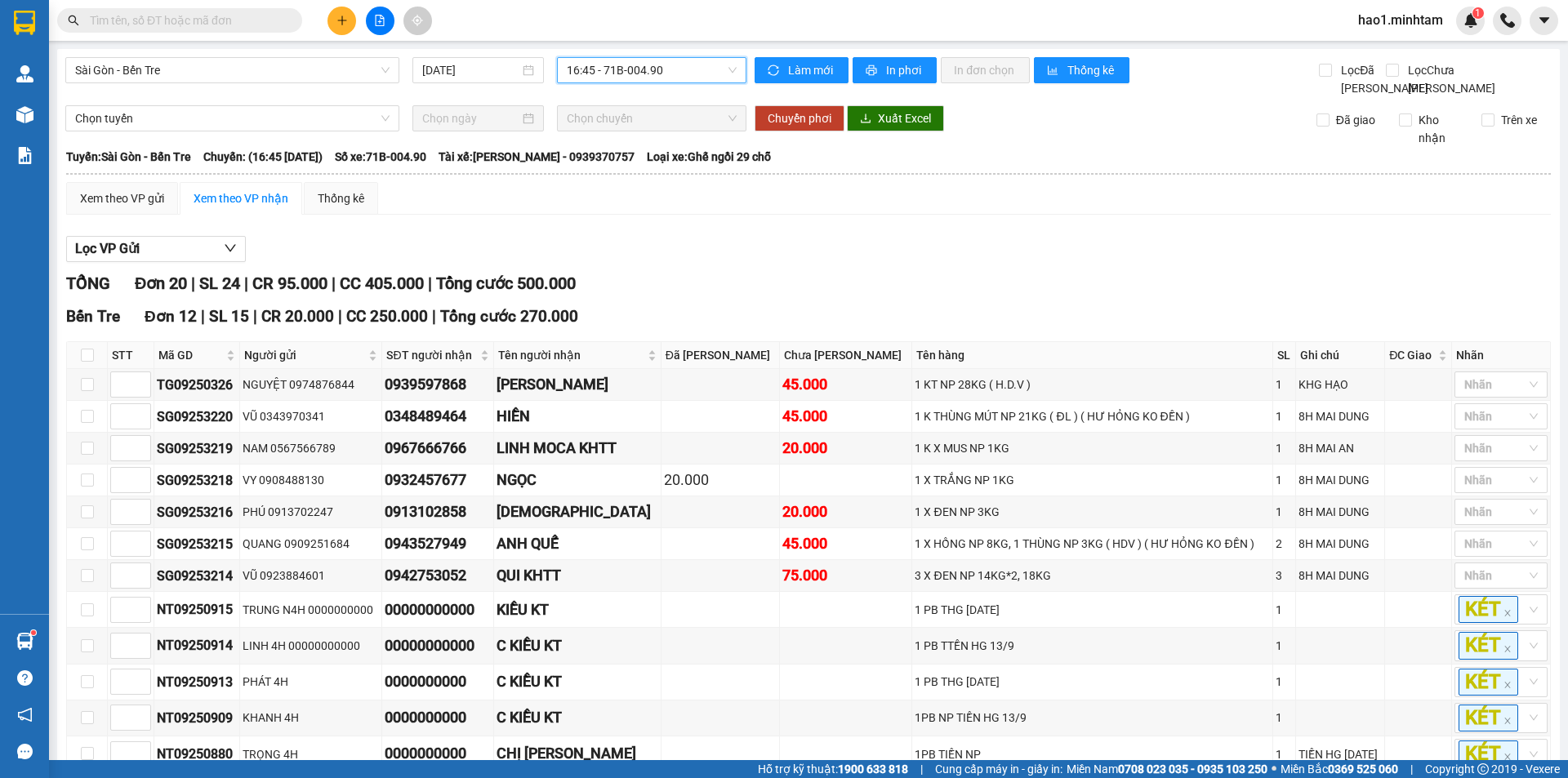
click at [591, 234] on div "Xem theo VP gửi Xem theo VP nhận Thống kê Lọc VP Gửi TỔNG Đơn 20 | SL 24 | CR …" at bounding box center [809, 781] width 1484 height 1199
click at [764, 271] on div "TỔNG Đơn 20 | SL 24 | CR 95.000 | CC 405.000 | Tổng cước 500.000" at bounding box center [809, 283] width 1484 height 25
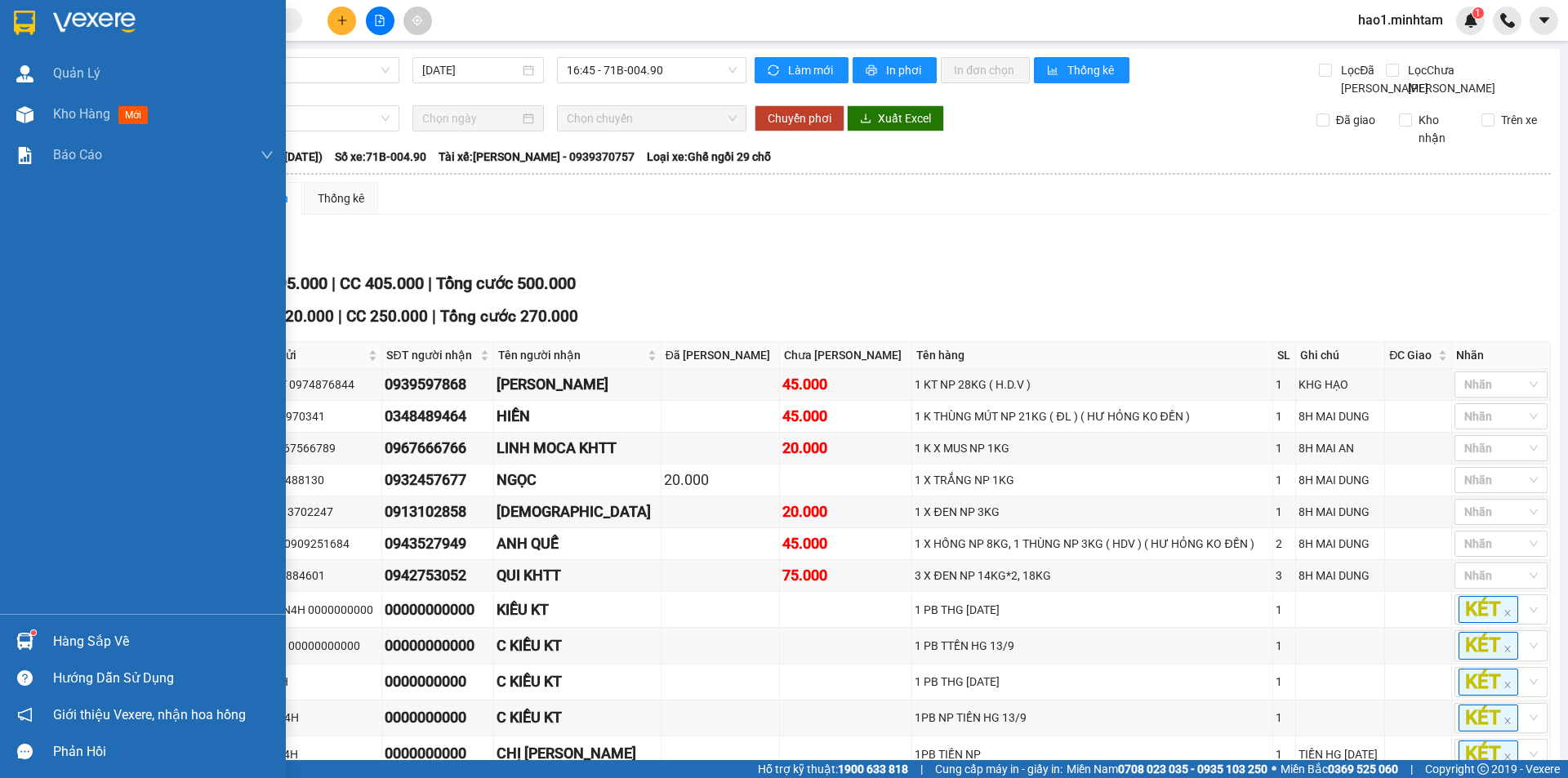
click at [36, 627] on div "Hàng sắp về" at bounding box center [143, 642] width 286 height 37
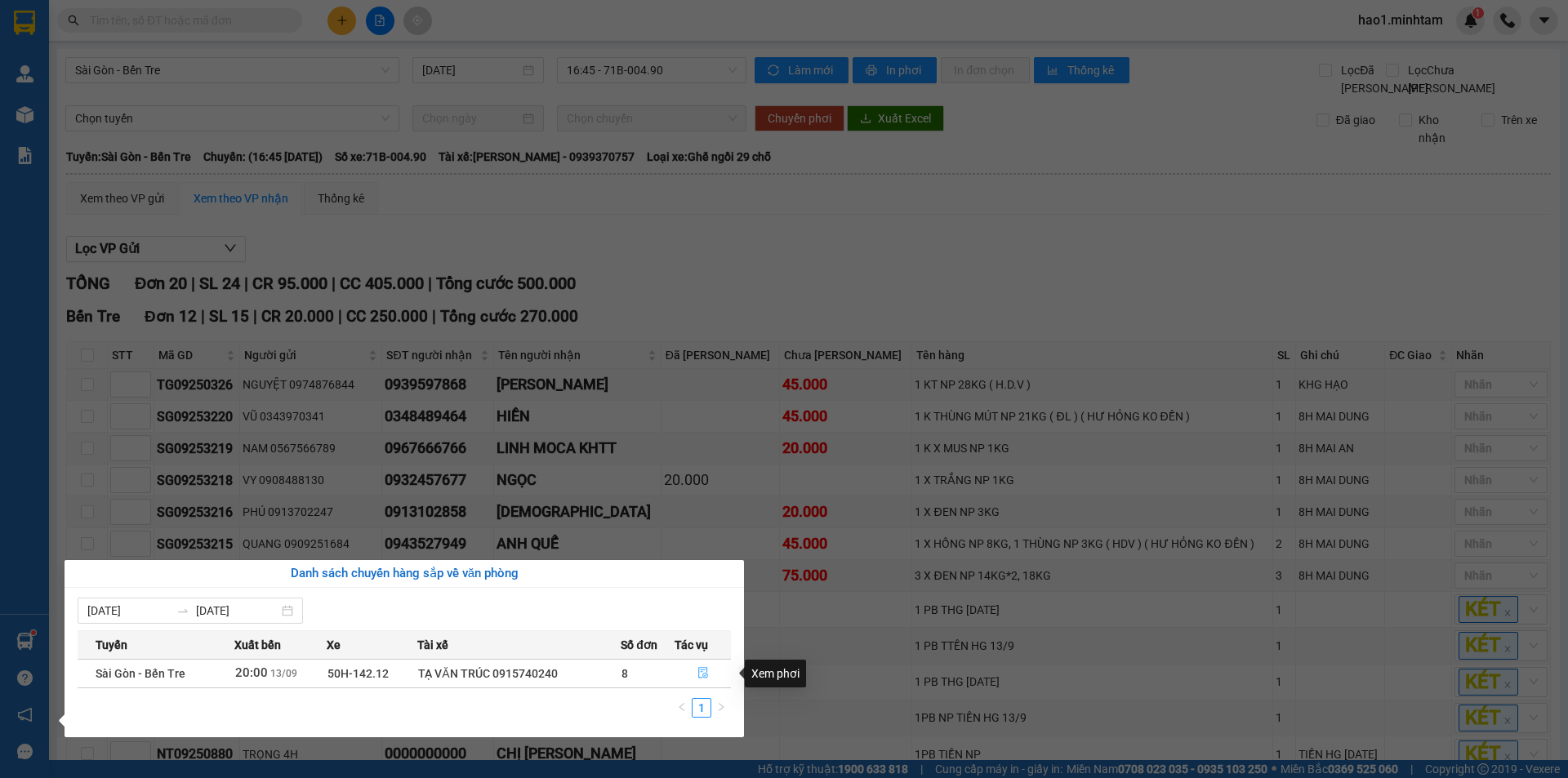
click at [703, 680] on span "file-done" at bounding box center [703, 674] width 12 height 13
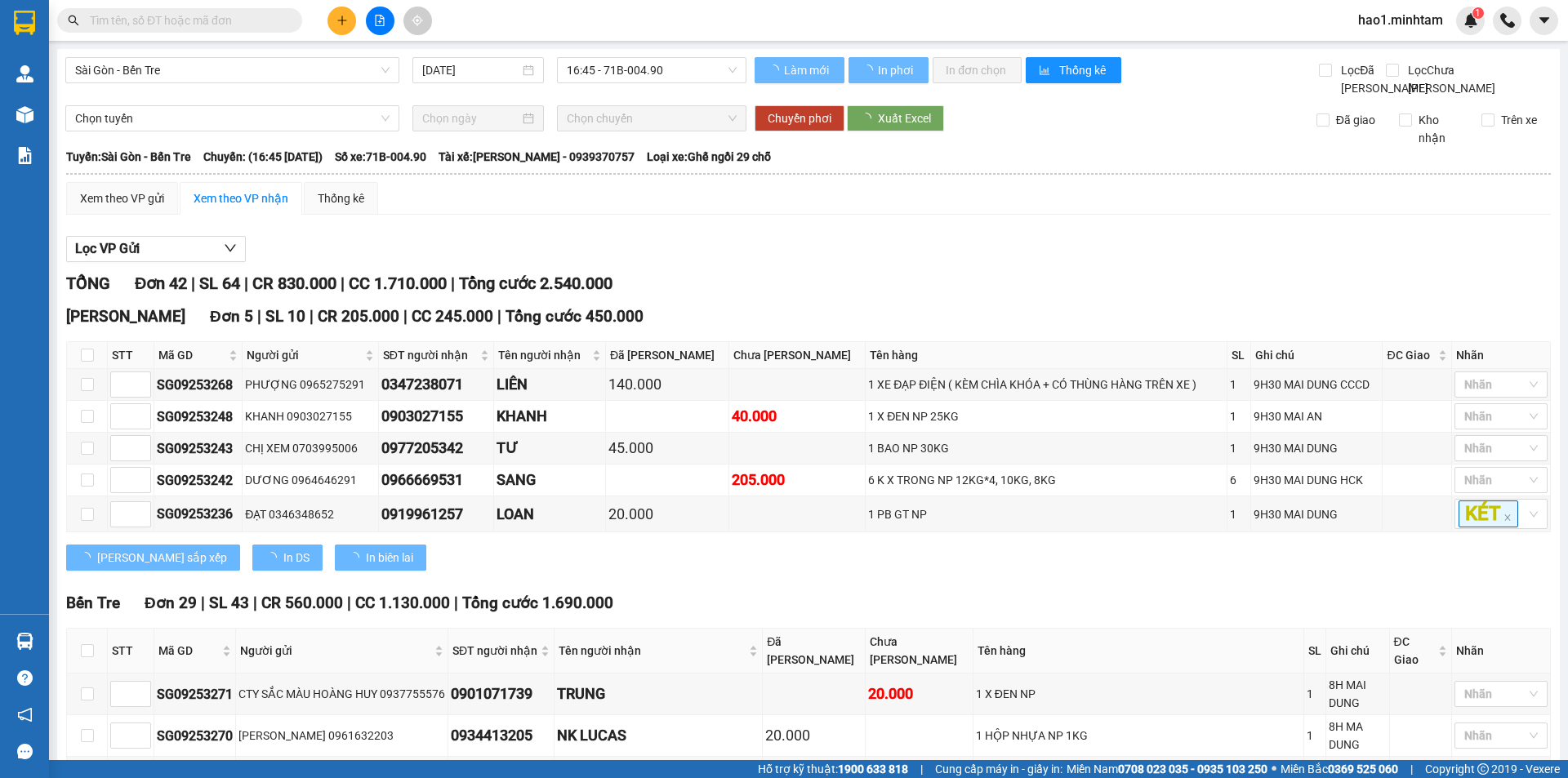
click at [882, 259] on div "Lọc VP Gửi" at bounding box center [809, 249] width 1484 height 27
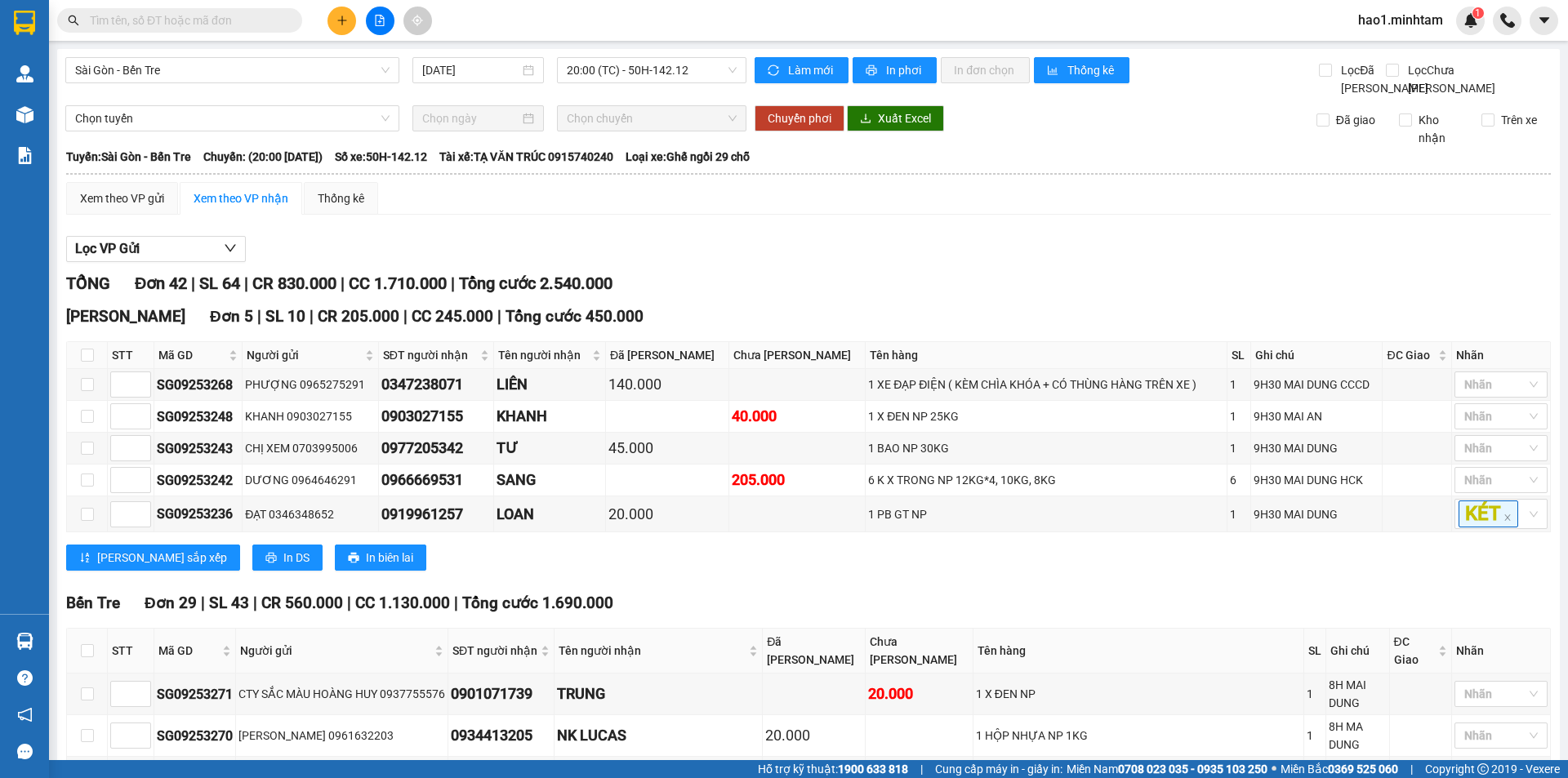
click at [37, 643] on div at bounding box center [25, 642] width 28 height 28
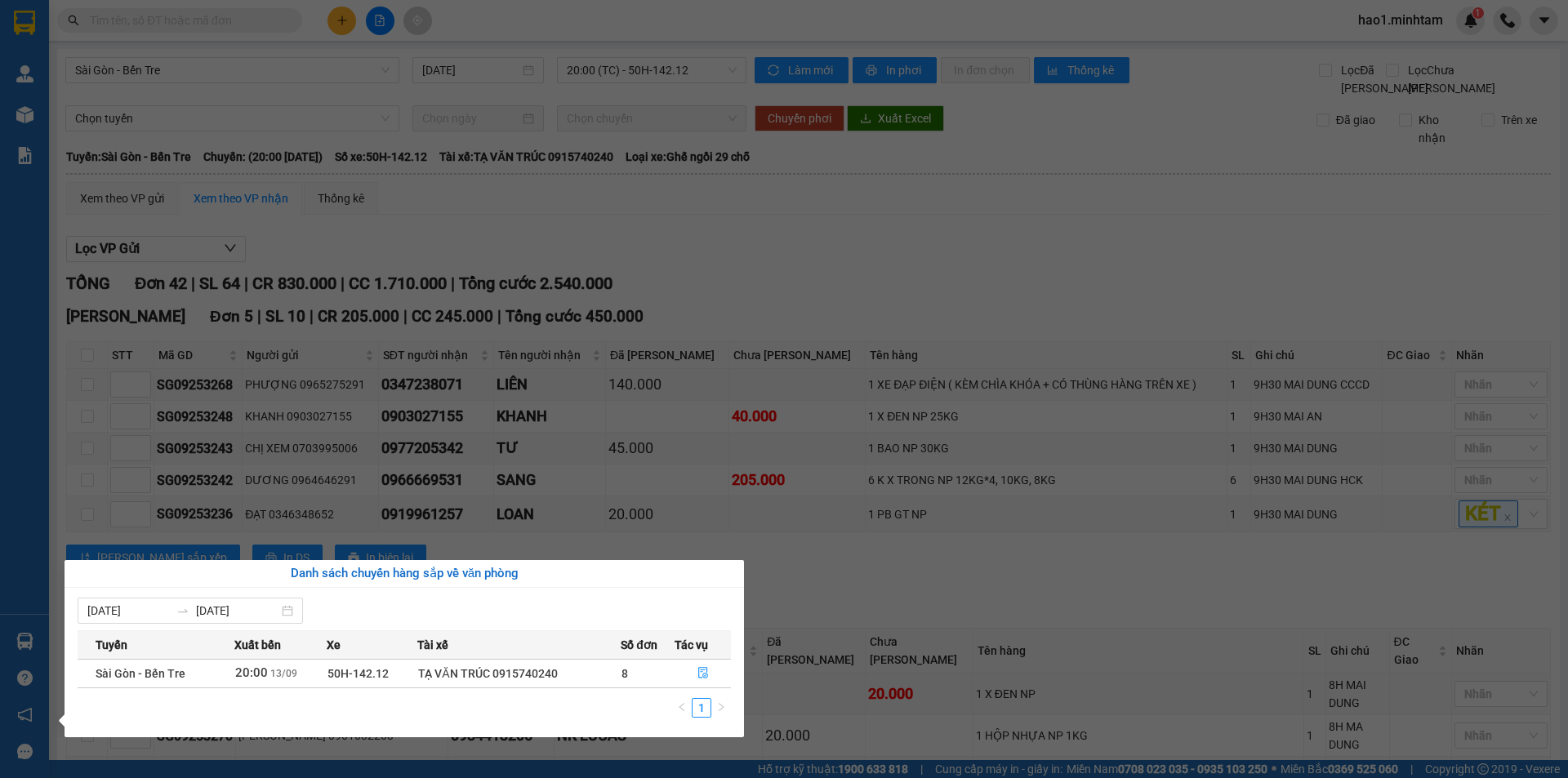
click at [884, 697] on section "Kết quả tìm kiếm ( 175 ) Bộ lọc Thuộc VP này Ngày tạo đơn gần nhất Mã ĐH Trạng …" at bounding box center [784, 389] width 1568 height 778
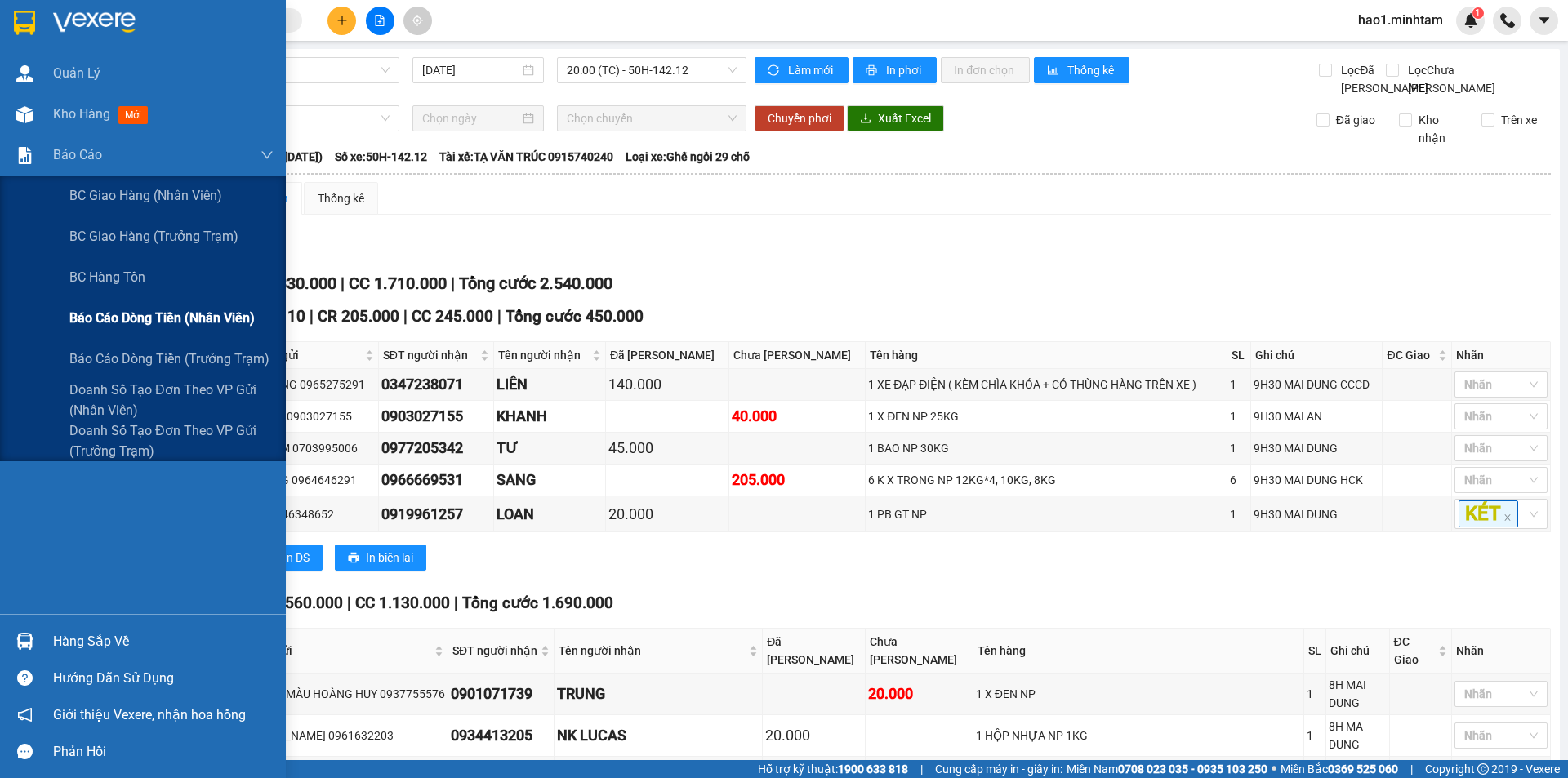
click at [119, 323] on span "Báo cáo dòng tiền (nhân viên)" at bounding box center [162, 318] width 185 height 21
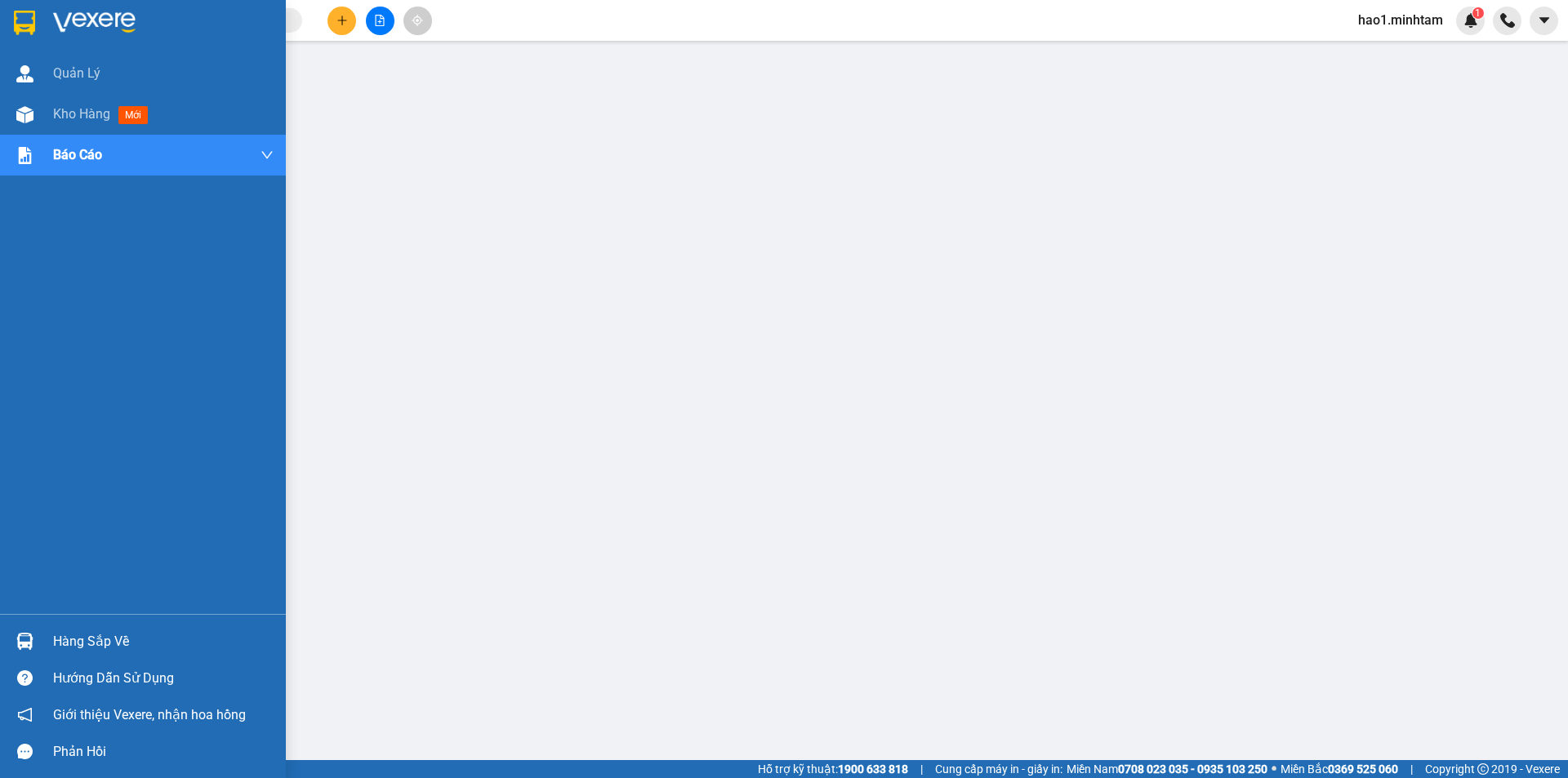
click at [43, 32] on div at bounding box center [143, 27] width 286 height 53
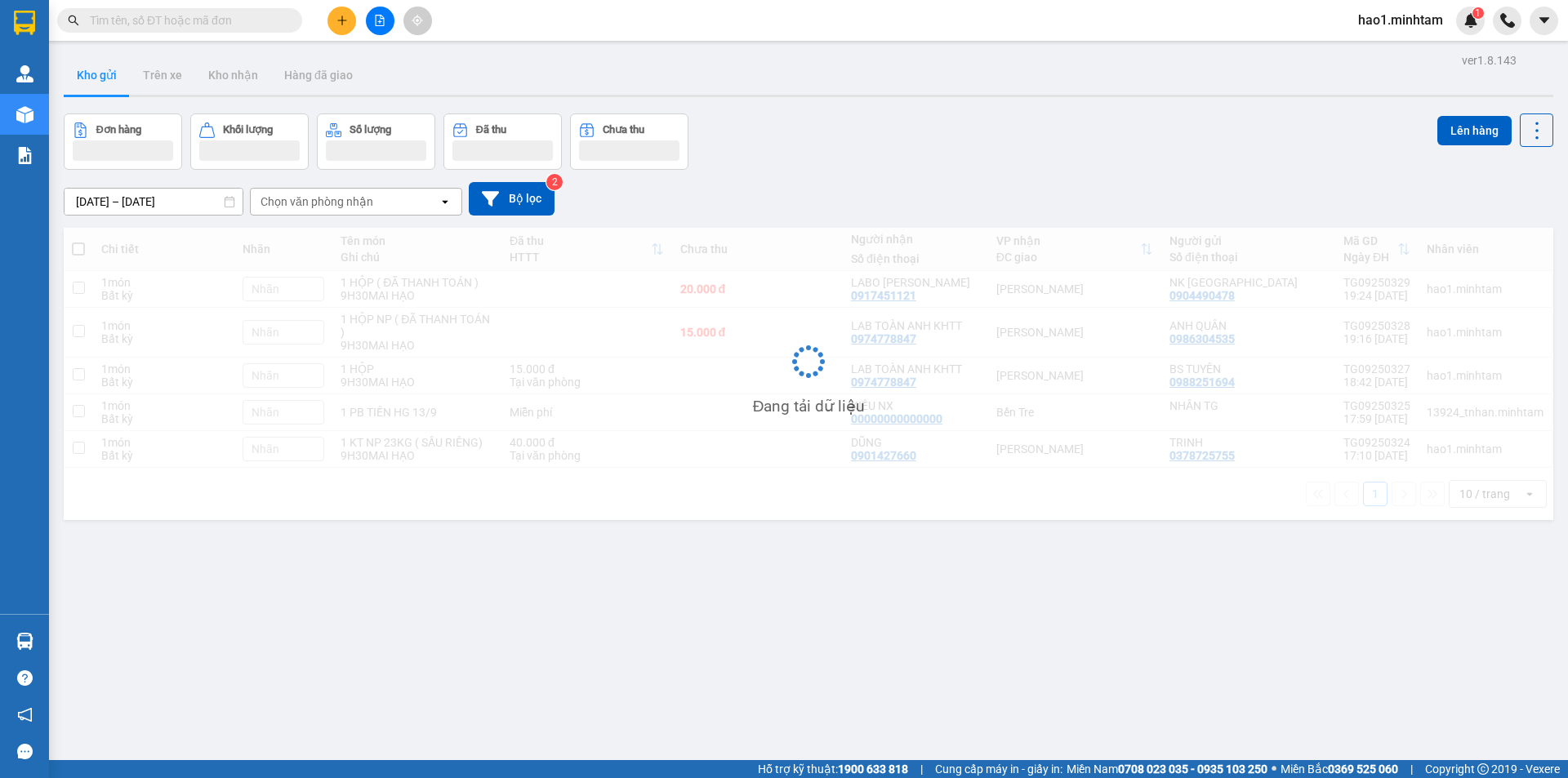
click at [838, 66] on div "Kho gửi Trên xe Kho nhận Hàng đã giao" at bounding box center [809, 77] width 1489 height 43
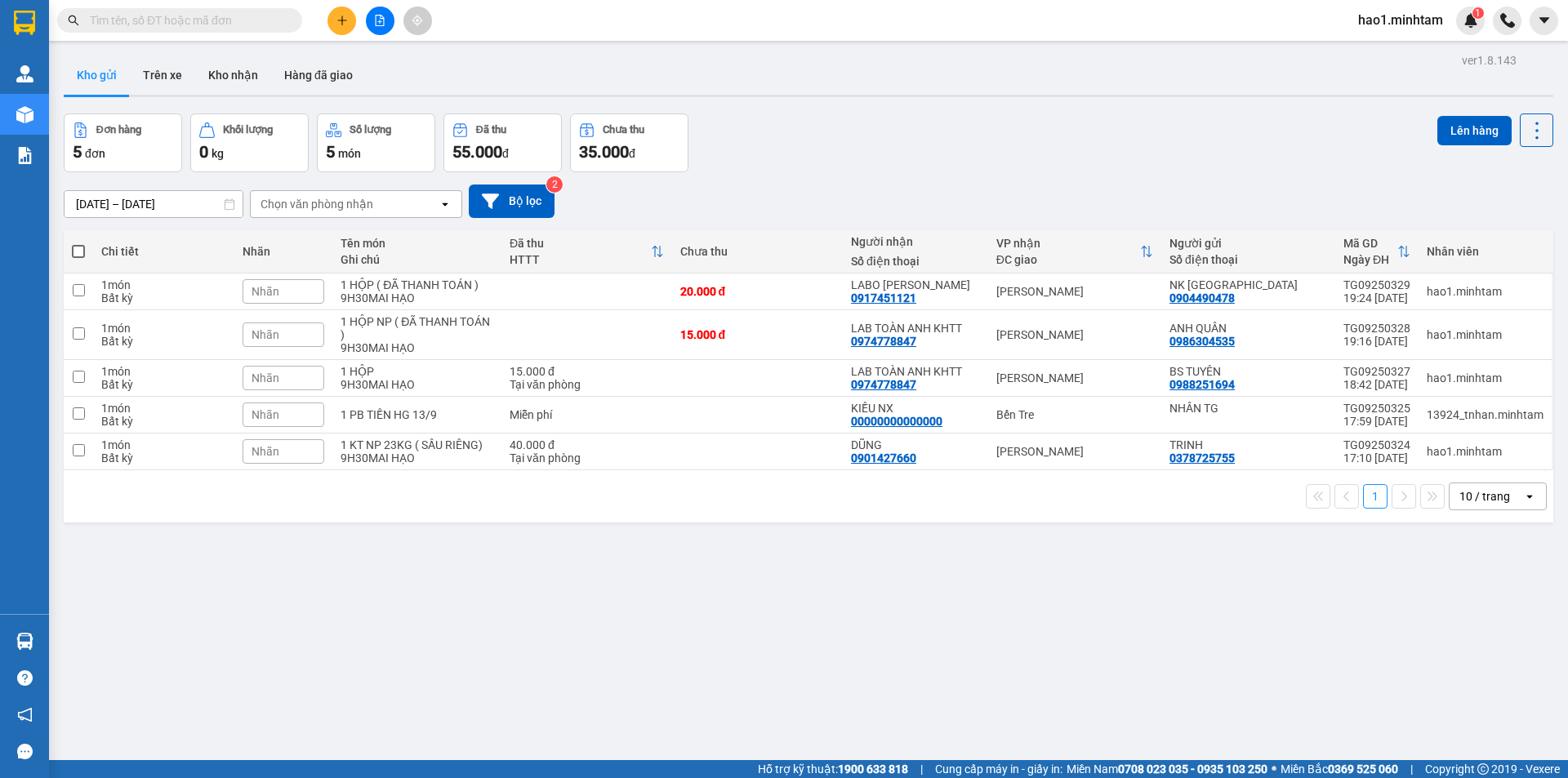
click at [346, 26] on button at bounding box center [342, 21] width 28 height 28
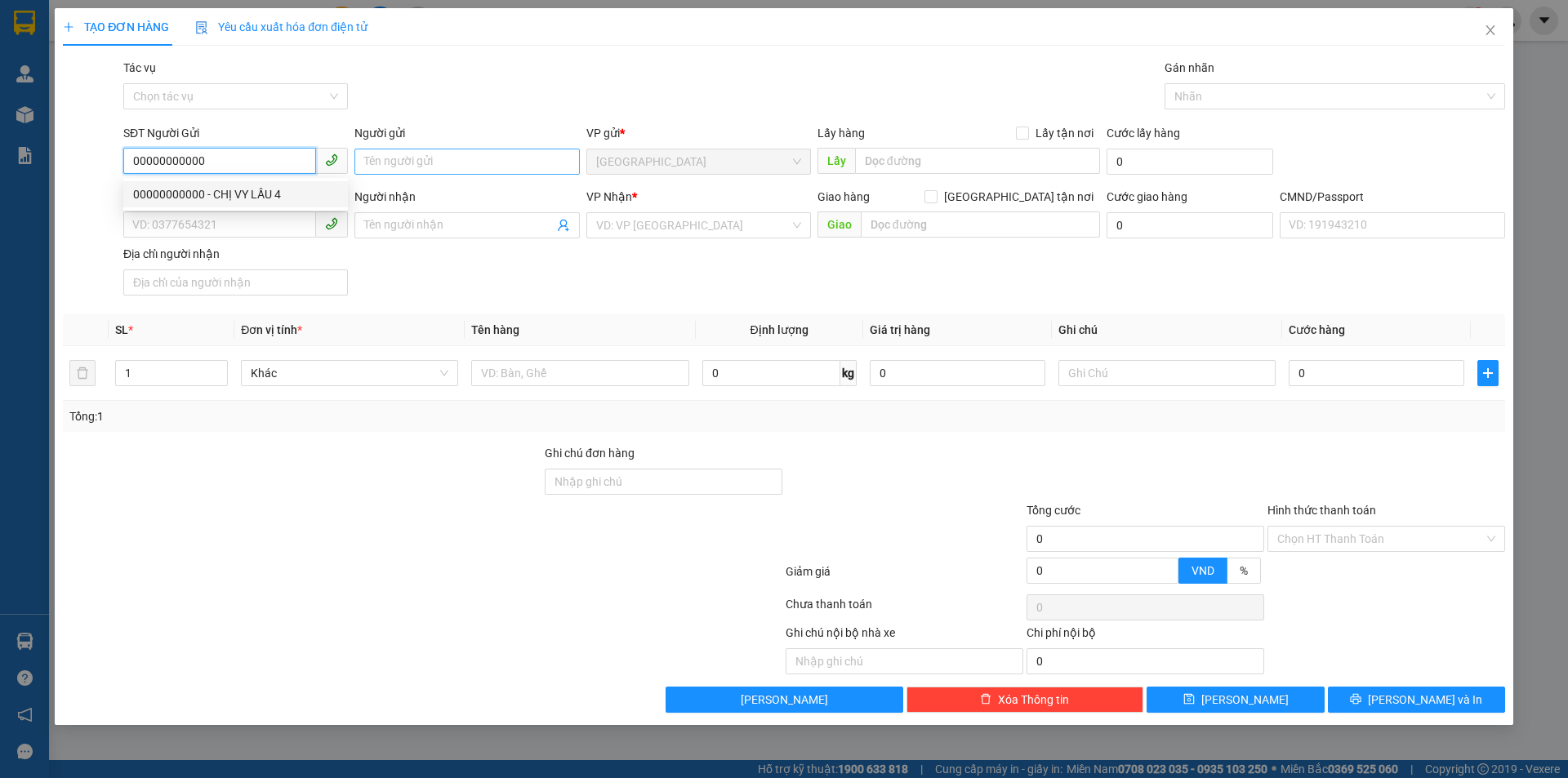
type input "00000000000"
click at [465, 167] on input "Người gửi" at bounding box center [466, 161] width 224 height 26
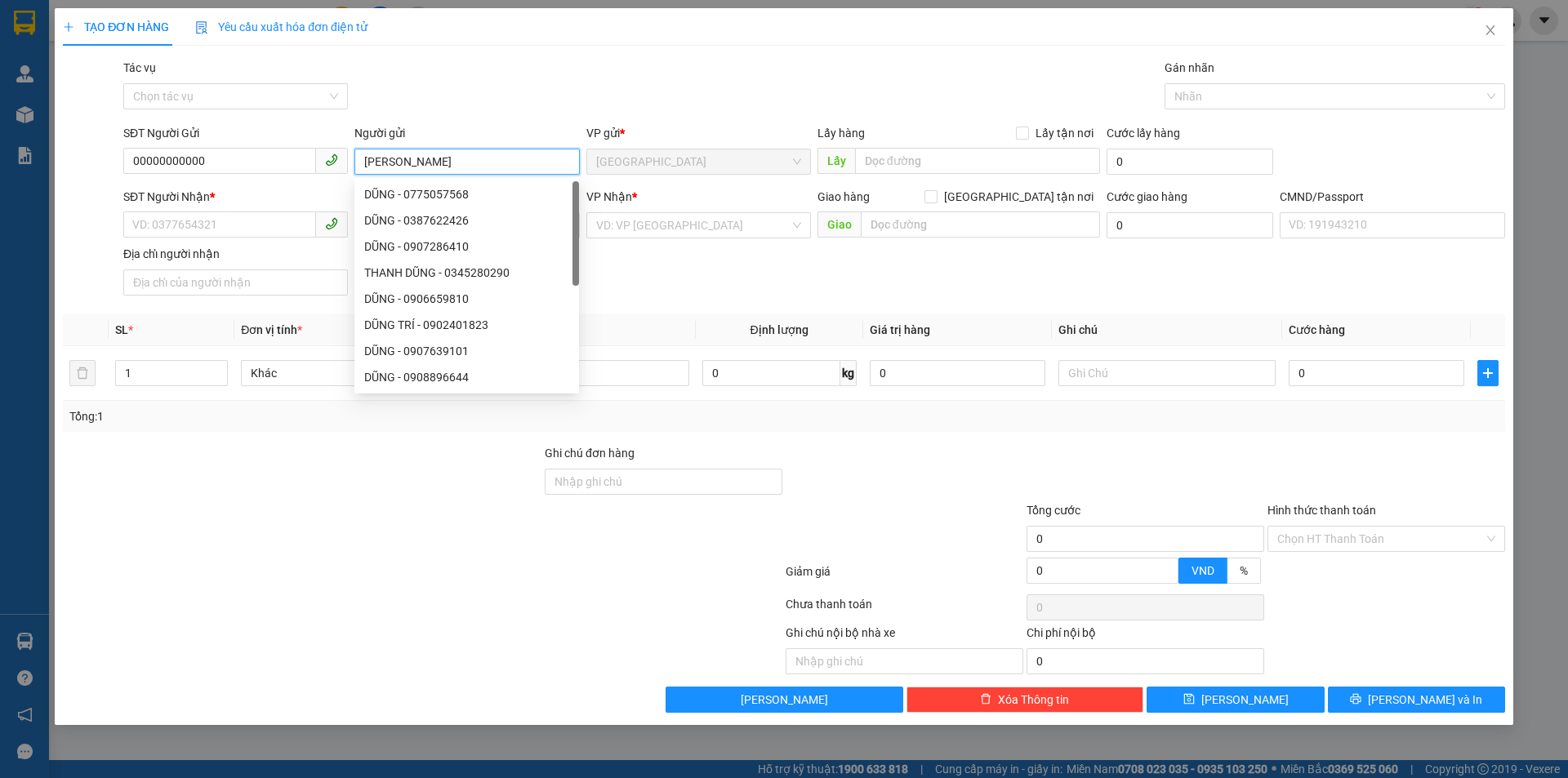
type input "[PERSON_NAME]"
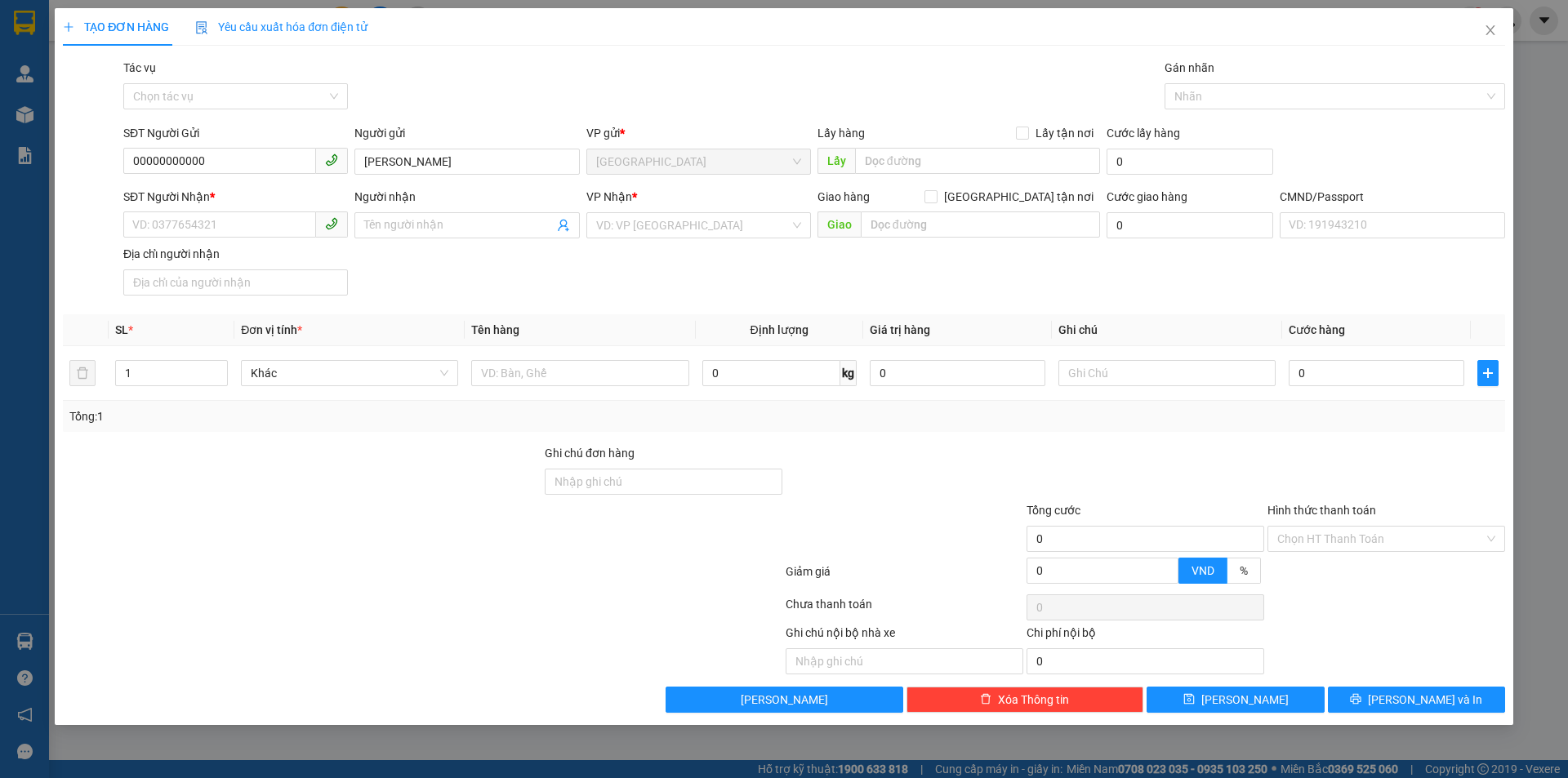
click at [711, 301] on div "SĐT Người Nhận * VD: 0377654321 Người nhận Tên người nhận VP Nhận * VD: VP [GEO…" at bounding box center [813, 245] width 1388 height 115
click at [566, 224] on icon "user-add" at bounding box center [563, 225] width 11 height 12
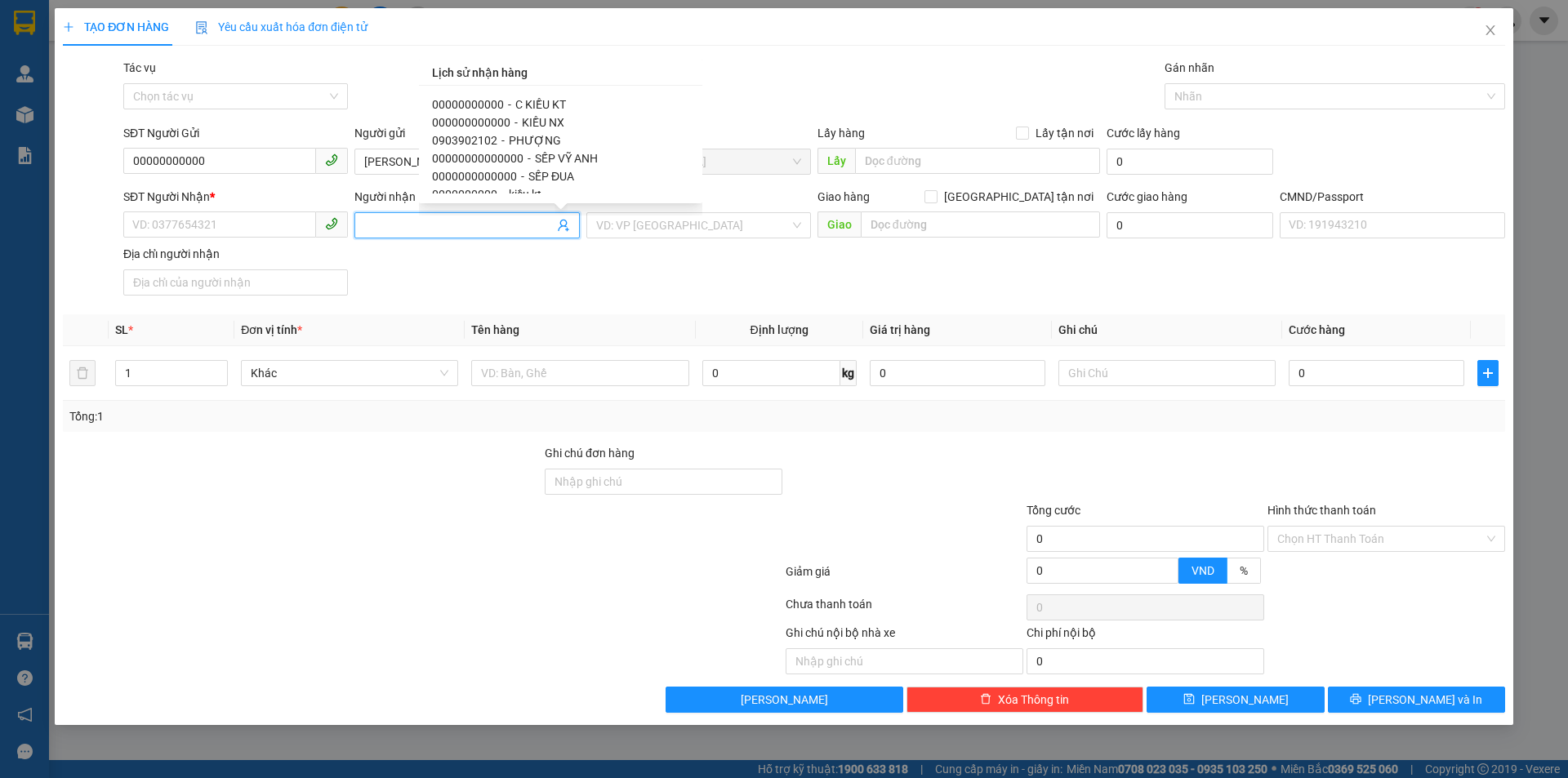
click at [564, 121] on div "000000000000 - KIỀU NX" at bounding box center [561, 123] width 258 height 18
type input "000000000000"
type input "KIỀU NX"
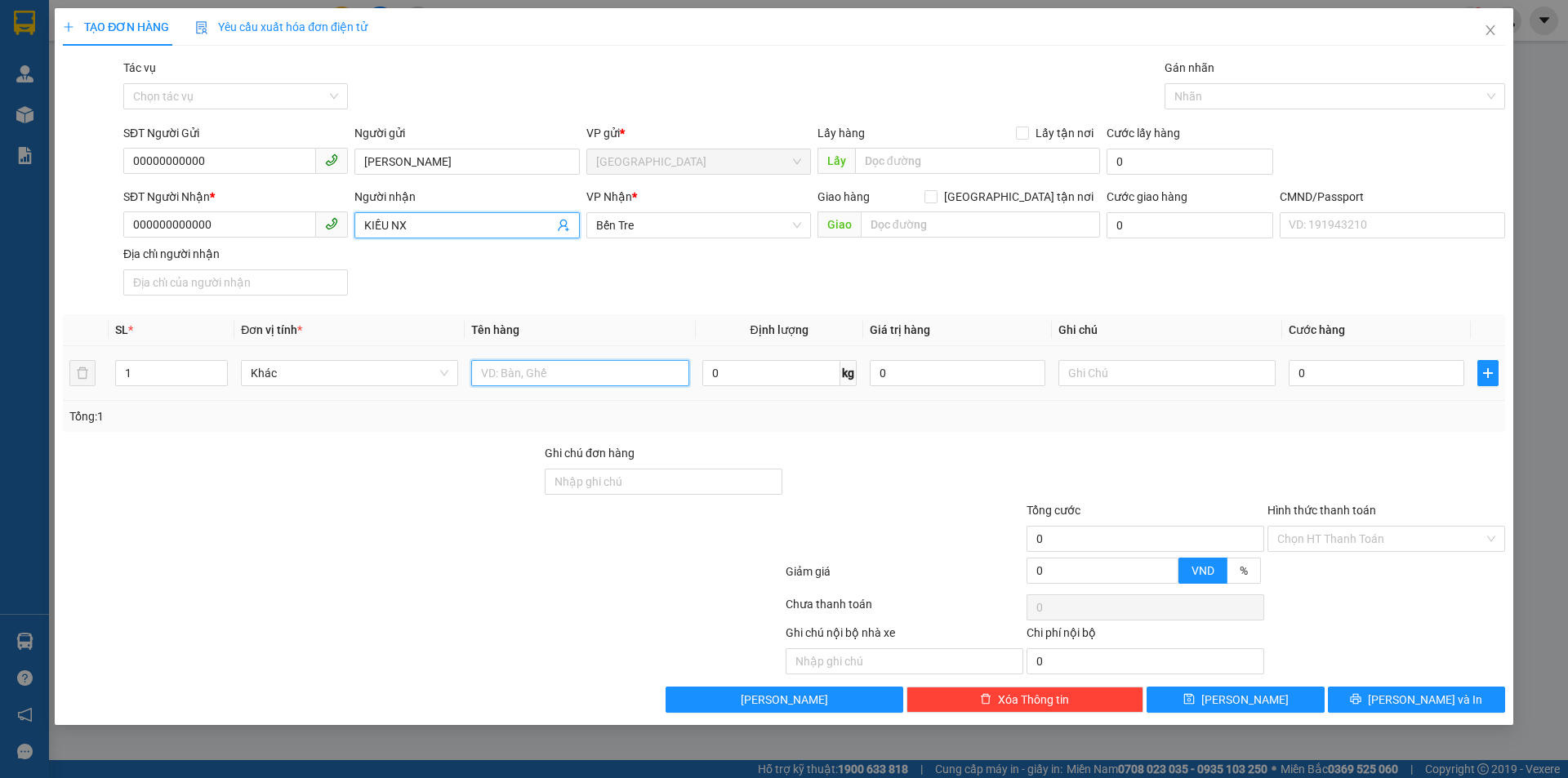
click at [570, 372] on input "text" at bounding box center [579, 372] width 217 height 26
type input "1 PB THG 13/09"
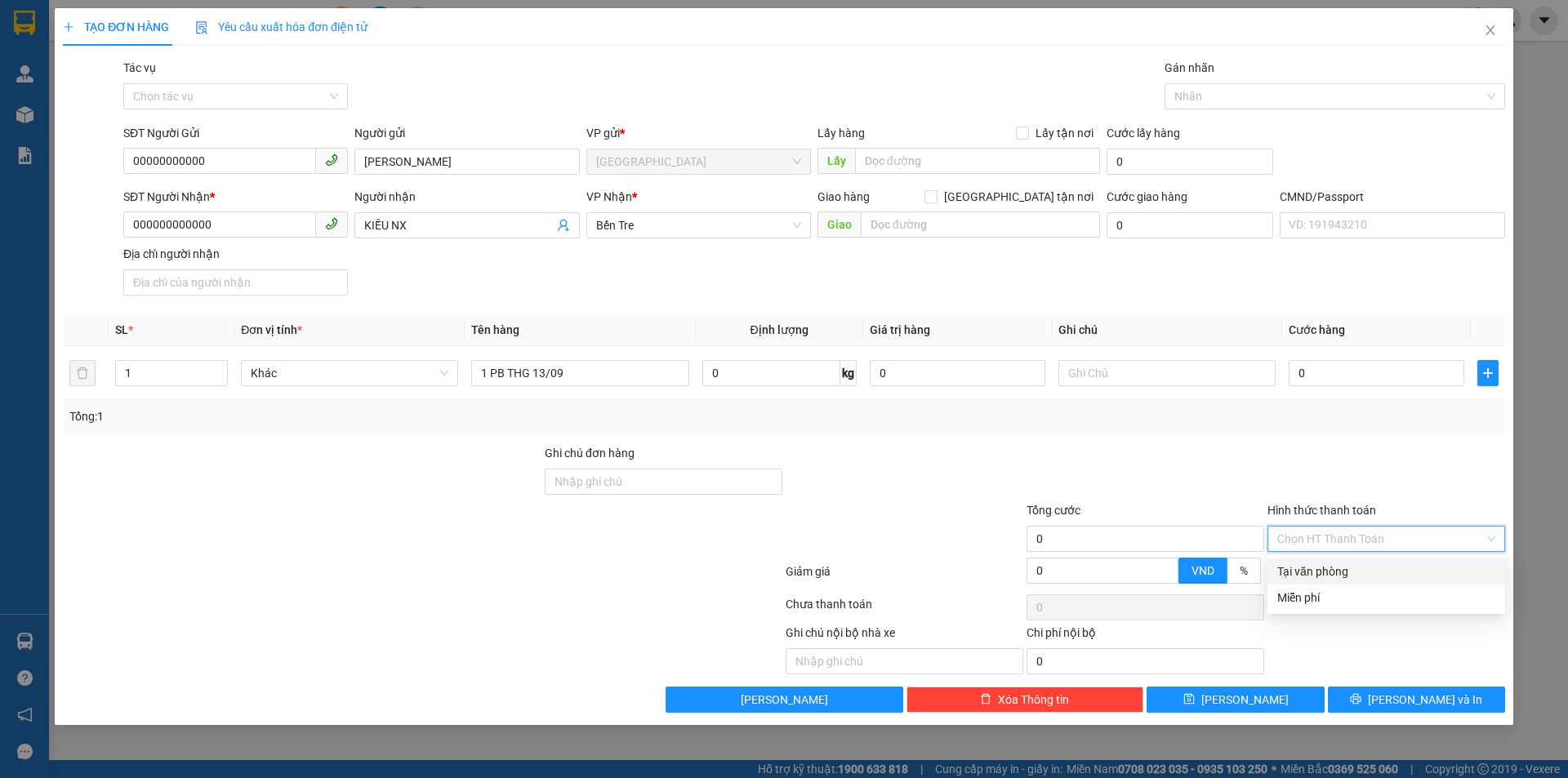
click at [1370, 545] on input "Hình thức thanh toán" at bounding box center [1380, 539] width 207 height 24
click at [1334, 598] on div "Miễn phí" at bounding box center [1386, 598] width 218 height 18
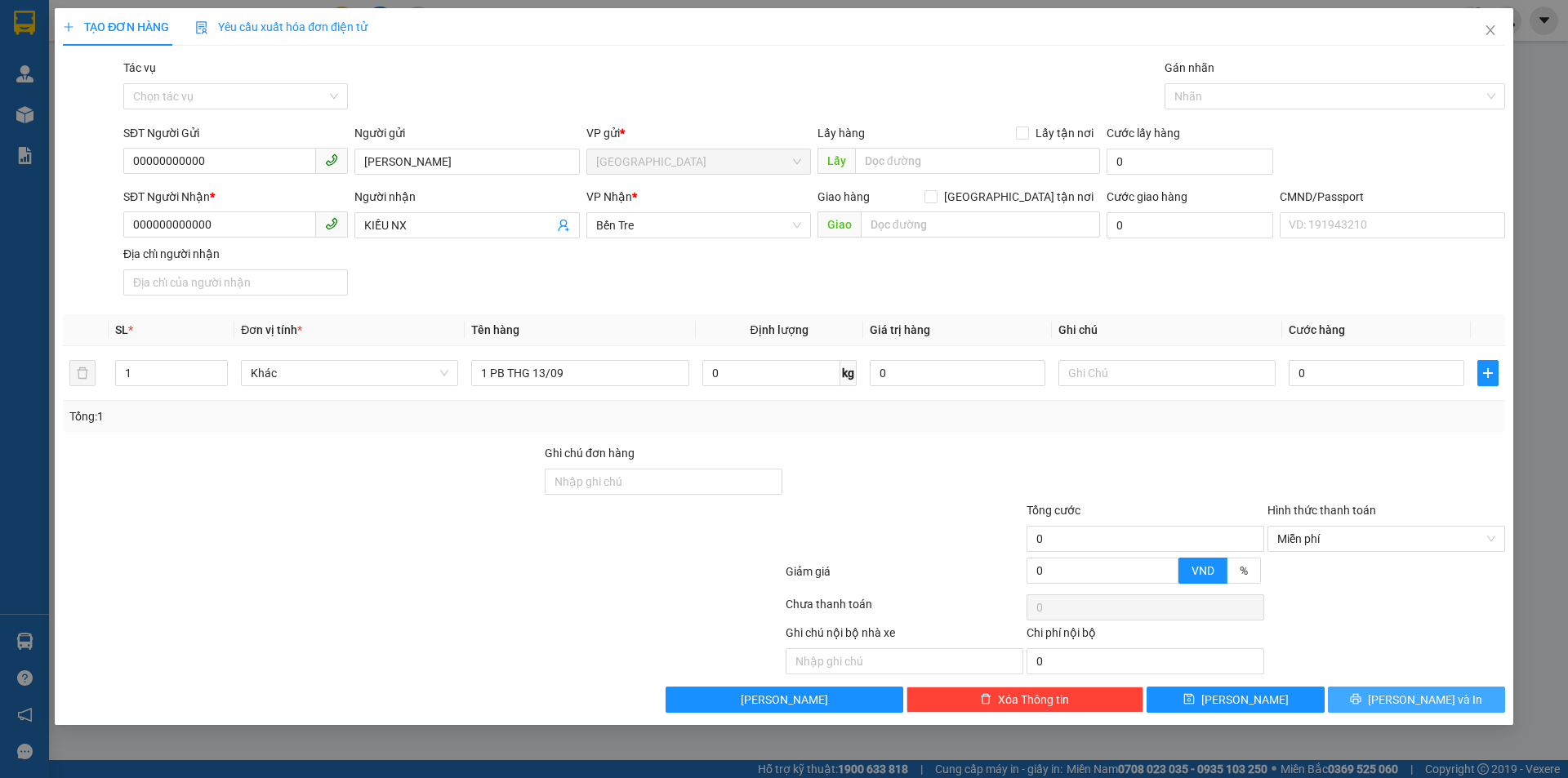
click at [1359, 699] on button "[PERSON_NAME] và In" at bounding box center [1416, 699] width 177 height 26
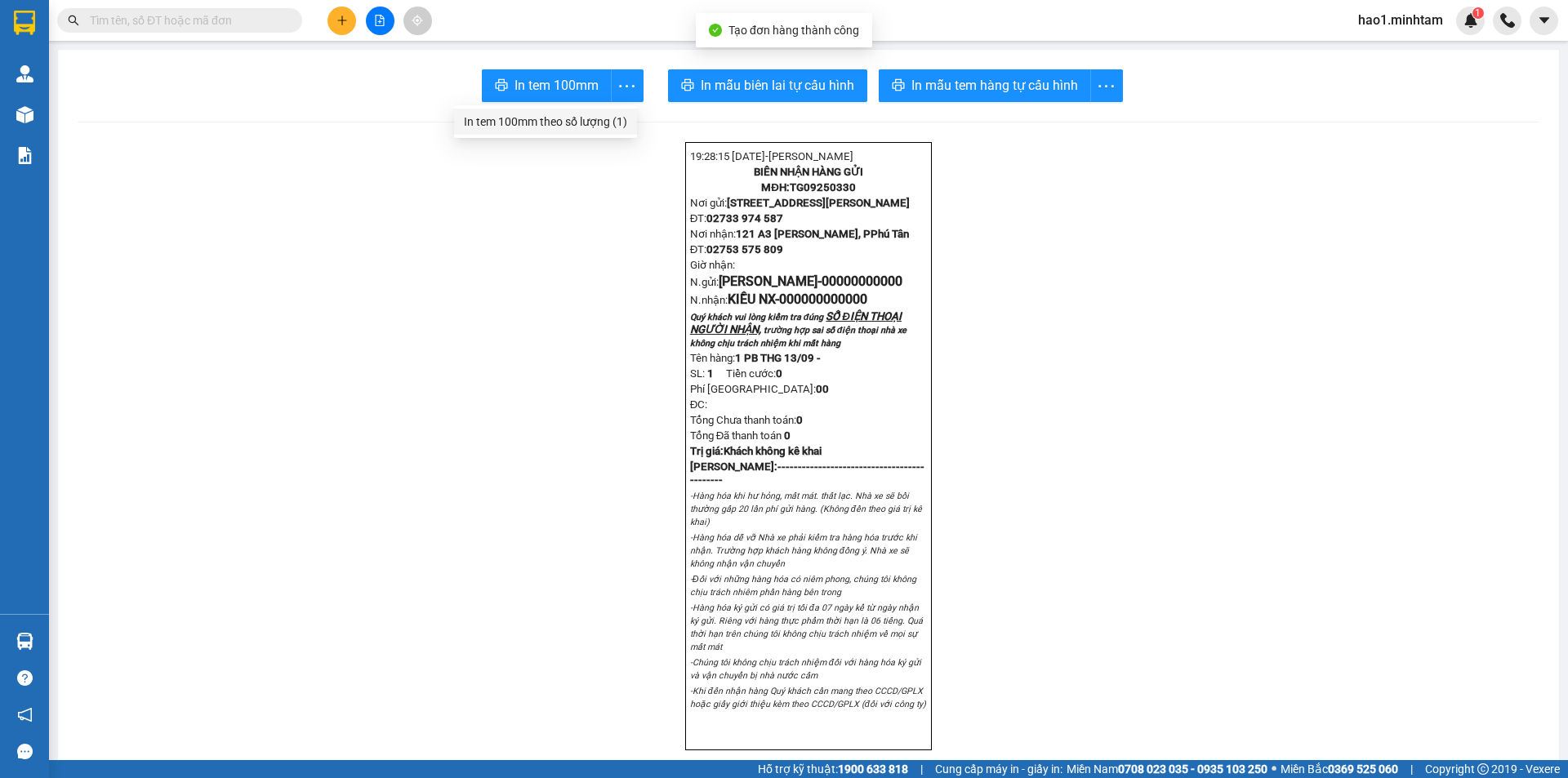
click at [598, 119] on div "In tem 100mm theo số lượng (1)" at bounding box center [545, 122] width 164 height 18
click at [214, 17] on input "text" at bounding box center [186, 21] width 193 height 18
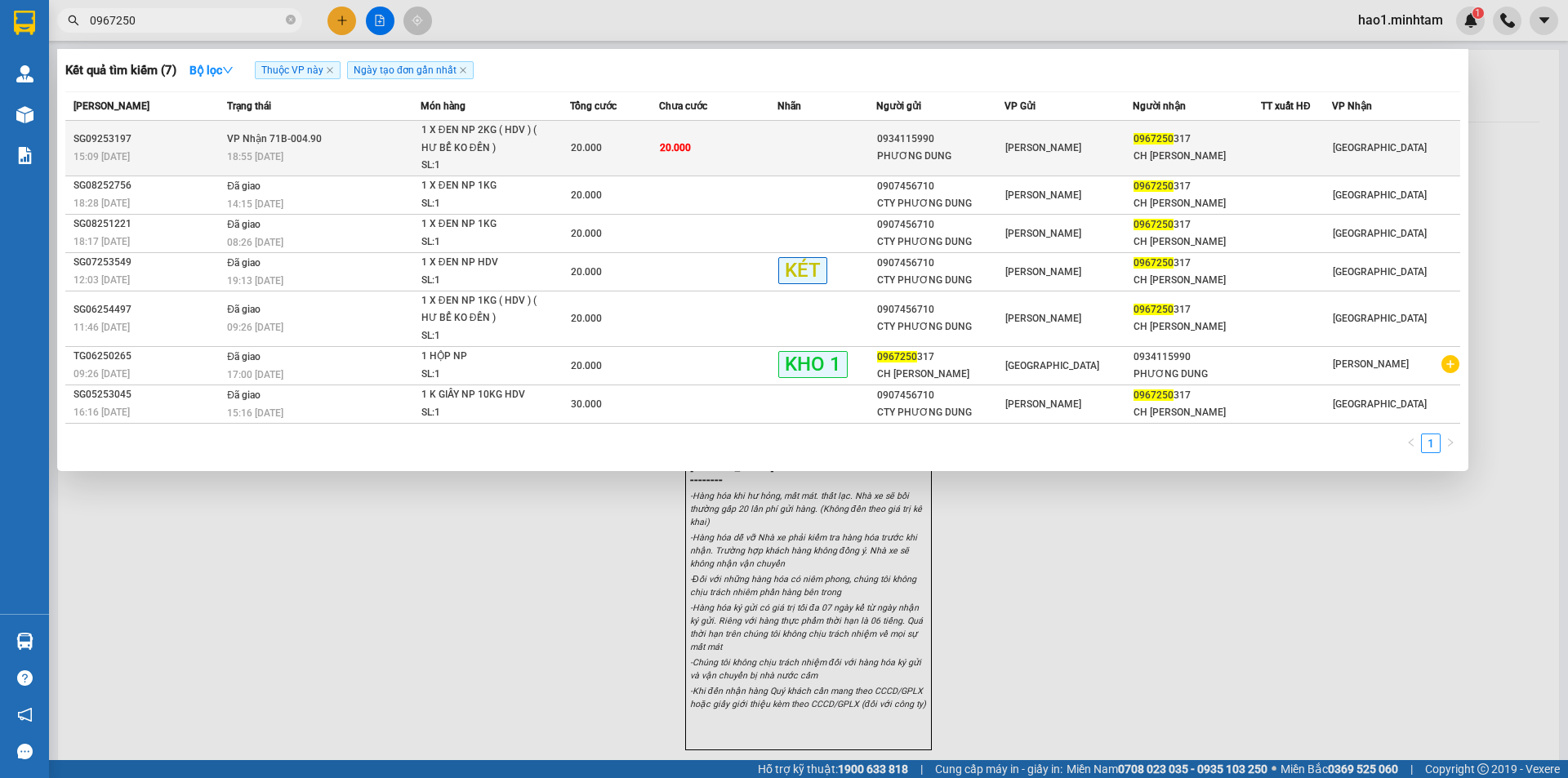
type input "0967250"
click at [762, 161] on td "20.000" at bounding box center [718, 148] width 118 height 56
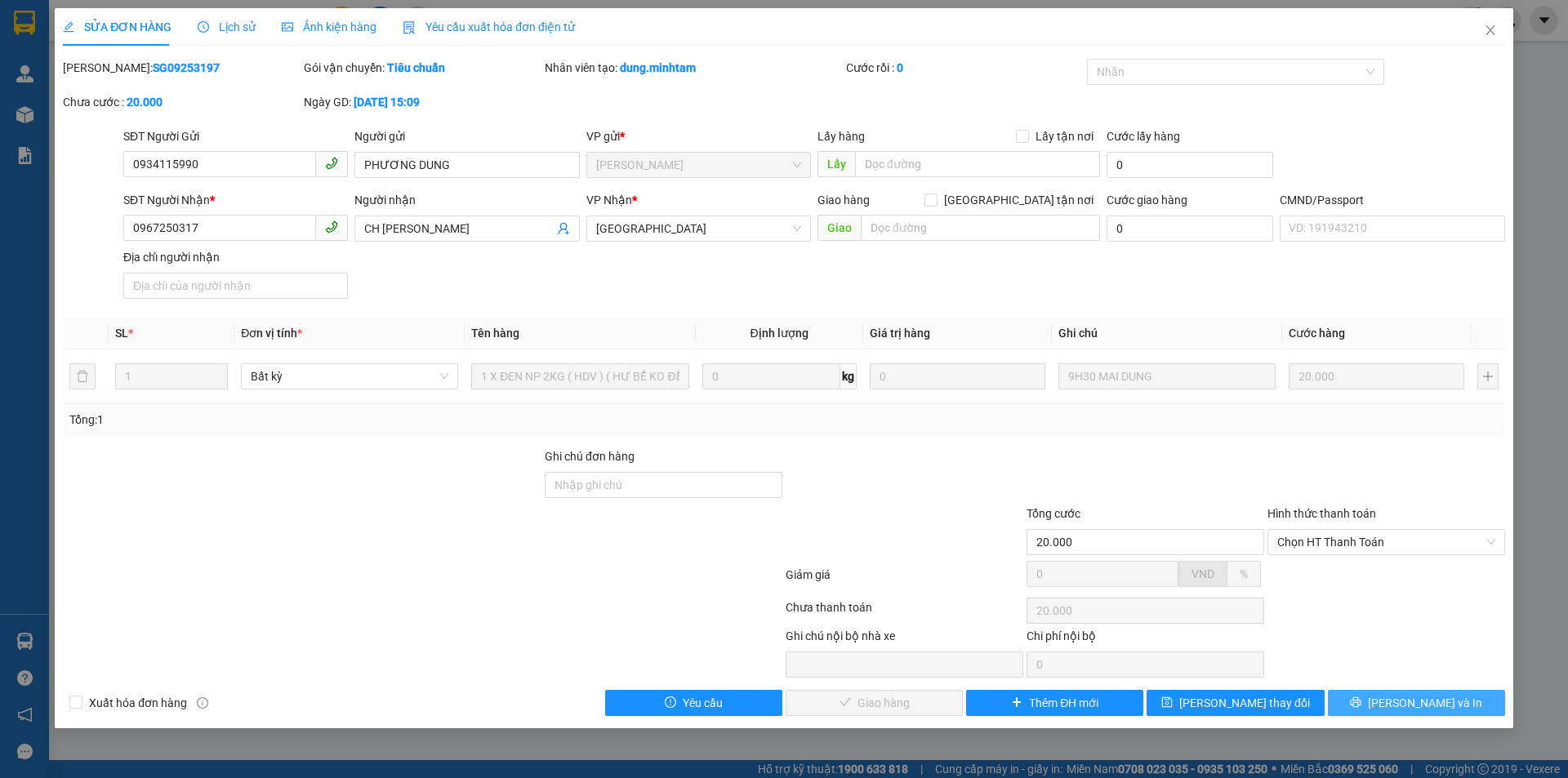
click at [1425, 698] on span "[PERSON_NAME] và In" at bounding box center [1425, 703] width 115 height 18
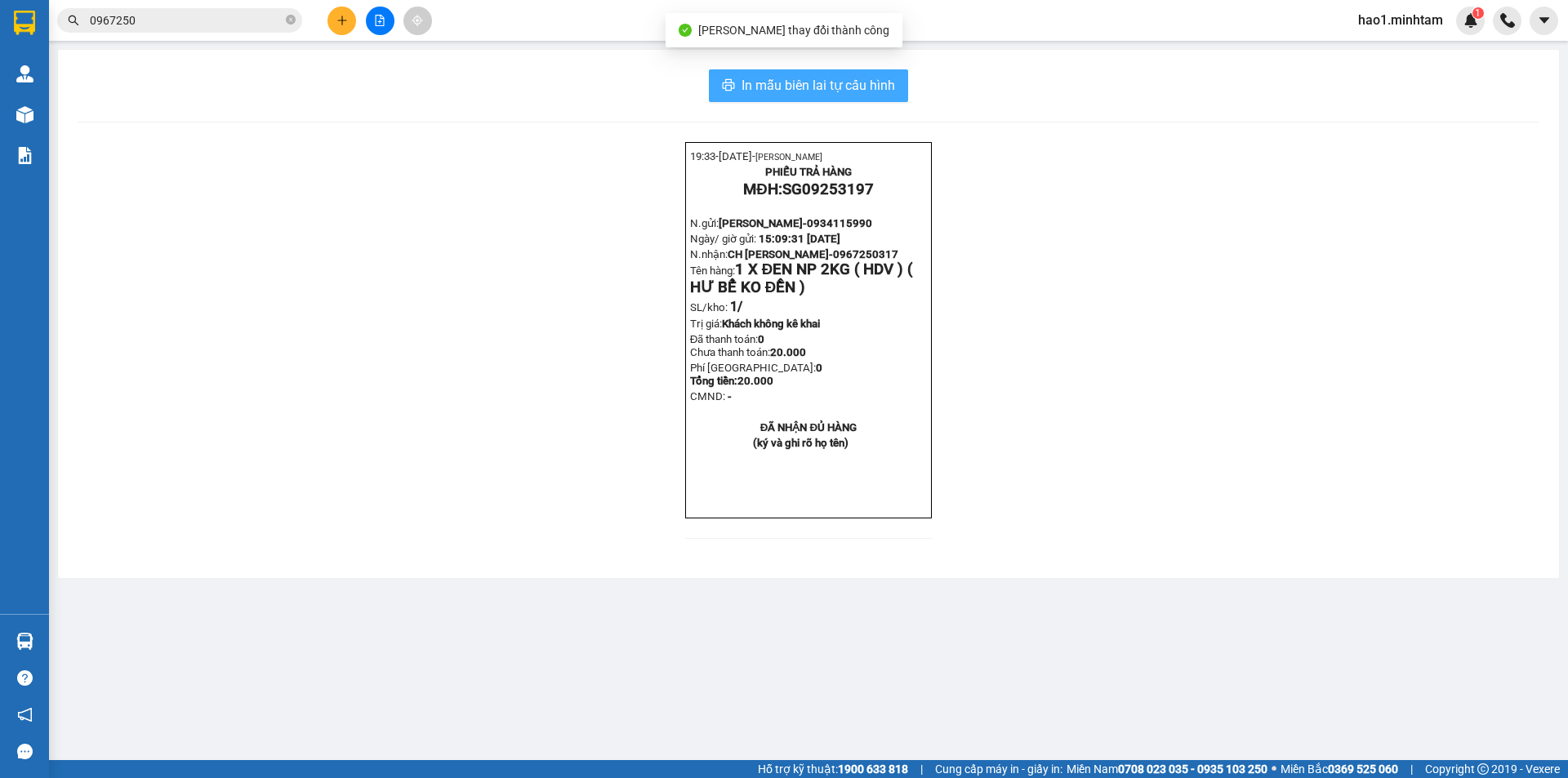
click at [887, 90] on span "In mẫu biên lai tự cấu hình" at bounding box center [818, 85] width 154 height 21
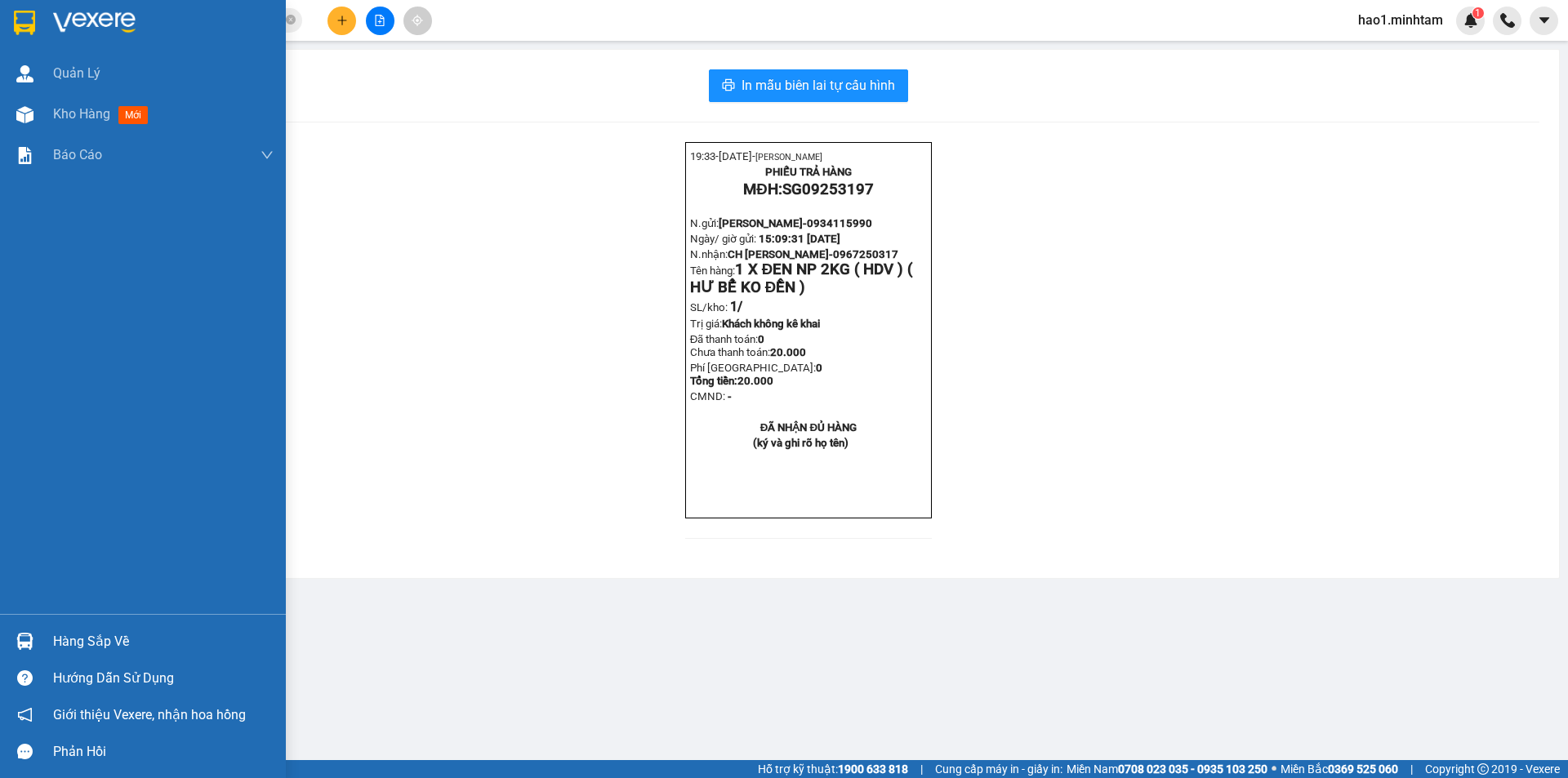
click at [34, 22] on img at bounding box center [25, 22] width 22 height 24
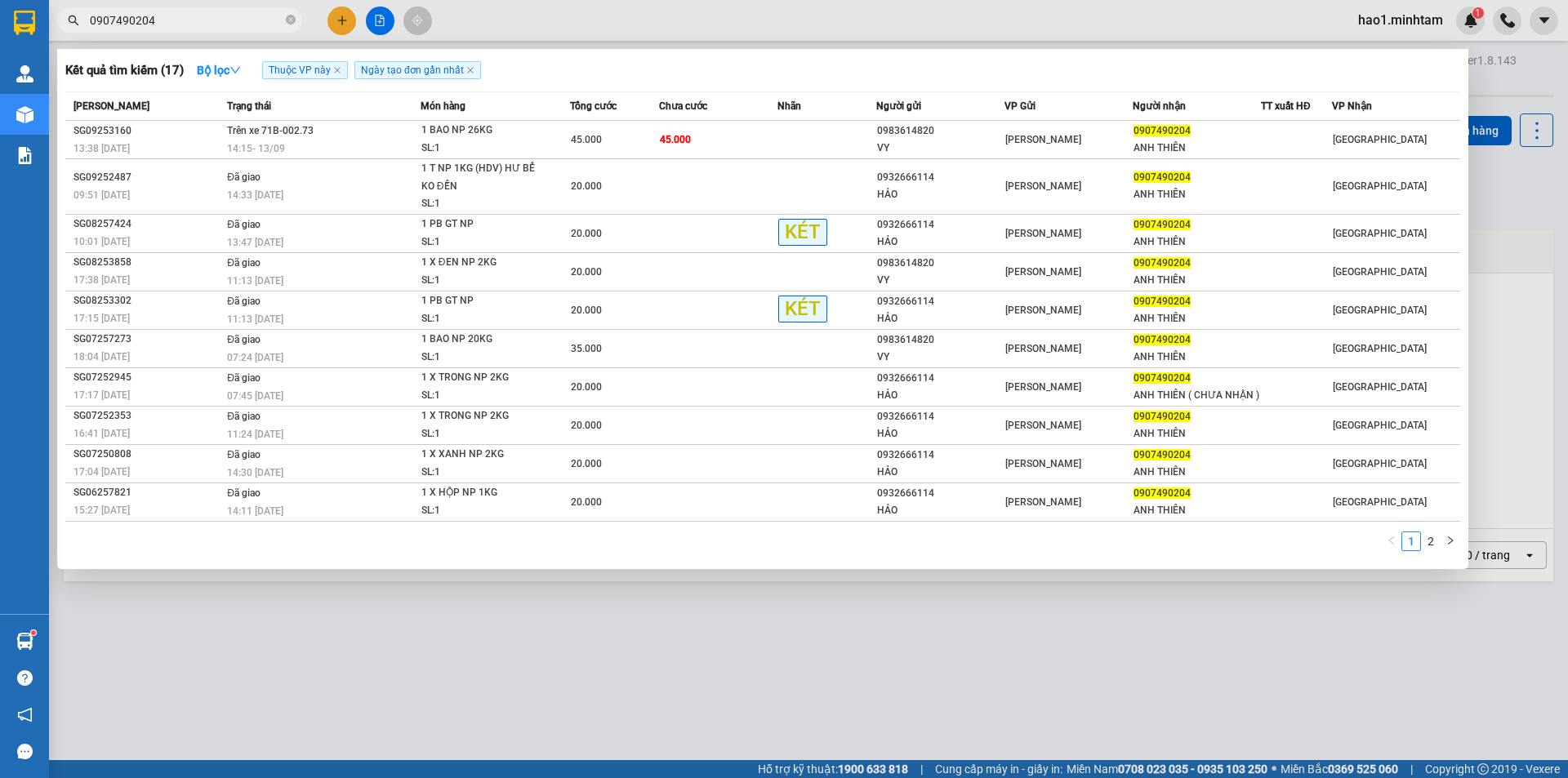
click at [212, 27] on input "0907490204" at bounding box center [186, 21] width 193 height 18
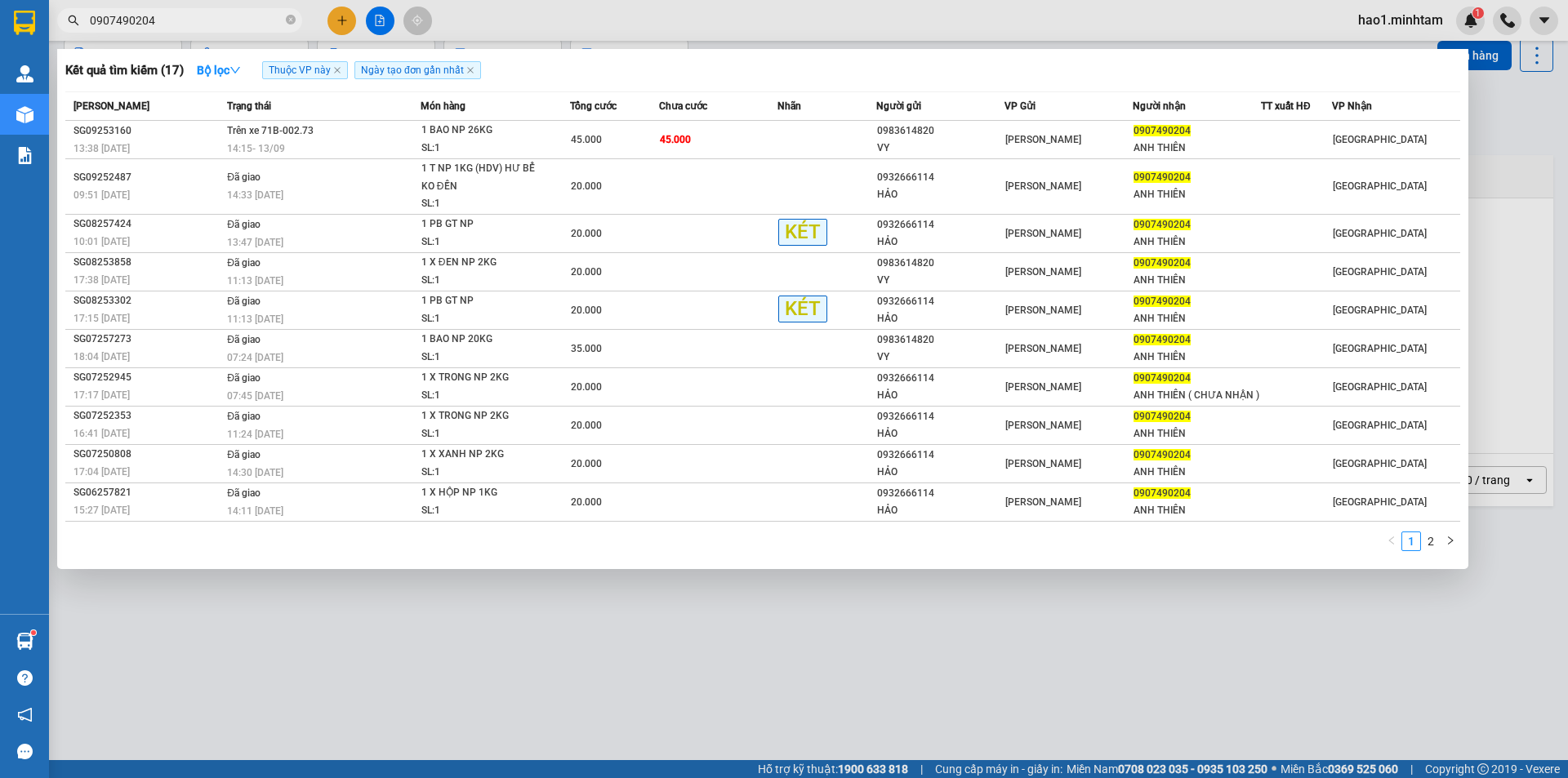
click at [212, 27] on input "0907490204" at bounding box center [186, 21] width 193 height 18
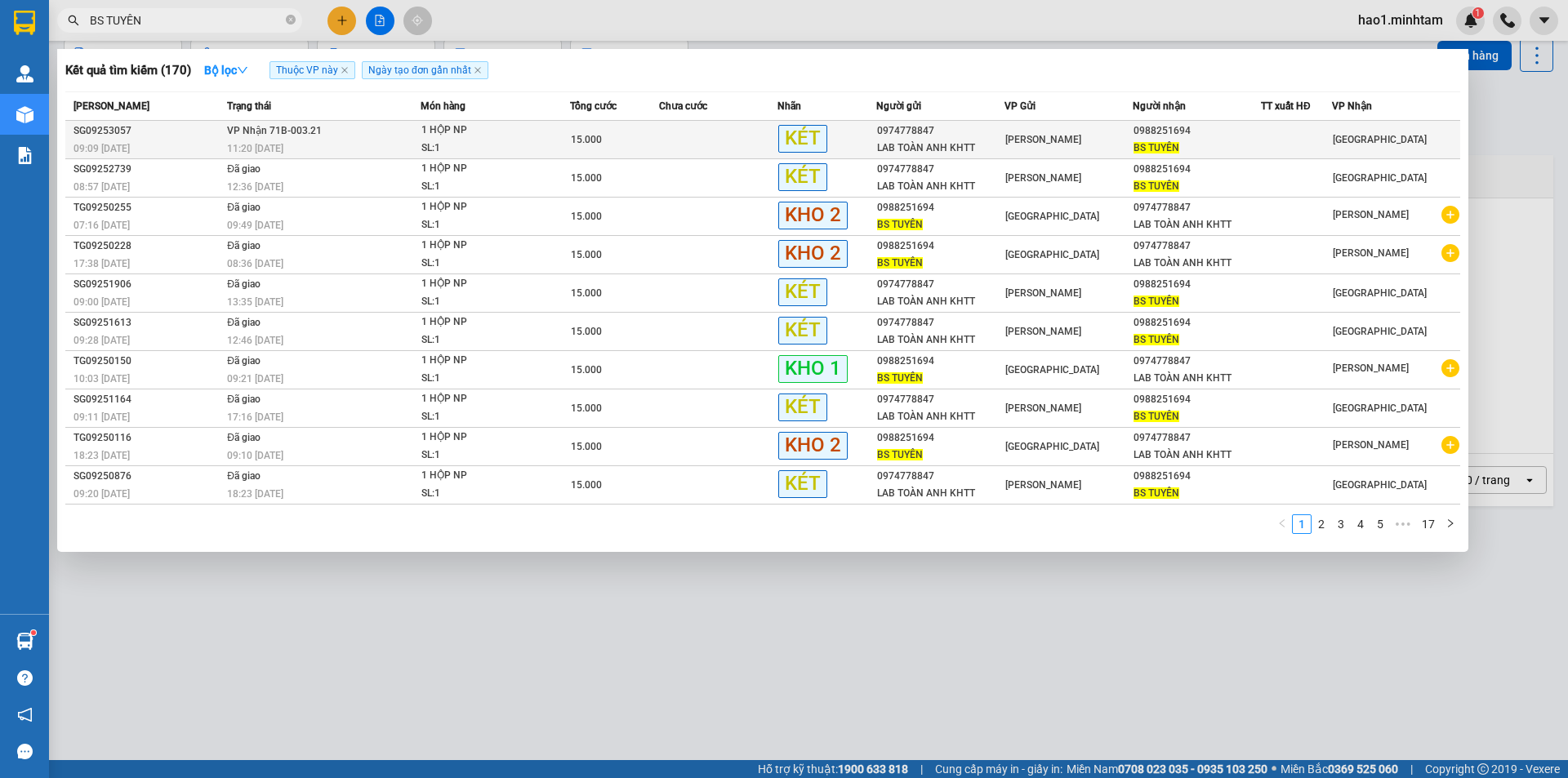
type input "BS TUYÊN"
click at [605, 143] on div "15.000" at bounding box center [614, 140] width 87 height 18
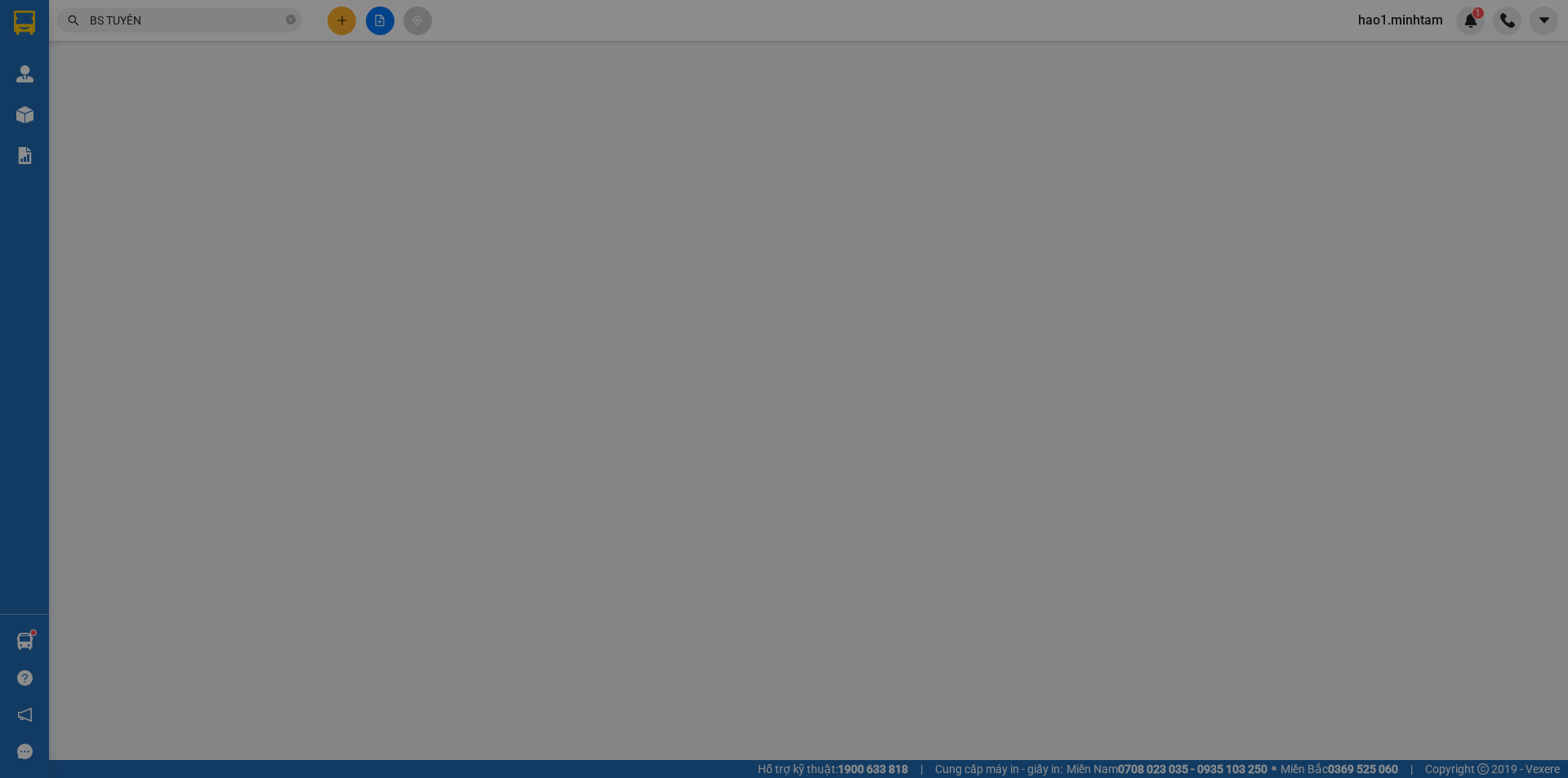
type input "0974778847"
type input "LAB TOÀN ANH KHTT"
type input "0988251694"
type input "BS TUYÊN"
type input "15.000"
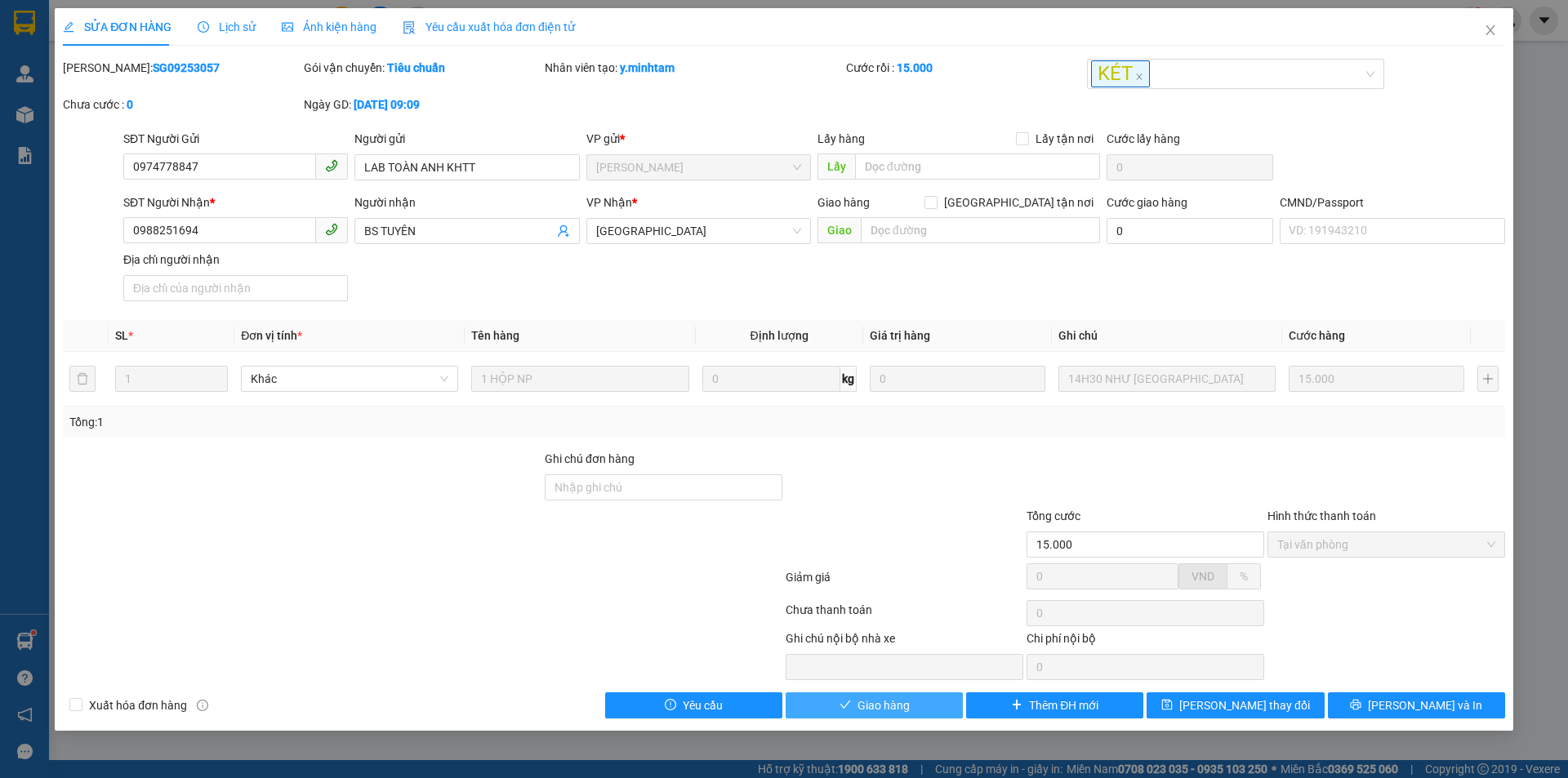
click at [912, 704] on button "Giao hàng" at bounding box center [873, 705] width 177 height 26
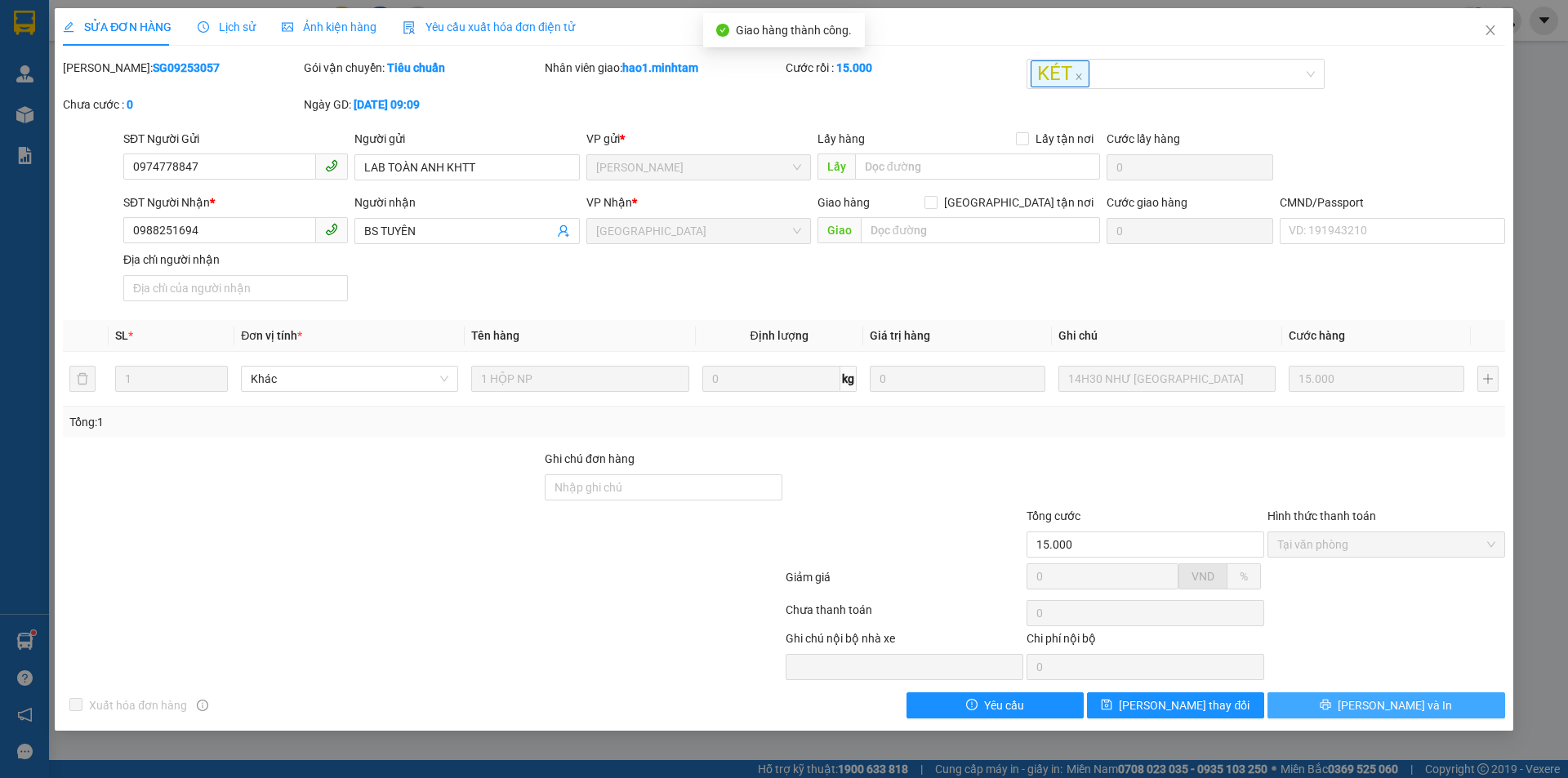
click at [1449, 707] on button "[PERSON_NAME] và In" at bounding box center [1386, 705] width 238 height 26
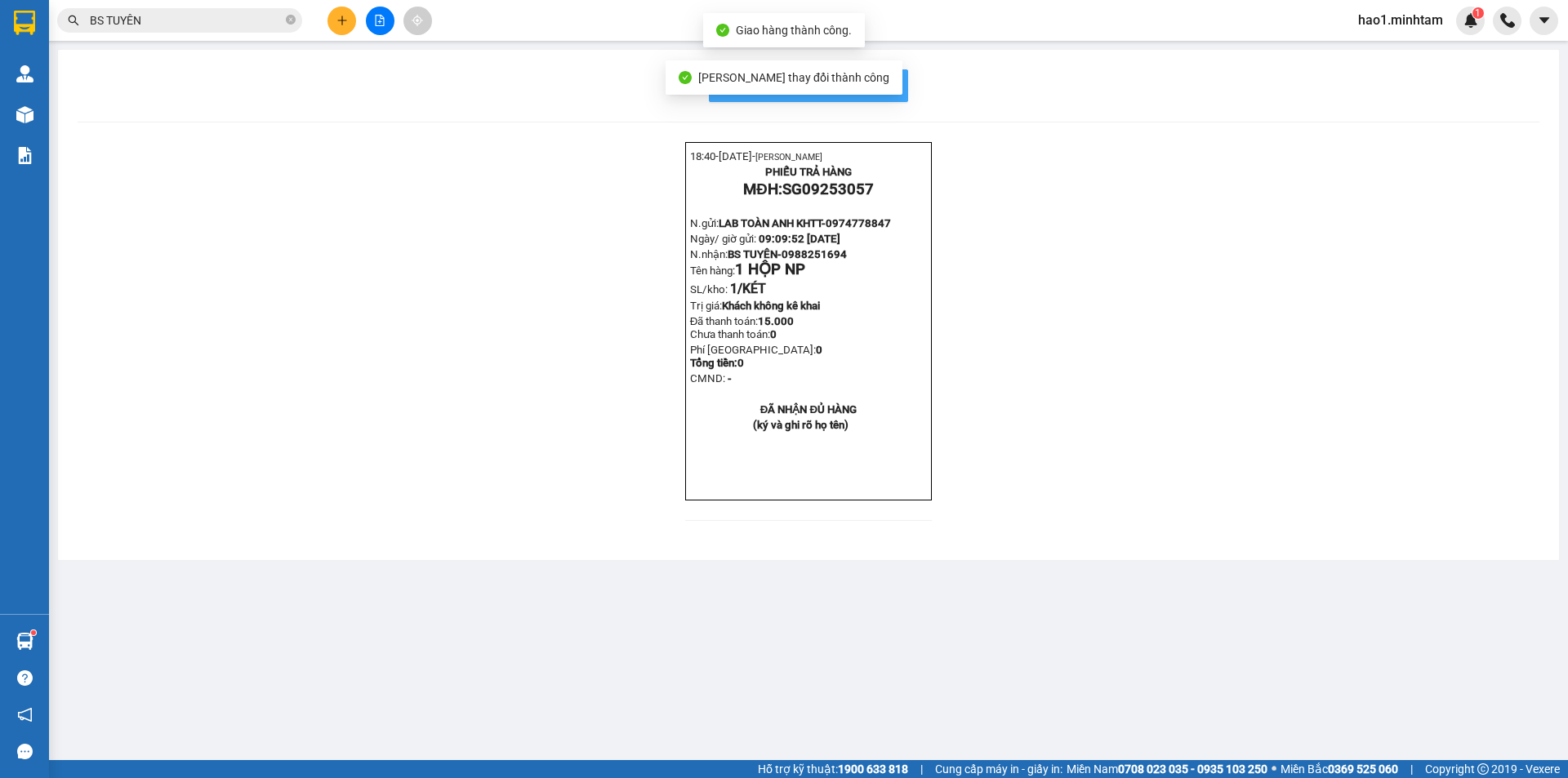
click at [893, 90] on span "In mẫu biên lai tự cấu hình" at bounding box center [818, 85] width 154 height 21
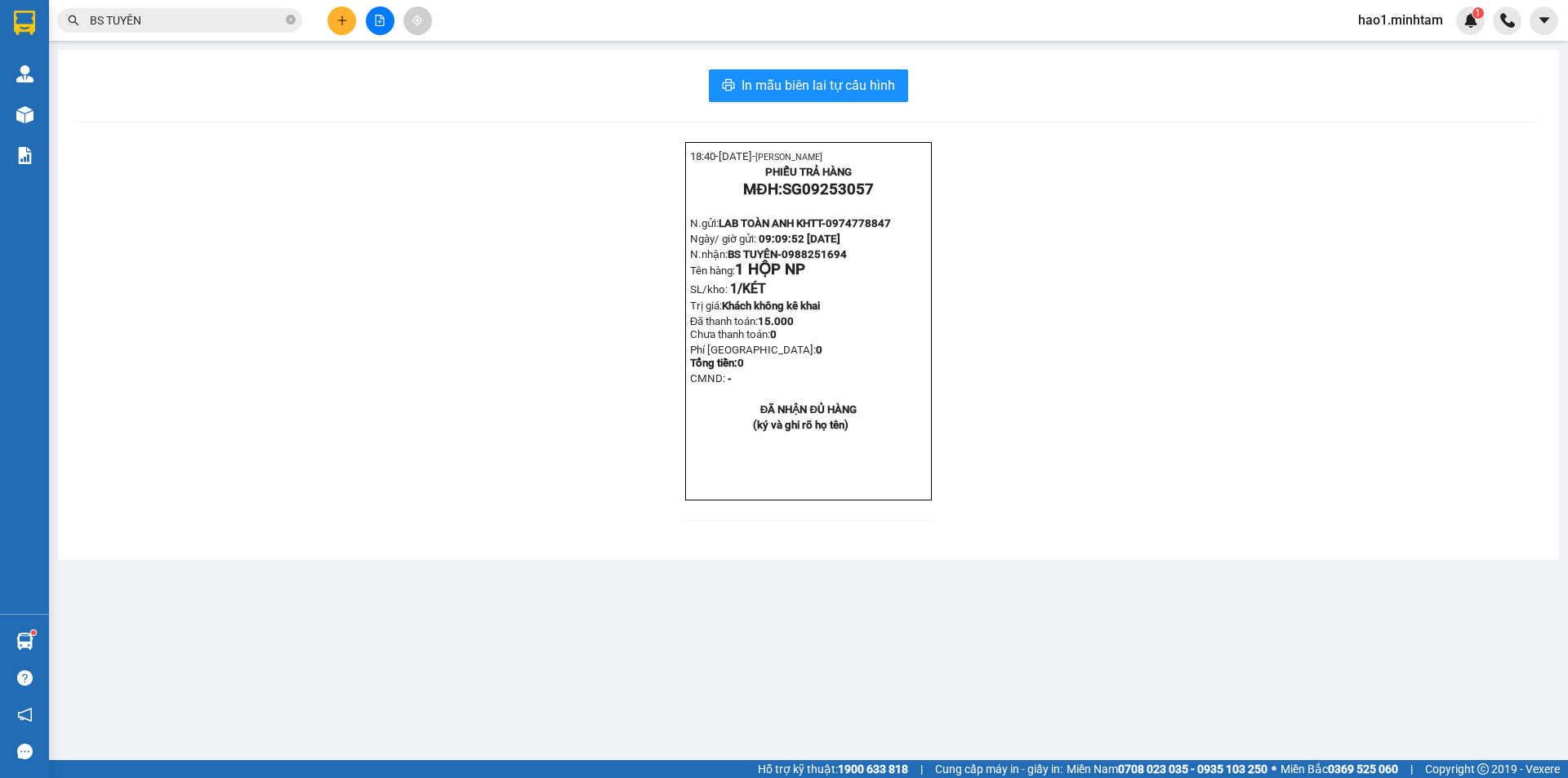
click at [202, 19] on input "BS TUYÊN" at bounding box center [186, 21] width 193 height 18
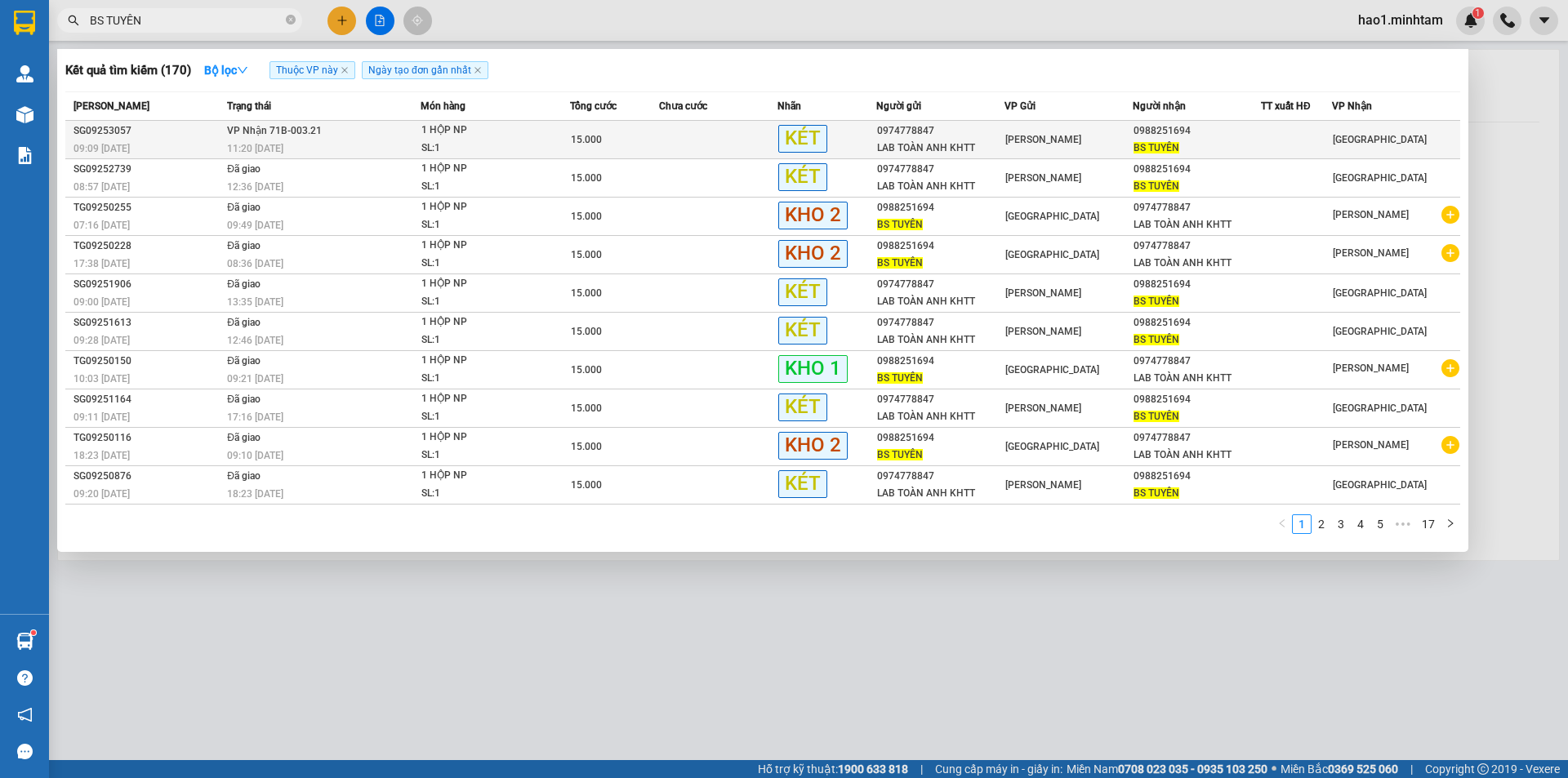
click at [956, 137] on div "0974778847" at bounding box center [940, 130] width 126 height 17
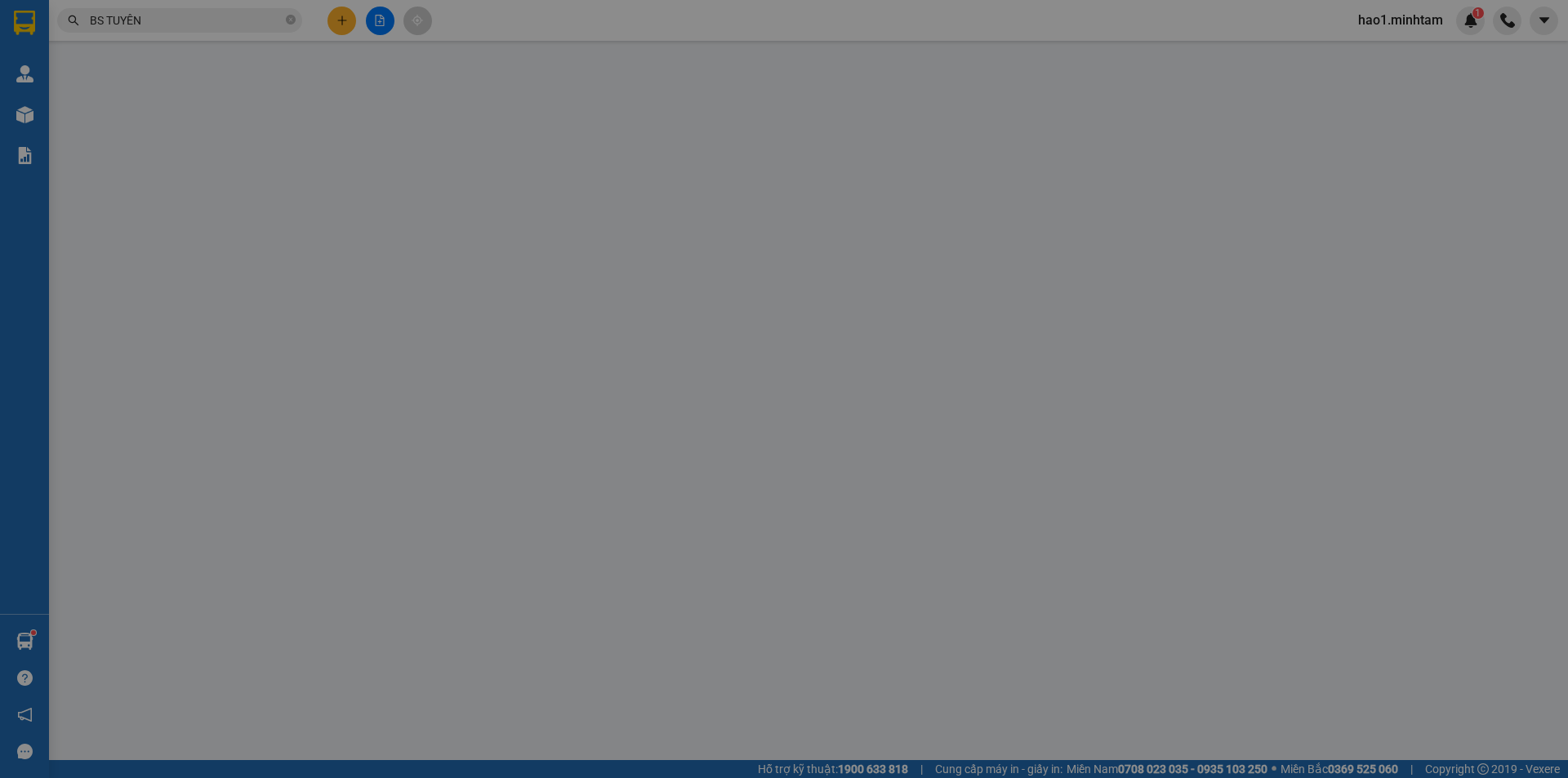
type input "0974778847"
type input "LAB TOÀN ANH KHTT"
type input "0988251694"
type input "BS TUYÊN"
type input "15.000"
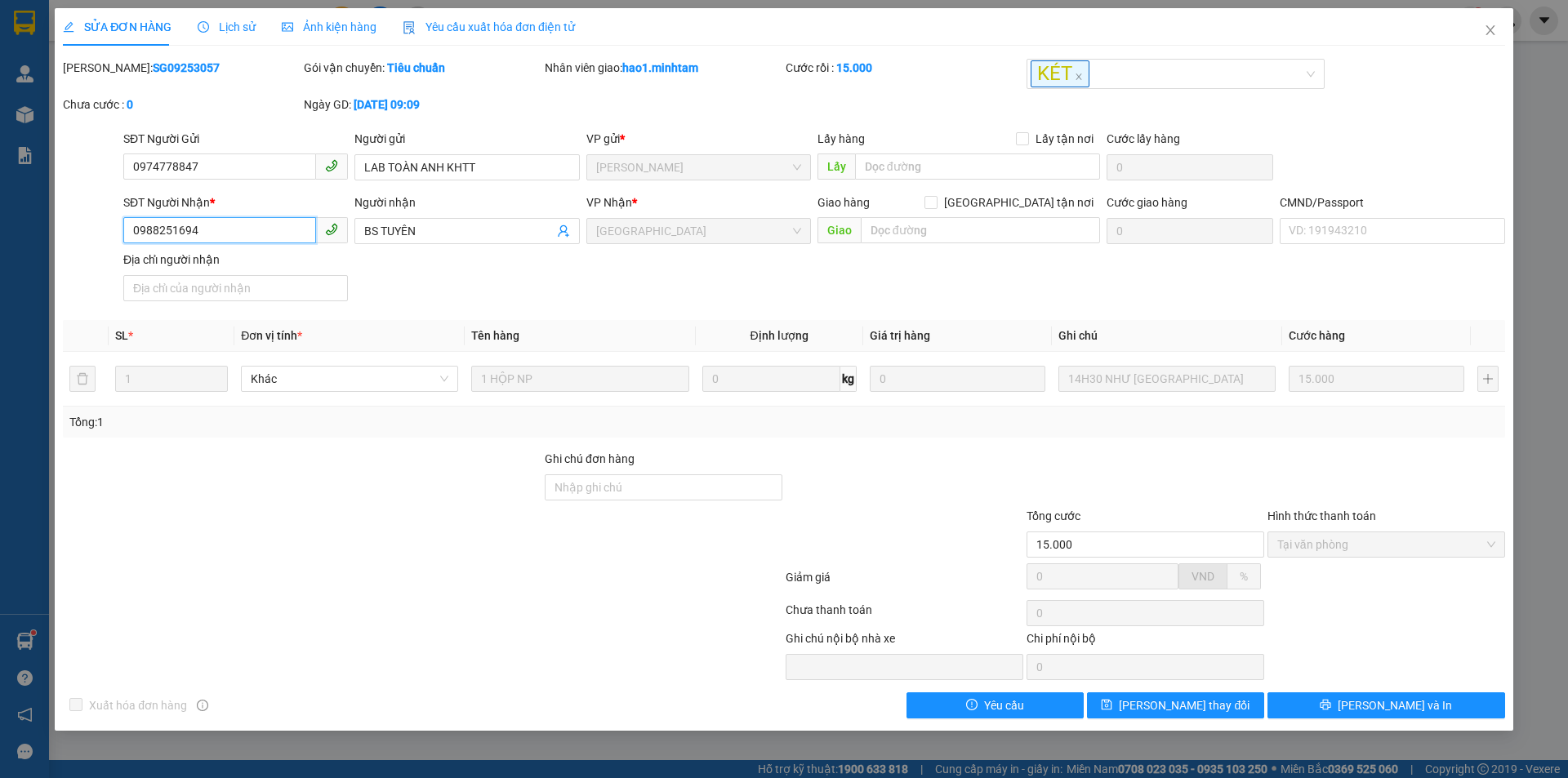
drag, startPoint x: 234, startPoint y: 220, endPoint x: 93, endPoint y: 242, distance: 142.7
click at [95, 245] on div "SĐT Người Nhận * 0988251694 0988251694 Người nhận BS TUYÊN VP Nhận * Tiền Giang…" at bounding box center [784, 251] width 1445 height 115
click at [1492, 32] on icon "close" at bounding box center [1490, 30] width 13 height 13
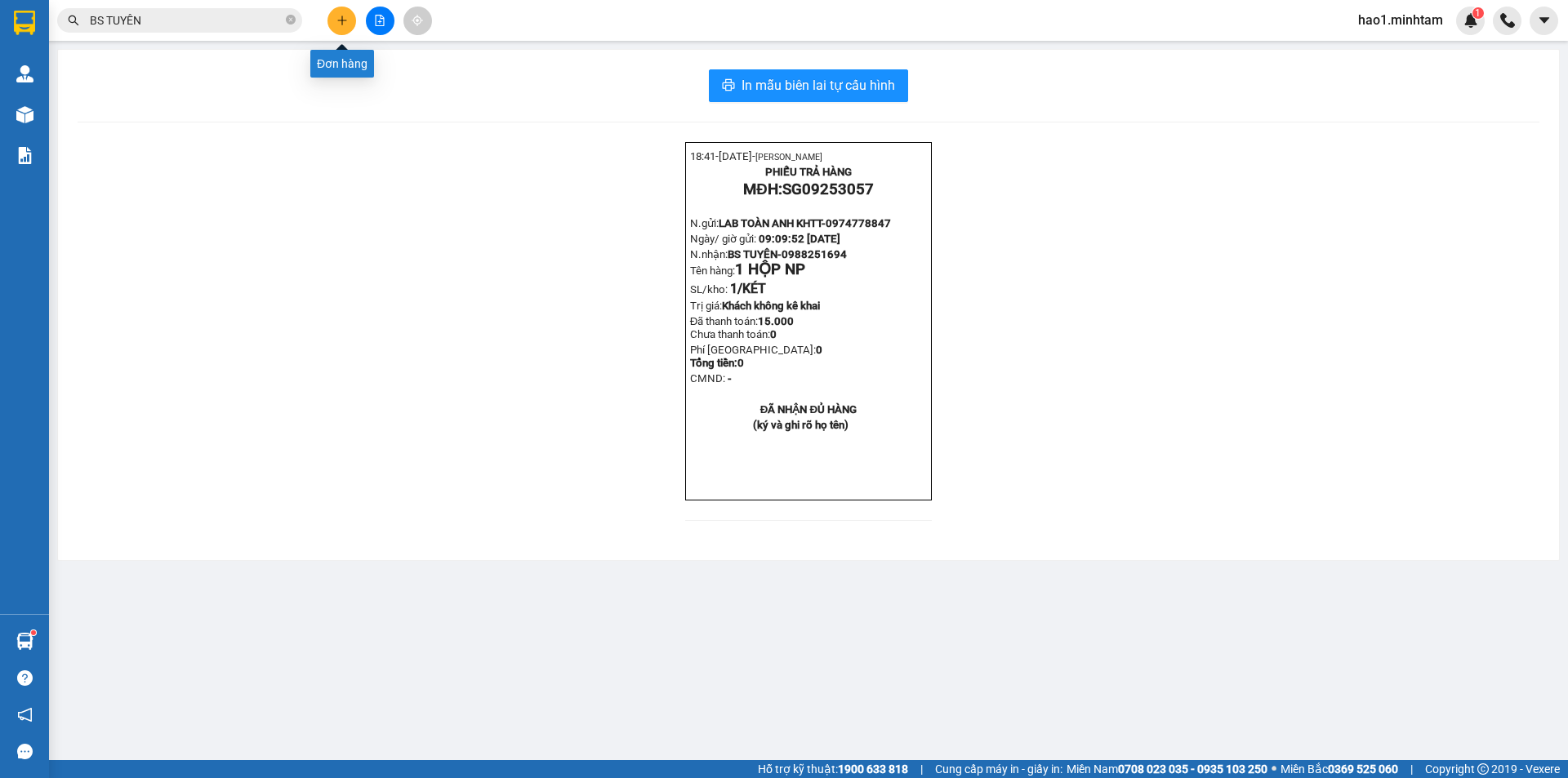
click at [338, 18] on icon "plus" at bounding box center [342, 21] width 12 height 12
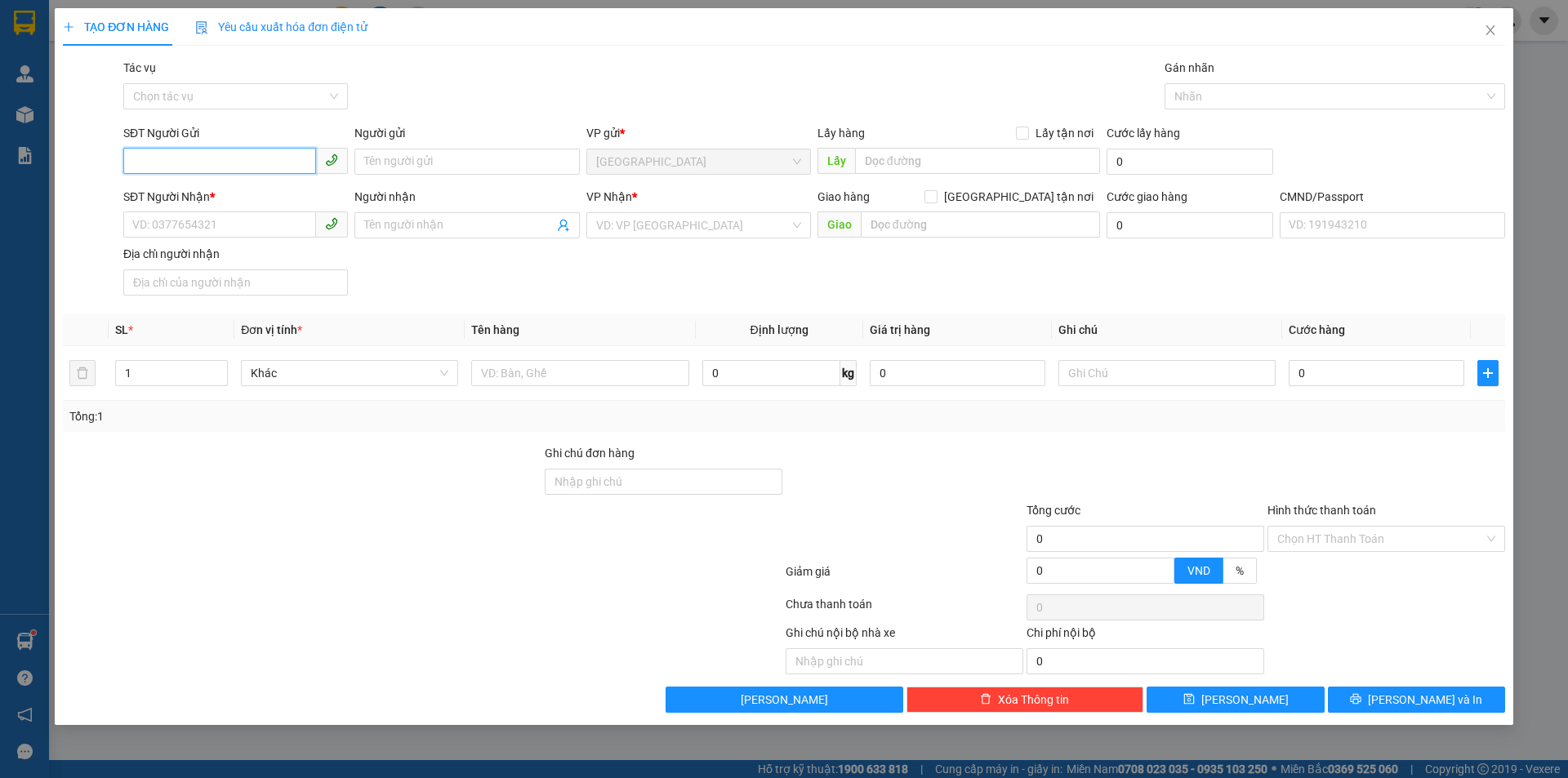
paste input "0988251694"
type input "0988251694"
click at [285, 202] on div "0988251694 - BS TUYÊN" at bounding box center [235, 194] width 205 height 18
type input "BS TUYÊN"
type input "0974778847"
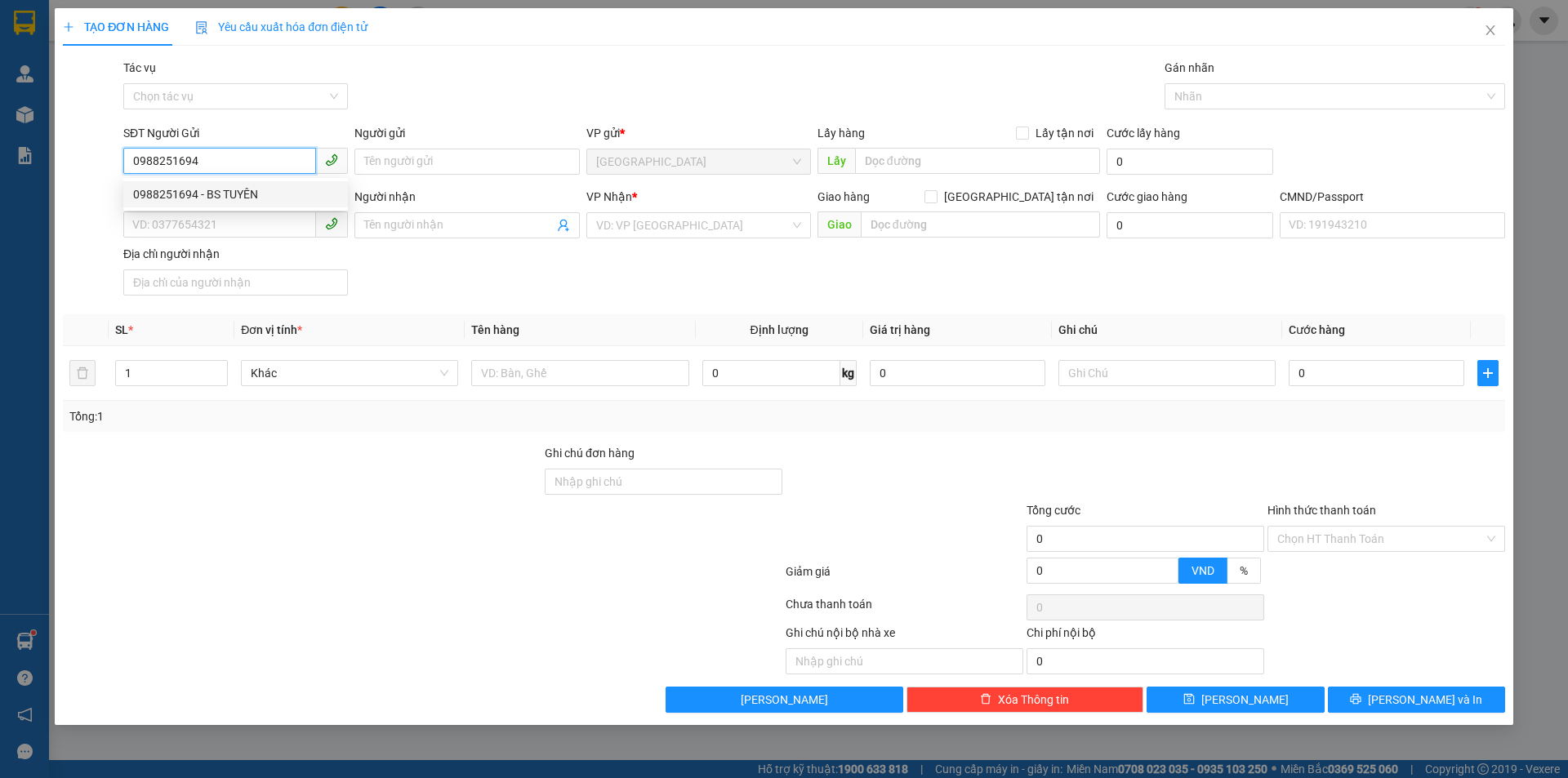
type input "LAB TOÀN ANH KHTT"
type input "0988251694"
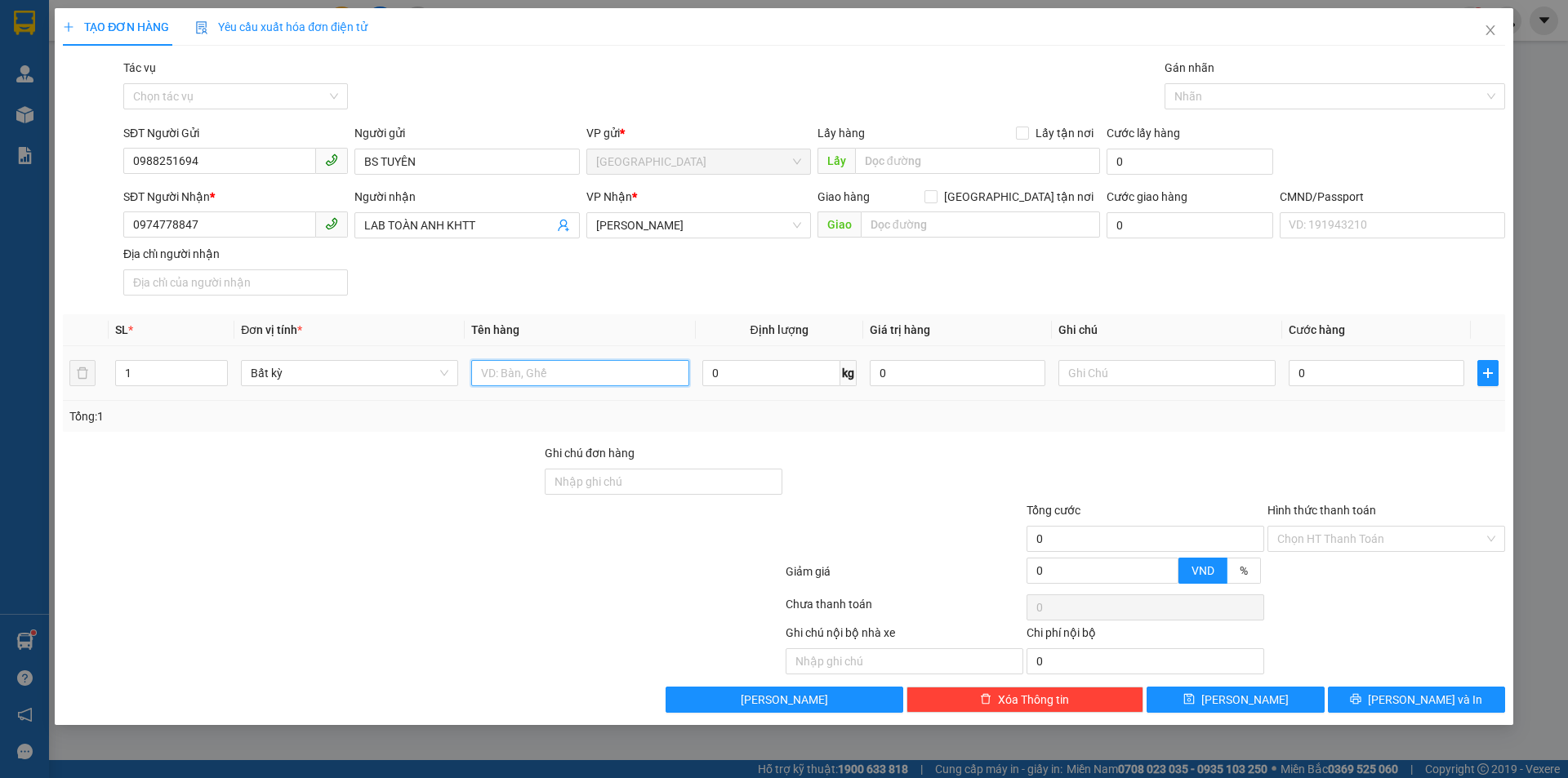
click at [568, 365] on input "text" at bounding box center [579, 372] width 217 height 26
type input "1 HỘP"
click at [1193, 381] on input "text" at bounding box center [1166, 372] width 217 height 26
type input "9H30MAI HẠO"
type input "1"
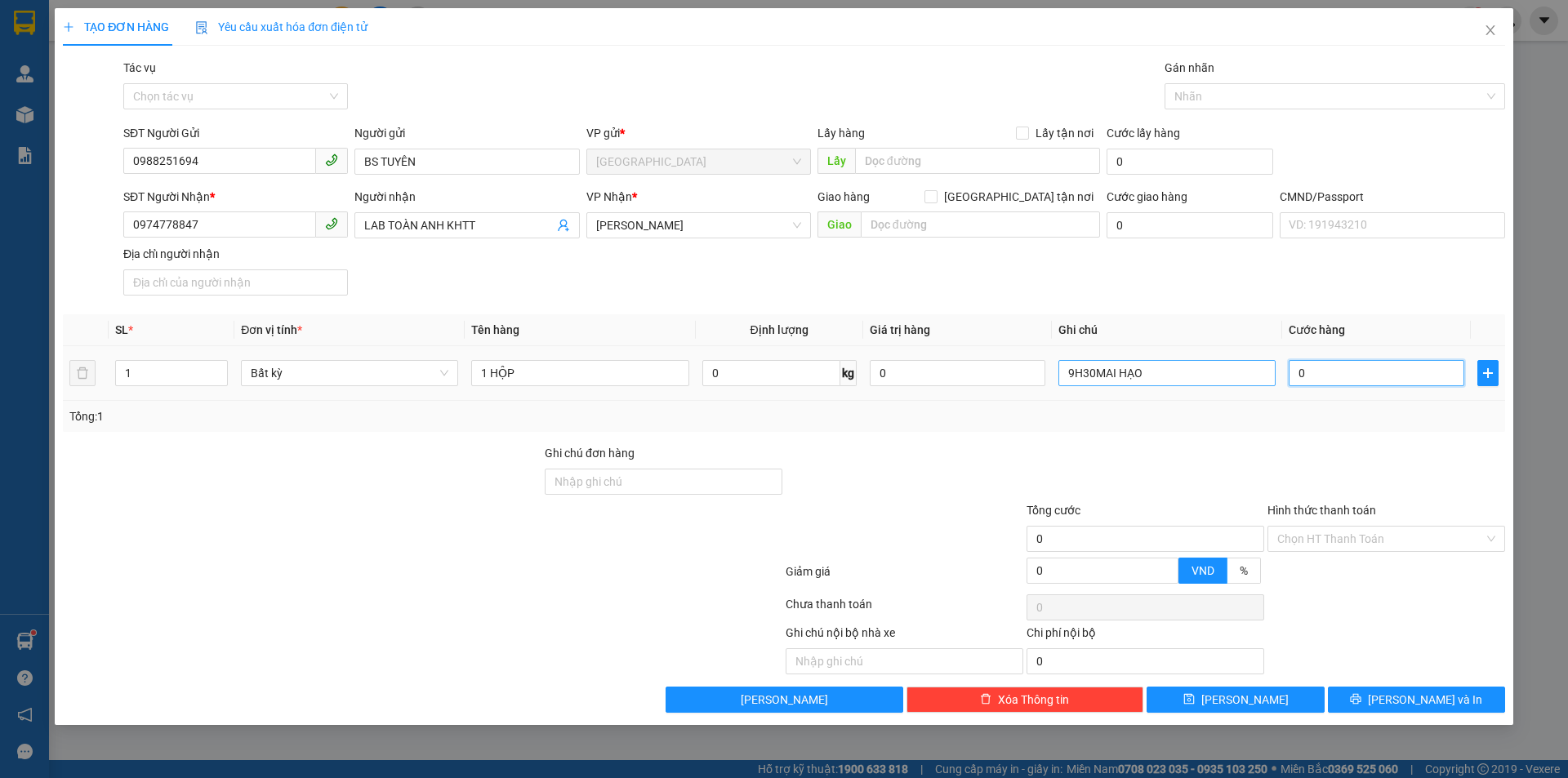
type input "1"
type input "15"
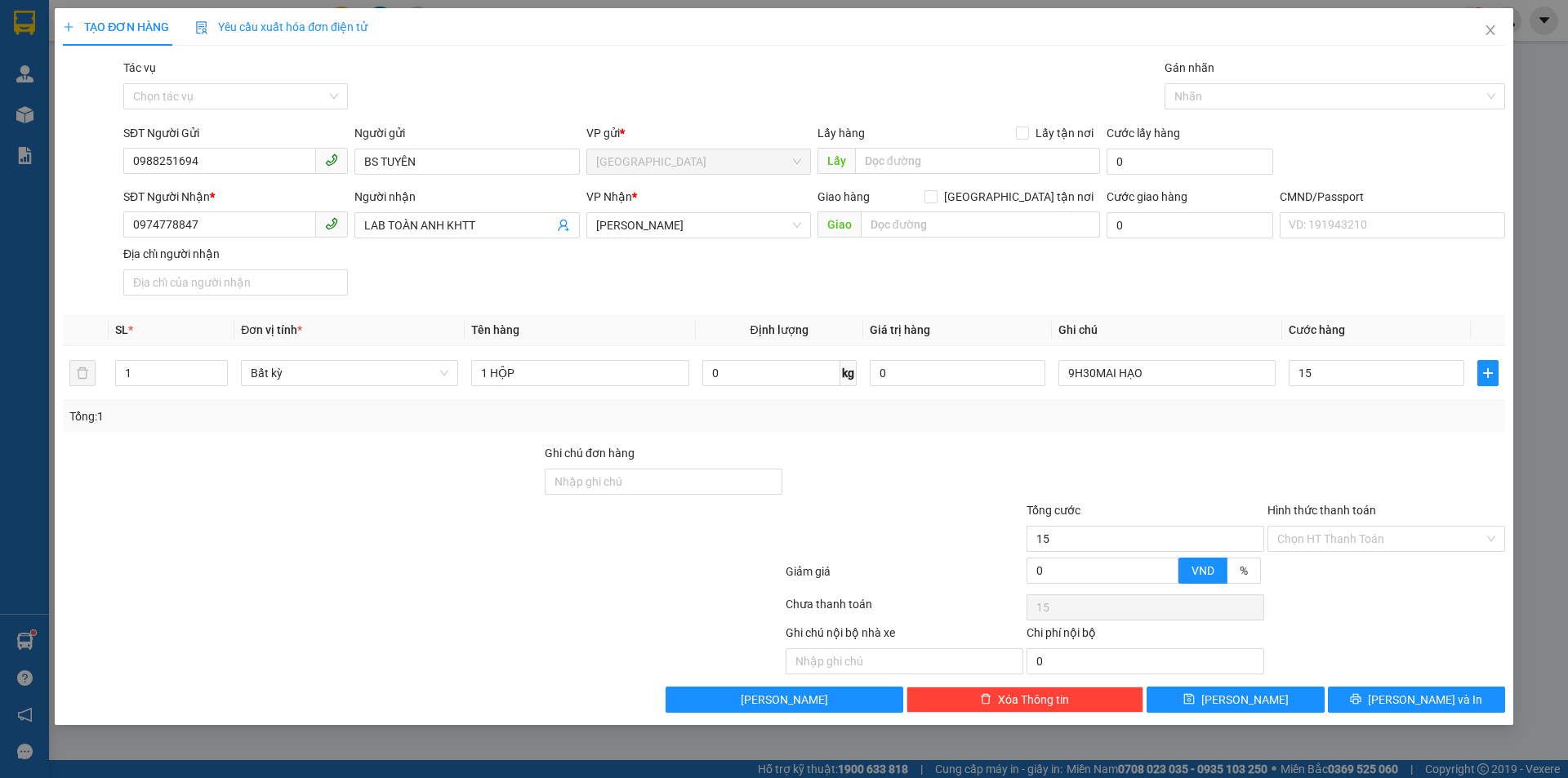
type input "15.000"
drag, startPoint x: 1315, startPoint y: 422, endPoint x: 1335, endPoint y: 470, distance: 52.0
click at [1315, 423] on div "Tổng: 1" at bounding box center [784, 416] width 1429 height 18
click at [1345, 541] on input "Hình thức thanh toán" at bounding box center [1380, 539] width 207 height 24
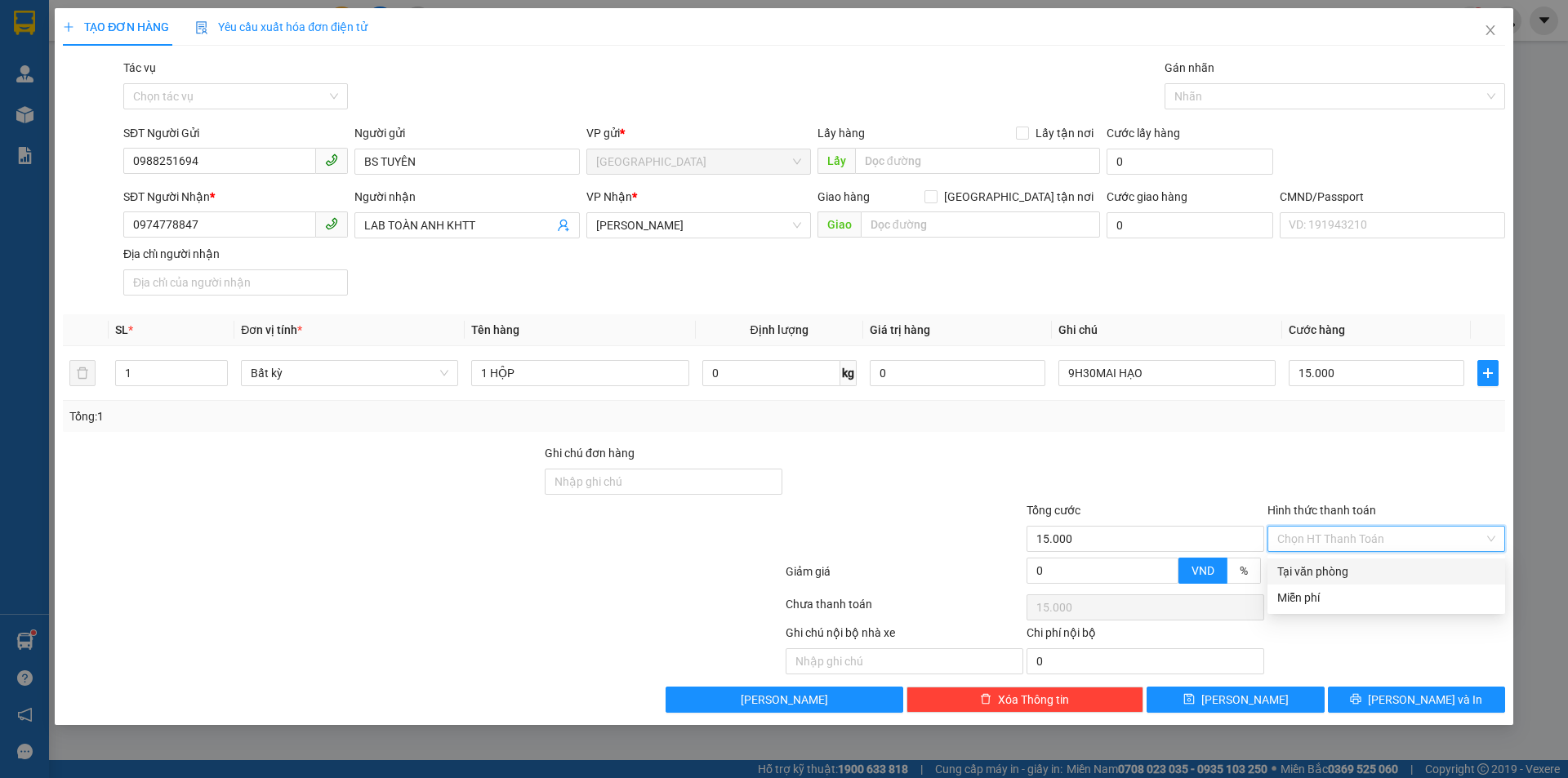
click at [1339, 572] on div "Tại văn phòng" at bounding box center [1386, 572] width 218 height 18
type input "0"
click at [1381, 698] on button "[PERSON_NAME] và In" at bounding box center [1416, 699] width 177 height 26
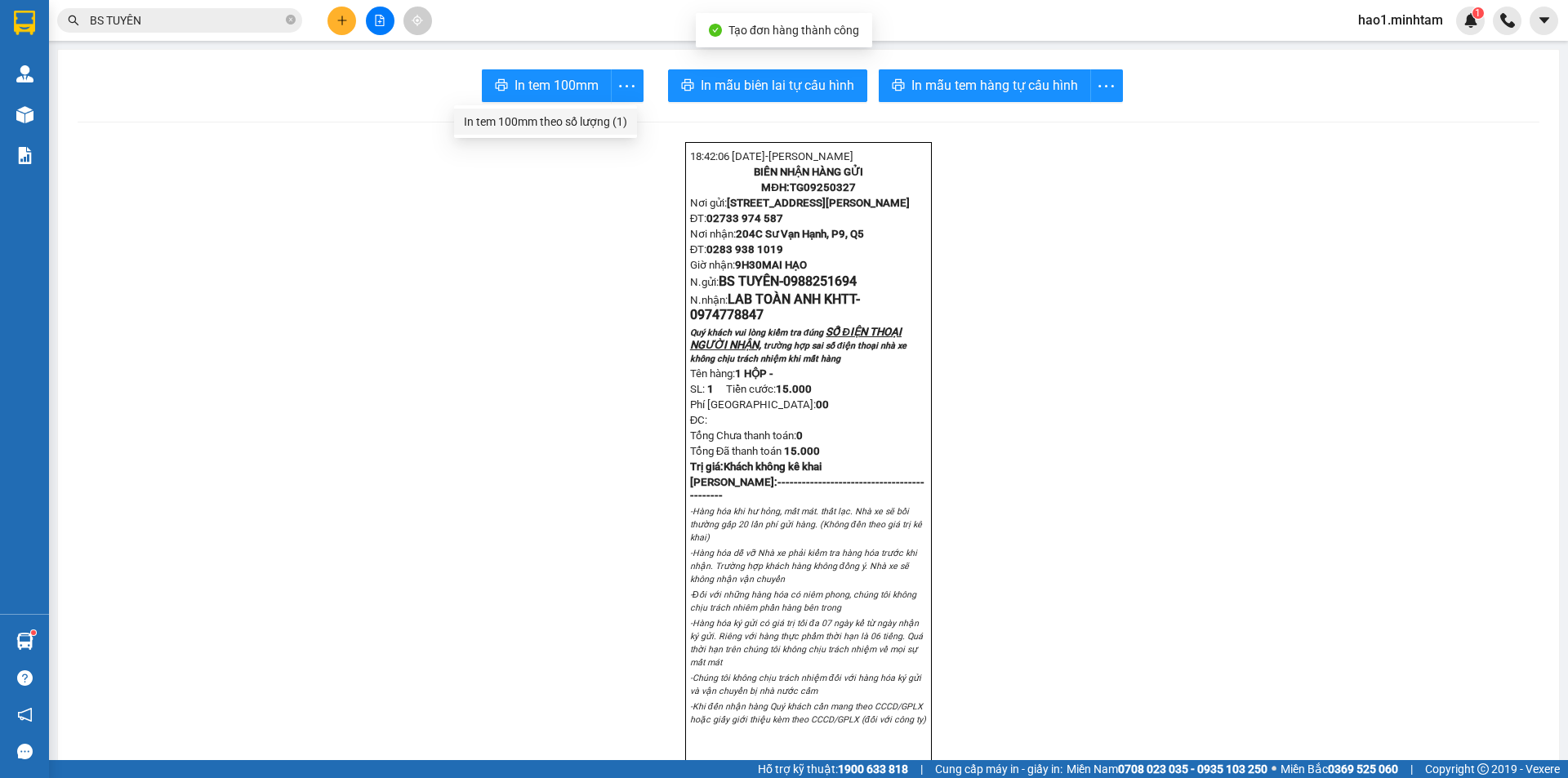
click at [603, 117] on div "In tem 100mm theo số lượng (1)" at bounding box center [545, 122] width 164 height 18
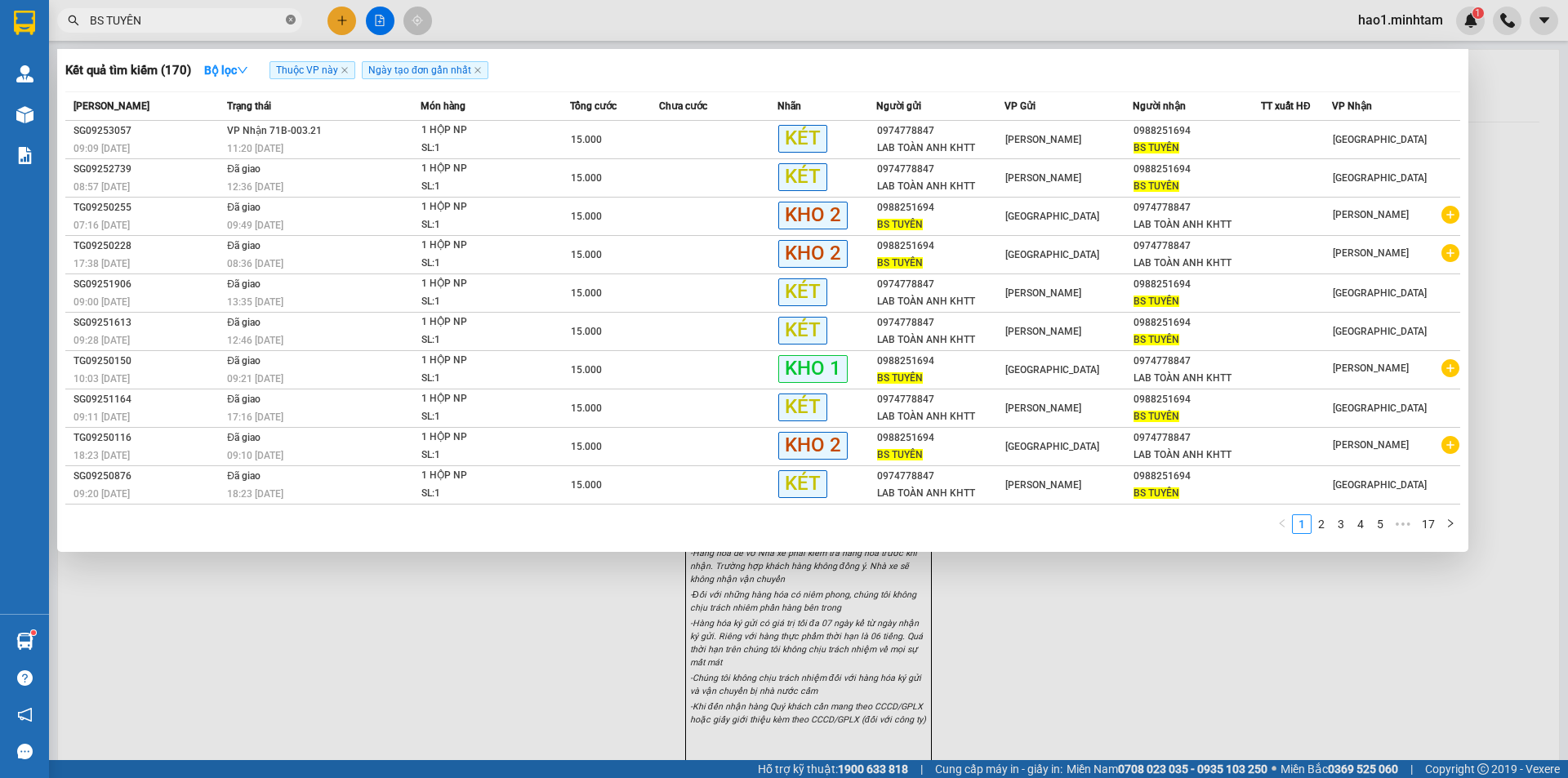
click at [294, 24] on icon "close-circle" at bounding box center [291, 20] width 10 height 10
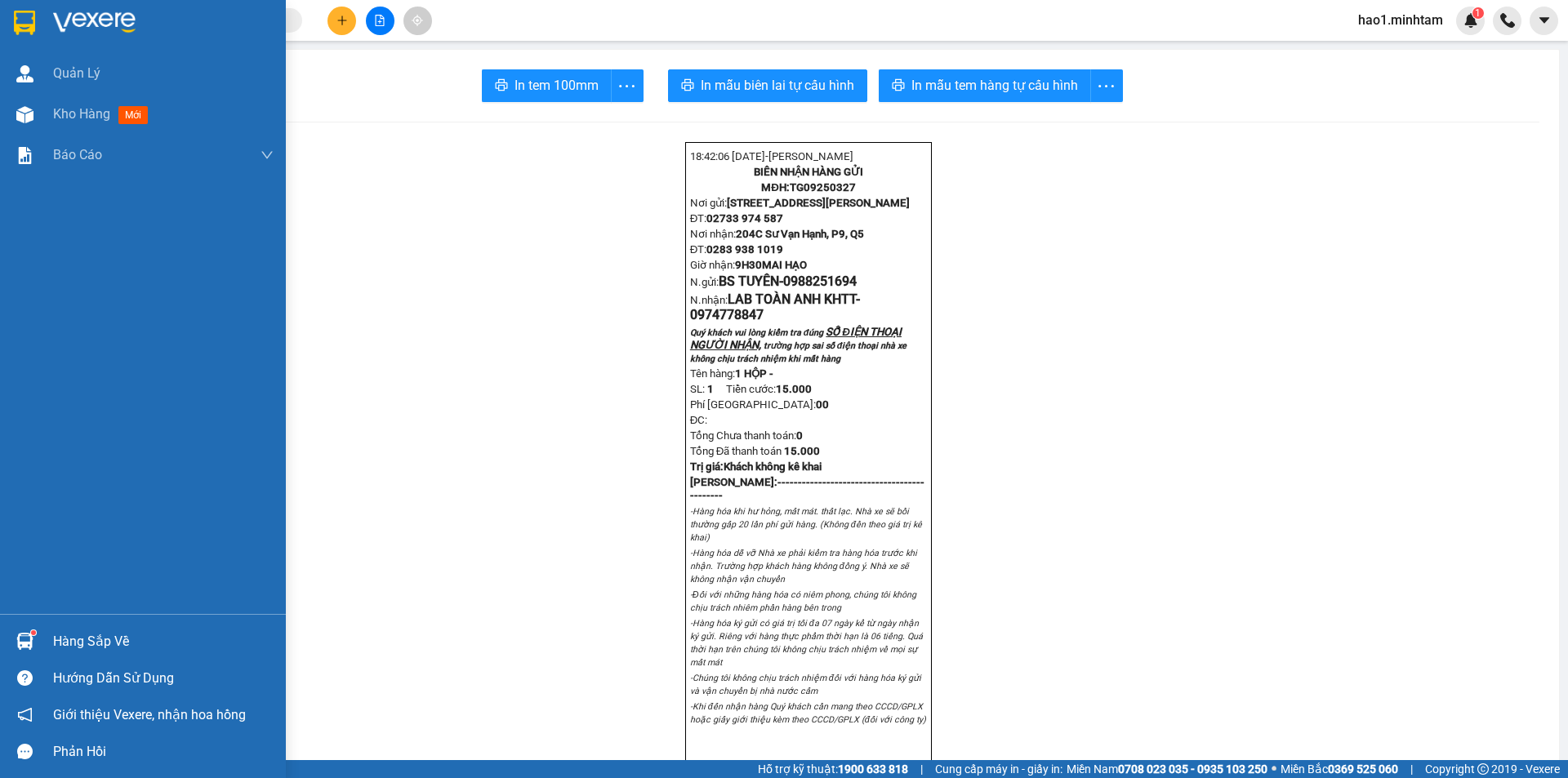
click at [45, 22] on div at bounding box center [143, 27] width 286 height 53
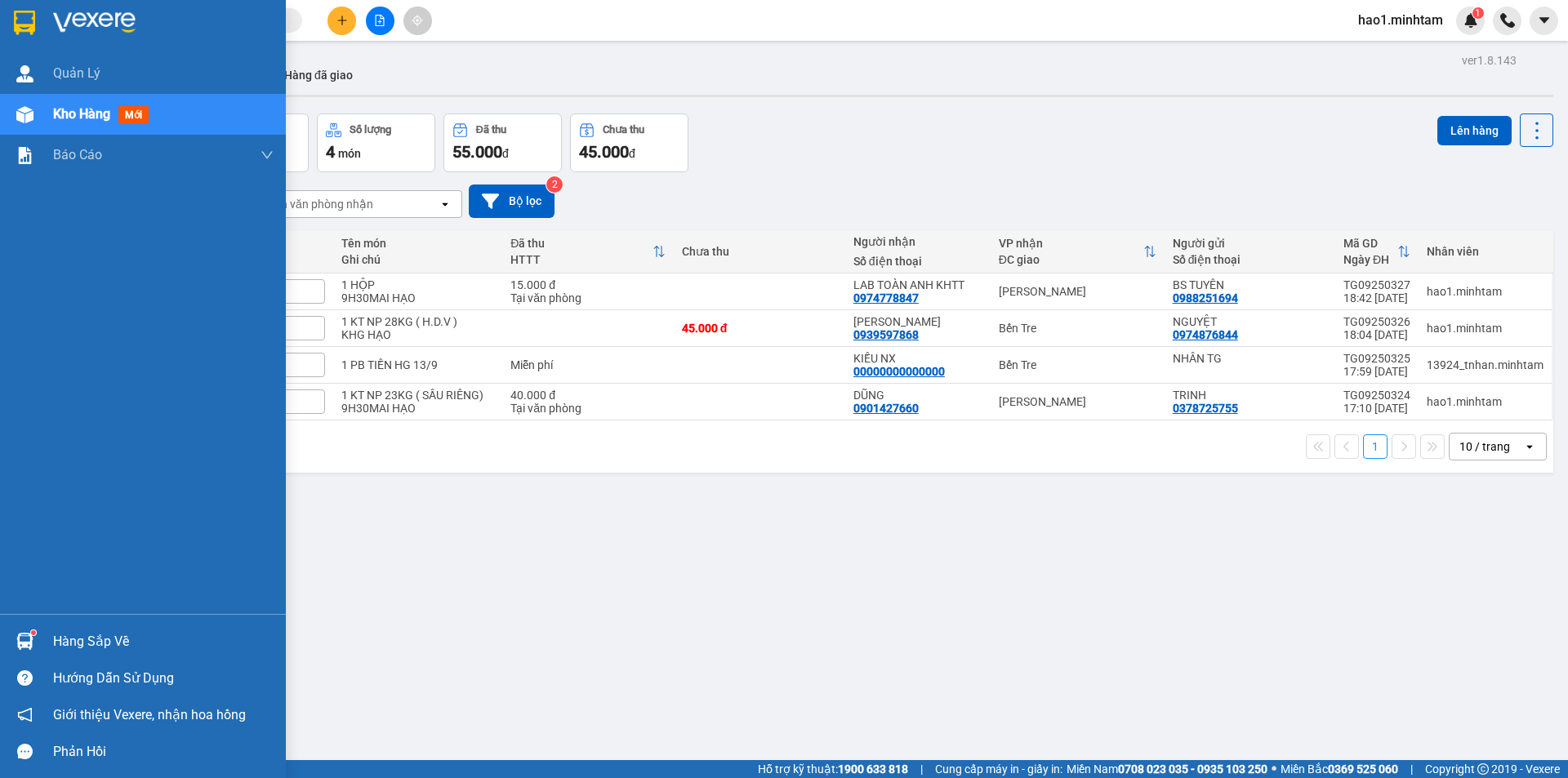
click at [80, 626] on div "Hàng sắp về" at bounding box center [143, 642] width 286 height 37
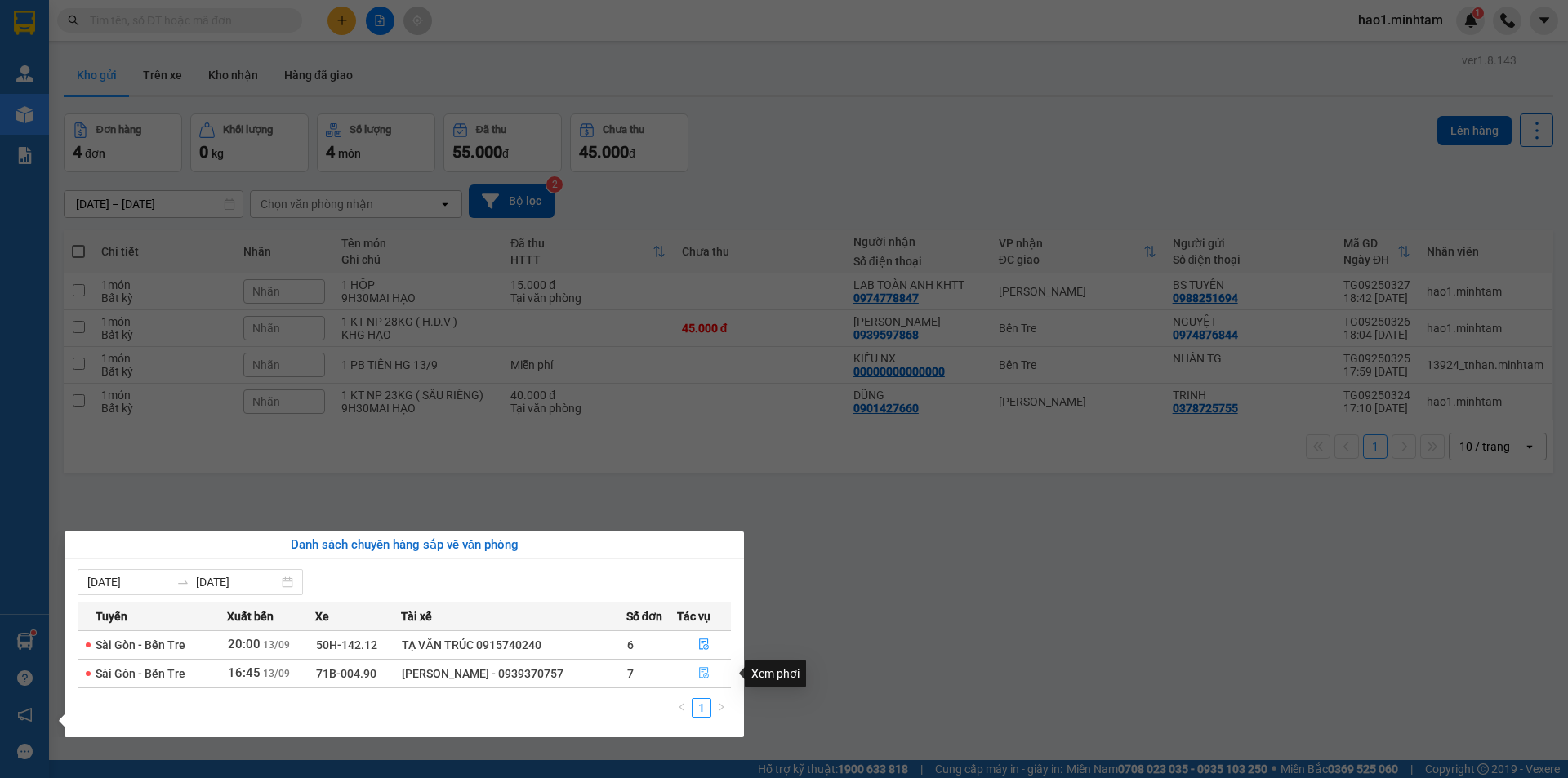
click at [705, 669] on icon "file-done" at bounding box center [704, 673] width 12 height 12
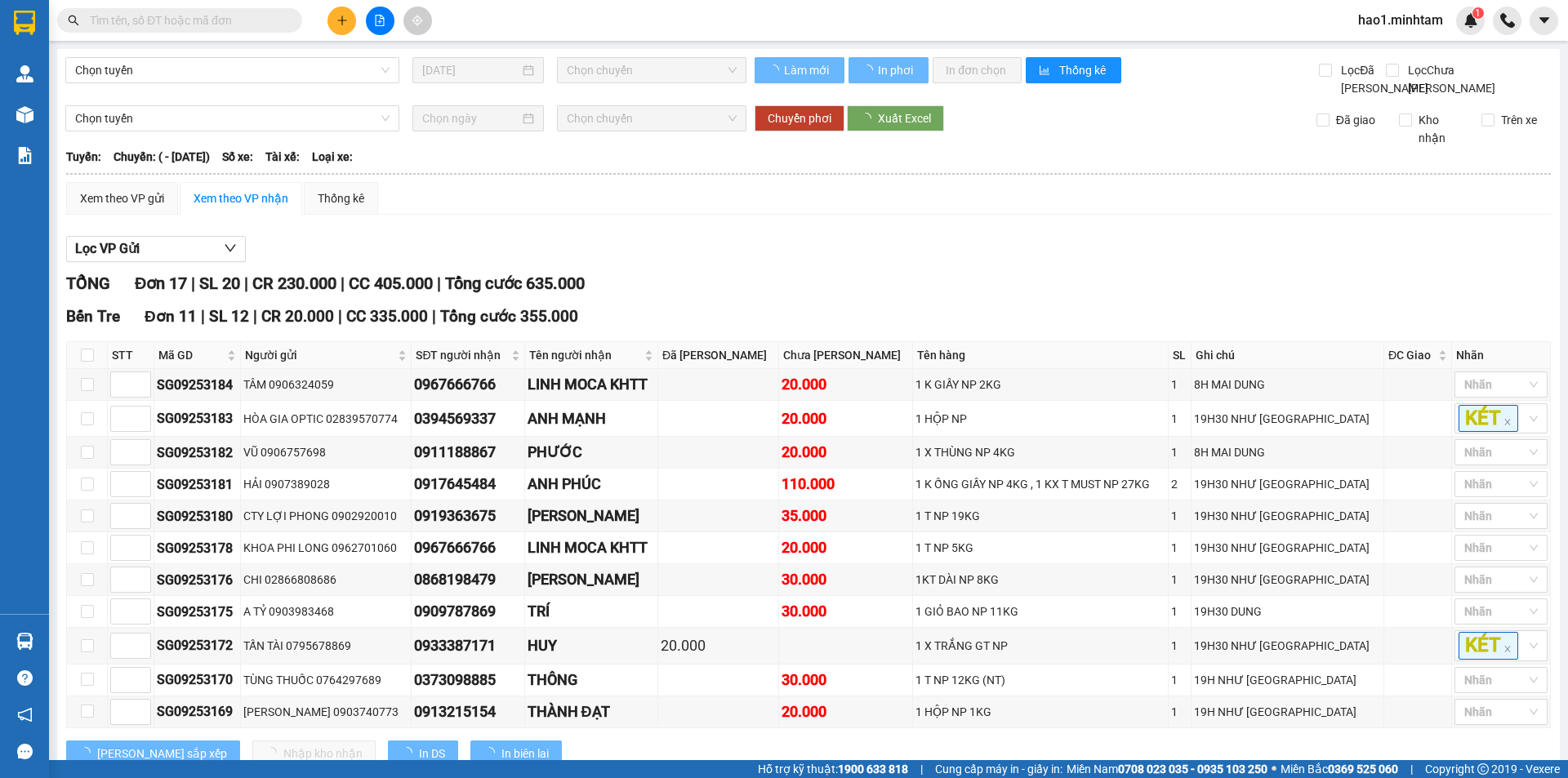
click at [809, 263] on div "Lọc VP Gửi" at bounding box center [809, 249] width 1484 height 27
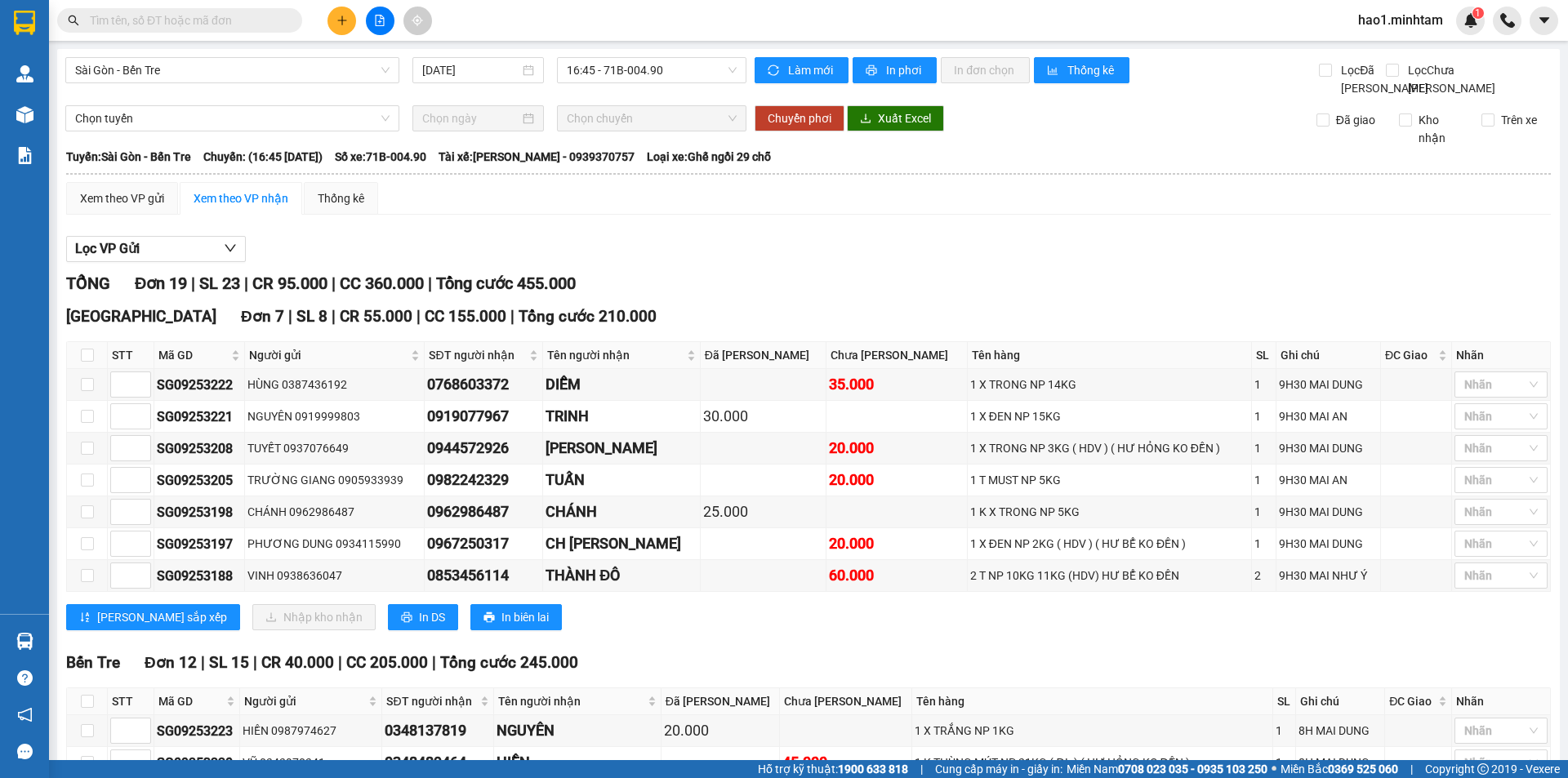
click at [810, 263] on div "Lọc VP Gửi" at bounding box center [809, 249] width 1484 height 27
click at [811, 263] on div "Lọc VP Gửi" at bounding box center [809, 249] width 1484 height 27
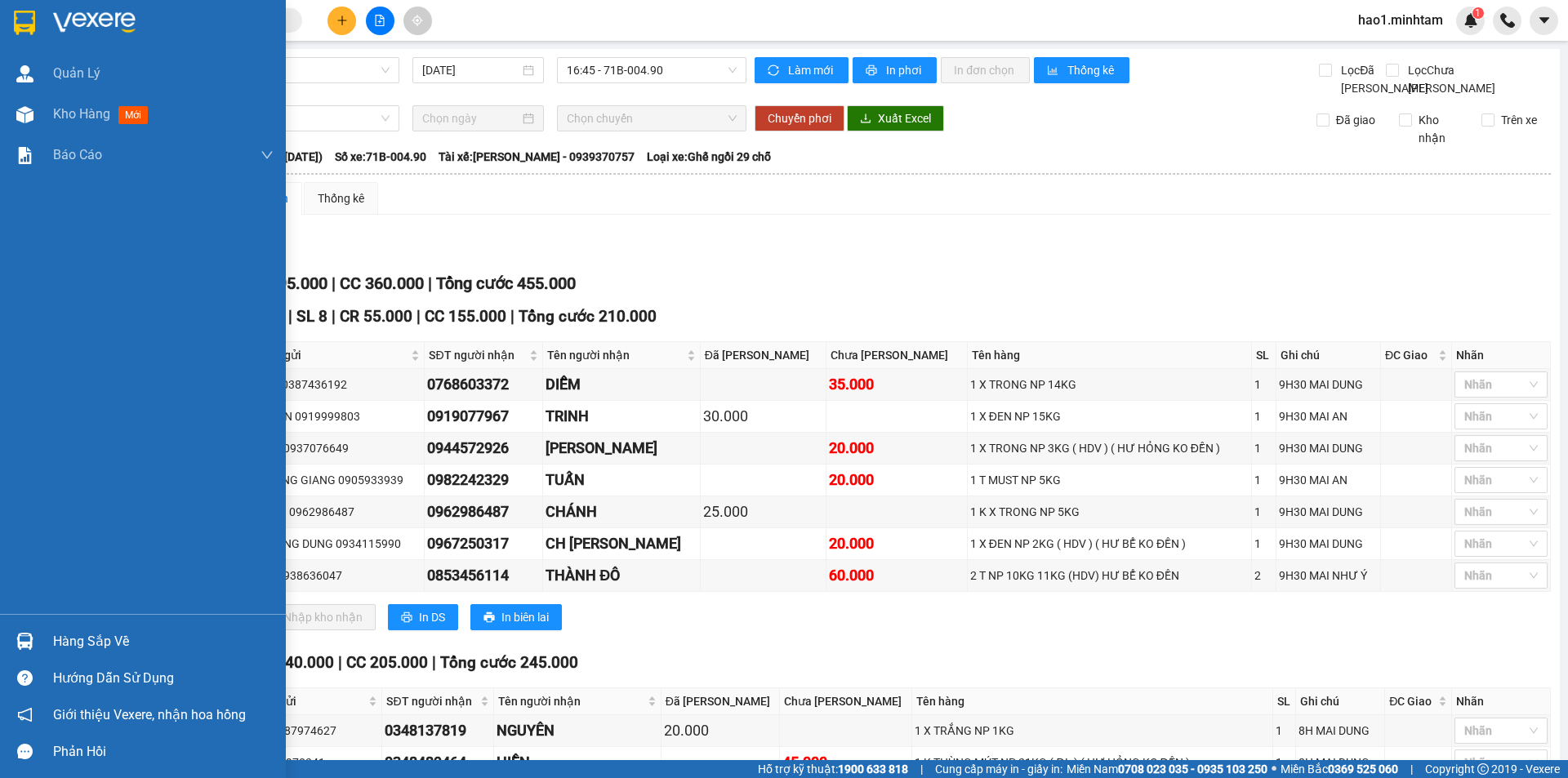
click at [37, 7] on div at bounding box center [143, 27] width 286 height 53
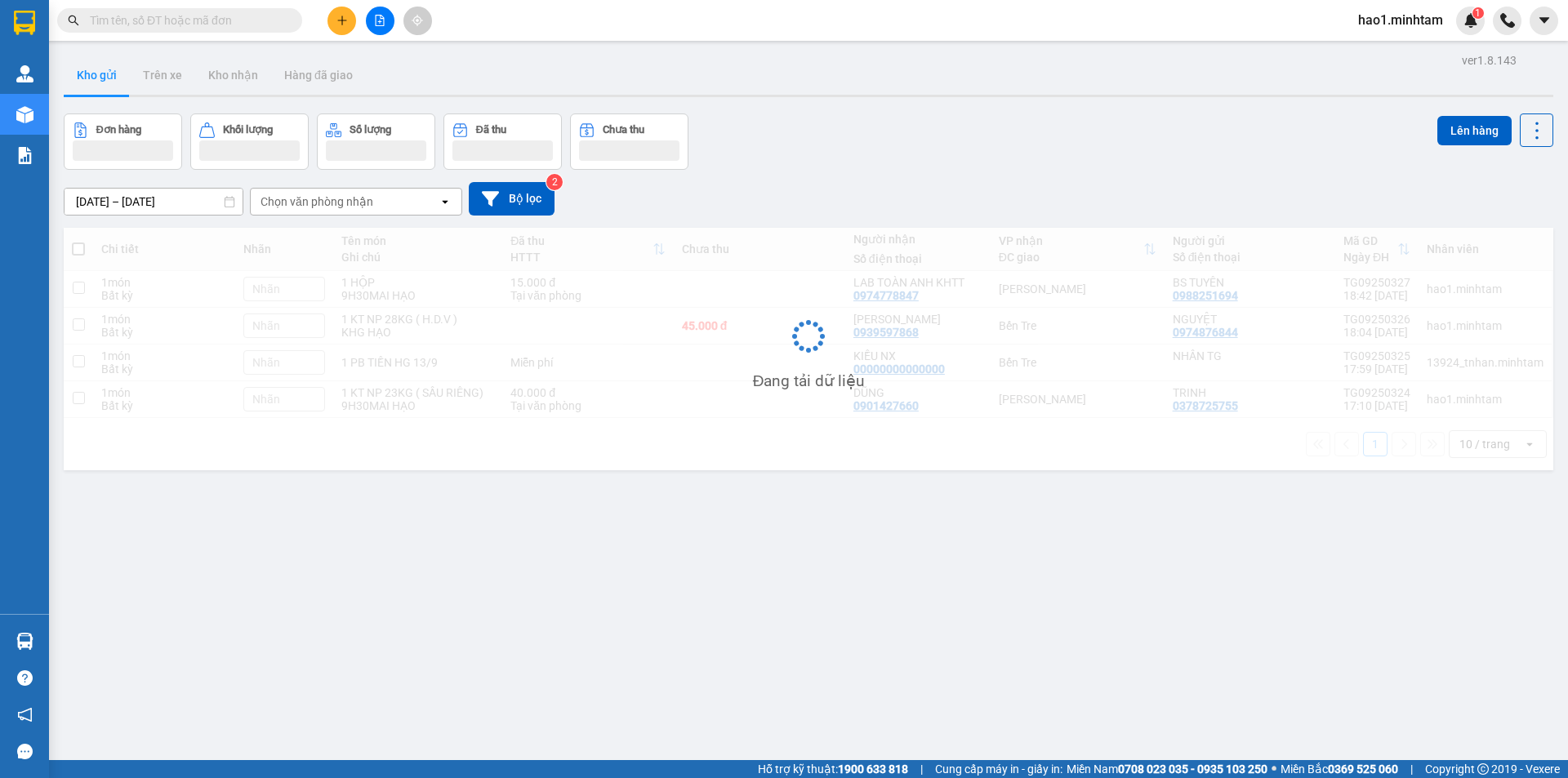
click at [745, 39] on div "Kết quả tìm kiếm ( 170 ) Bộ lọc Thuộc VP này Ngày tạo đơn gần nhất Mã ĐH Trạng …" at bounding box center [784, 20] width 1568 height 41
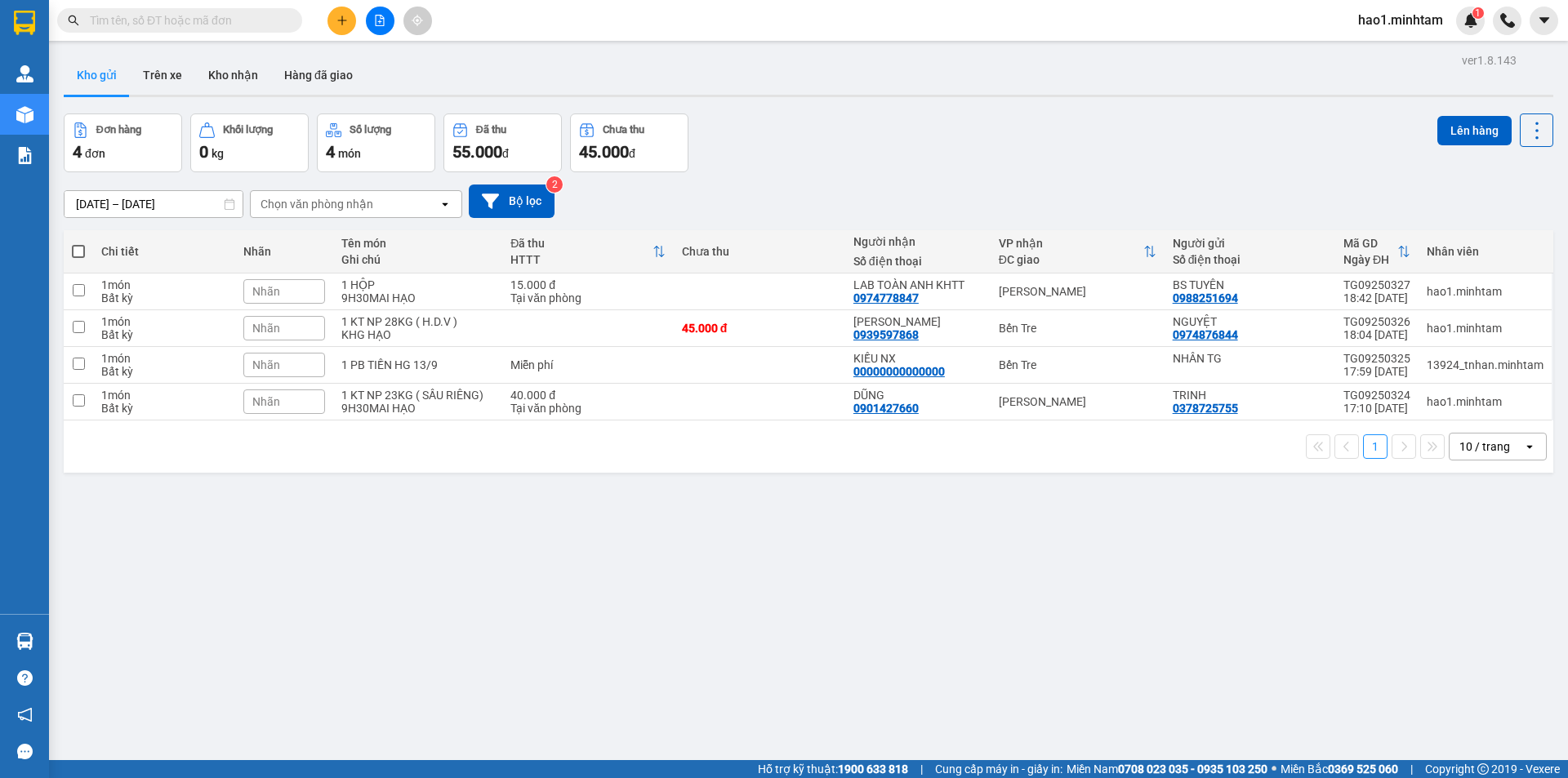
click at [823, 106] on div "ver 1.8.143 Kho gửi Trên xe Kho nhận Hàng đã giao Đơn hàng 4 đơn Khối lượng 0 k…" at bounding box center [809, 438] width 1502 height 778
click at [1041, 152] on div "Đơn hàng 4 đơn Khối lượng 0 kg Số lượng 4 món Đã thu 55.000 đ Chưa thu 45.000 đ…" at bounding box center [809, 143] width 1489 height 59
click at [1042, 151] on div "Đơn hàng 4 đơn Khối lượng 0 kg Số lượng 4 món Đã thu 55.000 đ Chưa thu 45.000 đ…" at bounding box center [809, 143] width 1489 height 59
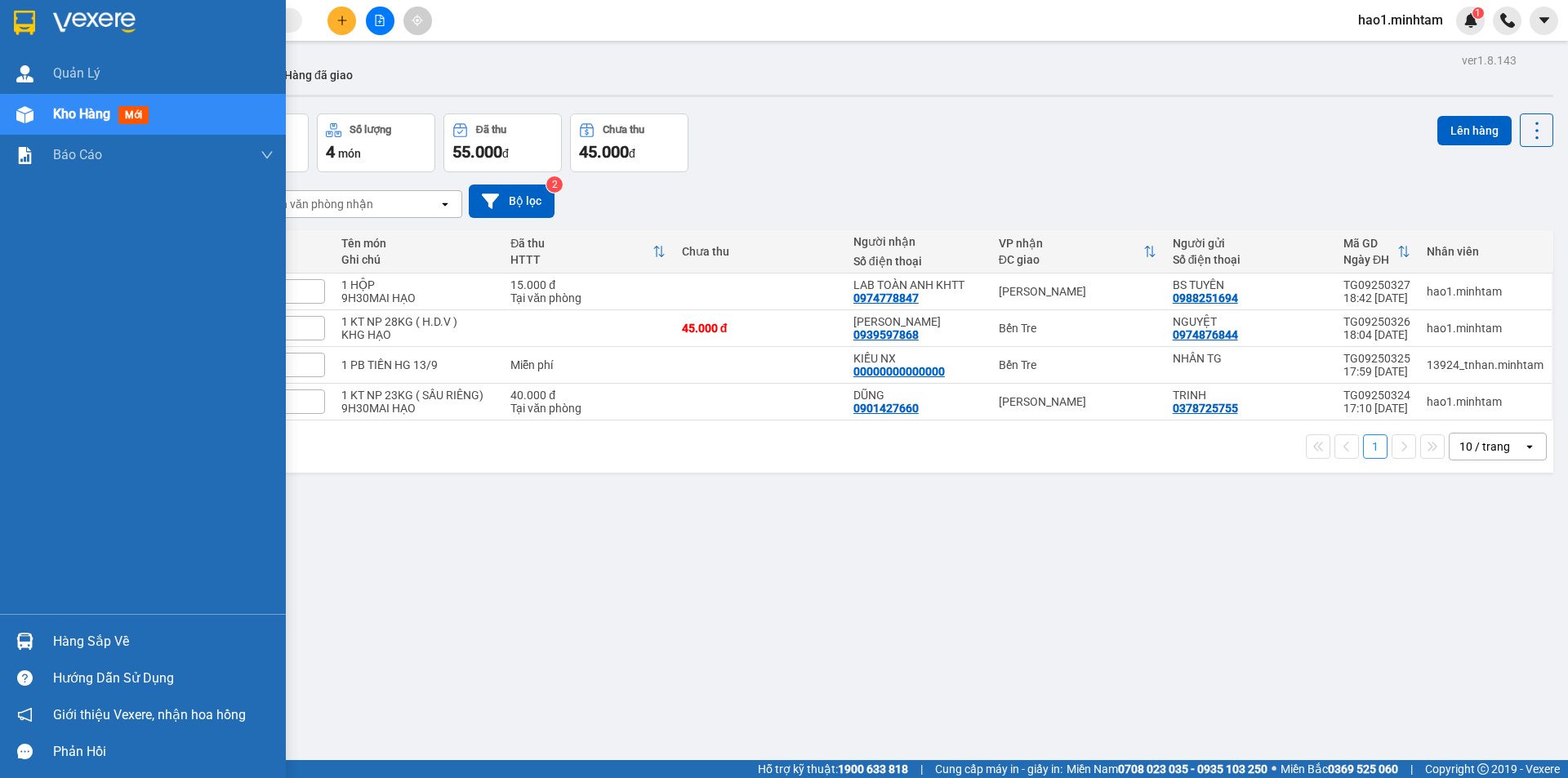
click at [32, 641] on img at bounding box center [25, 642] width 17 height 17
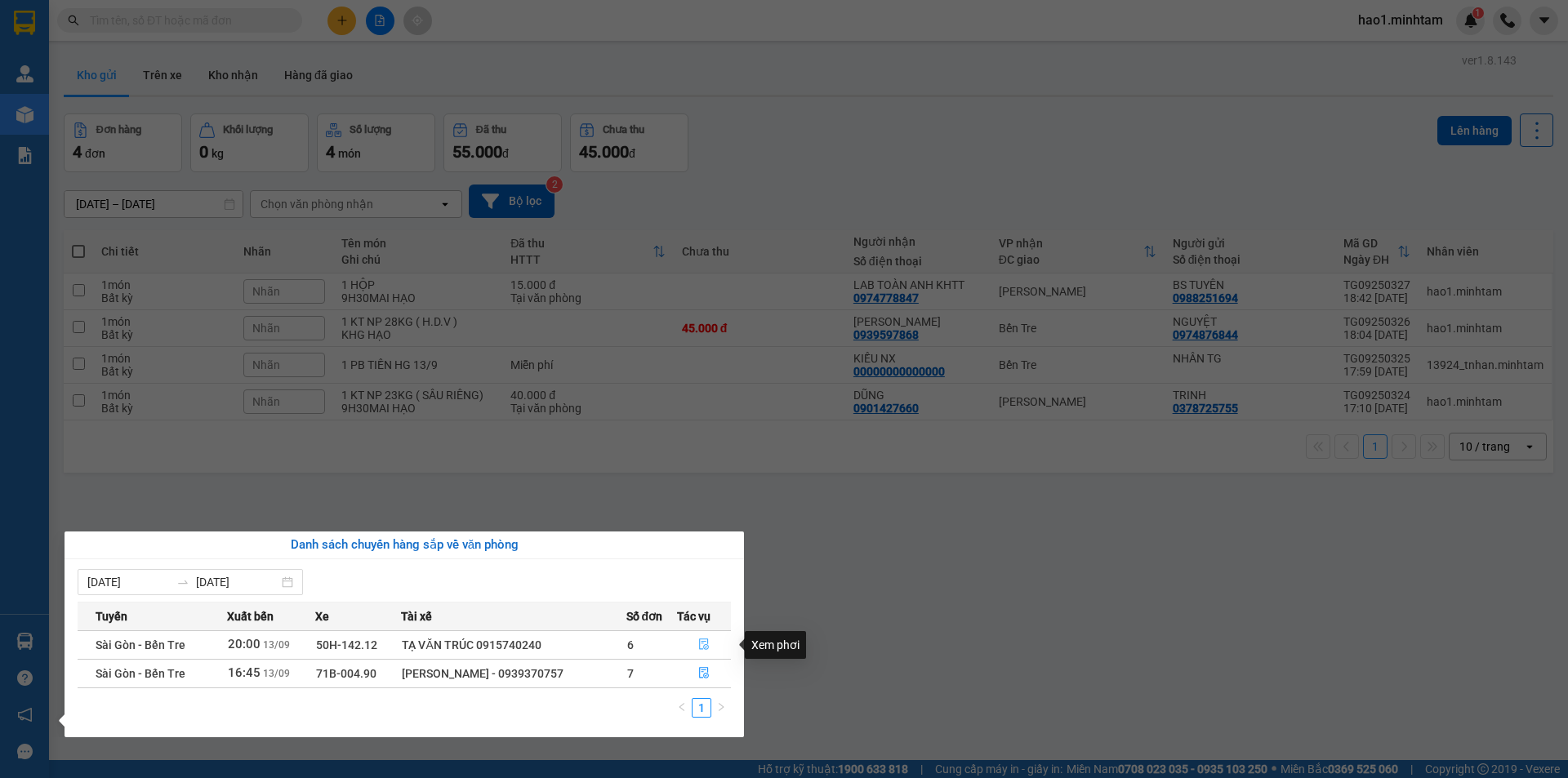
click at [698, 643] on icon "file-done" at bounding box center [704, 644] width 12 height 12
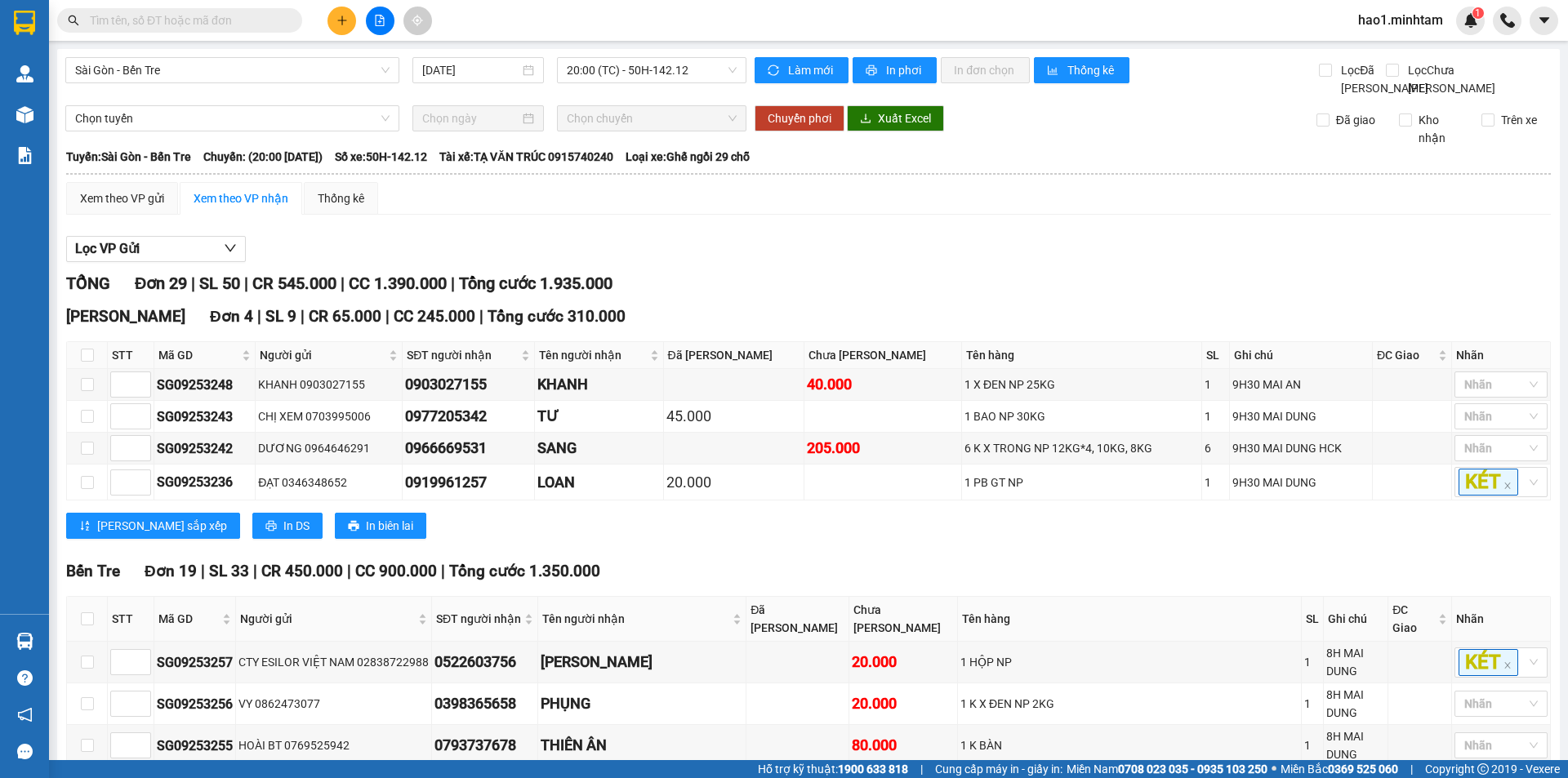
click at [141, 21] on input "text" at bounding box center [186, 21] width 193 height 18
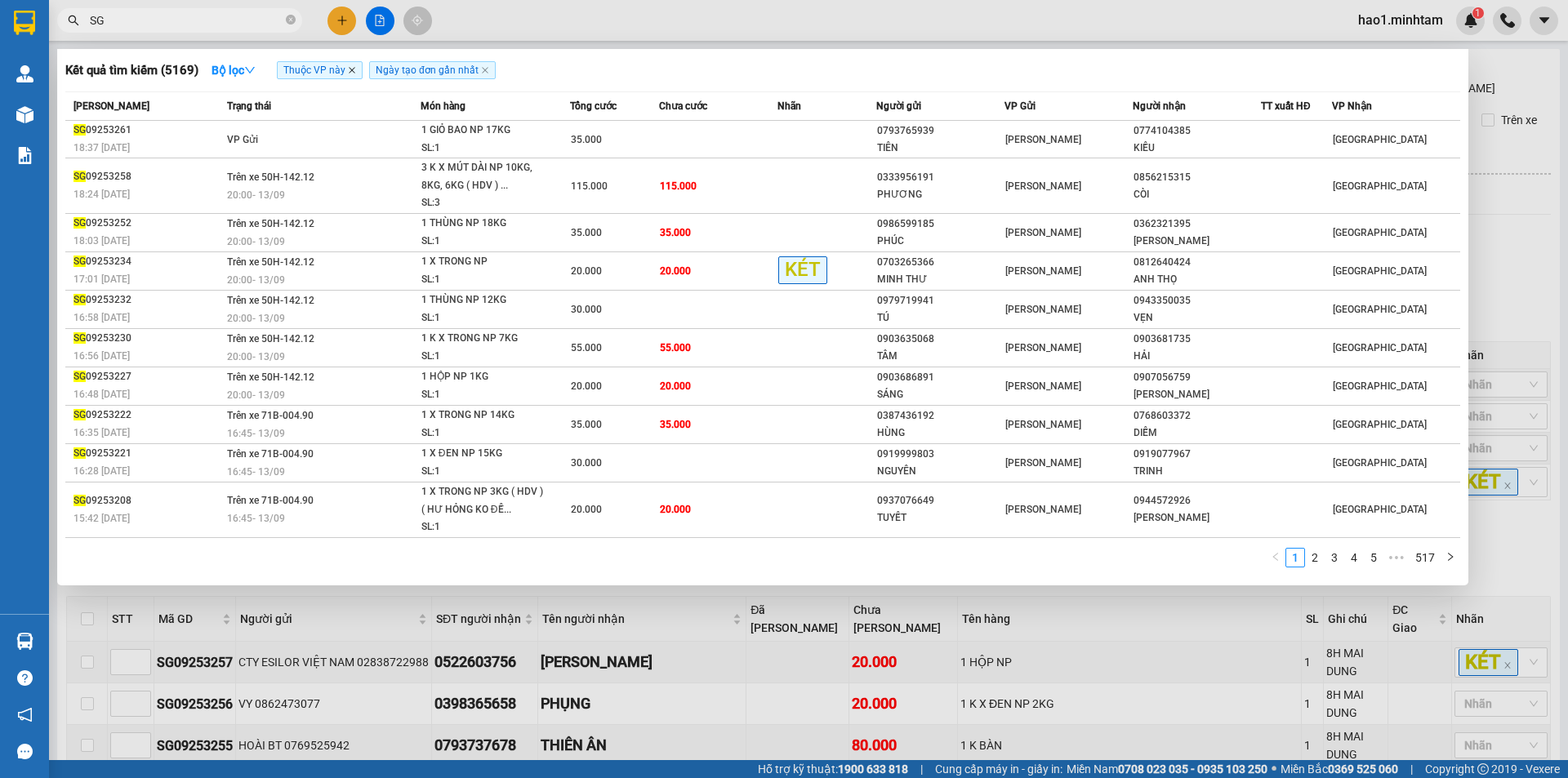
type input "SG"
click at [353, 69] on icon "close" at bounding box center [352, 71] width 8 height 8
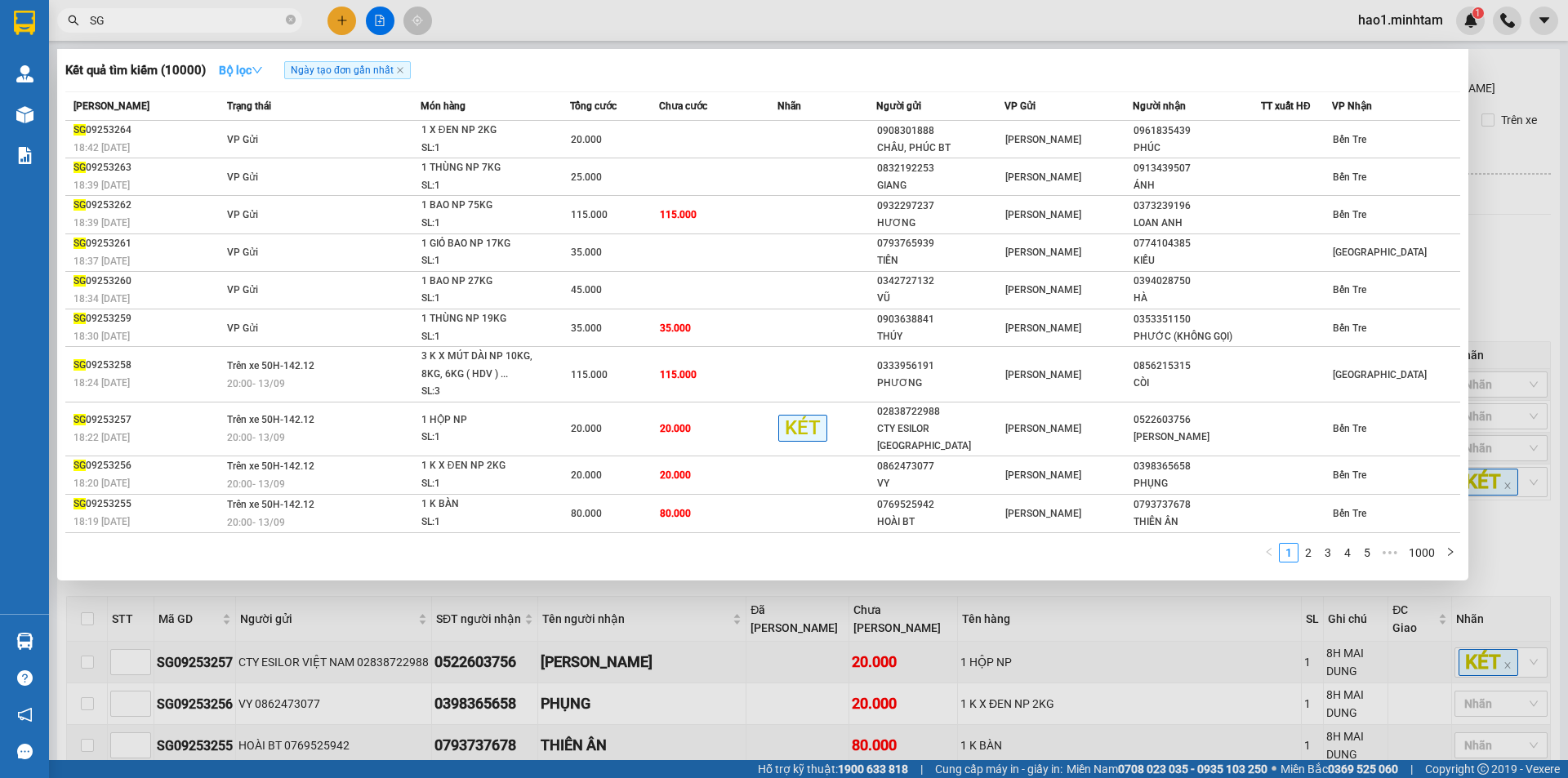
click at [259, 69] on icon "down" at bounding box center [258, 71] width 12 height 12
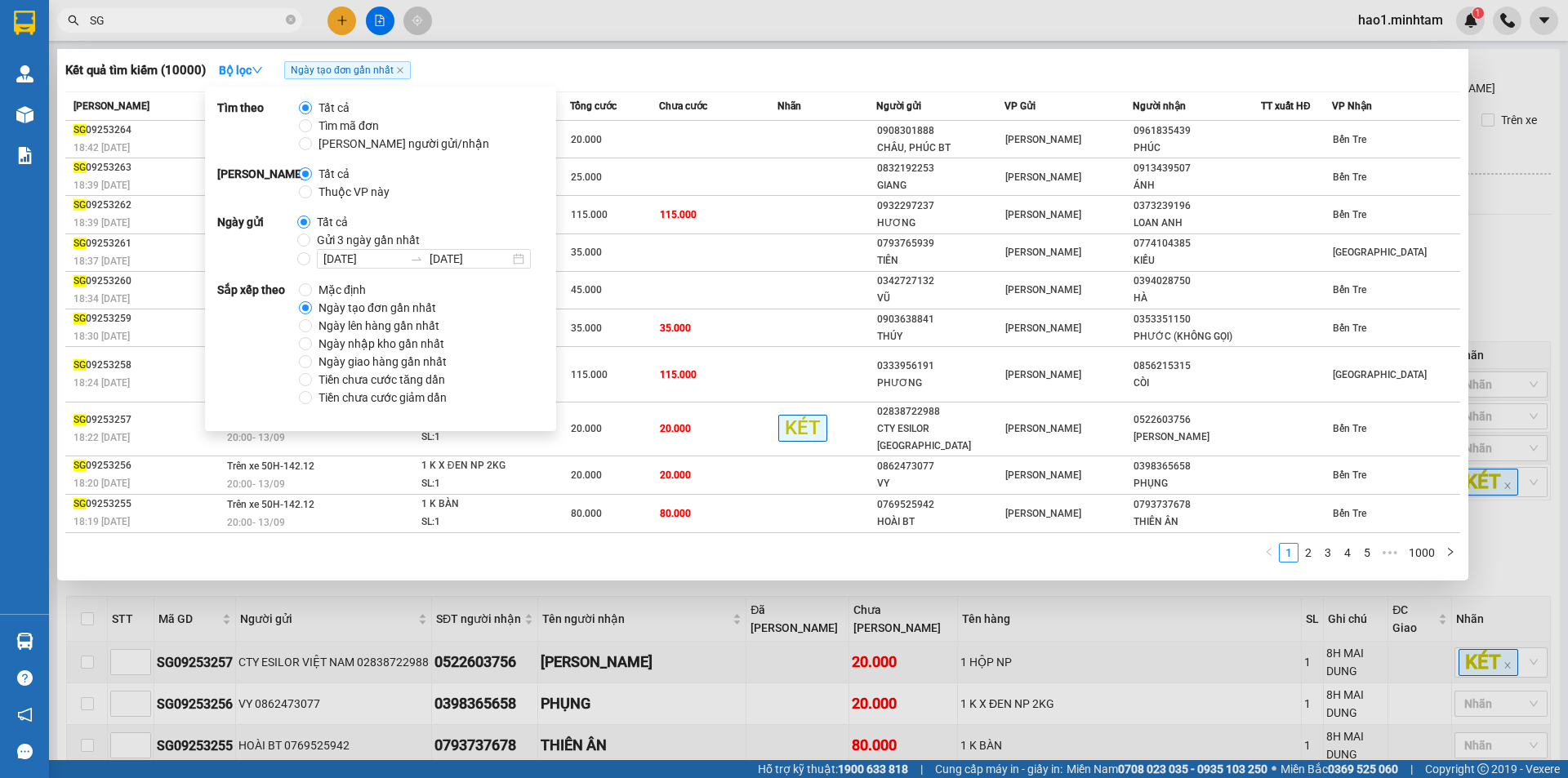
click at [327, 196] on span "Thuộc VP này" at bounding box center [353, 192] width 84 height 18
click at [312, 196] on input "Thuộc VP này" at bounding box center [306, 192] width 13 height 13
radio input "true"
radio input "false"
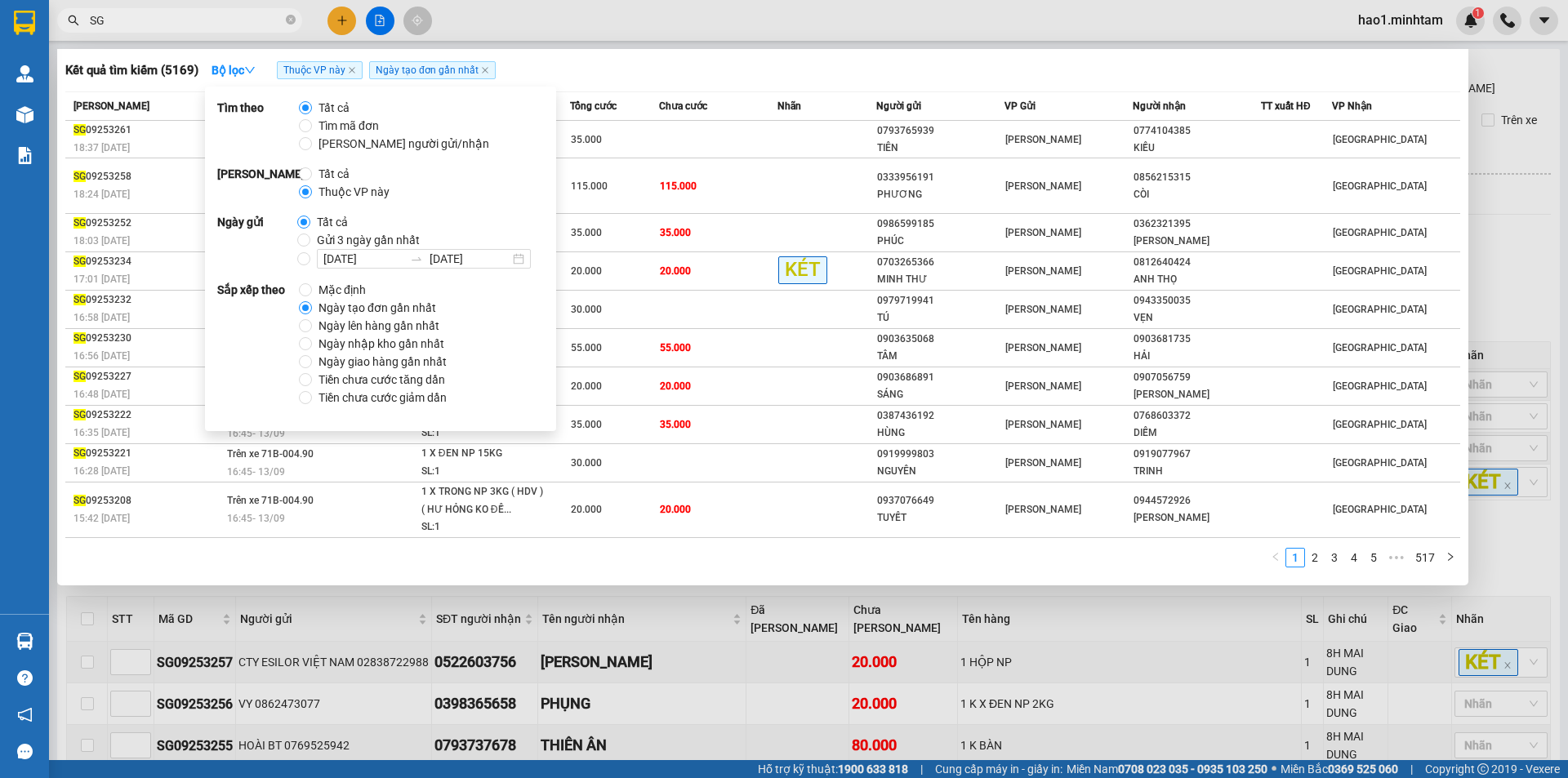
click at [580, 71] on div "Kết quả tìm kiếm ( 5169 ) Bộ lọc Thuộc VP này Ngày tạo đơn gần nhất" at bounding box center [763, 70] width 1394 height 26
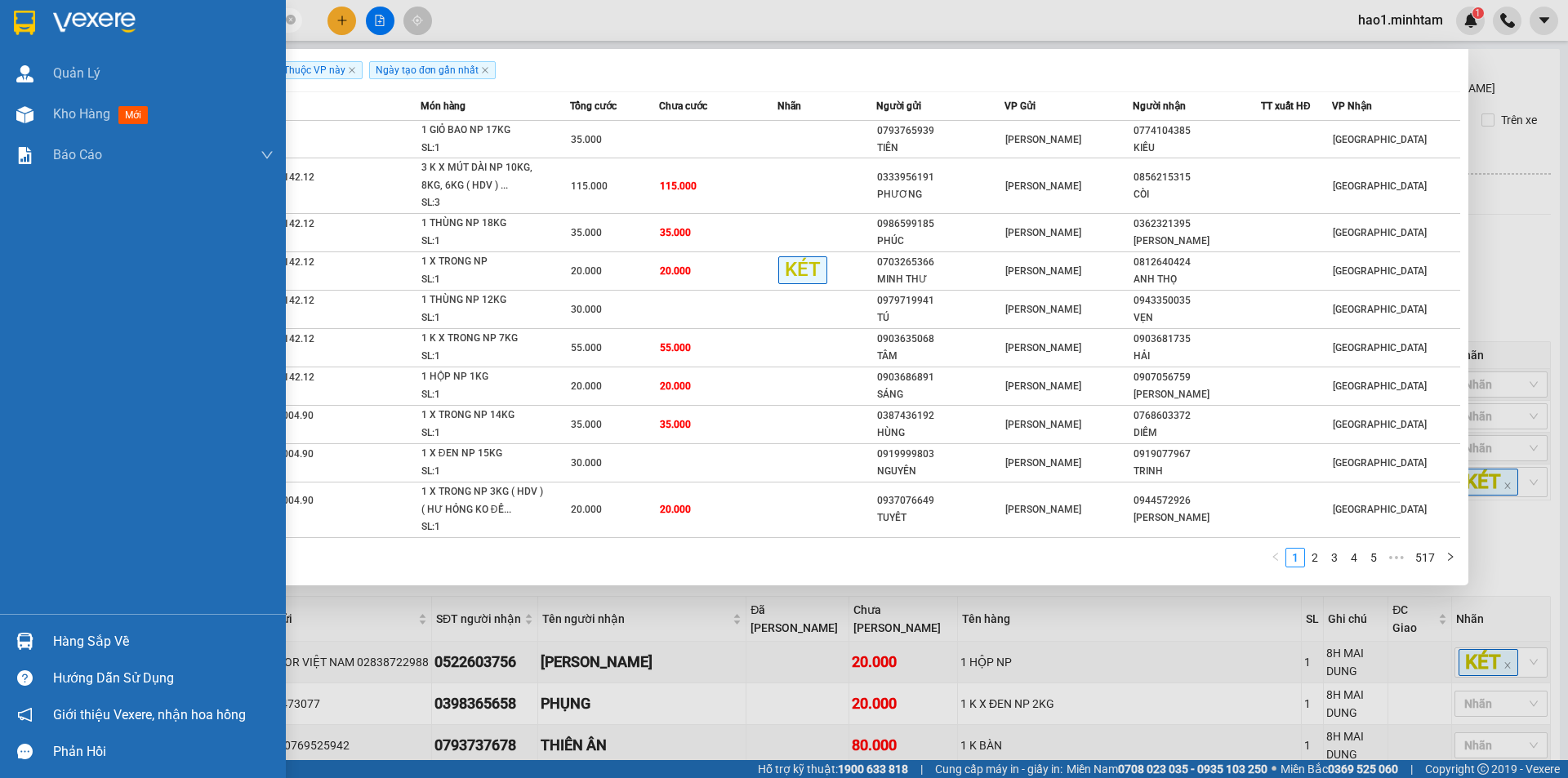
click at [17, 23] on img at bounding box center [25, 22] width 22 height 24
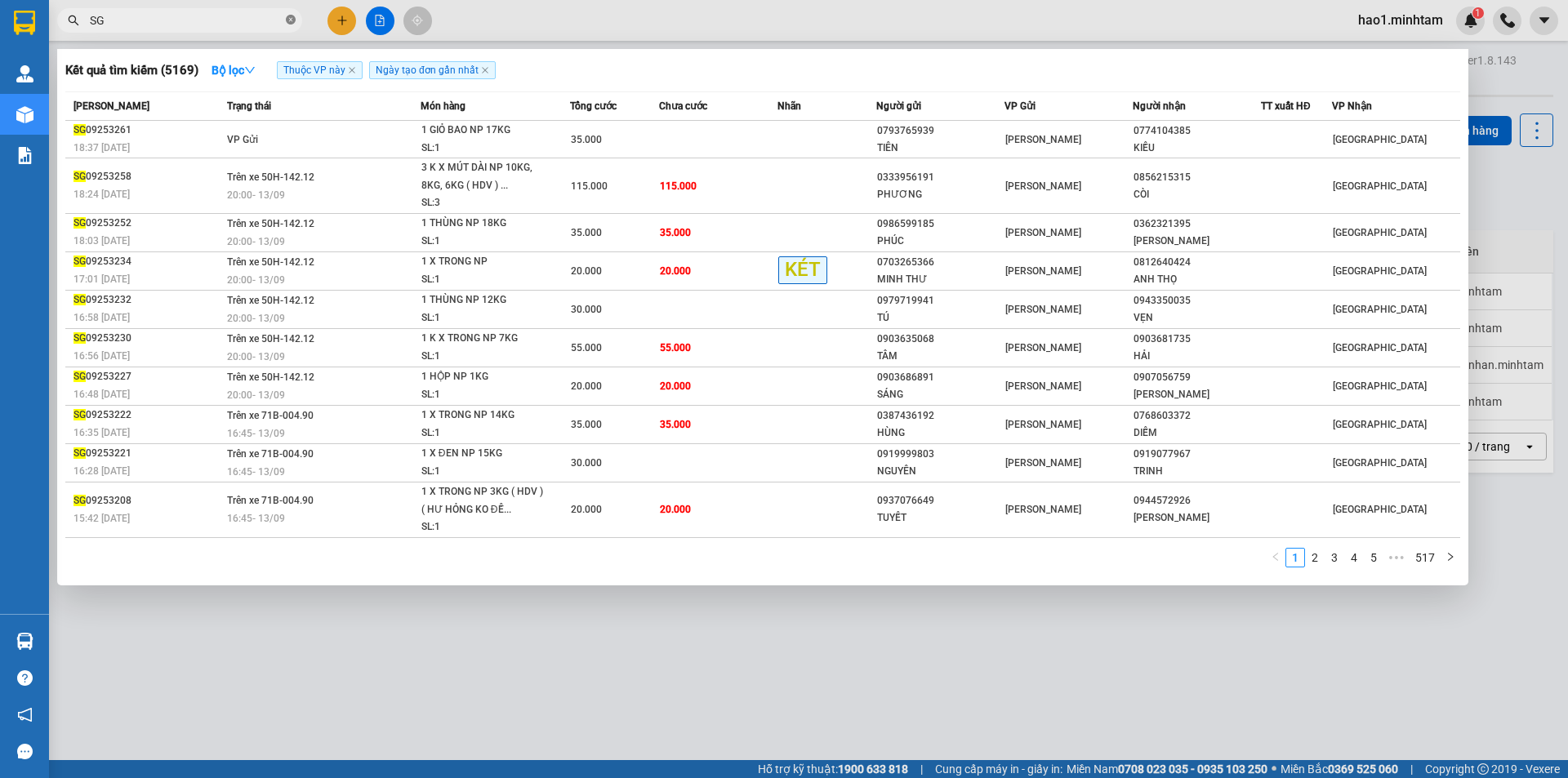
click at [293, 24] on icon "close-circle" at bounding box center [291, 20] width 10 height 10
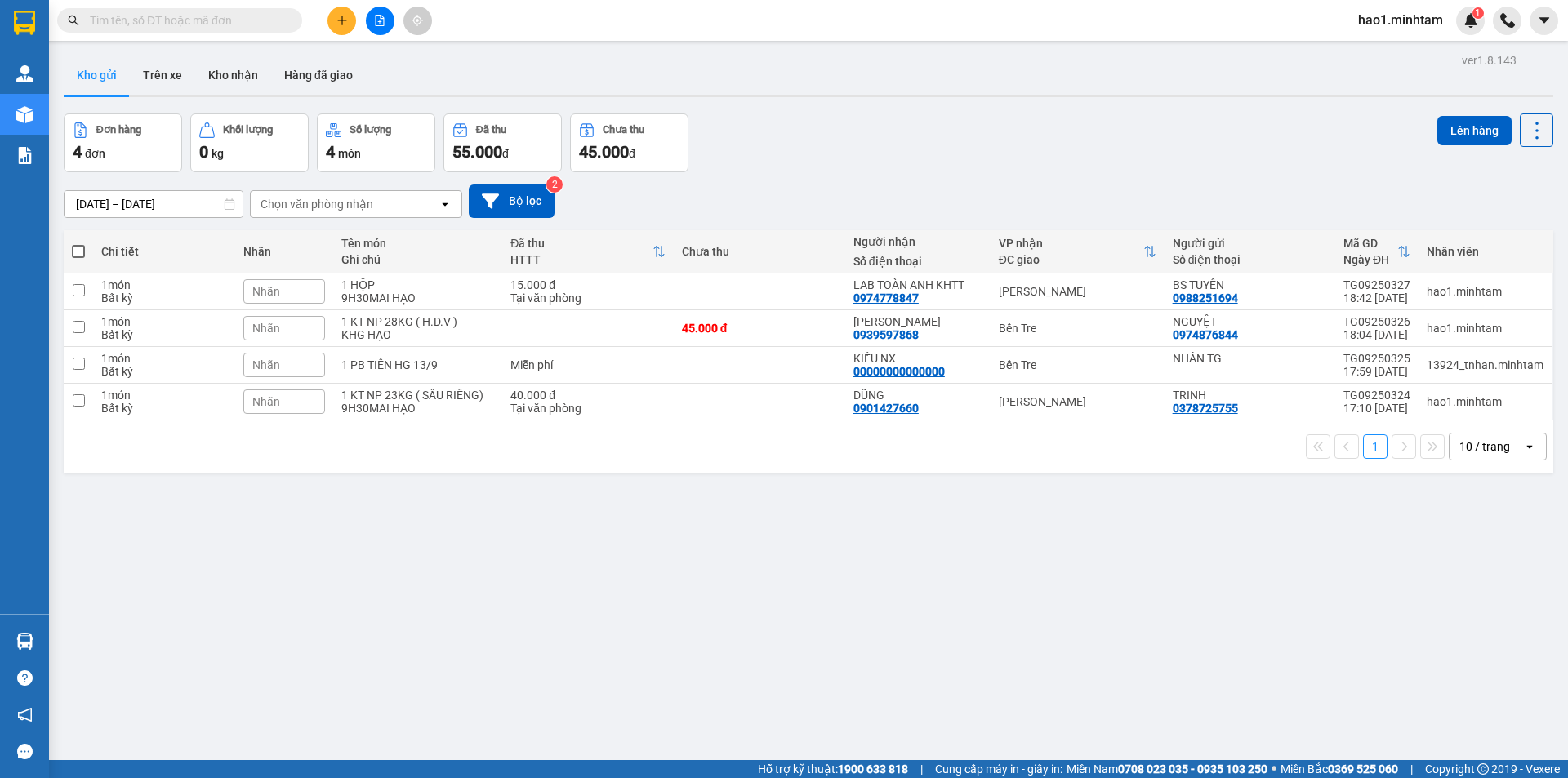
click at [846, 74] on div "Kho gửi Trên xe Kho nhận Hàng đã giao" at bounding box center [809, 77] width 1489 height 43
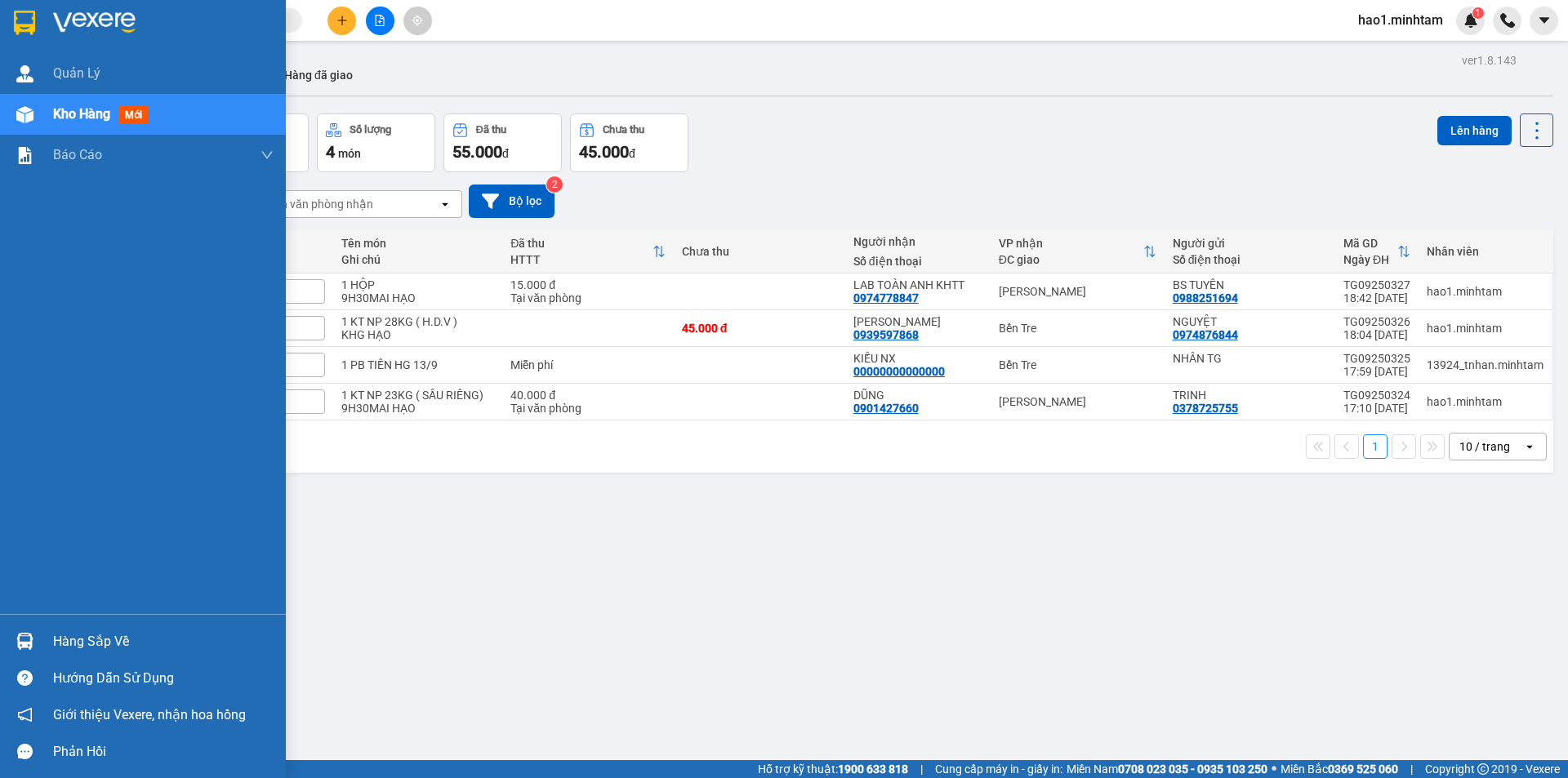
click at [145, 630] on div "Hàng sắp về" at bounding box center [163, 642] width 220 height 24
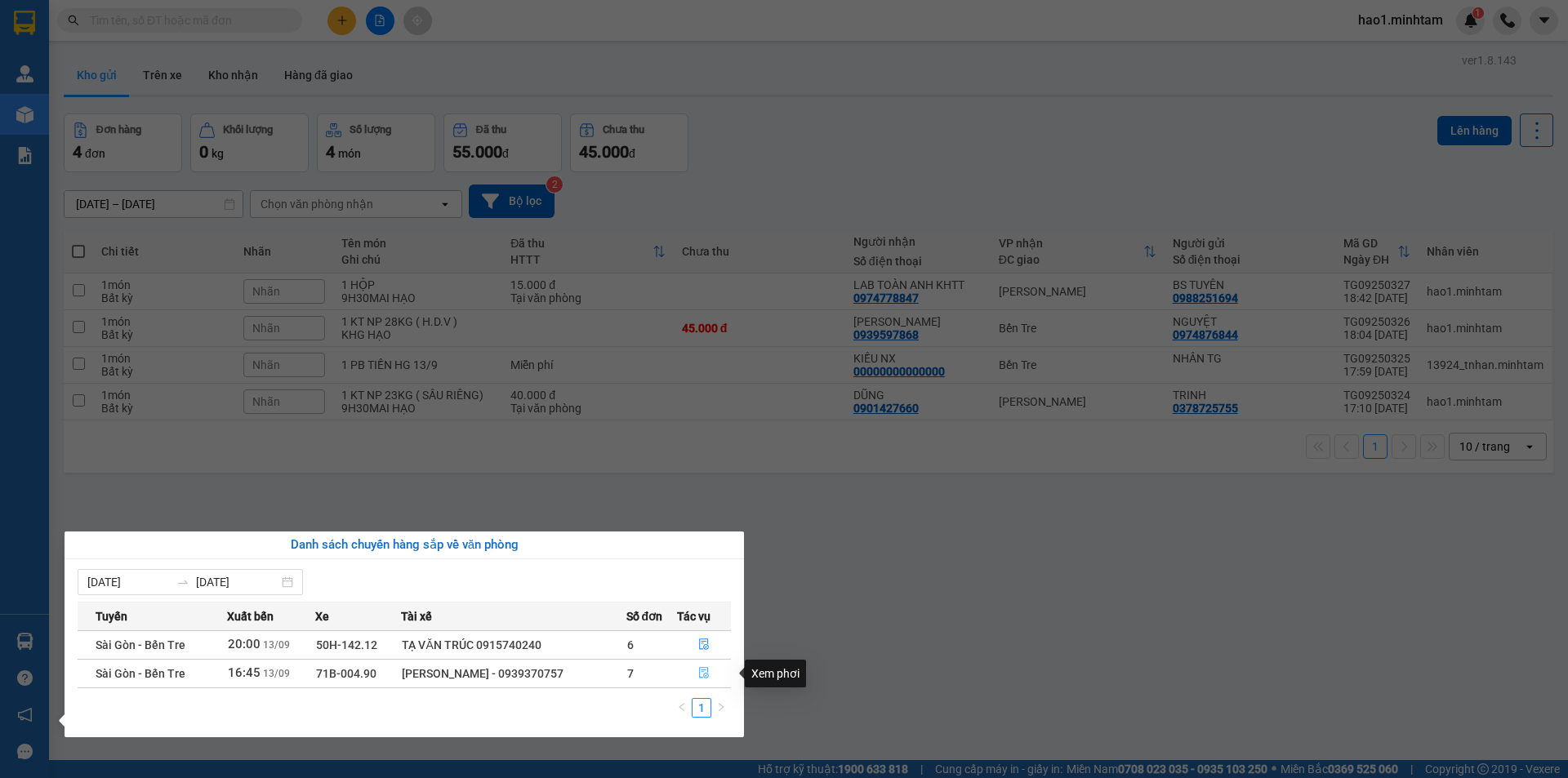
click at [704, 677] on icon "file-done" at bounding box center [704, 673] width 12 height 12
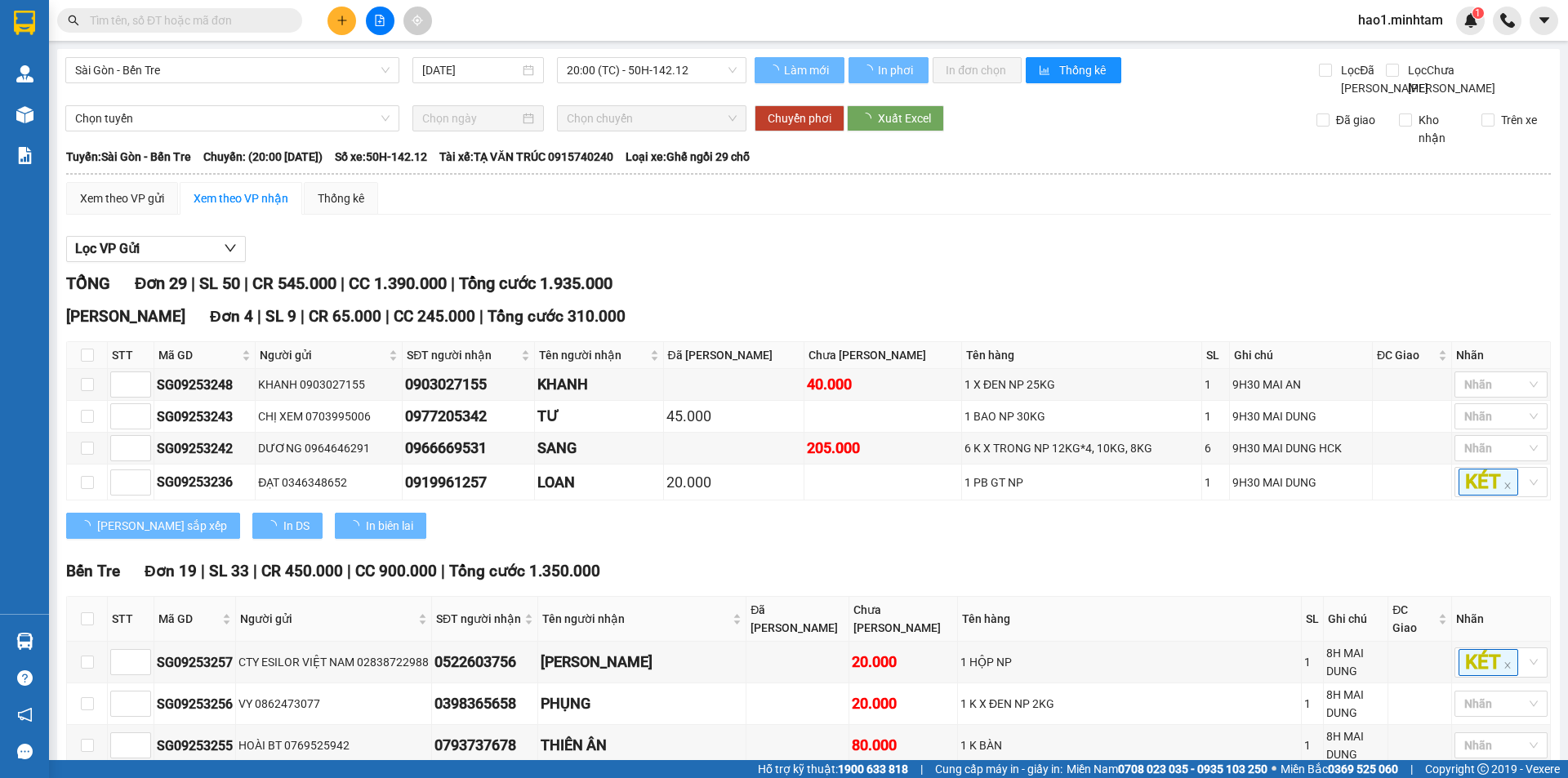
click at [986, 290] on div "TỔNG Đơn 29 | SL 50 | CR 545.000 | CC 1.390.000 | Tổng cước 1.935.000" at bounding box center [809, 283] width 1484 height 25
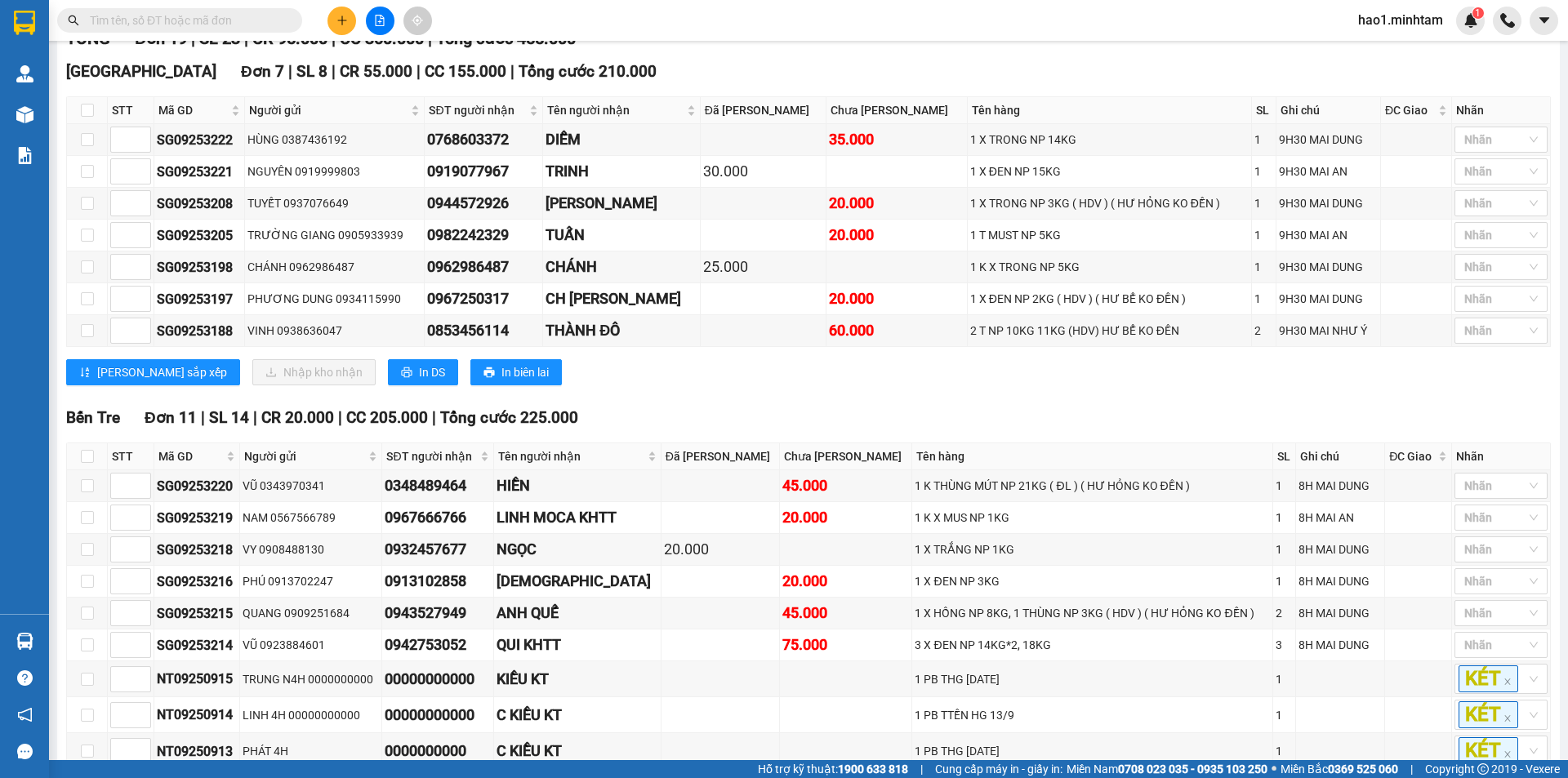
scroll to position [327, 0]
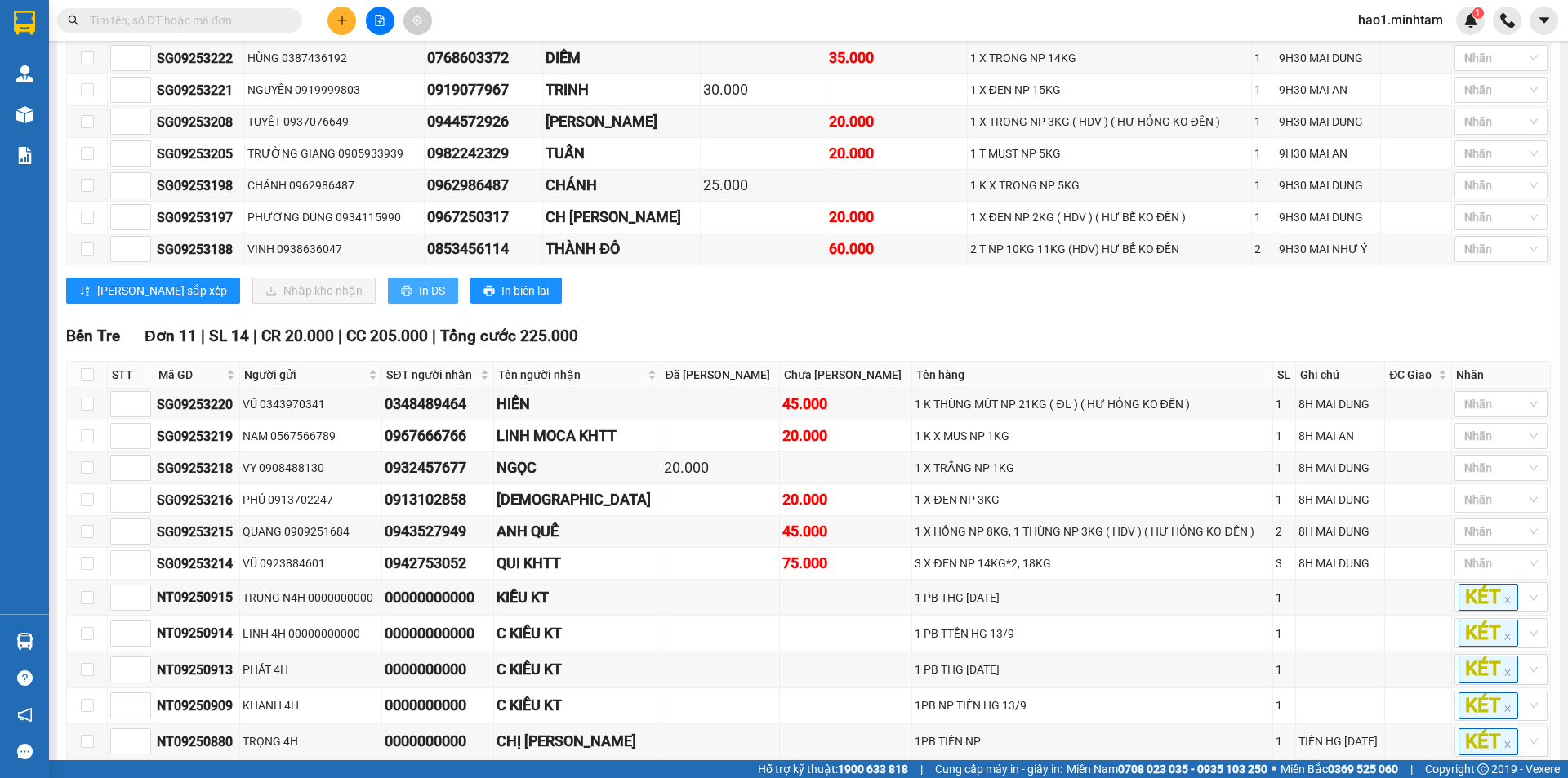
click at [388, 304] on button "In DS" at bounding box center [423, 290] width 71 height 26
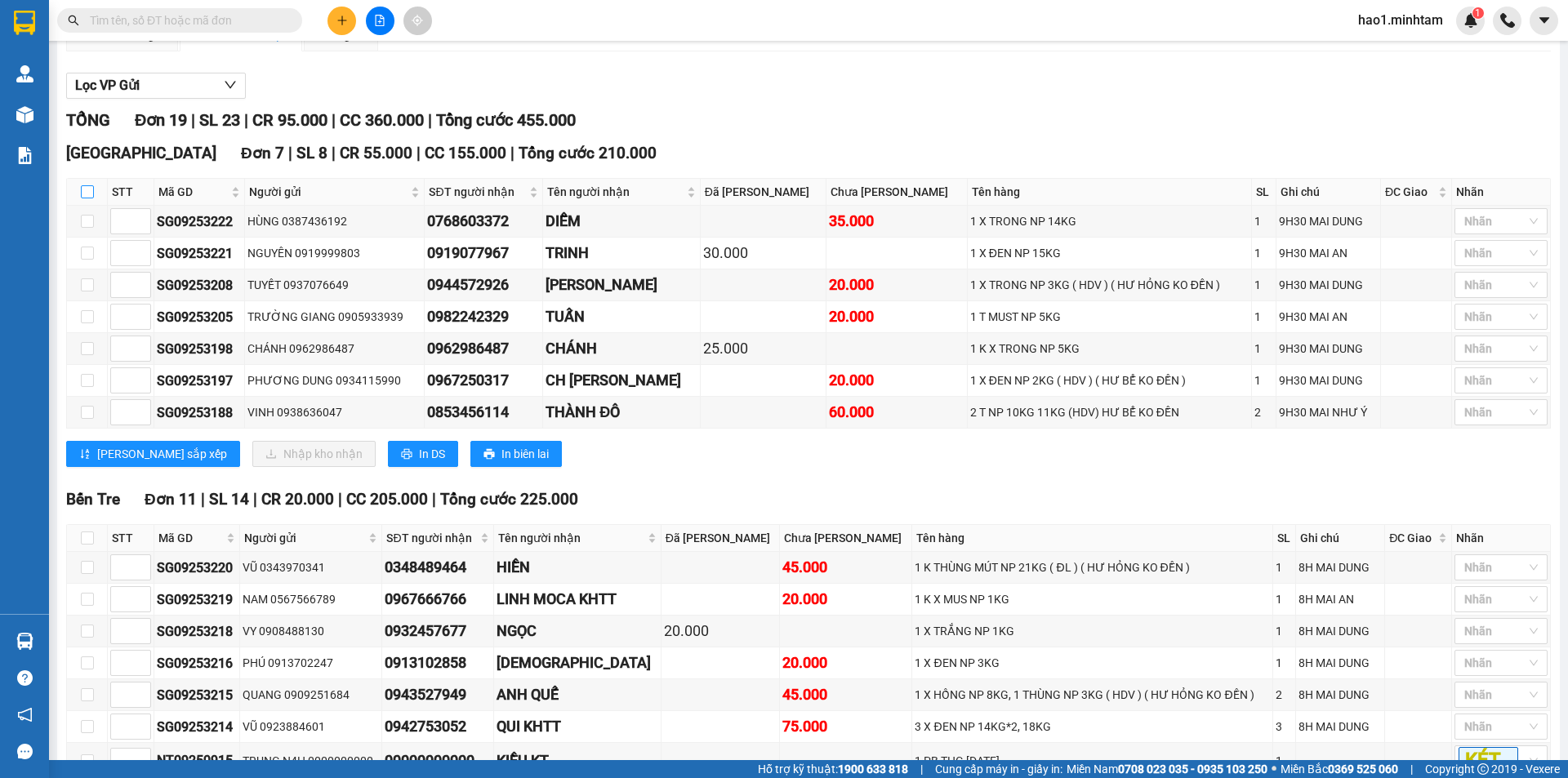
click at [86, 199] on input "checkbox" at bounding box center [87, 192] width 13 height 13
checkbox input "true"
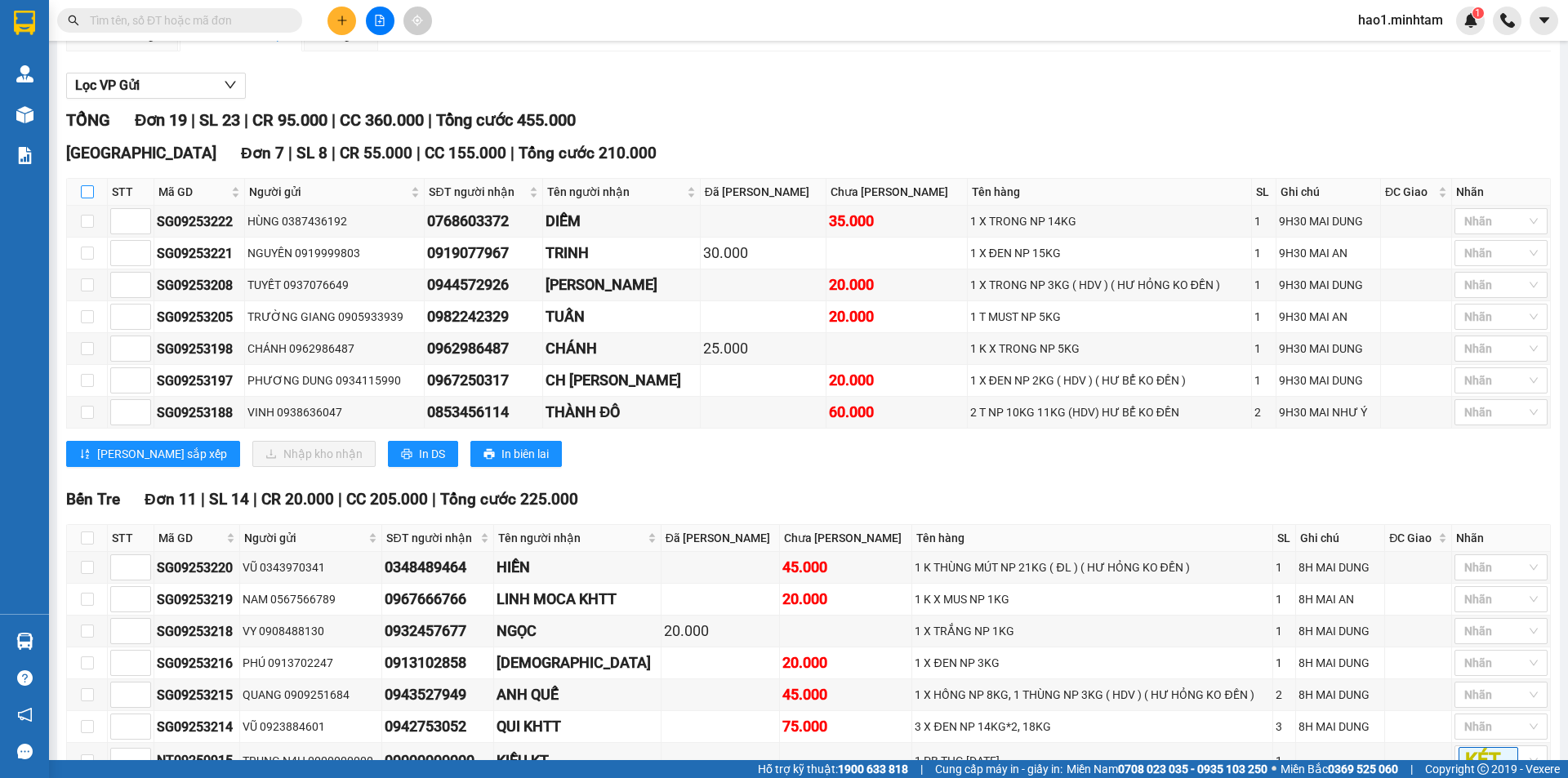
checkbox input "true"
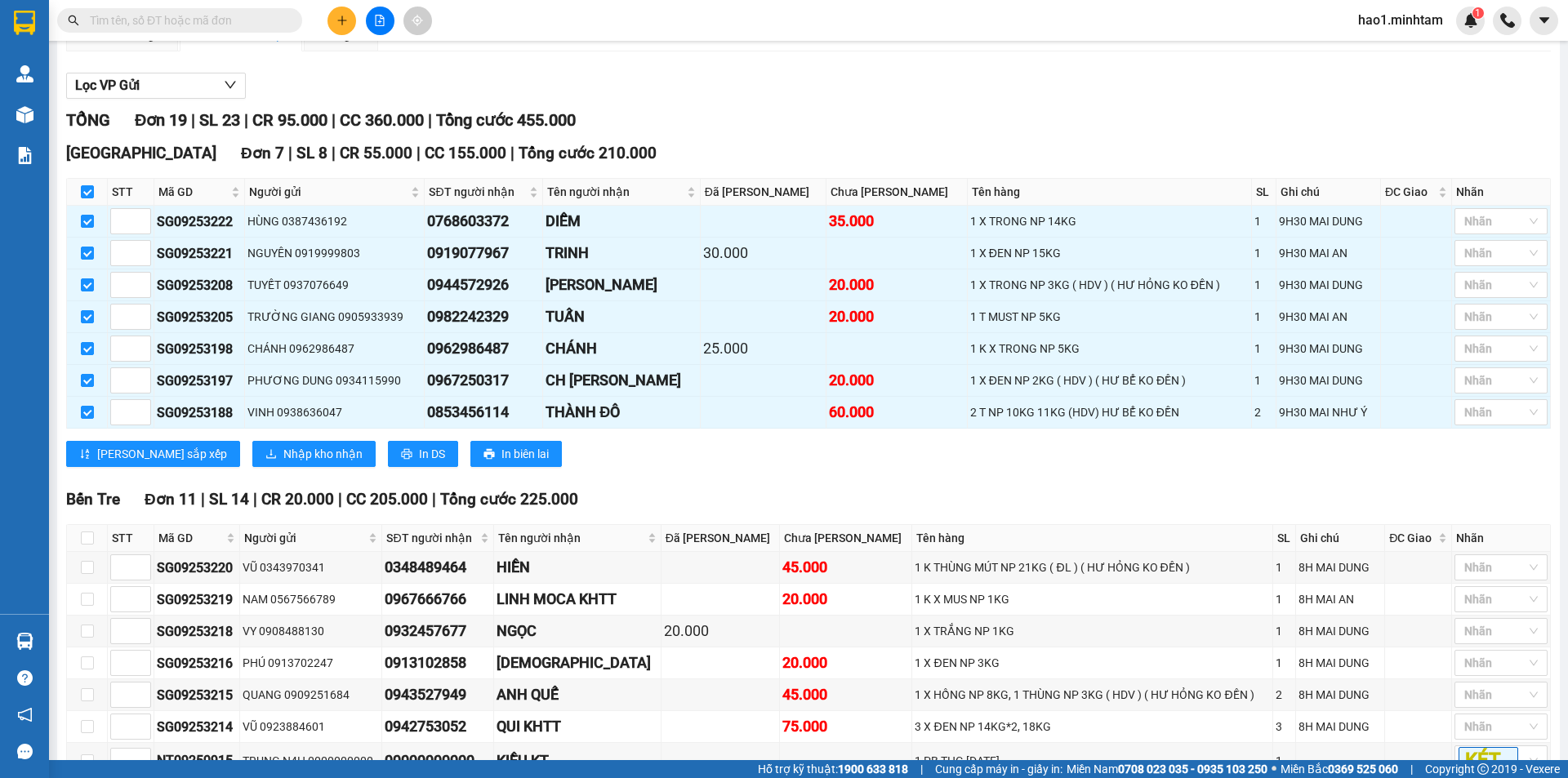
click at [913, 74] on div "Xem theo VP gửi Xem theo VP nhận Thống kê Lọc VP Gửi TỔNG Đơn 19 | SL 23 | CR …" at bounding box center [809, 579] width 1484 height 1119
click at [913, 75] on div "Xem theo VP gửi Xem theo VP nhận Thống kê Lọc VP Gửi TỔNG Đơn 19 | SL 23 | CR …" at bounding box center [809, 579] width 1484 height 1119
click at [913, 78] on div "Xem theo VP gửi Xem theo VP nhận Thống kê Lọc VP Gửi TỔNG Đơn 19 | SL 23 | CR …" at bounding box center [809, 579] width 1484 height 1119
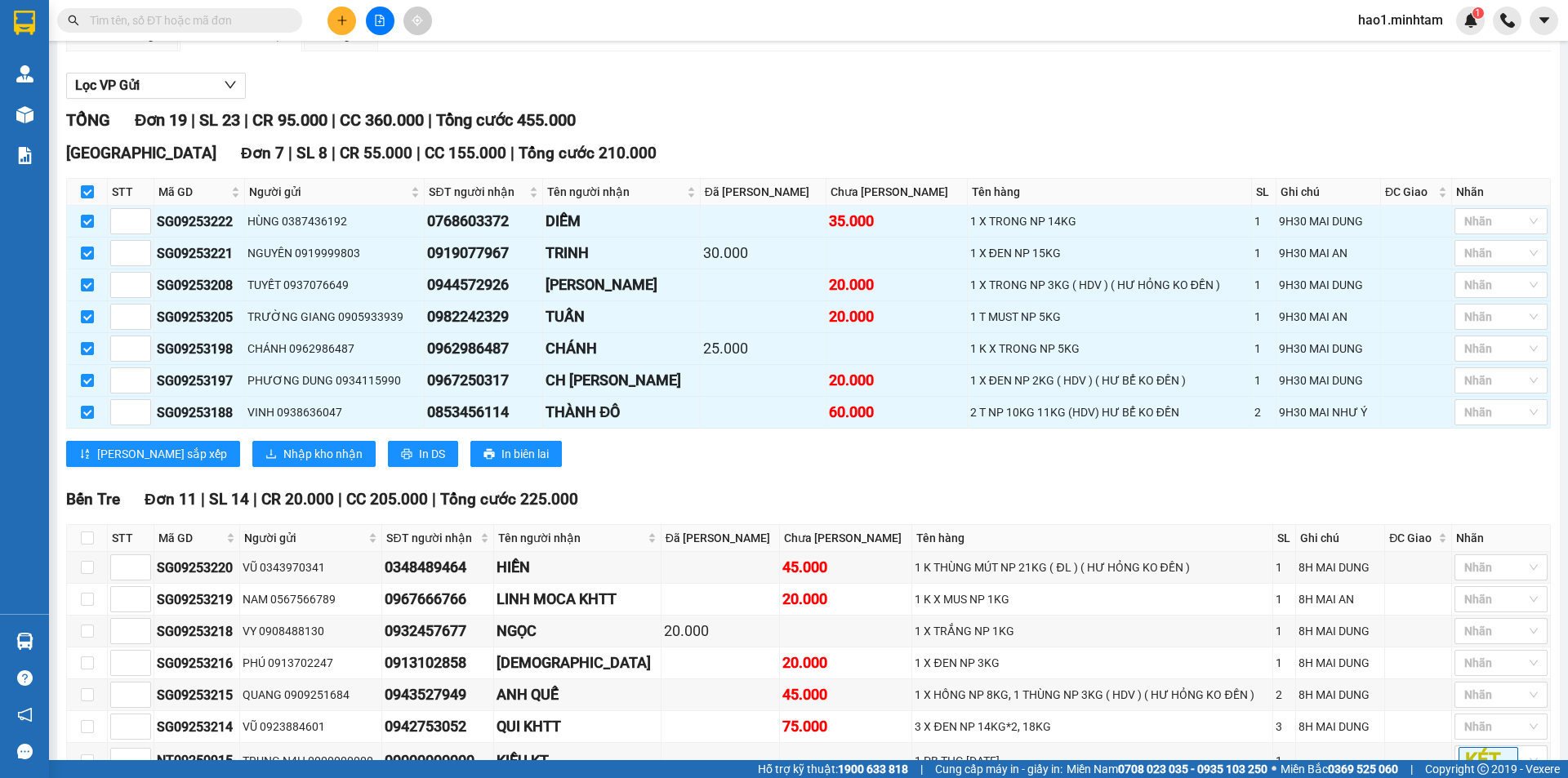
click at [913, 78] on div "Xem theo VP gửi Xem theo VP nhận Thống kê Lọc VP Gửi TỔNG Đơn 19 | SL 23 | CR …" at bounding box center [809, 579] width 1484 height 1119
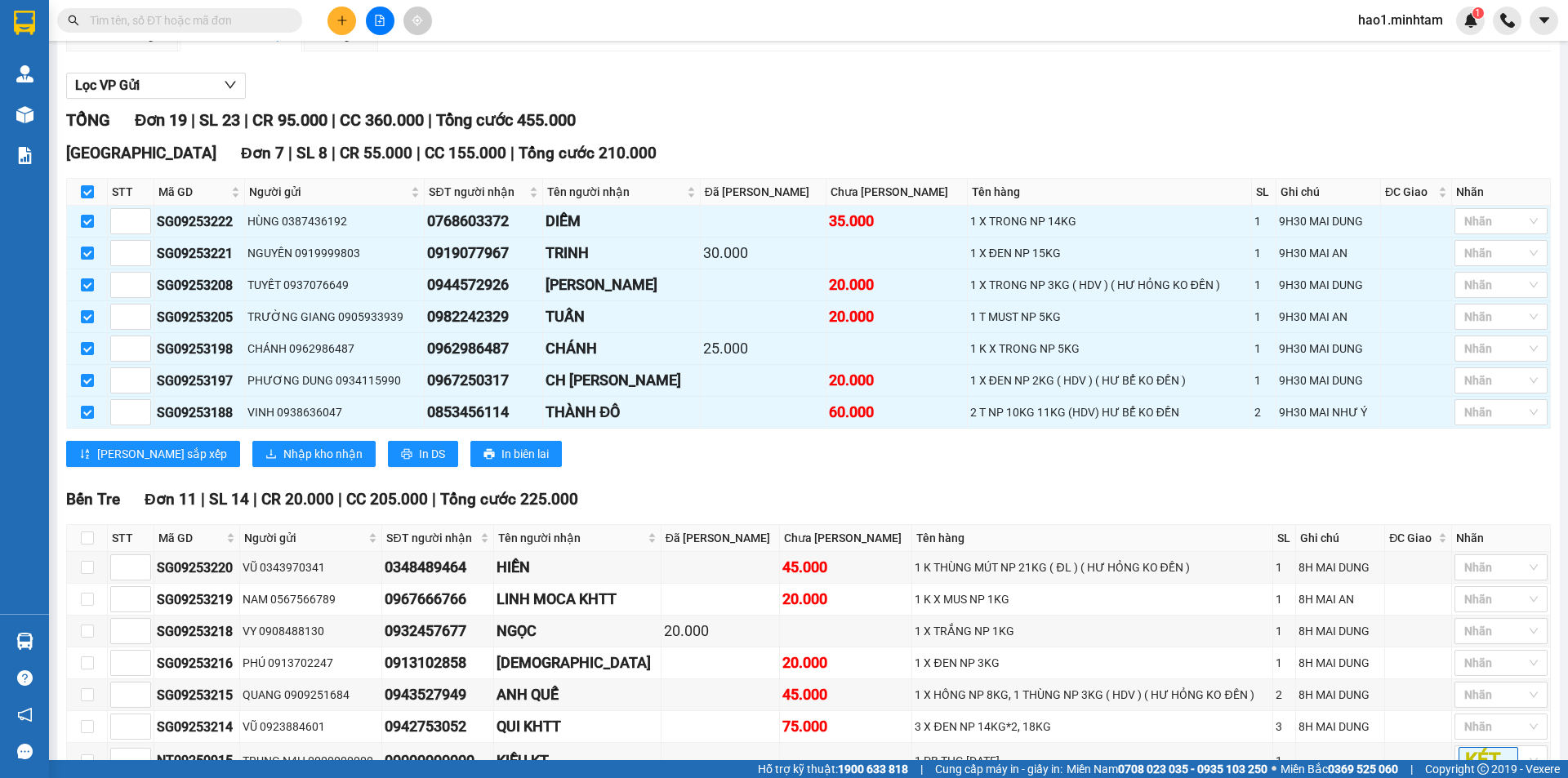
click at [913, 78] on div "Xem theo VP gửi Xem theo VP nhận Thống kê Lọc VP Gửi TỔNG Đơn 19 | SL 23 | CR …" at bounding box center [809, 579] width 1484 height 1119
click at [913, 76] on div "Xem theo VP gửi Xem theo VP nhận Thống kê Lọc VP Gửi TỔNG Đơn 19 | SL 23 | CR …" at bounding box center [809, 579] width 1484 height 1119
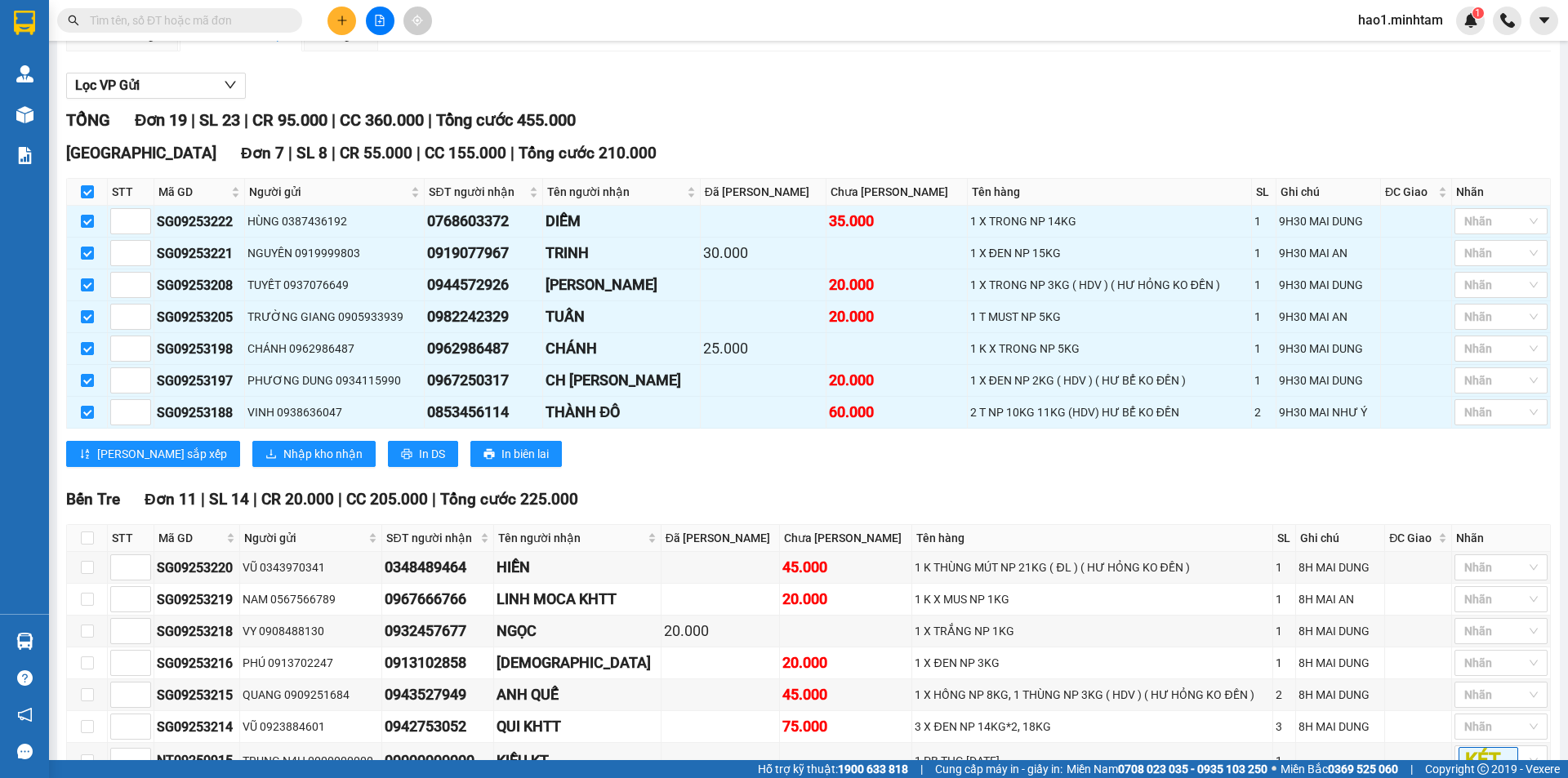
click at [913, 76] on div "Xem theo VP gửi Xem theo VP nhận Thống kê Lọc VP Gửi TỔNG Đơn 19 | SL 23 | CR …" at bounding box center [809, 579] width 1484 height 1119
click at [912, 71] on div "Xem theo VP gửi Xem theo VP nhận Thống kê Lọc VP Gửi TỔNG Đơn 19 | SL 23 | CR …" at bounding box center [809, 579] width 1484 height 1119
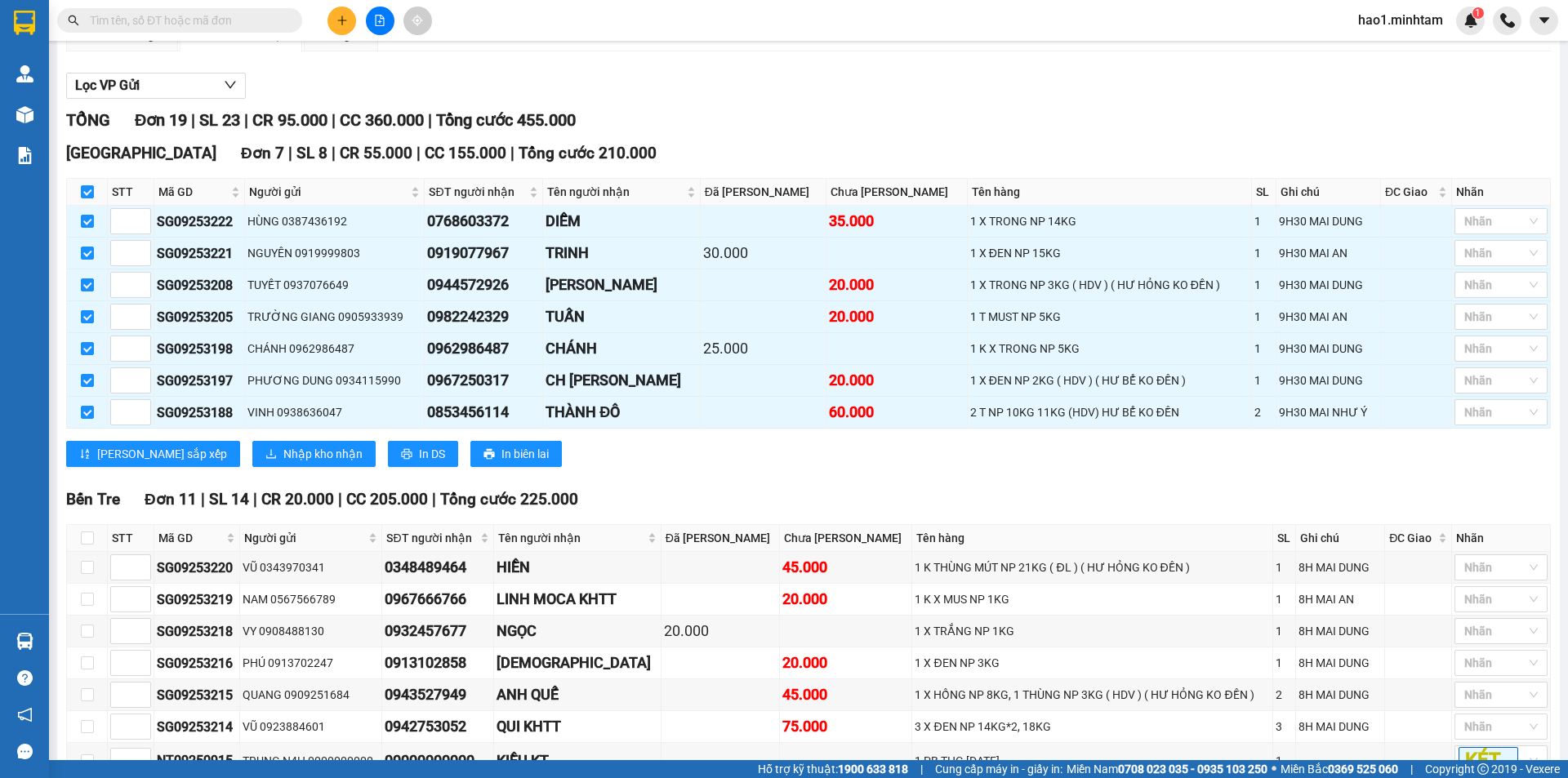
click at [912, 71] on div "Xem theo VP gửi Xem theo VP nhận Thống kê Lọc VP Gửi TỔNG Đơn 19 | SL 23 | CR …" at bounding box center [809, 579] width 1484 height 1119
click at [912, 52] on div "Xem theo VP gửi Xem theo VP nhận Thống kê" at bounding box center [809, 35] width 1484 height 32
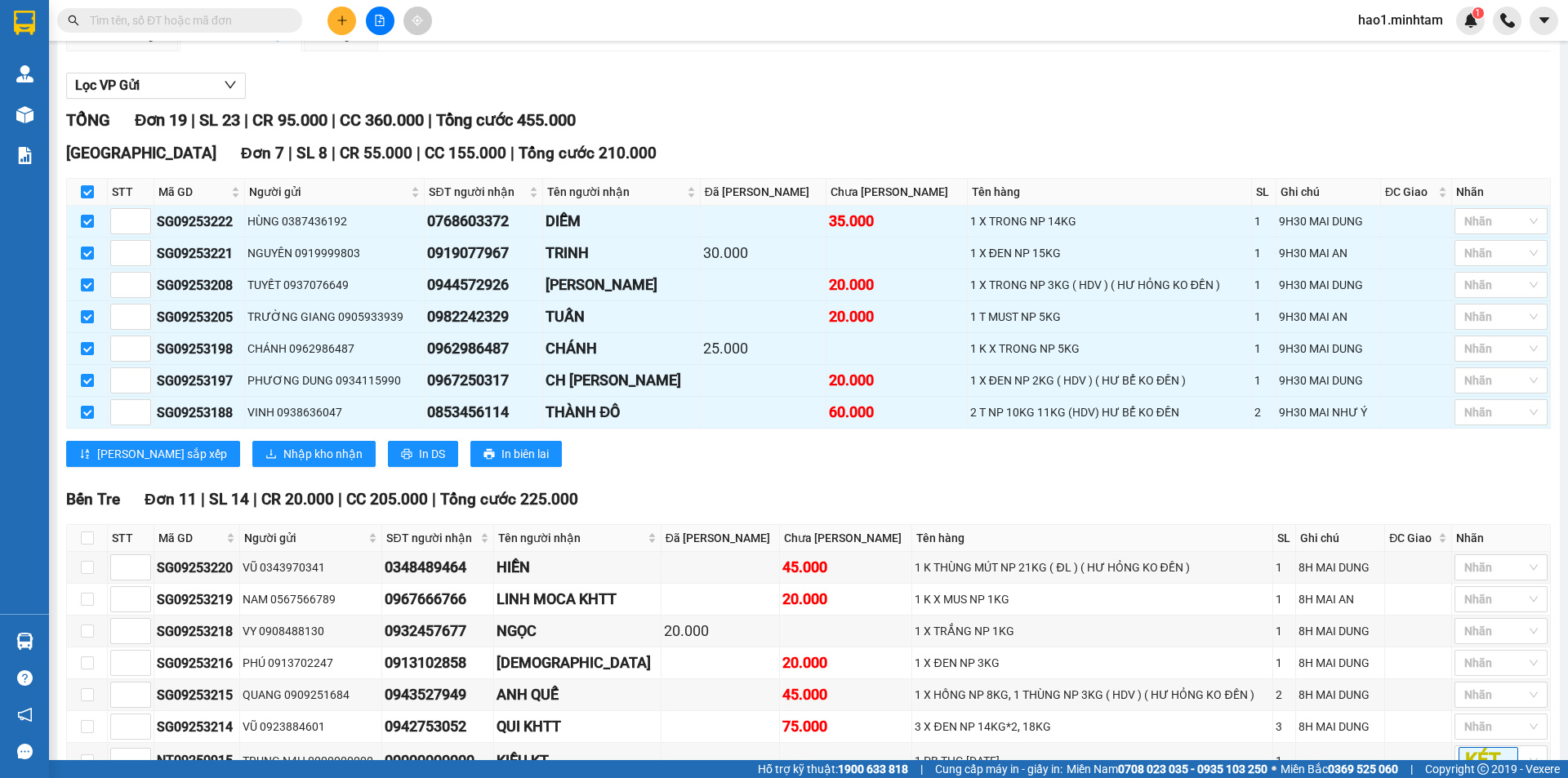
click at [911, 52] on div "Xem theo VP gửi Xem theo VP nhận Thống kê" at bounding box center [809, 35] width 1484 height 32
click at [909, 52] on div "Xem theo VP gửi Xem theo VP nhận Thống kê" at bounding box center [809, 35] width 1484 height 32
click at [900, 52] on div "Xem theo VP gửi Xem theo VP nhận Thống kê" at bounding box center [809, 35] width 1484 height 32
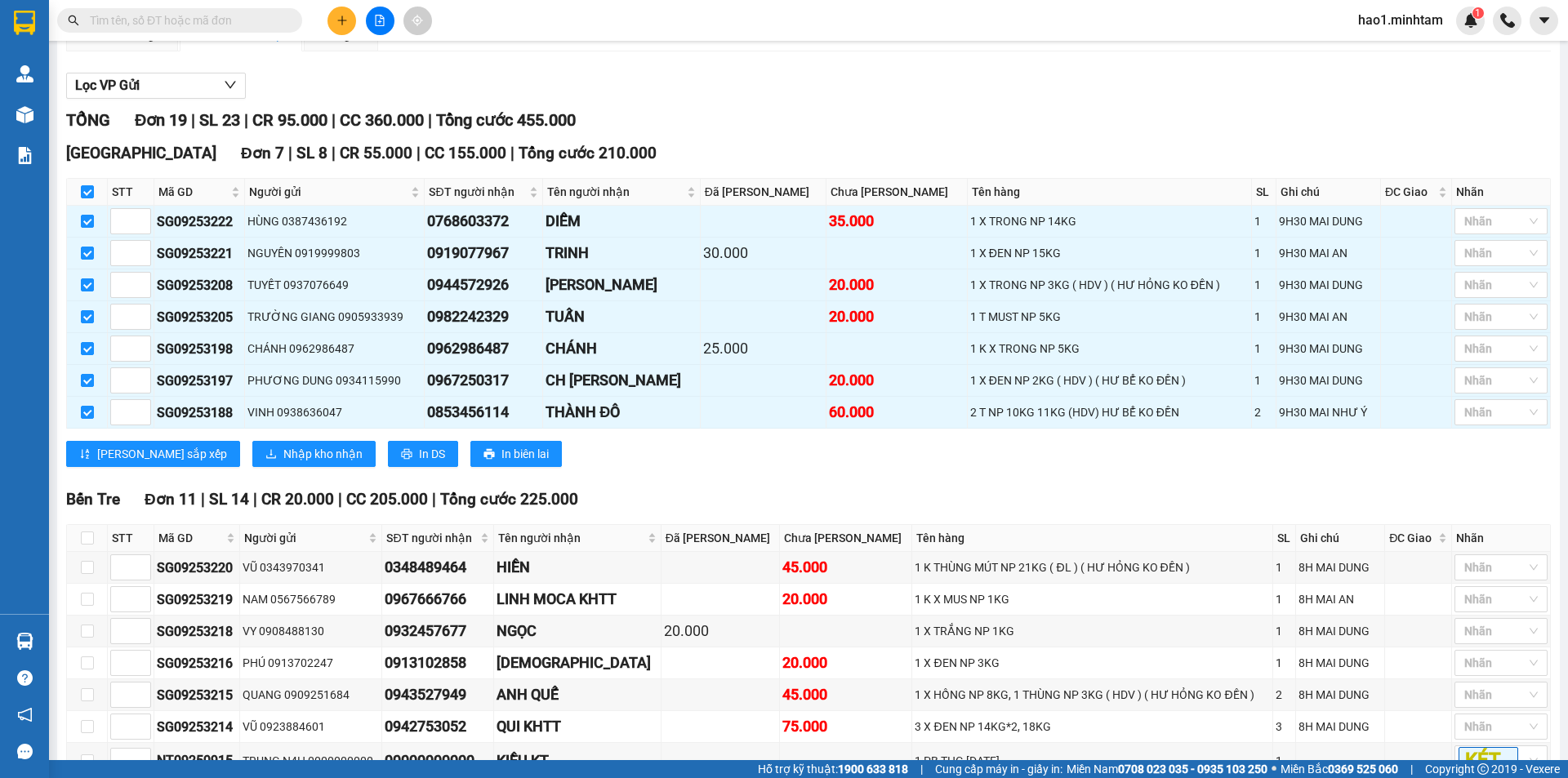
click at [900, 52] on div "Xem theo VP gửi Xem theo VP nhận Thống kê" at bounding box center [809, 35] width 1484 height 32
click at [856, 96] on div "Lọc VP Gửi" at bounding box center [809, 86] width 1484 height 27
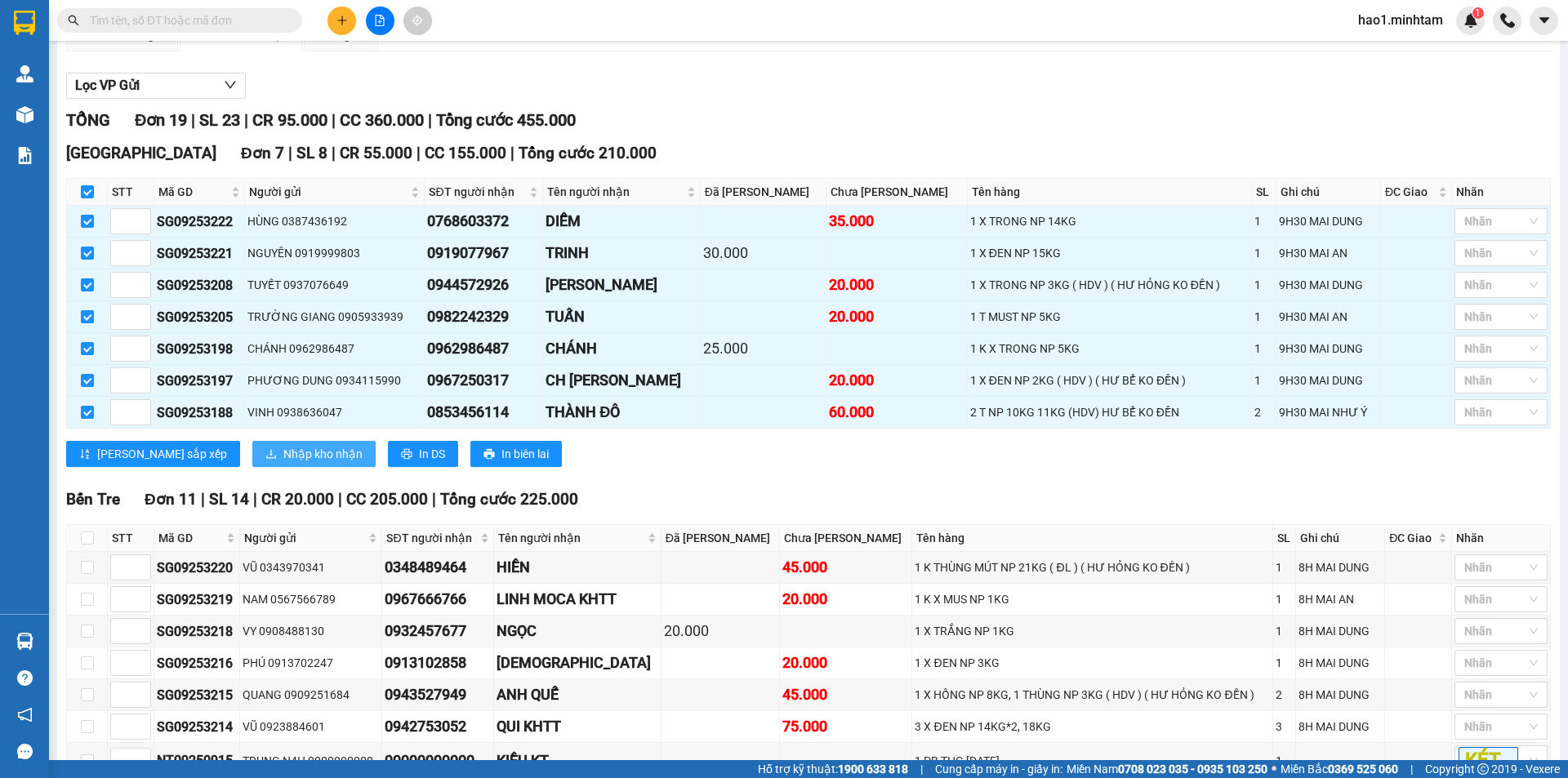
click at [283, 463] on span "Nhập kho nhận" at bounding box center [322, 455] width 79 height 18
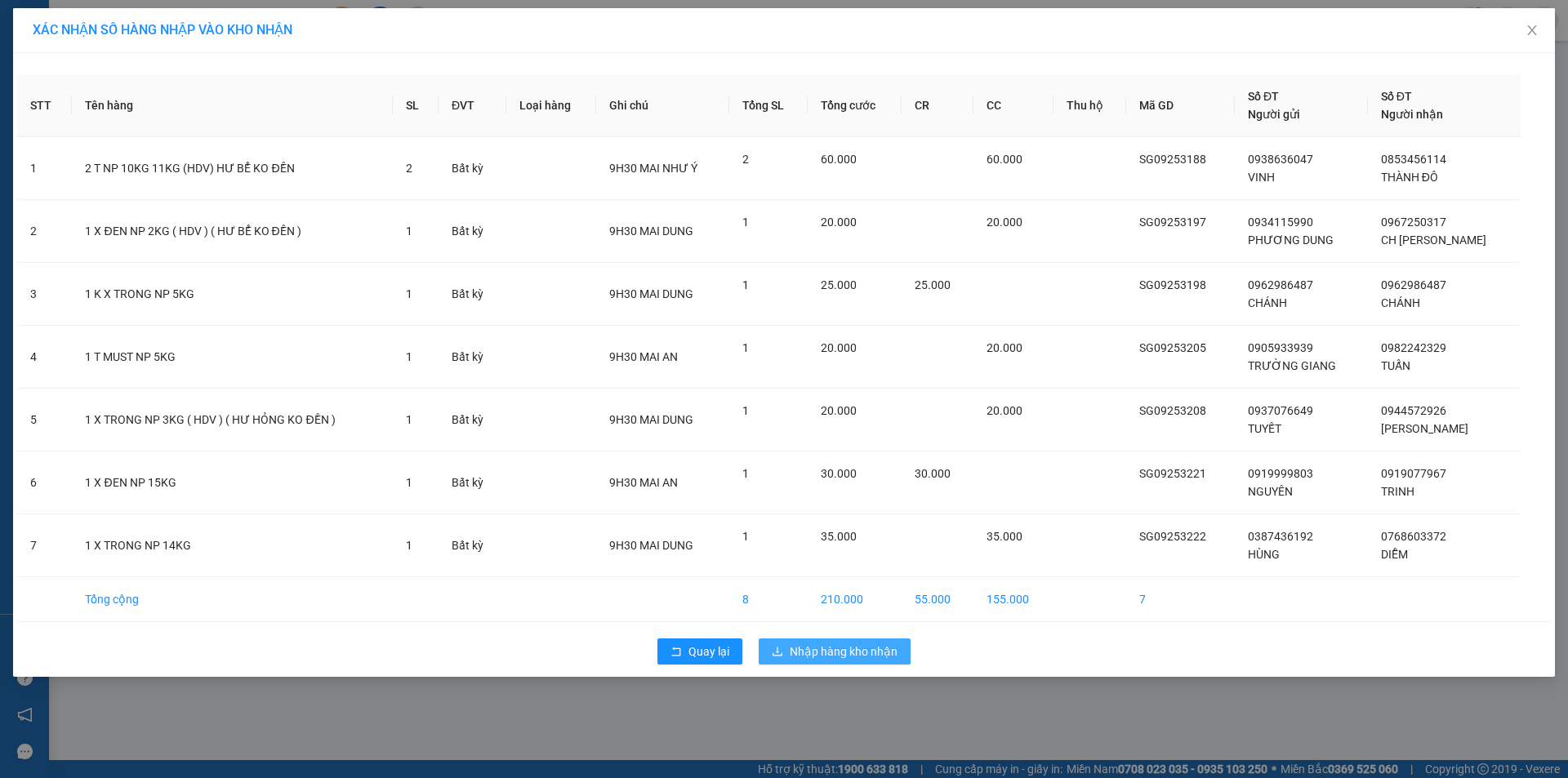
click at [824, 649] on span "Nhập hàng kho nhận" at bounding box center [843, 652] width 108 height 18
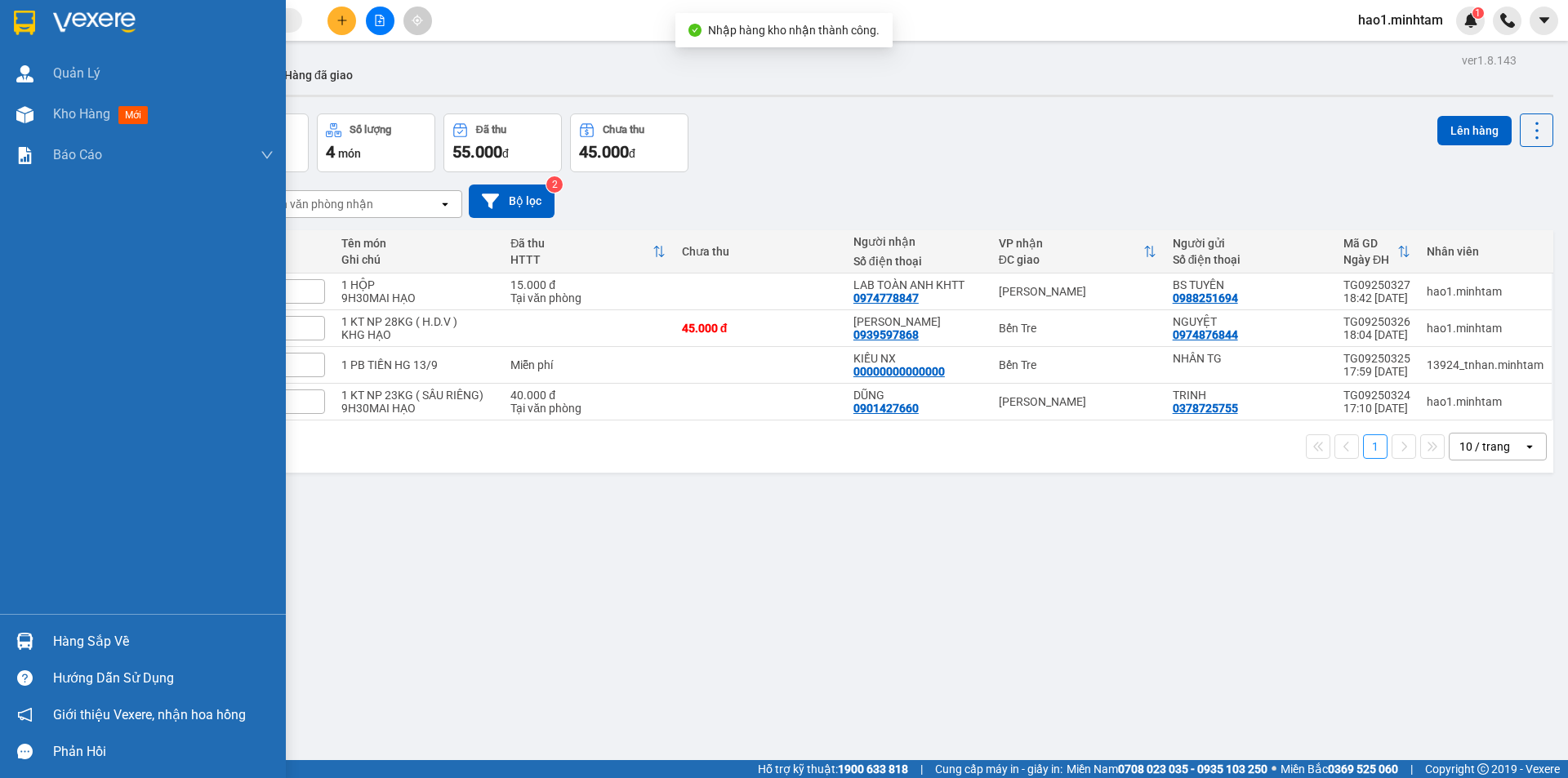
click at [37, 648] on div at bounding box center [25, 642] width 28 height 28
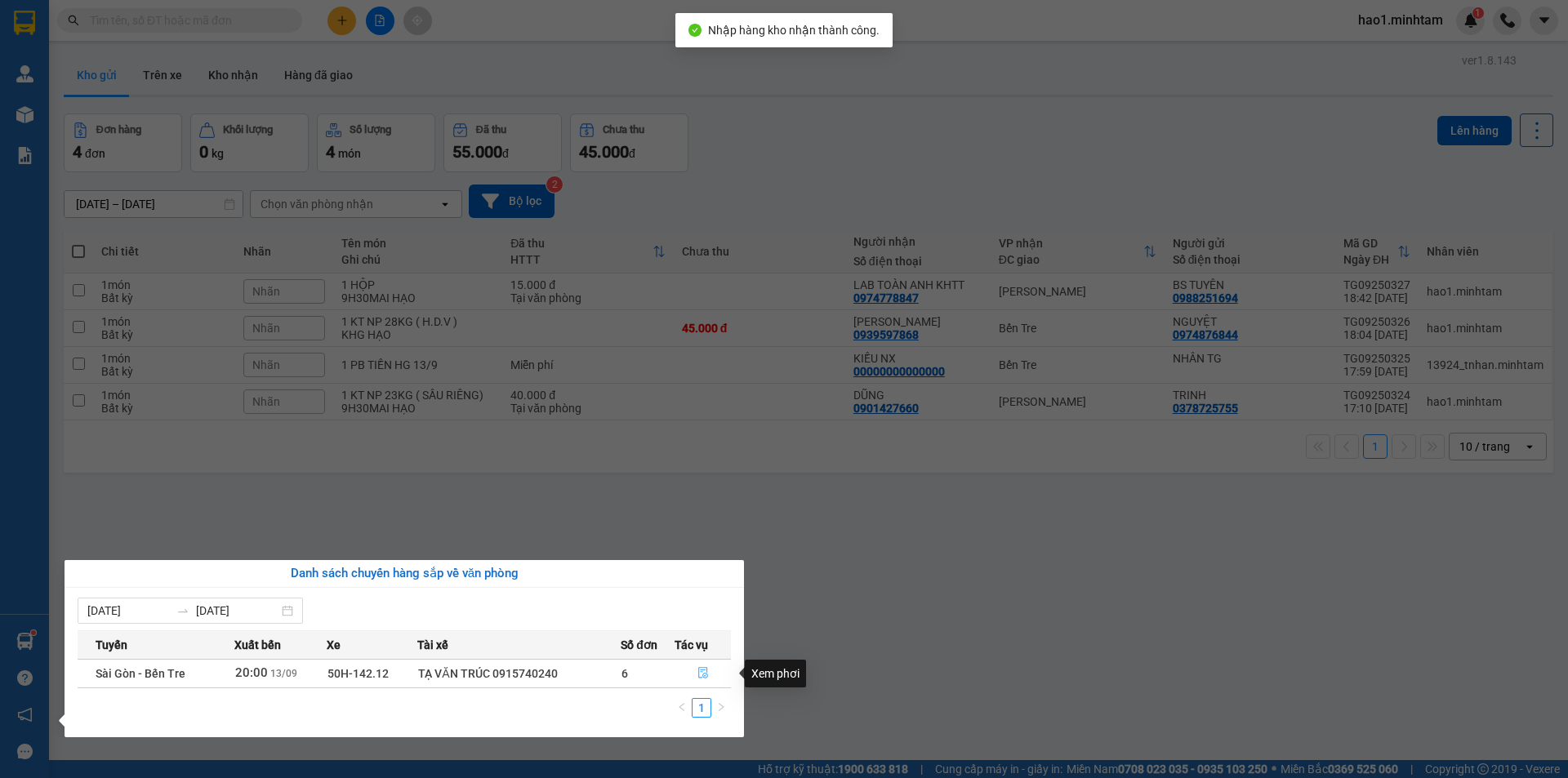
click at [702, 674] on icon "file-done" at bounding box center [703, 673] width 12 height 12
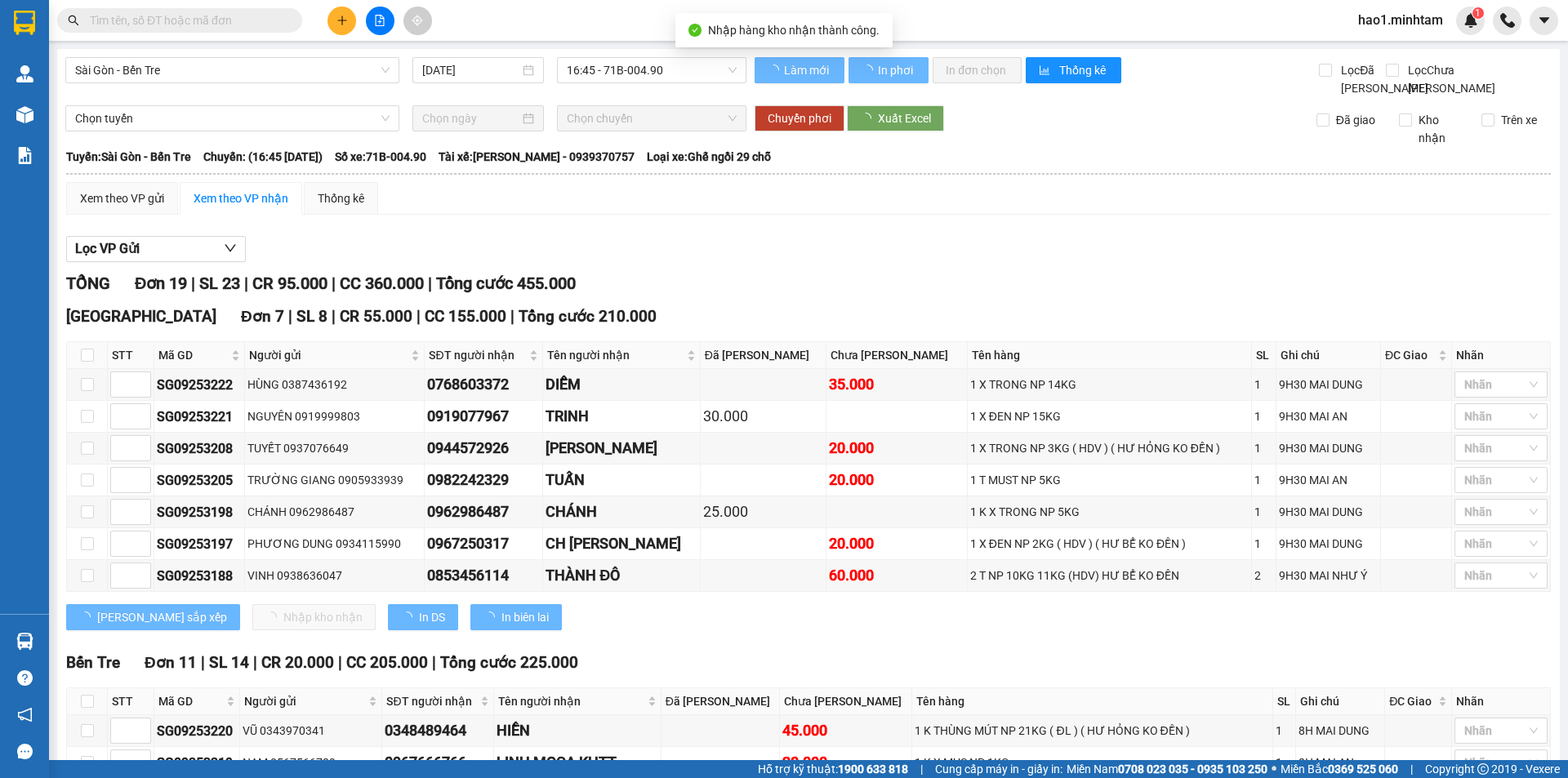
click at [905, 263] on div "Lọc VP Gửi" at bounding box center [809, 249] width 1484 height 27
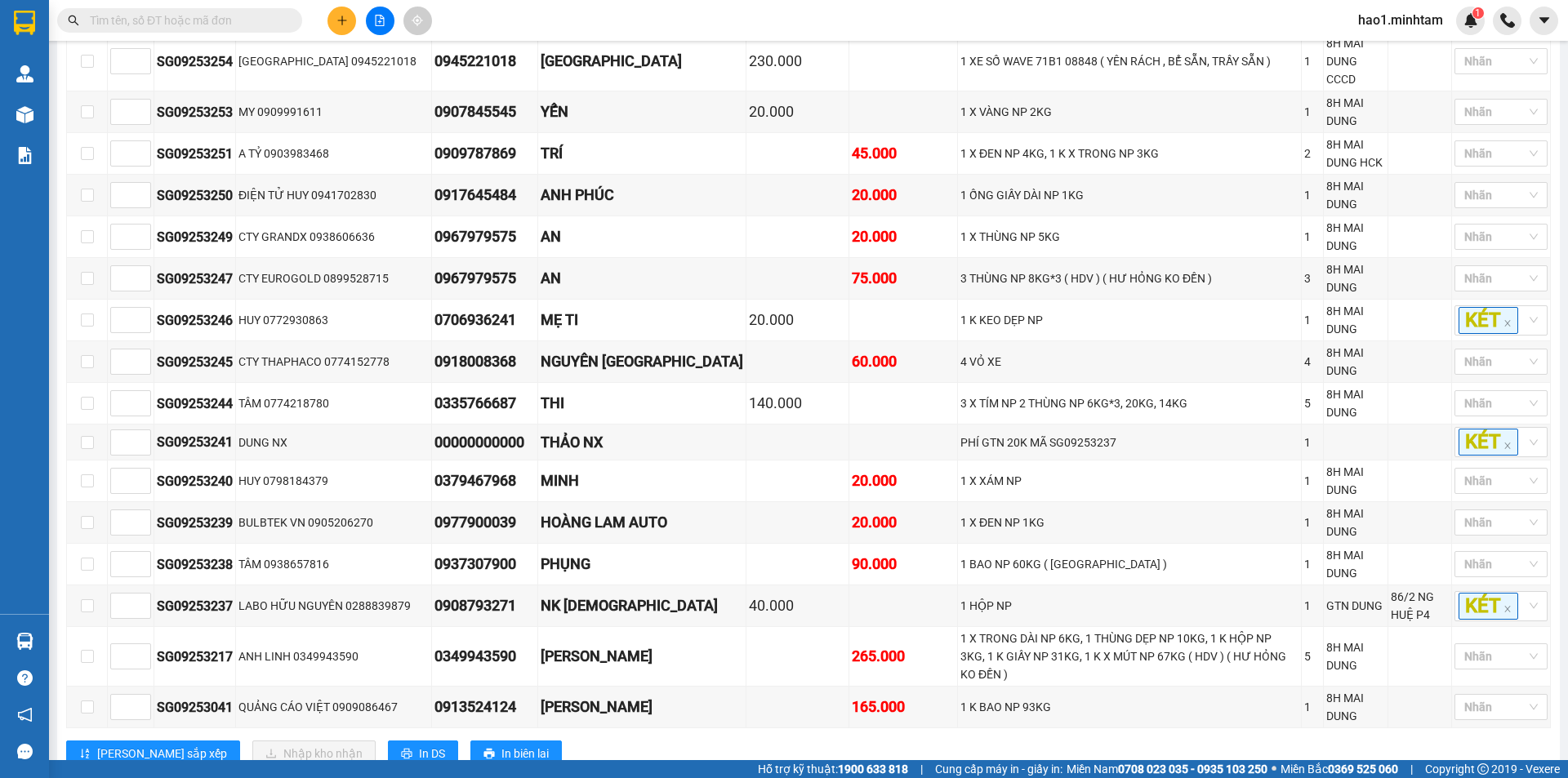
scroll to position [960, 0]
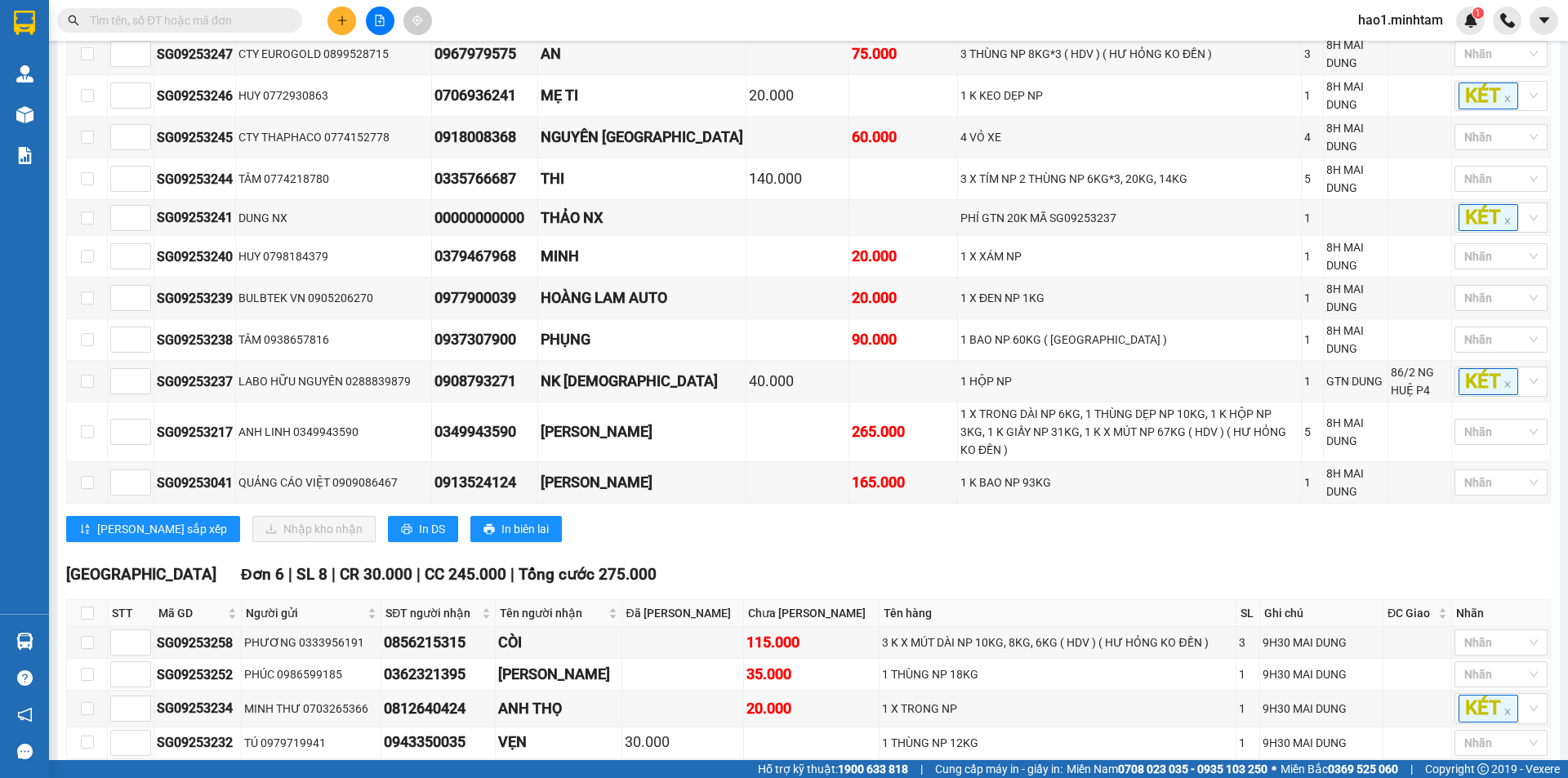
click at [243, 25] on input "text" at bounding box center [186, 21] width 193 height 18
type input "SG"
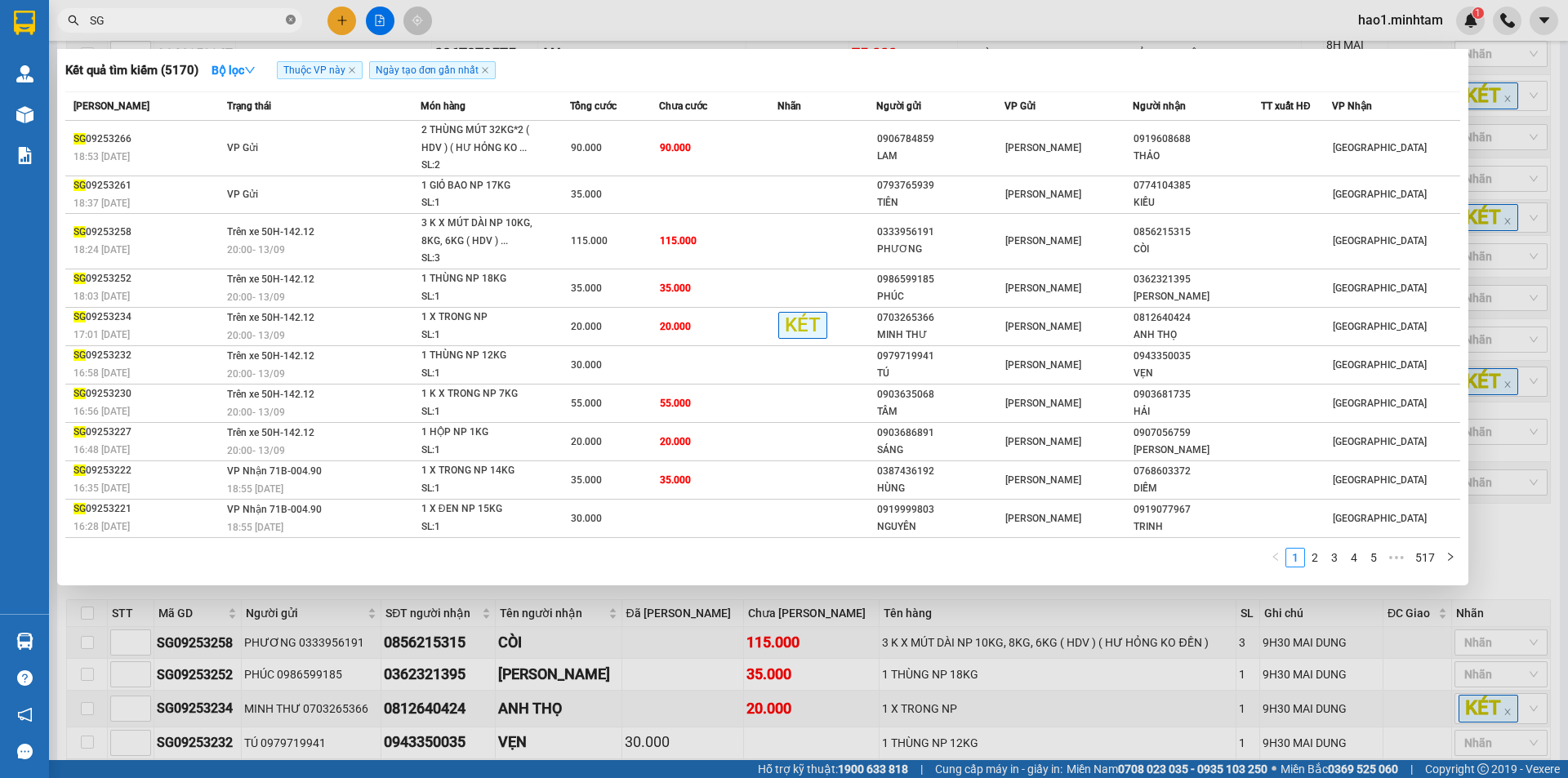
click at [289, 22] on icon "close-circle" at bounding box center [291, 20] width 10 height 10
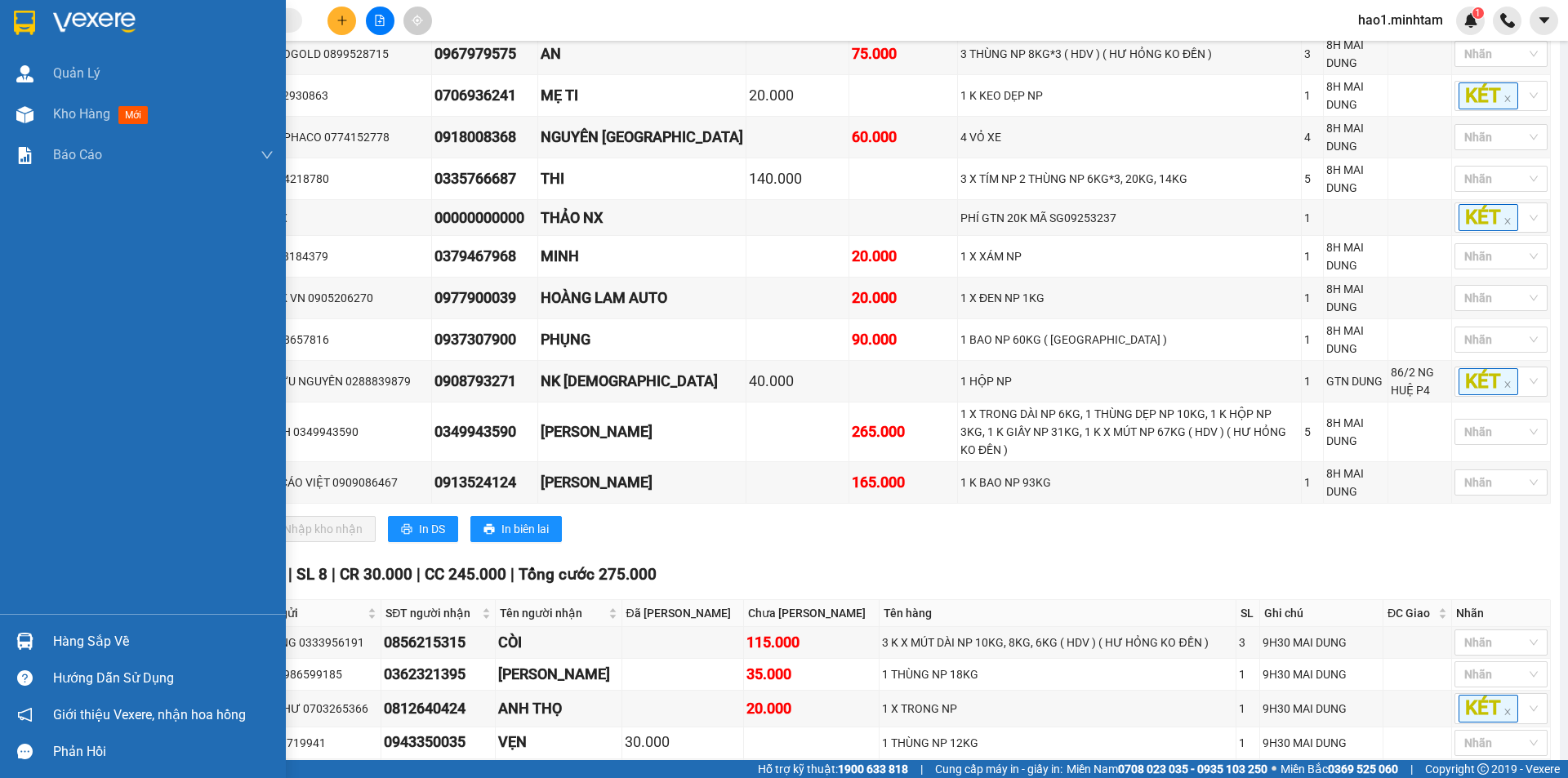
click at [22, 16] on img at bounding box center [25, 22] width 22 height 24
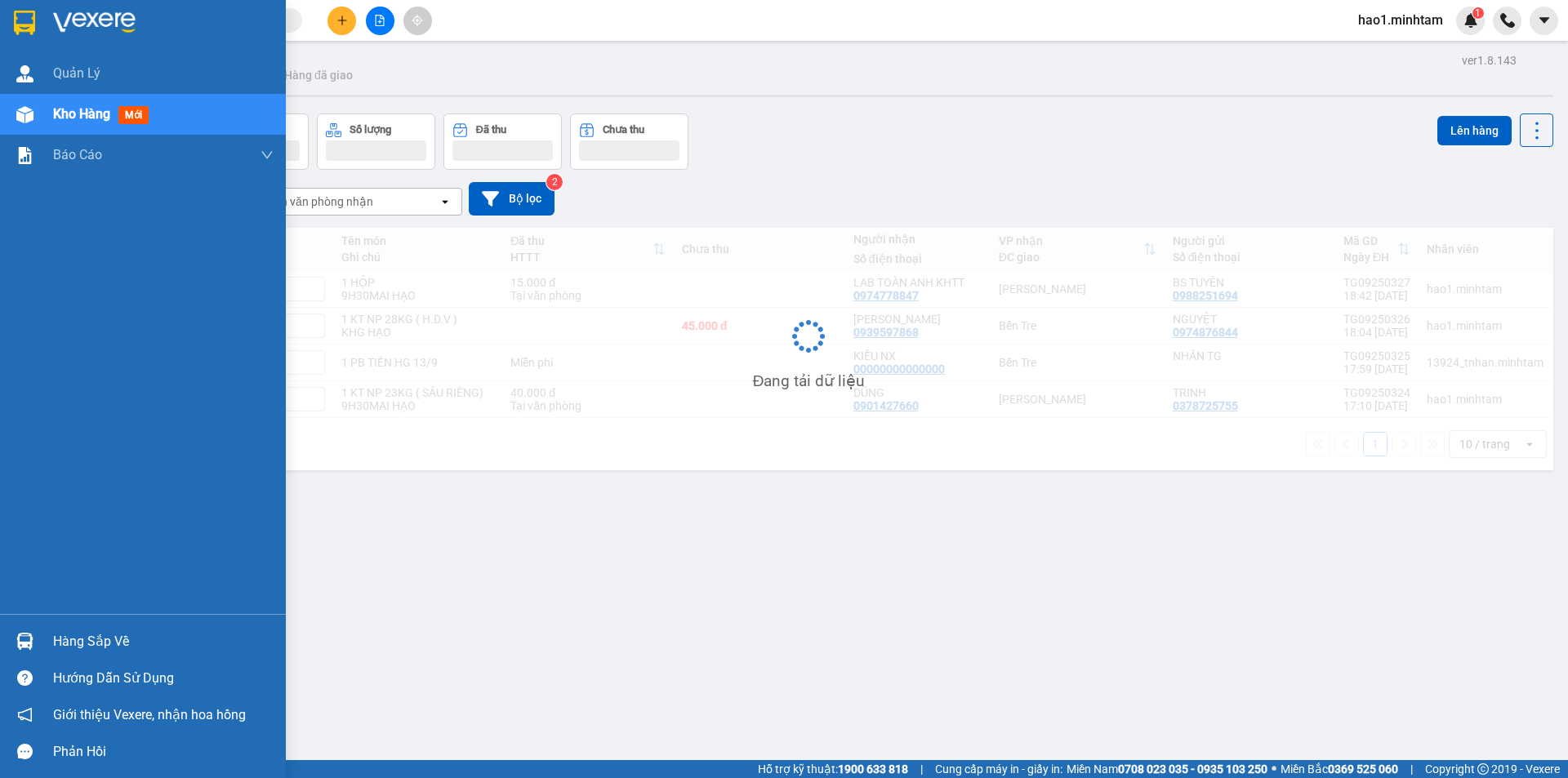
click at [94, 649] on div "Hàng sắp về" at bounding box center [163, 642] width 220 height 24
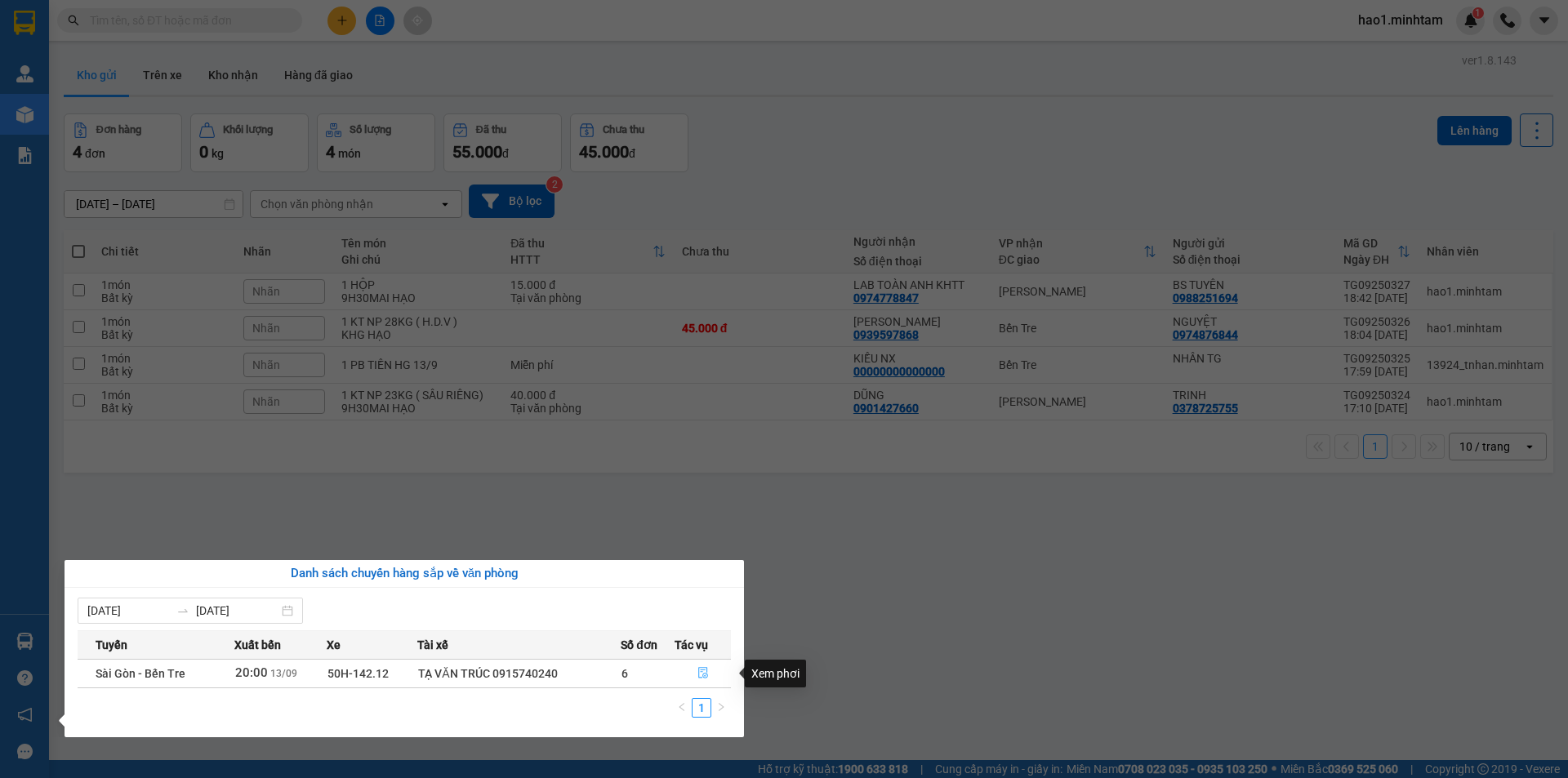
click at [707, 677] on icon "file-done" at bounding box center [703, 673] width 12 height 12
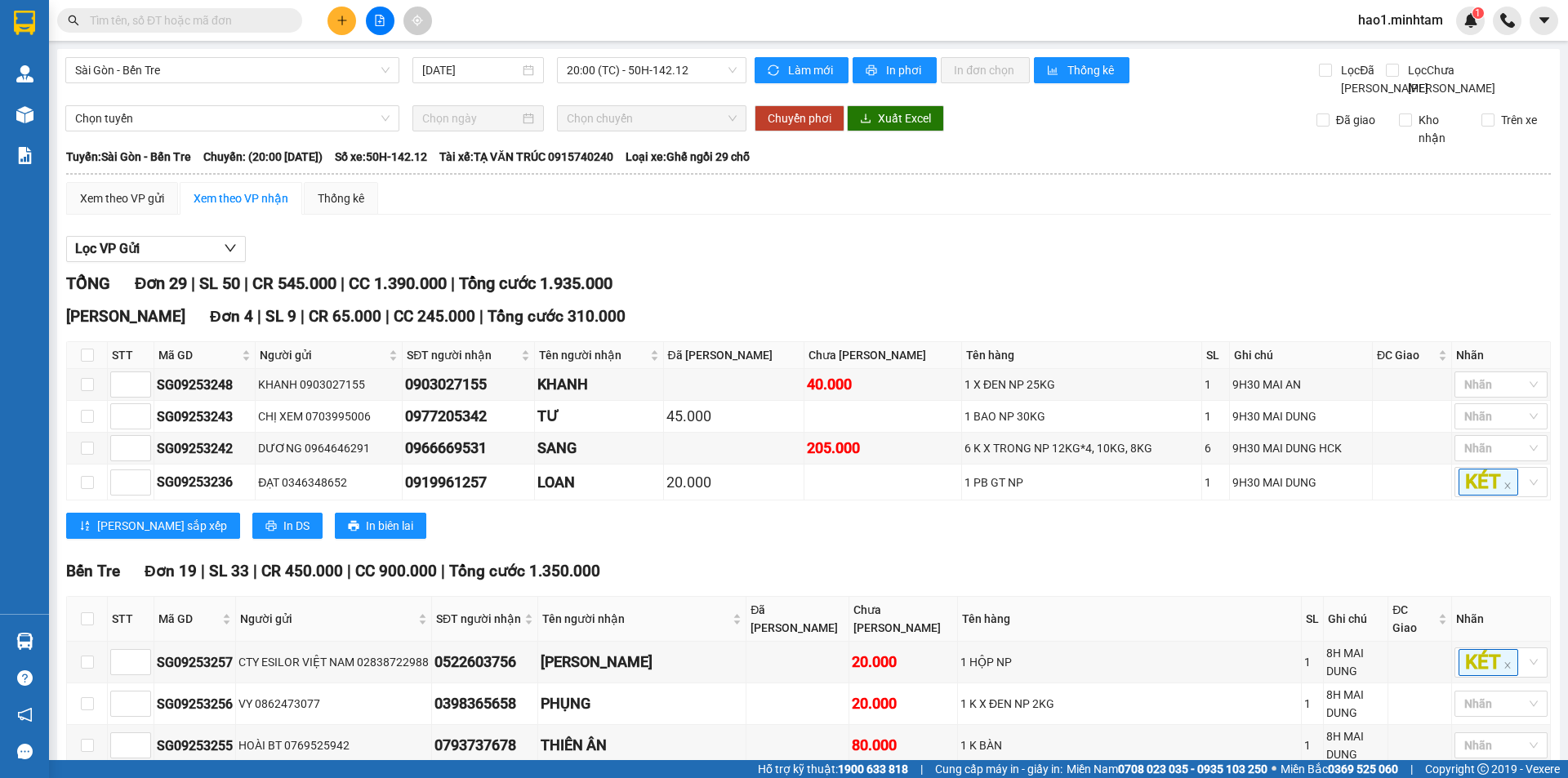
click at [779, 293] on div "TỔNG Đơn 29 | SL 50 | CR 545.000 | CC 1.390.000 | Tổng cước 1.935.000" at bounding box center [809, 283] width 1484 height 25
